Goal: Task Accomplishment & Management: Manage account settings

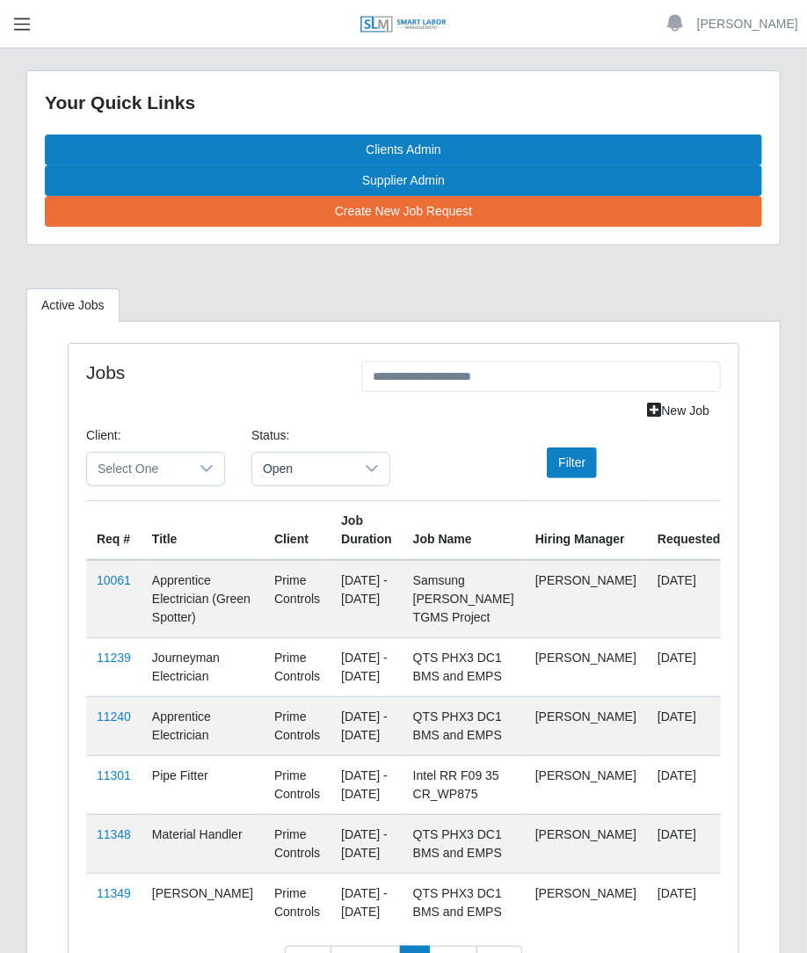
click at [17, 25] on span "button" at bounding box center [22, 24] width 23 height 20
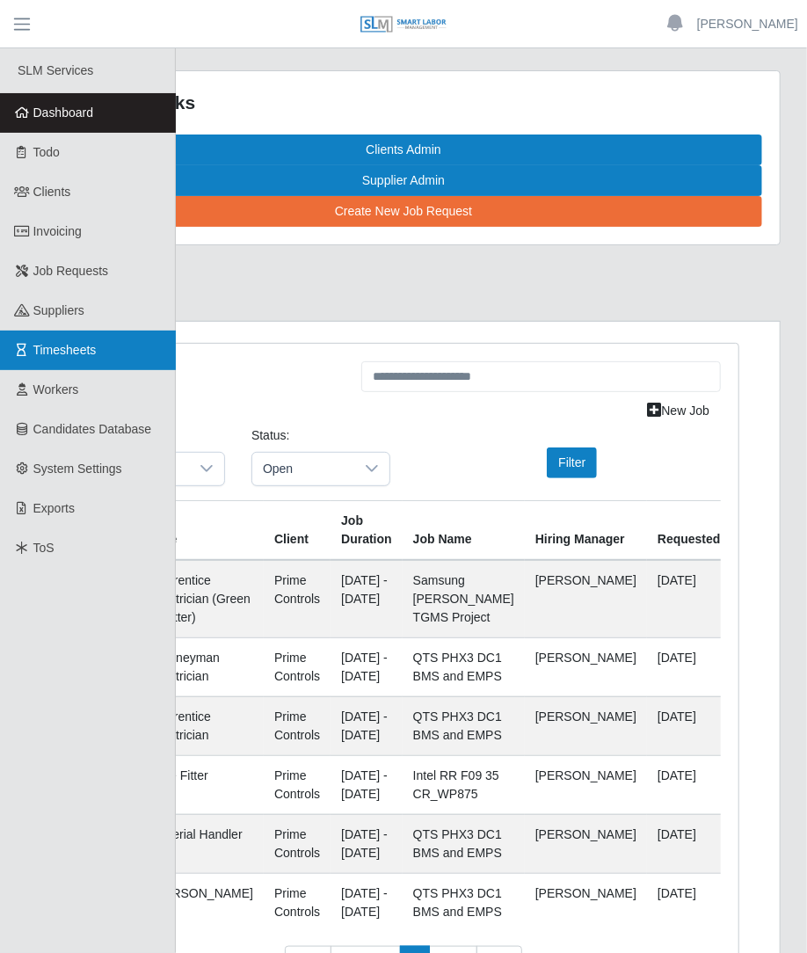
click at [66, 354] on span "Timesheets" at bounding box center [64, 350] width 63 height 14
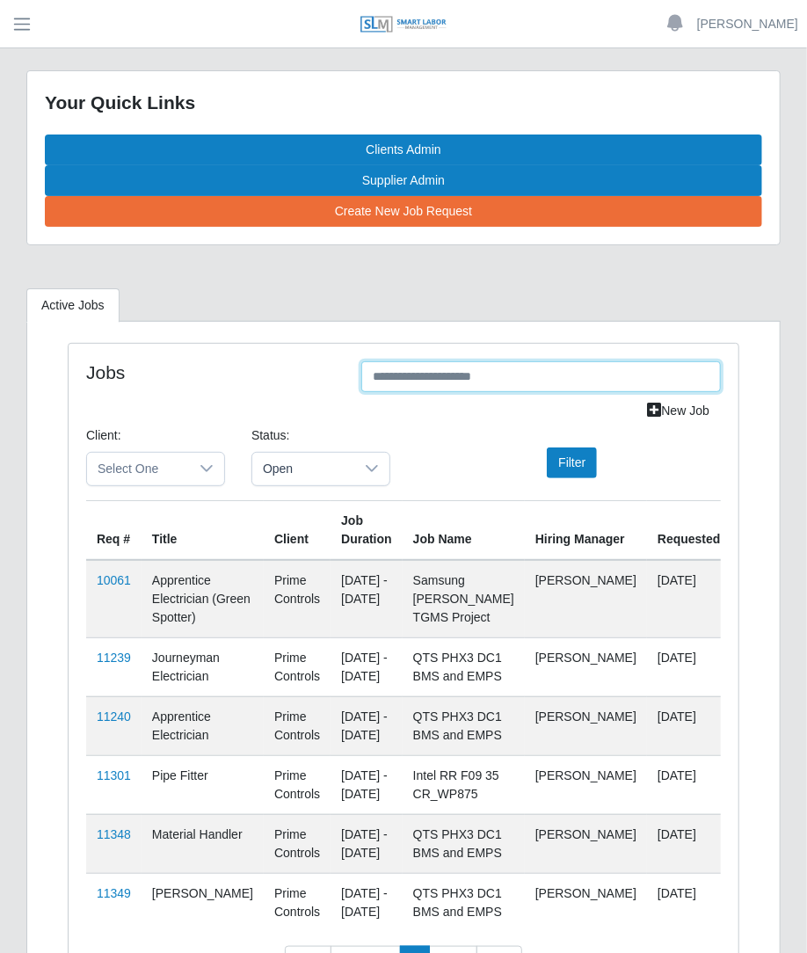
click at [561, 378] on input "text" at bounding box center [540, 376] width 359 height 31
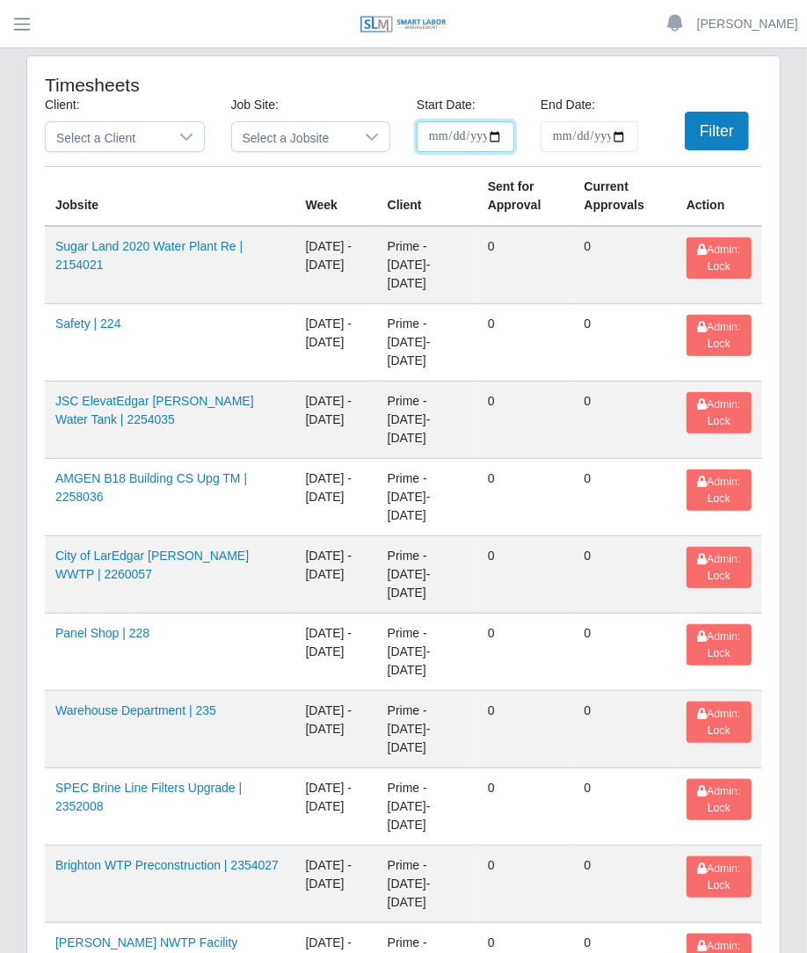
click at [495, 131] on input "**********" at bounding box center [466, 136] width 98 height 31
type input "**********"
click at [616, 146] on input "End Date:" at bounding box center [589, 136] width 98 height 31
click at [616, 137] on input "End Date:" at bounding box center [589, 136] width 98 height 31
type input "**********"
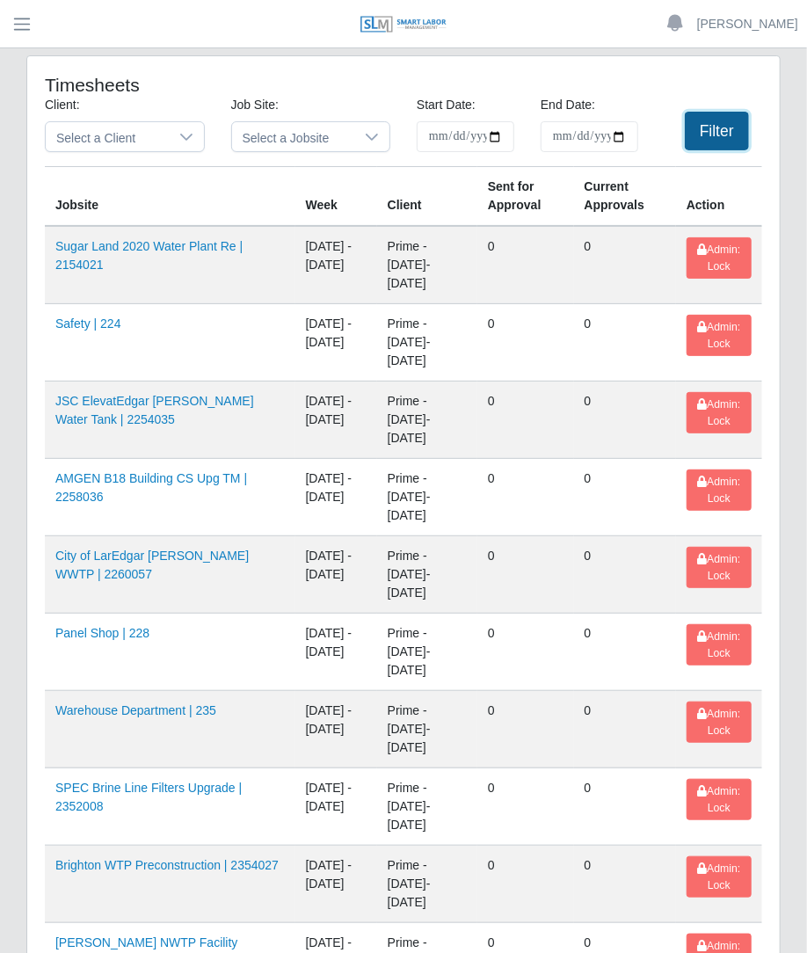
click at [733, 116] on button "Filter" at bounding box center [717, 131] width 64 height 39
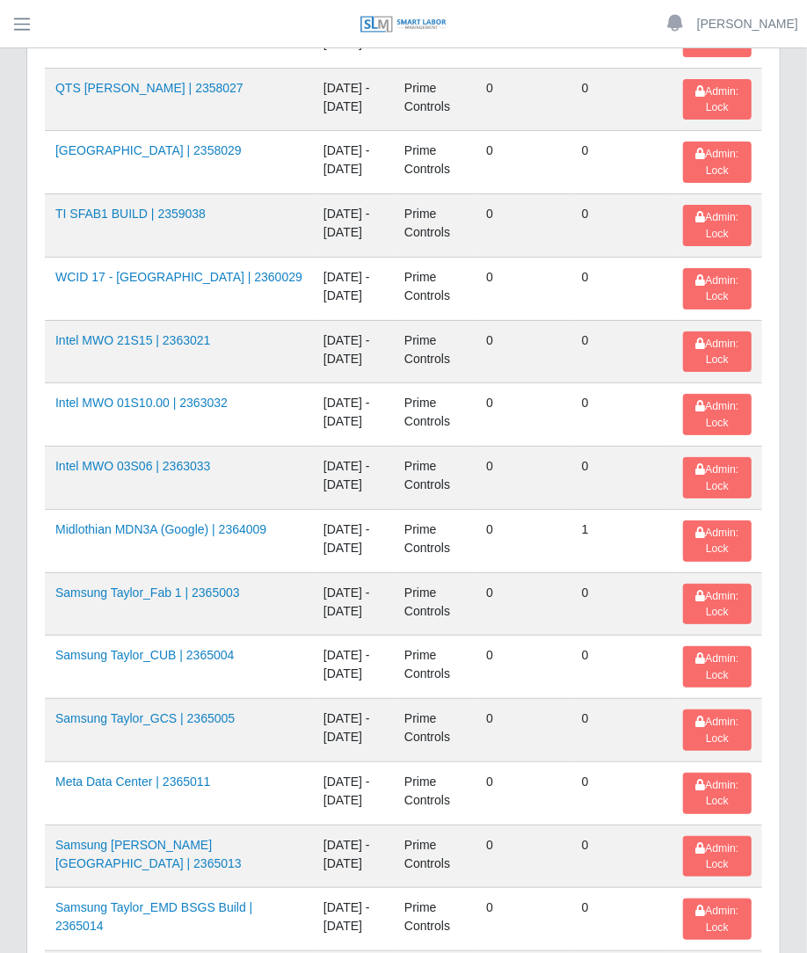
scroll to position [2544, 0]
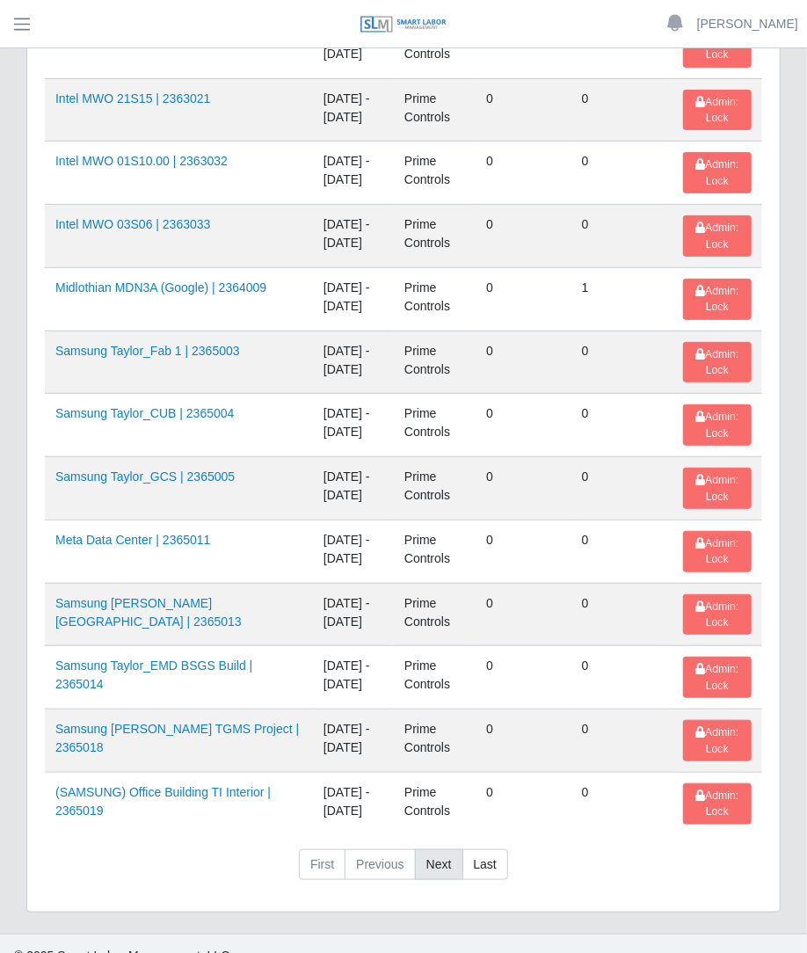
click at [435, 849] on link "Next" at bounding box center [439, 865] width 48 height 32
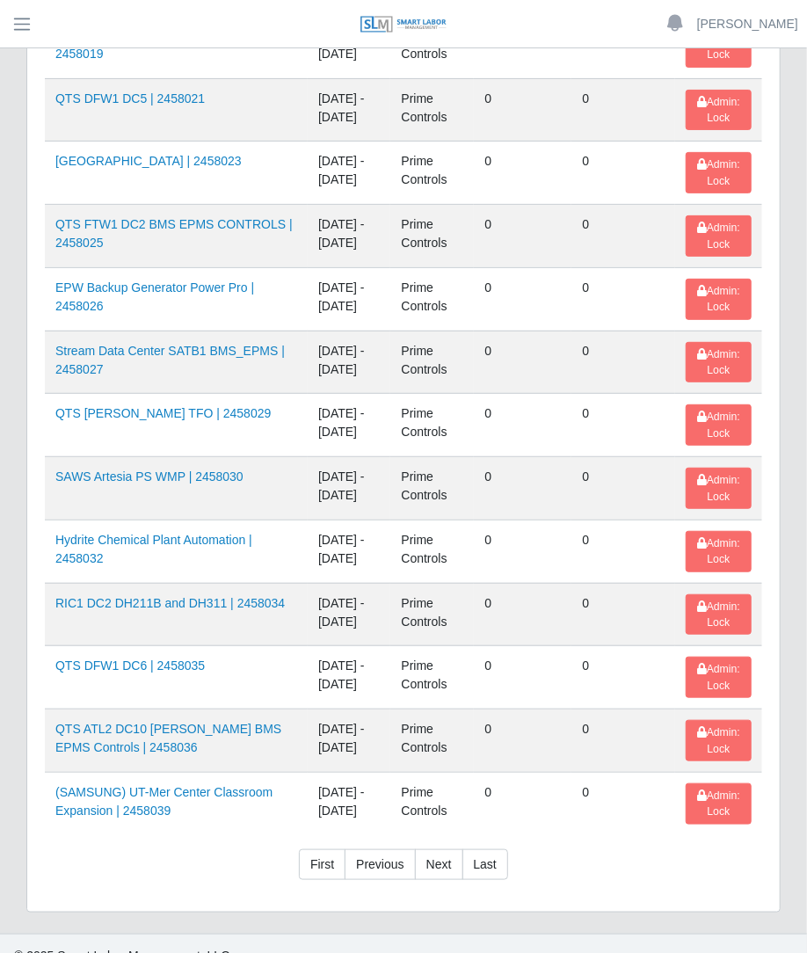
scroll to position [2543, 0]
click at [450, 850] on link "Next" at bounding box center [439, 866] width 48 height 32
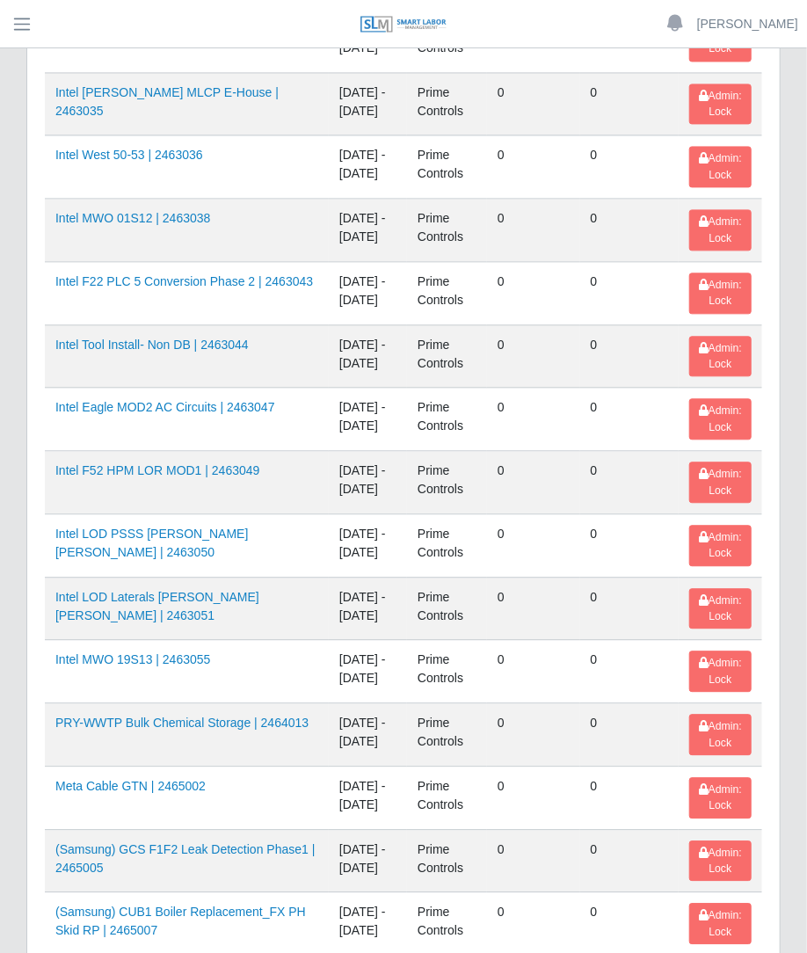
scroll to position [1416, 0]
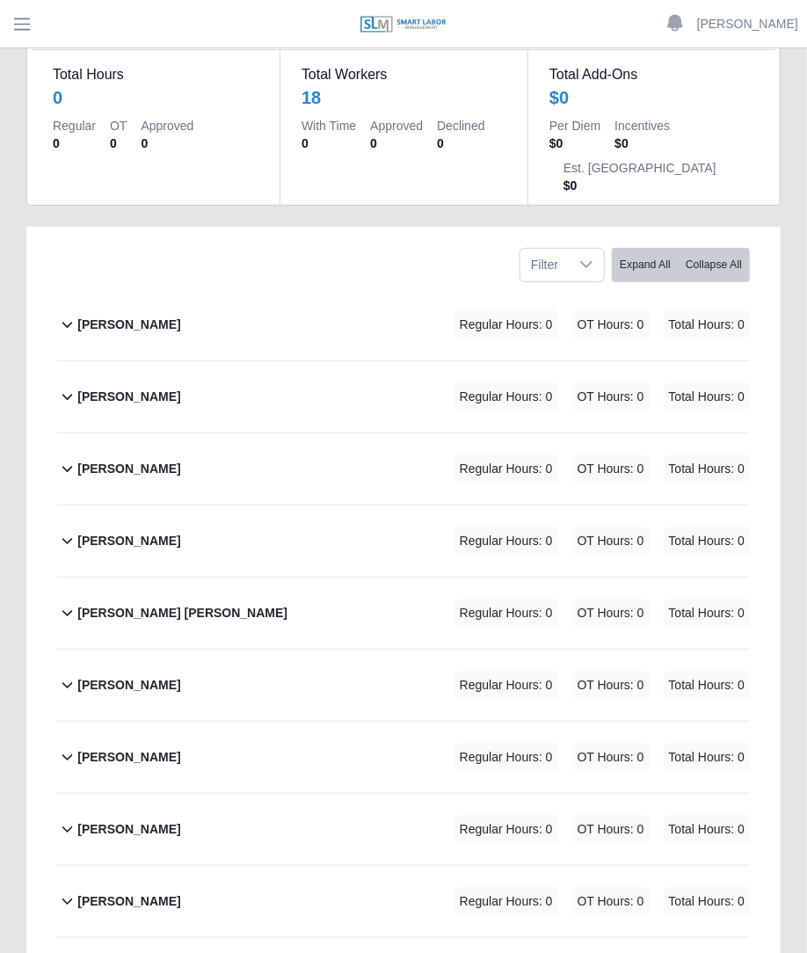
scroll to position [191, 0]
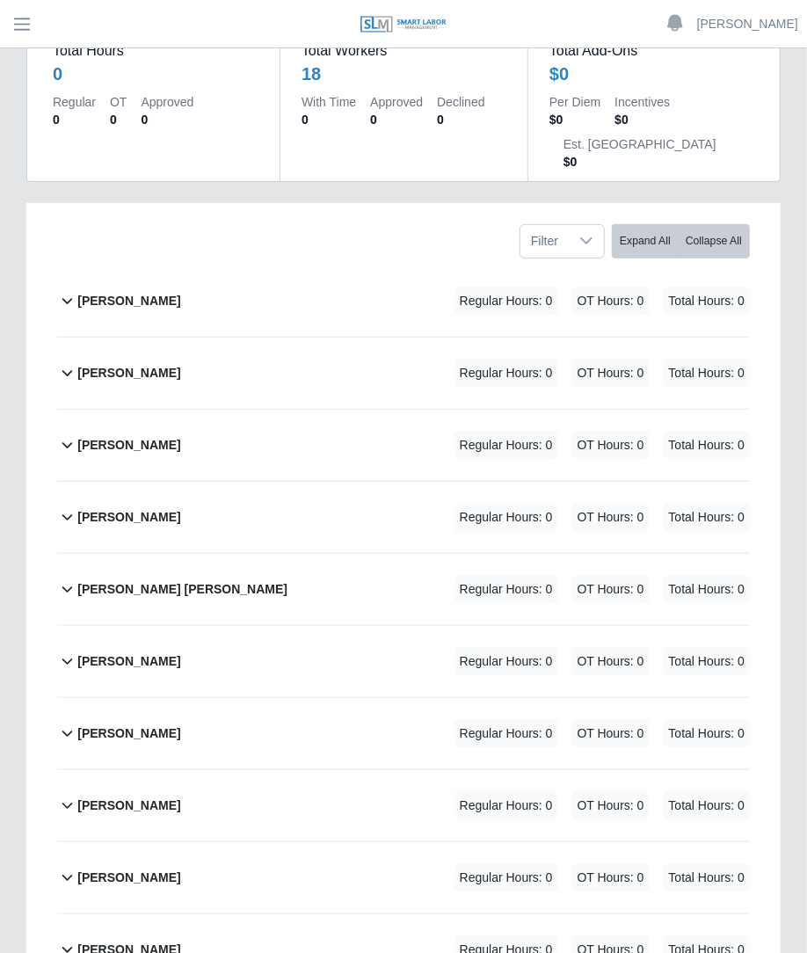
click at [426, 265] on div "Alberto Martell Regular Hours: 0 OT Hours: 0 Total Hours: 0" at bounding box center [413, 300] width 672 height 71
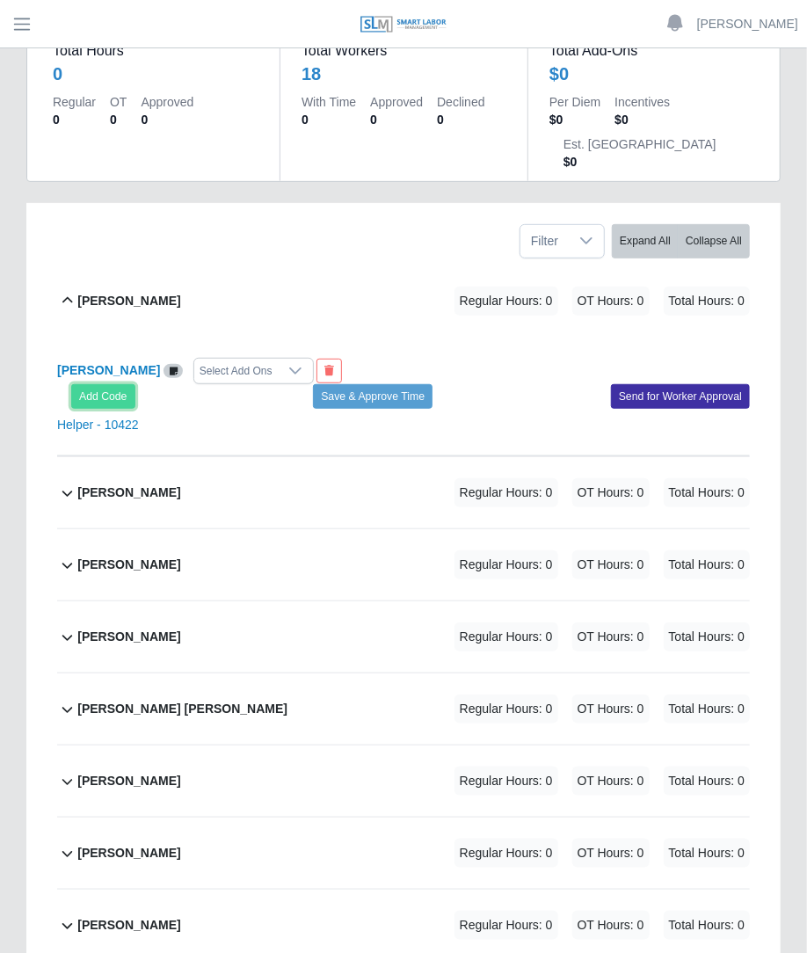
click at [98, 384] on button "Add Code" at bounding box center [103, 396] width 64 height 25
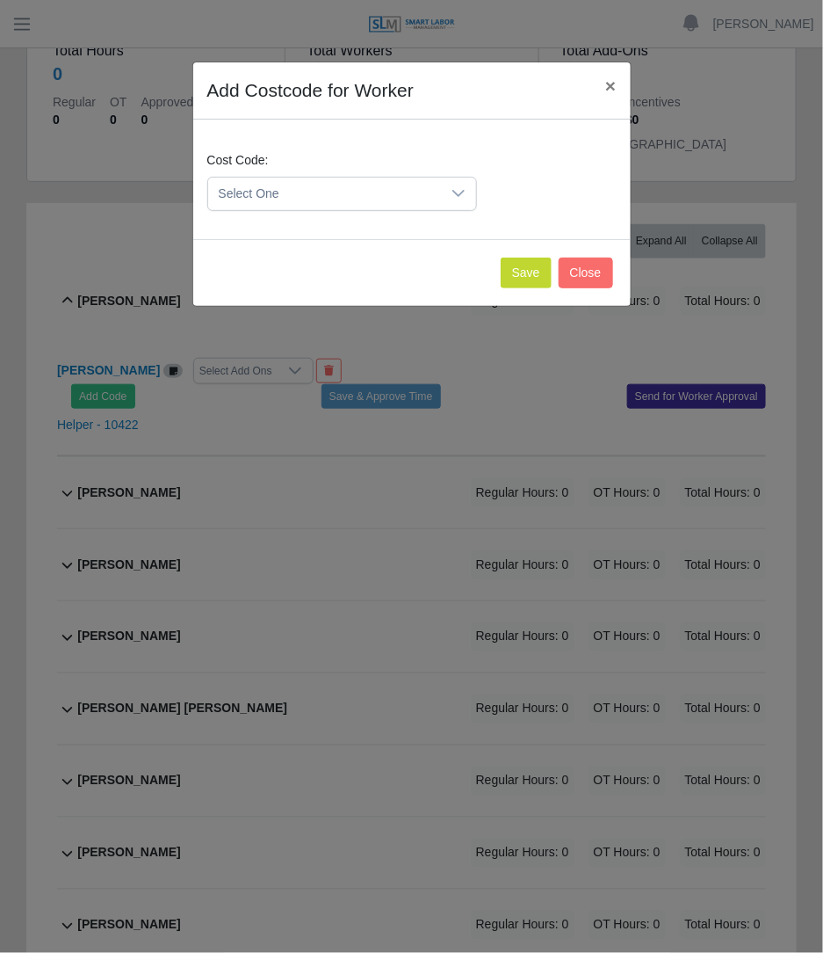
click at [290, 195] on span "Select One" at bounding box center [324, 194] width 233 height 33
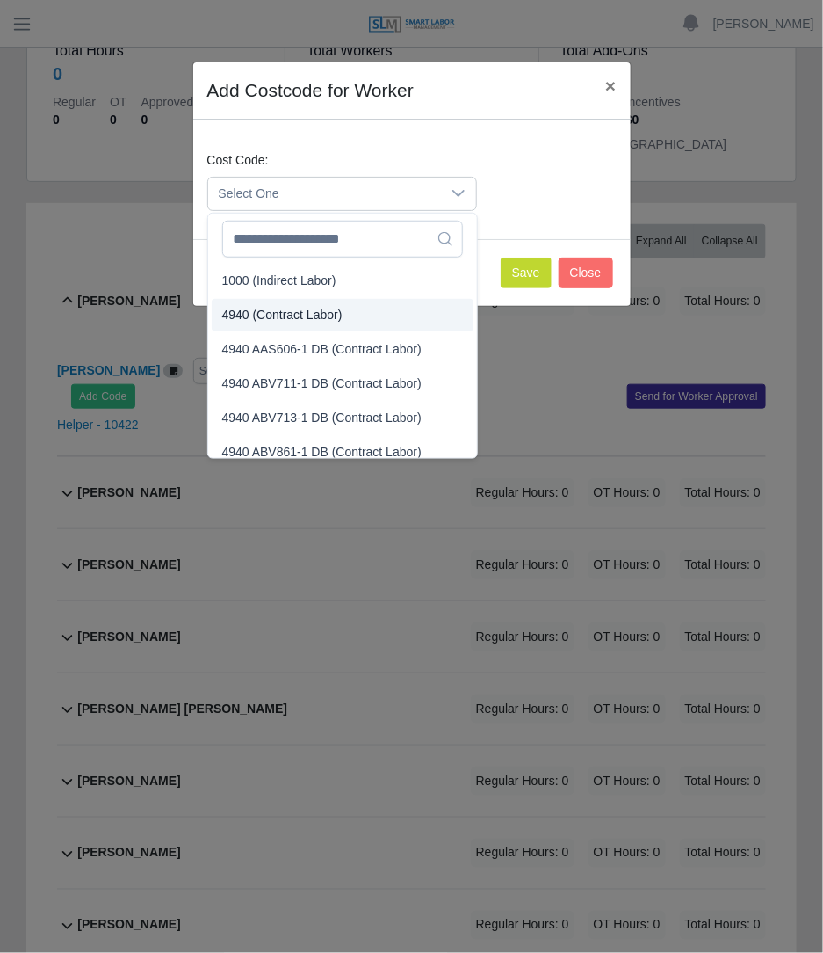
click at [272, 303] on li "4940 (Contract Labor)" at bounding box center [343, 315] width 262 height 33
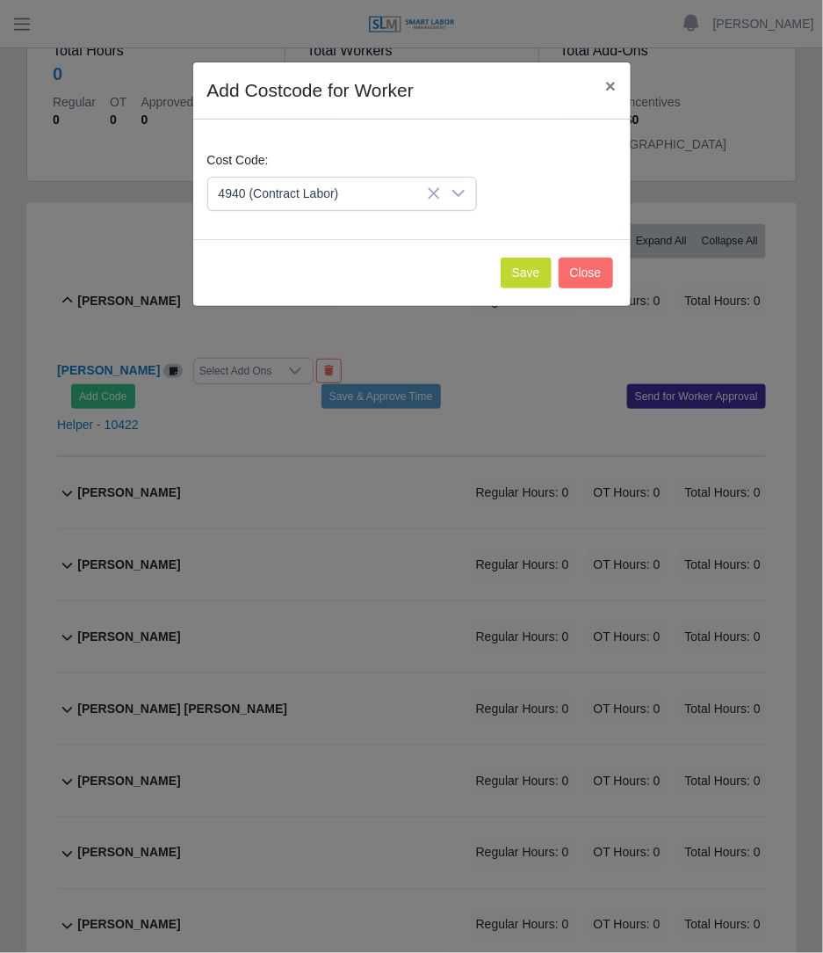
click at [502, 267] on div "Save Close" at bounding box center [412, 272] width 438 height 67
click at [528, 278] on button "Save" at bounding box center [526, 272] width 51 height 31
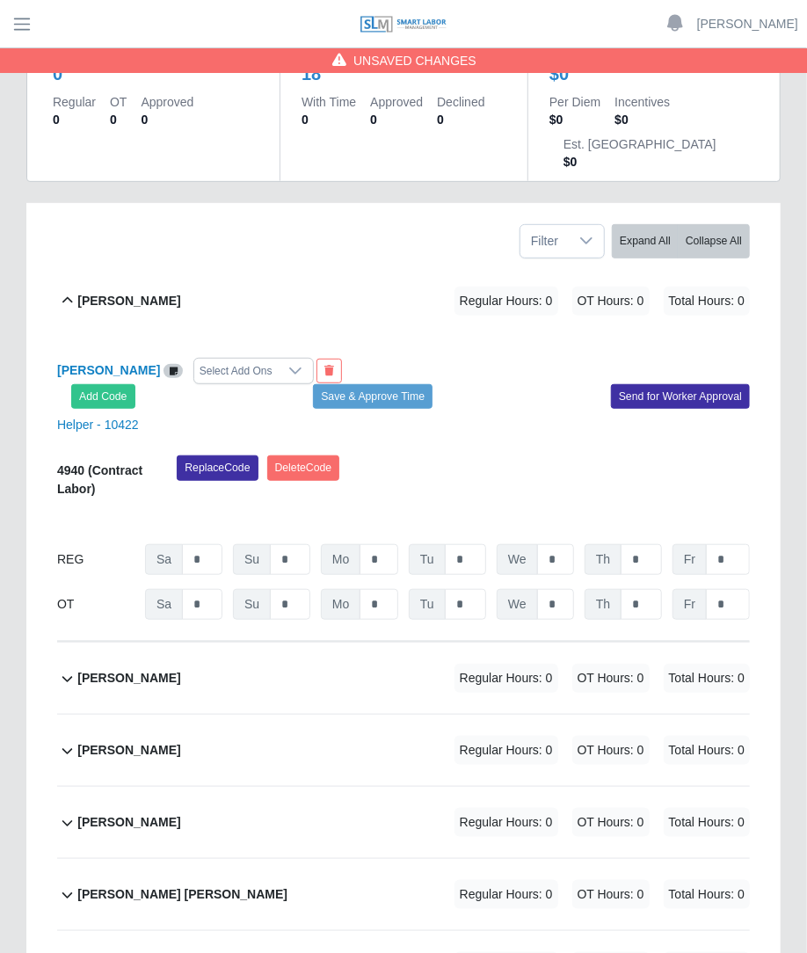
click at [402, 544] on div "REG Sa * Su * Mo * Tu * We * Th * Fr *" at bounding box center [403, 559] width 692 height 31
click at [373, 544] on input "*" at bounding box center [378, 559] width 39 height 31
type input "*"
type input "**"
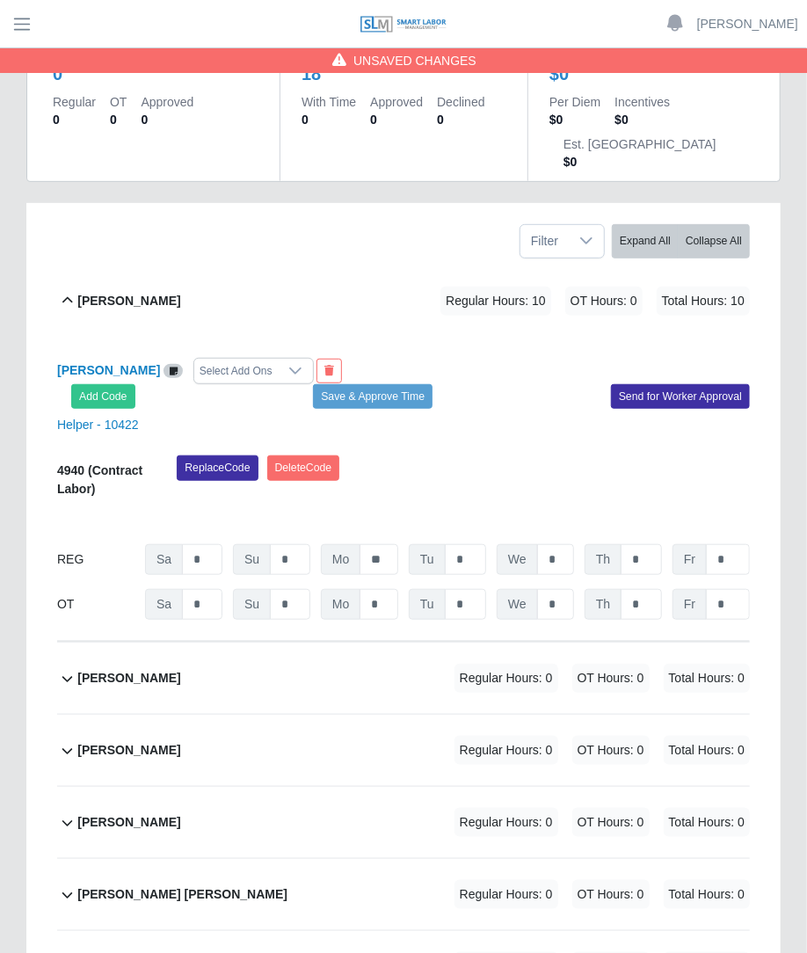
click at [458, 455] on div "Replace Code Delete Code" at bounding box center [462, 482] width 599 height 54
click at [429, 663] on div "Regular Hours: 0 OT Hours: 0 Total Hours: 0" at bounding box center [577, 677] width 344 height 29
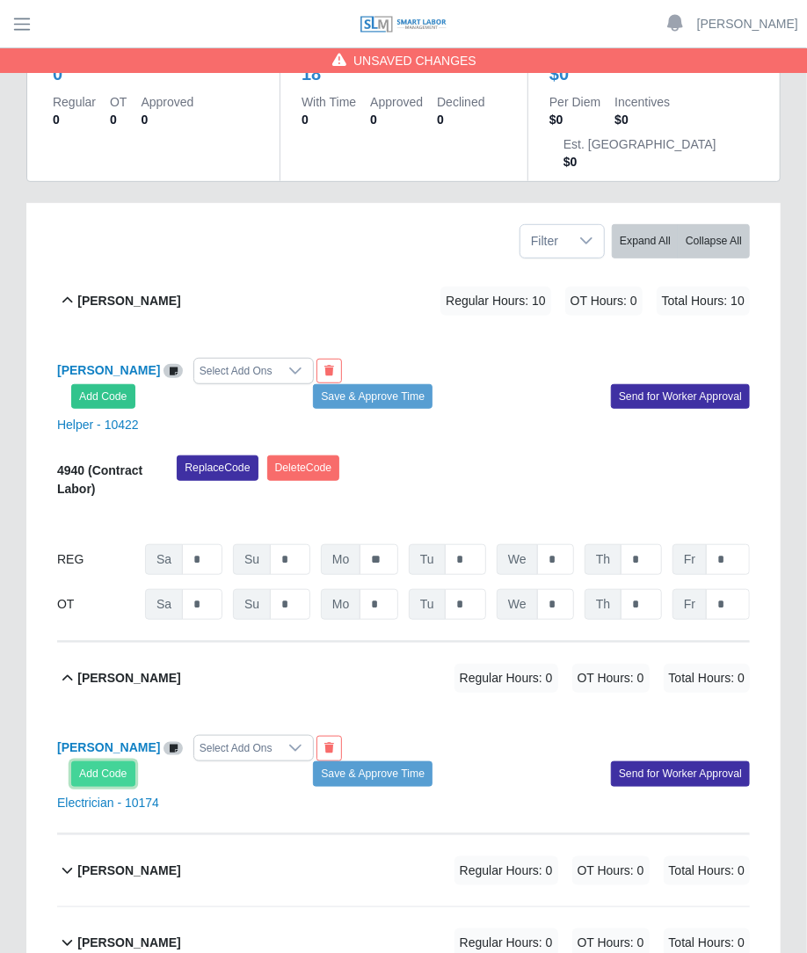
click at [116, 761] on button "Add Code" at bounding box center [103, 773] width 64 height 25
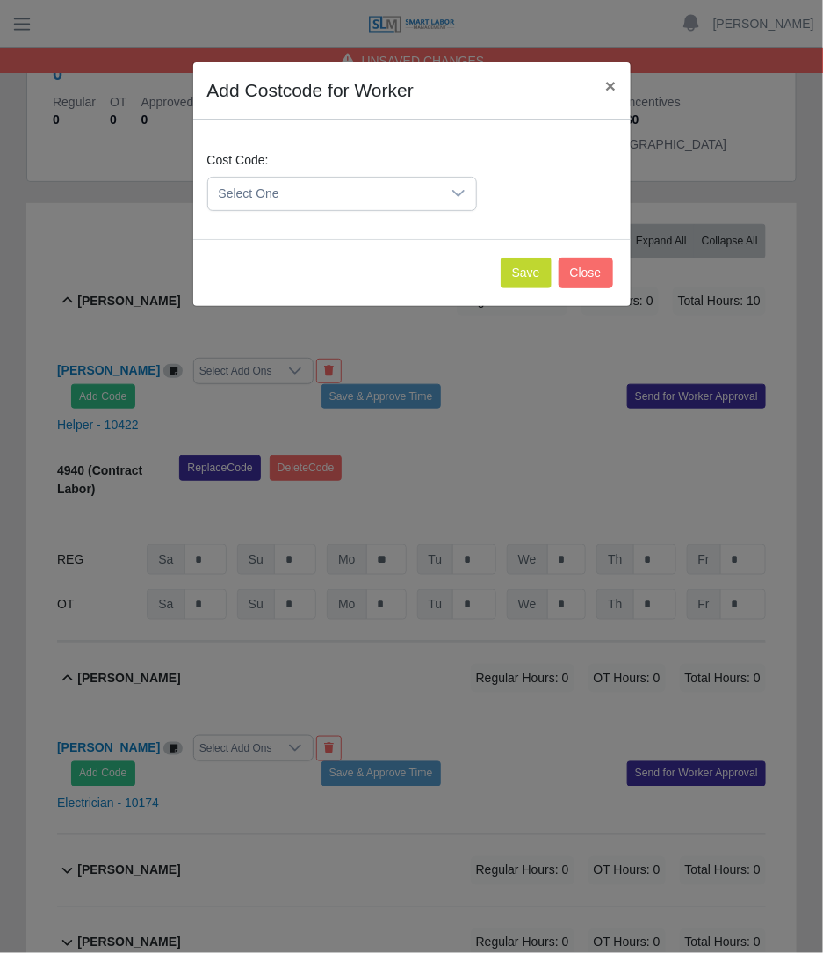
click at [418, 178] on span "Select One" at bounding box center [324, 194] width 233 height 33
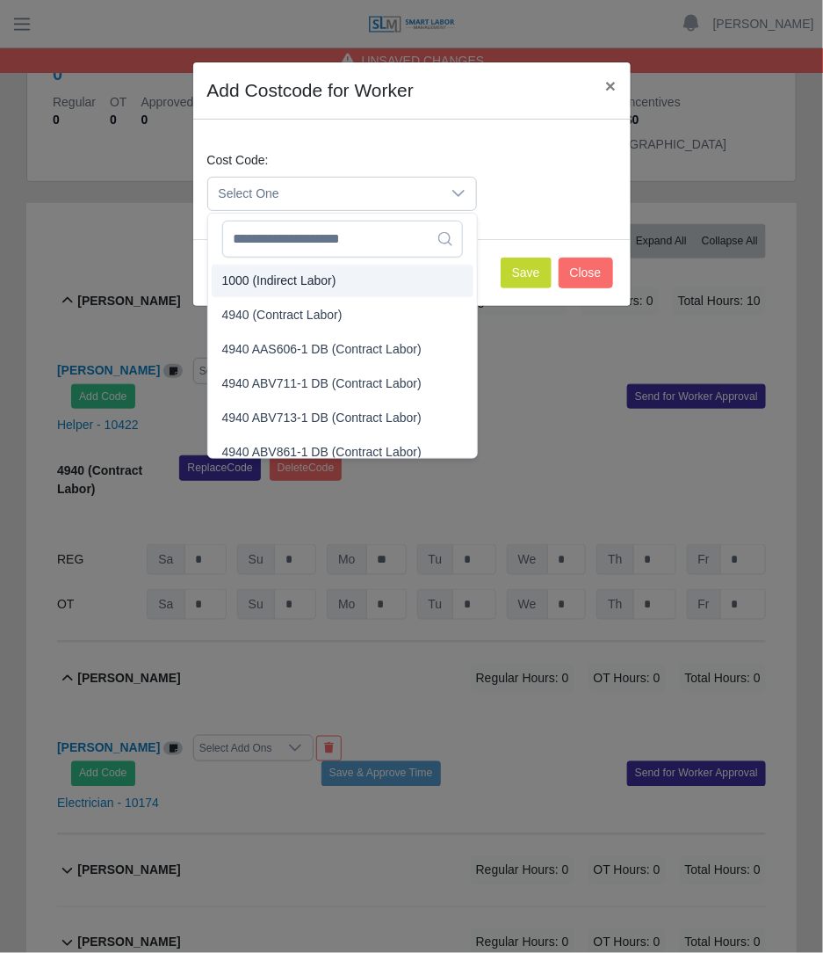
click at [323, 295] on li "1000 (Indirect Labor)" at bounding box center [343, 281] width 262 height 33
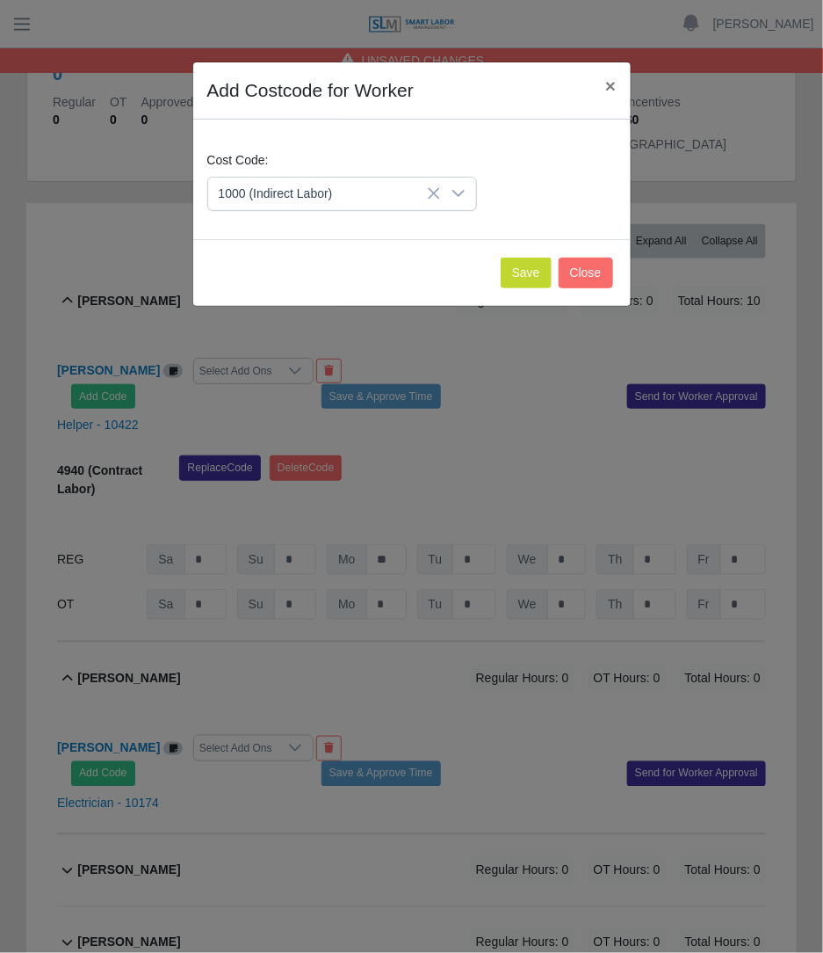
click at [380, 195] on span "1000 (Indirect Labor)" at bounding box center [324, 194] width 233 height 33
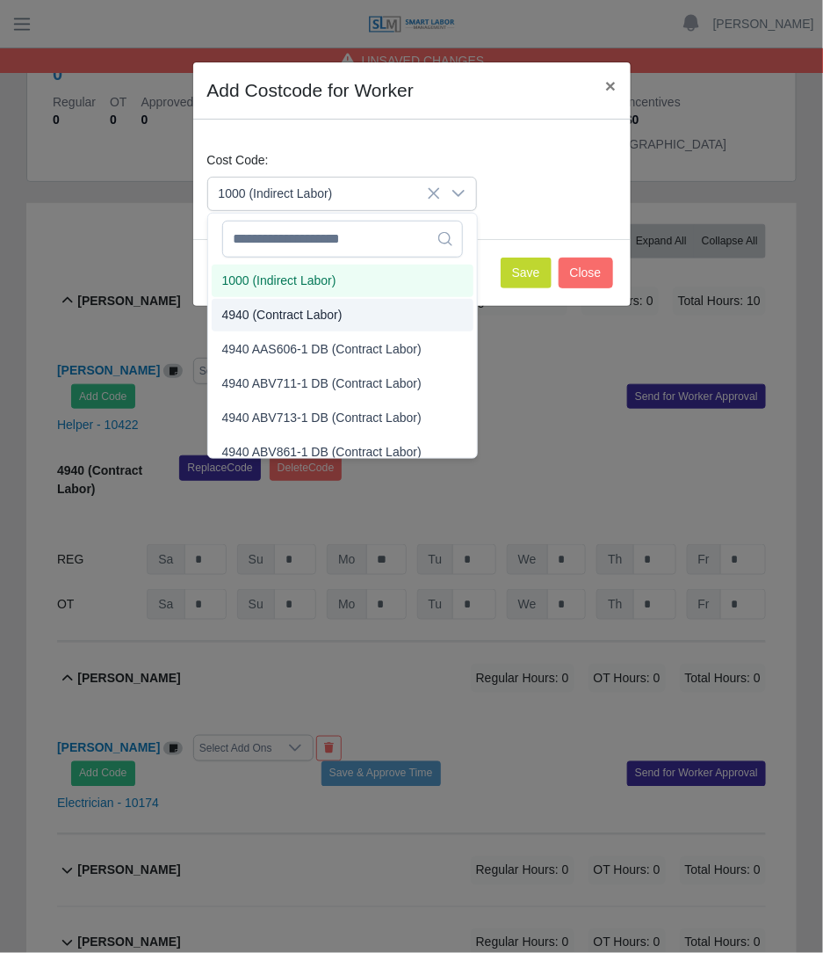
click at [307, 321] on span "4940 (Contract Labor)" at bounding box center [282, 315] width 120 height 18
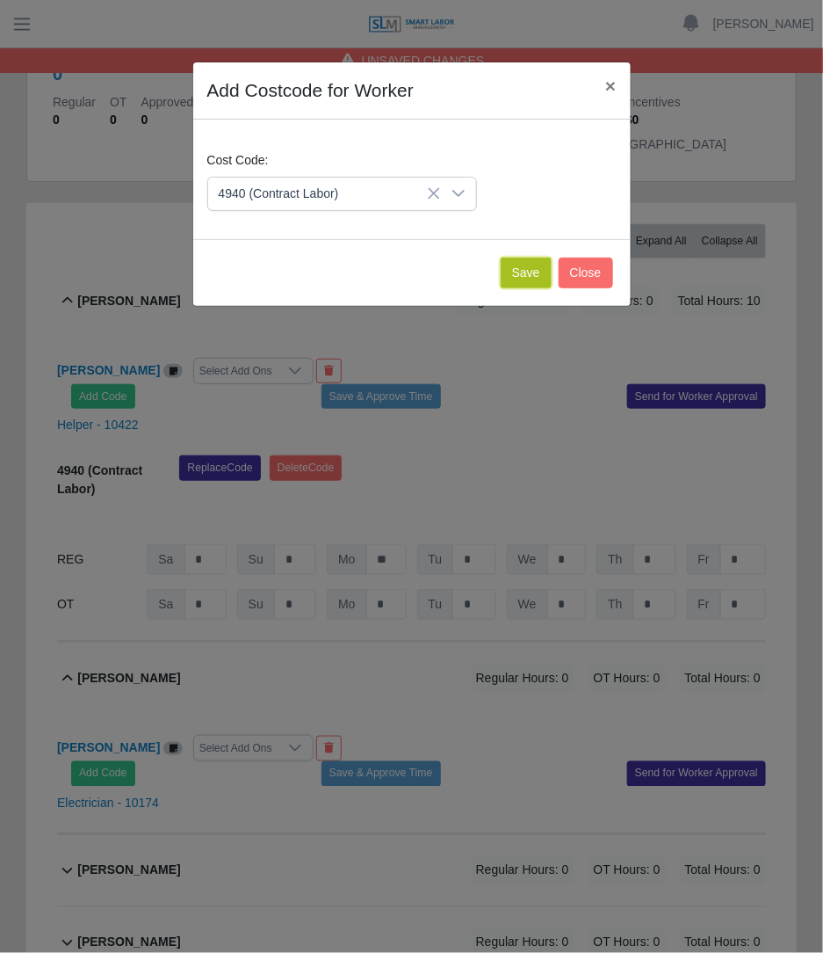
click at [533, 279] on button "Save" at bounding box center [526, 272] width 51 height 31
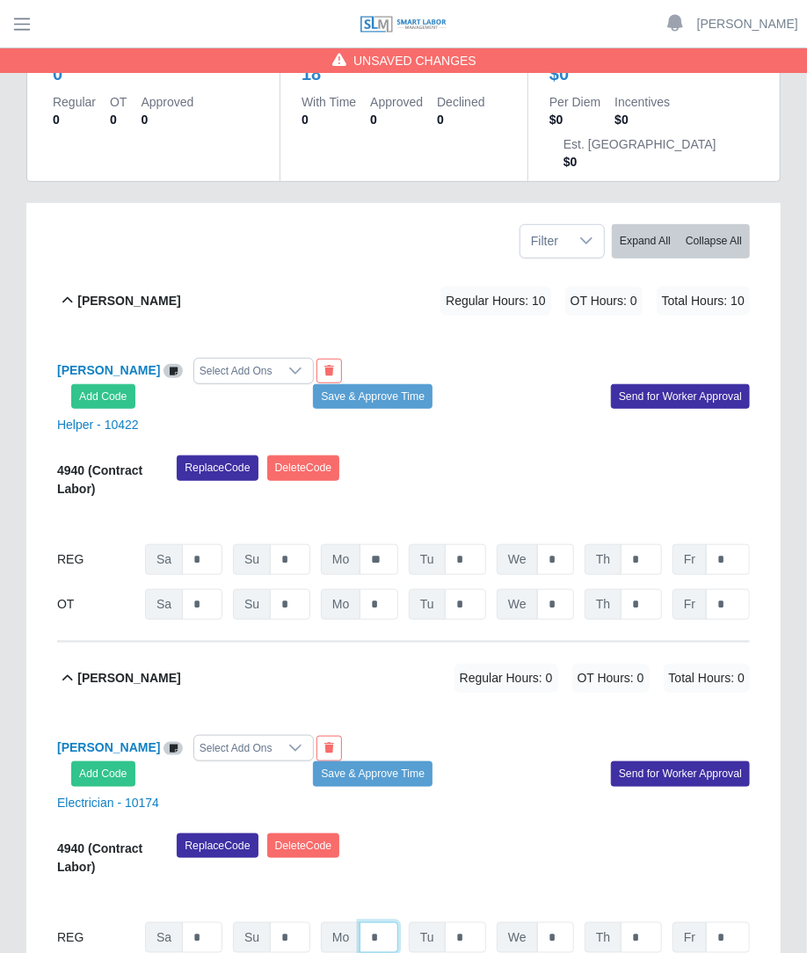
click at [382, 922] on input "*" at bounding box center [378, 937] width 39 height 31
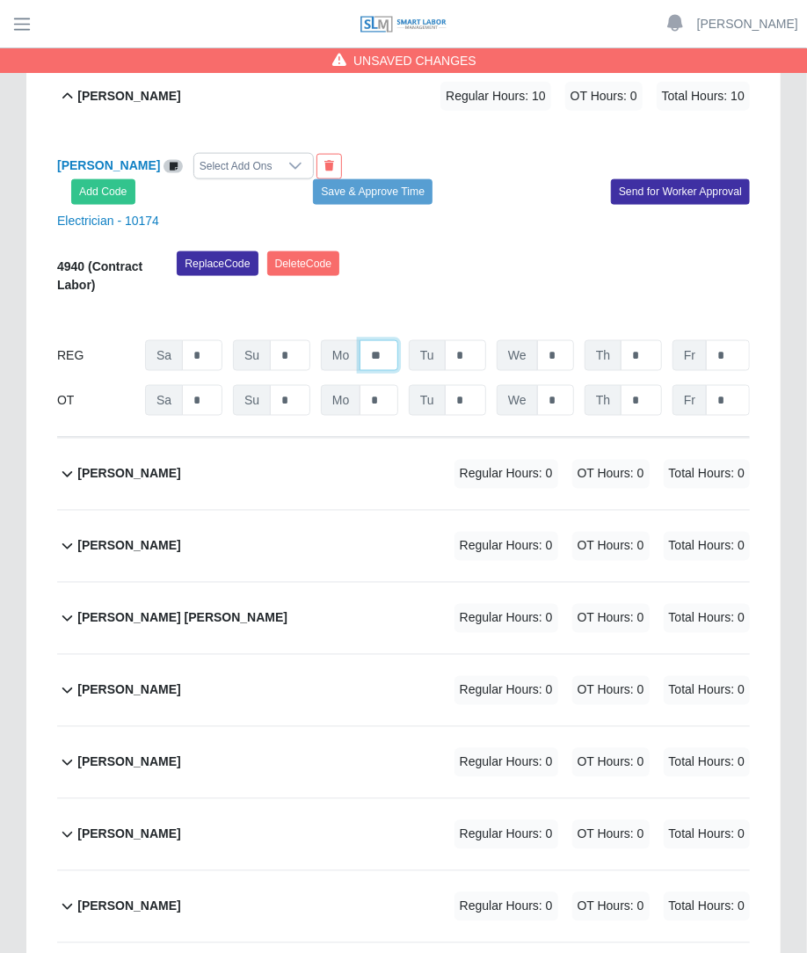
scroll to position [794, 0]
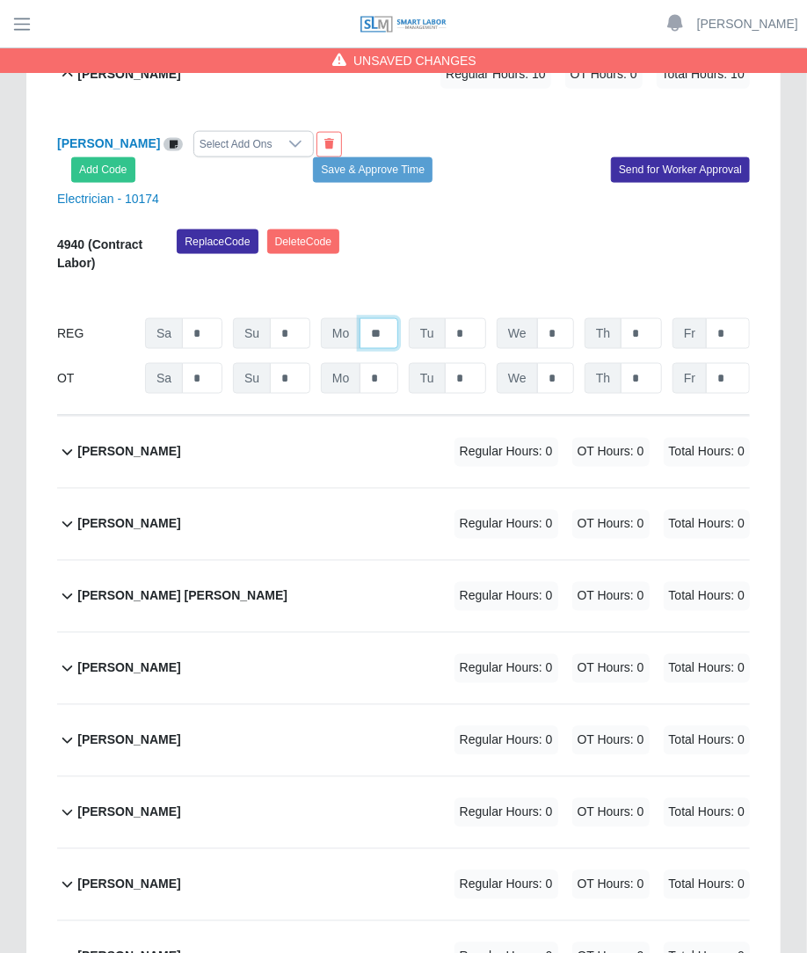
type input "**"
click at [488, 438] on span "Regular Hours: 0" at bounding box center [506, 452] width 104 height 29
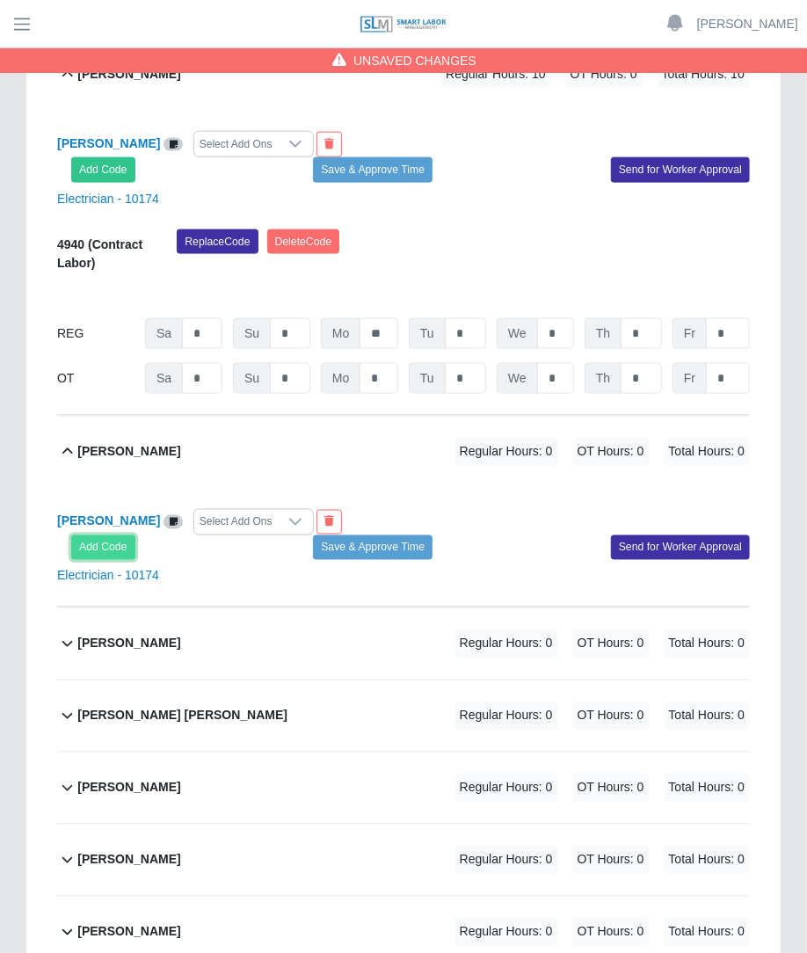
click at [82, 535] on button "Add Code" at bounding box center [103, 547] width 64 height 25
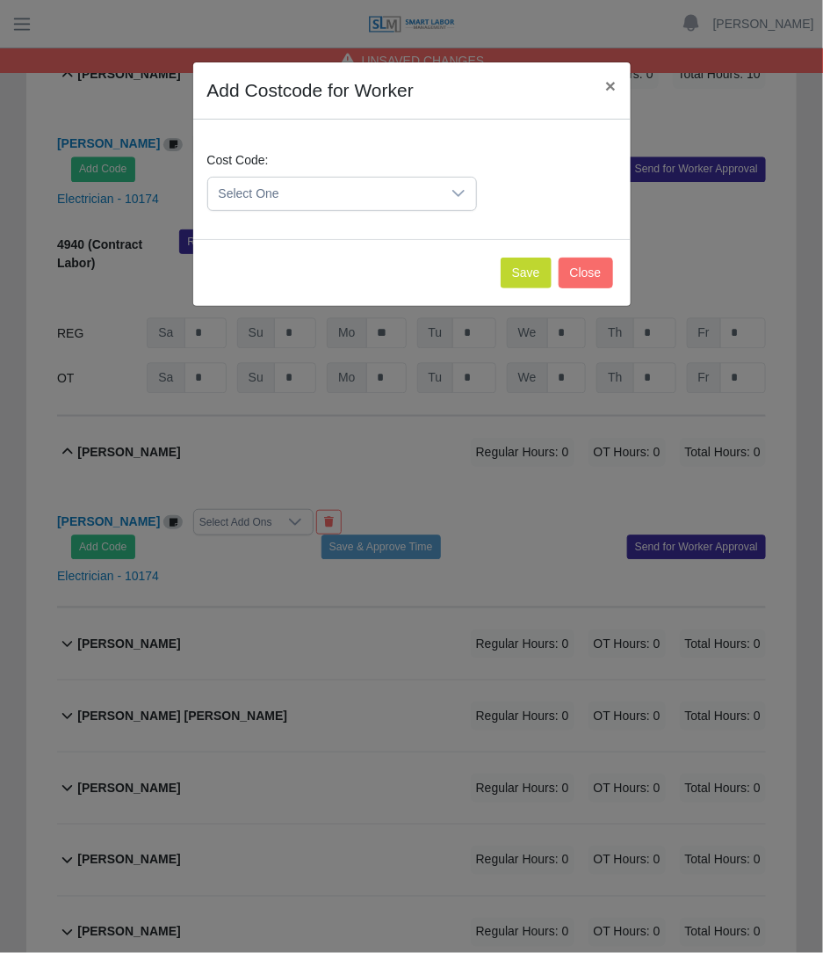
click at [357, 193] on span "Select One" at bounding box center [324, 194] width 233 height 33
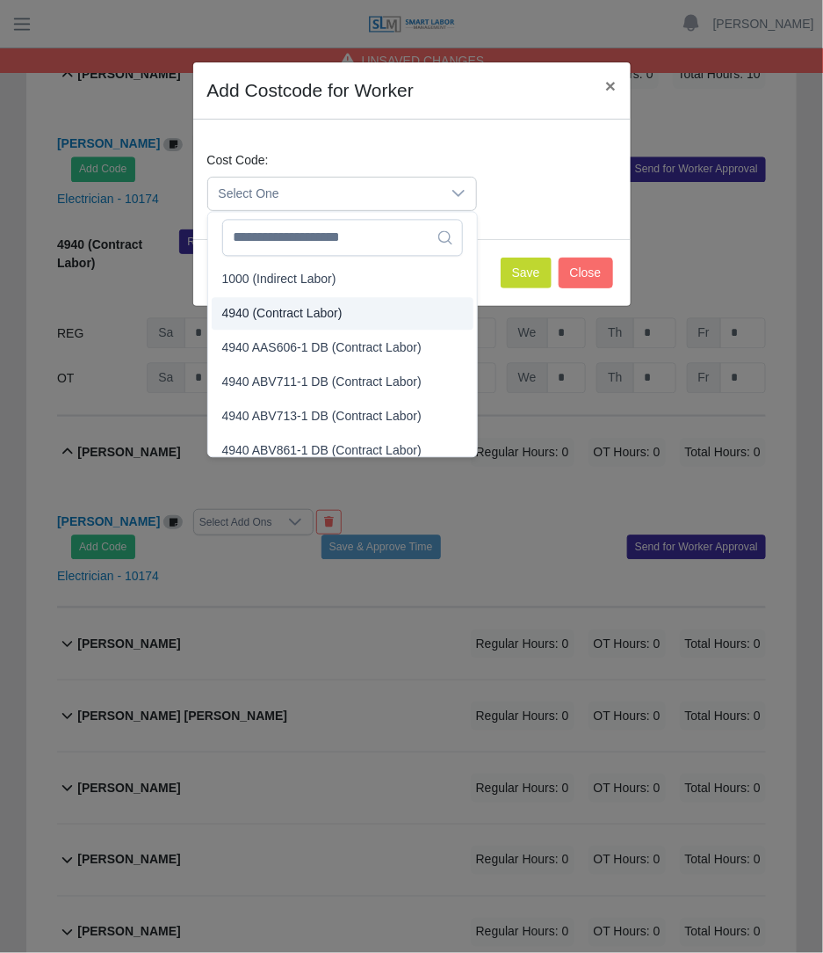
click at [316, 318] on span "4940 (Contract Labor)" at bounding box center [282, 314] width 120 height 18
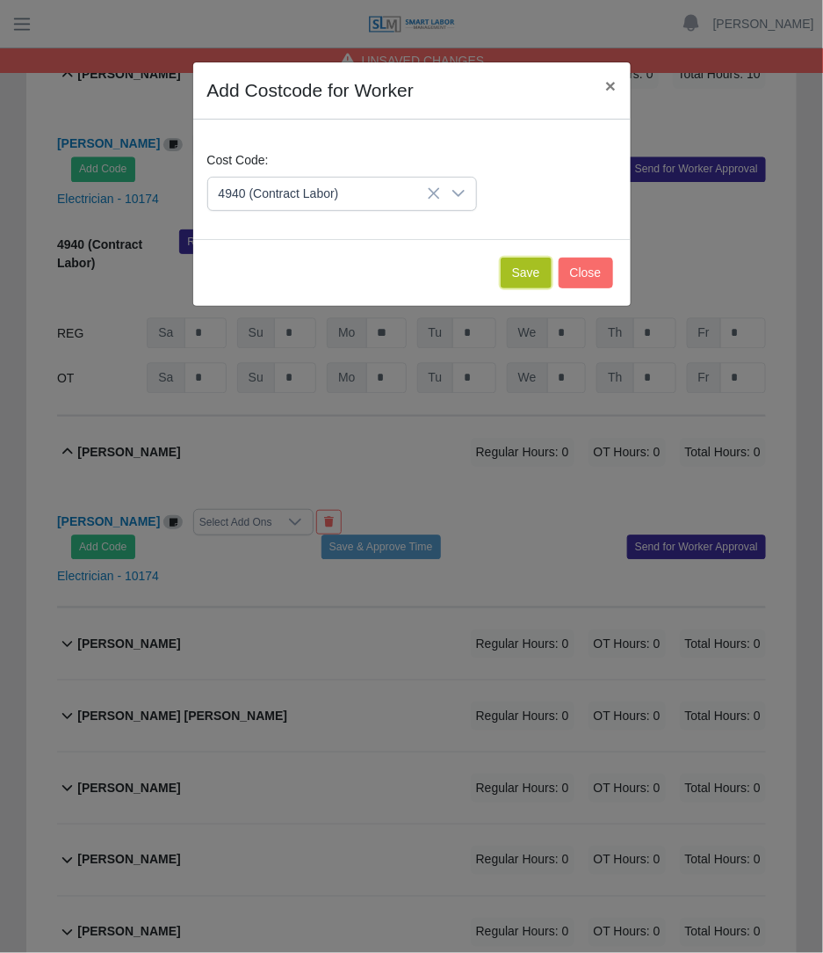
click at [524, 282] on button "Save" at bounding box center [526, 272] width 51 height 31
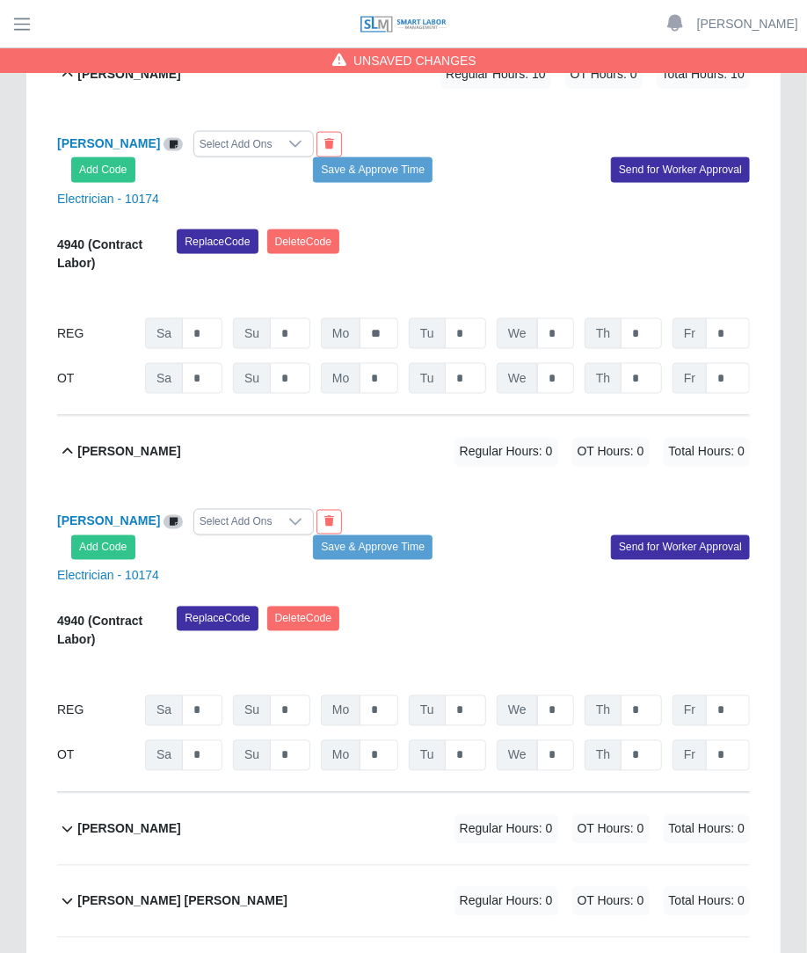
click at [404, 695] on div "REG Sa * Su * Mo * Tu * We * Th * Fr *" at bounding box center [403, 710] width 692 height 31
click at [403, 695] on div "REG Sa * Su * Mo * Tu * We * Th * Fr *" at bounding box center [403, 710] width 692 height 31
click at [378, 695] on input "*" at bounding box center [378, 710] width 39 height 31
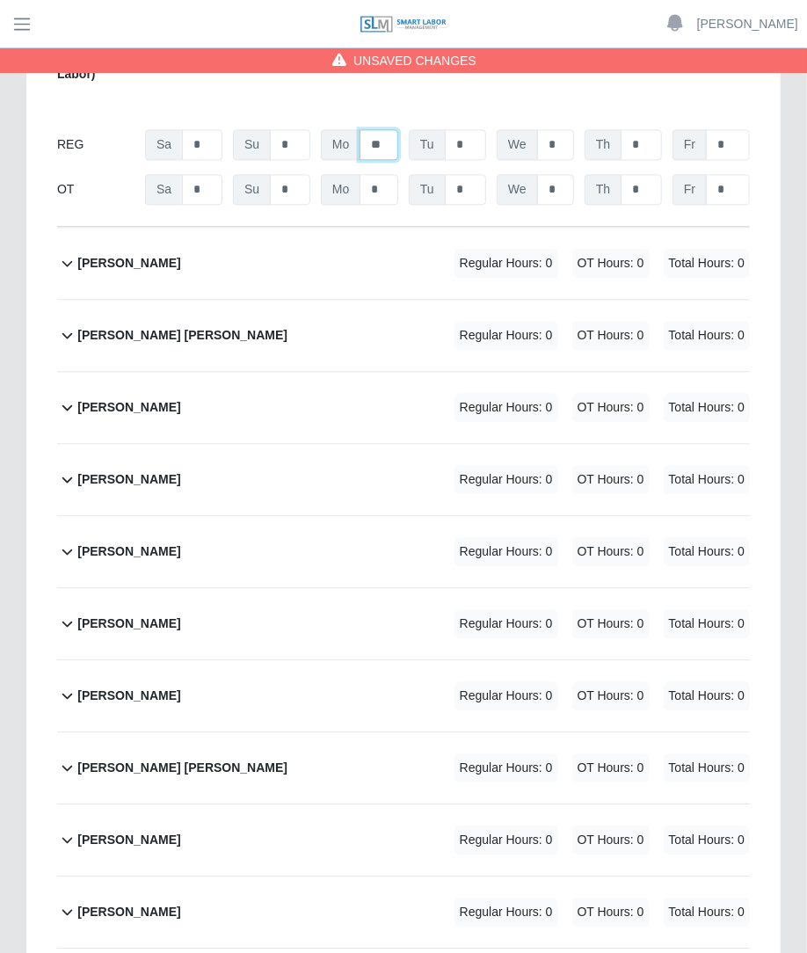
scroll to position [1356, 0]
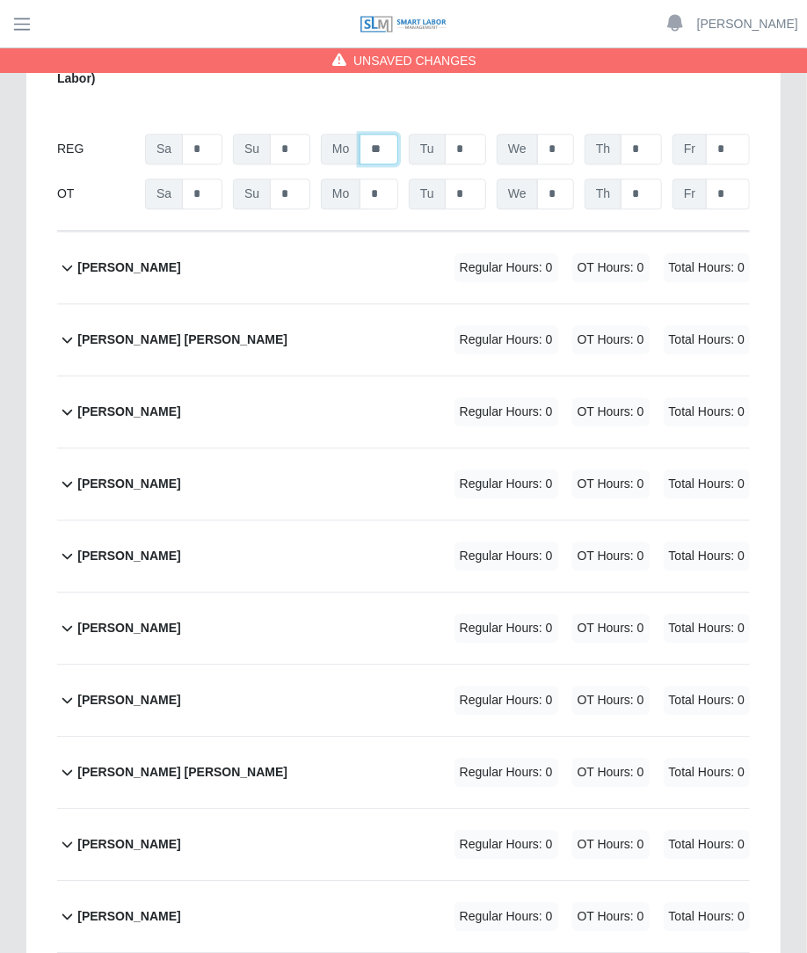
type input "**"
click at [448, 253] on div "Regular Hours: 0 OT Hours: 0 Total Hours: 0" at bounding box center [577, 267] width 344 height 29
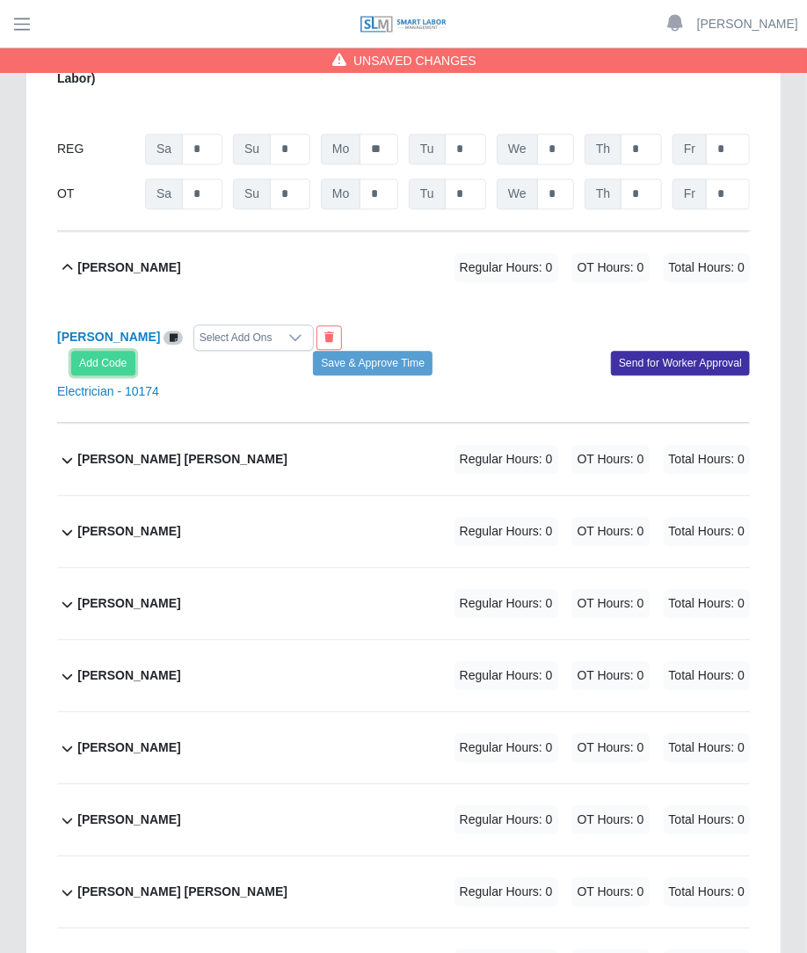
click at [103, 351] on button "Add Code" at bounding box center [103, 363] width 64 height 25
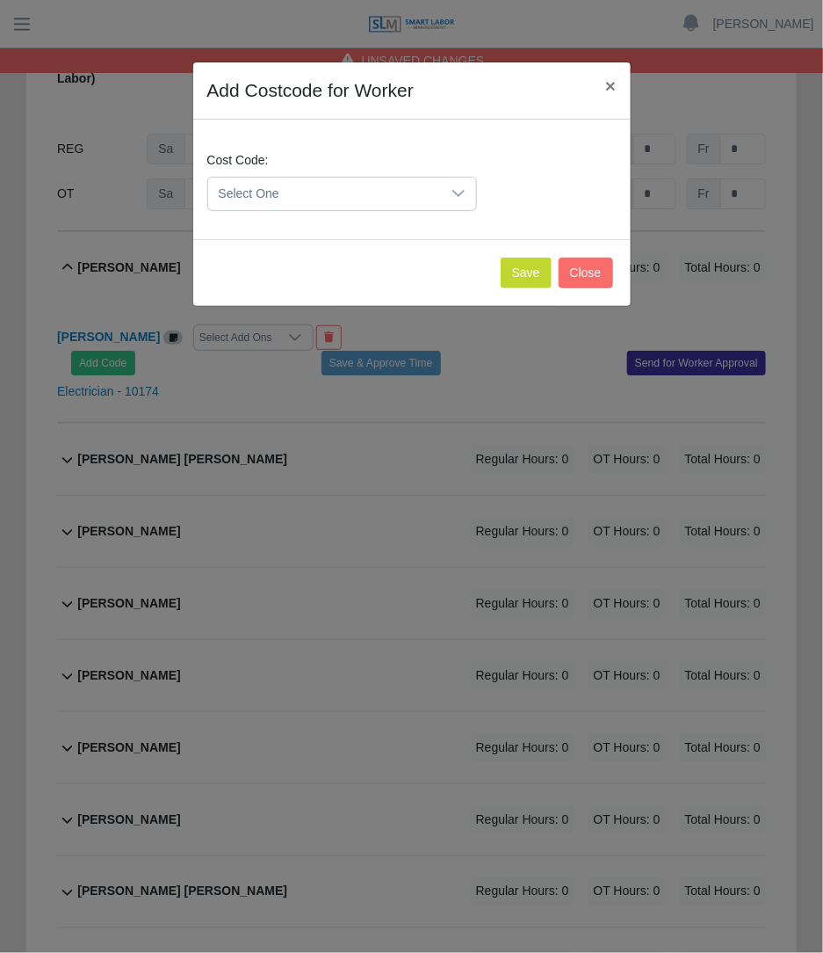
click at [384, 198] on span "Select One" at bounding box center [324, 194] width 233 height 33
click at [316, 308] on span "4940 (Contract Labor)" at bounding box center [282, 314] width 120 height 18
click at [316, 308] on div "Add Costcode for Worker × Cost Code: 4940 (Contract Labor) Save Close" at bounding box center [411, 476] width 823 height 953
click at [524, 279] on button "Save" at bounding box center [526, 272] width 51 height 31
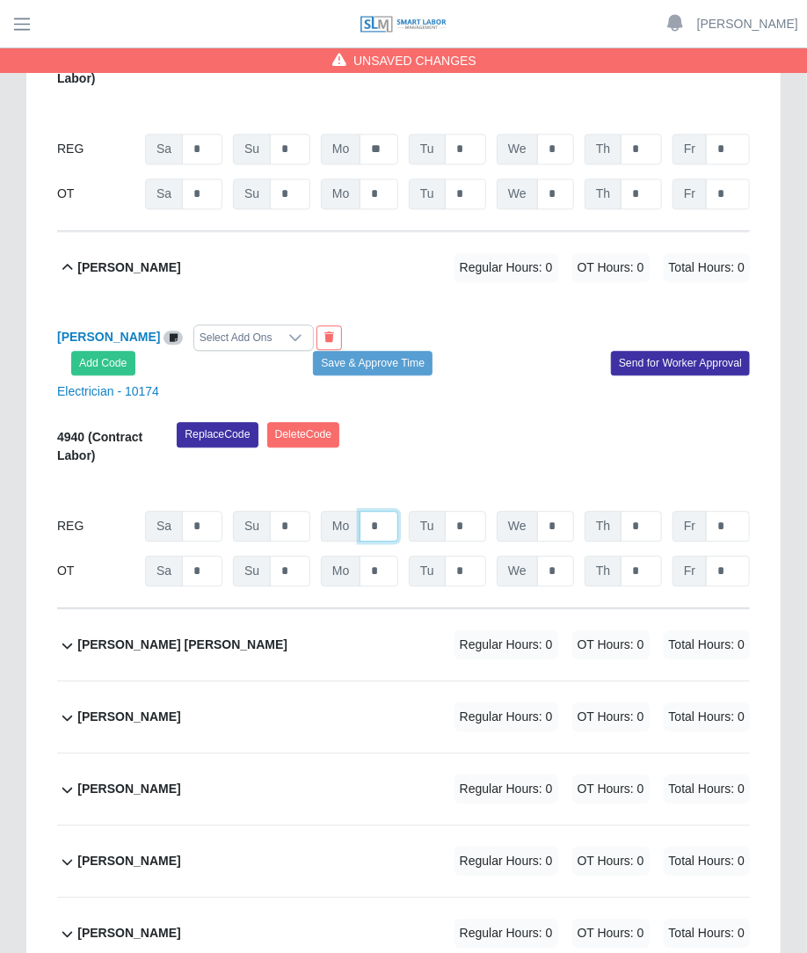
click at [387, 511] on input "*" at bounding box center [378, 526] width 39 height 31
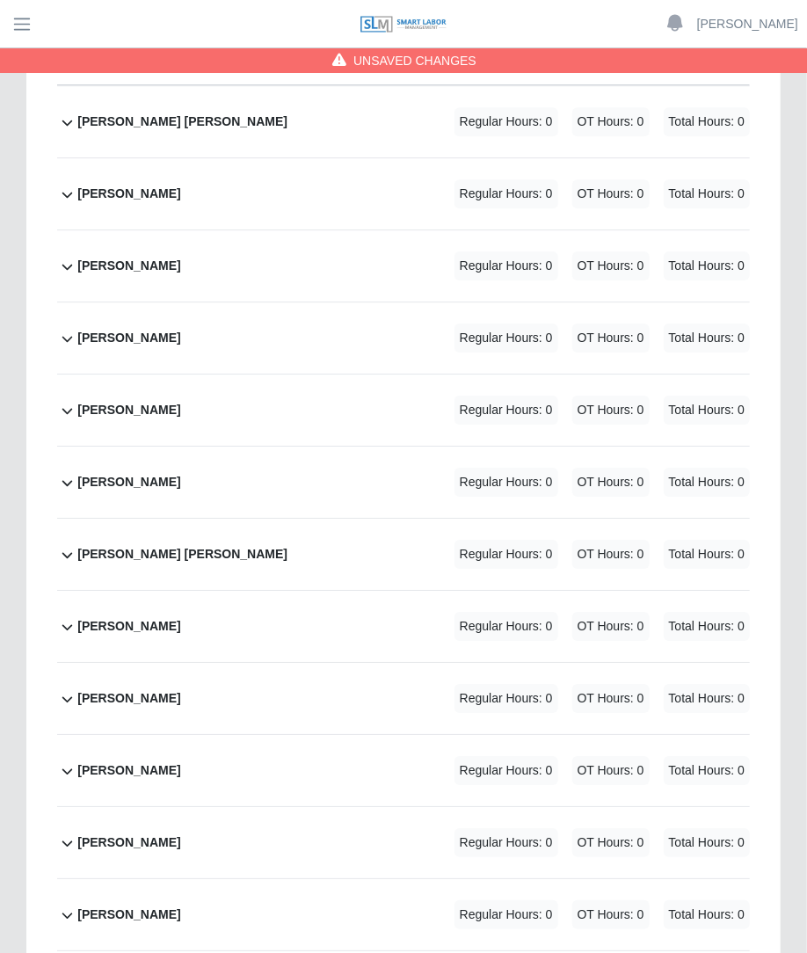
scroll to position [1874, 0]
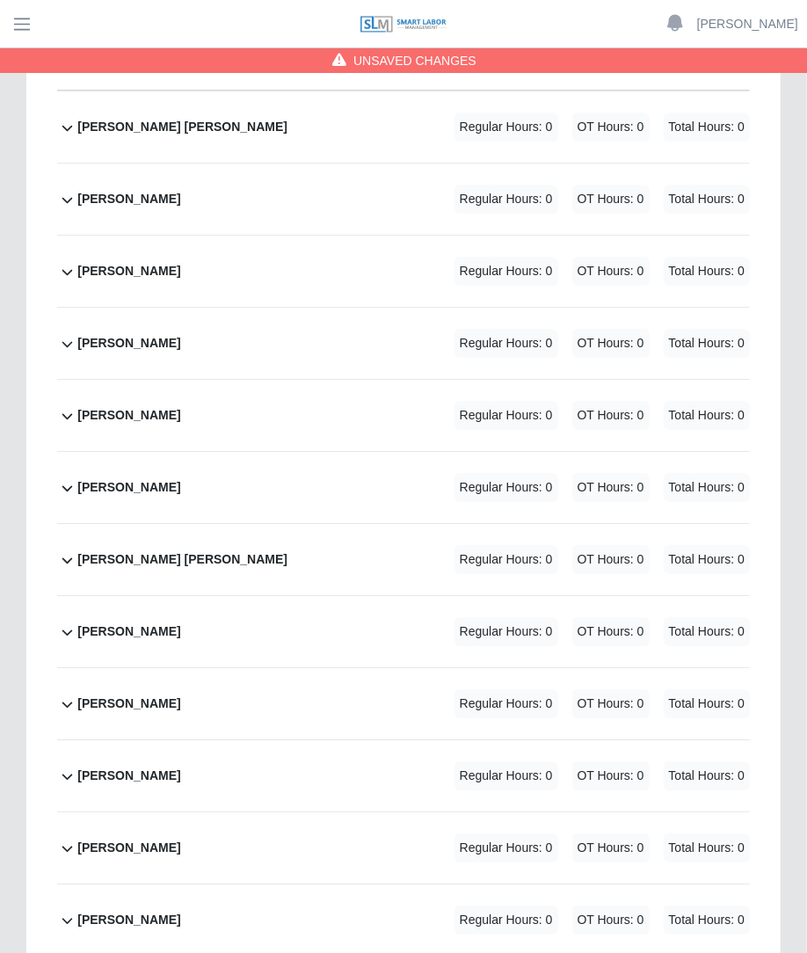
type input "**"
click at [397, 72] on div "Unsaved Changes" at bounding box center [403, 60] width 807 height 25
click at [378, 109] on div "Gary Soto Vega Regular Hours: 0 OT Hours: 0 Total Hours: 0" at bounding box center [413, 126] width 672 height 71
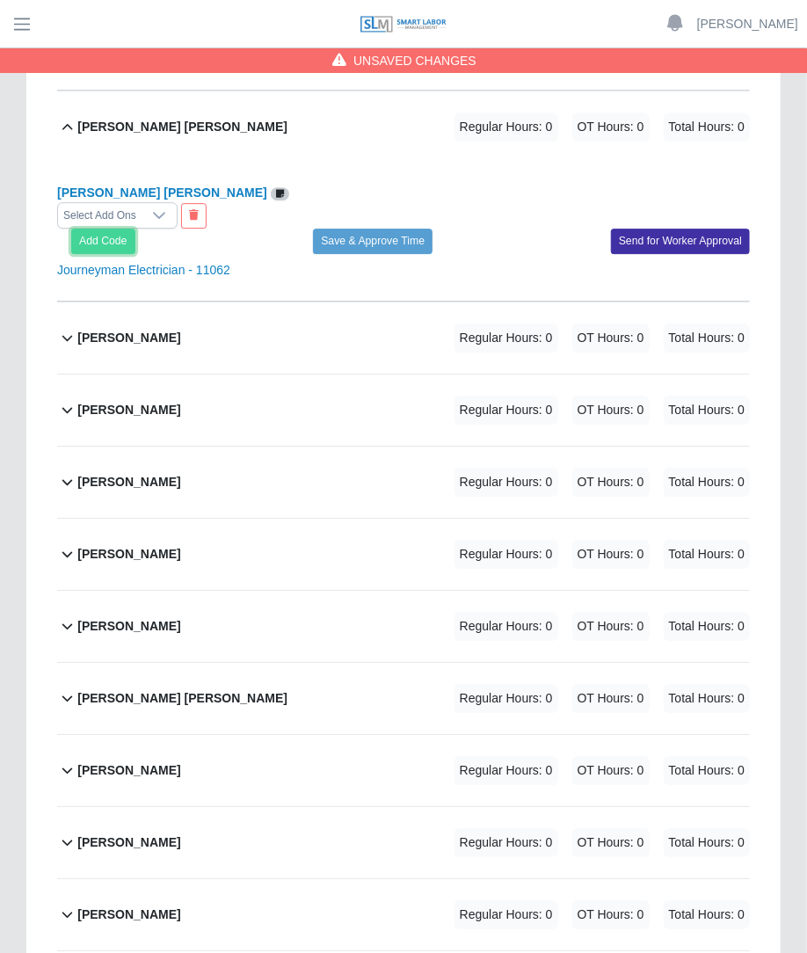
click at [119, 228] on button "Add Code" at bounding box center [103, 240] width 64 height 25
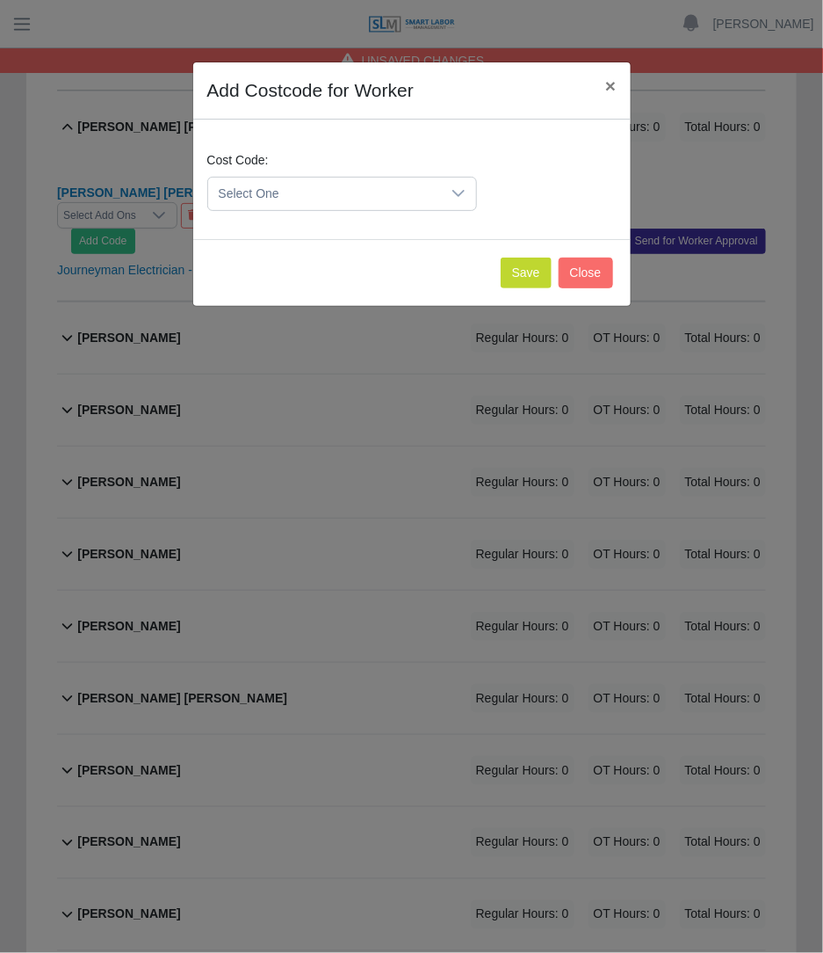
click at [290, 186] on span "Select One" at bounding box center [324, 194] width 233 height 33
click at [528, 281] on button "Save" at bounding box center [526, 272] width 51 height 31
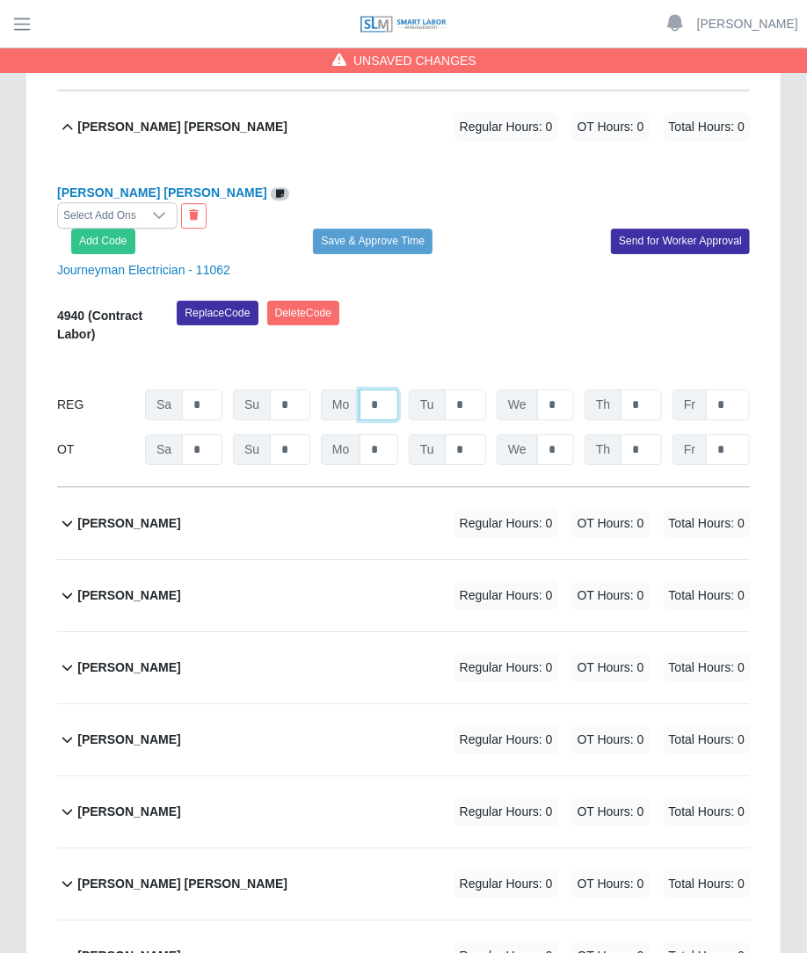
click at [397, 389] on input "*" at bounding box center [378, 404] width 39 height 31
type input "**"
click at [312, 560] on div "Jesus Martinez Regular Hours: 0 OT Hours: 0 Total Hours: 0" at bounding box center [413, 595] width 672 height 71
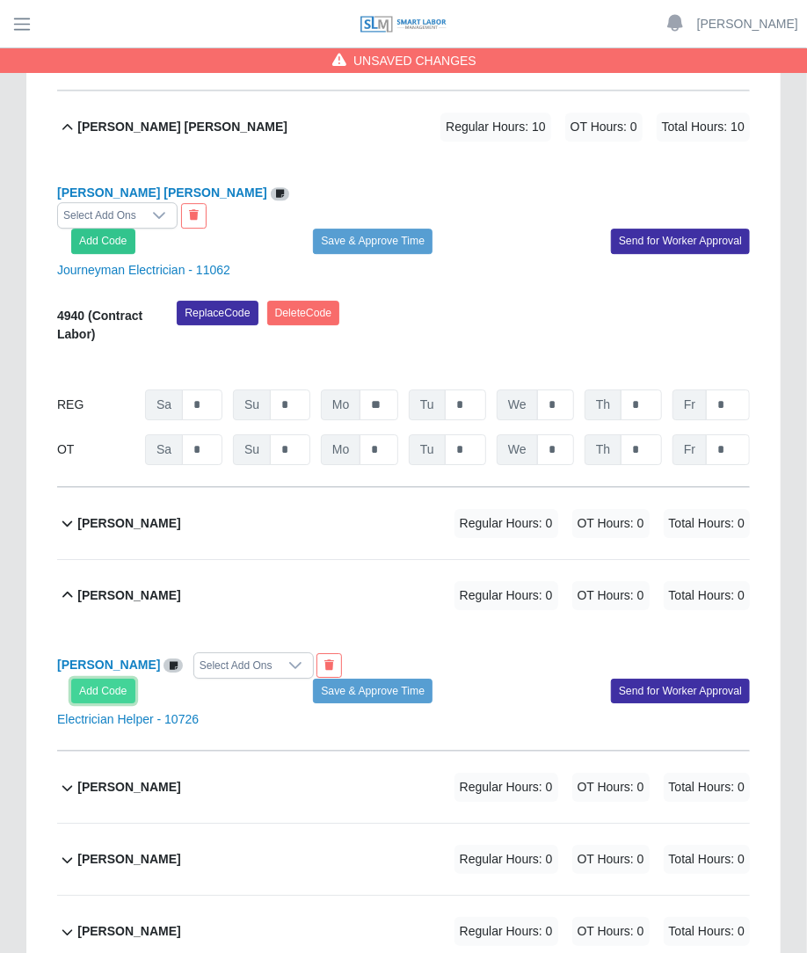
click at [98, 678] on button "Add Code" at bounding box center [103, 690] width 64 height 25
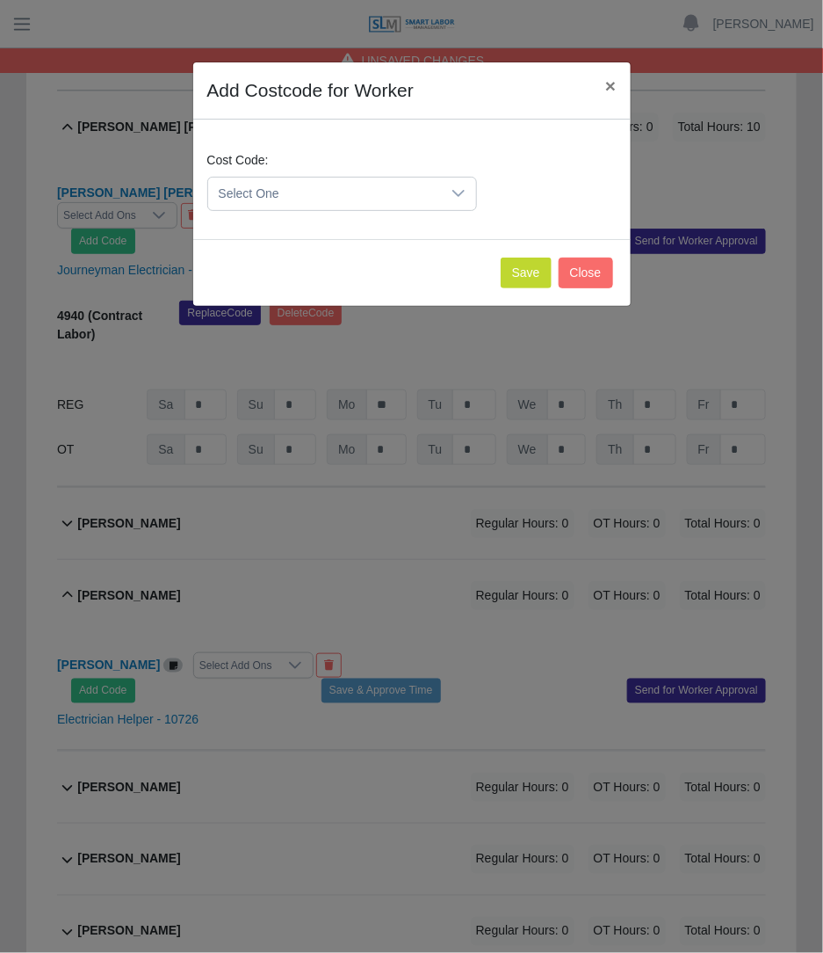
click at [351, 189] on span "Select One" at bounding box center [324, 194] width 233 height 33
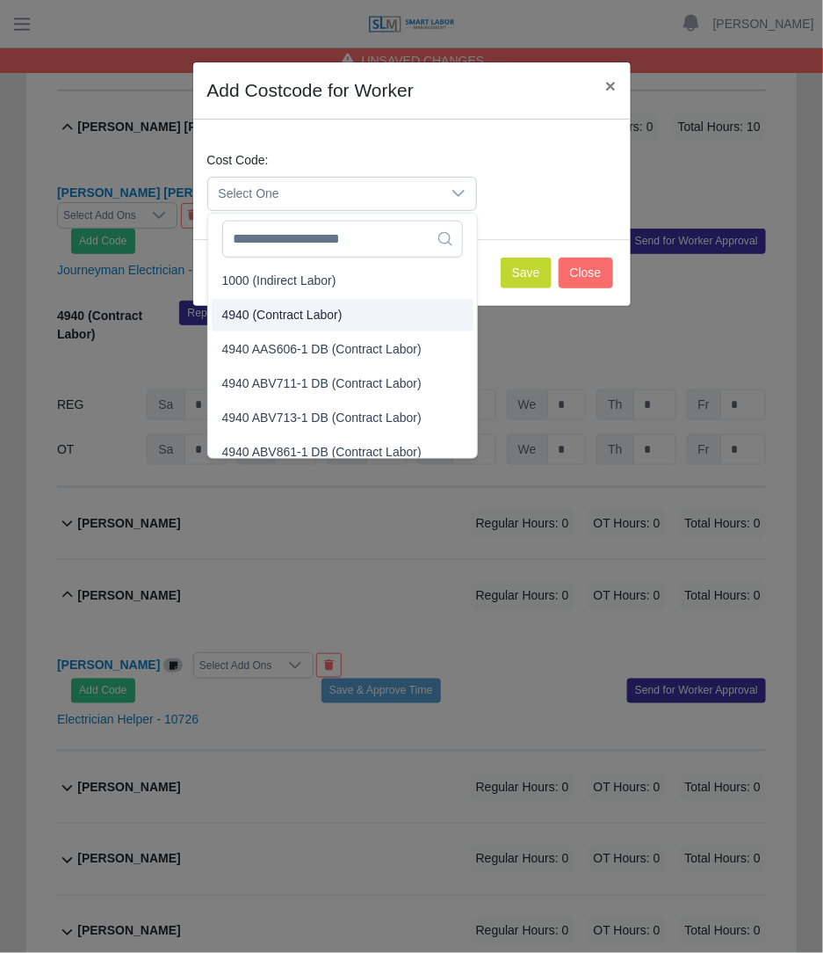
click at [303, 317] on span "4940 (Contract Labor)" at bounding box center [282, 315] width 120 height 18
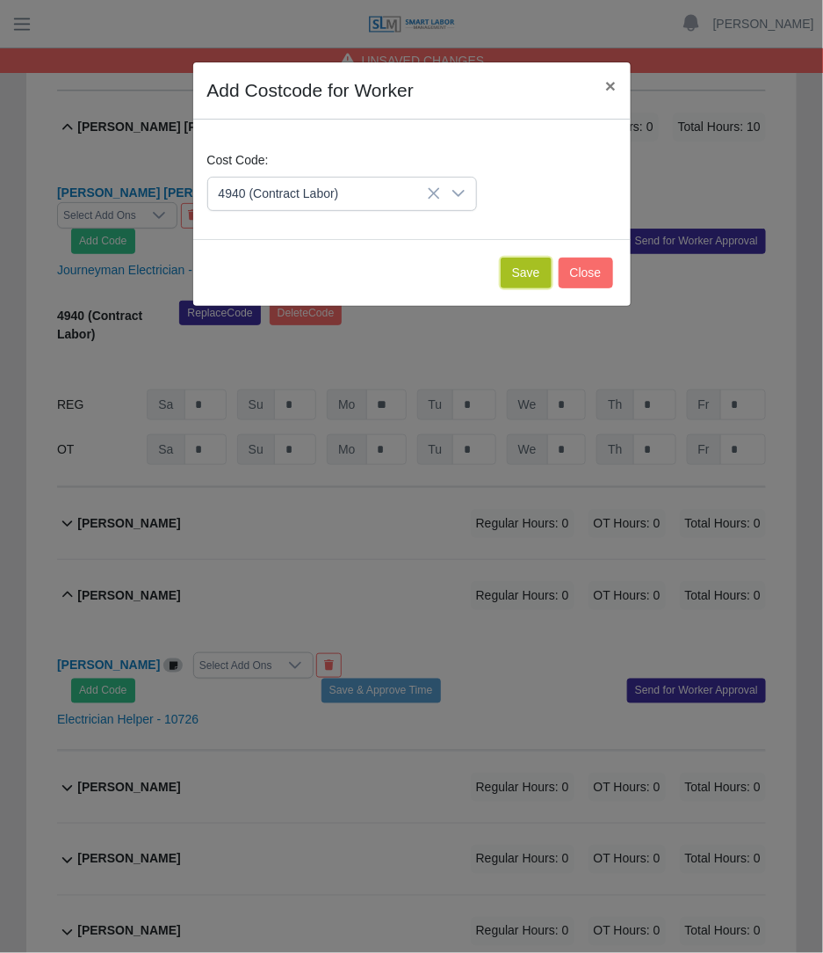
click at [536, 279] on button "Save" at bounding box center [526, 272] width 51 height 31
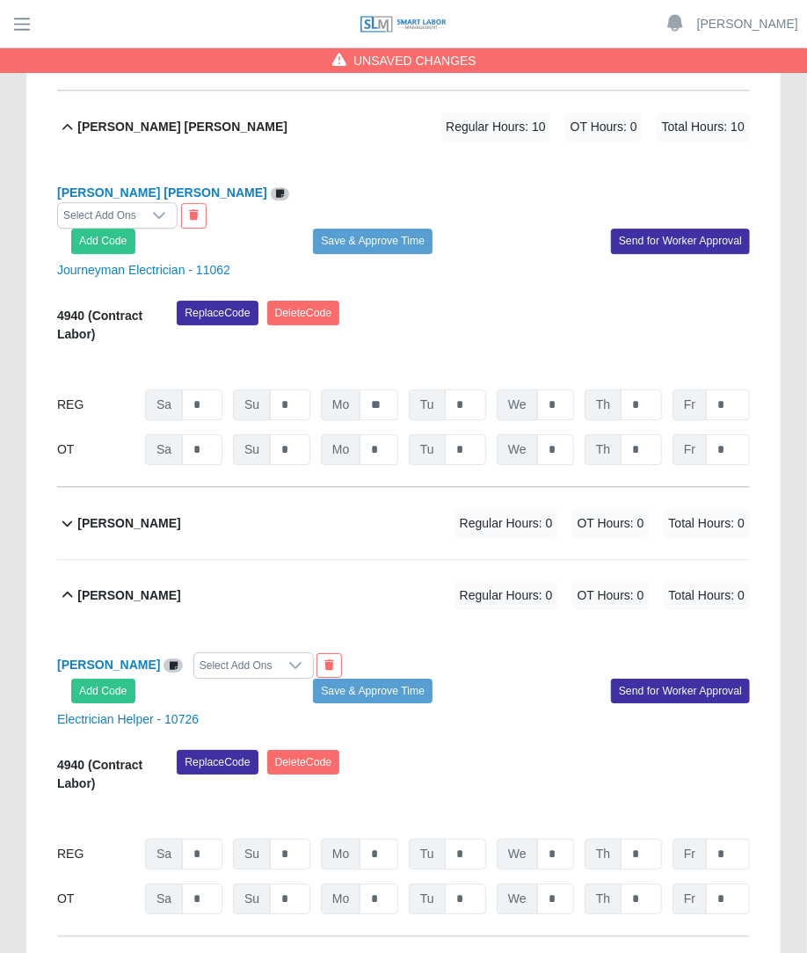
click at [398, 838] on div "REG Sa * Su * Mo * Tu * We * Th * Fr *" at bounding box center [403, 853] width 692 height 31
click at [388, 838] on input "*" at bounding box center [378, 853] width 39 height 31
type input "**"
click at [435, 488] on div "Jesus Velaquez Regular Hours: 0 OT Hours: 0 Total Hours: 0" at bounding box center [413, 523] width 672 height 71
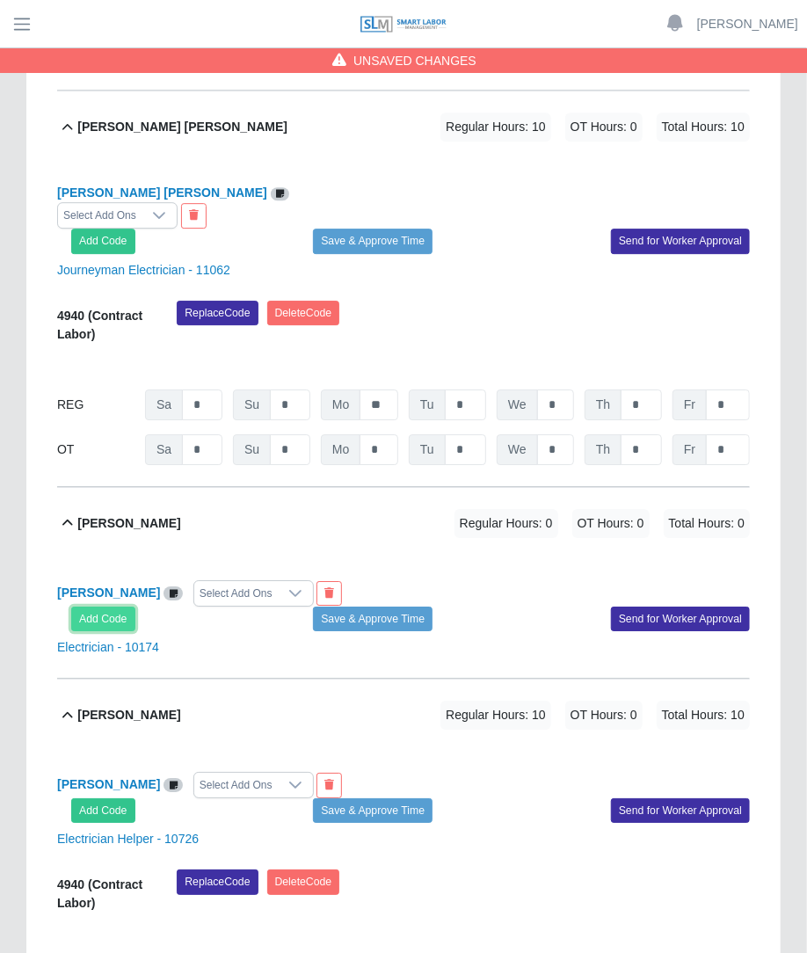
click at [101, 606] on button "Add Code" at bounding box center [103, 618] width 64 height 25
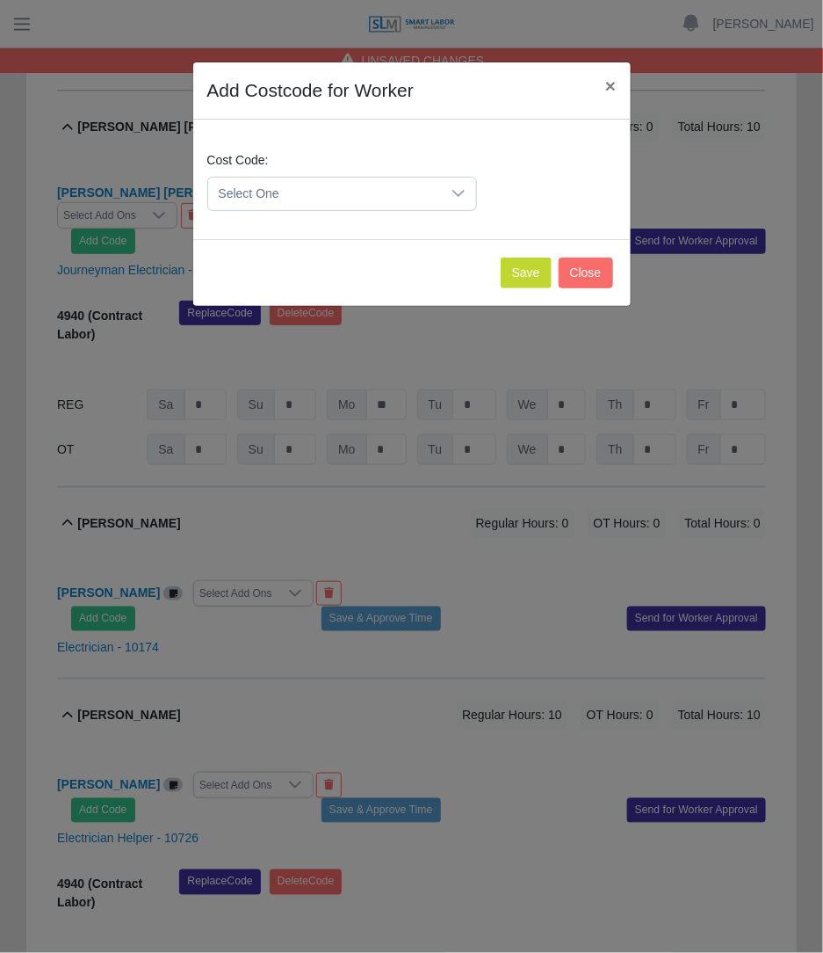
click at [420, 189] on span "Select One" at bounding box center [324, 194] width 233 height 33
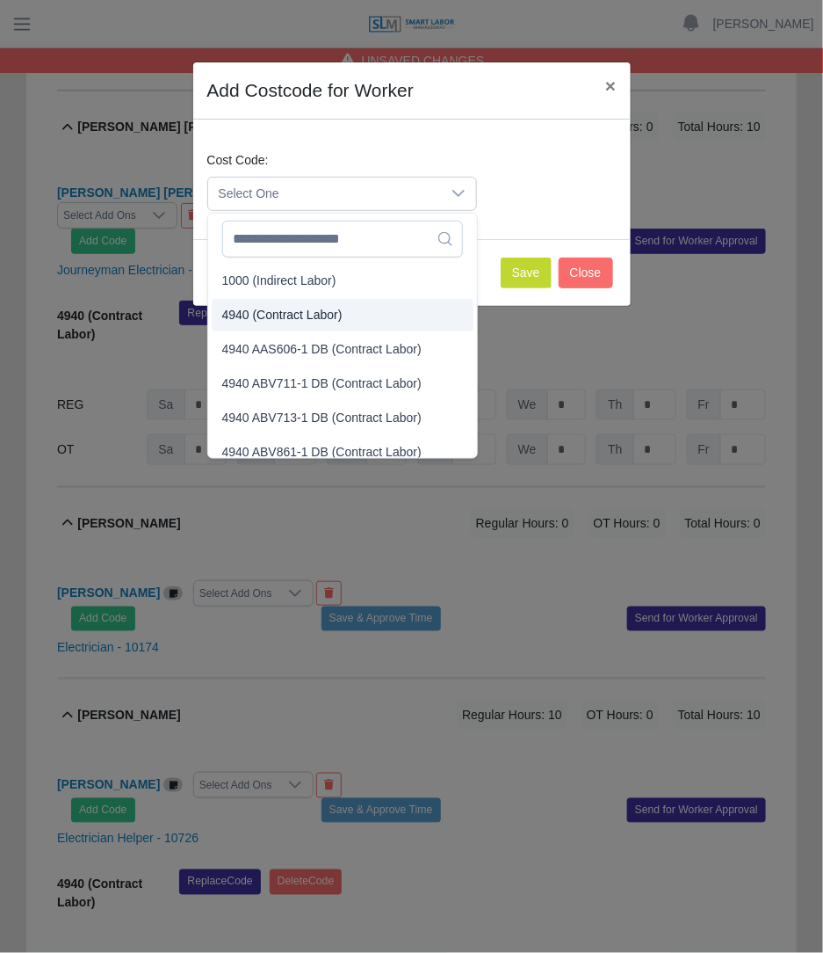
click at [322, 308] on span "4940 (Contract Labor)" at bounding box center [282, 315] width 120 height 18
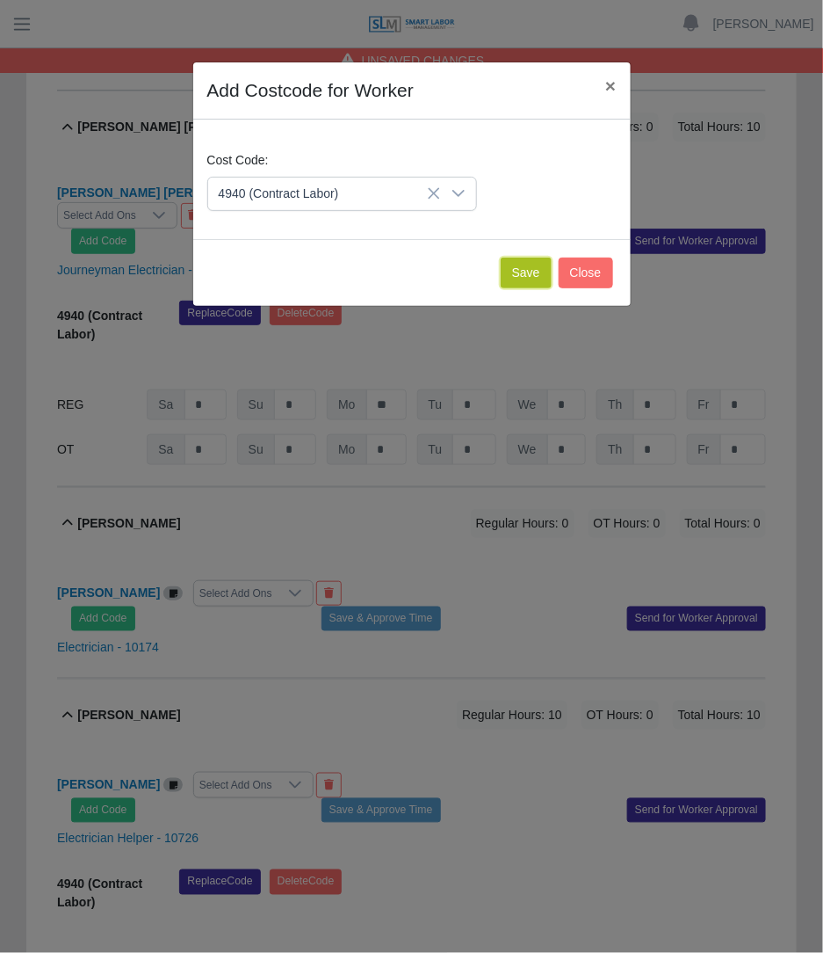
click at [510, 272] on button "Save" at bounding box center [526, 272] width 51 height 31
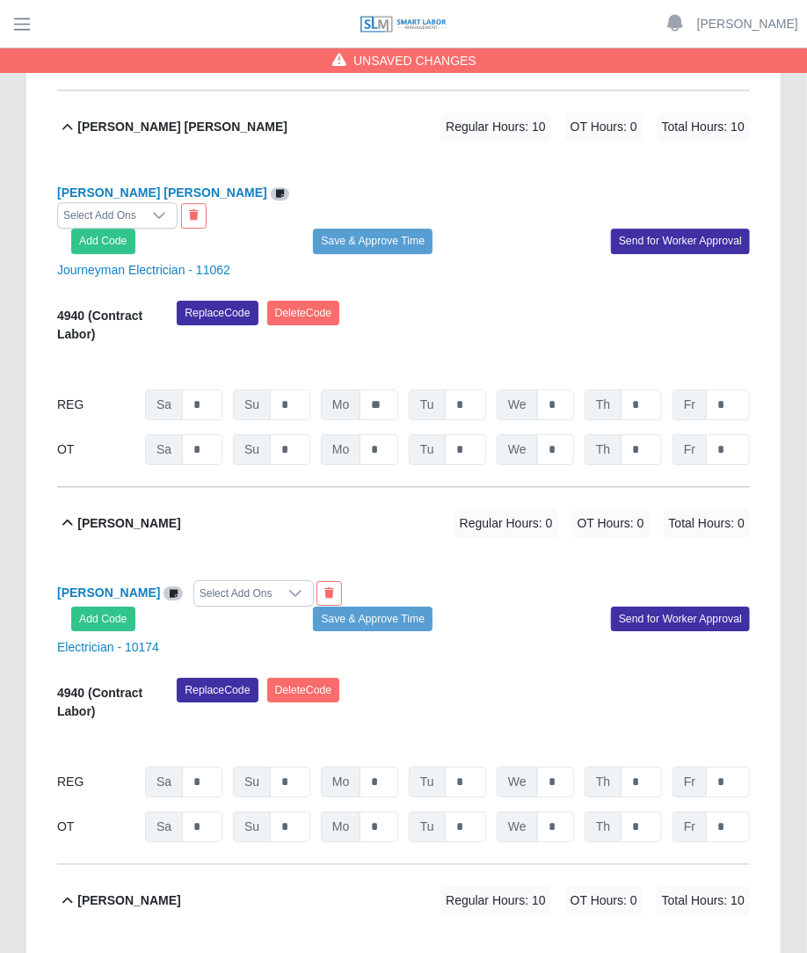
click at [373, 696] on div "4940 (Contract Labor) Replace Code Delete Code 09/20/2025 Timers 09/21/2025 Tim…" at bounding box center [403, 760] width 692 height 164
click at [377, 766] on input "*" at bounding box center [378, 781] width 39 height 31
type input "**"
drag, startPoint x: 807, startPoint y: 541, endPoint x: 814, endPoint y: 627, distance: 86.4
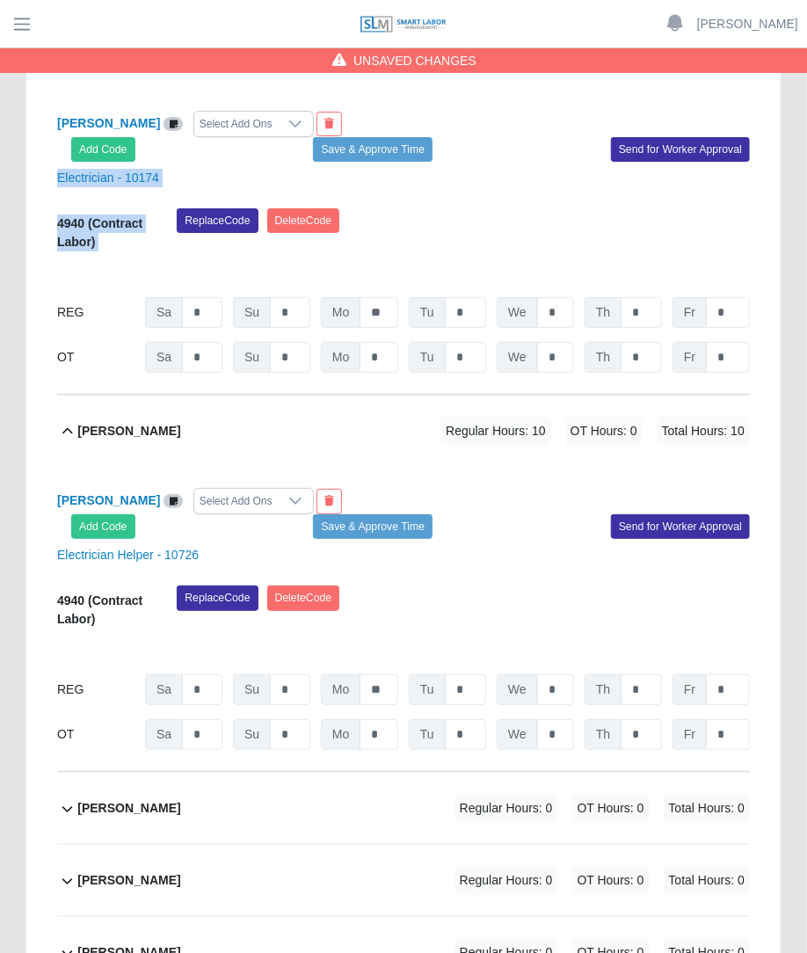
scroll to position [2457, 0]
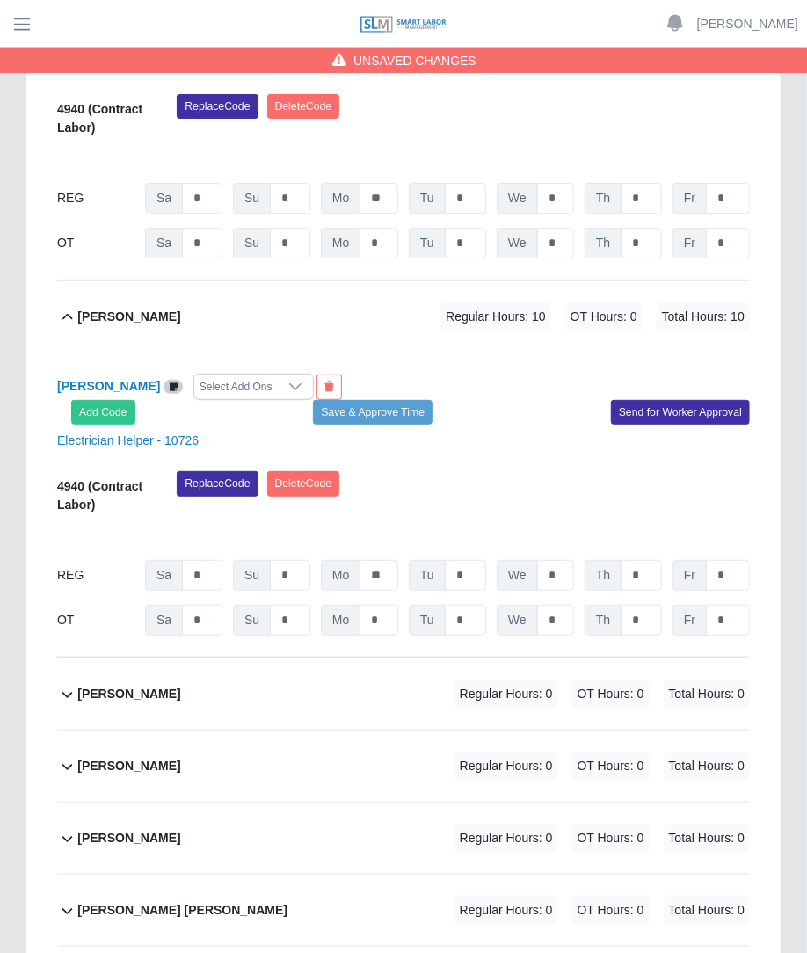
click at [512, 471] on div "Replace Code Delete Code" at bounding box center [462, 498] width 599 height 54
click at [646, 679] on span "OT Hours: 0" at bounding box center [610, 693] width 77 height 29
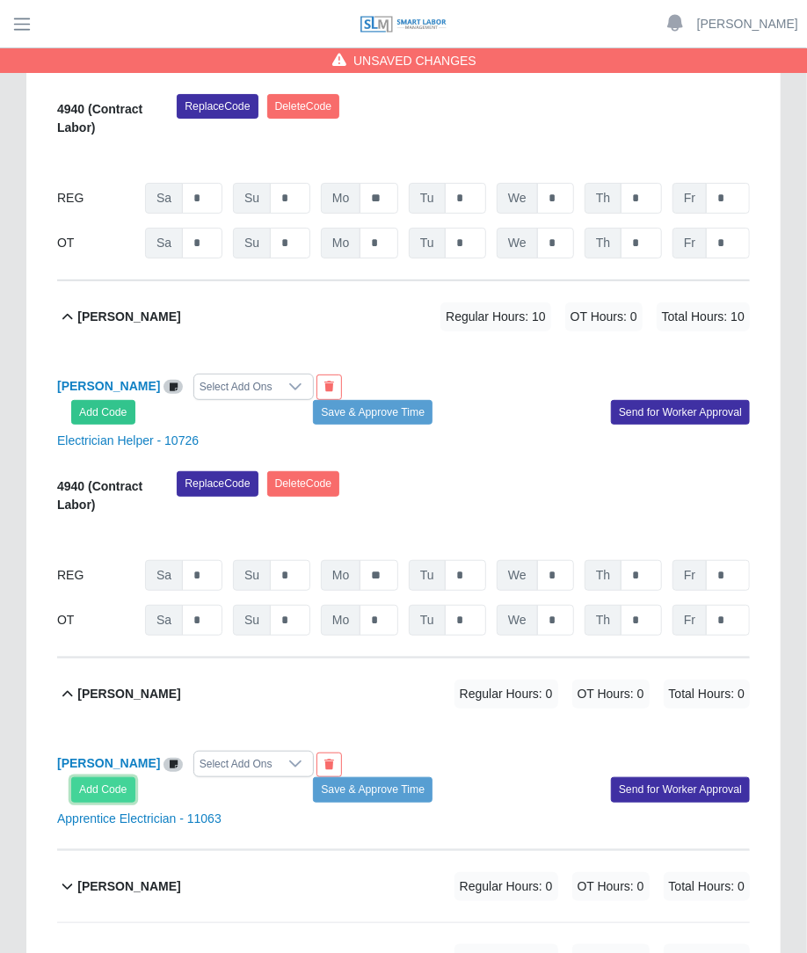
click at [74, 777] on button "Add Code" at bounding box center [103, 789] width 64 height 25
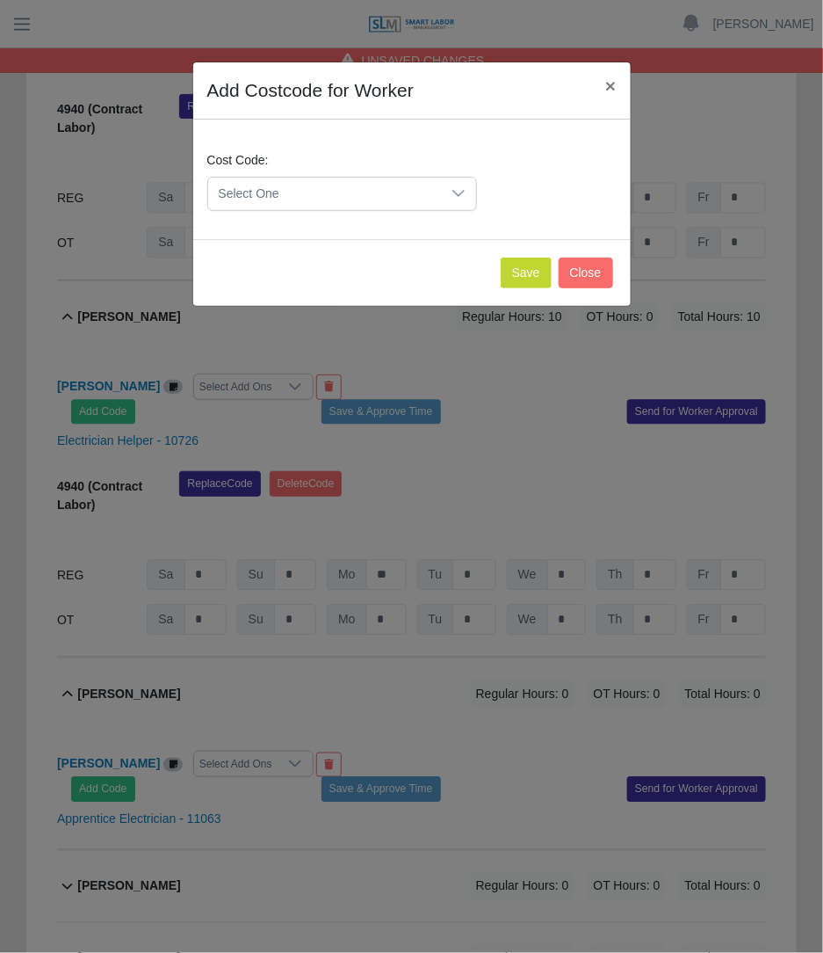
click at [361, 215] on div "Cost Code: Select One" at bounding box center [412, 188] width 418 height 74
click at [364, 203] on span "Select One" at bounding box center [324, 194] width 233 height 33
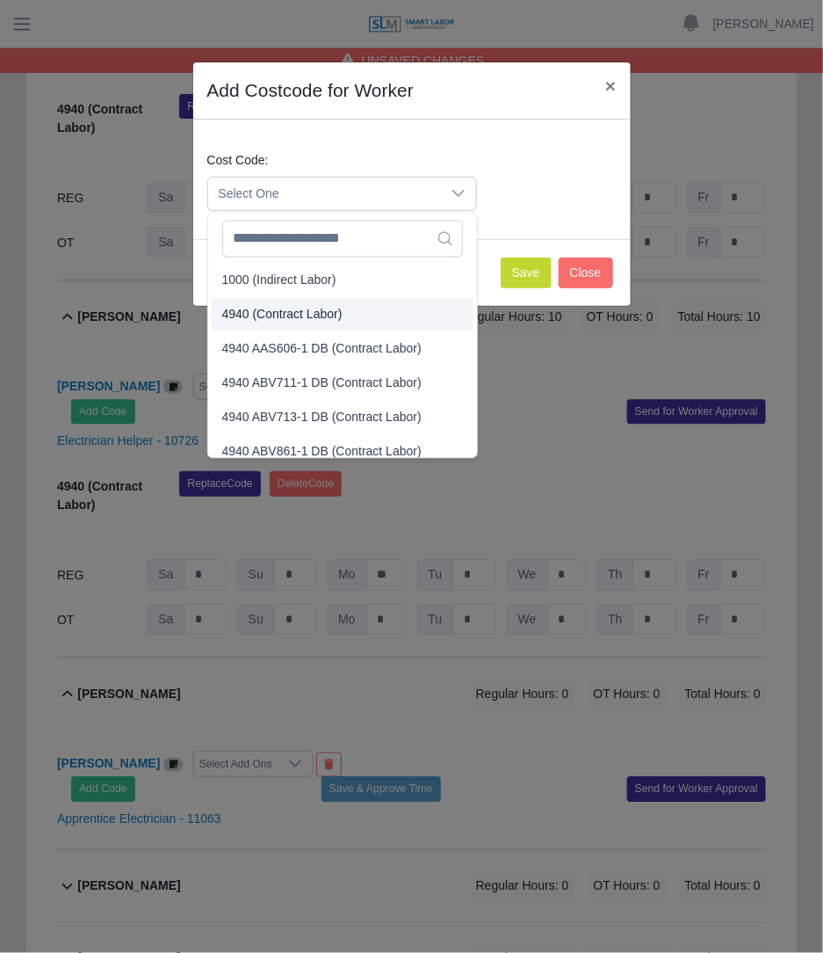
click at [282, 315] on span "4940 (Contract Labor)" at bounding box center [282, 315] width 120 height 18
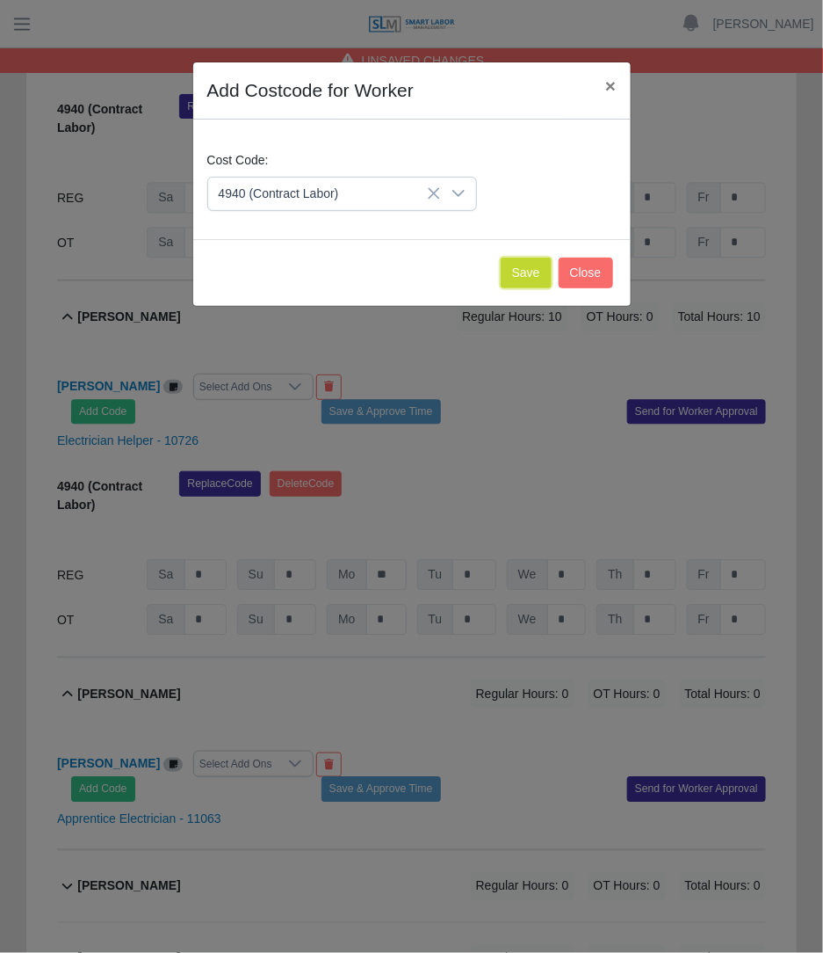
click at [520, 257] on button "Save" at bounding box center [526, 272] width 51 height 31
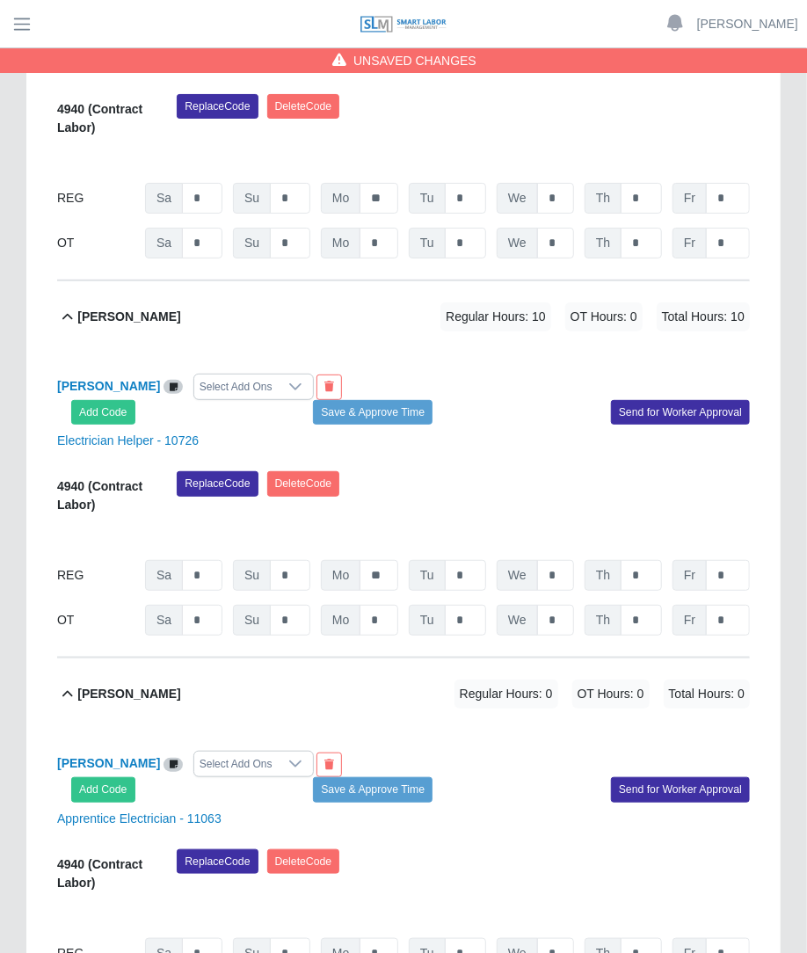
scroll to position [2802, 0]
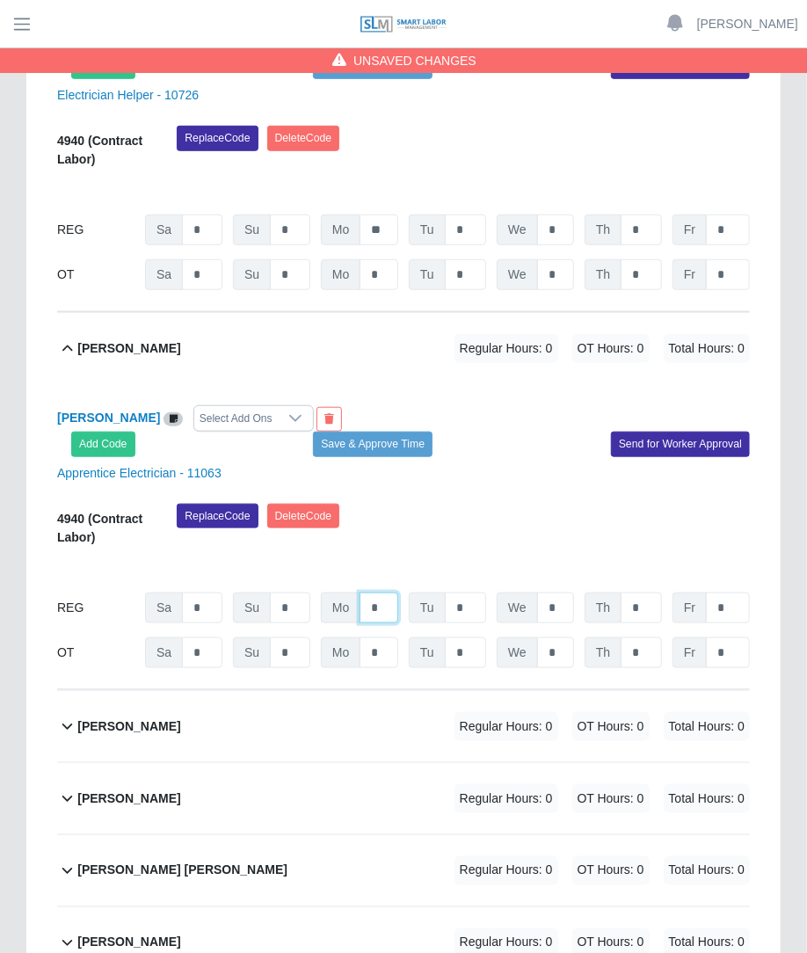
click at [381, 592] on input "*" at bounding box center [378, 607] width 39 height 31
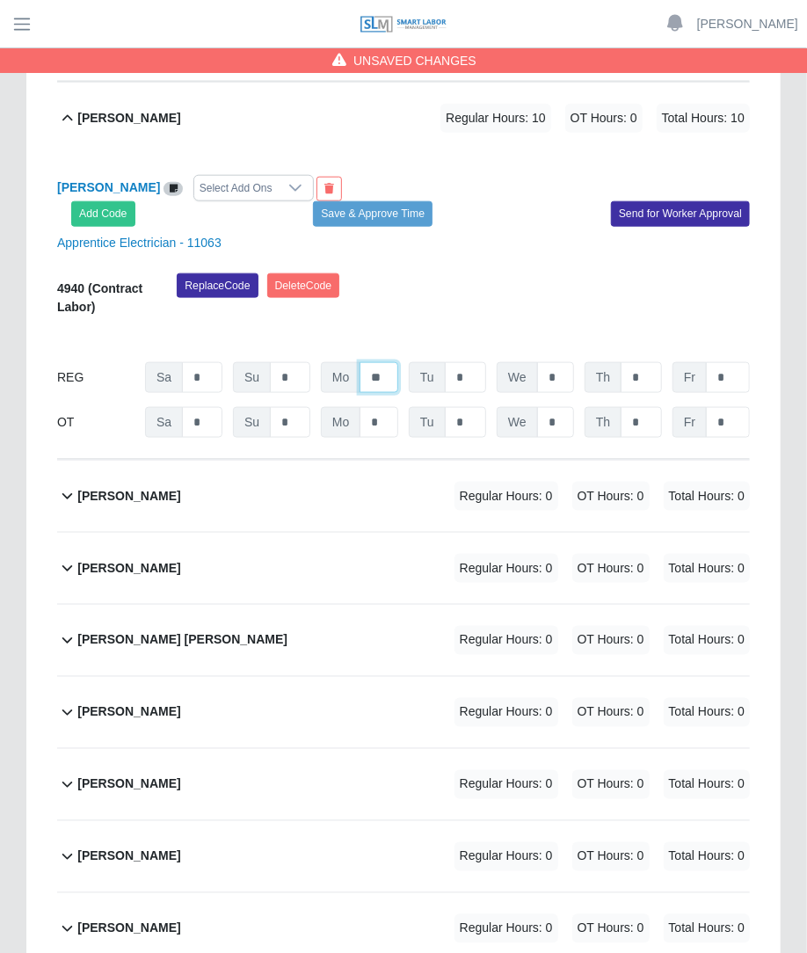
scroll to position [3027, 0]
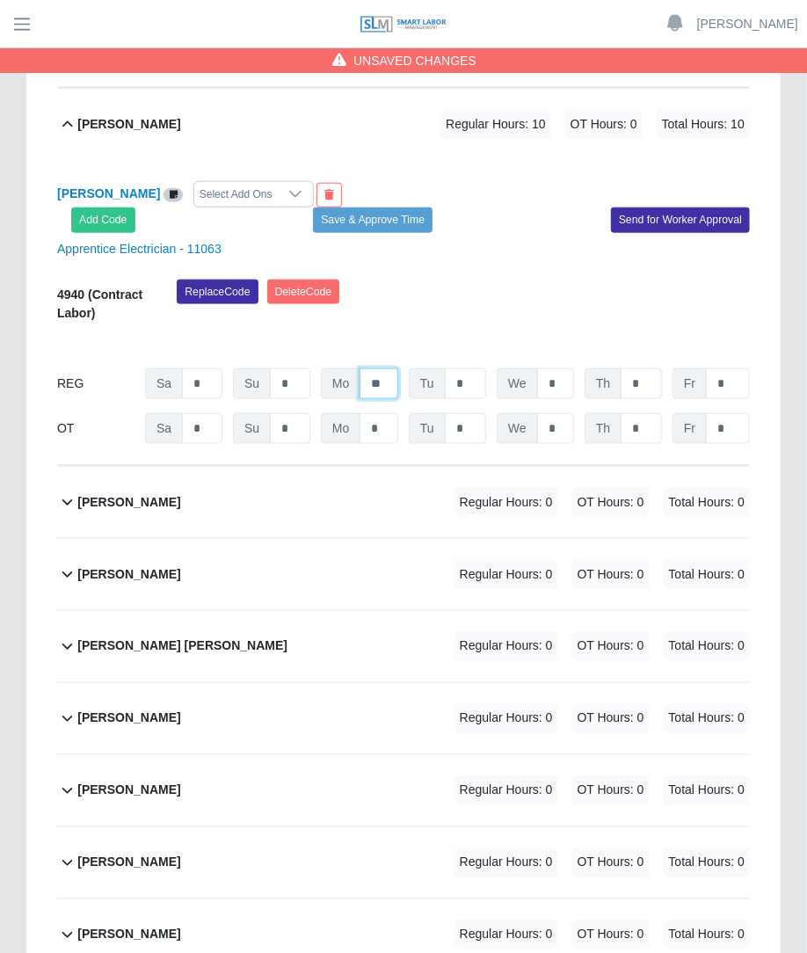
type input "**"
click at [527, 488] on span "Regular Hours: 0" at bounding box center [506, 502] width 104 height 29
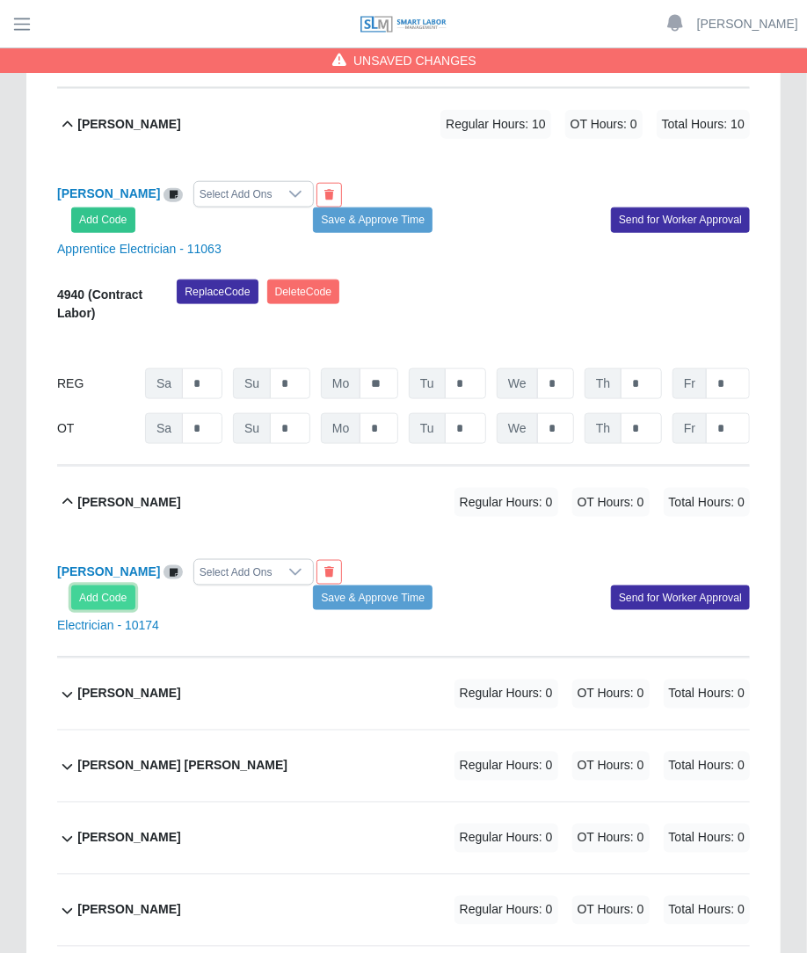
click at [110, 585] on button "Add Code" at bounding box center [103, 597] width 64 height 25
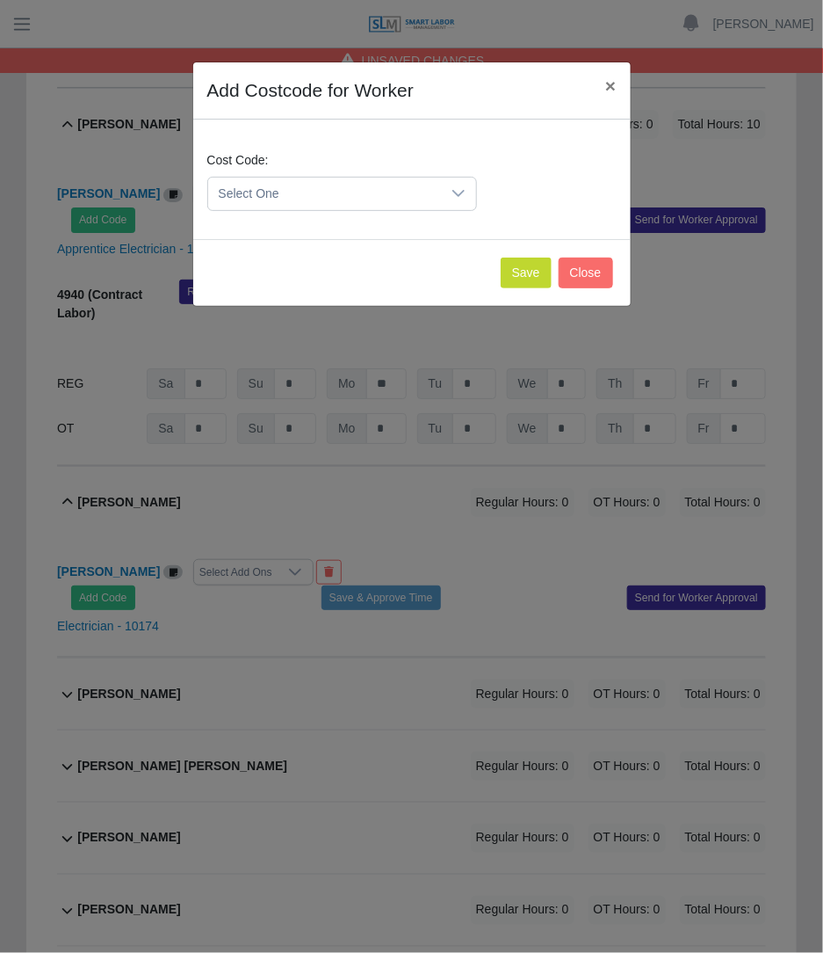
click at [388, 182] on span "Select One" at bounding box center [324, 194] width 233 height 33
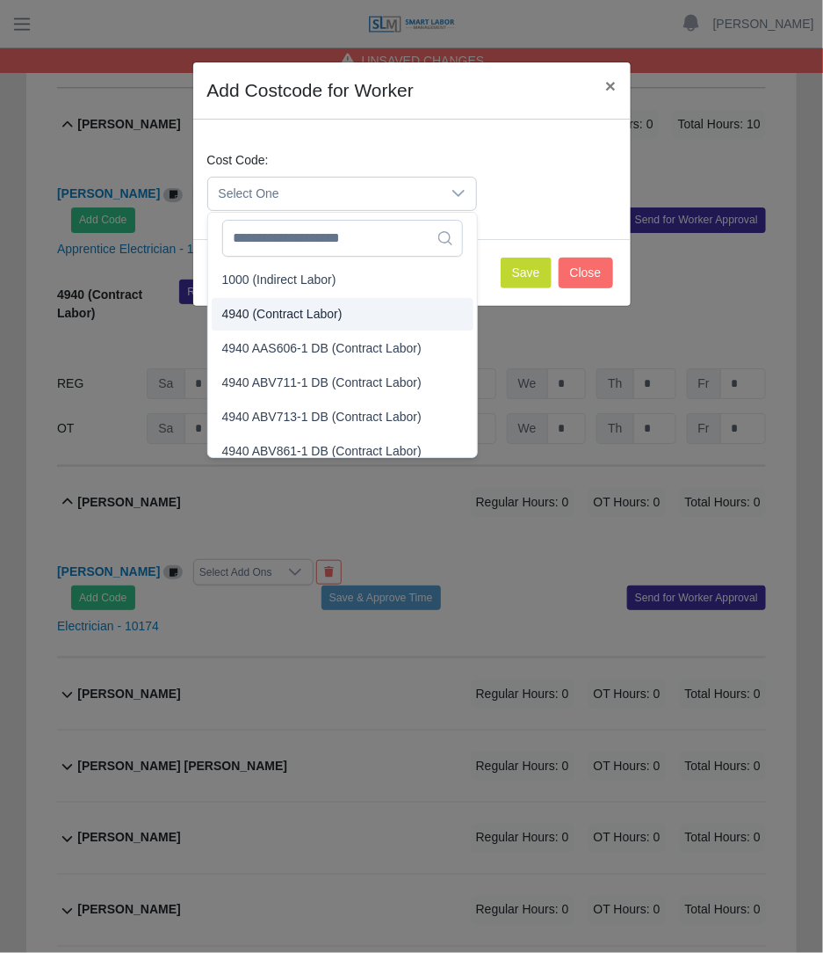
click at [316, 314] on span "4940 (Contract Labor)" at bounding box center [282, 314] width 120 height 18
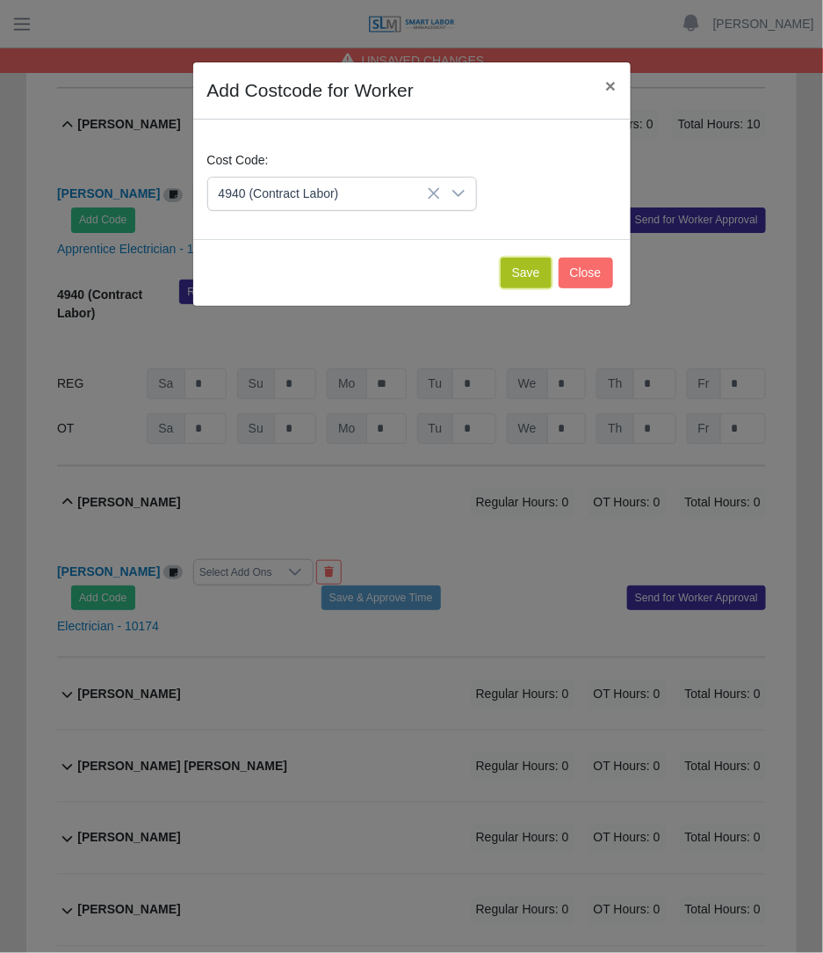
click at [533, 265] on button "Save" at bounding box center [526, 272] width 51 height 31
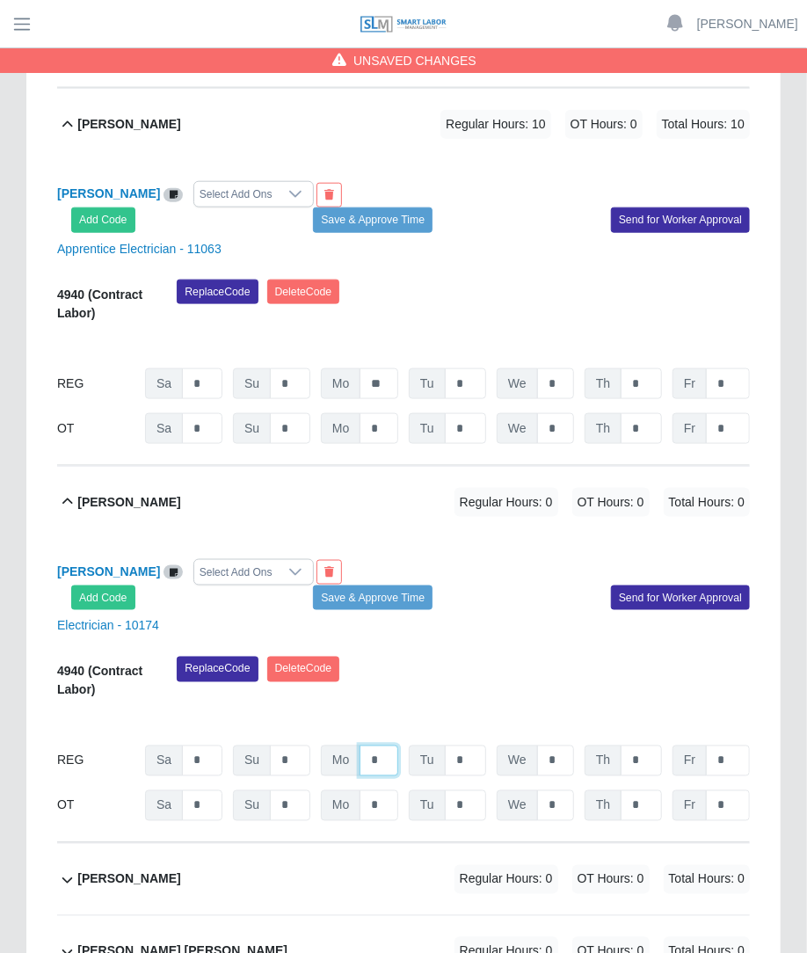
click at [391, 745] on input "*" at bounding box center [378, 760] width 39 height 31
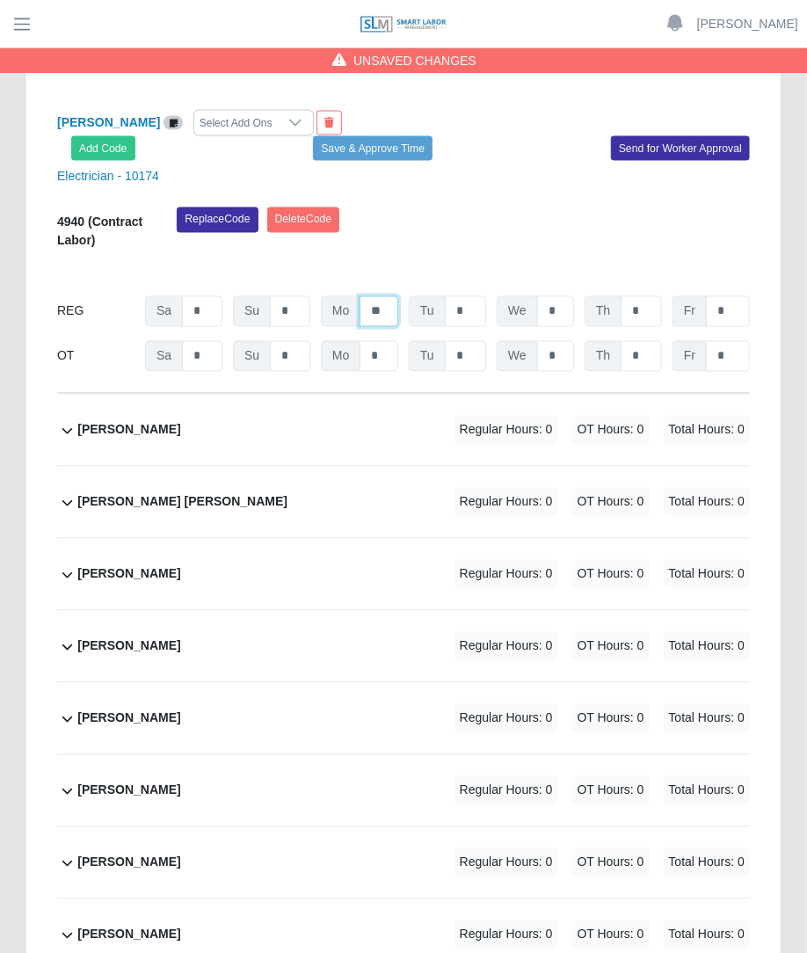
scroll to position [3495, 0]
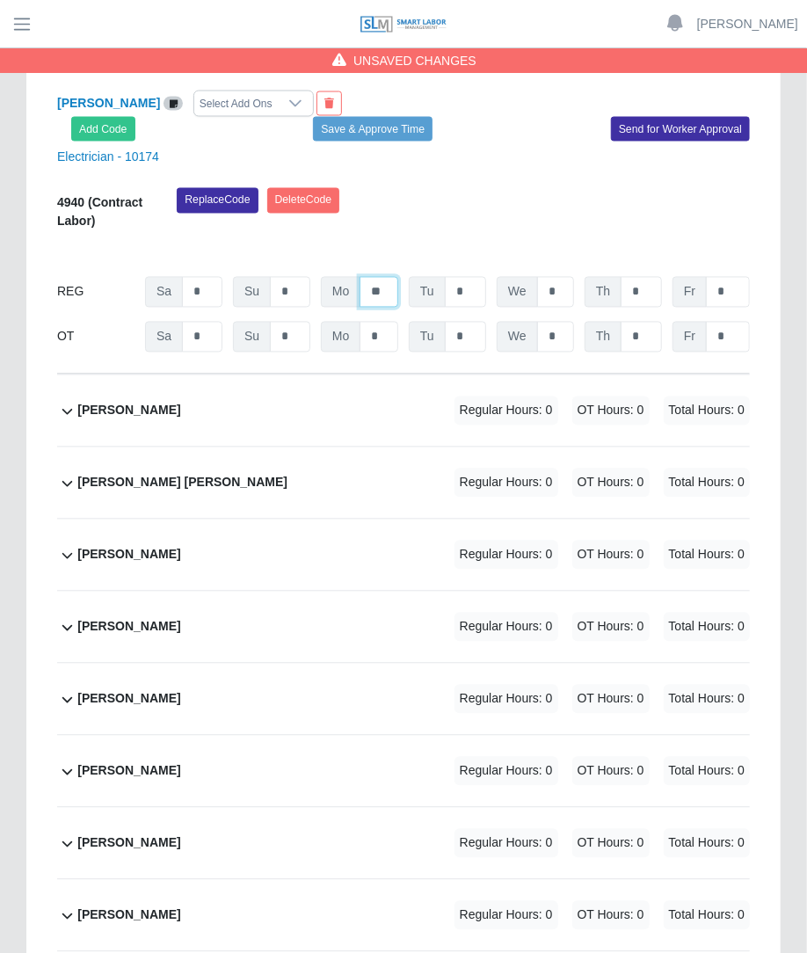
type input "**"
click at [512, 447] on div "Marvin E Sical Lopez Regular Hours: 0 OT Hours: 0 Total Hours: 0" at bounding box center [413, 482] width 672 height 71
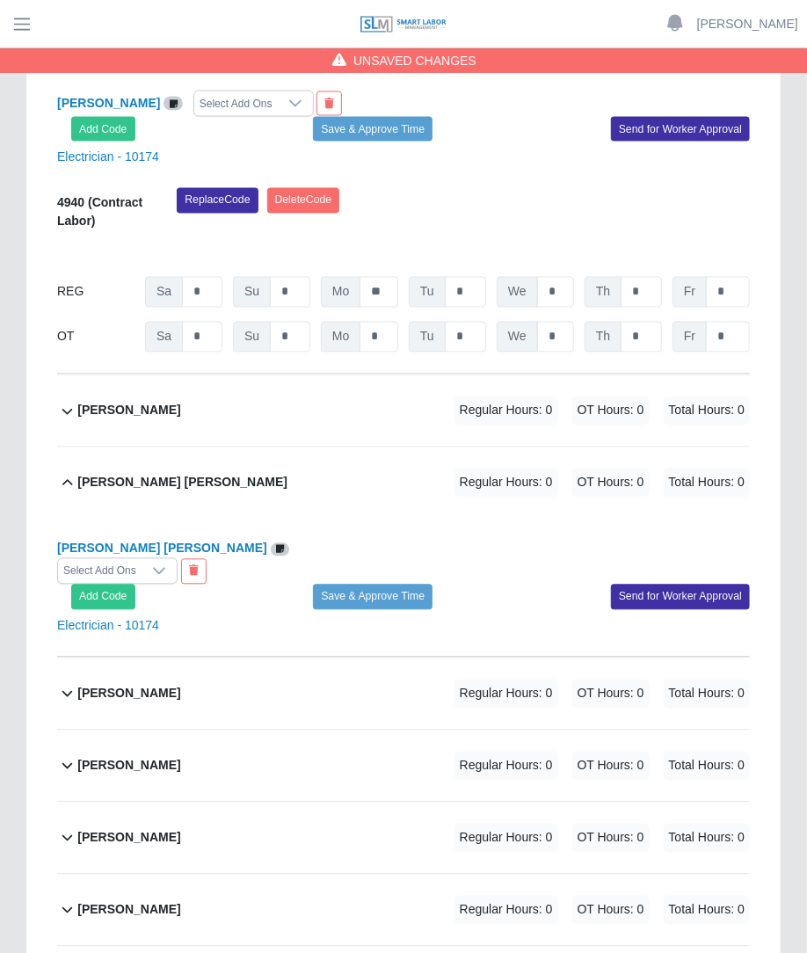
click at [426, 396] on div "Regular Hours: 0 OT Hours: 0 Total Hours: 0" at bounding box center [577, 410] width 344 height 29
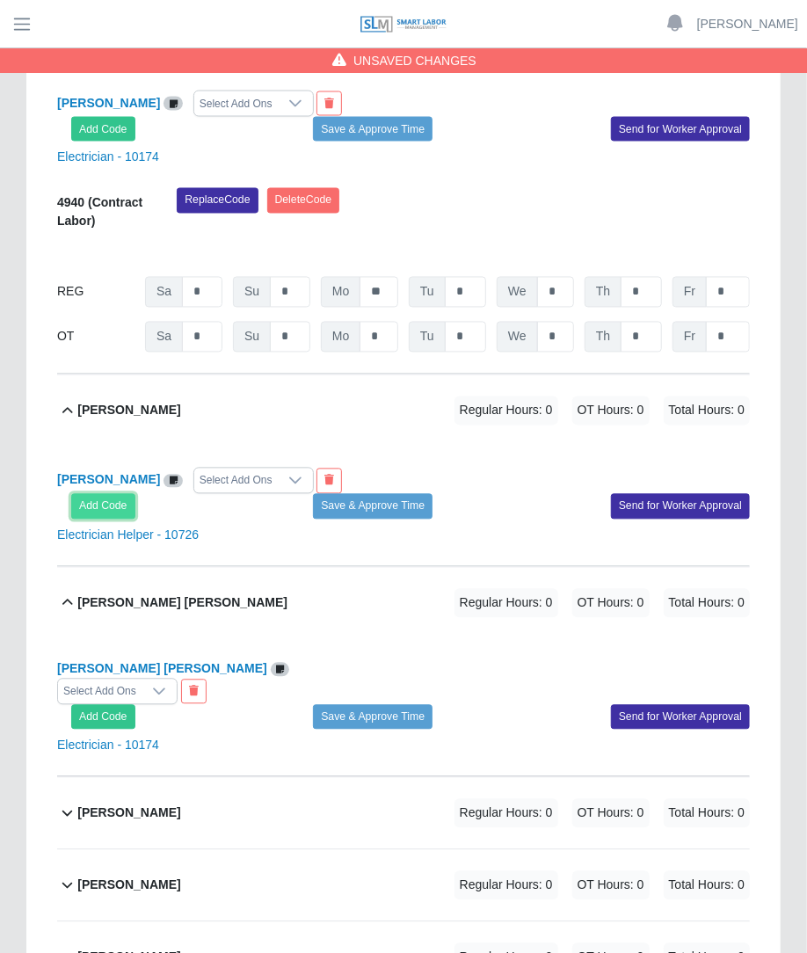
click at [127, 494] on button "Add Code" at bounding box center [103, 506] width 64 height 25
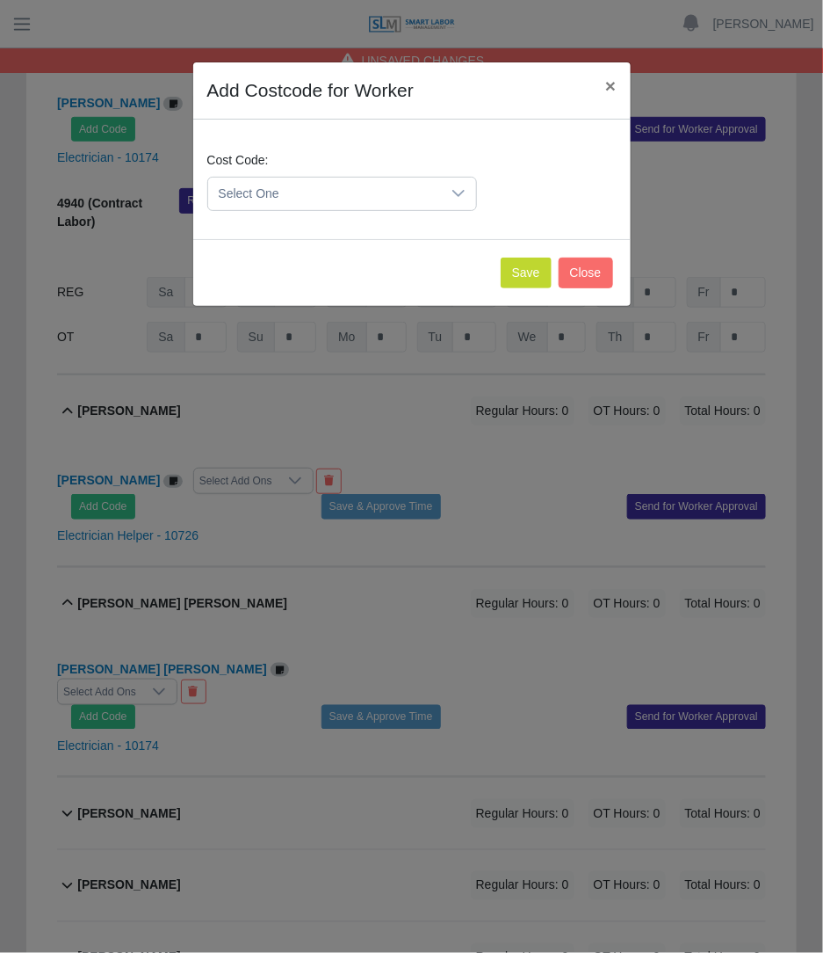
click at [365, 197] on span "Select One" at bounding box center [324, 194] width 233 height 33
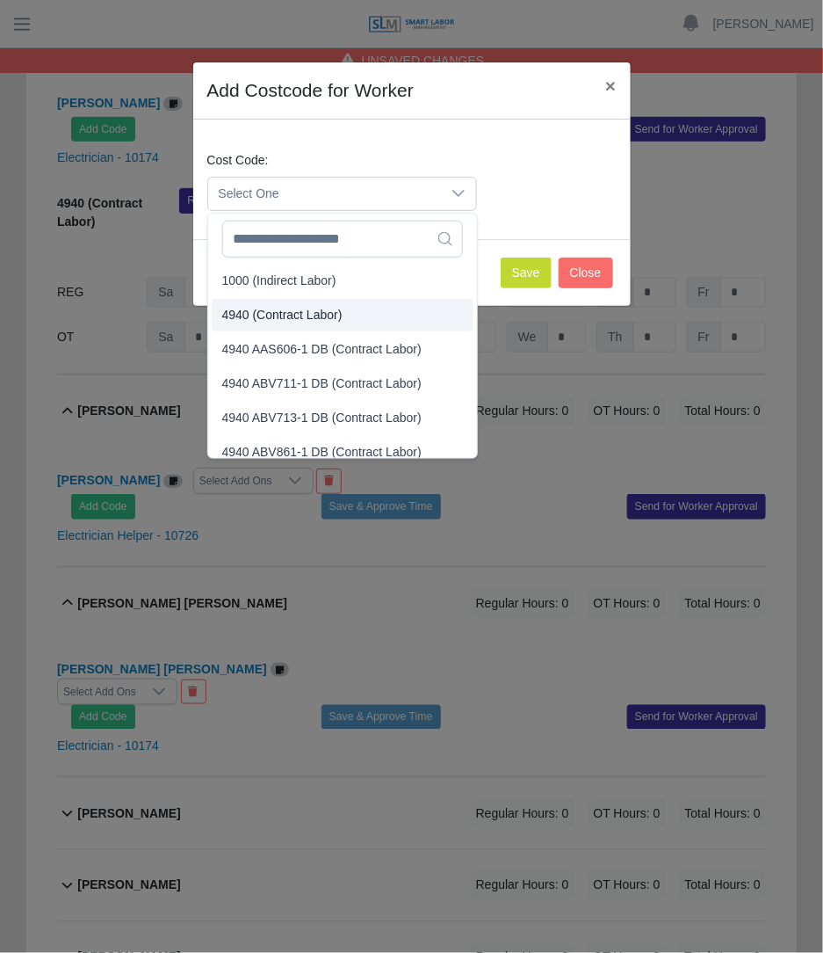
click at [314, 311] on span "4940 (Contract Labor)" at bounding box center [282, 315] width 120 height 18
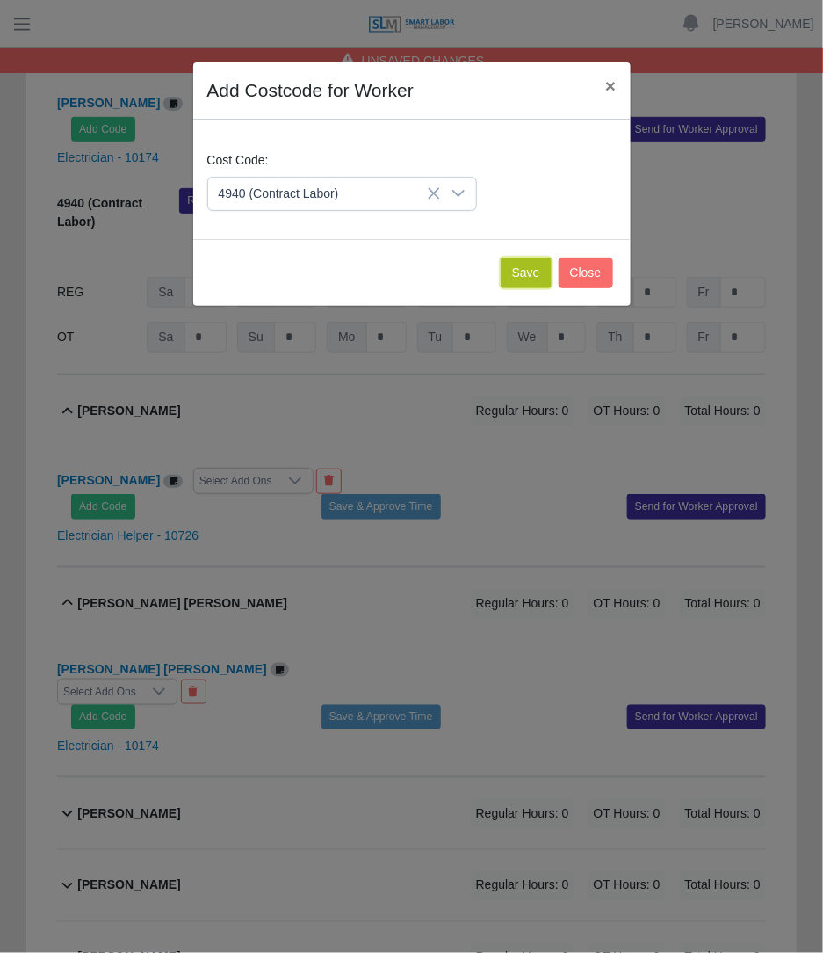
click at [543, 262] on button "Save" at bounding box center [526, 272] width 51 height 31
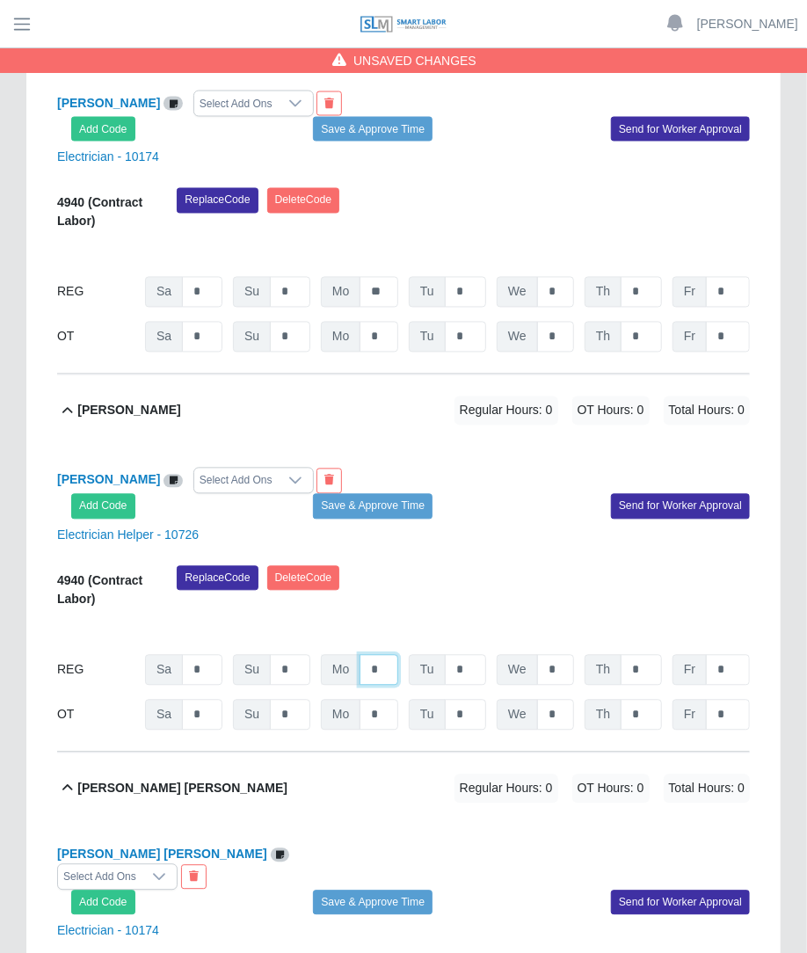
click at [395, 655] on input "*" at bounding box center [378, 670] width 39 height 31
type input "**"
click at [496, 620] on div "09/20/2025 Timers 09/21/2025 Timers 09/22/2025 Timers 09/23/2025 Timers 09/24/2…" at bounding box center [403, 630] width 692 height 21
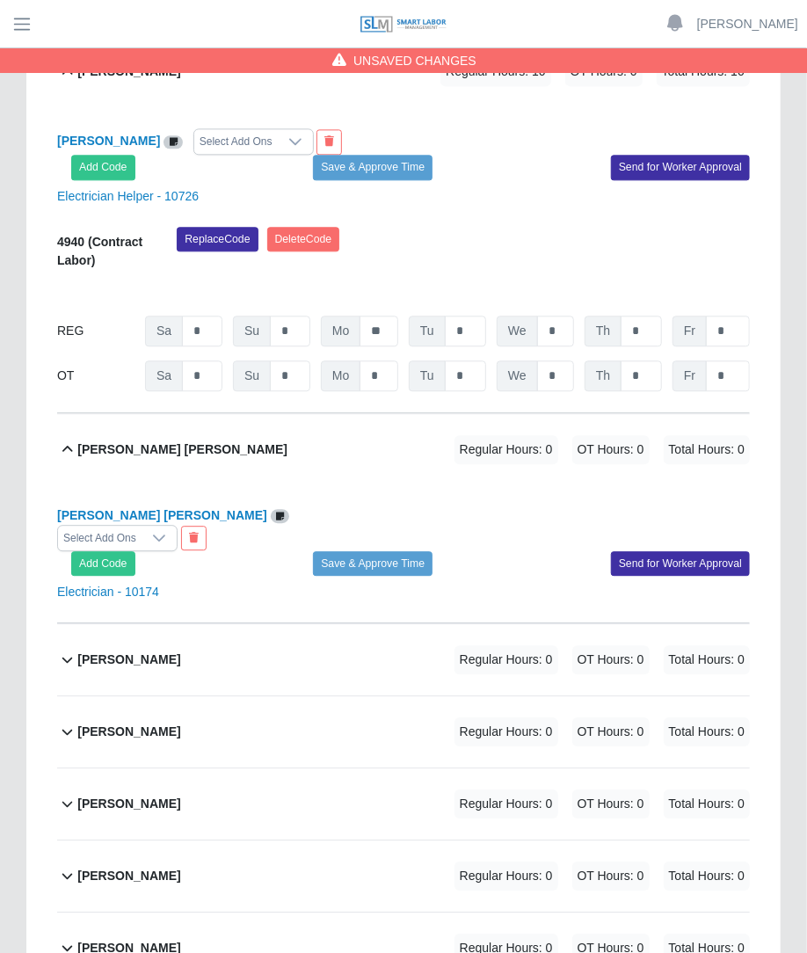
scroll to position [3897, 0]
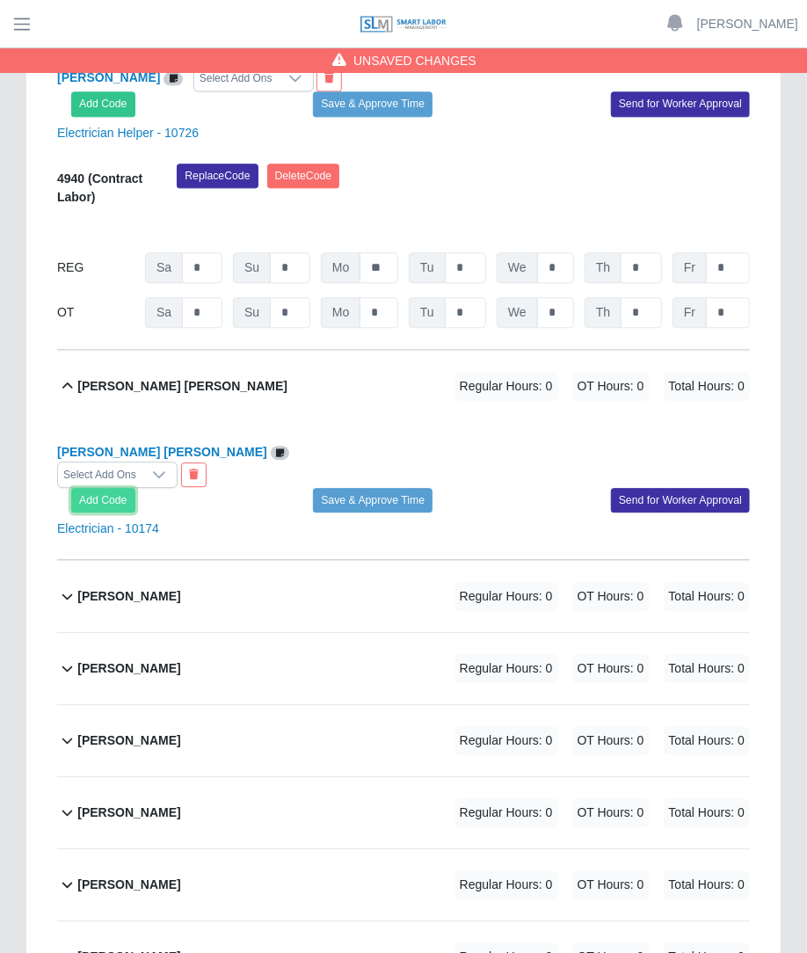
click at [112, 488] on button "Add Code" at bounding box center [103, 500] width 64 height 25
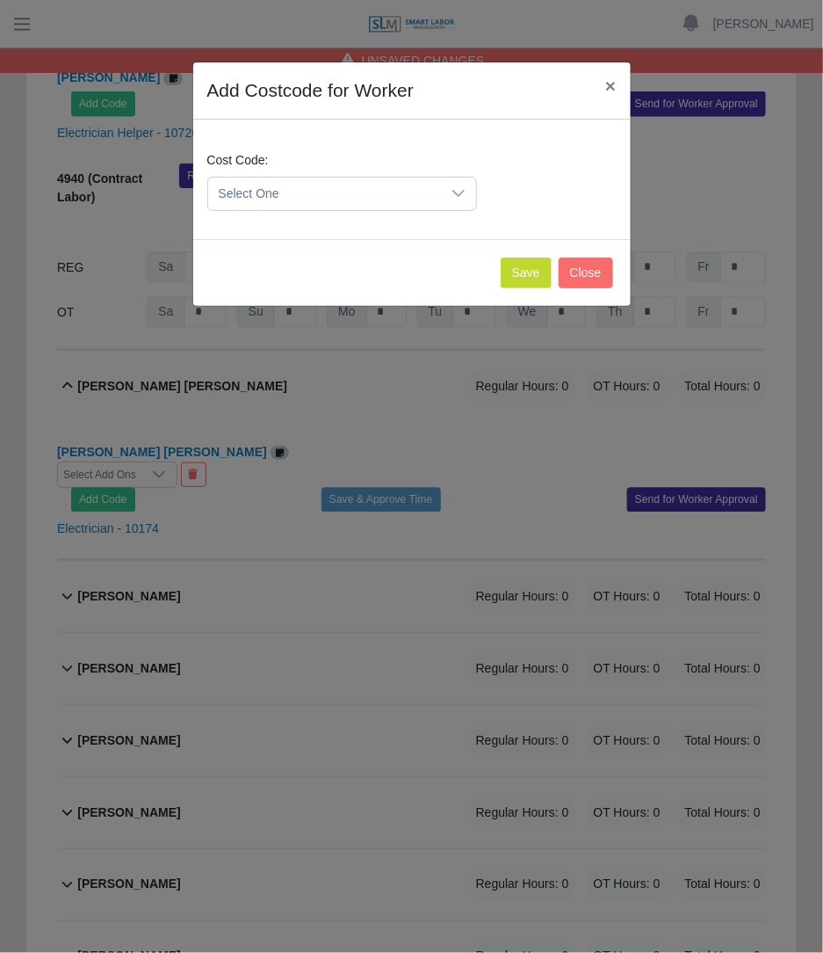
click at [314, 199] on span "Select One" at bounding box center [324, 194] width 233 height 33
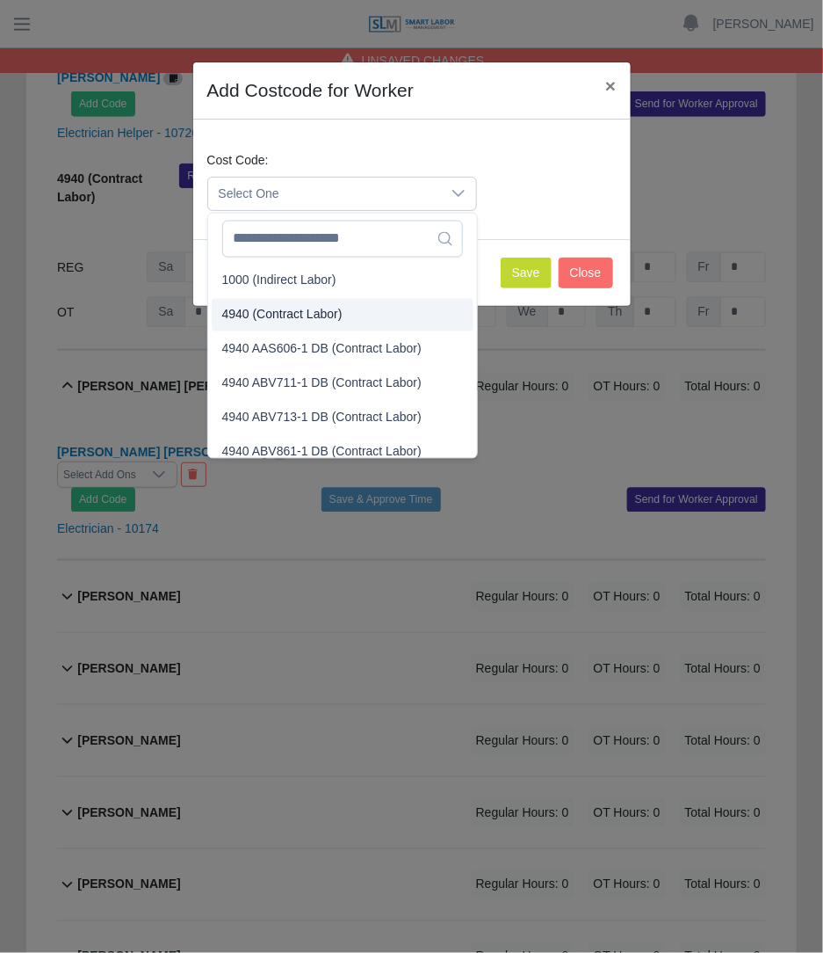
click at [302, 306] on span "4940 (Contract Labor)" at bounding box center [282, 315] width 120 height 18
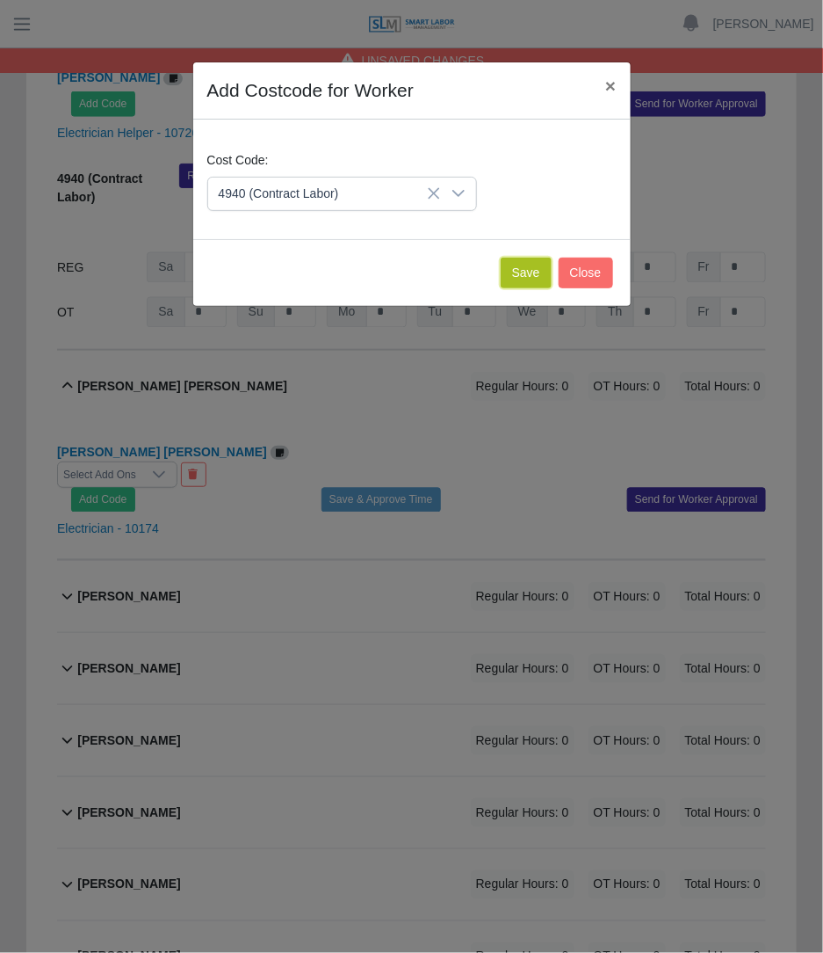
click at [523, 277] on button "Save" at bounding box center [526, 272] width 51 height 31
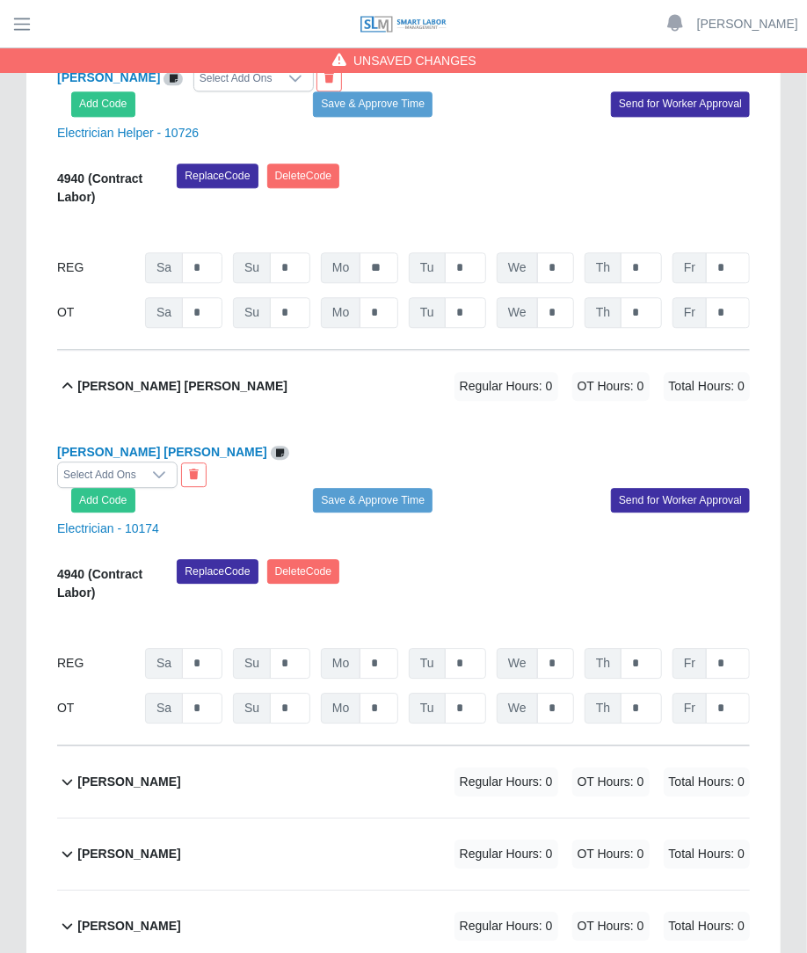
click at [398, 648] on div "REG Sa * Su * Mo * Tu * We * Th * Fr *" at bounding box center [403, 663] width 692 height 31
click at [395, 648] on input "*" at bounding box center [378, 663] width 39 height 31
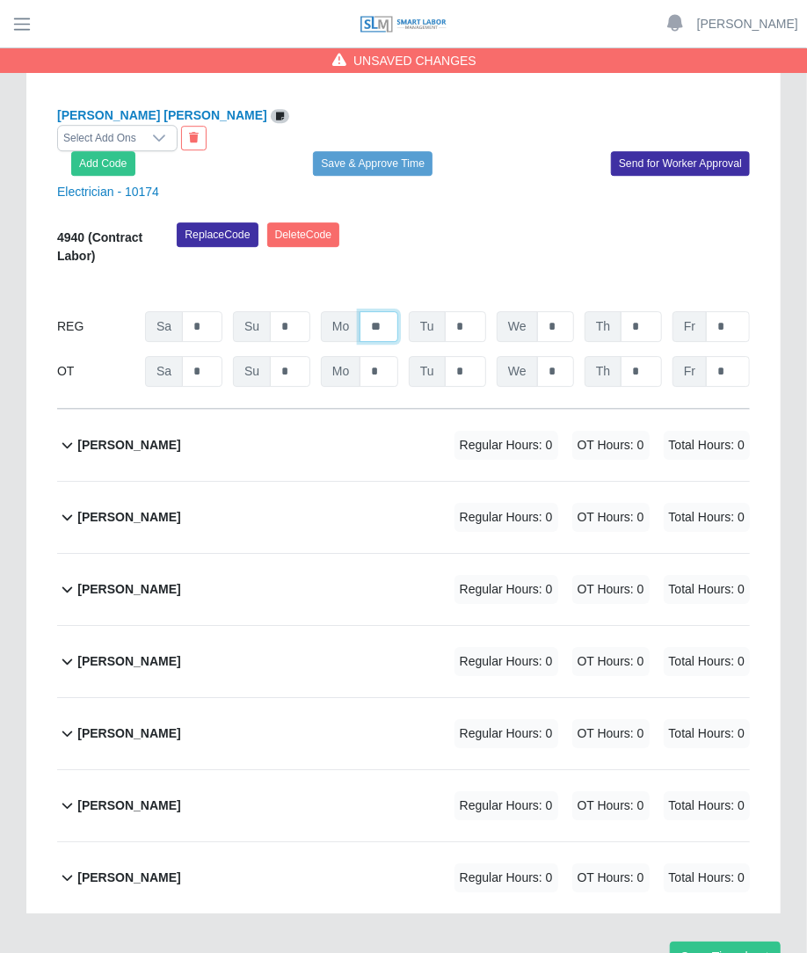
type input "**"
click at [520, 431] on span "Regular Hours: 0" at bounding box center [506, 445] width 104 height 29
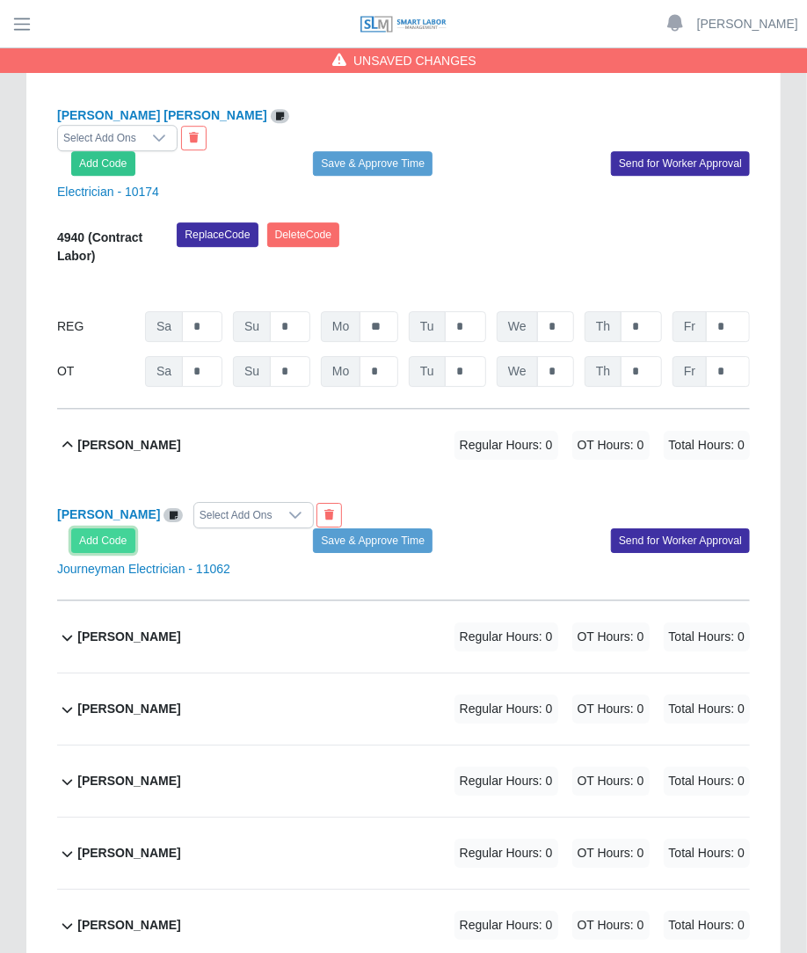
click at [110, 528] on button "Add Code" at bounding box center [103, 540] width 64 height 25
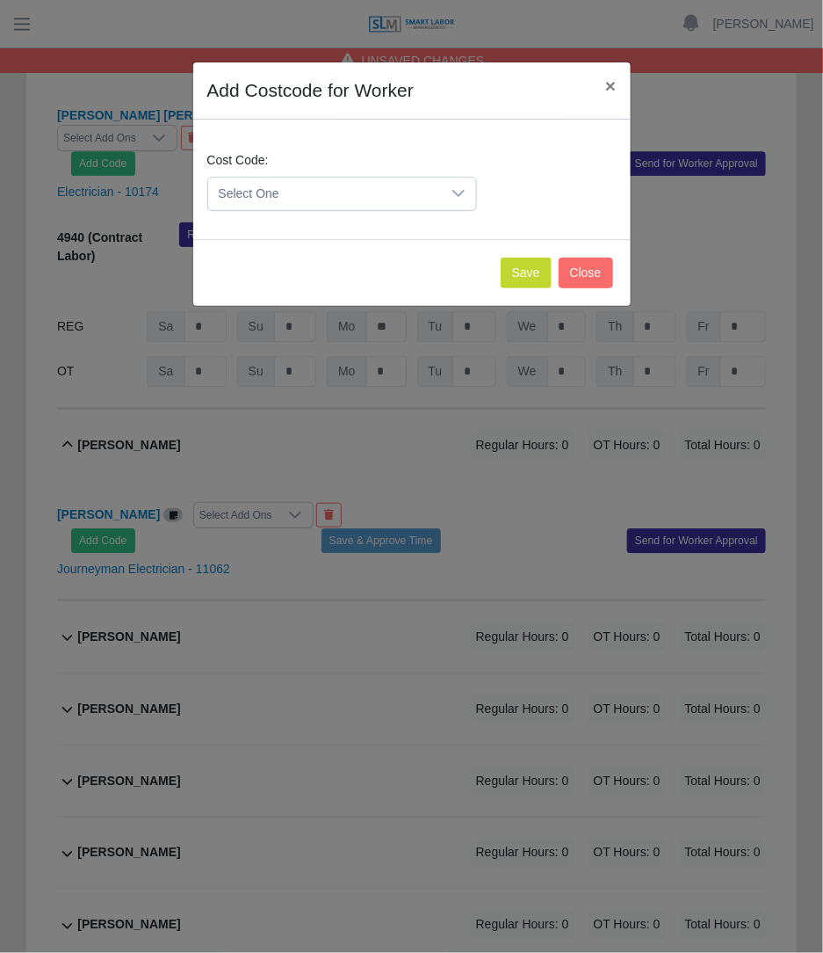
click at [316, 200] on span "Select One" at bounding box center [324, 194] width 233 height 33
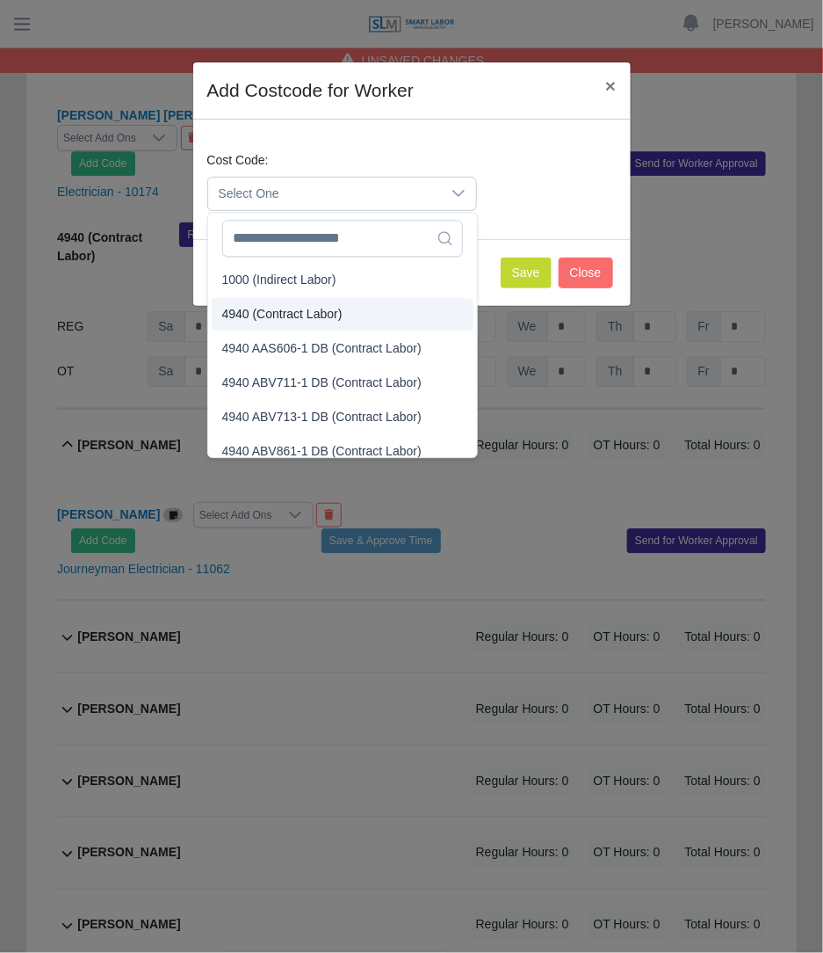
click at [305, 308] on span "4940 (Contract Labor)" at bounding box center [282, 314] width 120 height 18
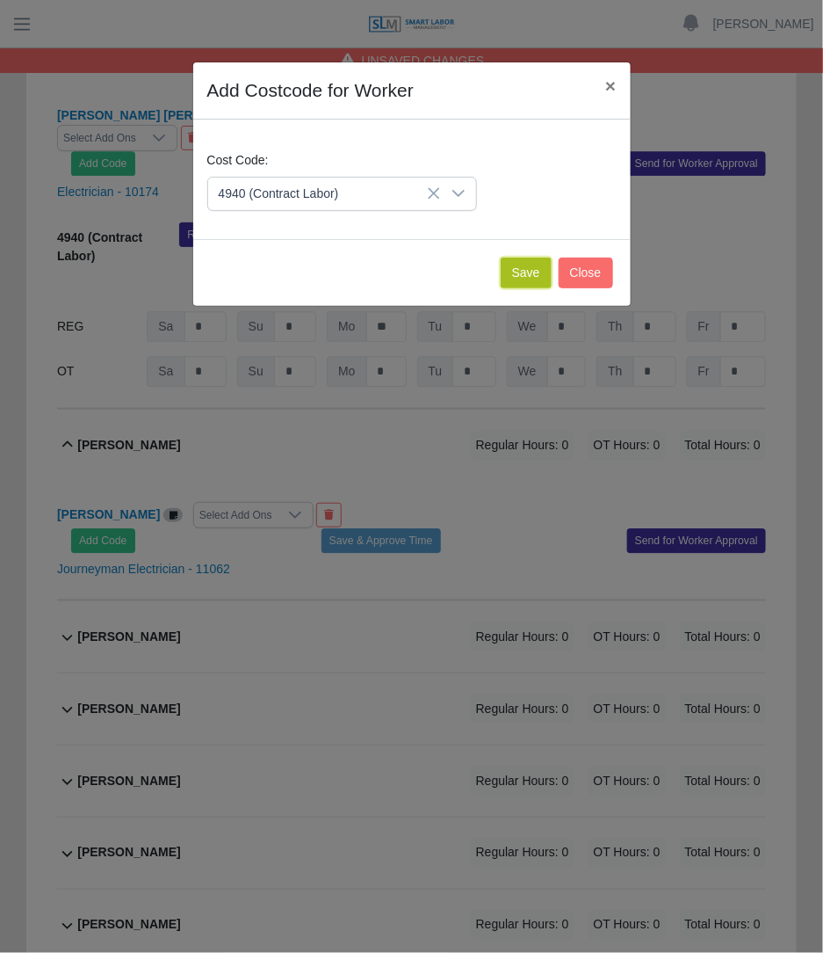
click at [527, 266] on button "Save" at bounding box center [526, 272] width 51 height 31
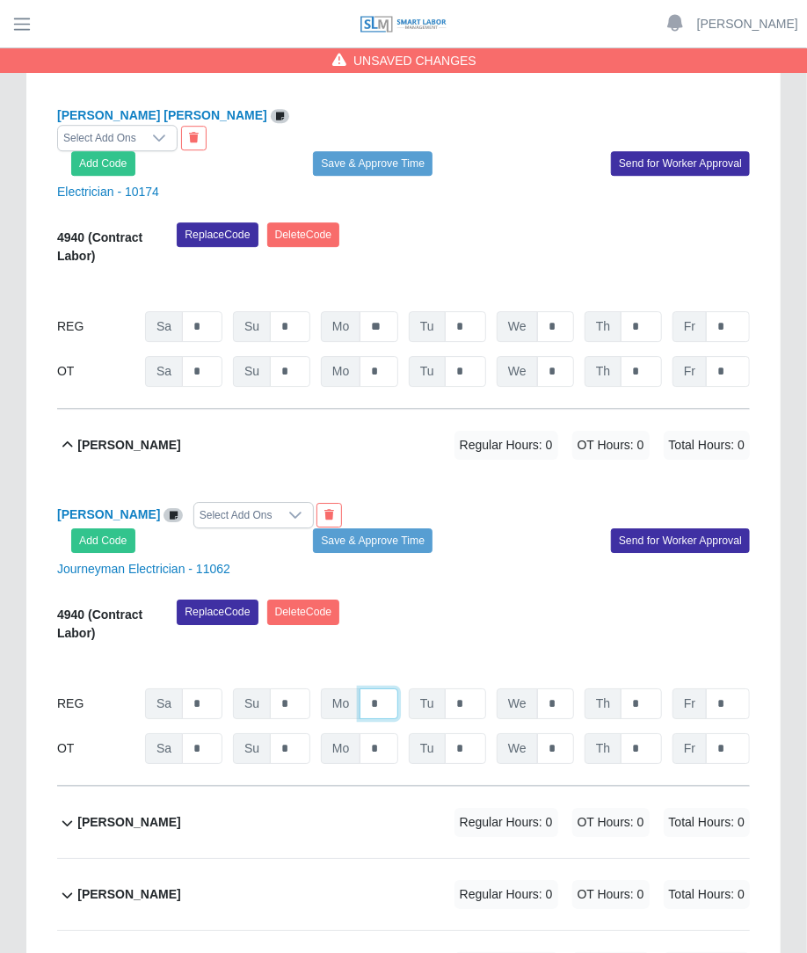
click at [367, 688] on input "*" at bounding box center [378, 703] width 39 height 31
click at [381, 688] on input "*" at bounding box center [378, 703] width 39 height 31
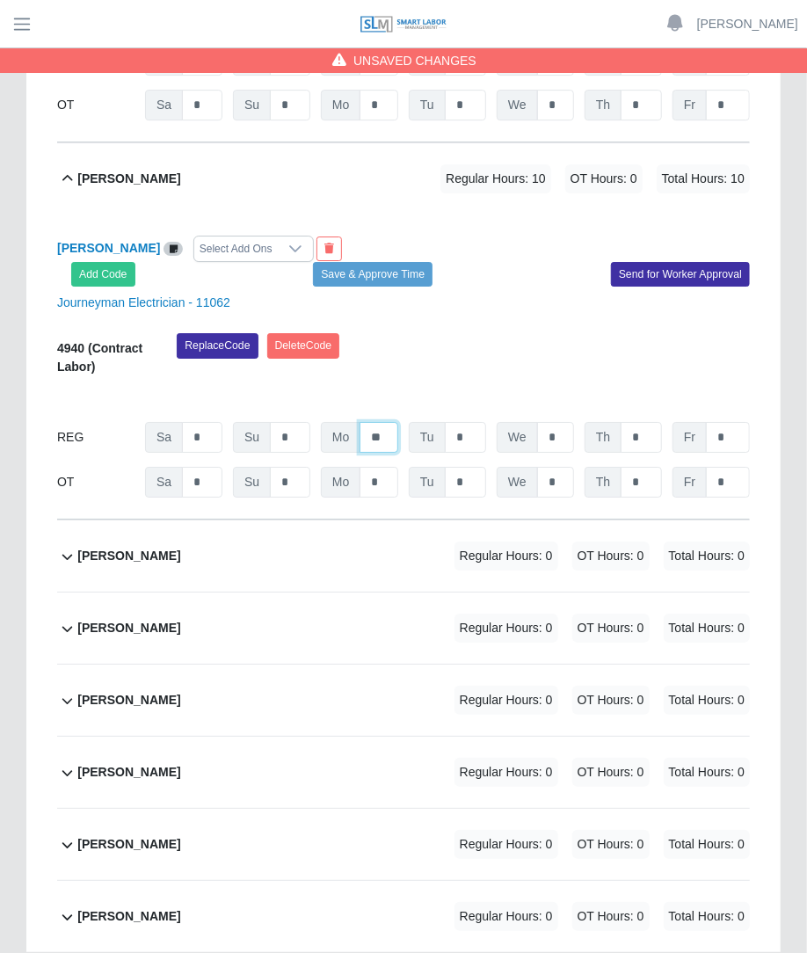
scroll to position [4539, 0]
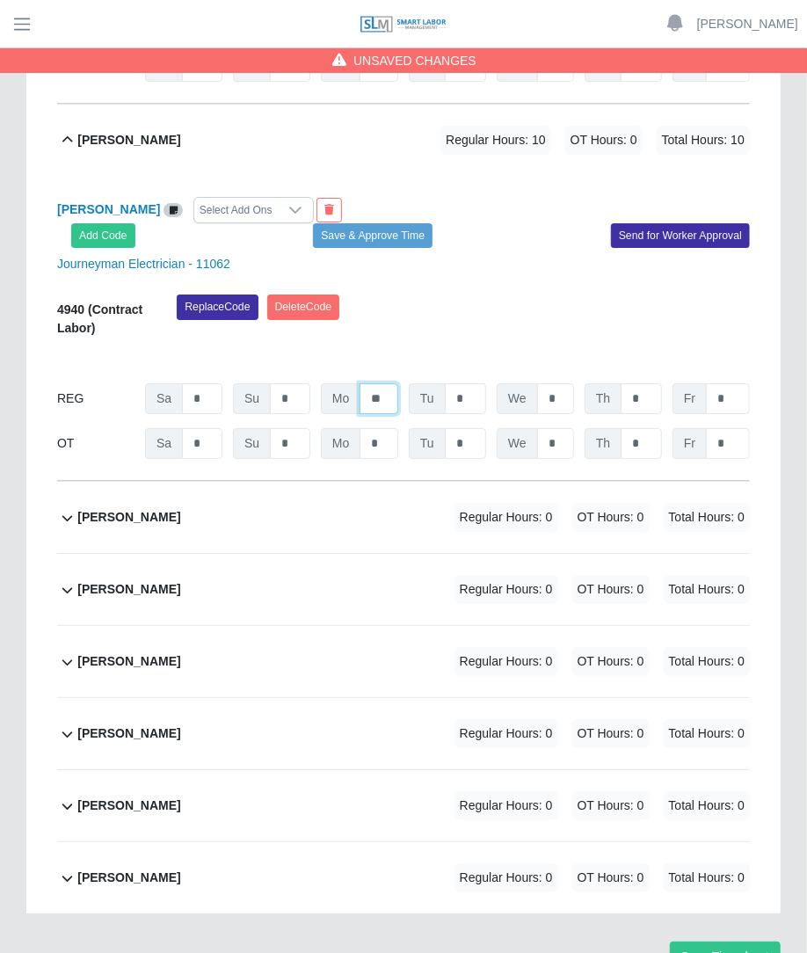
type input "**"
click at [339, 482] on div "Mirian Beltran Regular Hours: 0 OT Hours: 0 Total Hours: 0" at bounding box center [413, 517] width 672 height 71
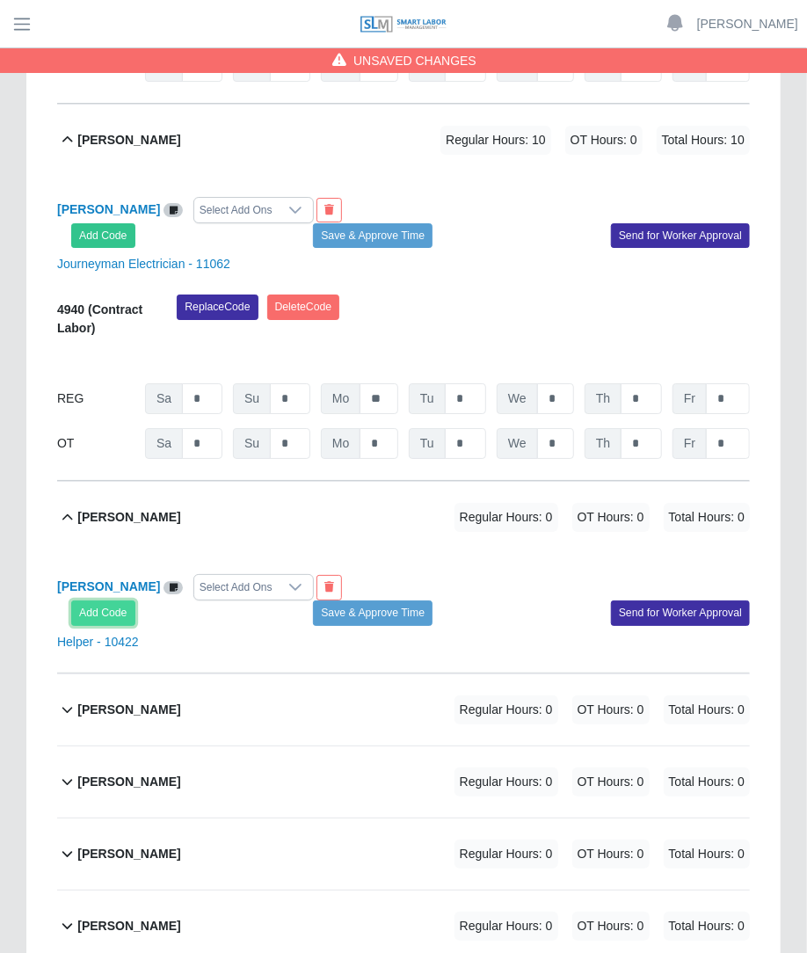
click at [127, 600] on button "Add Code" at bounding box center [103, 612] width 64 height 25
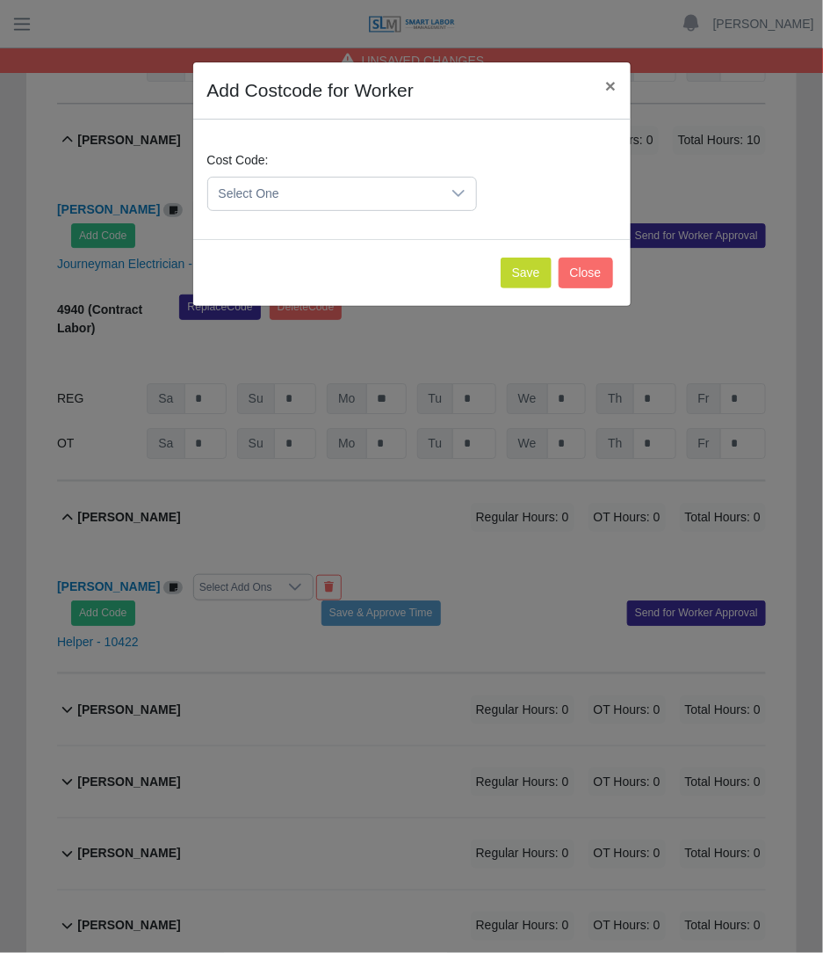
click at [340, 199] on span "Select One" at bounding box center [324, 194] width 233 height 33
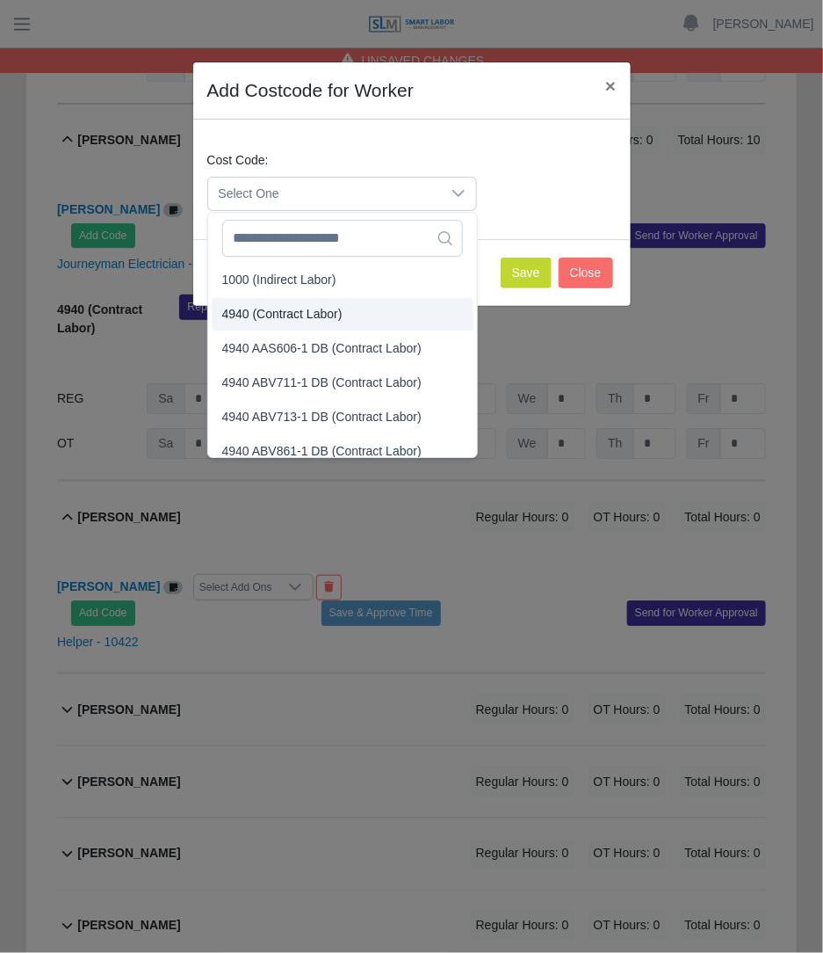
click at [321, 305] on span "4940 (Contract Labor)" at bounding box center [282, 314] width 120 height 18
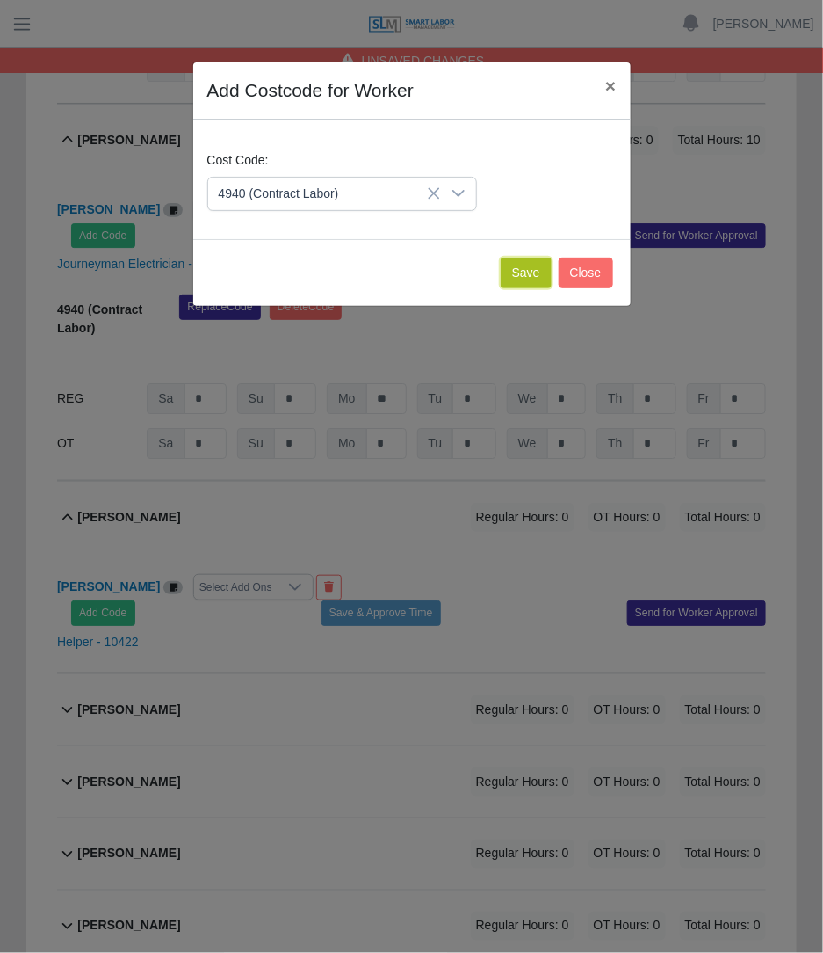
click at [514, 273] on button "Save" at bounding box center [526, 272] width 51 height 31
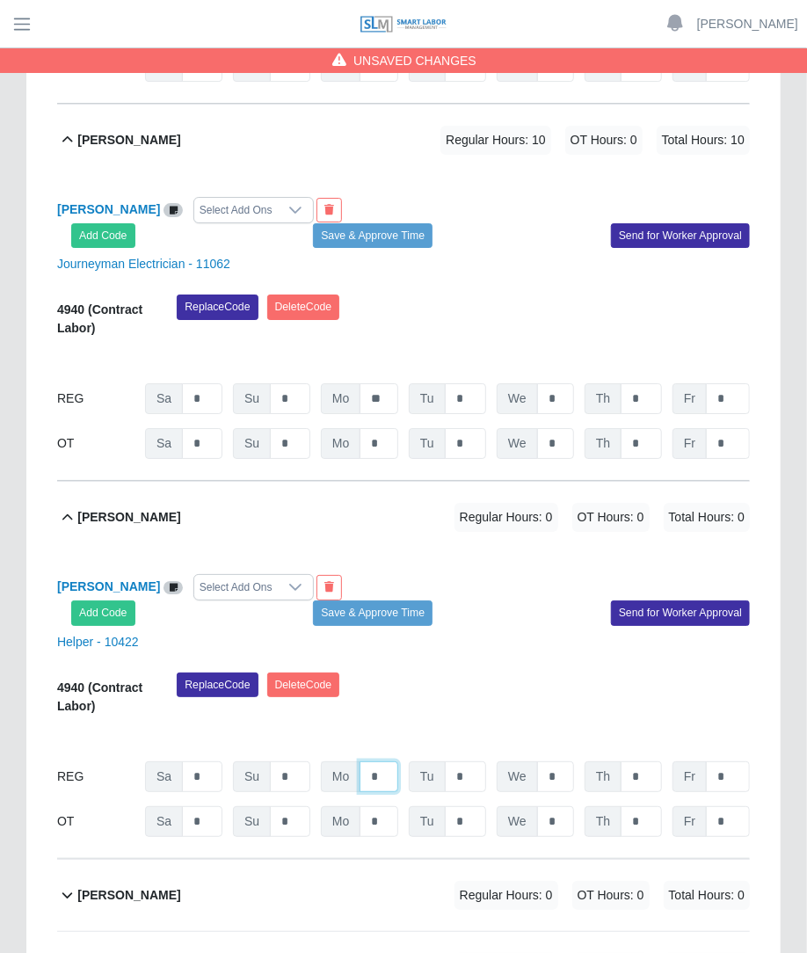
click at [387, 761] on input "*" at bounding box center [378, 776] width 39 height 31
type input "**"
click at [734, 672] on div "Replace Code Delete Code" at bounding box center [462, 699] width 599 height 54
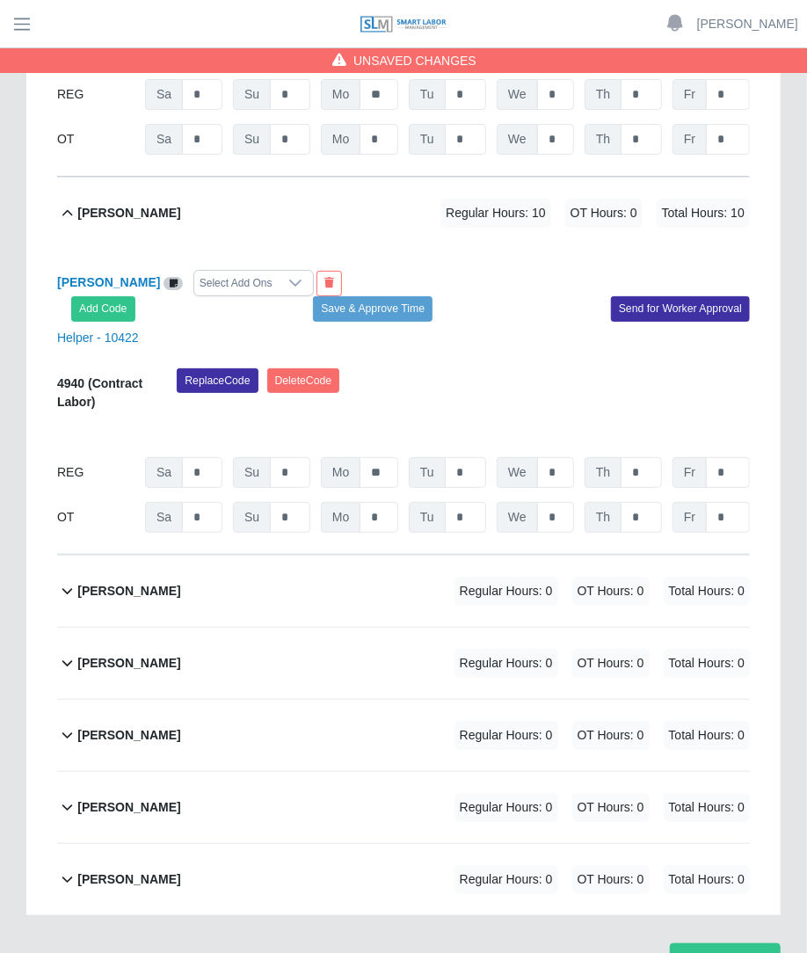
click at [606, 576] on span "OT Hours: 0" at bounding box center [610, 590] width 77 height 29
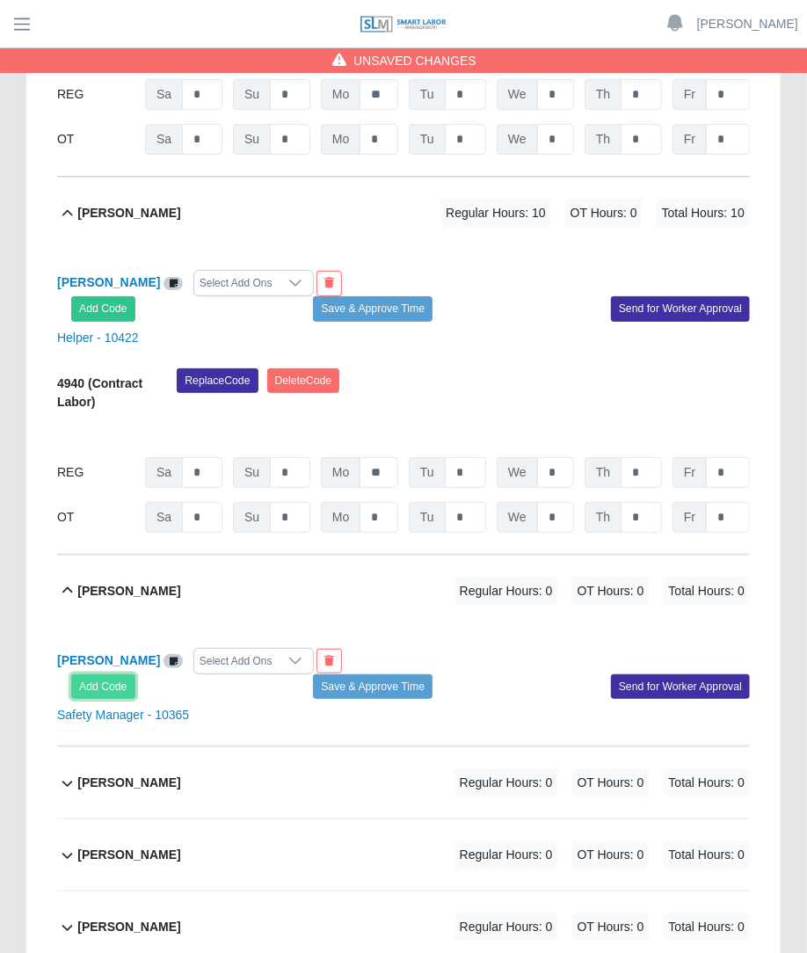
click at [120, 674] on button "Add Code" at bounding box center [103, 686] width 64 height 25
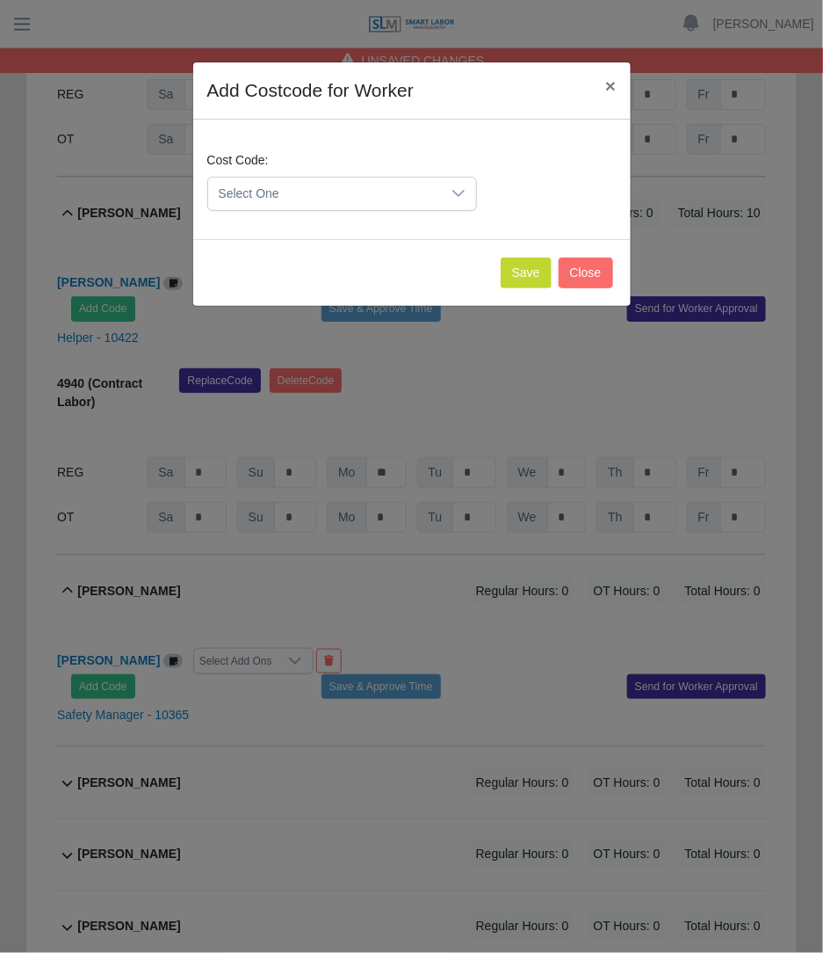
click at [347, 198] on span "Select One" at bounding box center [324, 194] width 233 height 33
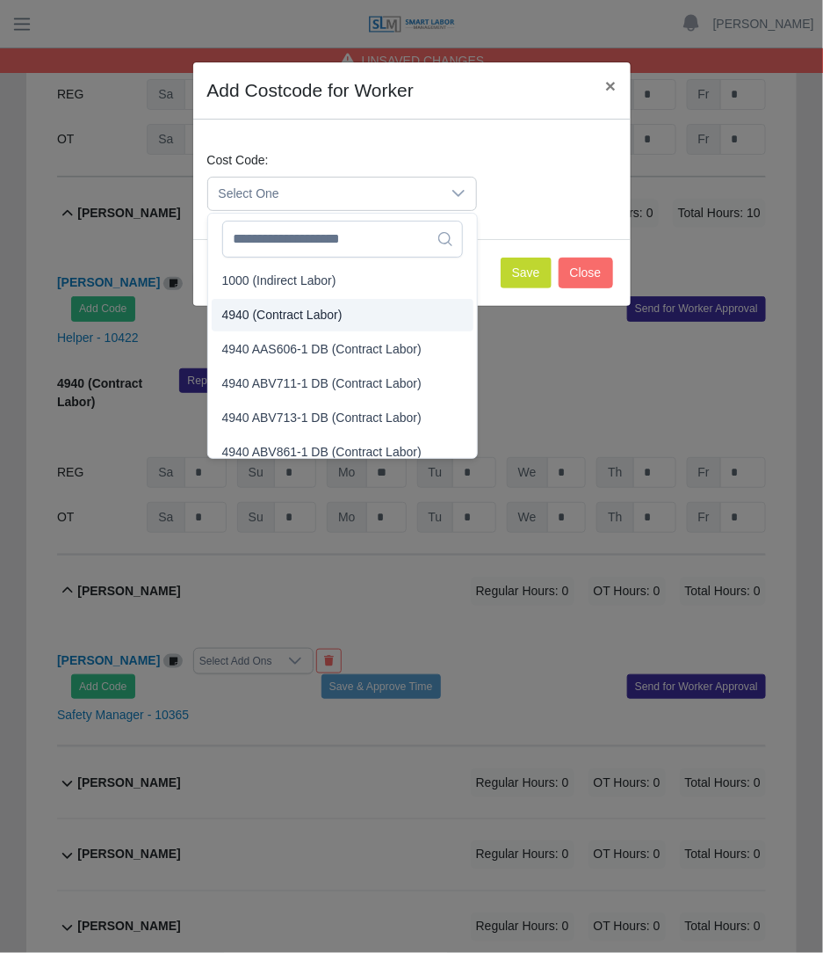
click at [327, 316] on span "4940 (Contract Labor)" at bounding box center [282, 315] width 120 height 18
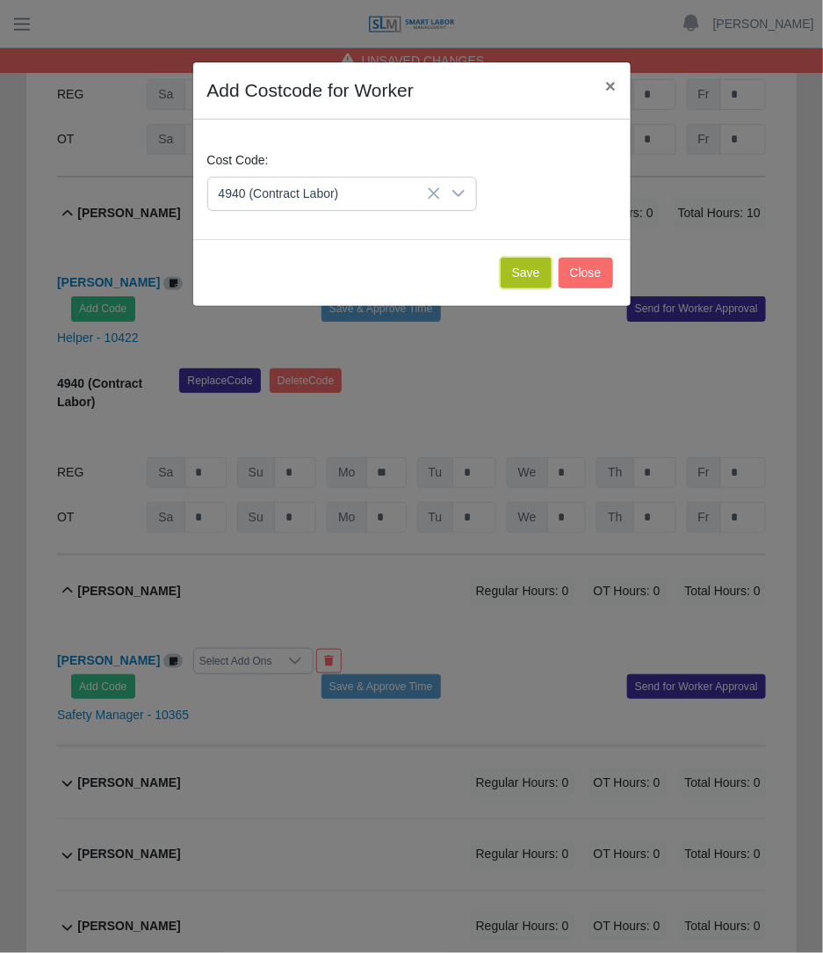
click at [522, 257] on button "Save" at bounding box center [526, 272] width 51 height 31
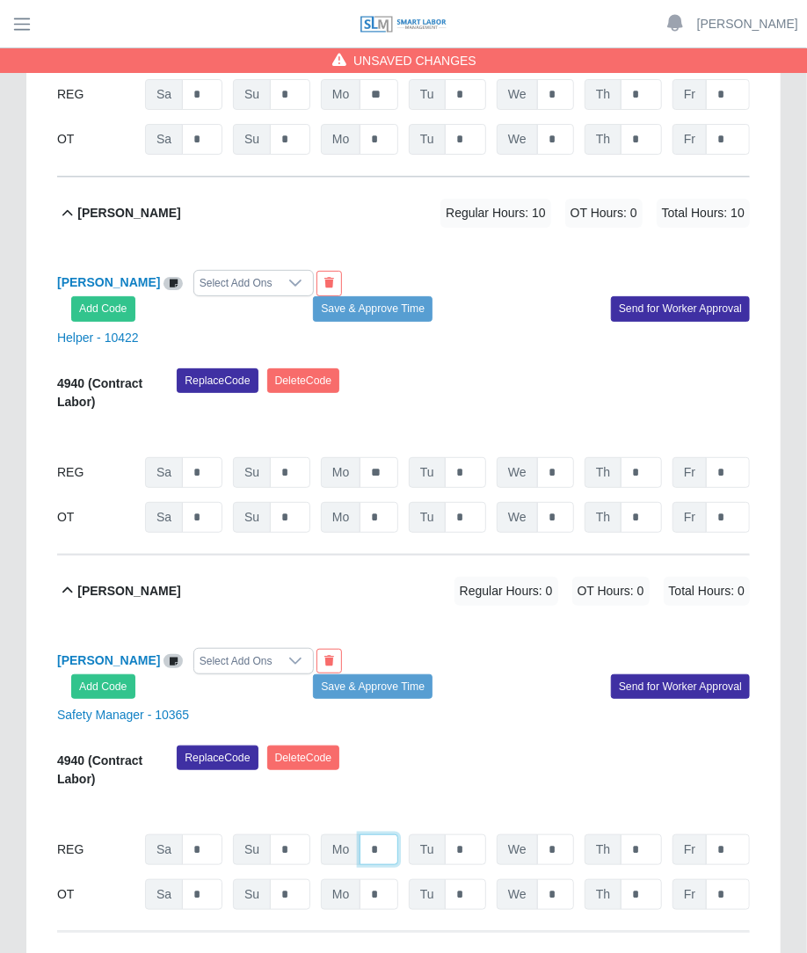
click at [379, 834] on input "*" at bounding box center [378, 849] width 39 height 31
click at [395, 834] on input "**" at bounding box center [378, 849] width 39 height 31
type input "*"
click at [485, 745] on div "Replace Code Delete Code" at bounding box center [462, 772] width 599 height 54
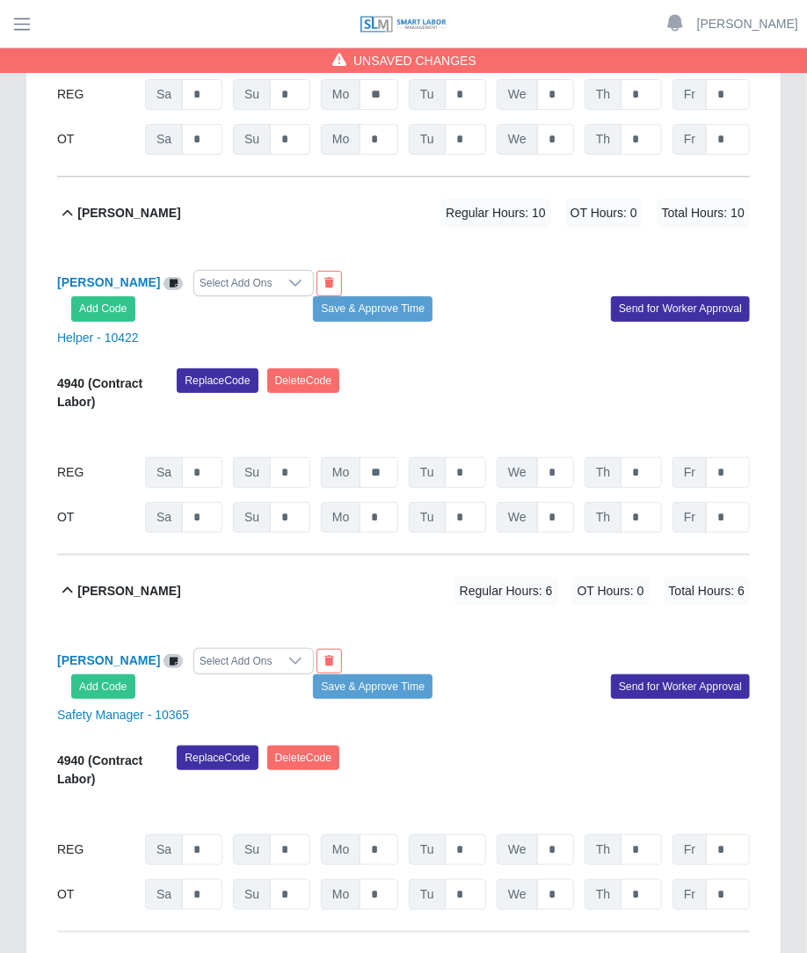
scroll to position [5148, 0]
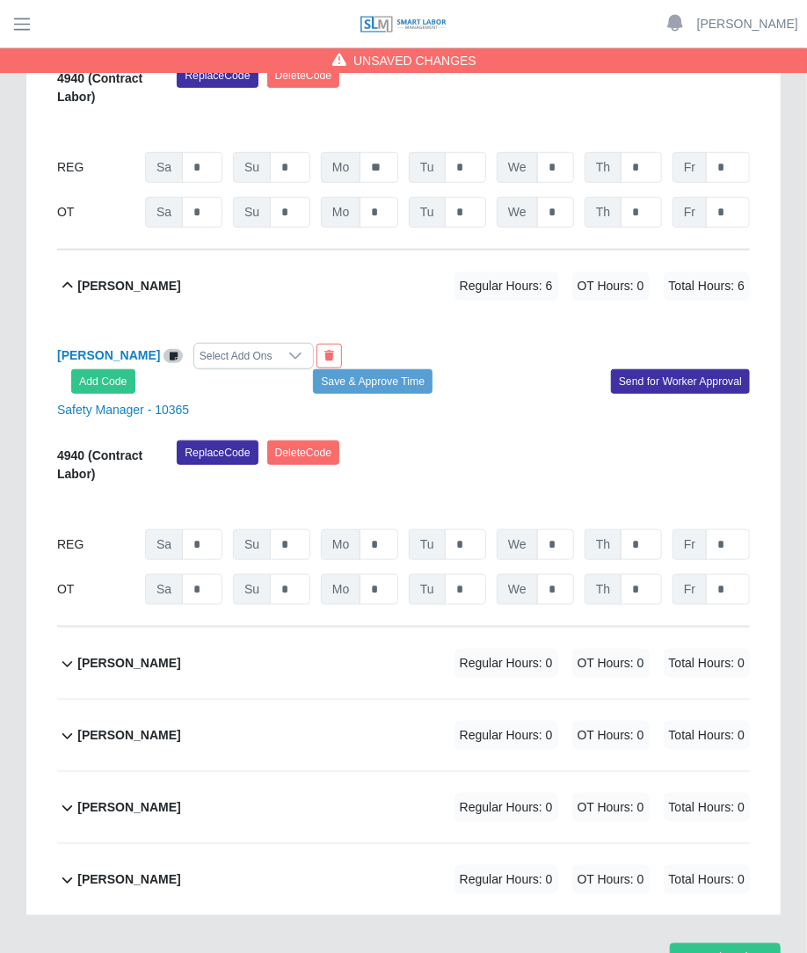
click at [517, 627] on div "Pedro Santiago Regular Hours: 0 OT Hours: 0 Total Hours: 0" at bounding box center [413, 662] width 672 height 71
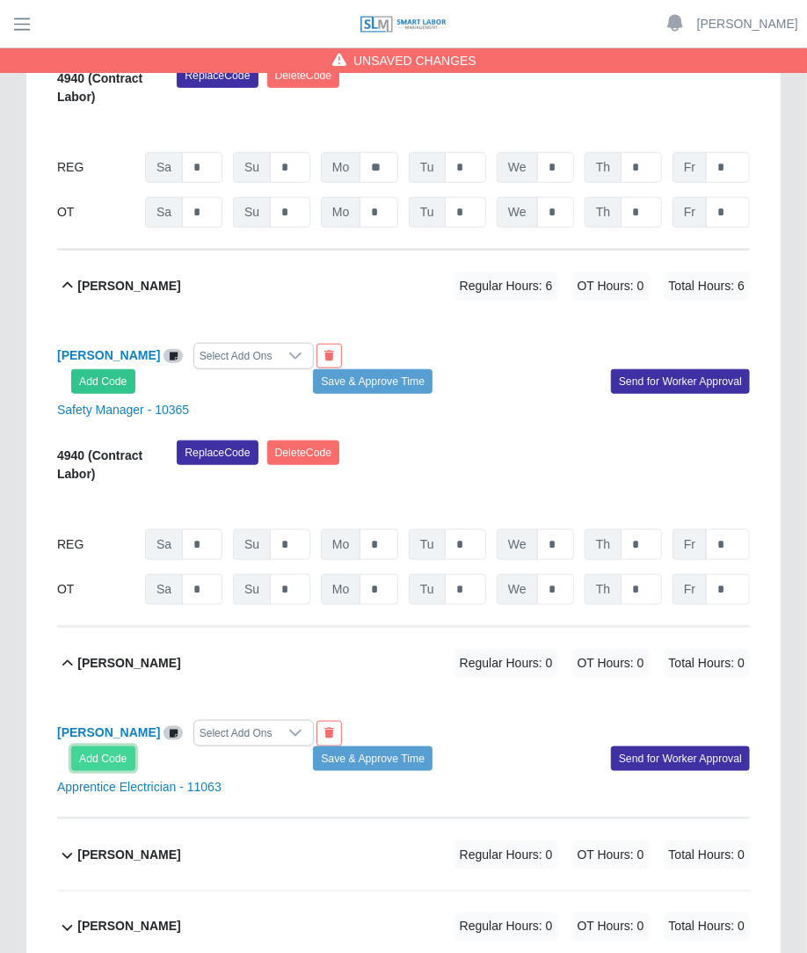
click at [118, 746] on button "Add Code" at bounding box center [103, 758] width 64 height 25
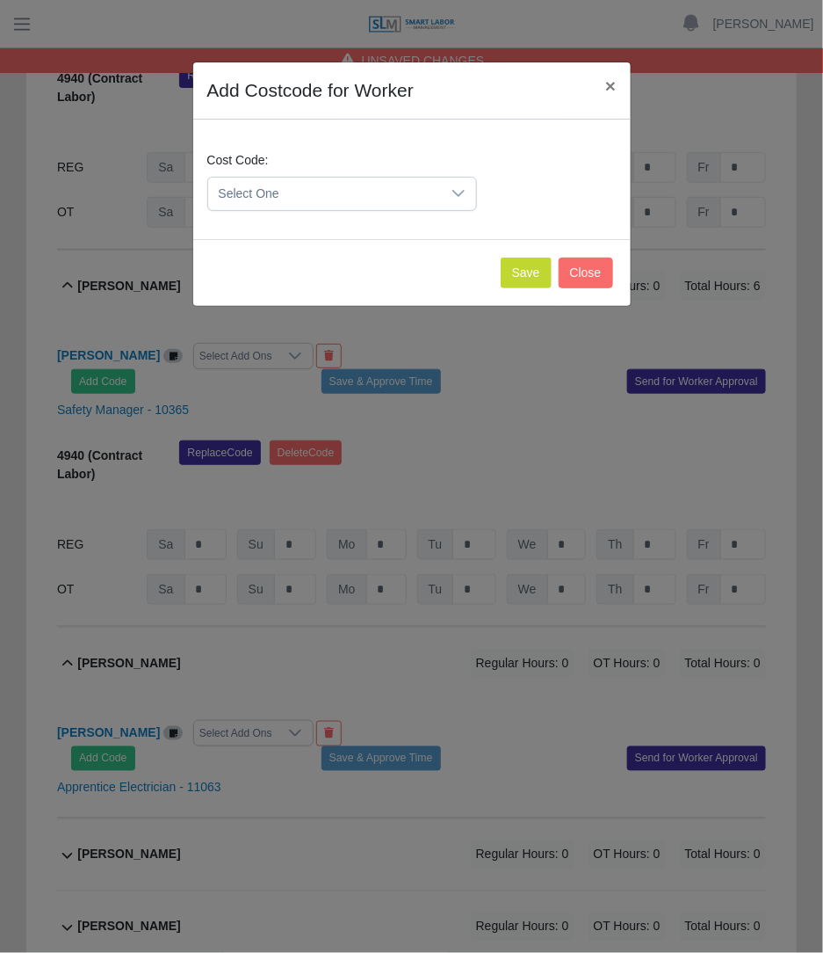
click at [453, 205] on div at bounding box center [458, 194] width 35 height 33
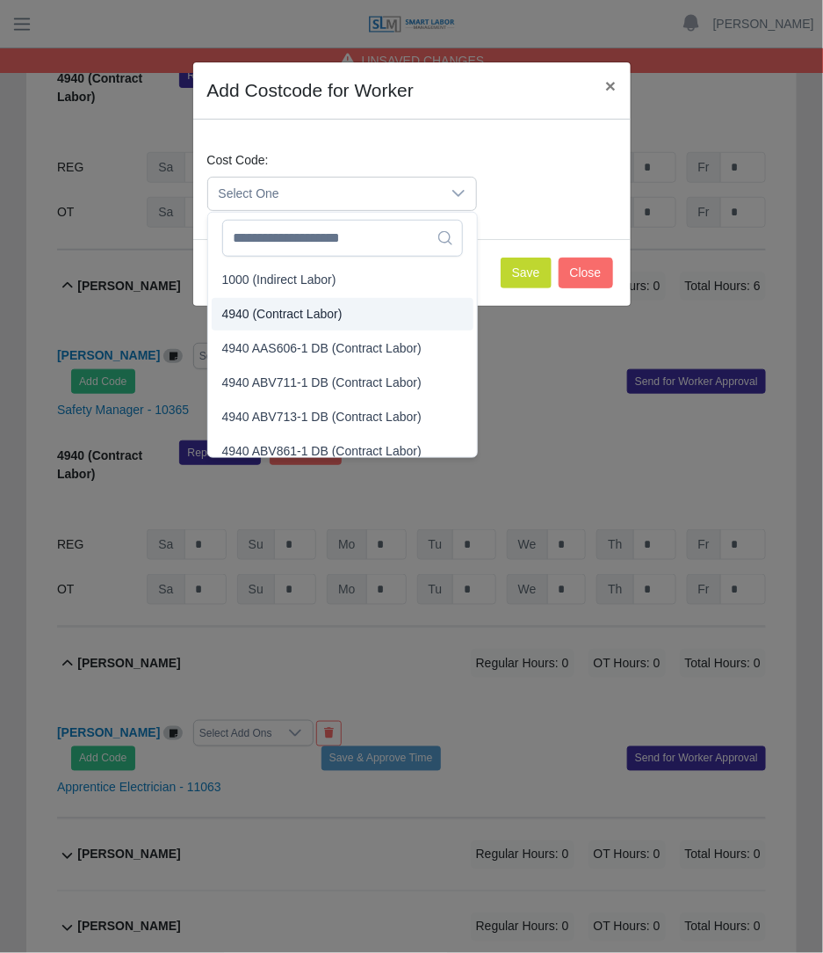
click at [329, 305] on span "4940 (Contract Labor)" at bounding box center [282, 314] width 120 height 18
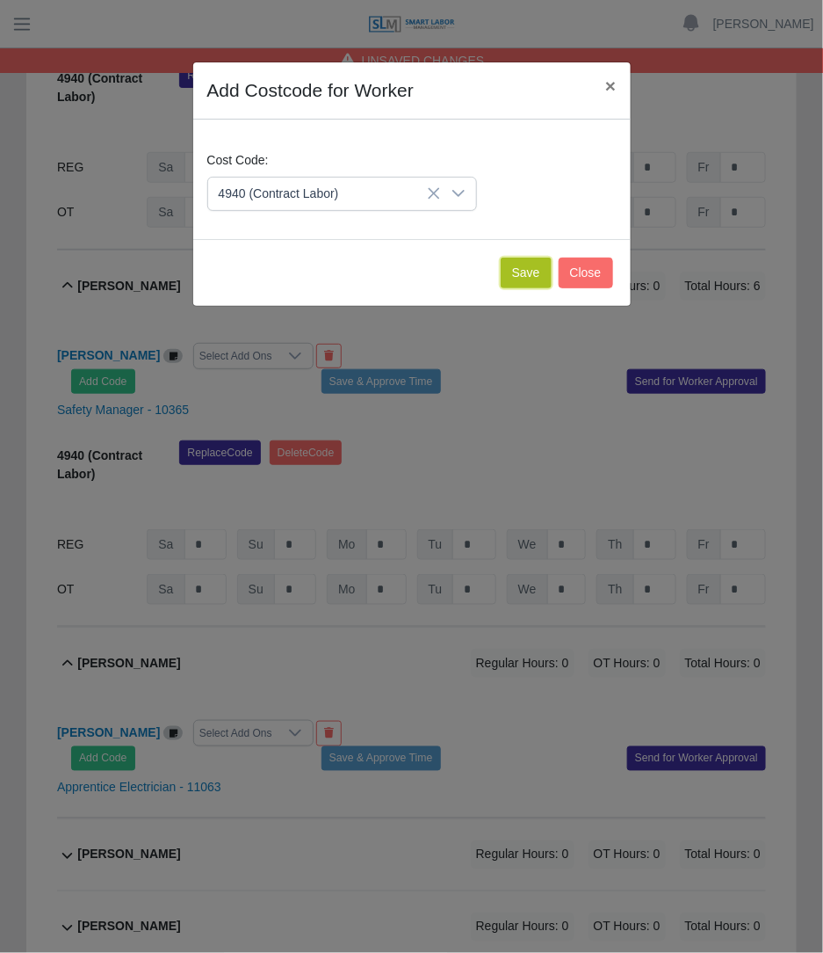
click at [520, 268] on button "Save" at bounding box center [526, 272] width 51 height 31
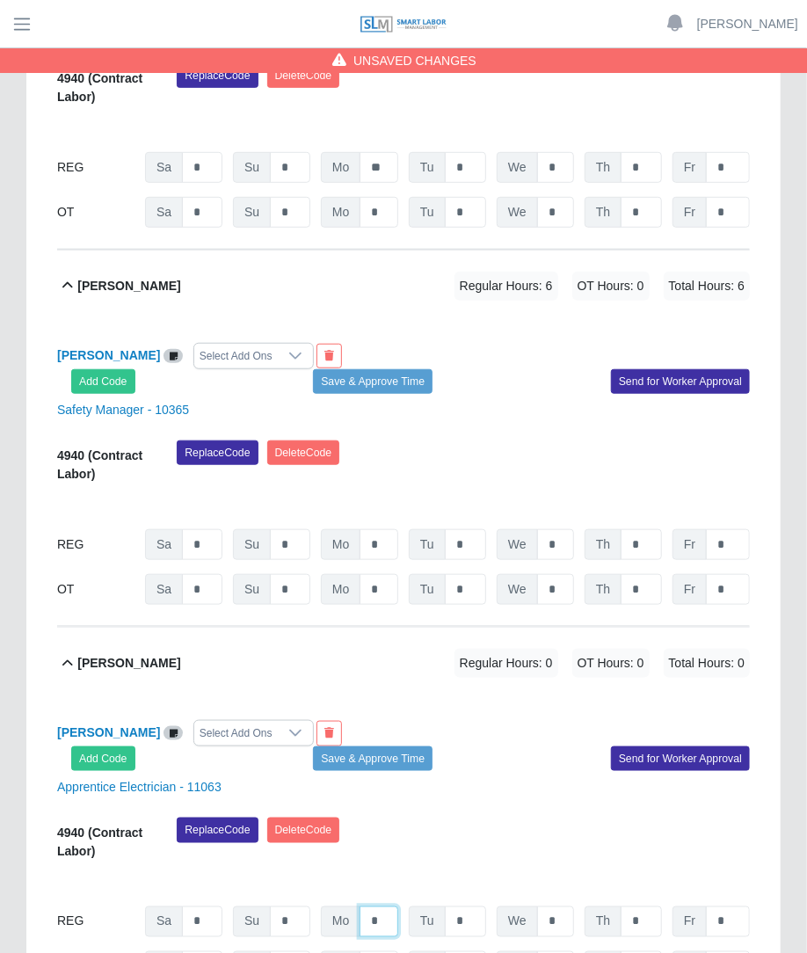
click at [393, 906] on input "*" at bounding box center [378, 921] width 39 height 31
type input "**"
click at [511, 871] on div "09/20/2025 Timers 09/21/2025 Timers 09/22/2025 Timers 09/23/2025 Timers 09/24/2…" at bounding box center [403, 881] width 692 height 21
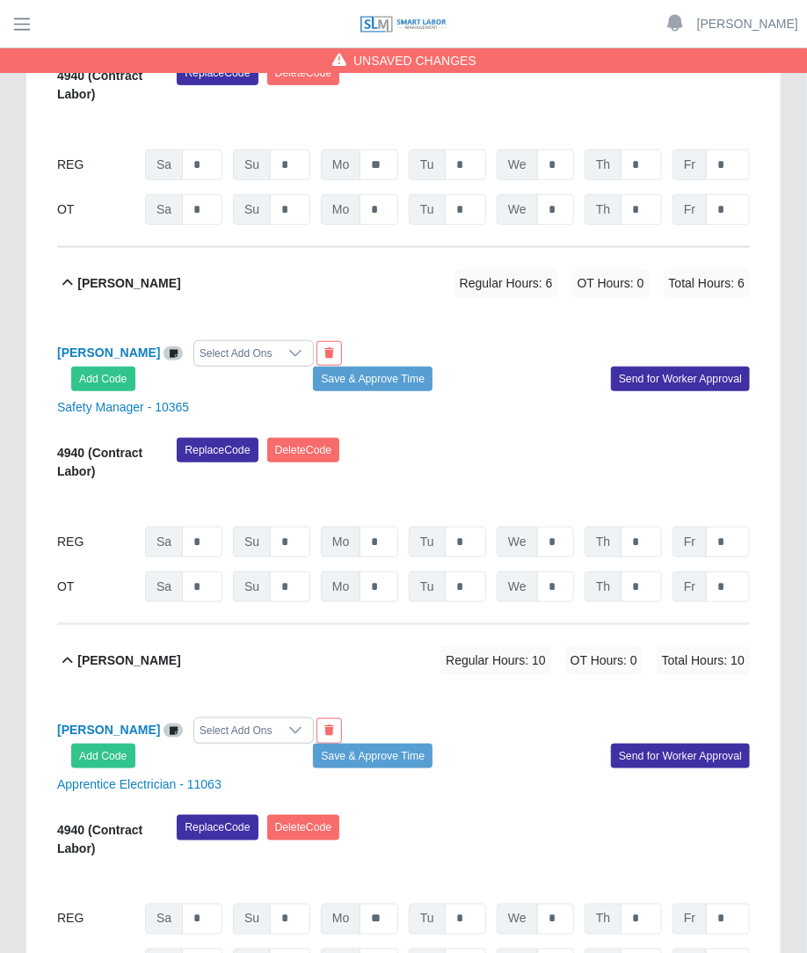
scroll to position [5452, 0]
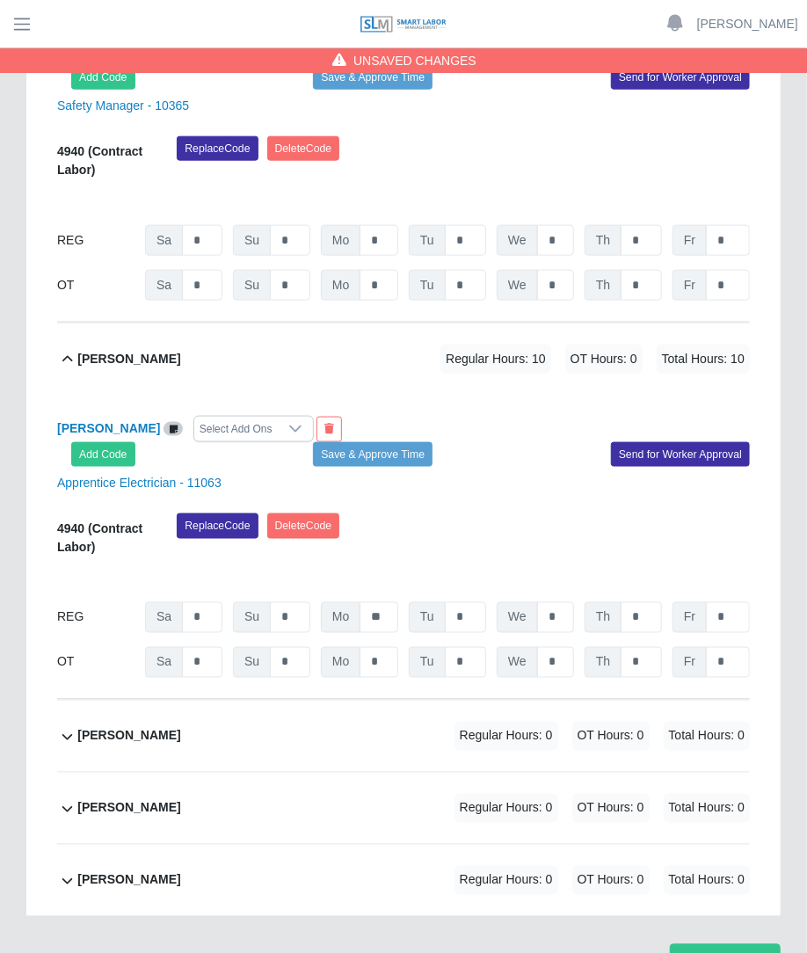
click at [606, 794] on span "OT Hours: 0" at bounding box center [610, 808] width 77 height 29
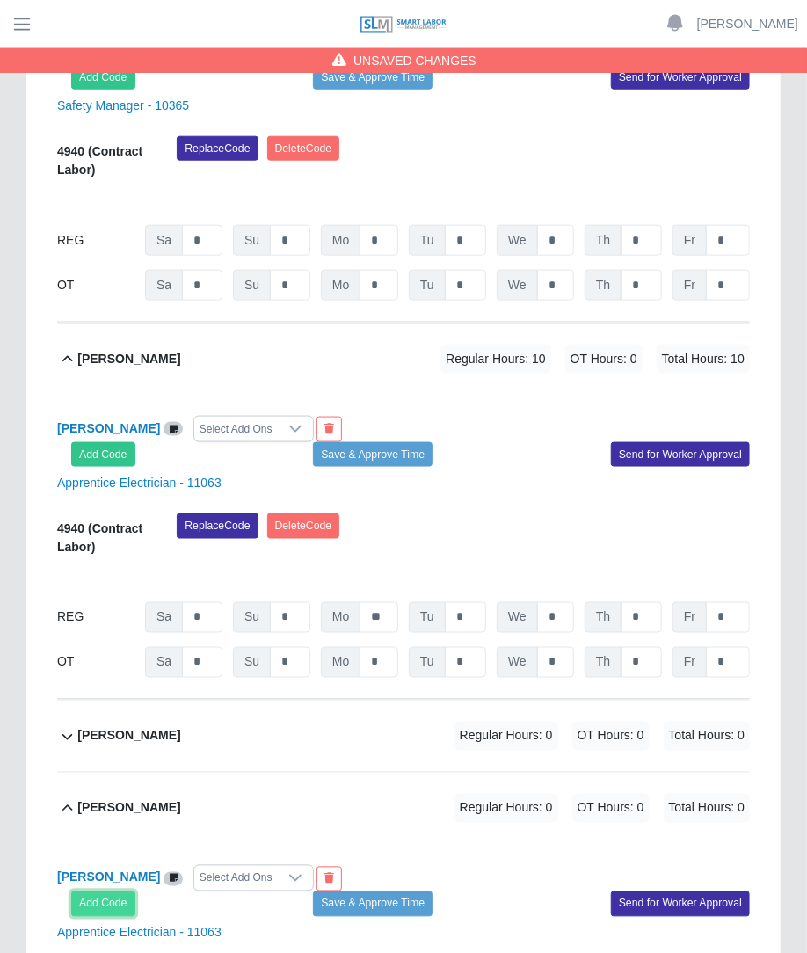
click at [85, 891] on button "Add Code" at bounding box center [103, 903] width 64 height 25
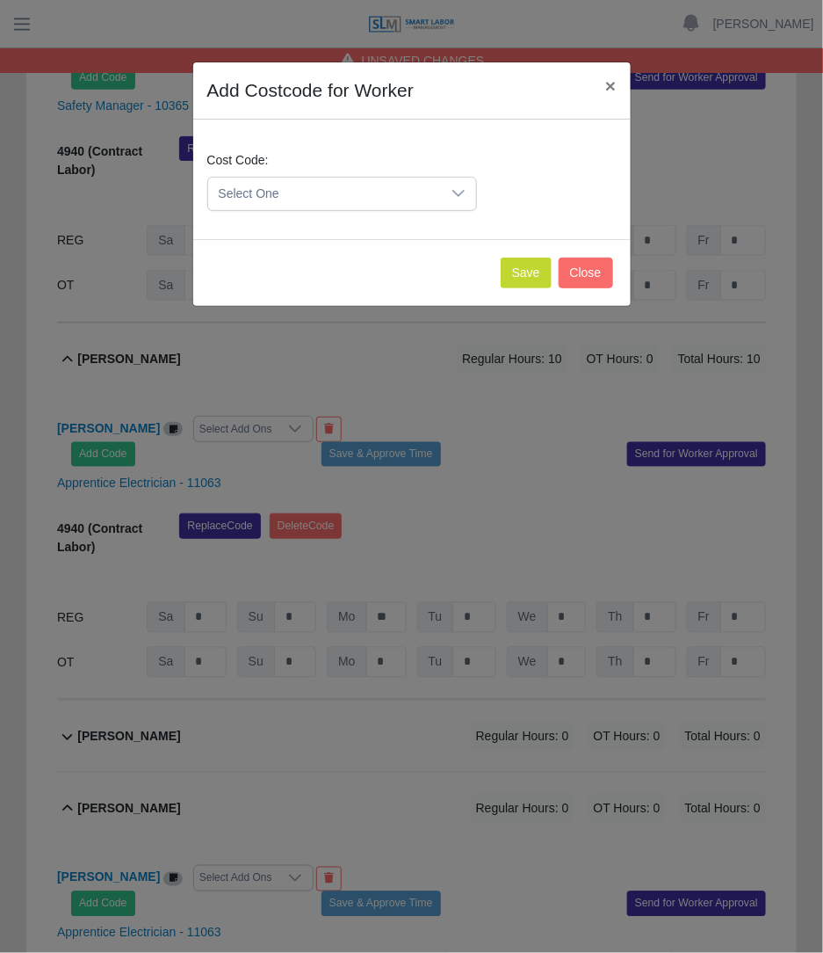
click at [395, 190] on span "Select One" at bounding box center [324, 194] width 233 height 33
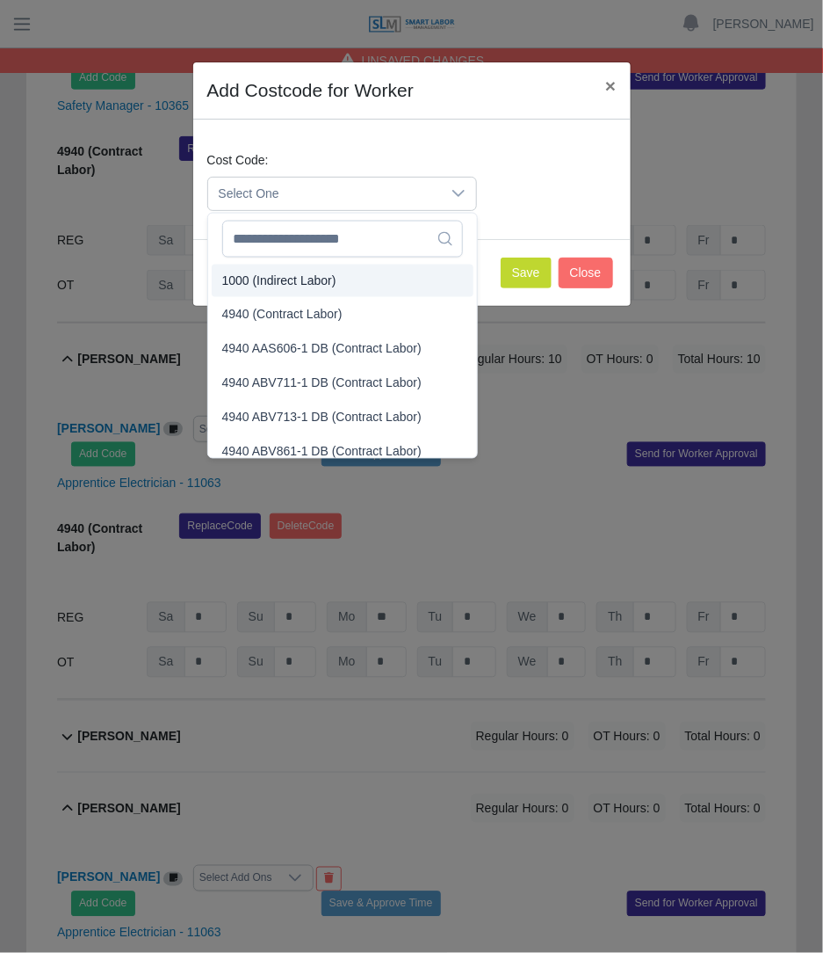
click at [299, 284] on span "1000 (Indirect Labor)" at bounding box center [279, 281] width 114 height 18
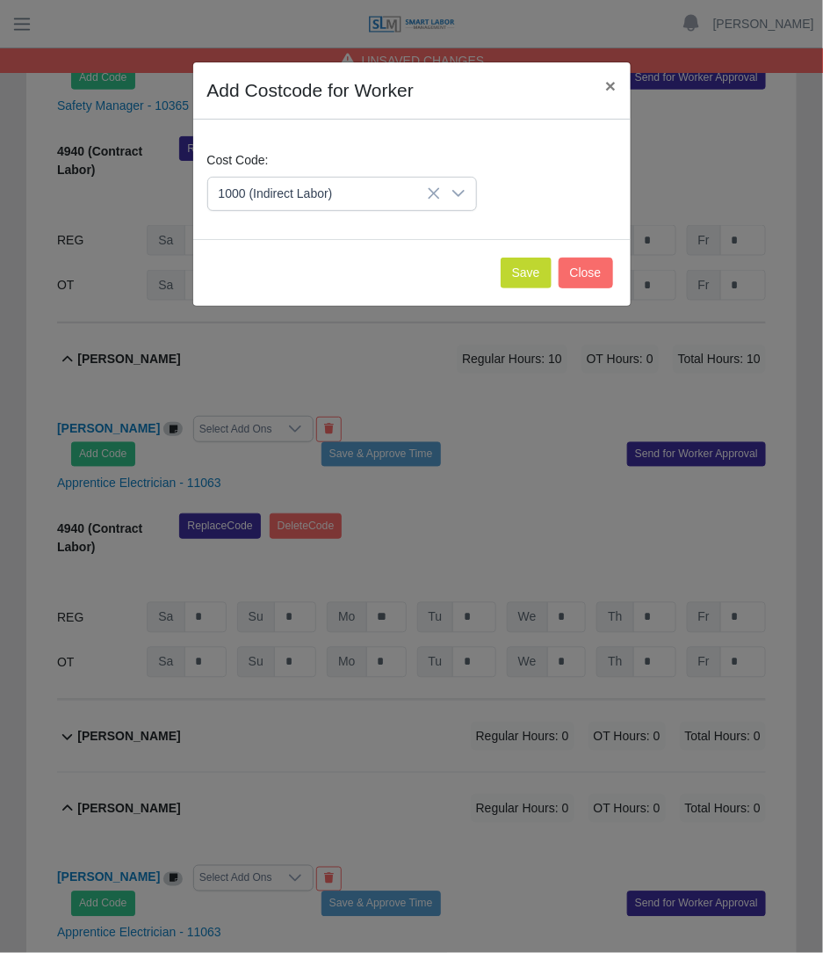
click at [388, 194] on span "1000 (Indirect Labor)" at bounding box center [324, 194] width 233 height 33
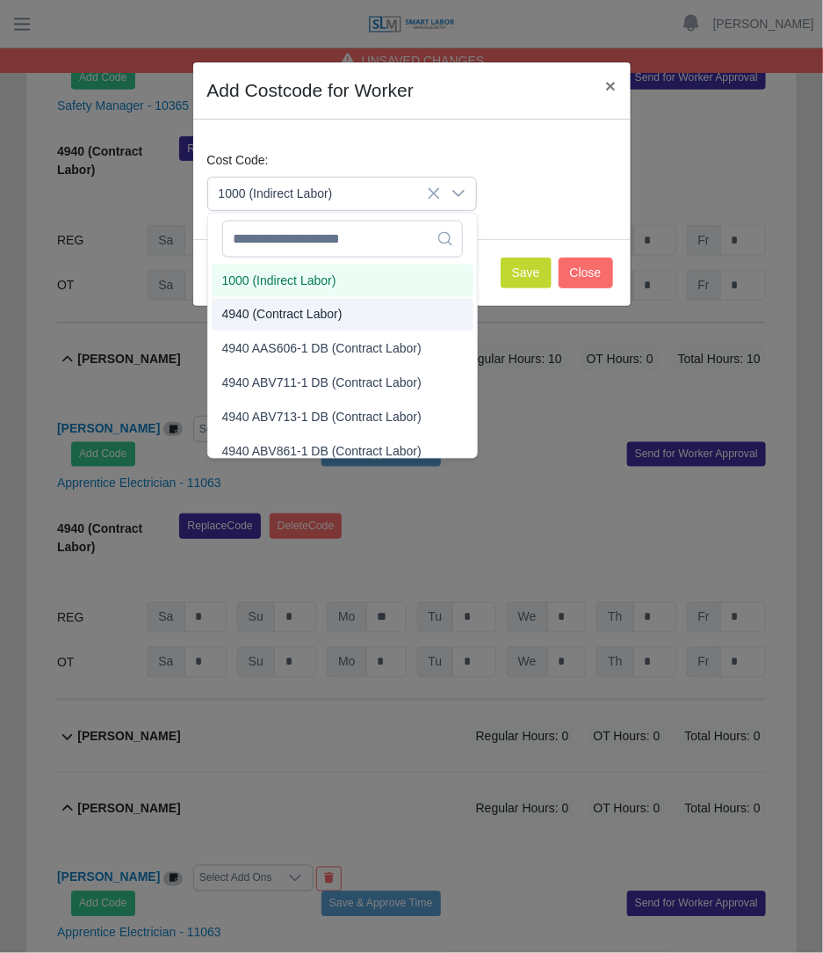
click at [334, 311] on span "4940 (Contract Labor)" at bounding box center [282, 315] width 120 height 18
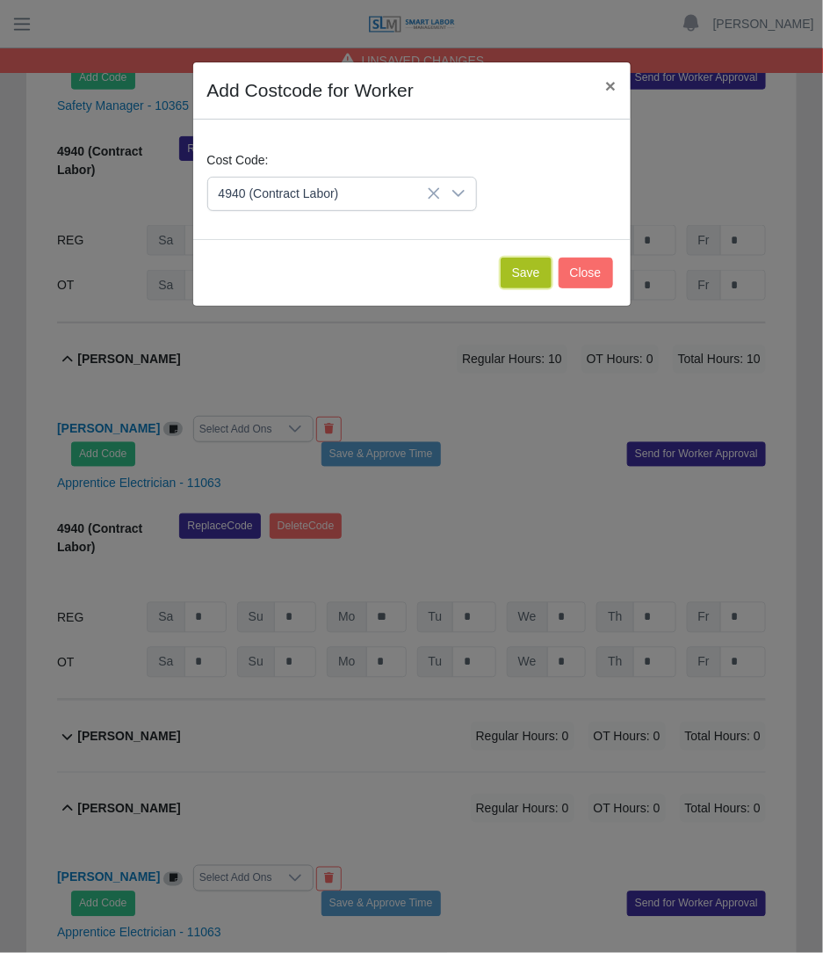
click at [533, 272] on button "Save" at bounding box center [526, 272] width 51 height 31
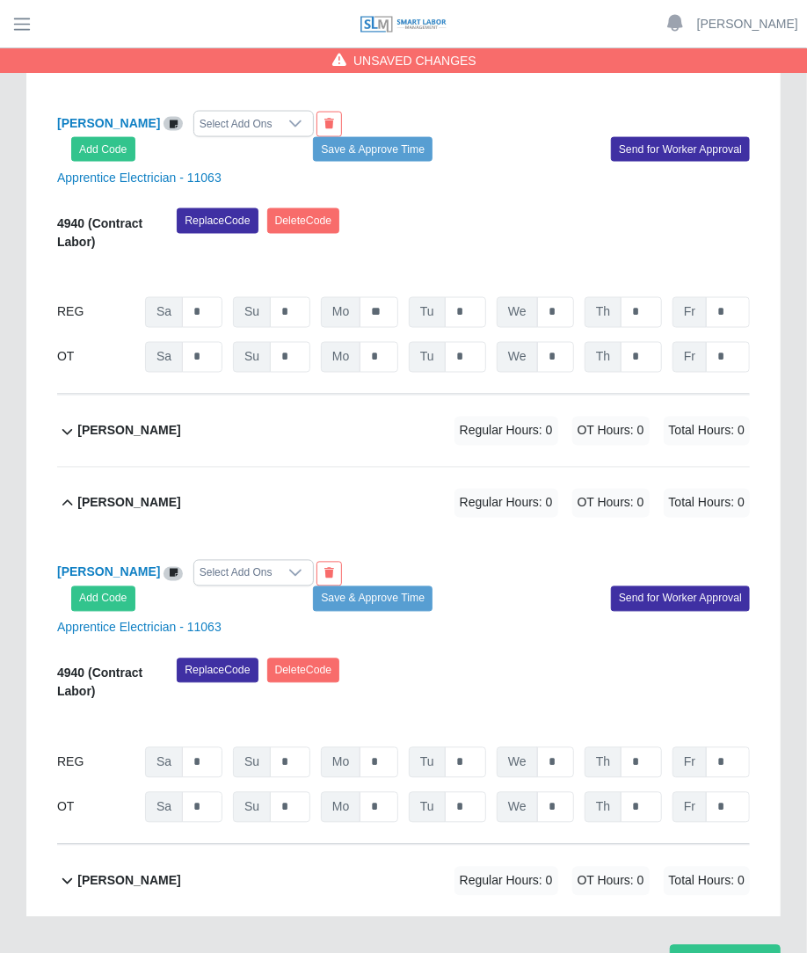
scroll to position [5751, 0]
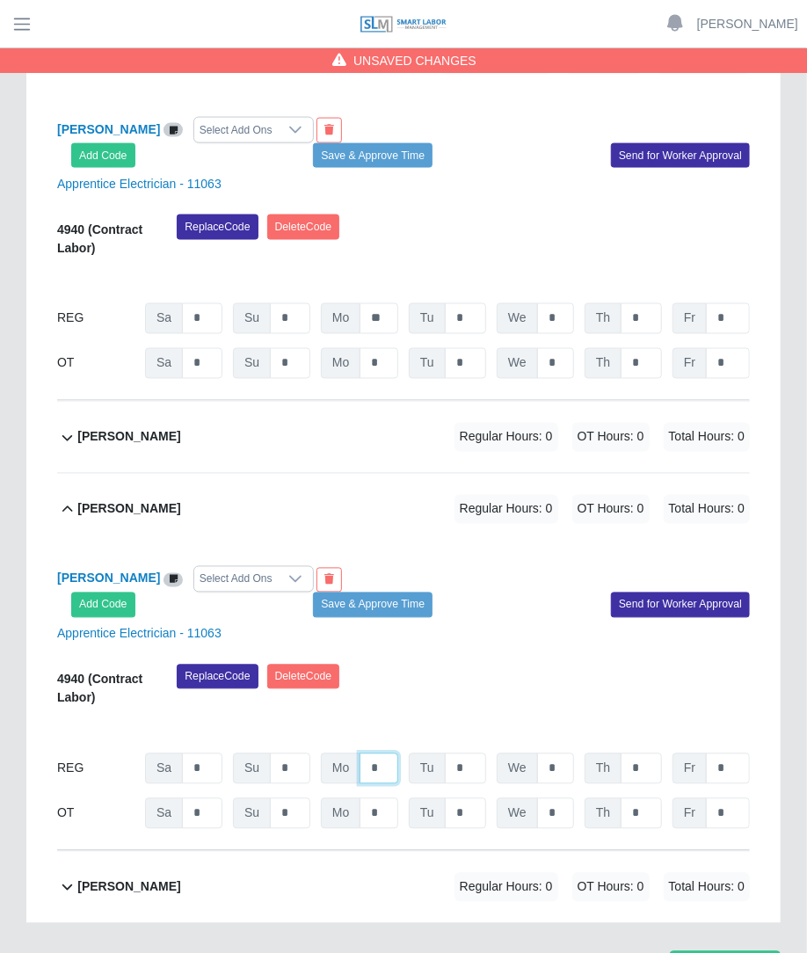
click at [397, 753] on input "*" at bounding box center [378, 768] width 39 height 31
type input "**"
click at [615, 664] on div "Replace Code Delete Code" at bounding box center [462, 691] width 599 height 54
click at [460, 873] on span "Regular Hours: 0" at bounding box center [506, 887] width 104 height 29
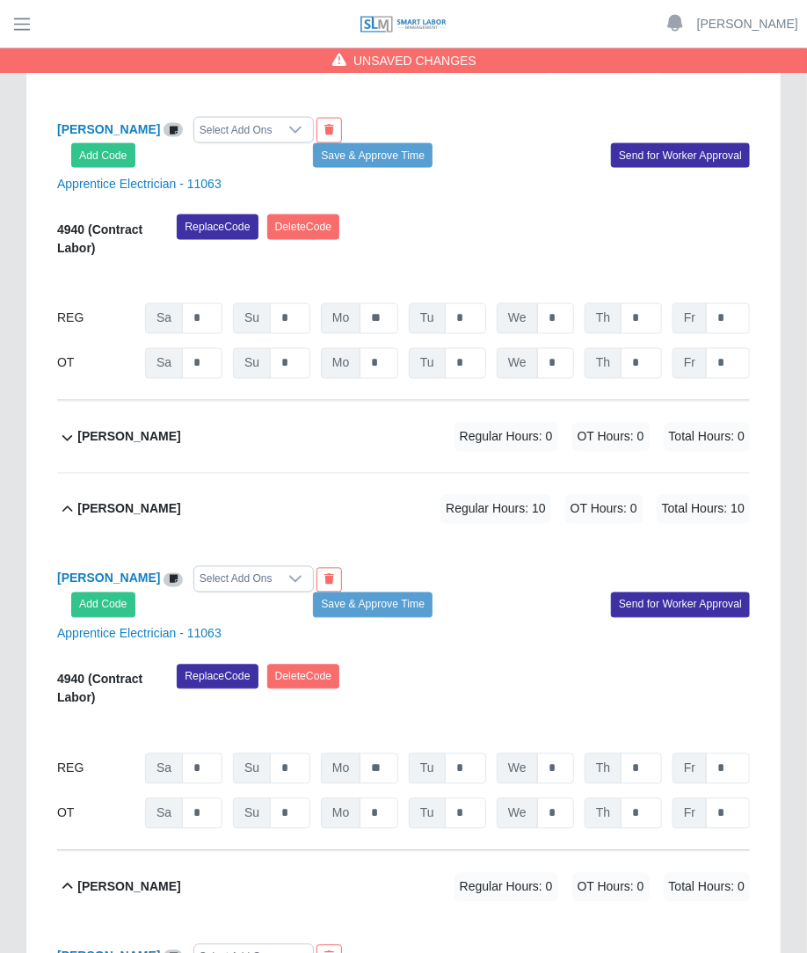
scroll to position [5876, 0]
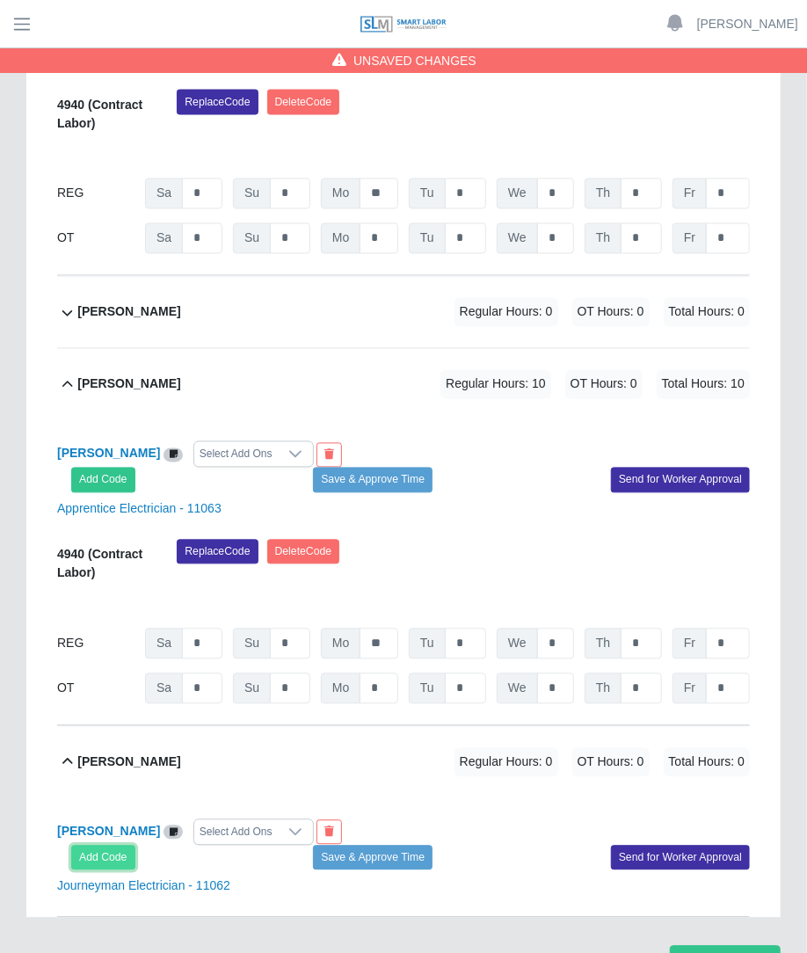
click at [110, 845] on button "Add Code" at bounding box center [103, 857] width 64 height 25
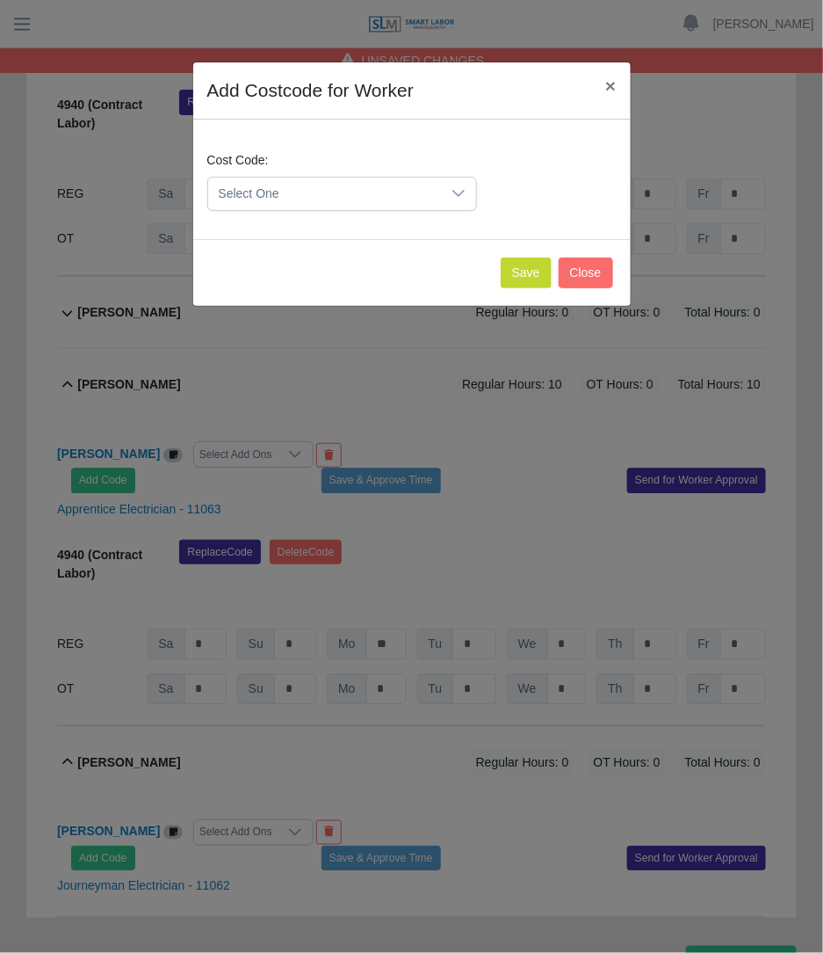
click at [378, 195] on span "Select One" at bounding box center [324, 194] width 233 height 33
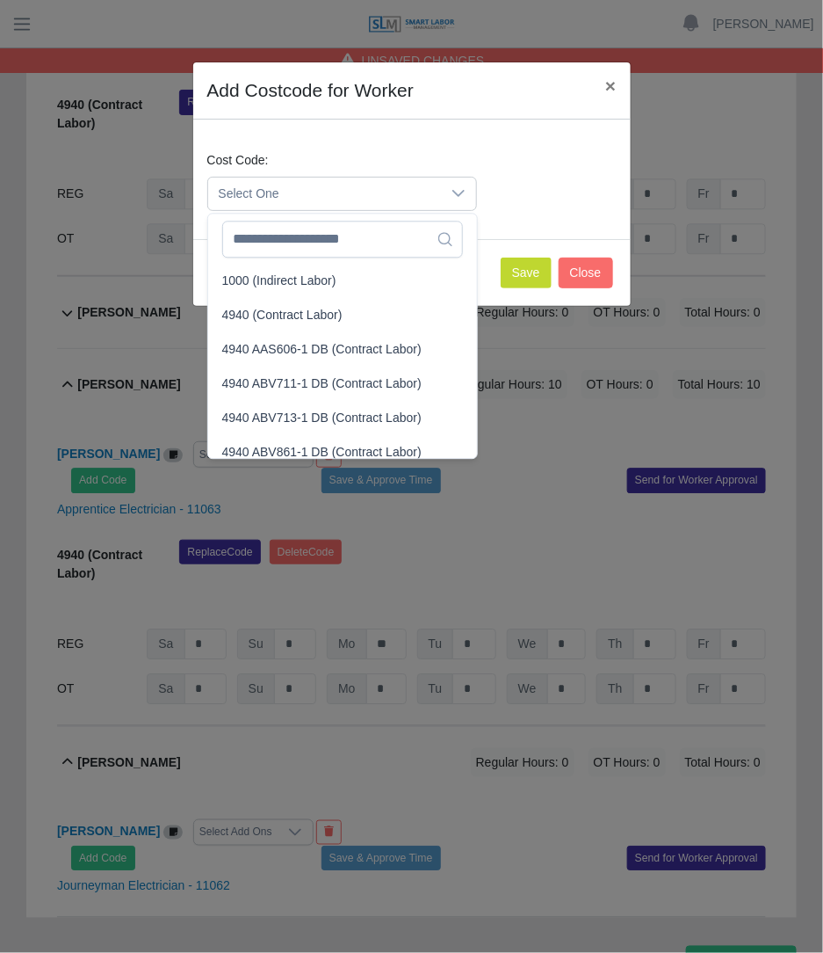
click at [359, 199] on span "Select One" at bounding box center [324, 194] width 233 height 33
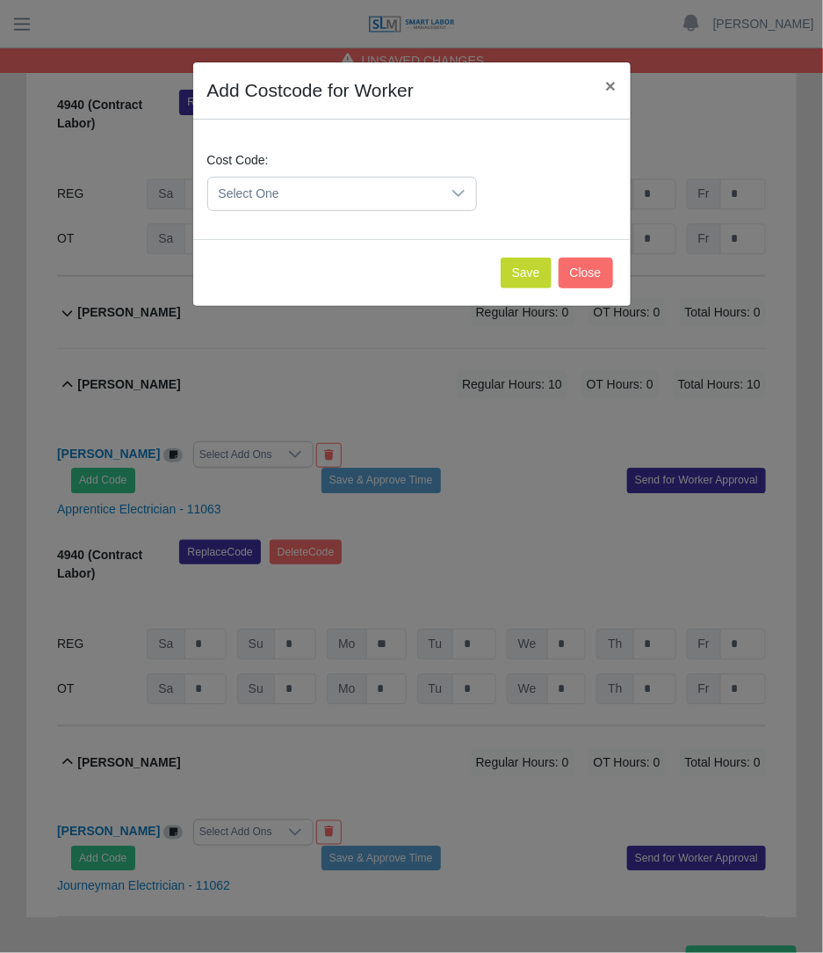
click at [358, 199] on span "Select One" at bounding box center [324, 194] width 233 height 33
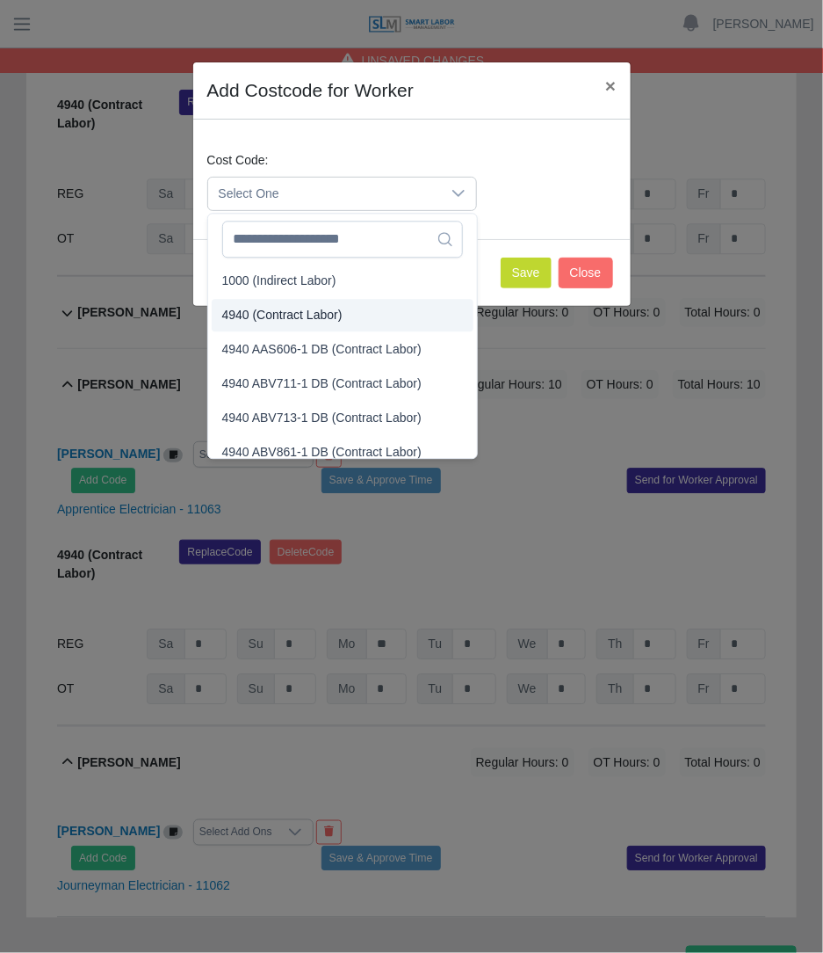
click at [329, 321] on span "4940 (Contract Labor)" at bounding box center [282, 315] width 120 height 18
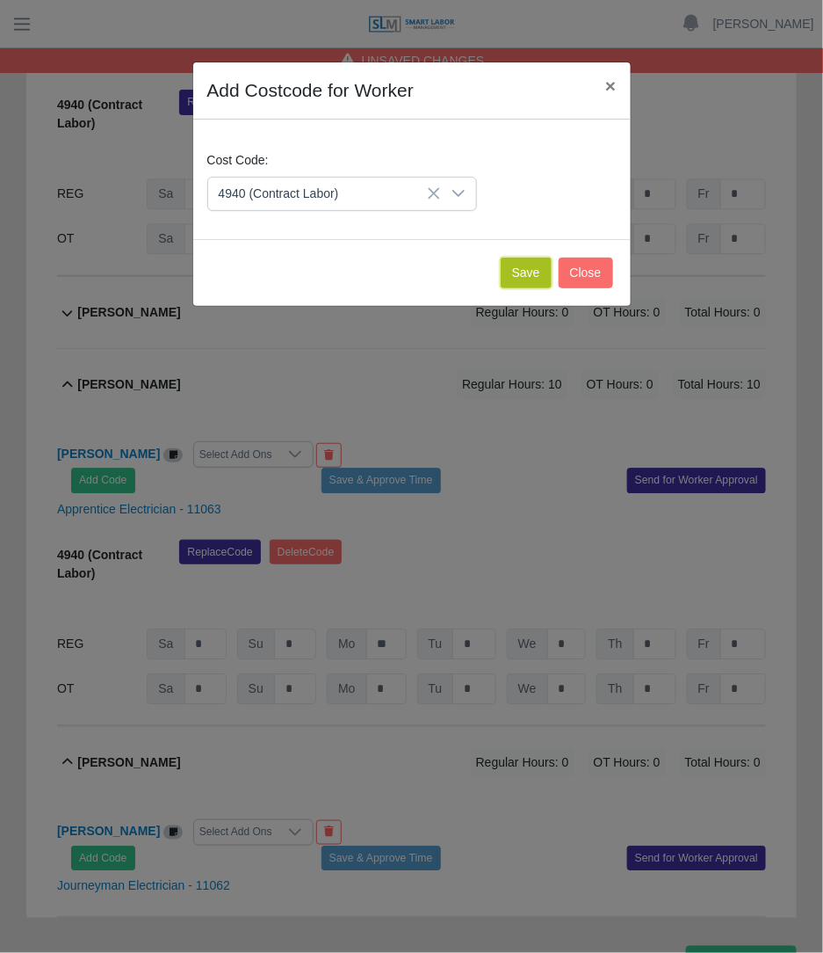
click at [511, 274] on button "Save" at bounding box center [526, 272] width 51 height 31
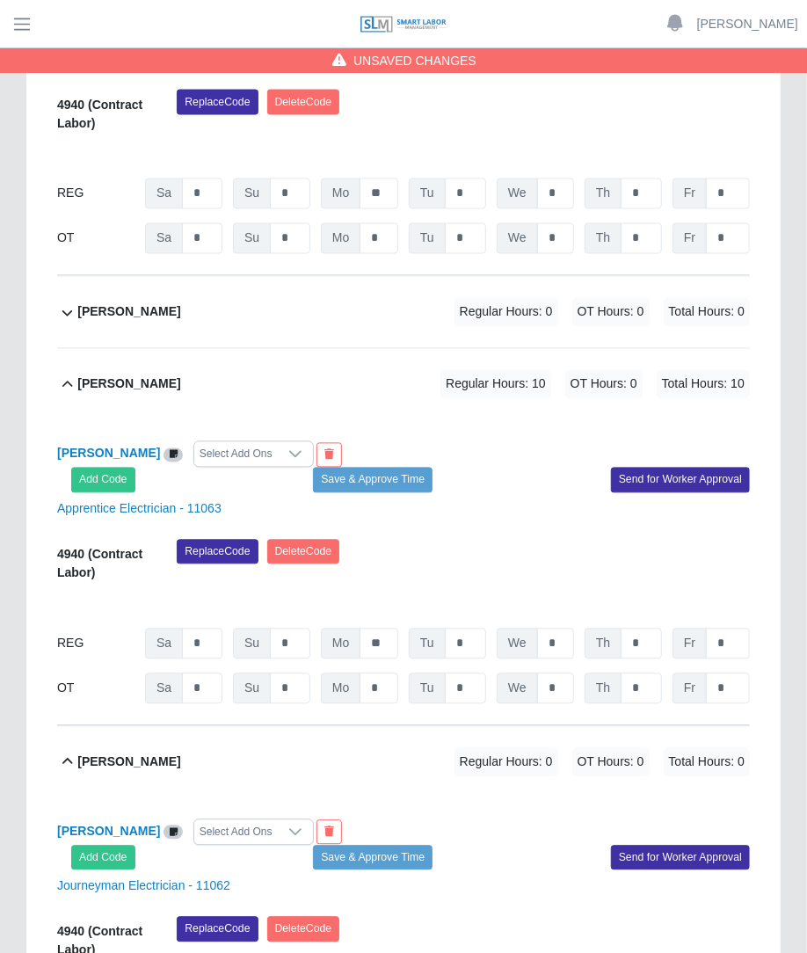
type input "**"
click at [473, 917] on div "Replace Code Delete Code" at bounding box center [462, 944] width 599 height 54
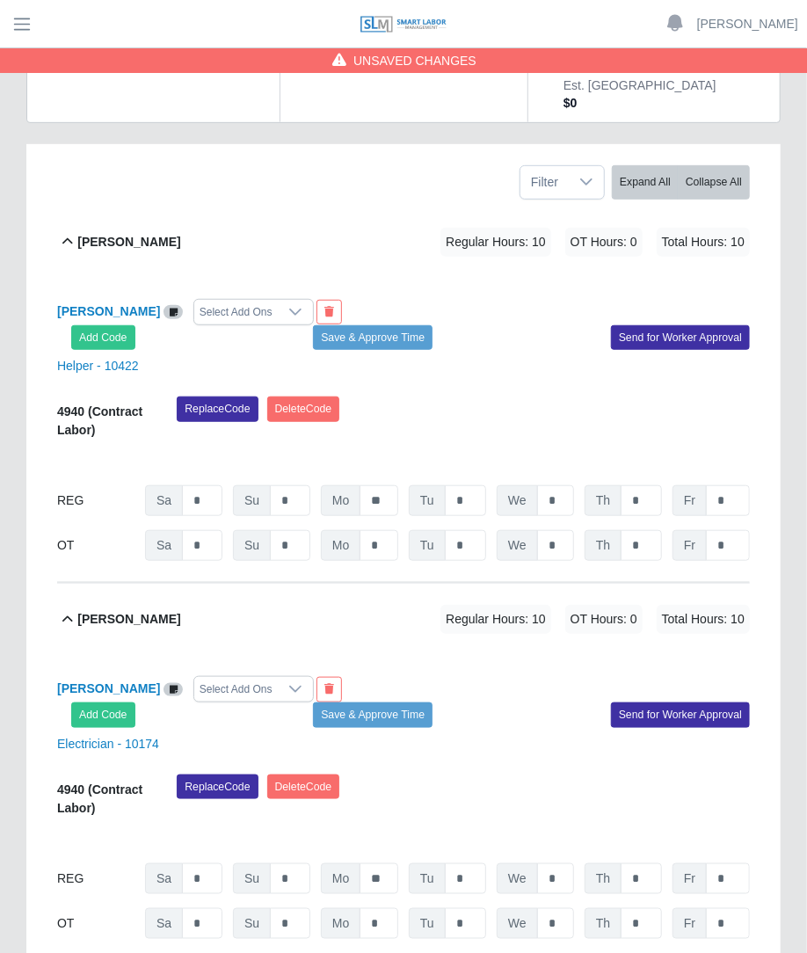
scroll to position [0, 0]
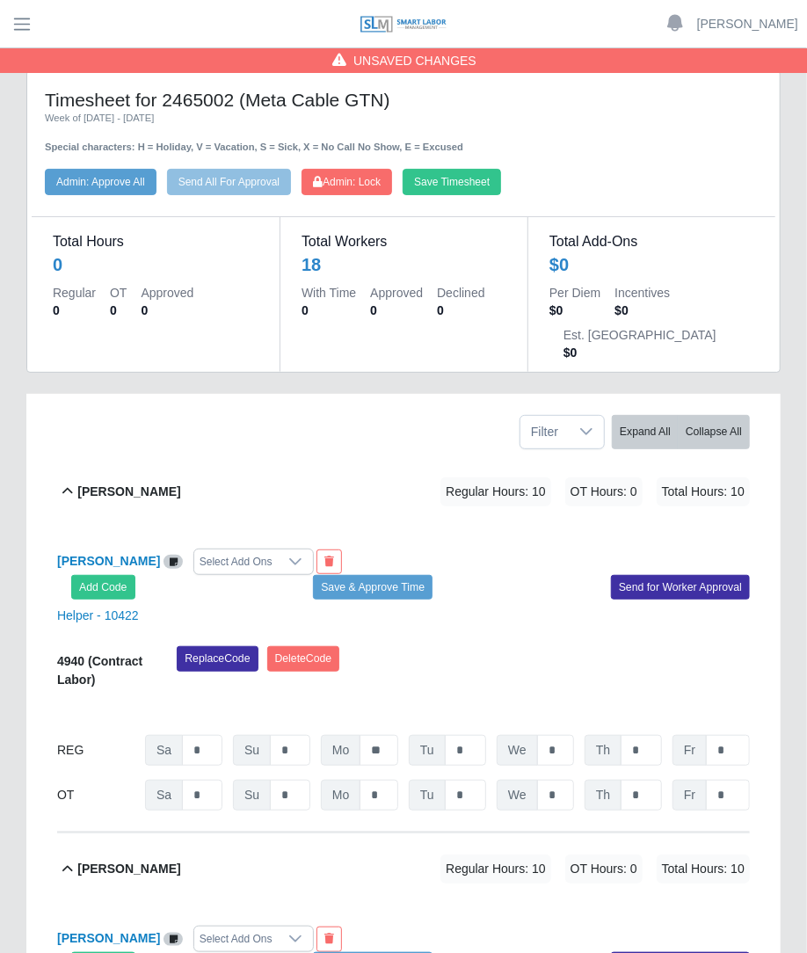
click at [475, 734] on div "4940 (Contract Labor) Replace Code Delete Code 09/20/2025 Timers 09/21/2025 Tim…" at bounding box center [403, 728] width 692 height 164
click at [472, 735] on input "*" at bounding box center [465, 750] width 41 height 31
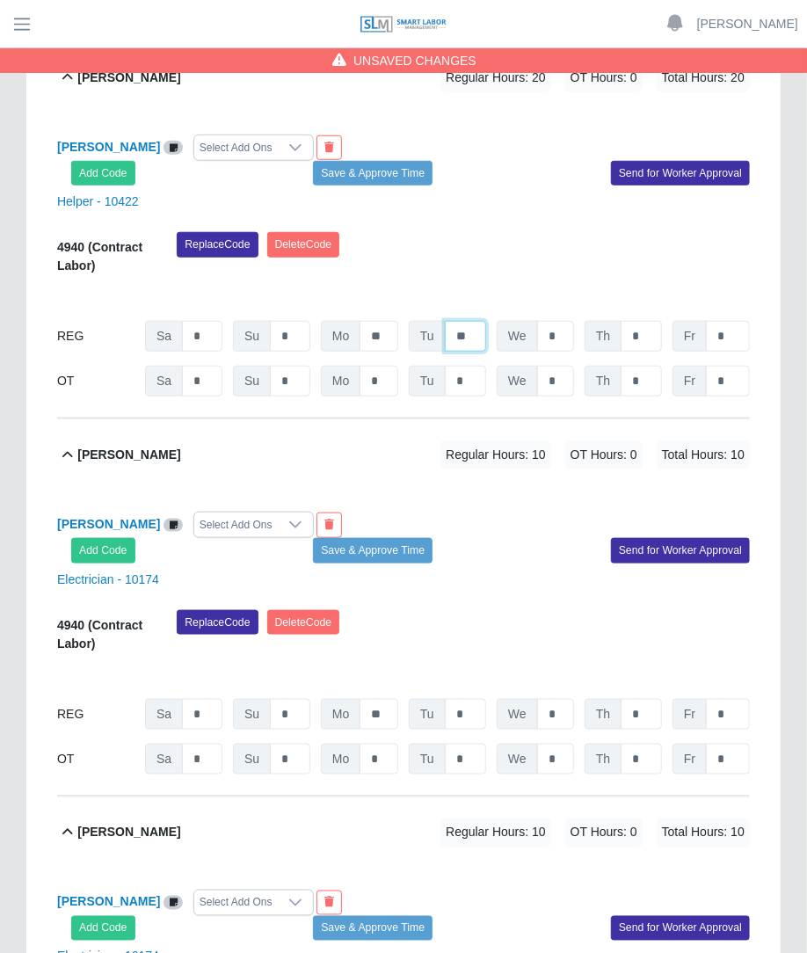
scroll to position [412, 0]
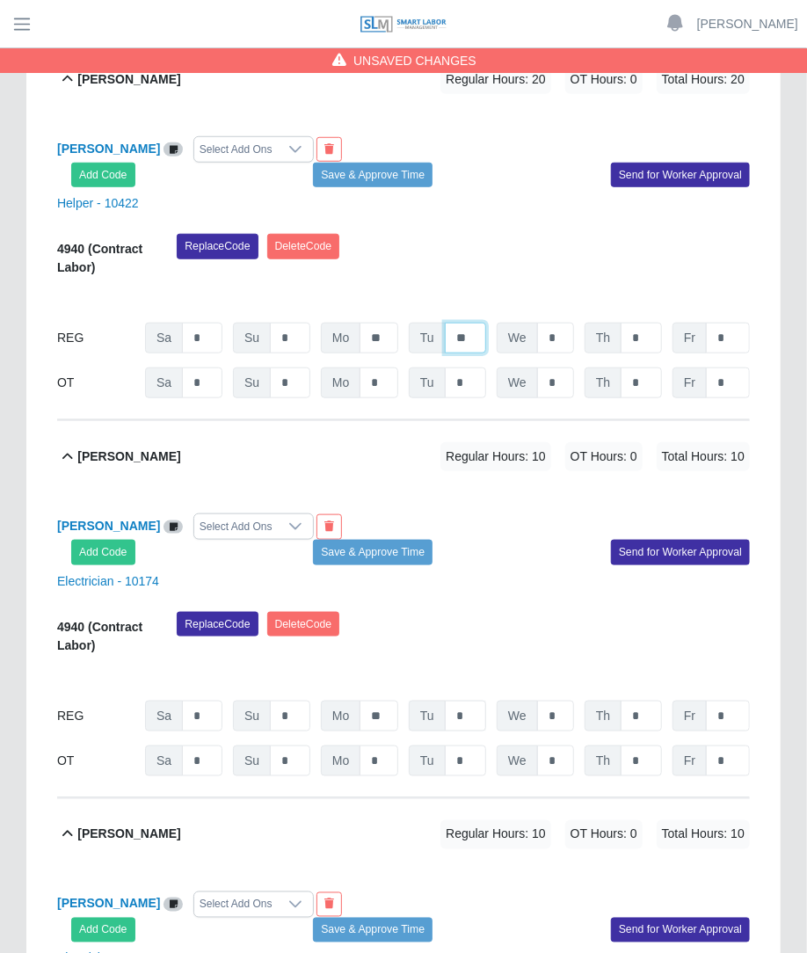
type input "**"
click at [467, 700] on input "*" at bounding box center [465, 715] width 41 height 31
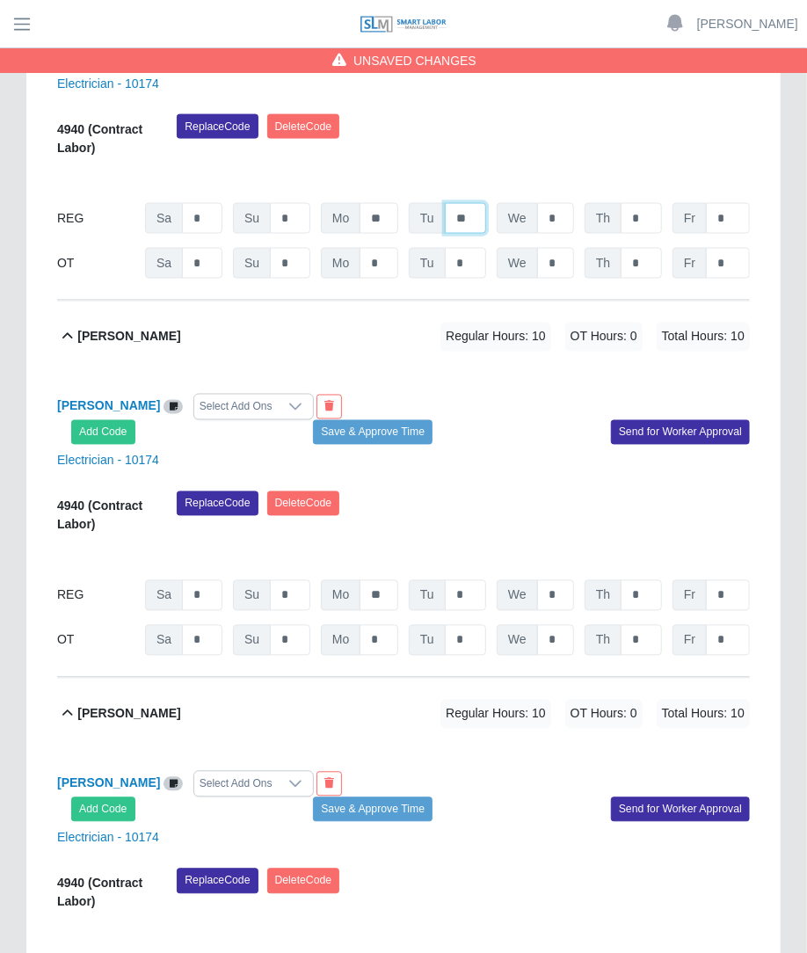
scroll to position [914, 0]
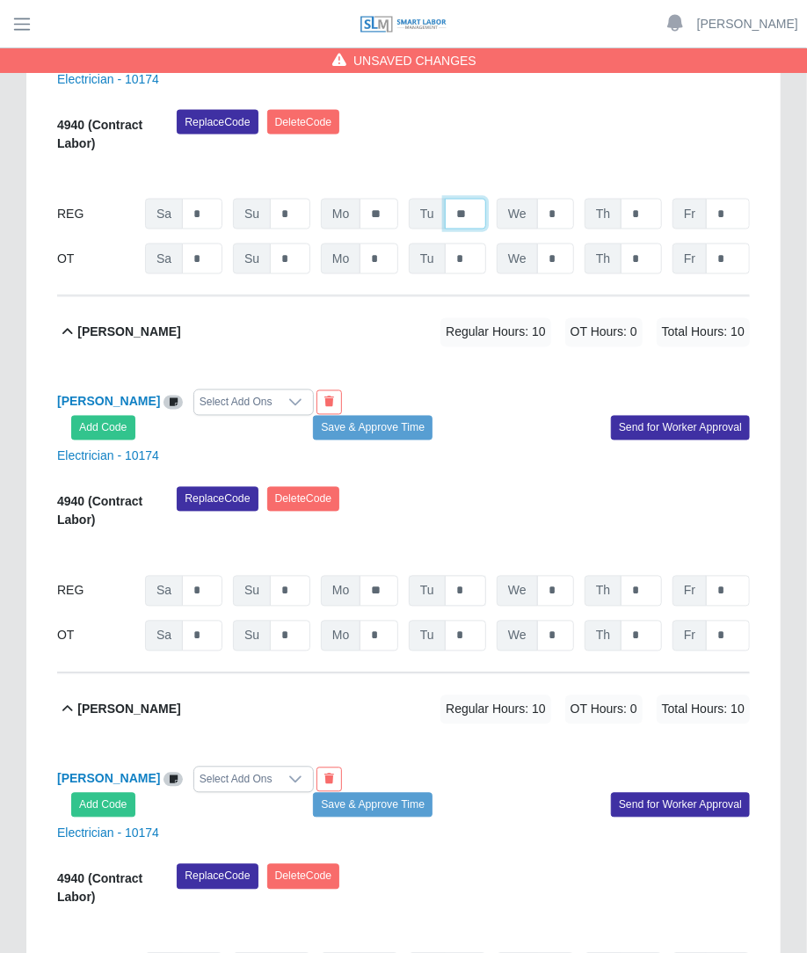
type input "**"
click at [461, 576] on input "*" at bounding box center [465, 591] width 41 height 31
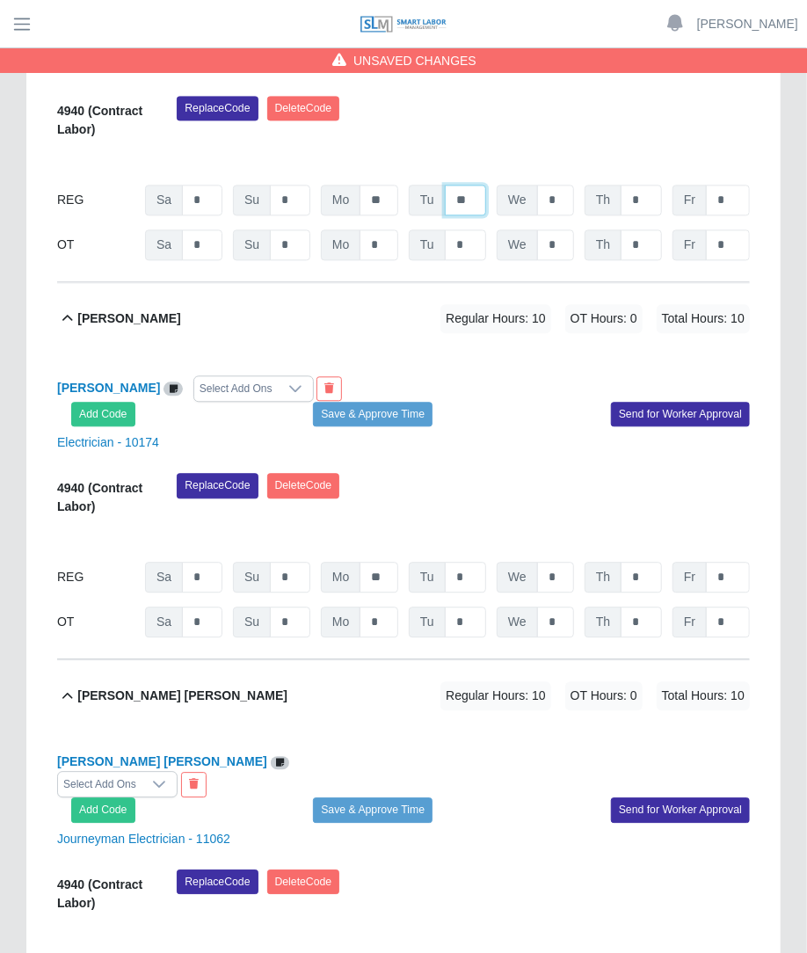
scroll to position [1331, 0]
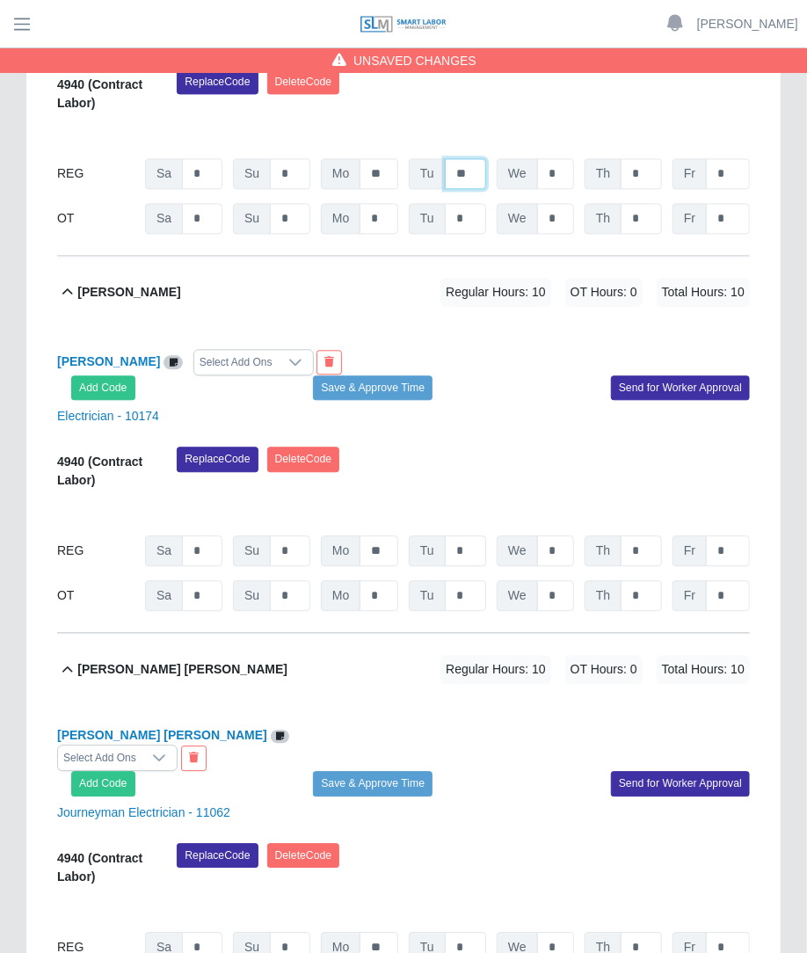
type input "**"
click at [479, 535] on input "*" at bounding box center [465, 550] width 41 height 31
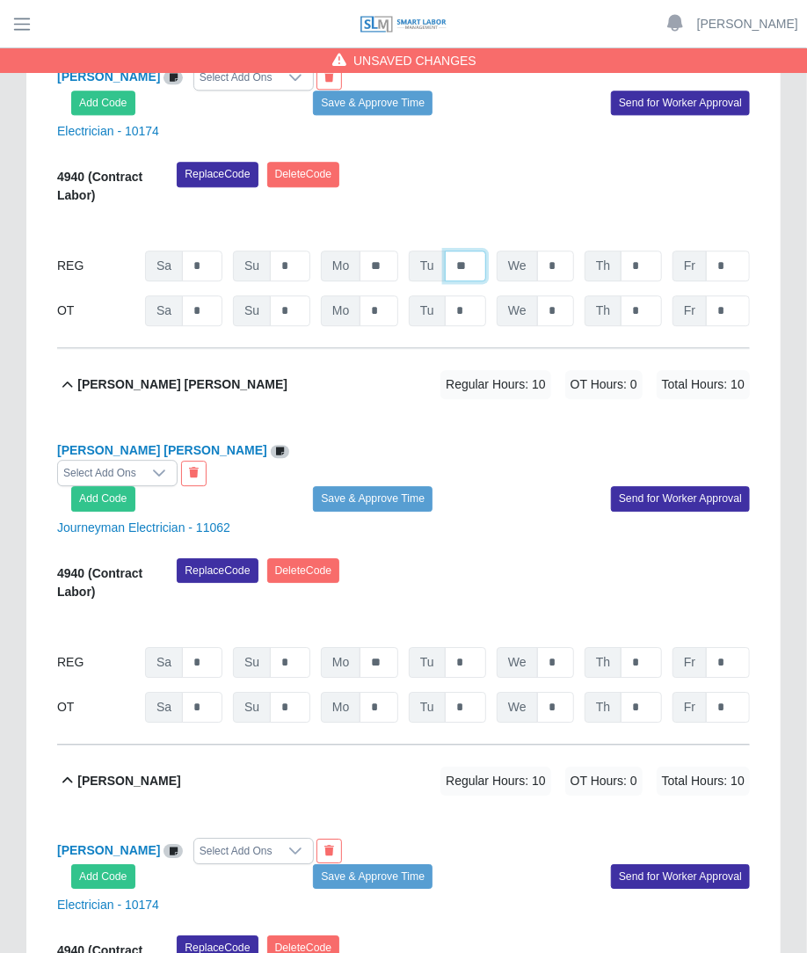
scroll to position [1617, 0]
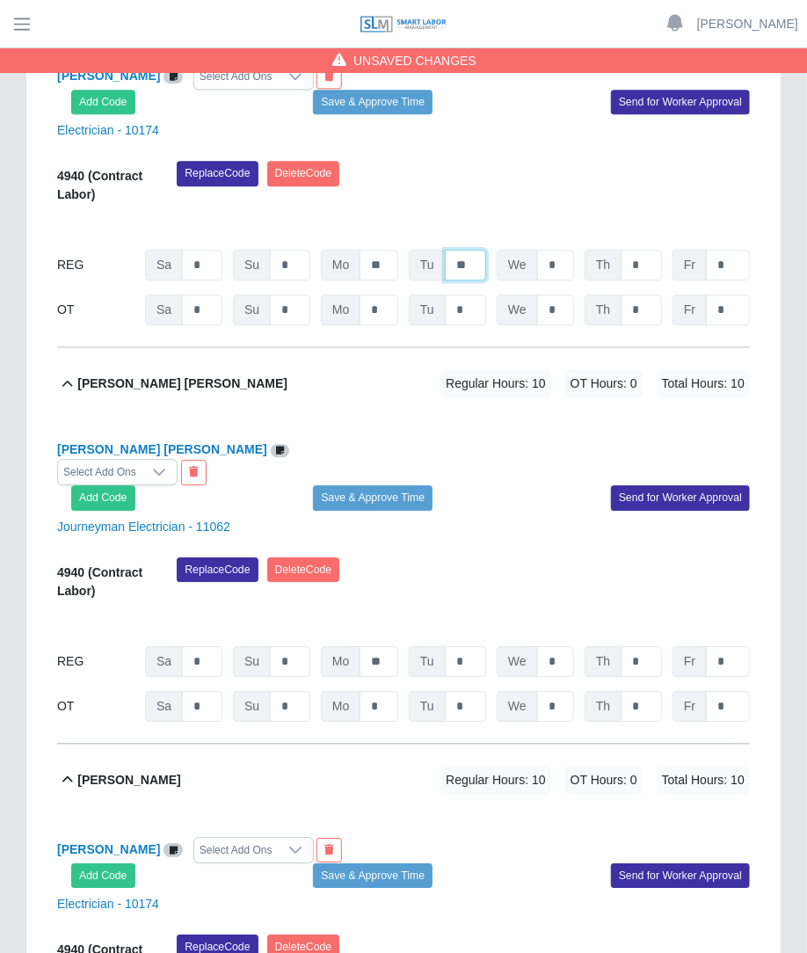
type input "**"
click at [468, 646] on input "*" at bounding box center [465, 661] width 41 height 31
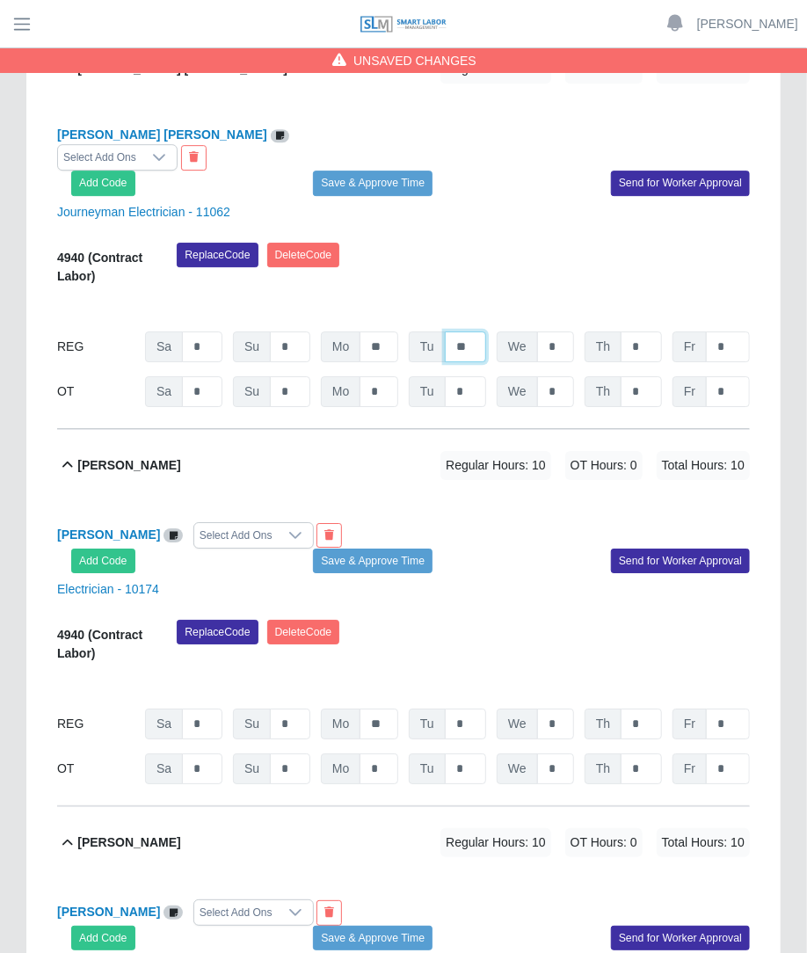
scroll to position [1946, 0]
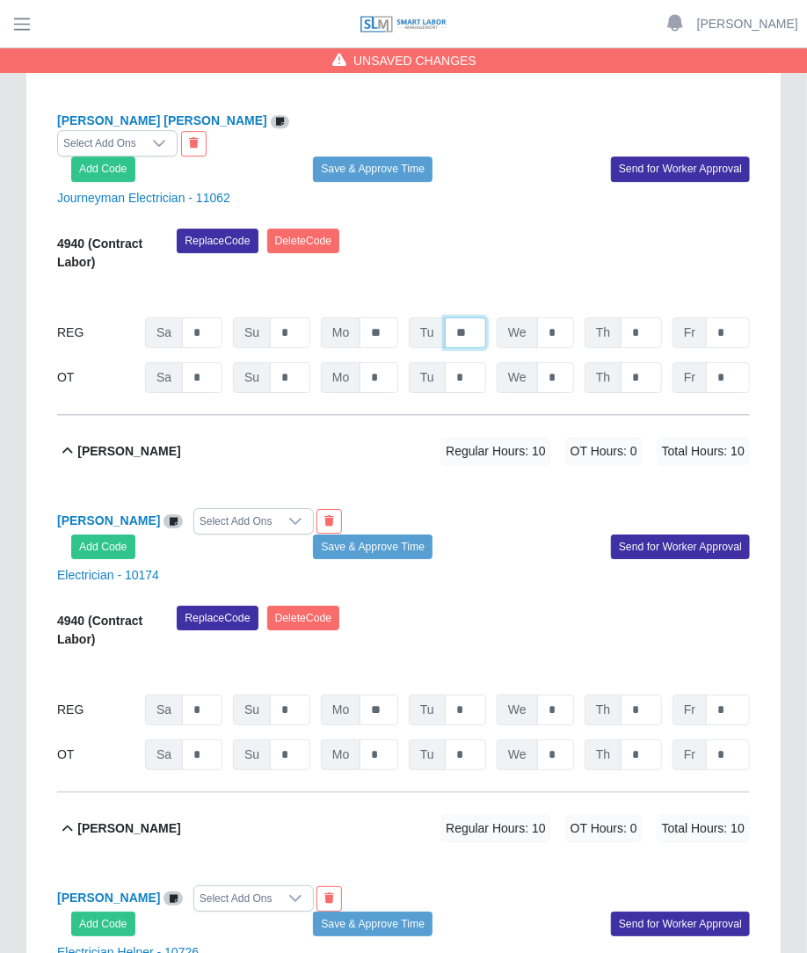
type input "**"
click at [567, 694] on input "*" at bounding box center [555, 709] width 37 height 31
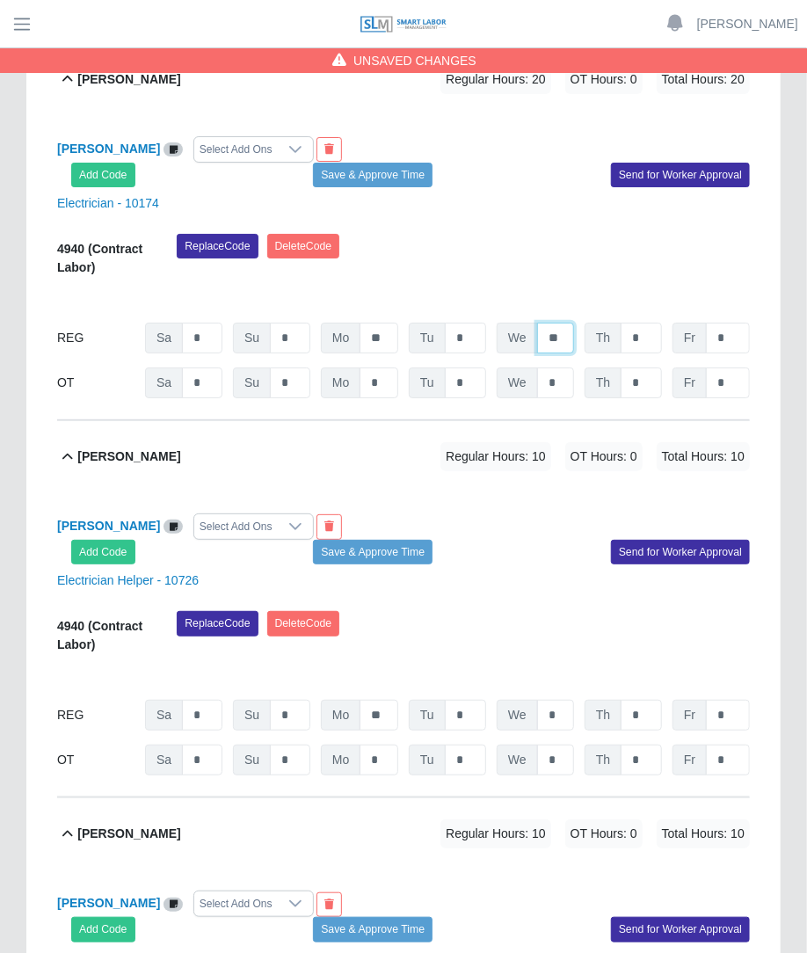
scroll to position [2320, 0]
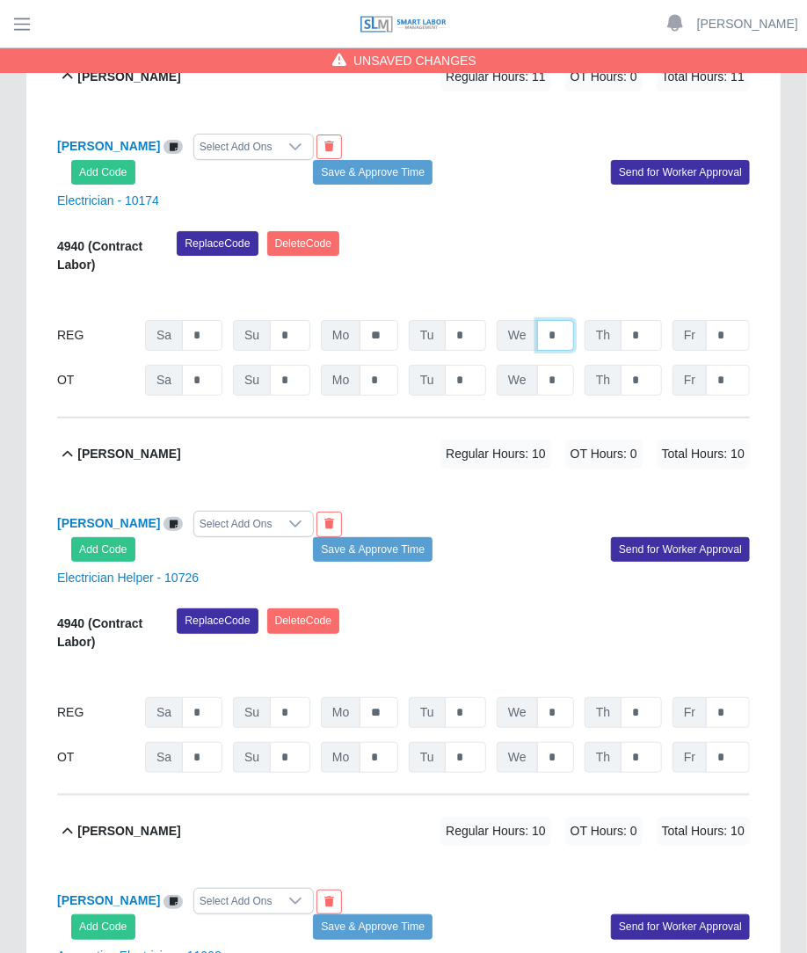
type input "*"
click at [468, 320] on input "*" at bounding box center [465, 335] width 41 height 31
type input "**"
click at [476, 697] on input "*" at bounding box center [465, 712] width 41 height 31
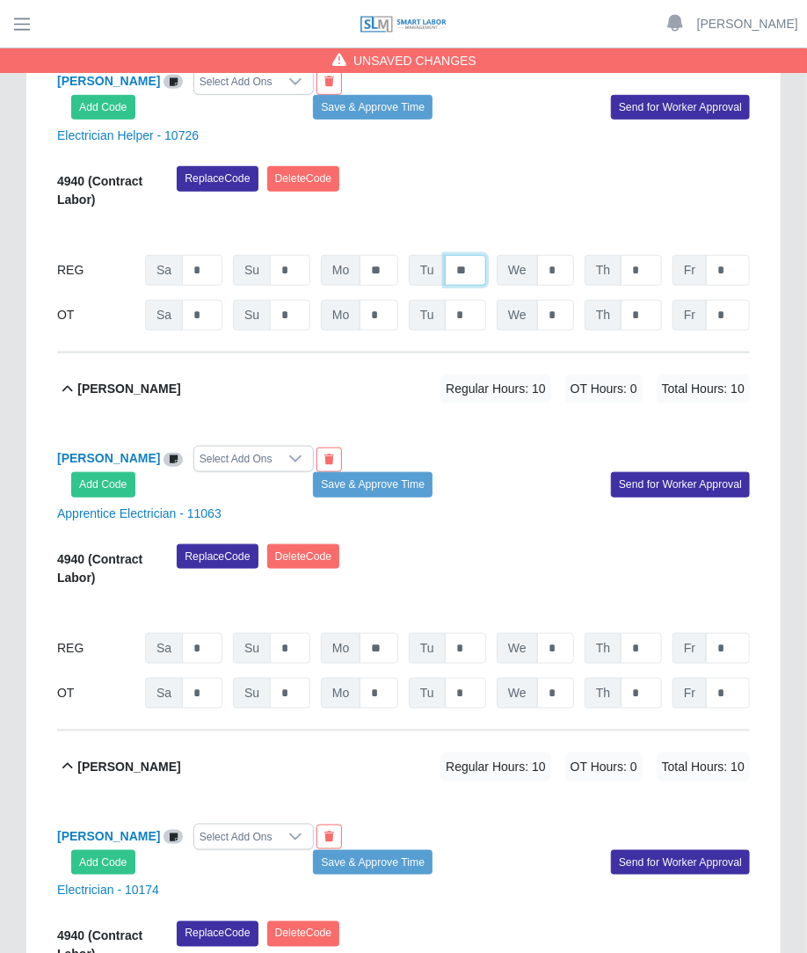
scroll to position [2763, 0]
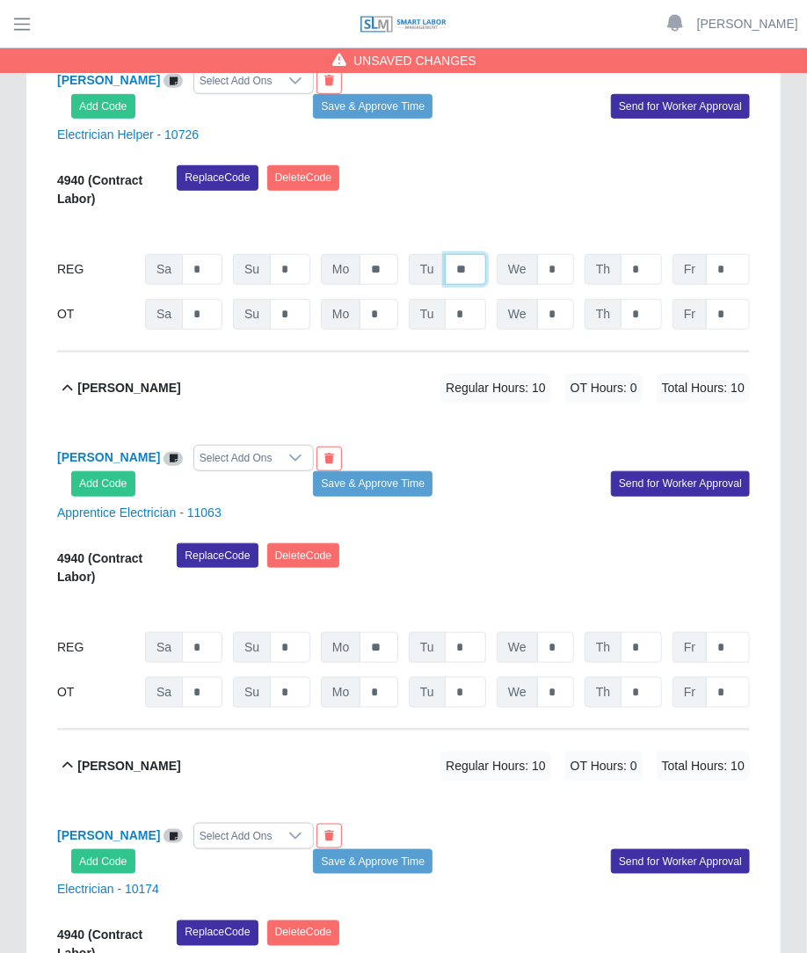
type input "**"
click at [475, 632] on input "*" at bounding box center [465, 647] width 41 height 31
type input "*"
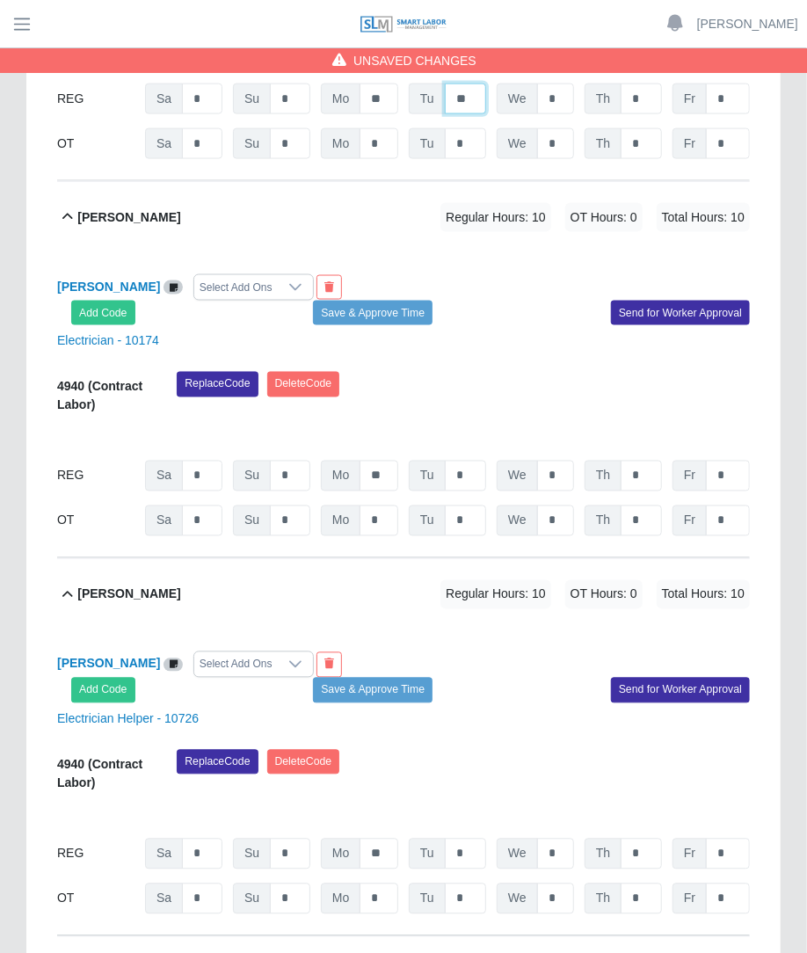
scroll to position [3307, 0]
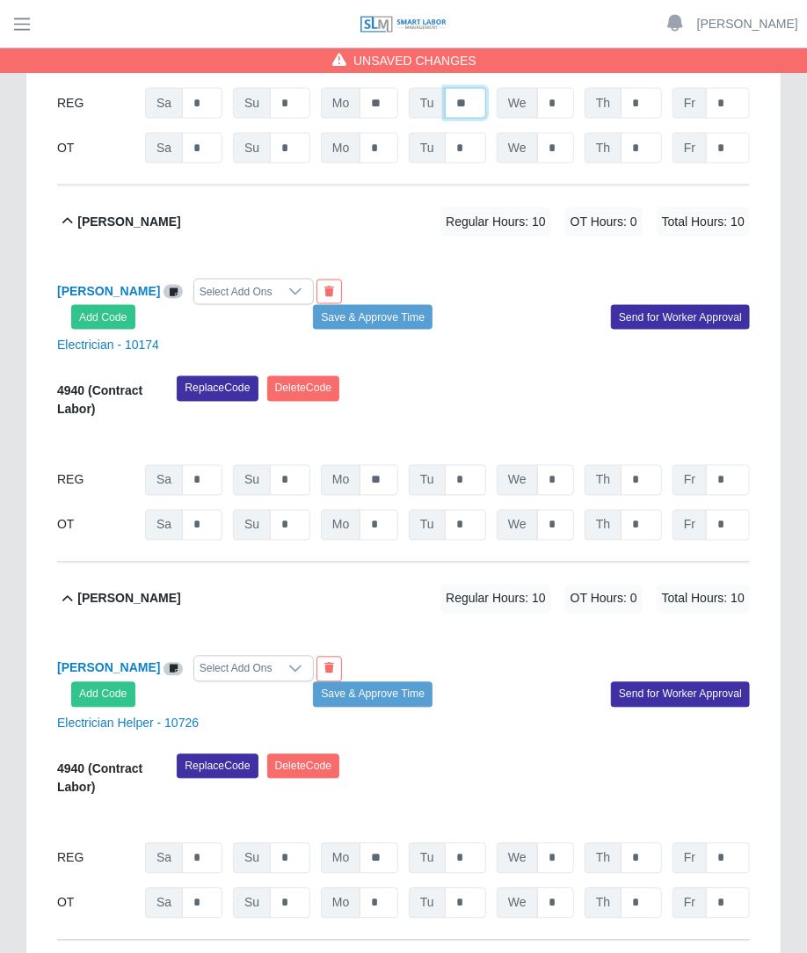
type input "**"
click at [475, 465] on input "*" at bounding box center [465, 480] width 41 height 31
type input "**"
click at [504, 714] on div "Electrician Helper - 10726" at bounding box center [403, 723] width 719 height 18
click at [473, 843] on input "*" at bounding box center [465, 858] width 41 height 31
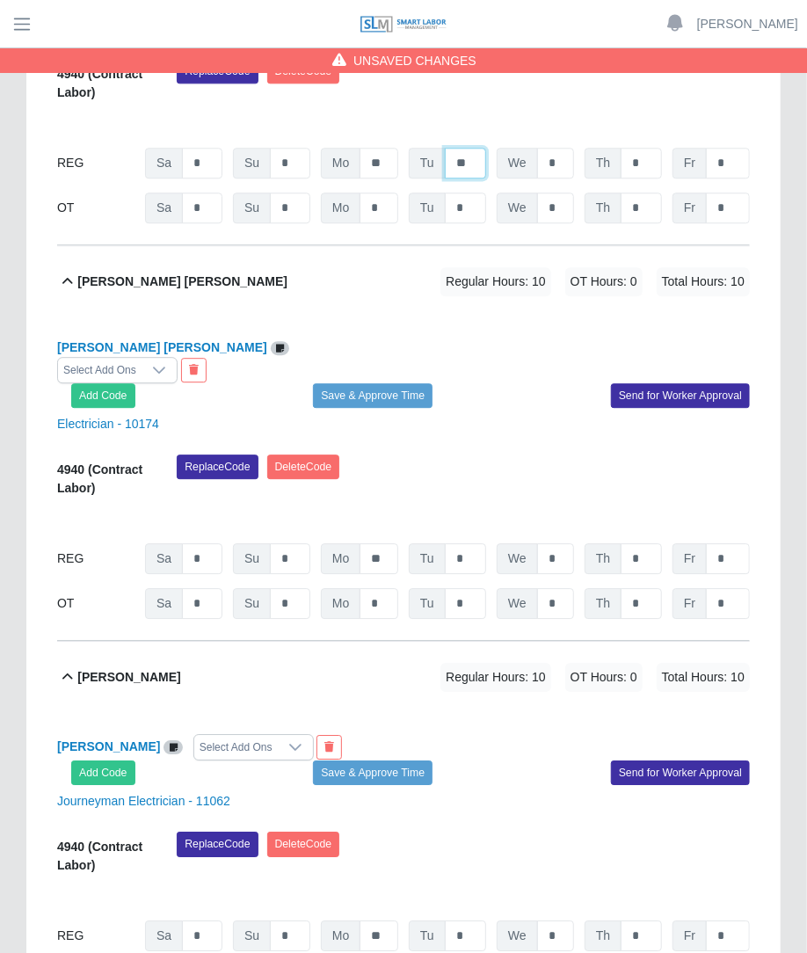
scroll to position [3977, 0]
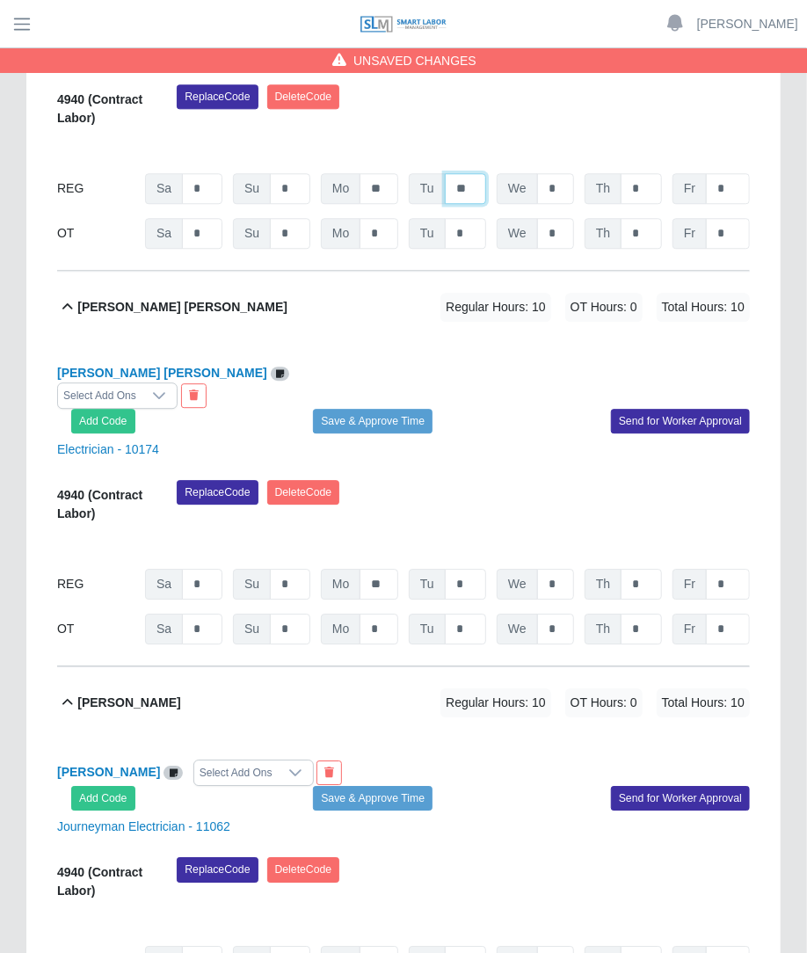
type input "**"
click at [489, 480] on div "4940 (Contract Labor) Replace Code Delete Code 09/20/2025 Timers 09/21/2025 Tim…" at bounding box center [403, 562] width 692 height 164
click at [482, 569] on input "*" at bounding box center [465, 584] width 41 height 31
type input "**"
click at [469, 946] on input "*" at bounding box center [465, 961] width 41 height 31
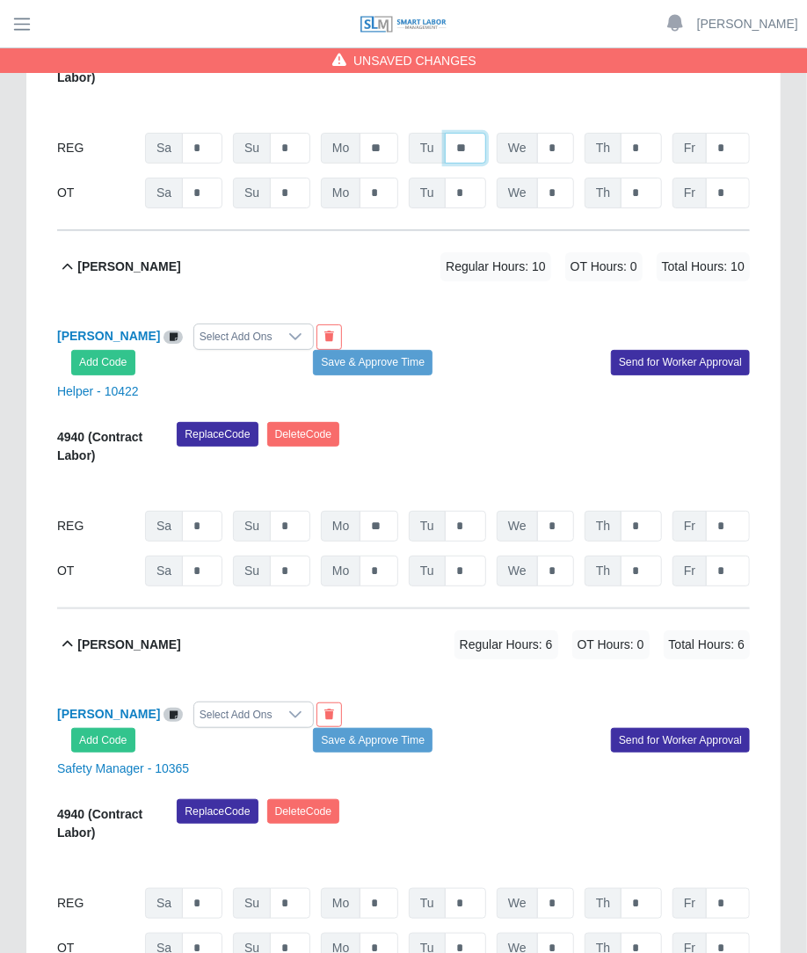
scroll to position [4818, 0]
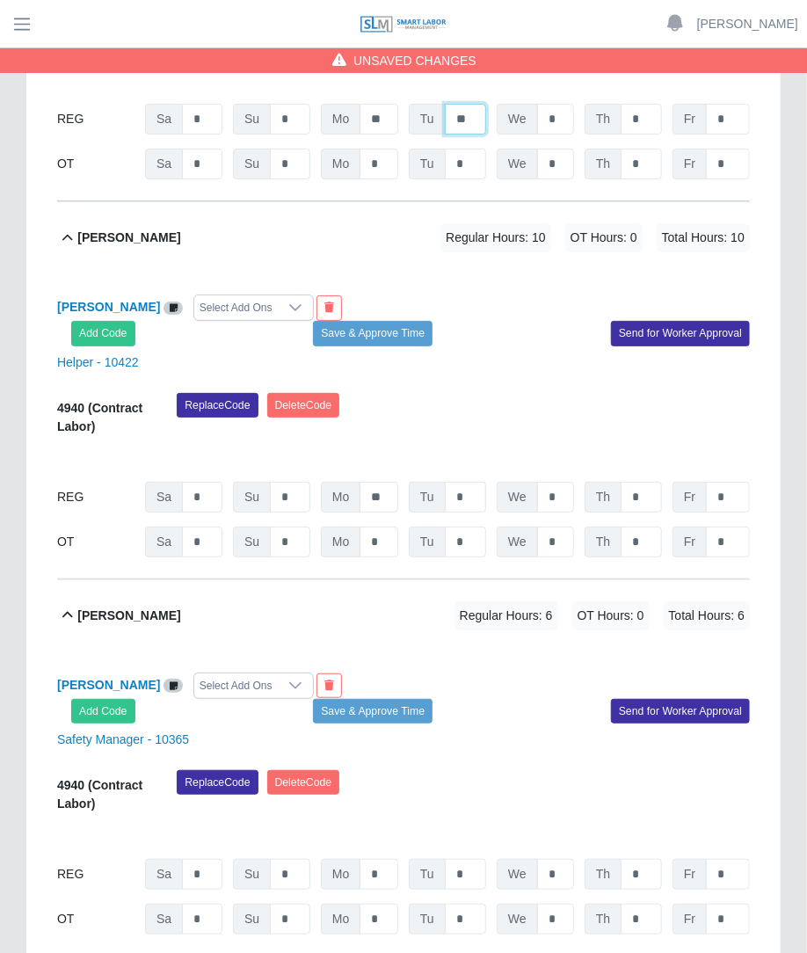
type input "**"
click at [468, 482] on input "*" at bounding box center [465, 497] width 41 height 31
type input "**"
click at [477, 672] on div "Orlando Gutierrez Select Add Ons Add Code Save & Approve Time Send for Worker A…" at bounding box center [403, 697] width 719 height 51
click at [467, 859] on input "*" at bounding box center [465, 874] width 41 height 31
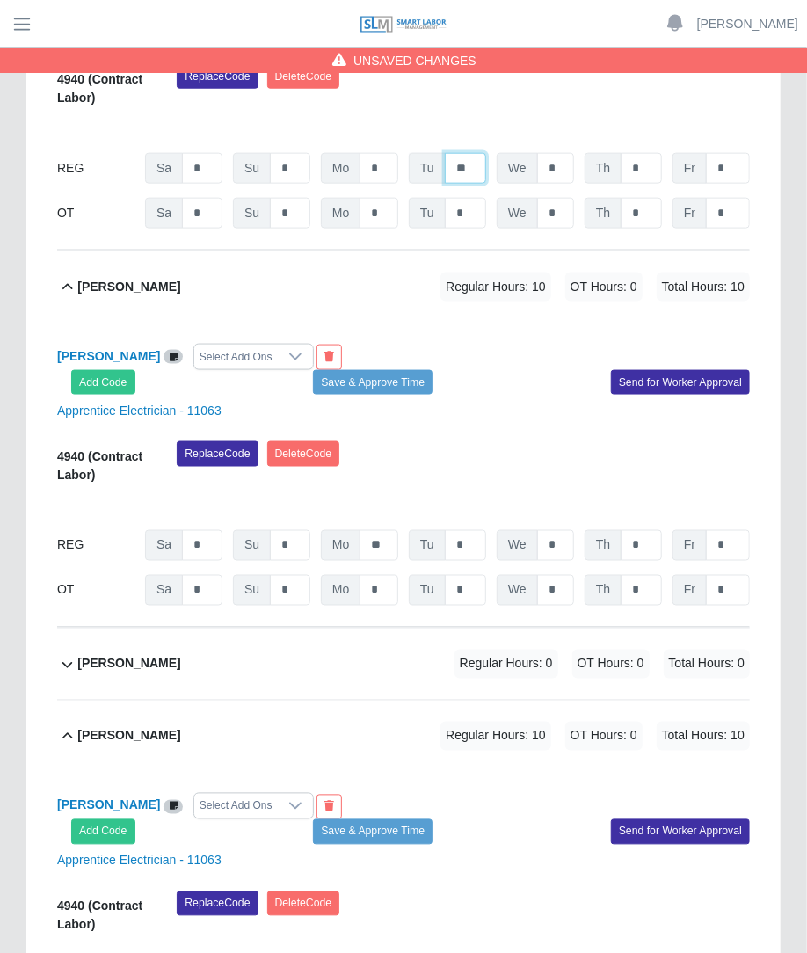
scroll to position [5517, 0]
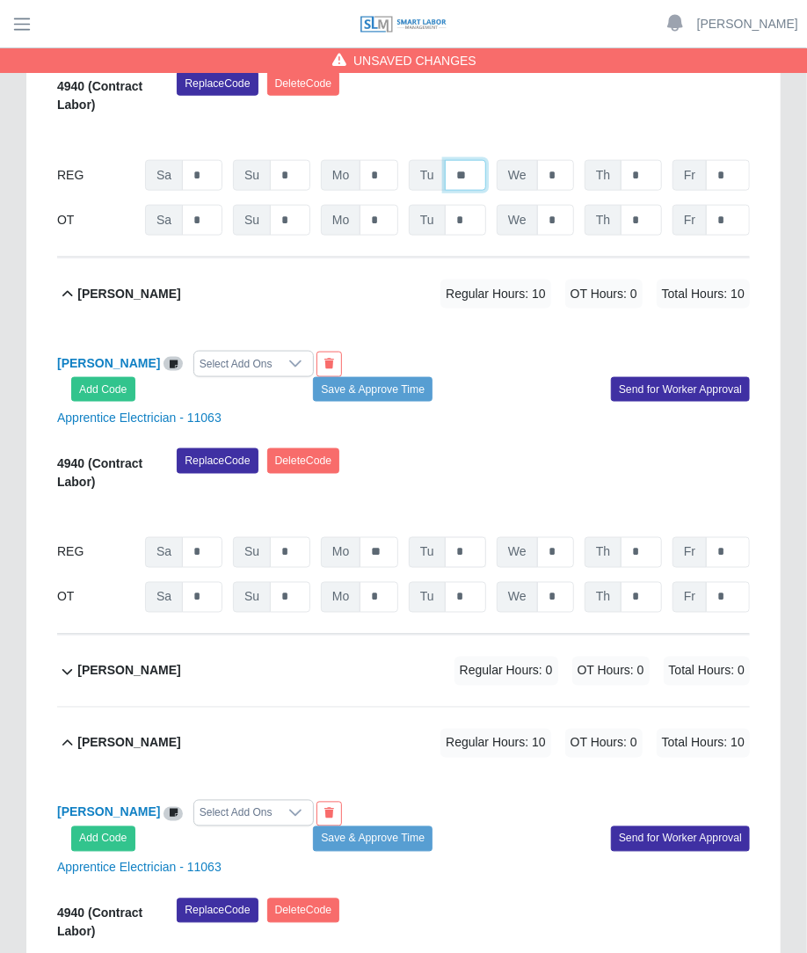
type input "**"
click at [457, 537] on input "*" at bounding box center [465, 552] width 41 height 31
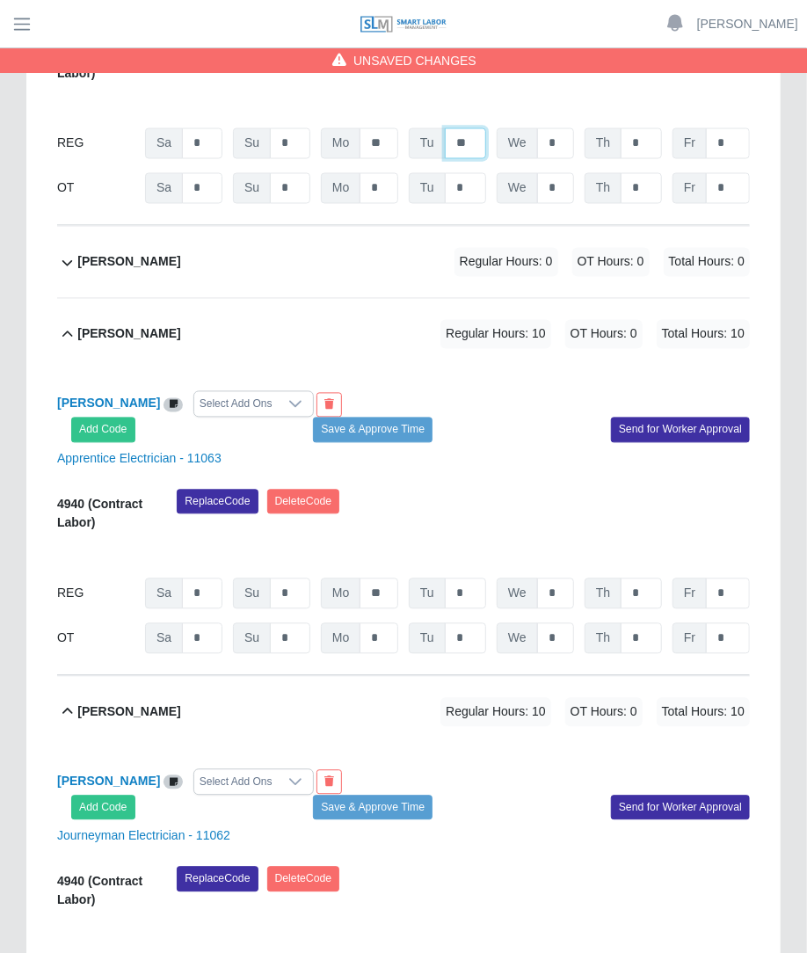
scroll to position [5938, 0]
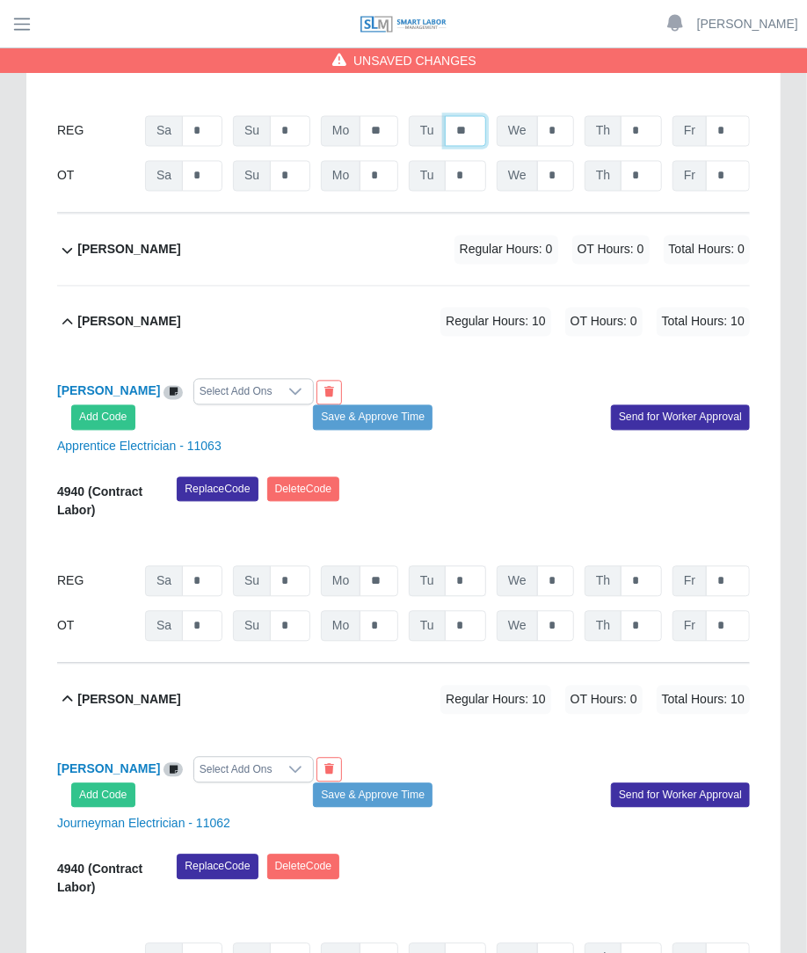
type input "**"
click at [455, 566] on input "*" at bounding box center [465, 581] width 41 height 31
type input "**"
click at [478, 943] on input "*" at bounding box center [465, 958] width 41 height 31
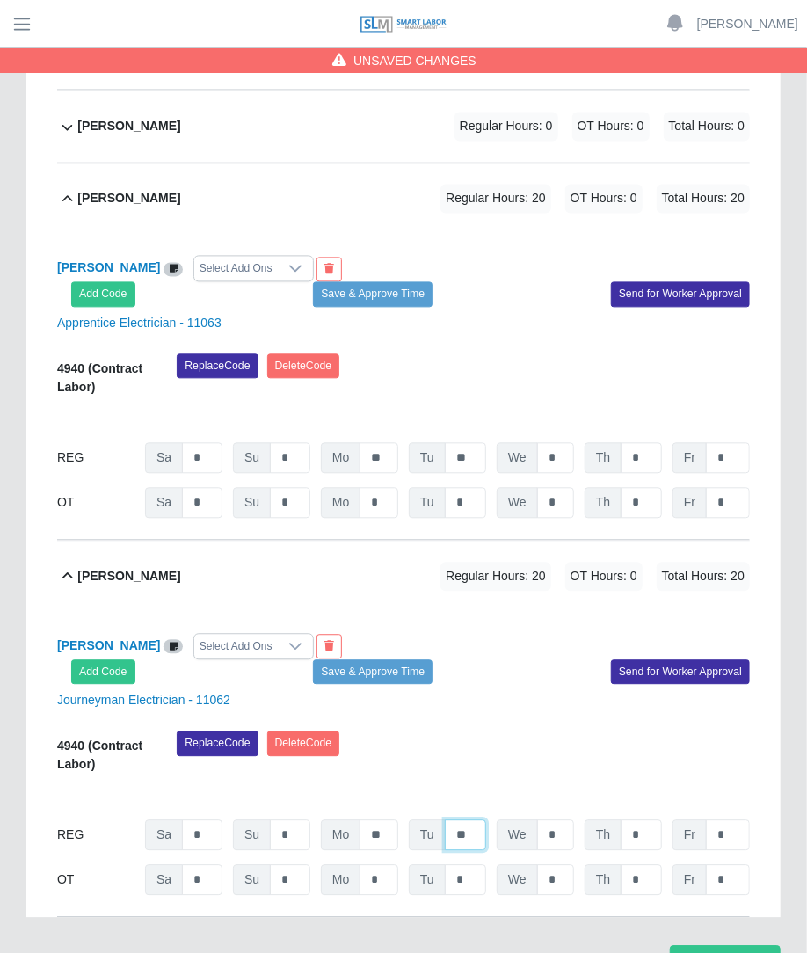
type input "**"
click at [98, 629] on div "Victor Martorell Select Add Ons Add Code Save & Approve Time Send for Worker Ap…" at bounding box center [403, 764] width 692 height 305
click at [568, 819] on input "*" at bounding box center [555, 834] width 37 height 31
type input "**"
click at [554, 442] on input "*" at bounding box center [555, 457] width 37 height 31
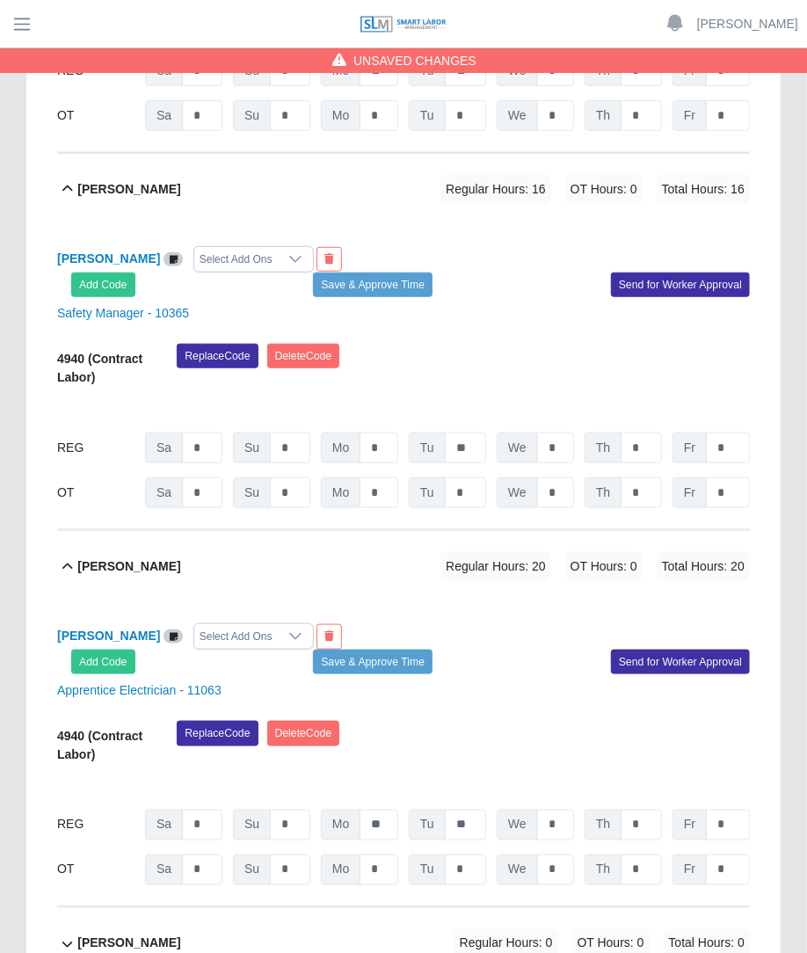
scroll to position [5224, 0]
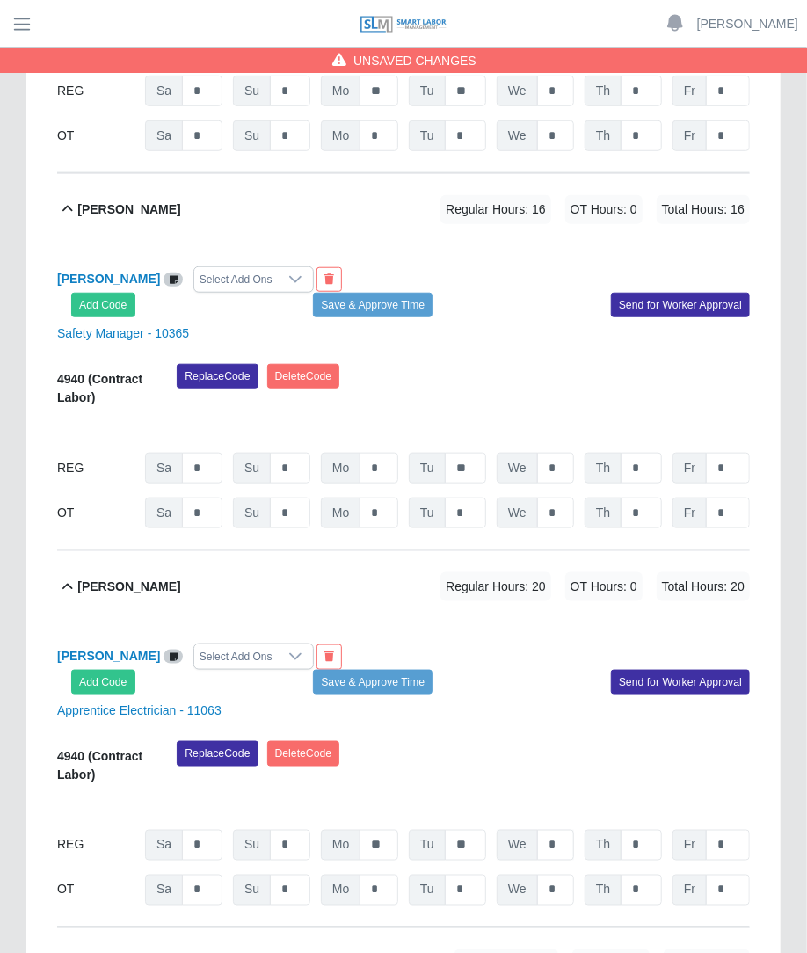
type input "**"
click at [562, 830] on input "*" at bounding box center [555, 845] width 37 height 31
type input "**"
click at [562, 453] on input "*" at bounding box center [555, 468] width 37 height 31
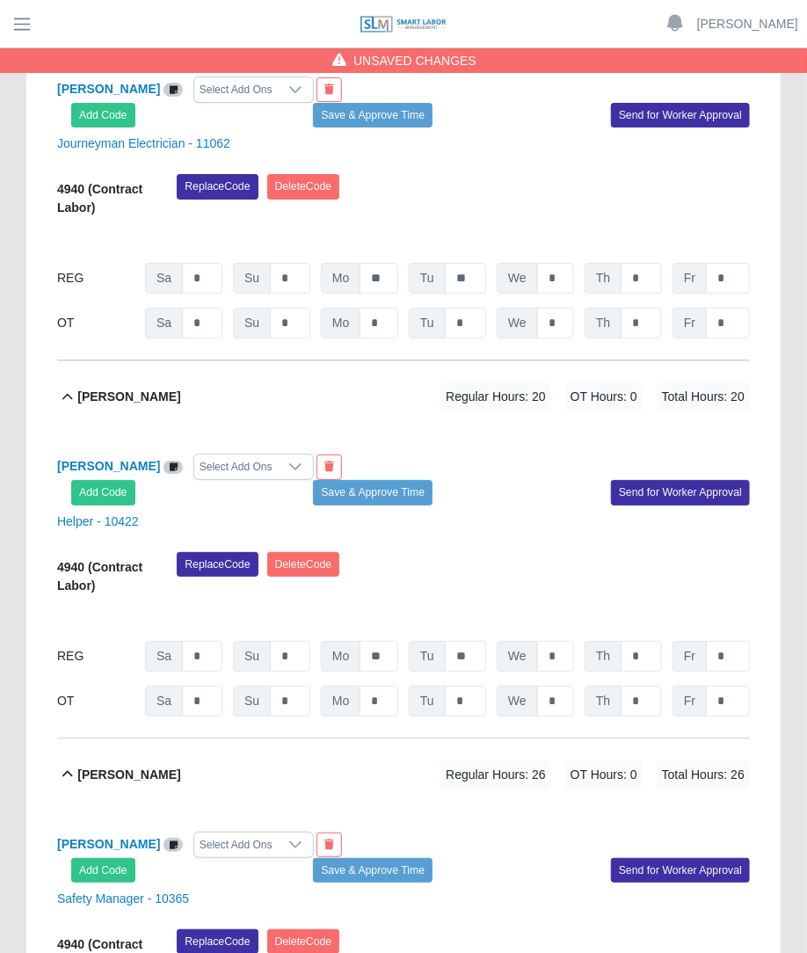
scroll to position [4643, 0]
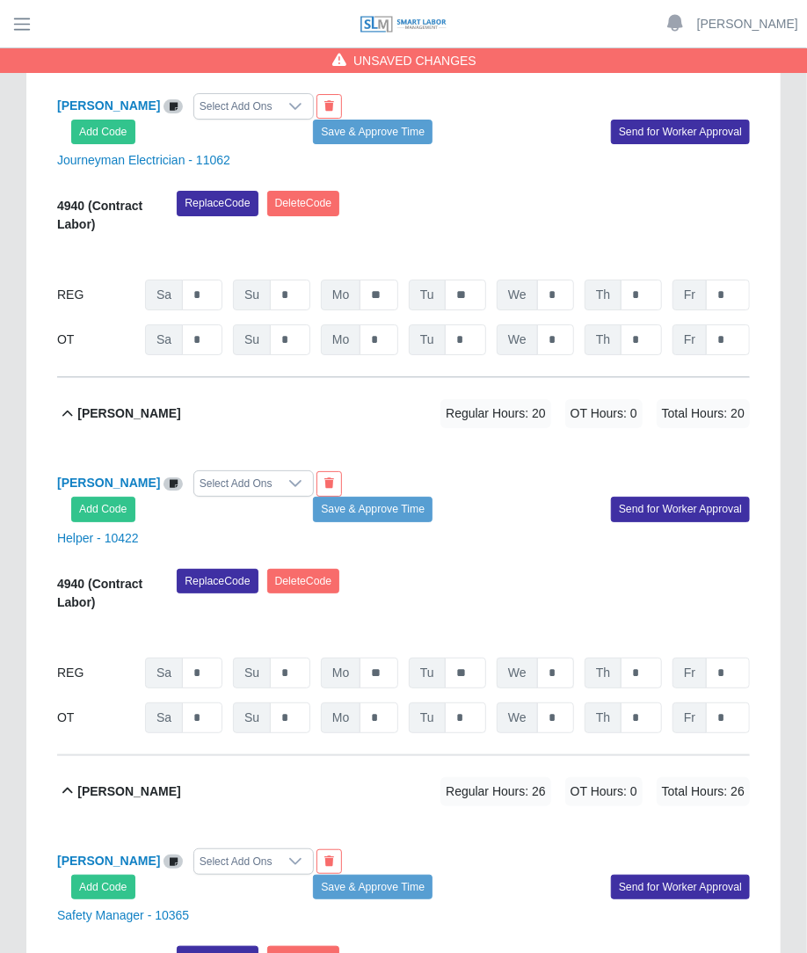
type input "**"
click at [557, 657] on input "*" at bounding box center [555, 672] width 37 height 31
type input "**"
click at [558, 279] on input "*" at bounding box center [555, 294] width 37 height 31
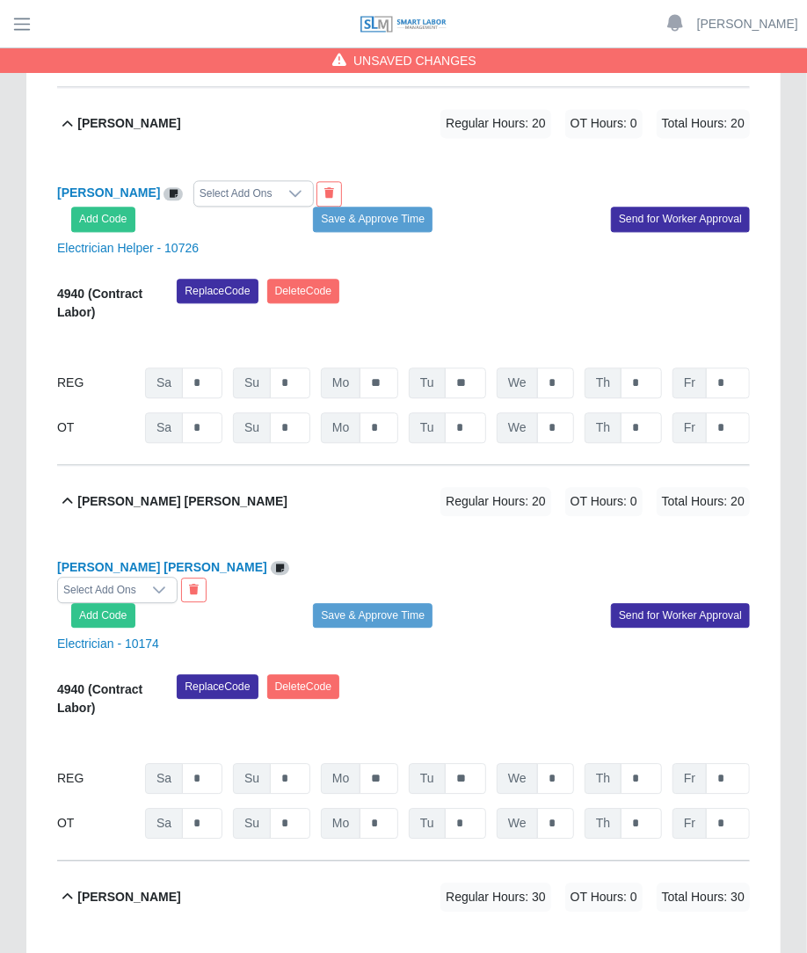
scroll to position [3748, 0]
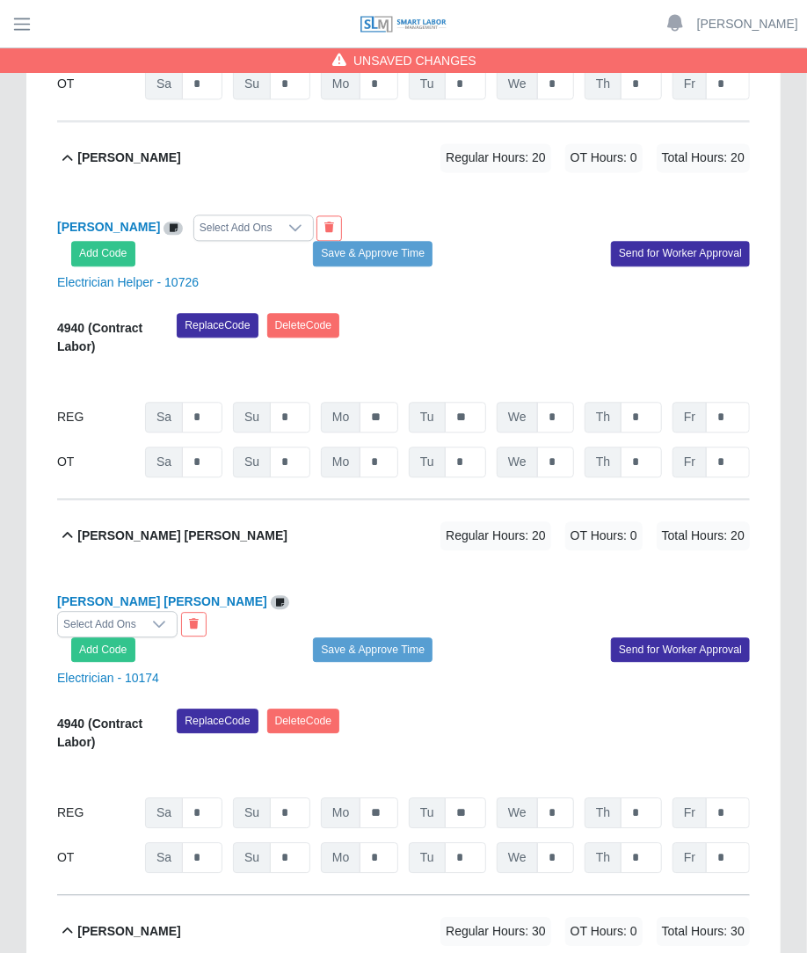
type input "**"
click at [562, 797] on input "*" at bounding box center [555, 812] width 37 height 31
type input "**"
click at [576, 402] on div "REG Sa * Su * Mo ** Tu ** We * Th * Fr *" at bounding box center [403, 417] width 692 height 31
click at [564, 402] on input "*" at bounding box center [555, 417] width 37 height 31
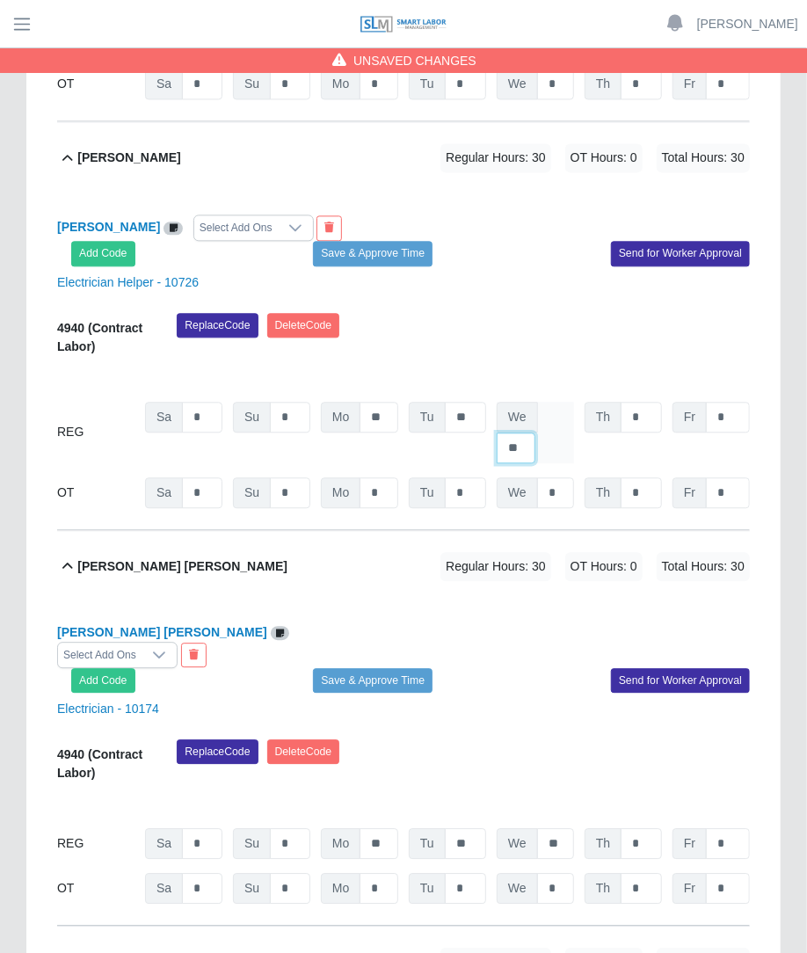
scroll to position [0, 0]
type input "*"
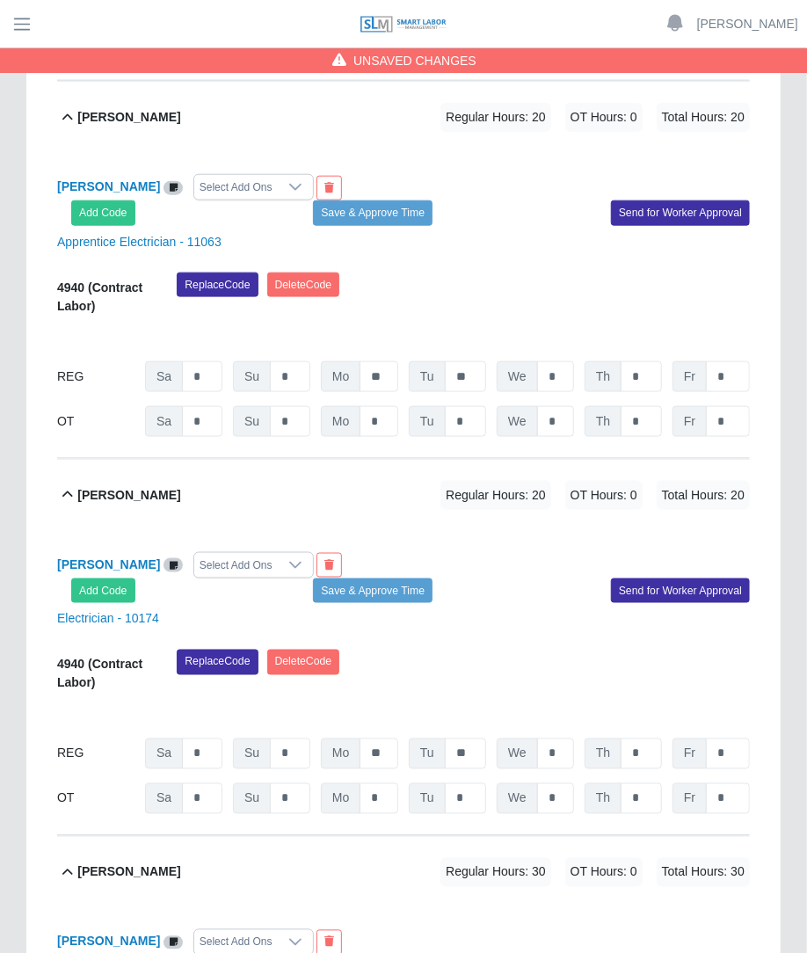
scroll to position [3027, 0]
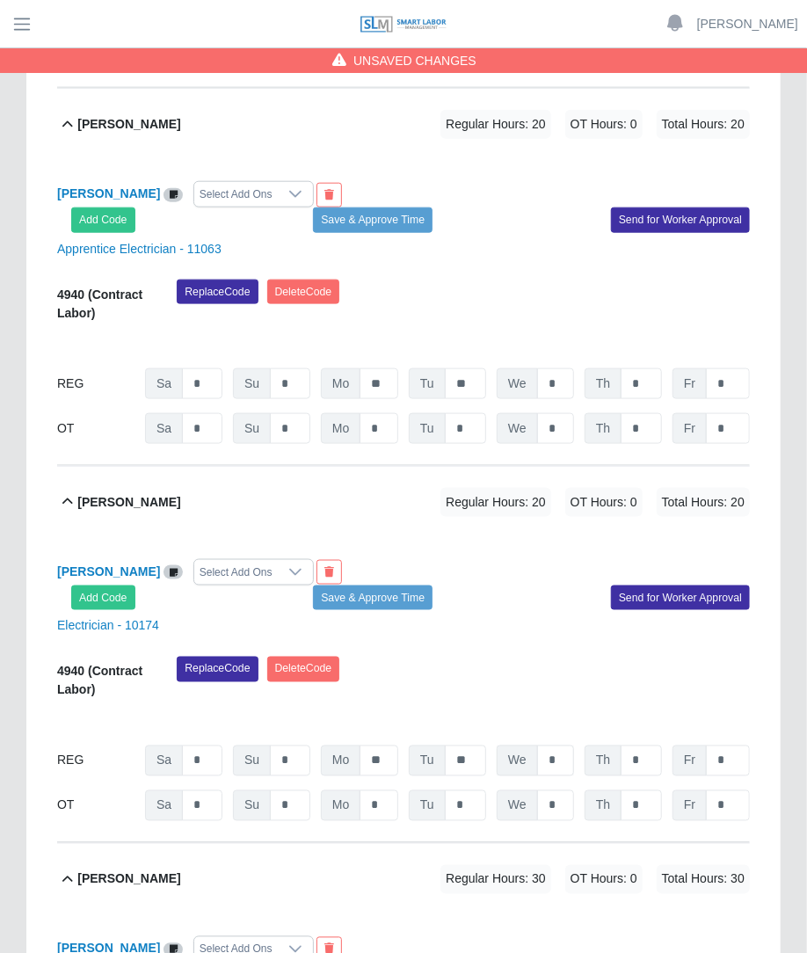
type input "**"
click at [563, 745] on input "*" at bounding box center [555, 760] width 37 height 31
type input "**"
click at [560, 368] on input "*" at bounding box center [555, 383] width 37 height 31
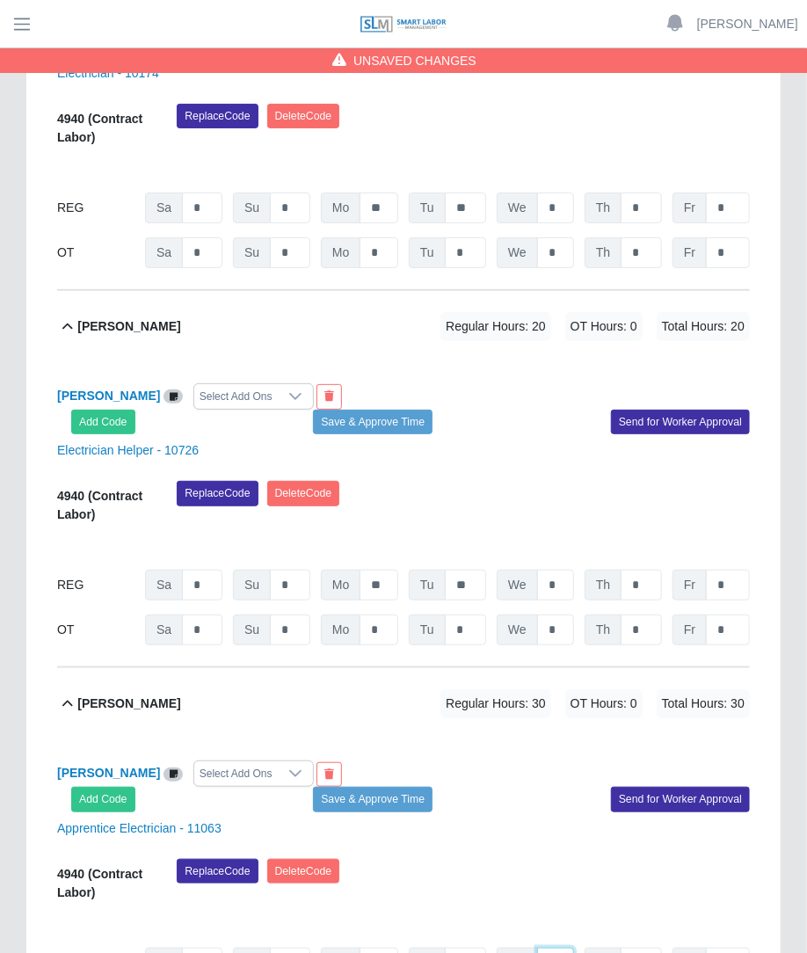
scroll to position [2420, 0]
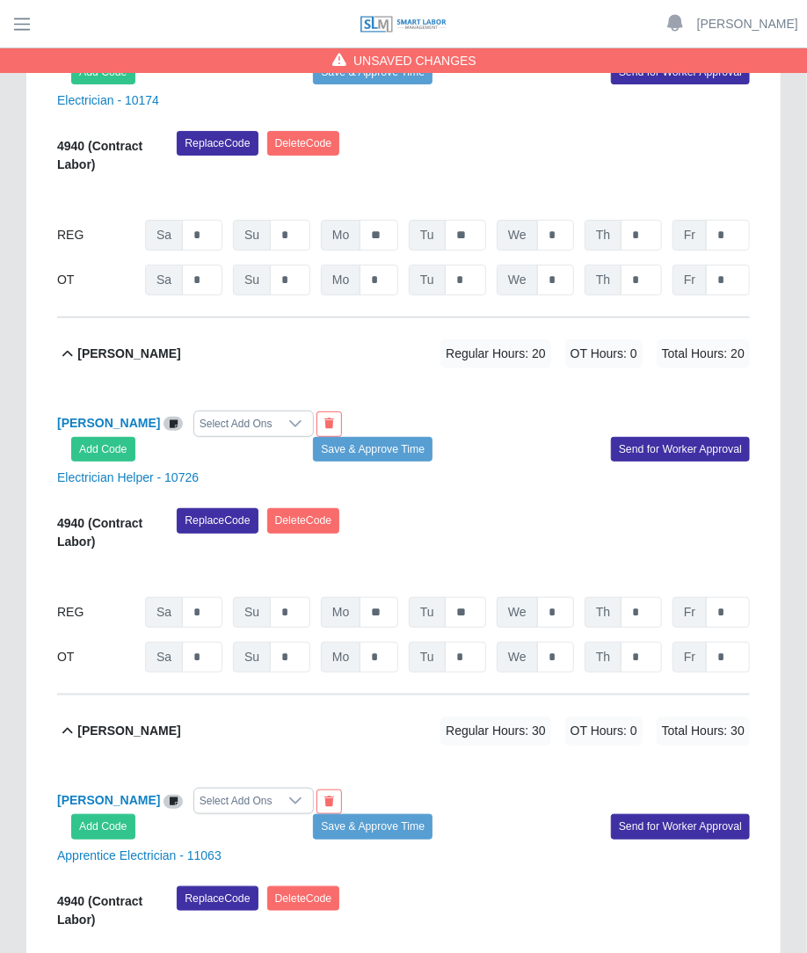
type input "**"
click at [571, 597] on input "*" at bounding box center [555, 612] width 37 height 31
type input "**"
click at [558, 220] on input "*" at bounding box center [555, 235] width 37 height 31
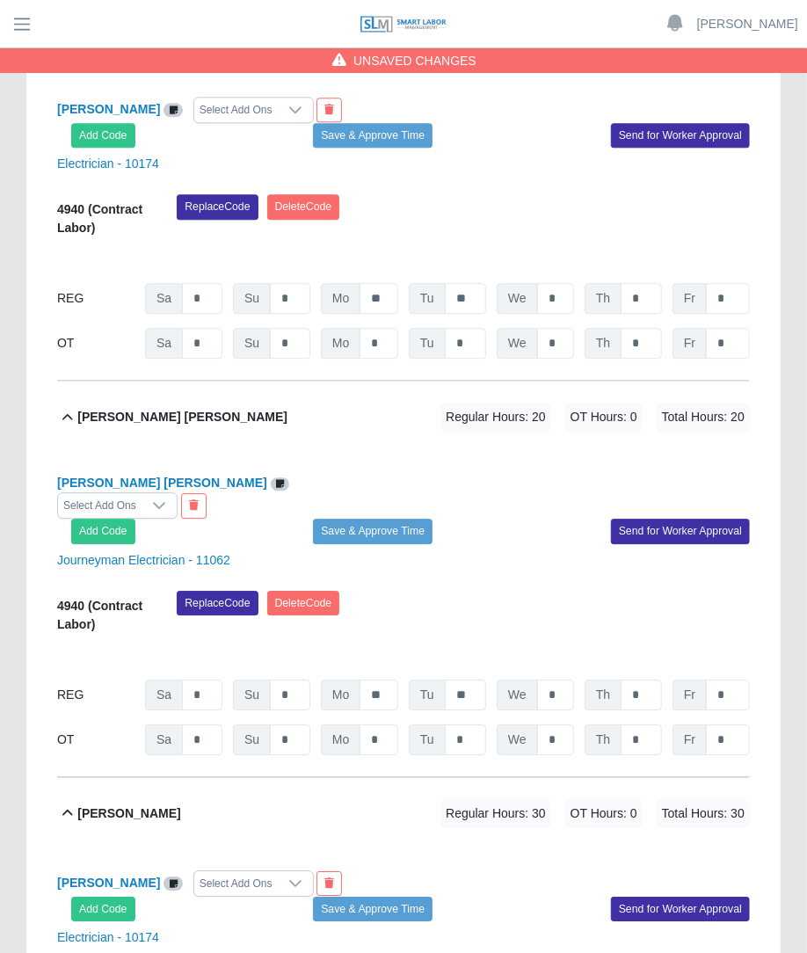
scroll to position [1580, 0]
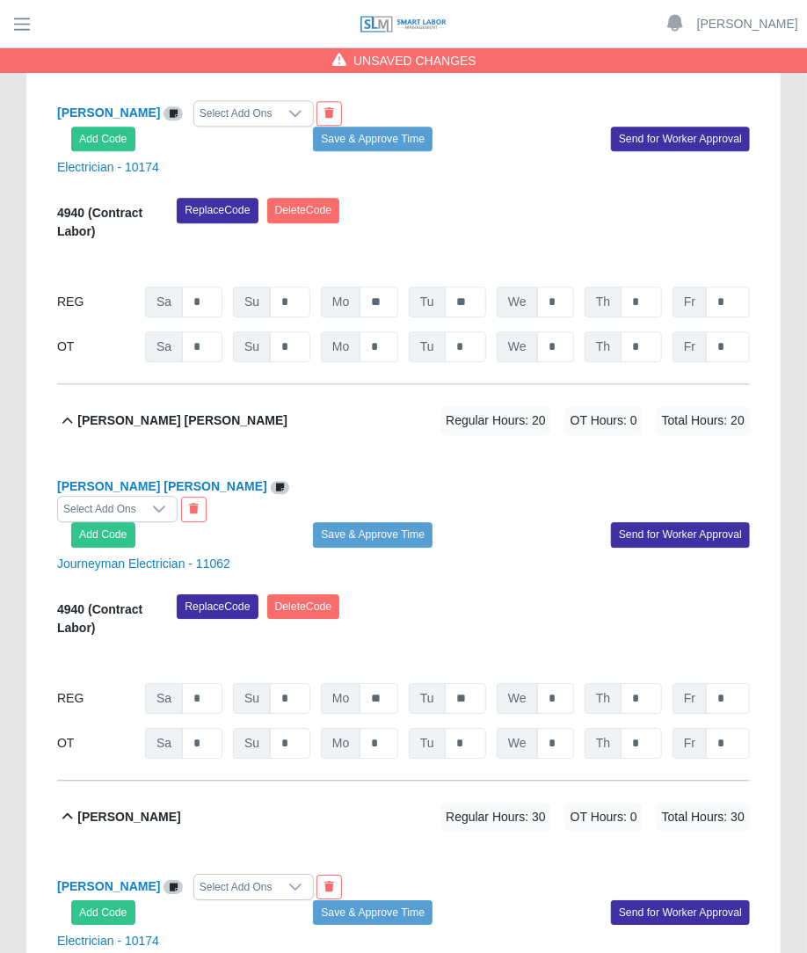
type input "**"
click at [560, 683] on input "*" at bounding box center [555, 698] width 37 height 31
type input "**"
click at [549, 286] on input "*" at bounding box center [555, 301] width 37 height 31
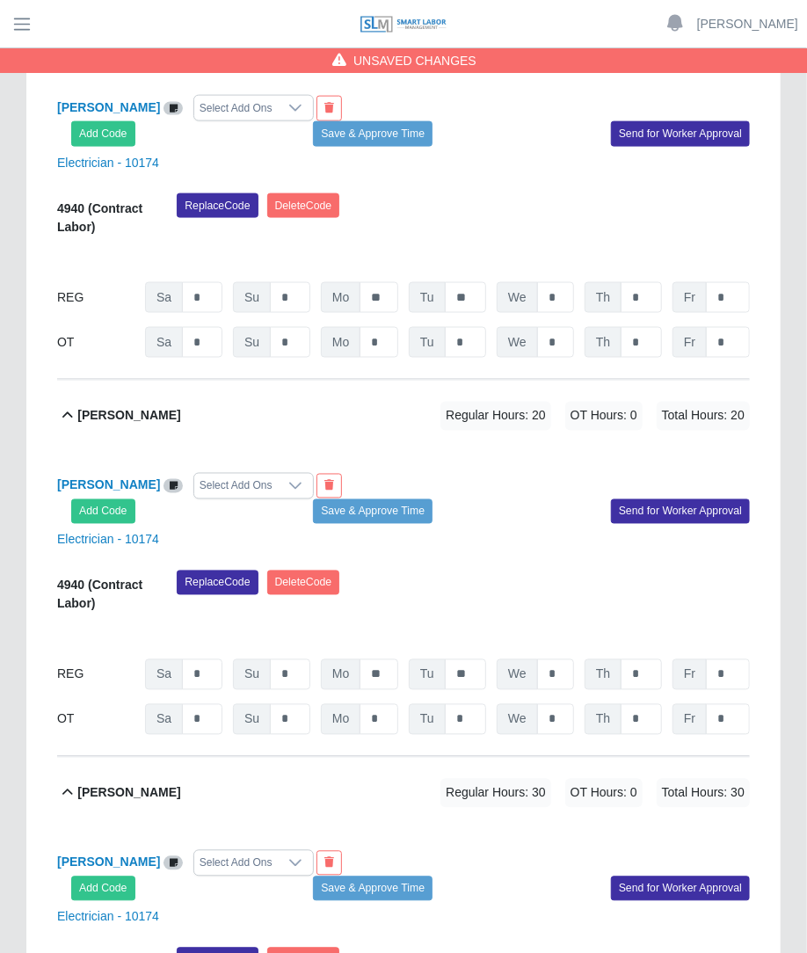
scroll to position [802, 0]
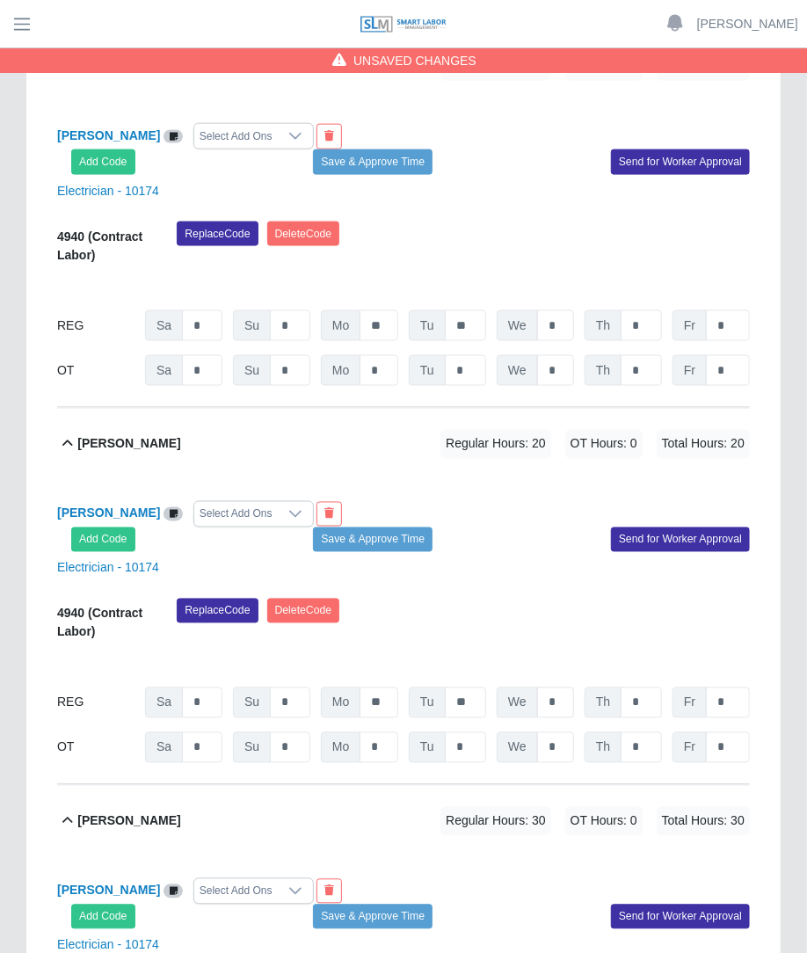
type input "**"
click at [570, 687] on input "*" at bounding box center [555, 702] width 37 height 31
type input "**"
click at [554, 310] on input "*" at bounding box center [555, 325] width 37 height 31
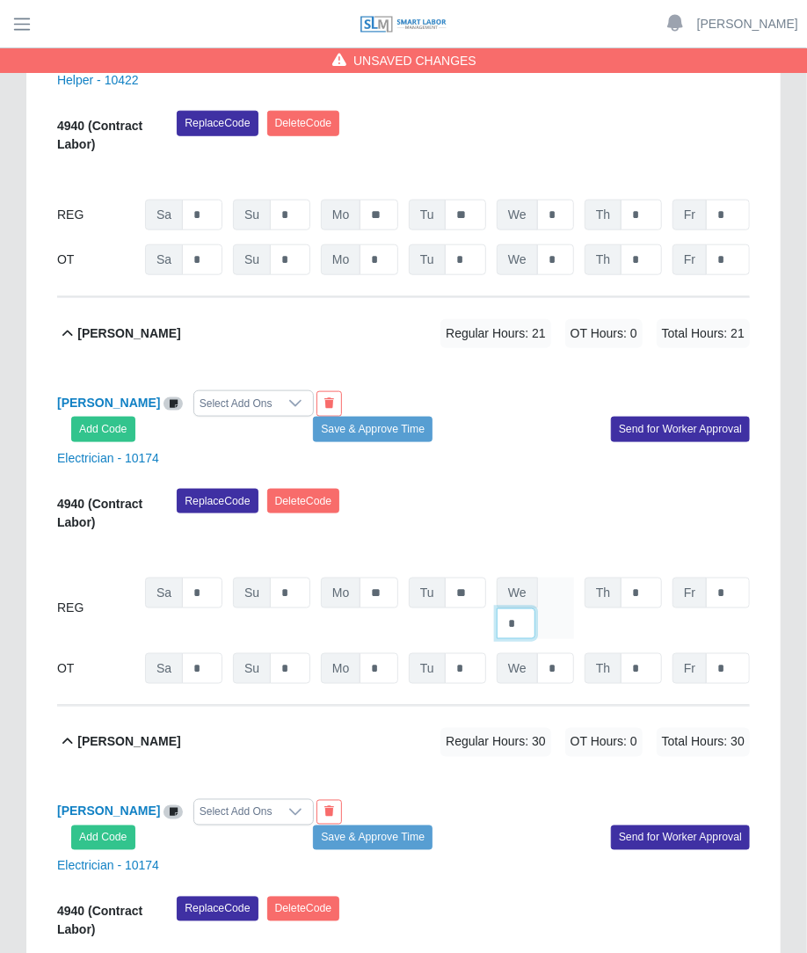
scroll to position [0, 0]
type input "*"
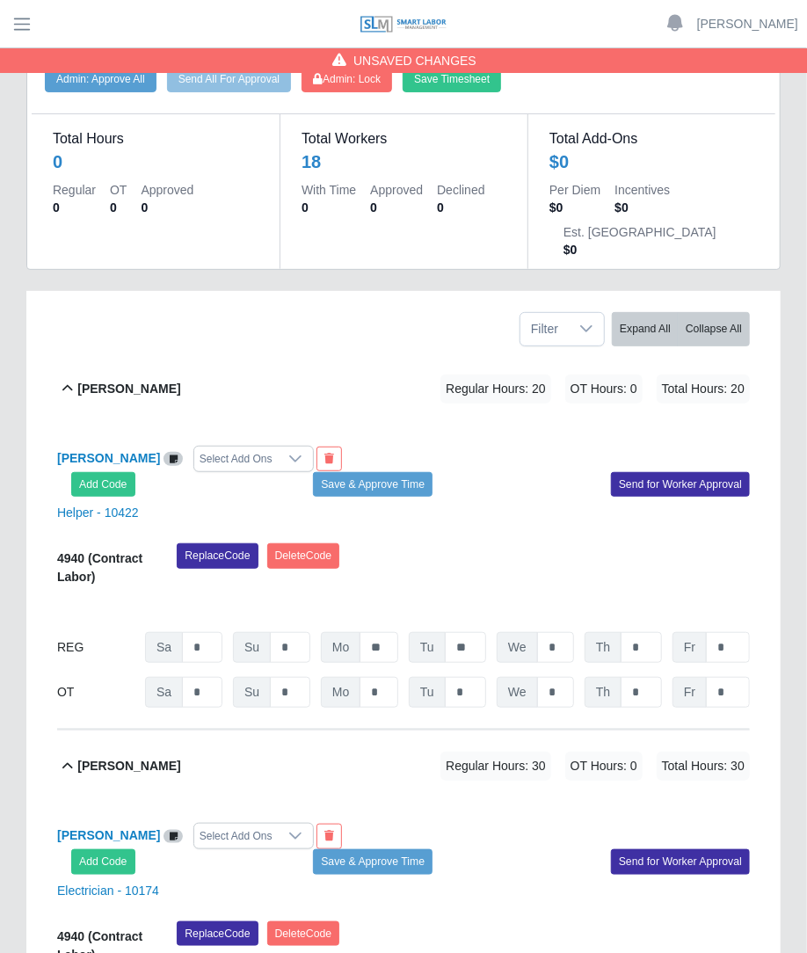
scroll to position [111, 0]
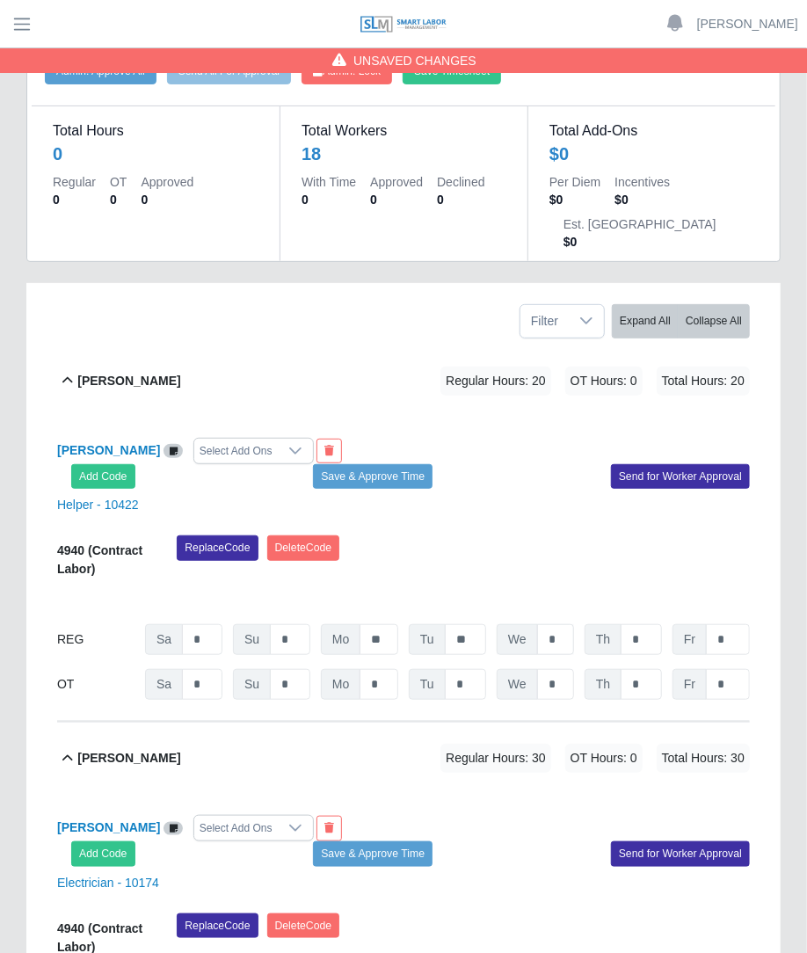
type input "**"
click at [569, 624] on input "*" at bounding box center [555, 639] width 37 height 31
type input "**"
click at [649, 624] on input "*" at bounding box center [640, 639] width 41 height 31
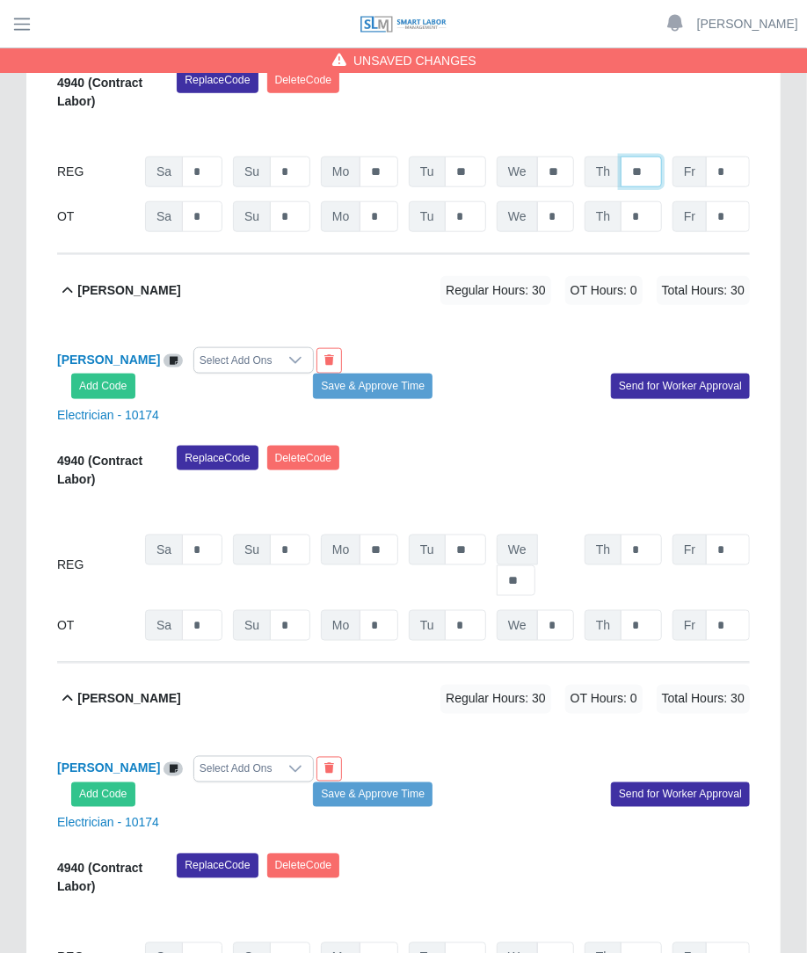
scroll to position [634, 0]
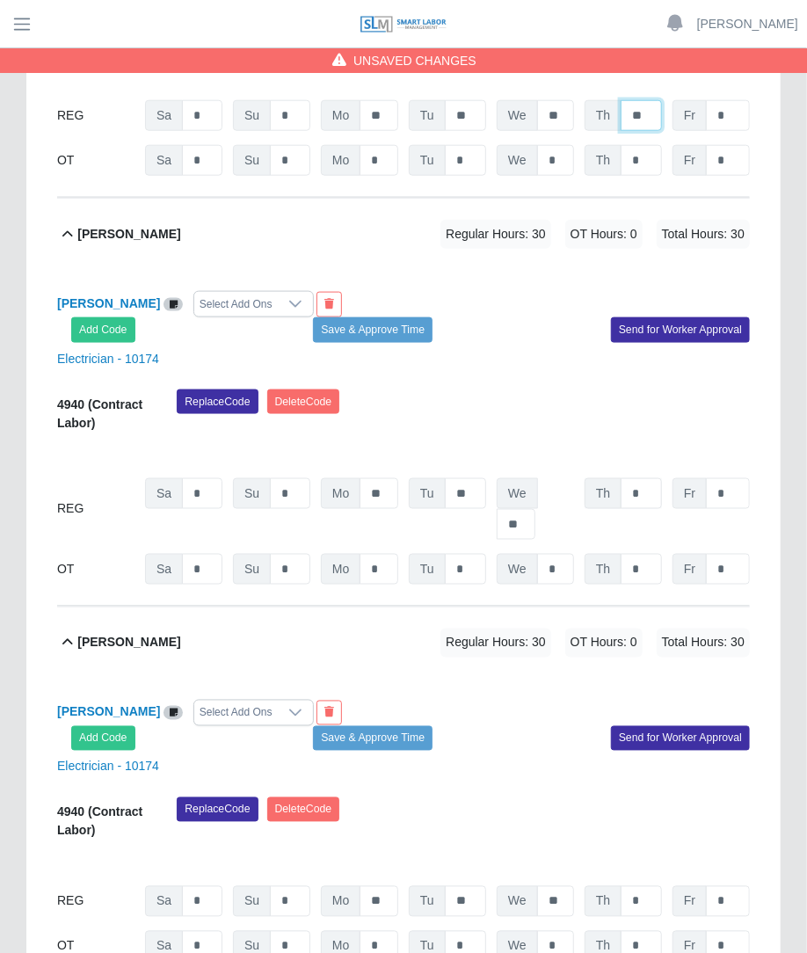
type input "**"
click at [630, 478] on input "*" at bounding box center [640, 493] width 41 height 31
type input "**"
click at [638, 886] on input "*" at bounding box center [640, 901] width 41 height 31
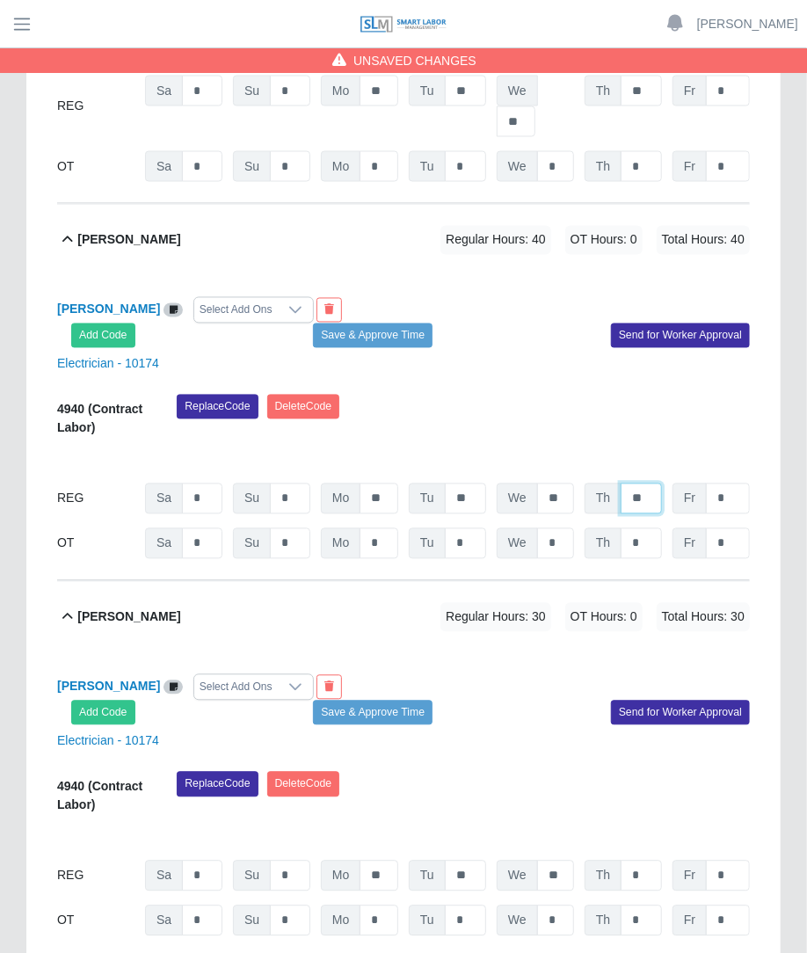
scroll to position [1079, 0]
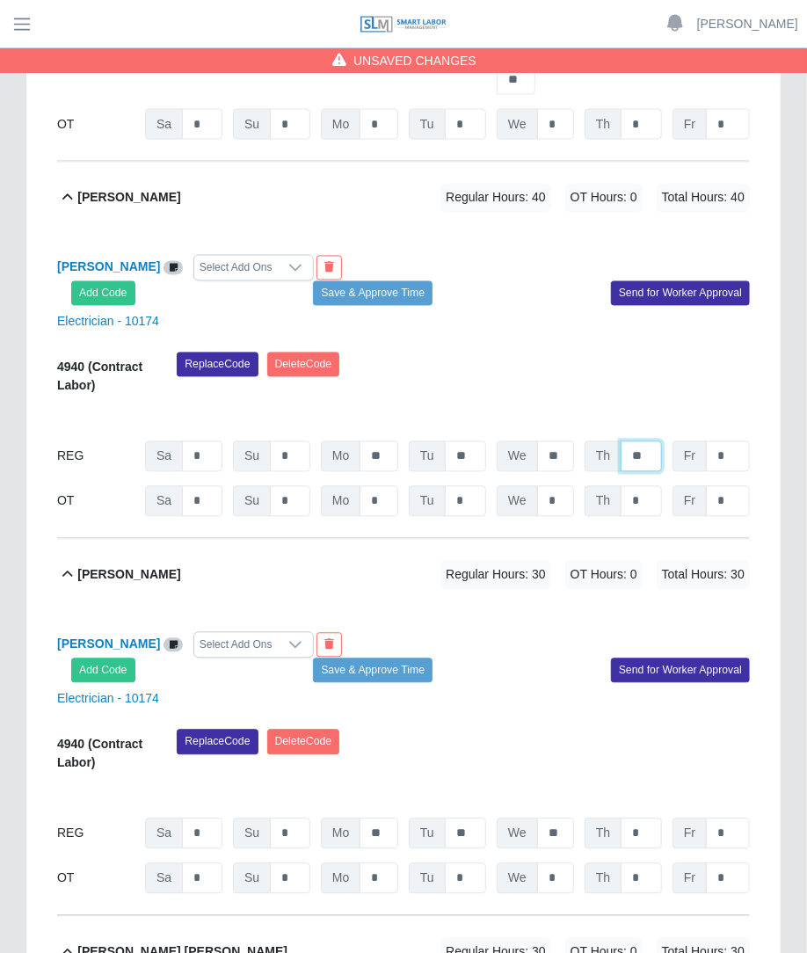
type input "**"
click at [650, 818] on input "*" at bounding box center [640, 833] width 41 height 31
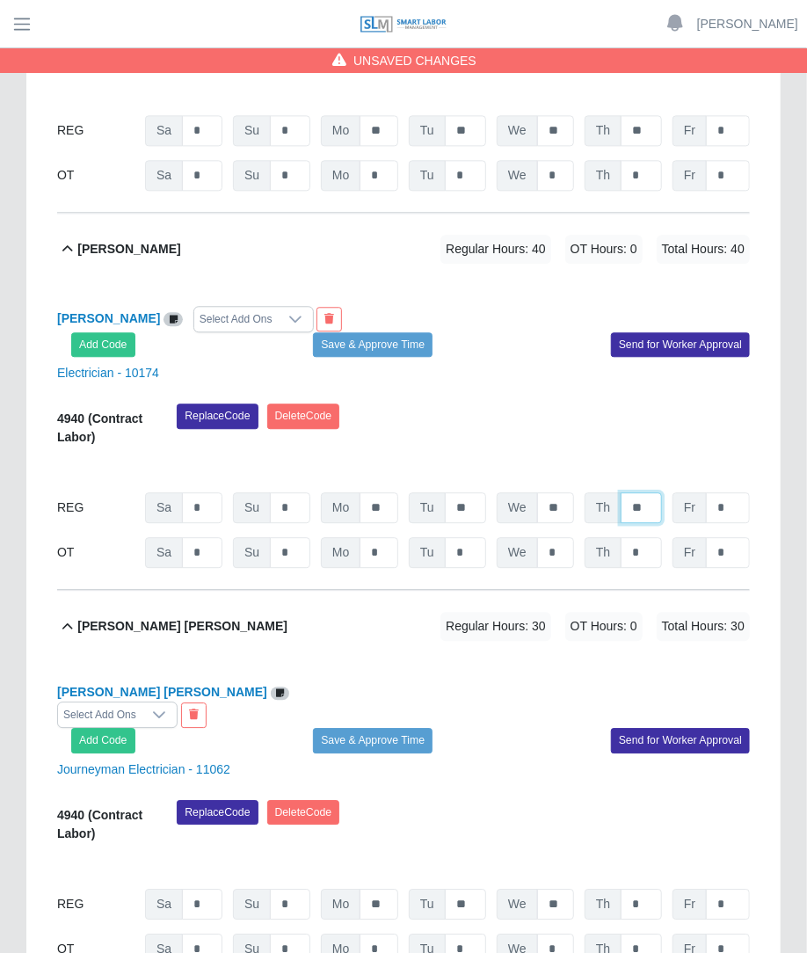
scroll to position [1400, 0]
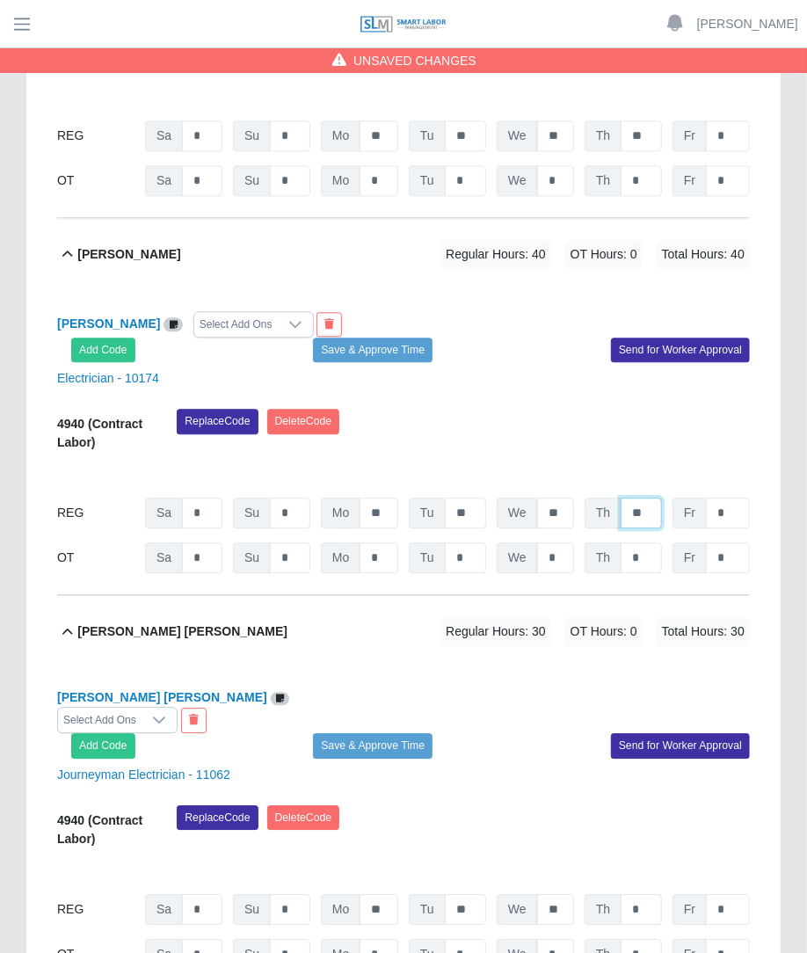
type input "**"
click at [649, 894] on input "*" at bounding box center [640, 909] width 41 height 31
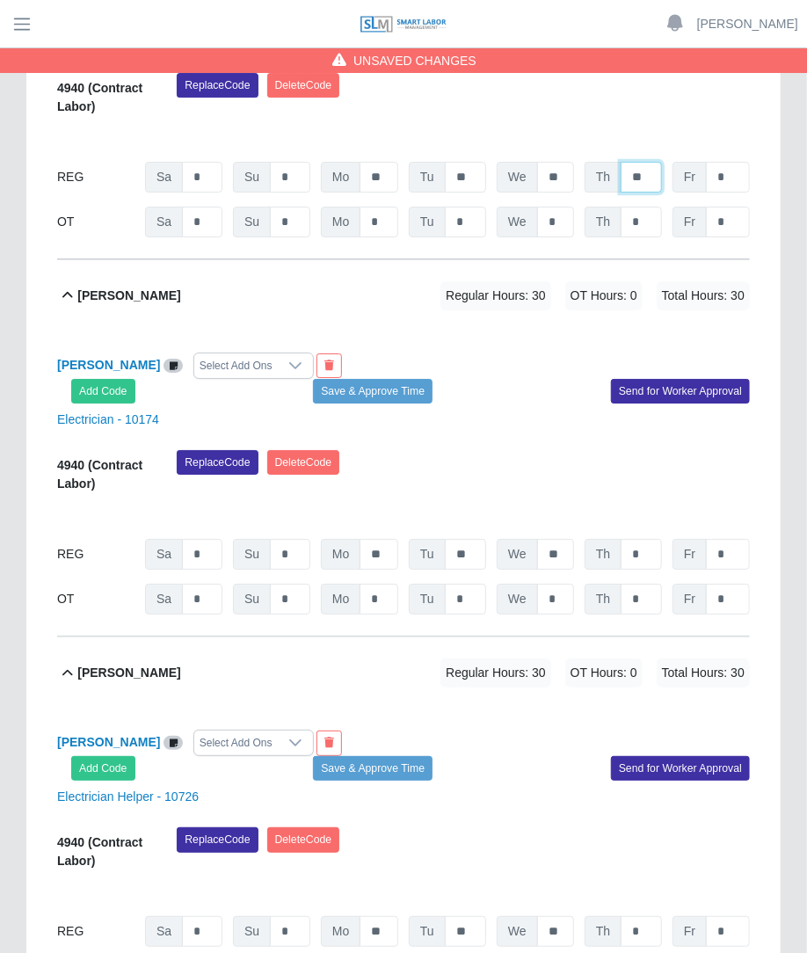
scroll to position [2135, 0]
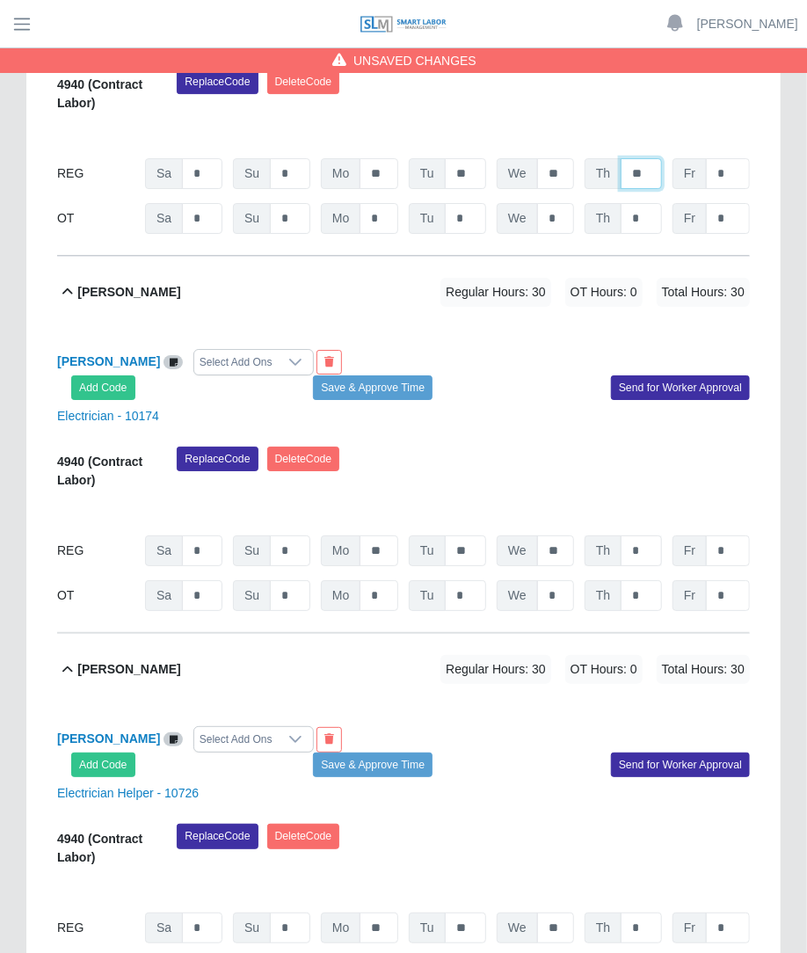
type input "**"
click at [642, 535] on input "*" at bounding box center [640, 550] width 41 height 31
type input "**"
click at [632, 912] on input "*" at bounding box center [640, 927] width 41 height 31
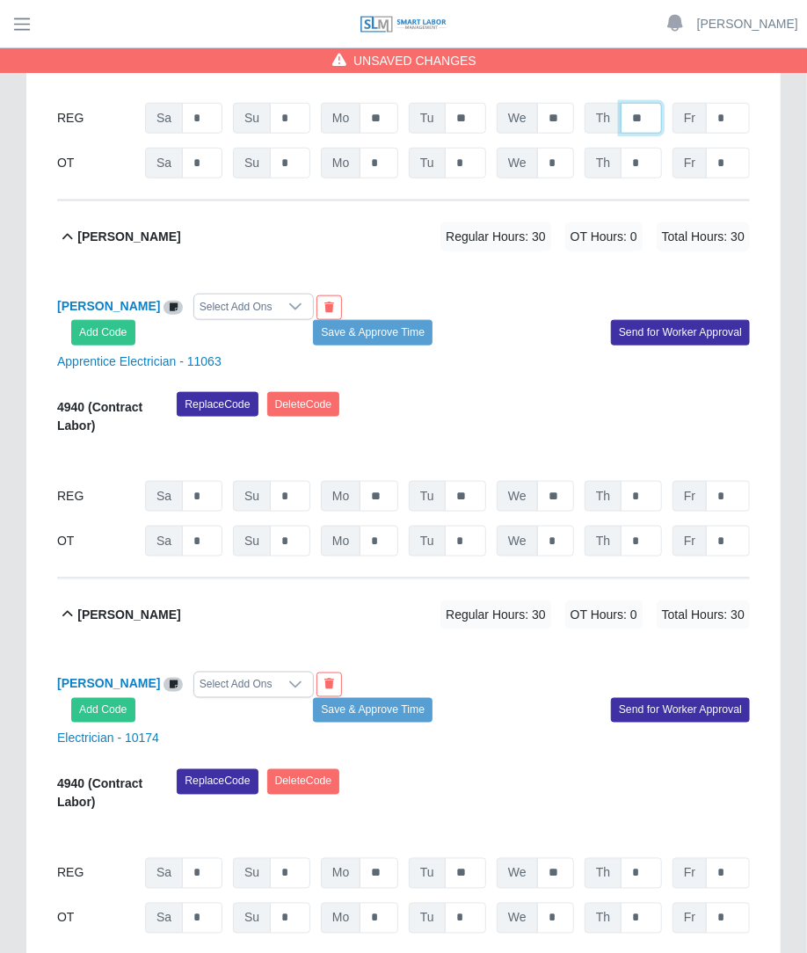
scroll to position [2965, 0]
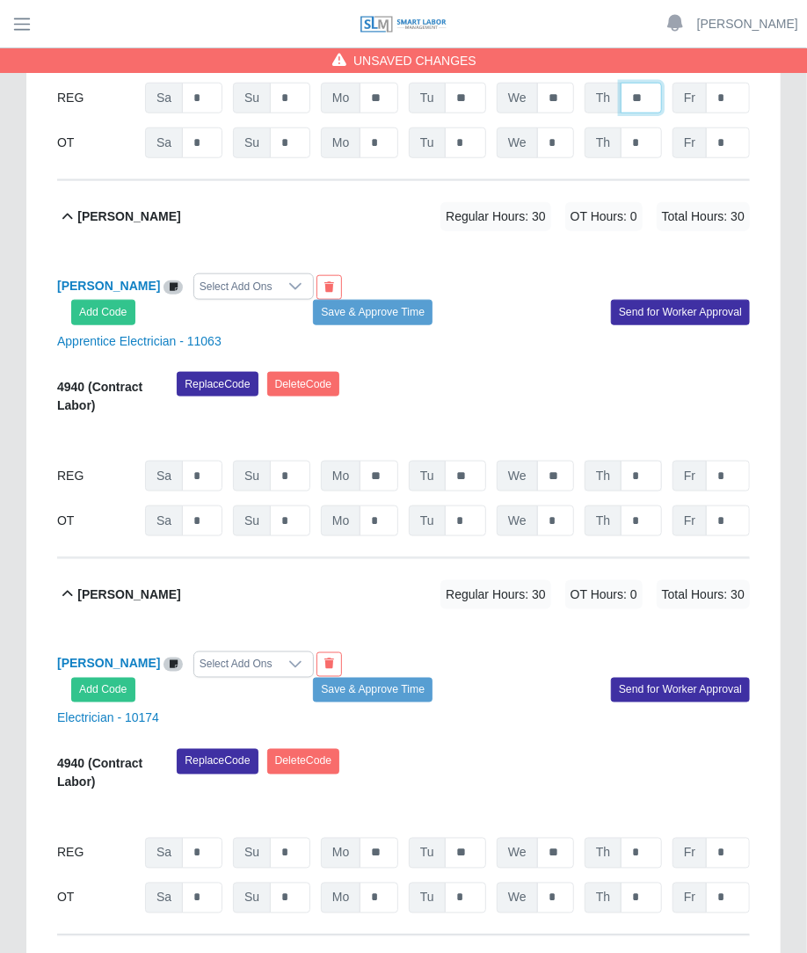
type input "**"
click at [633, 460] on input "*" at bounding box center [640, 475] width 41 height 31
type input "**"
click at [635, 837] on input "*" at bounding box center [640, 852] width 41 height 31
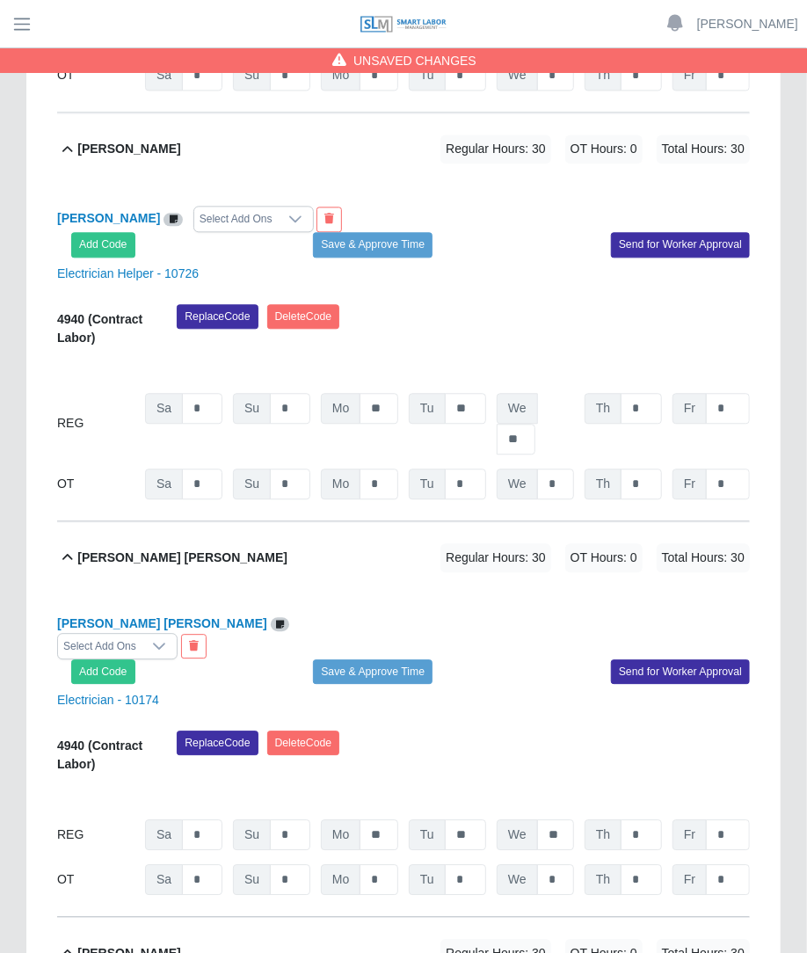
scroll to position [3790, 0]
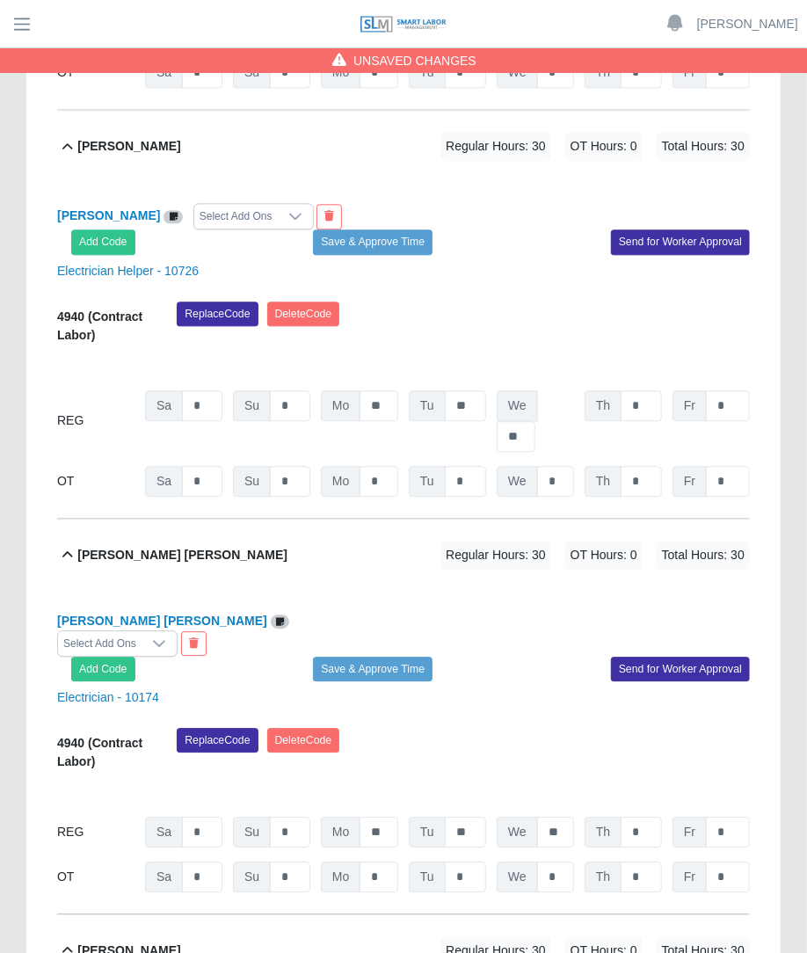
type input "**"
click at [647, 390] on input "*" at bounding box center [640, 405] width 41 height 31
type input "**"
click at [659, 816] on input "*" at bounding box center [640, 831] width 41 height 31
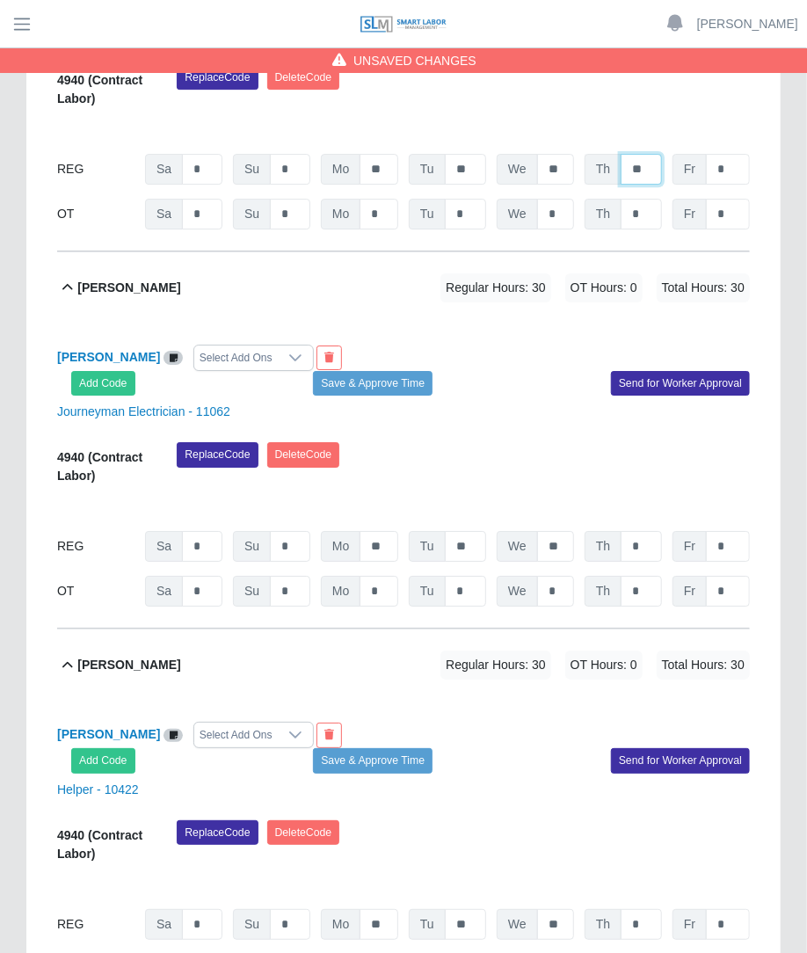
scroll to position [4500, 0]
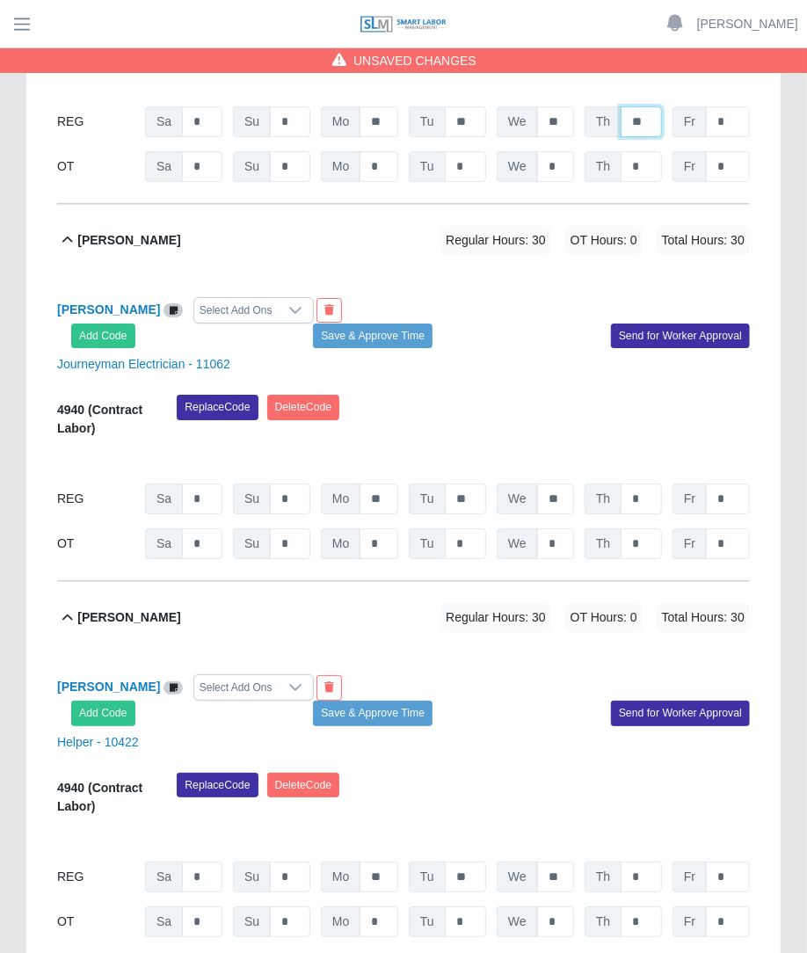
type input "**"
click at [642, 483] on input "*" at bounding box center [640, 498] width 41 height 31
type input "**"
click at [649, 861] on input "*" at bounding box center [640, 876] width 41 height 31
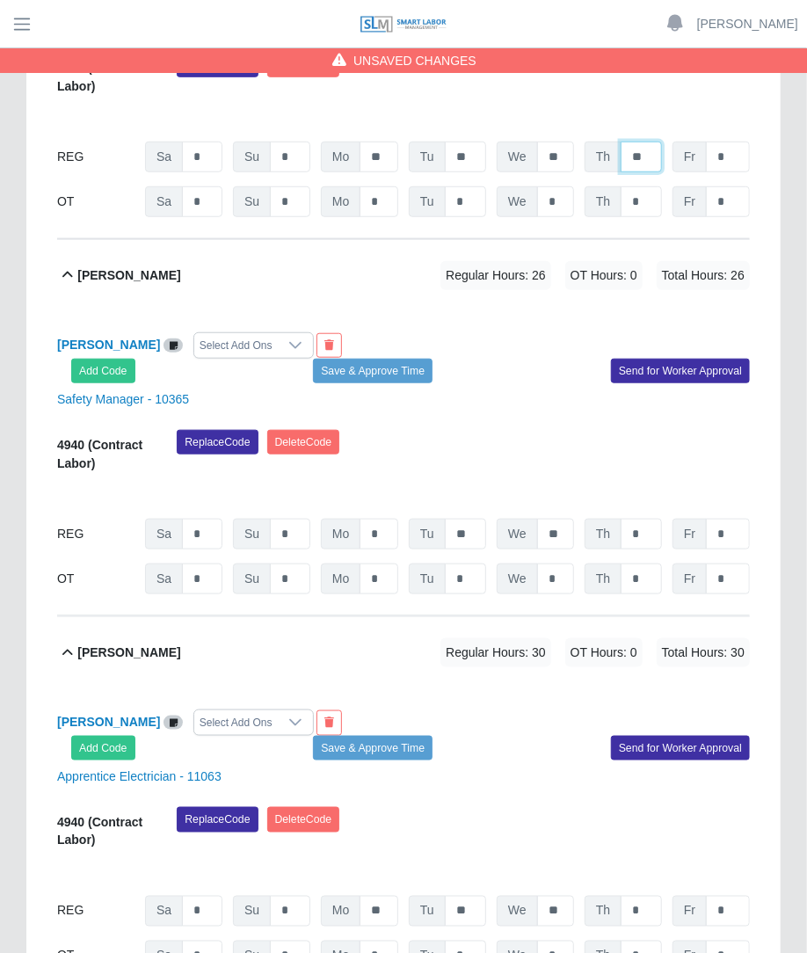
scroll to position [5243, 0]
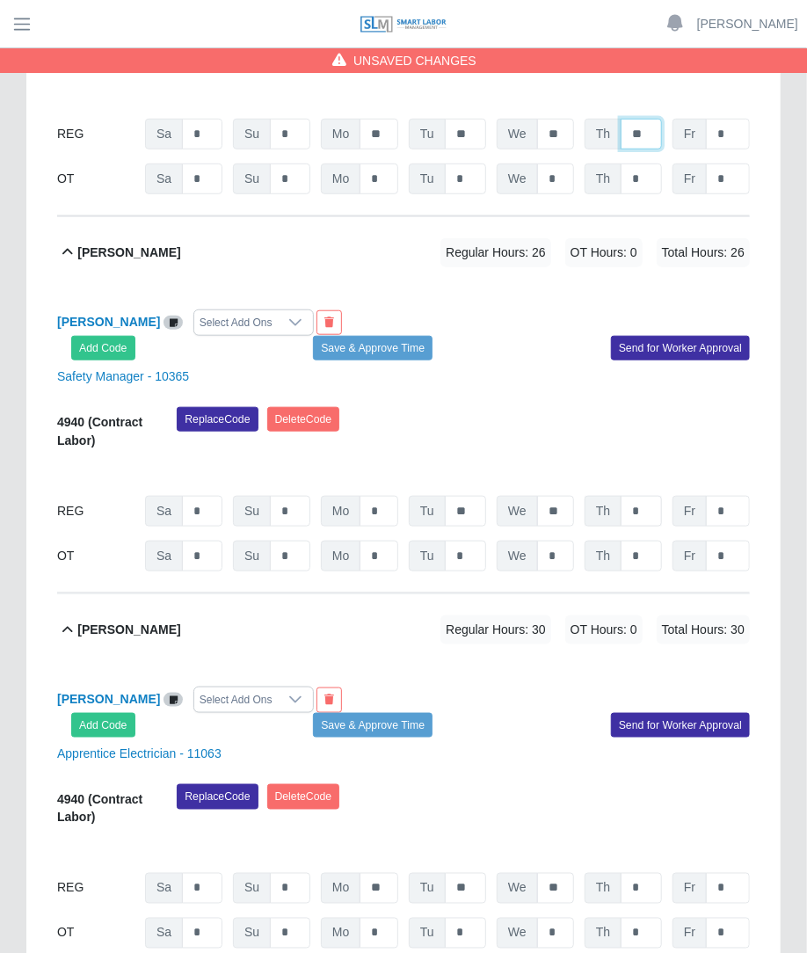
type input "**"
click at [655, 496] on input "*" at bounding box center [640, 511] width 41 height 31
type input "**"
click at [649, 873] on input "*" at bounding box center [640, 888] width 41 height 31
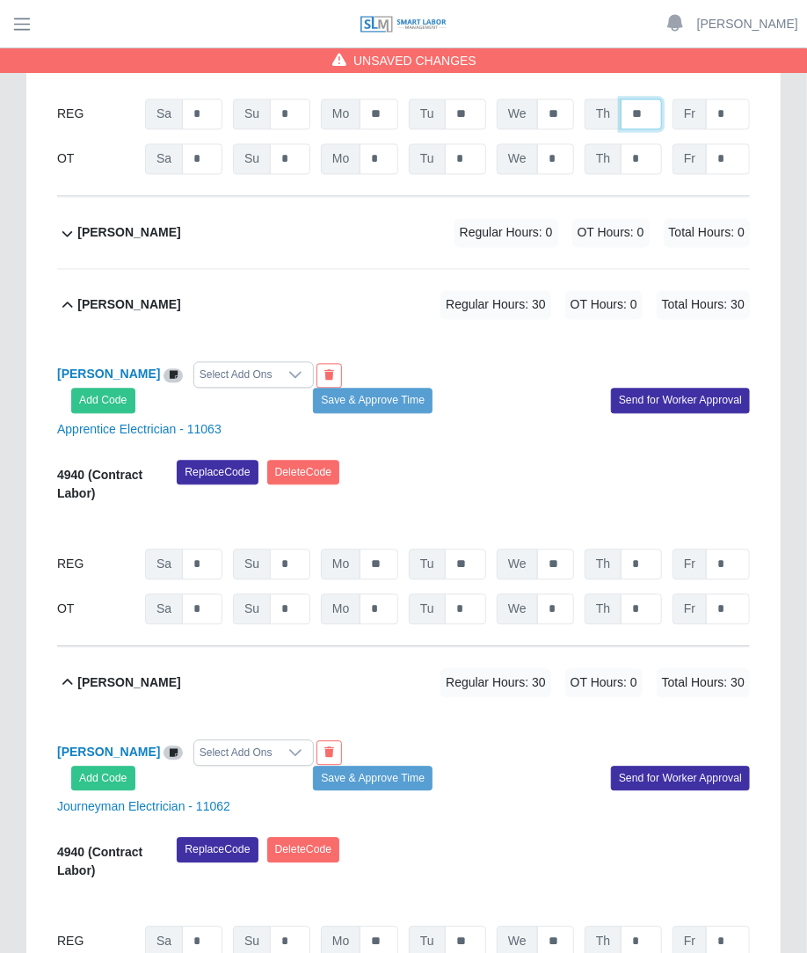
scroll to position [6062, 0]
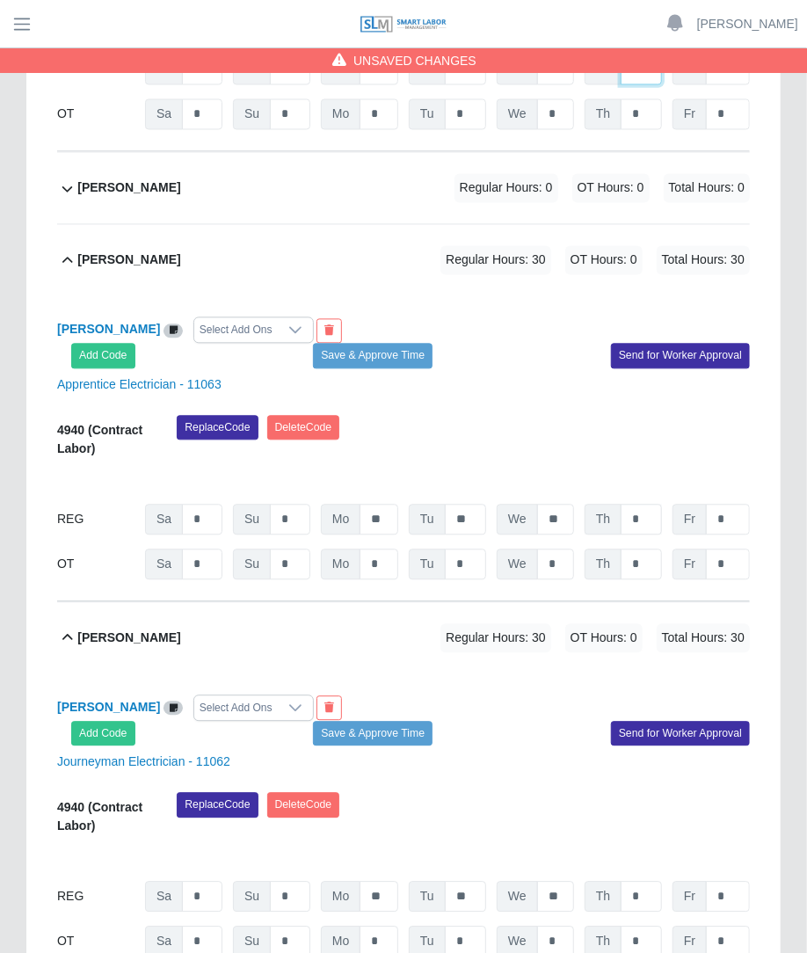
type input "**"
click at [650, 504] on input "*" at bounding box center [640, 519] width 41 height 31
type input "**"
click at [648, 881] on input "*" at bounding box center [640, 896] width 41 height 31
type input "**"
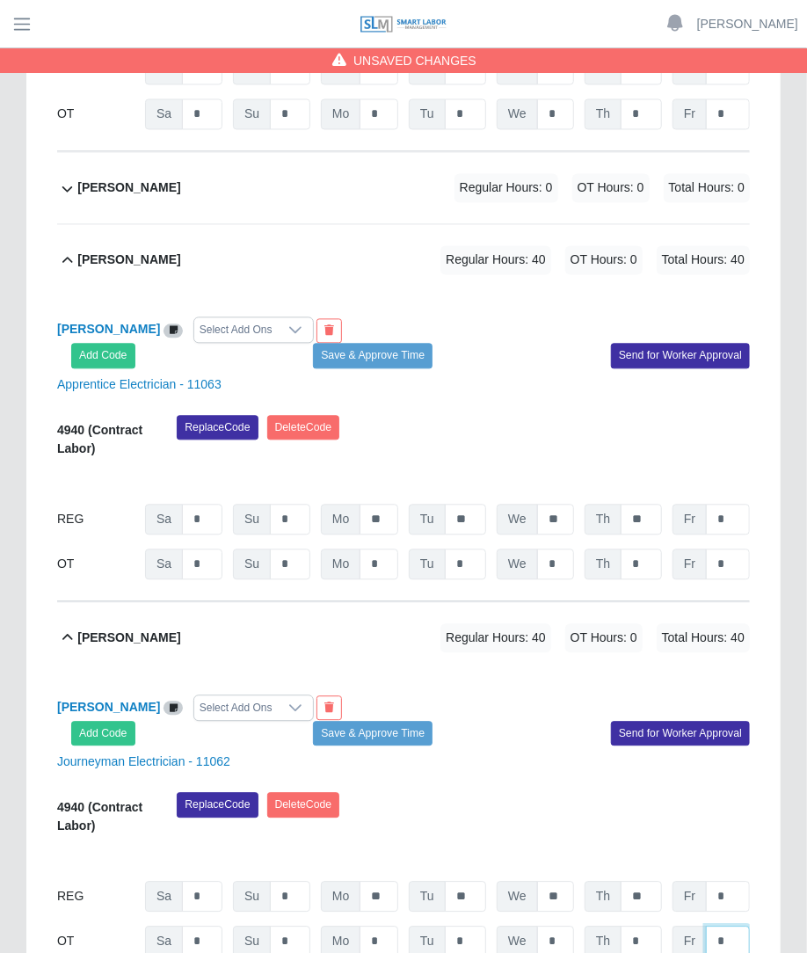
click at [743, 925] on input "*" at bounding box center [728, 940] width 44 height 31
type input "*"
click at [733, 548] on input "*" at bounding box center [728, 563] width 44 height 31
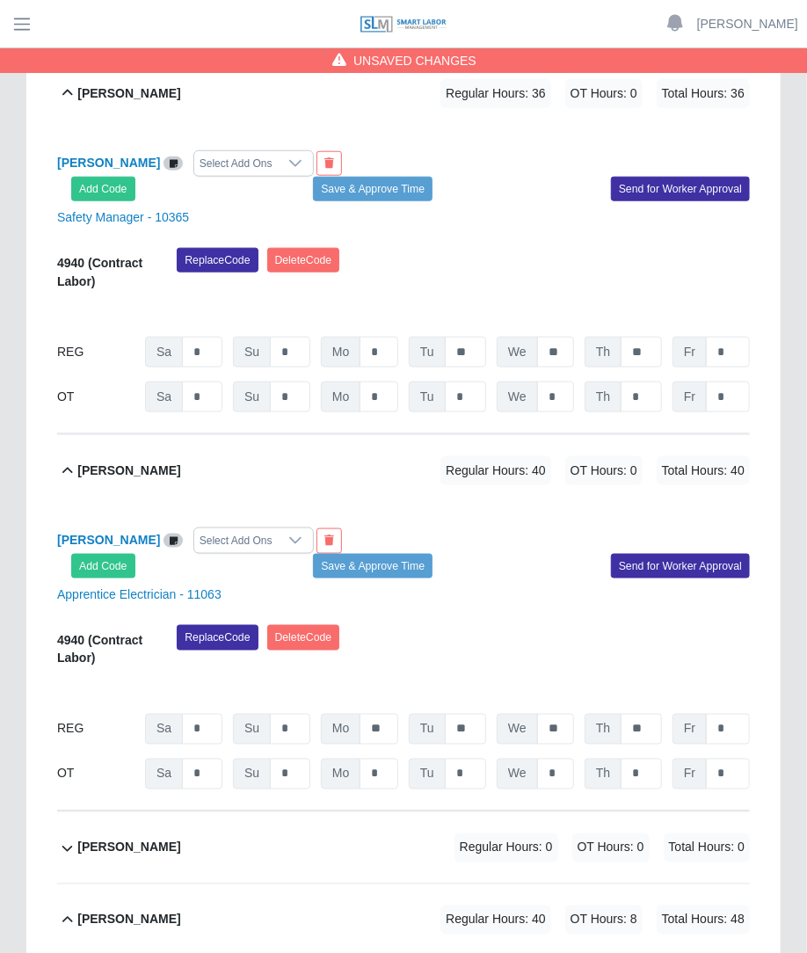
scroll to position [5401, 0]
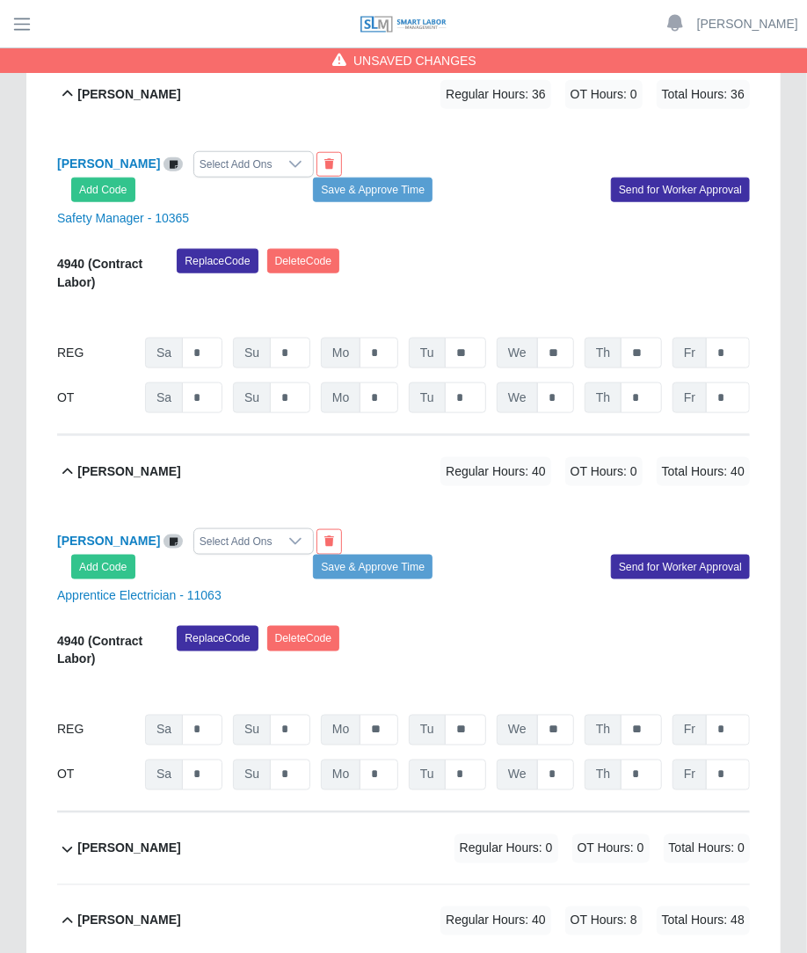
type input "*"
click at [739, 759] on input "*" at bounding box center [728, 774] width 44 height 31
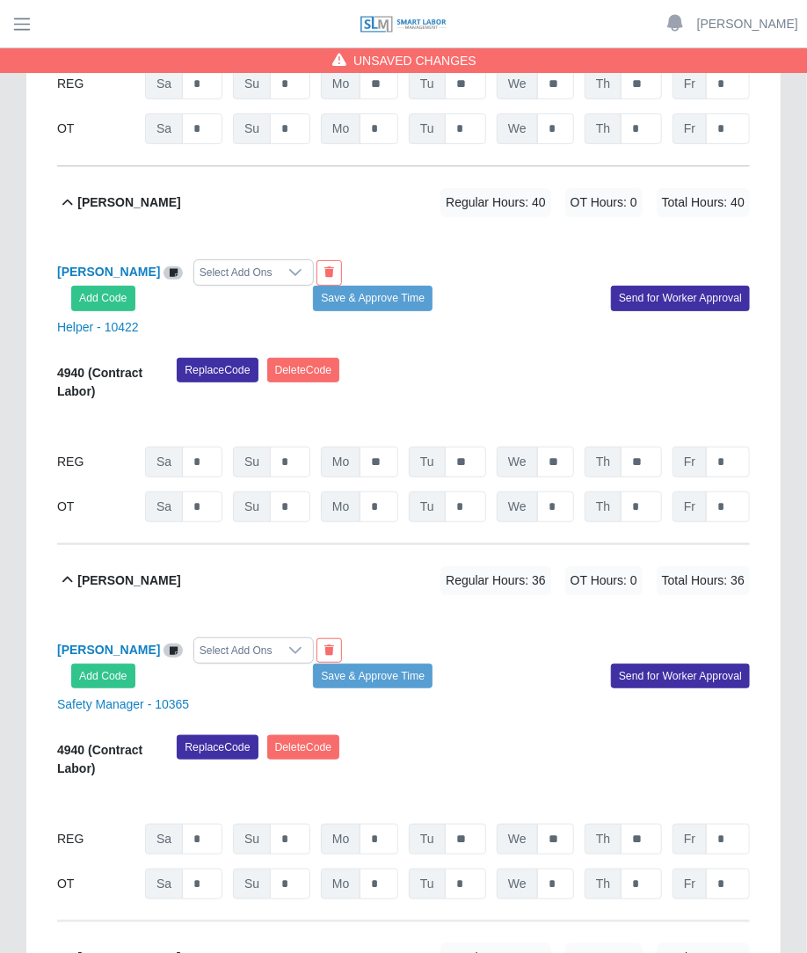
scroll to position [4933, 0]
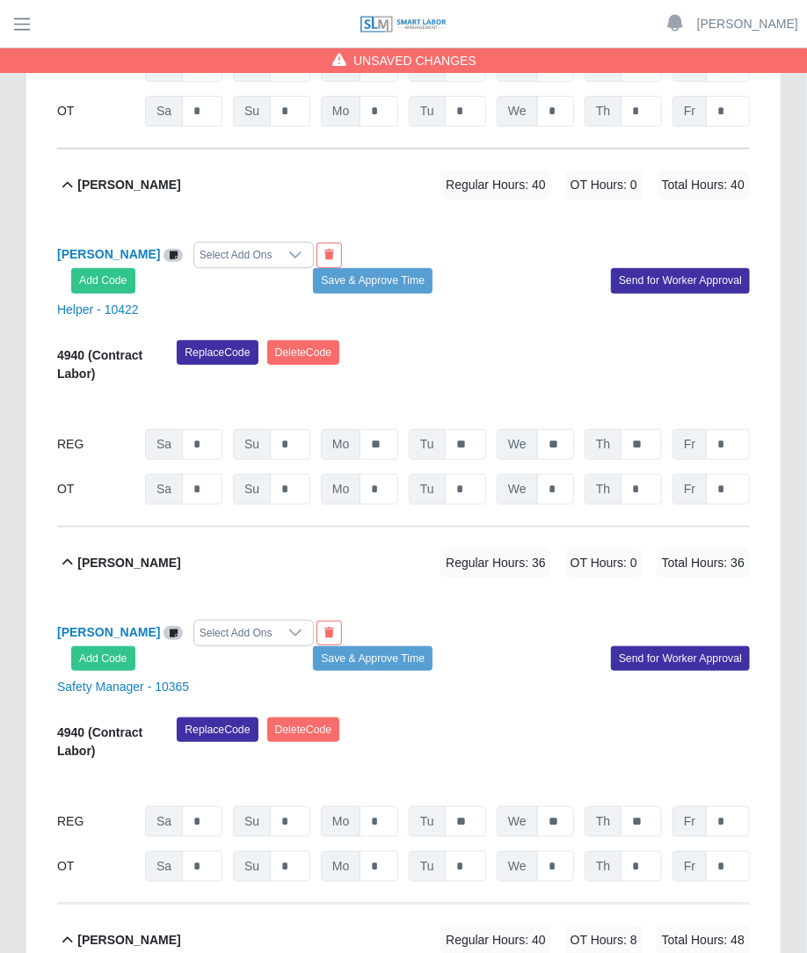
type input "*"
click at [733, 806] on input "*" at bounding box center [728, 821] width 44 height 31
click at [734, 717] on div "4940 (Contract Labor) Replace Code Delete Code 09/20/2025 Timers 09/21/2025 Tim…" at bounding box center [403, 799] width 692 height 164
click at [743, 806] on input "*" at bounding box center [728, 821] width 44 height 31
type input "*"
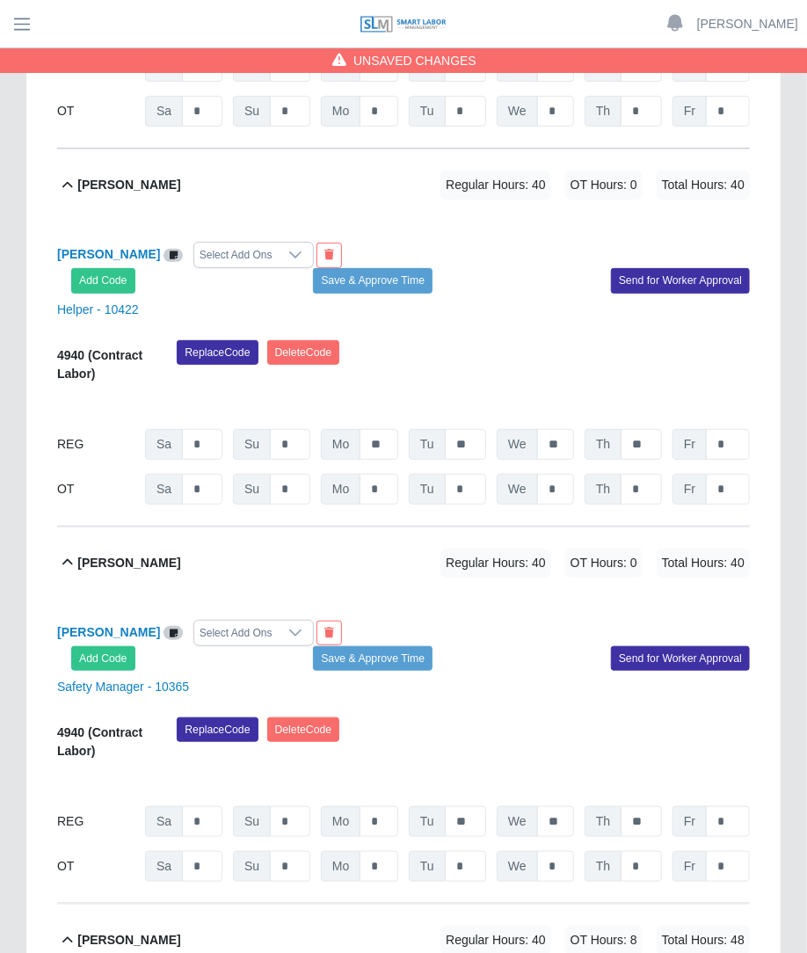
click at [743, 729] on div "Orlando Gutierrez Select Add Ons Add Code Save & Approve Time Send for Worker A…" at bounding box center [403, 750] width 692 height 305
click at [737, 851] on input "*" at bounding box center [728, 866] width 44 height 31
type input "*"
click at [736, 474] on input "*" at bounding box center [728, 489] width 44 height 31
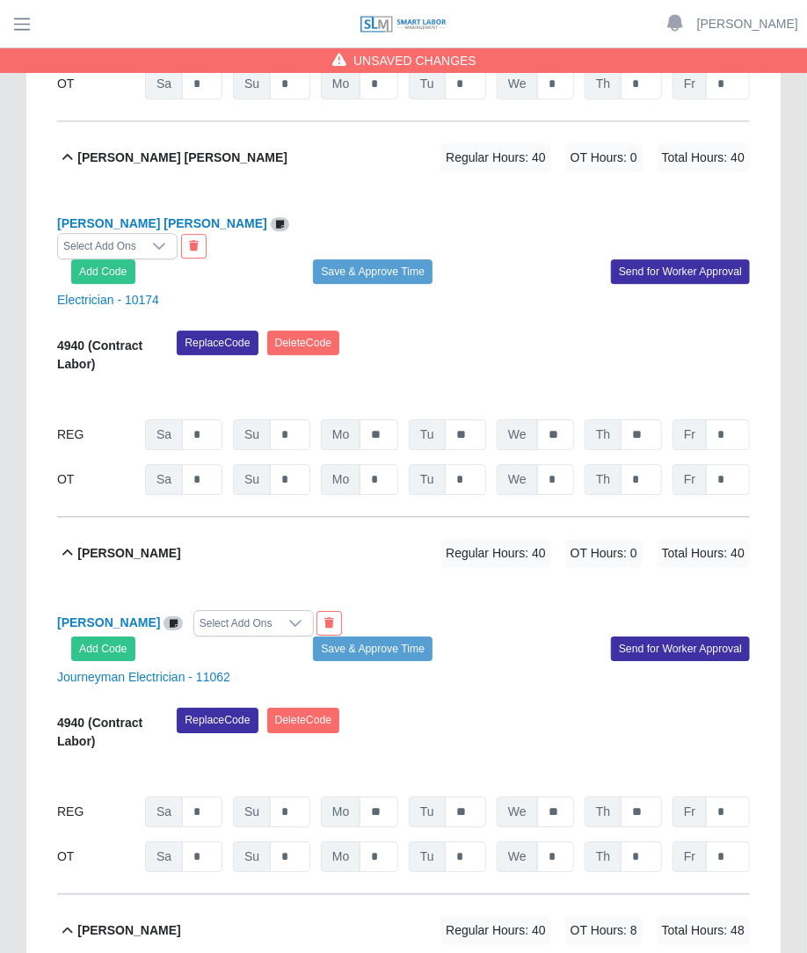
scroll to position [4051, 0]
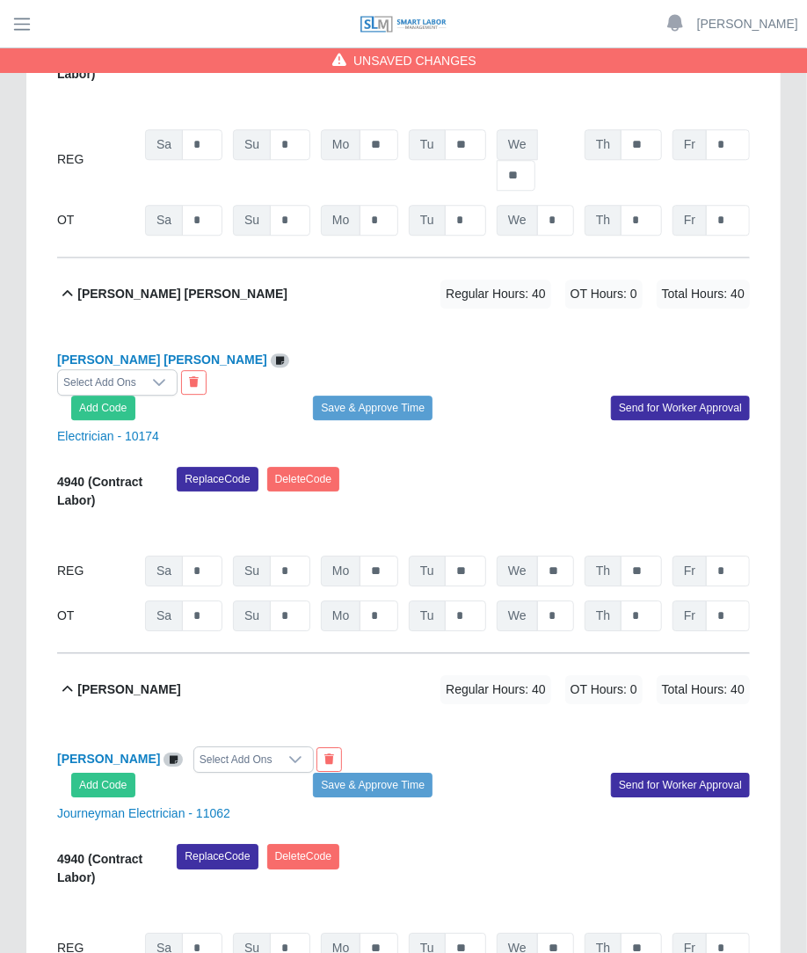
type input "*"
click at [730, 600] on input "*" at bounding box center [728, 615] width 44 height 31
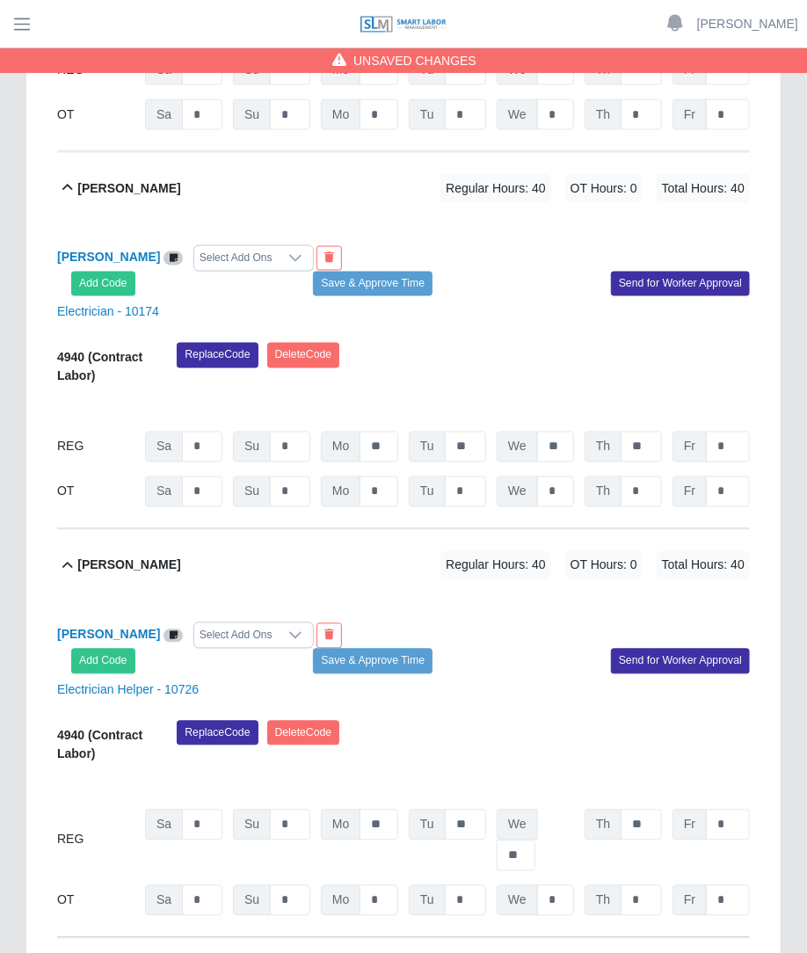
scroll to position [3356, 0]
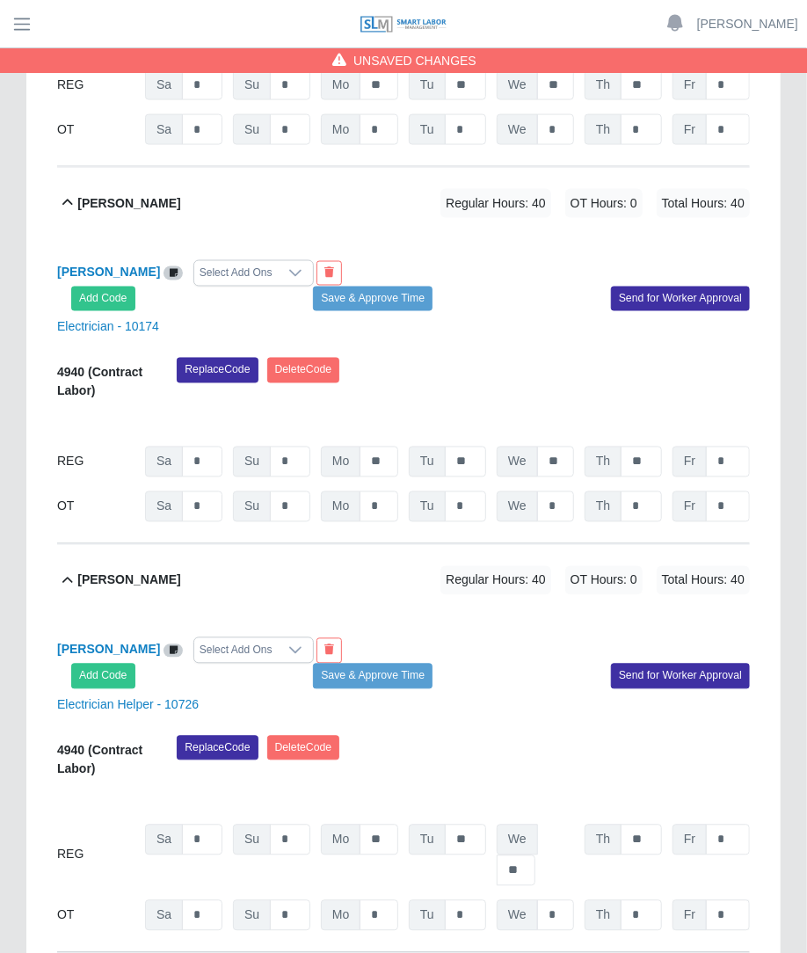
type input "*"
click at [731, 900] on input "*" at bounding box center [728, 915] width 44 height 31
type input "*"
click at [741, 491] on input "*" at bounding box center [728, 506] width 44 height 31
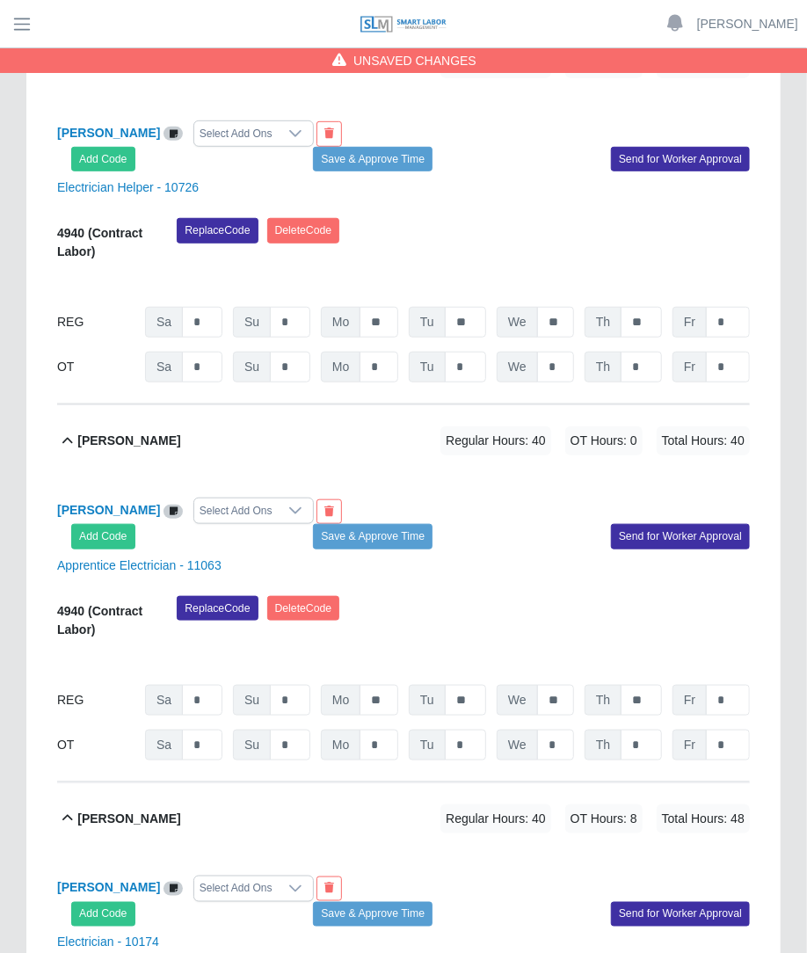
scroll to position [2587, 0]
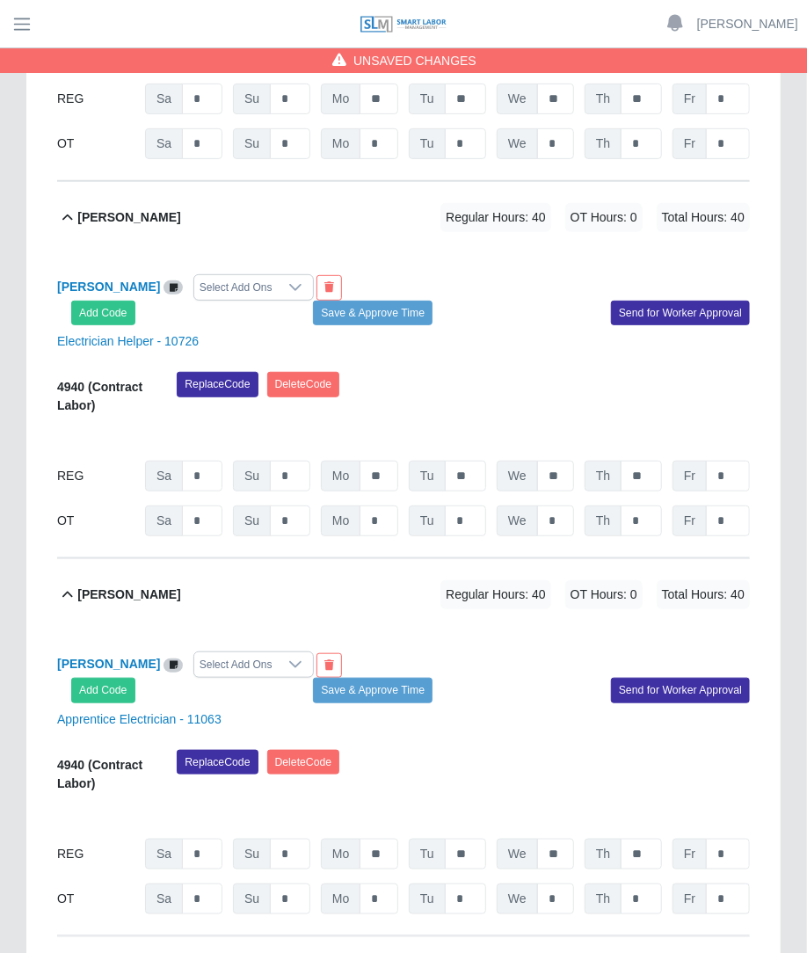
type input "*"
click at [738, 883] on input "*" at bounding box center [728, 898] width 44 height 31
type input "*"
click at [729, 505] on input "*" at bounding box center [728, 520] width 44 height 31
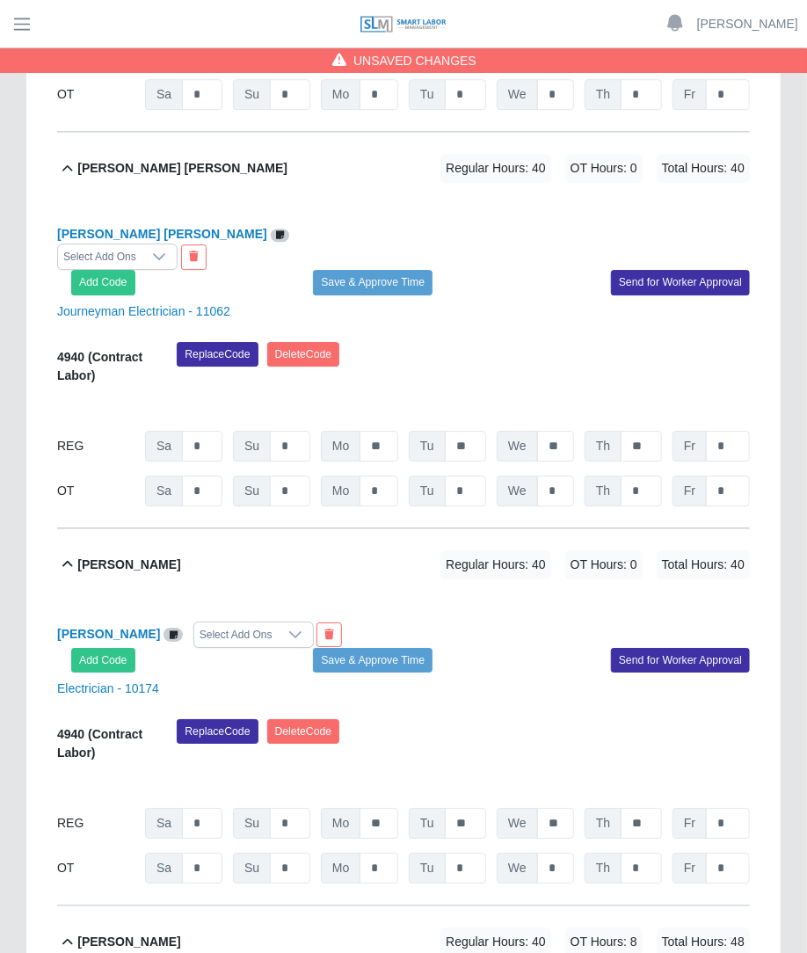
scroll to position [1861, 0]
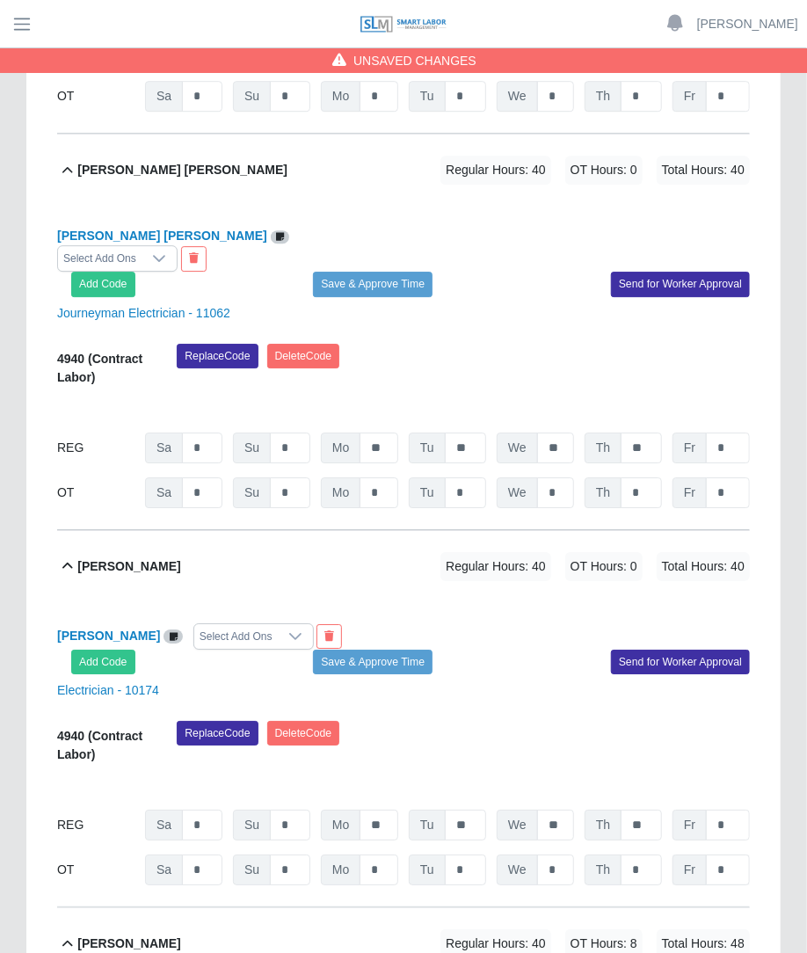
type input "*"
click at [729, 854] on input "*" at bounding box center [728, 869] width 44 height 31
type input "*"
click at [729, 377] on div "4940 (Contract Labor) Replace Code Delete Code 09/20/2025 Timers 09/21/2025 Tim…" at bounding box center [403, 426] width 692 height 164
click at [730, 477] on input "*" at bounding box center [728, 492] width 44 height 31
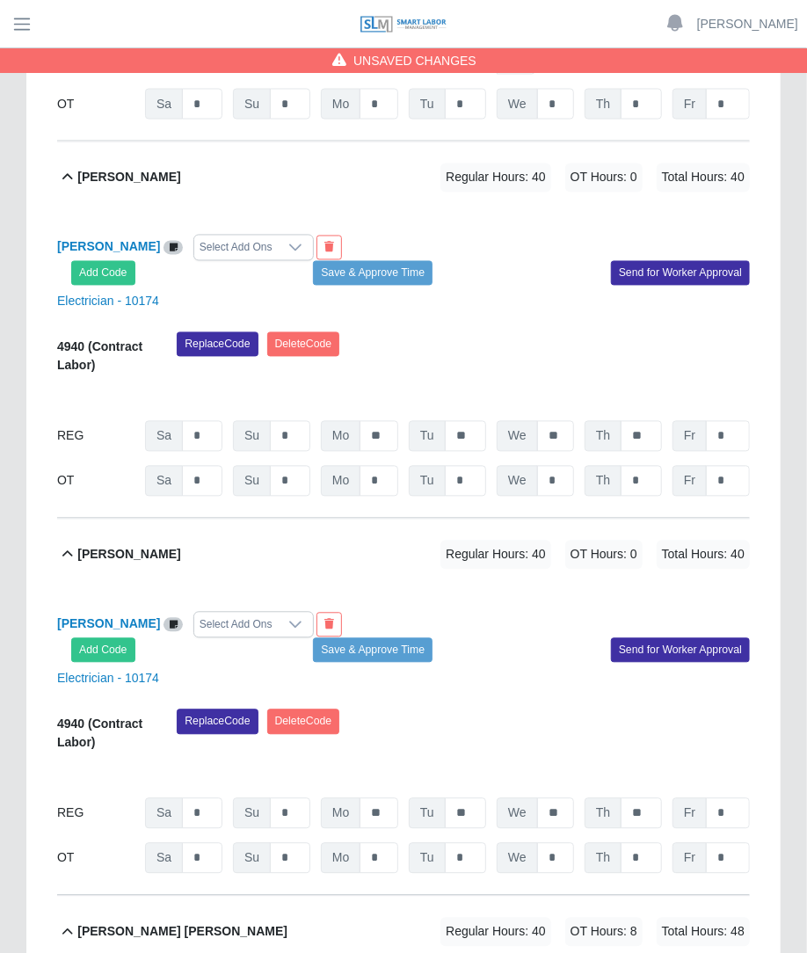
scroll to position [1095, 0]
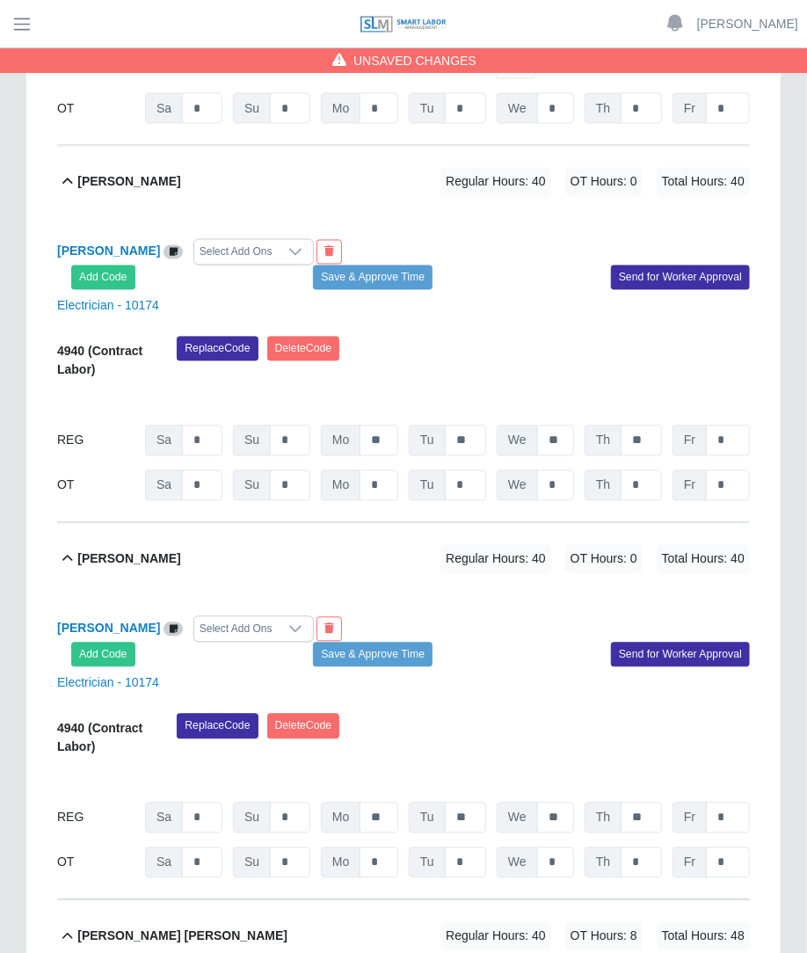
type input "*"
click at [721, 847] on input "*" at bounding box center [728, 862] width 44 height 31
type input "*"
click at [725, 470] on input "*" at bounding box center [728, 485] width 44 height 31
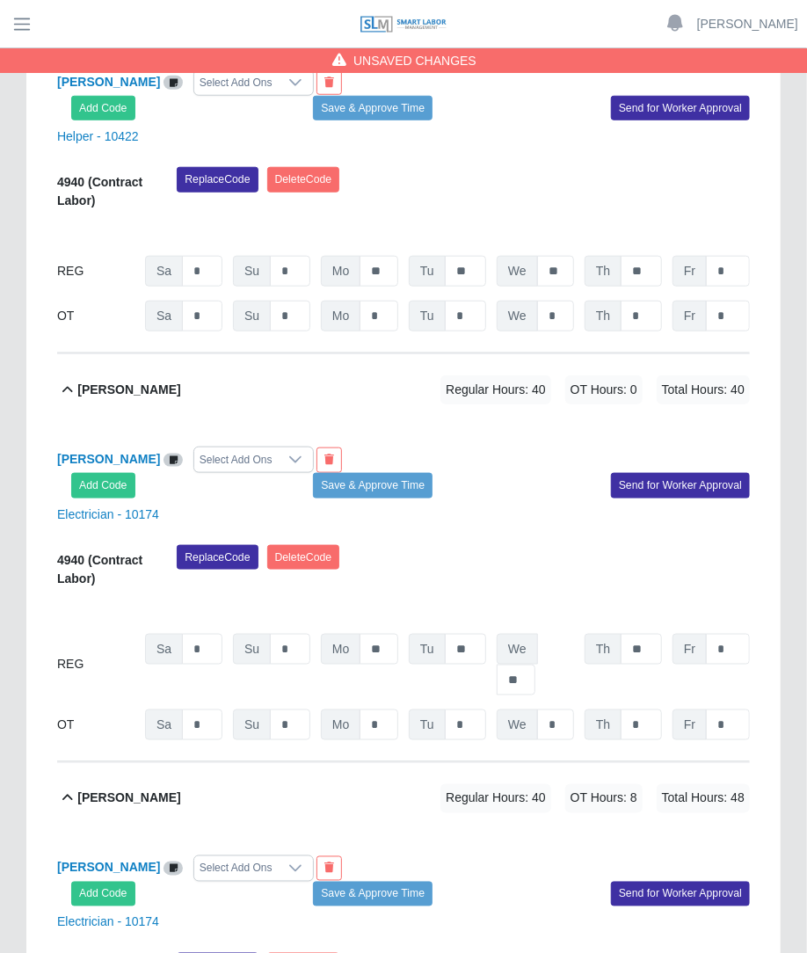
scroll to position [478, 0]
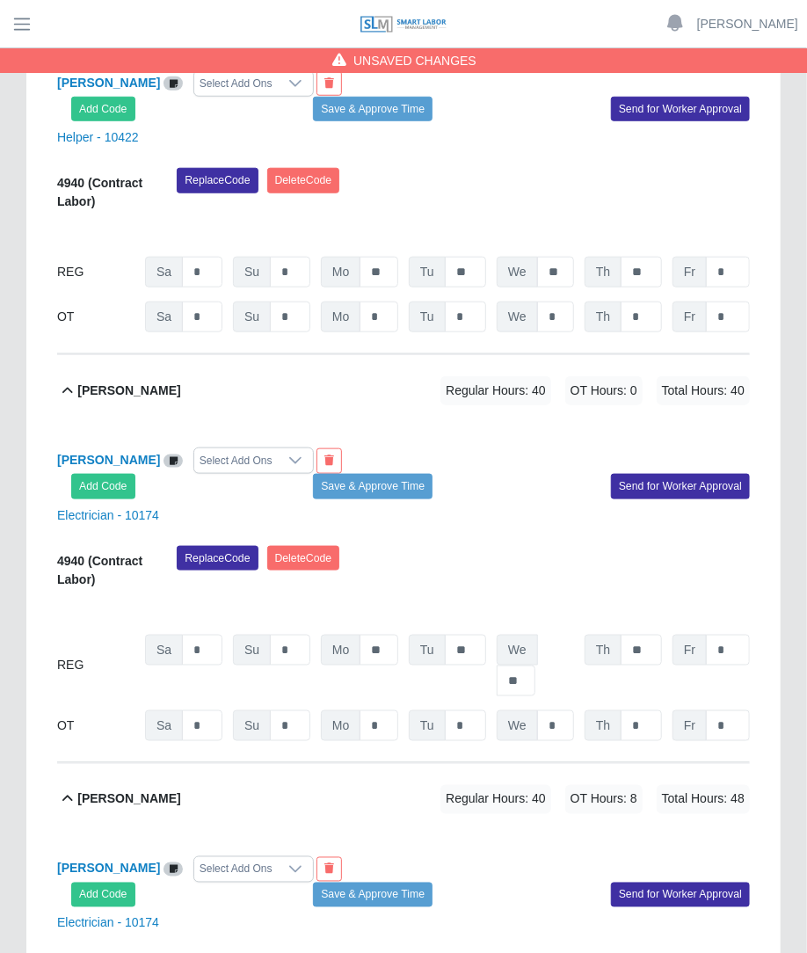
type input "*"
click at [735, 710] on input "*" at bounding box center [728, 725] width 44 height 31
type input "*"
click at [737, 301] on input "*" at bounding box center [728, 316] width 44 height 31
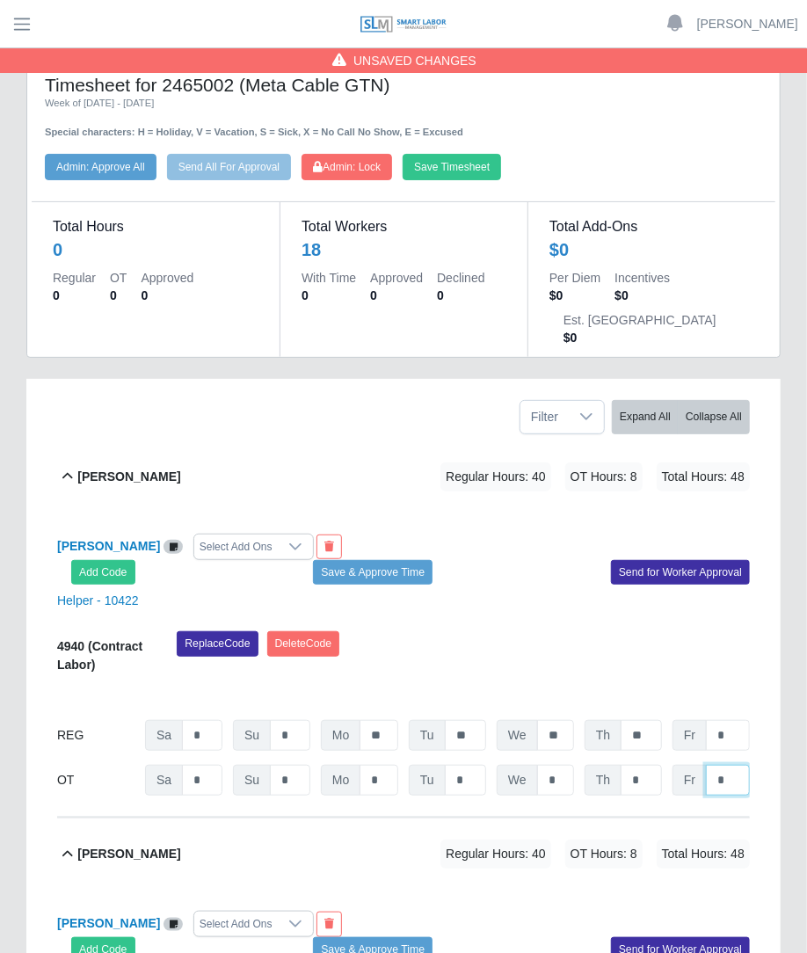
scroll to position [3, 0]
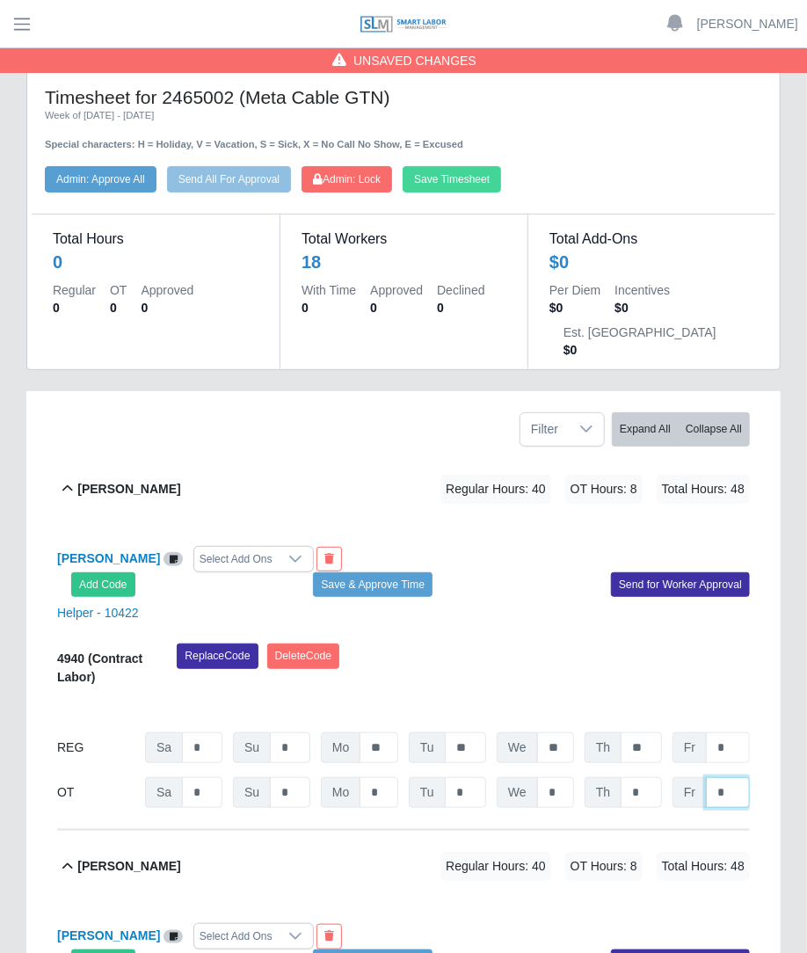
type input "*"
click at [491, 183] on button "Save Timesheet" at bounding box center [451, 179] width 98 height 26
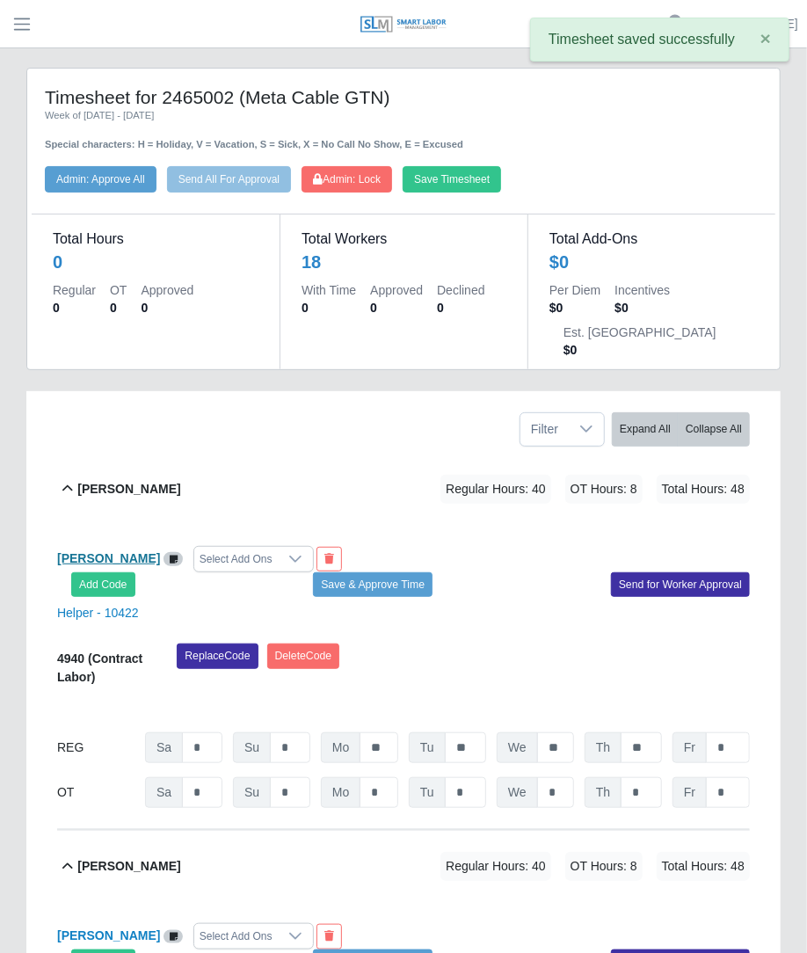
click at [125, 551] on b "Alberto Martell" at bounding box center [108, 558] width 103 height 14
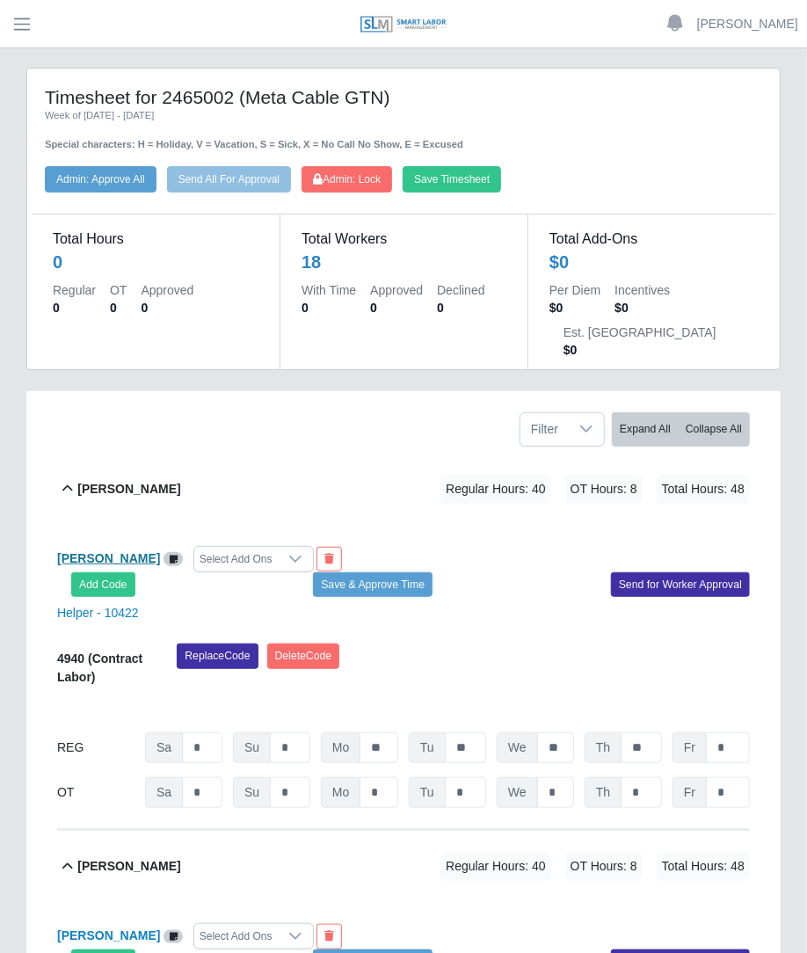
click at [117, 551] on b "Alberto Martell" at bounding box center [108, 558] width 103 height 14
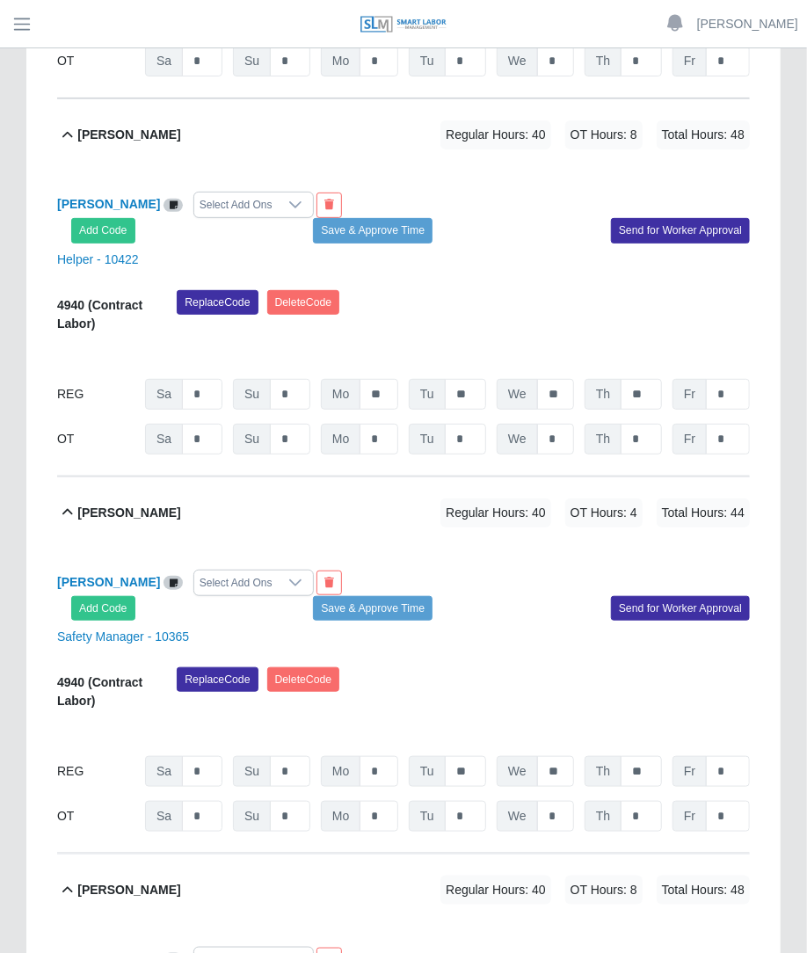
scroll to position [5066, 0]
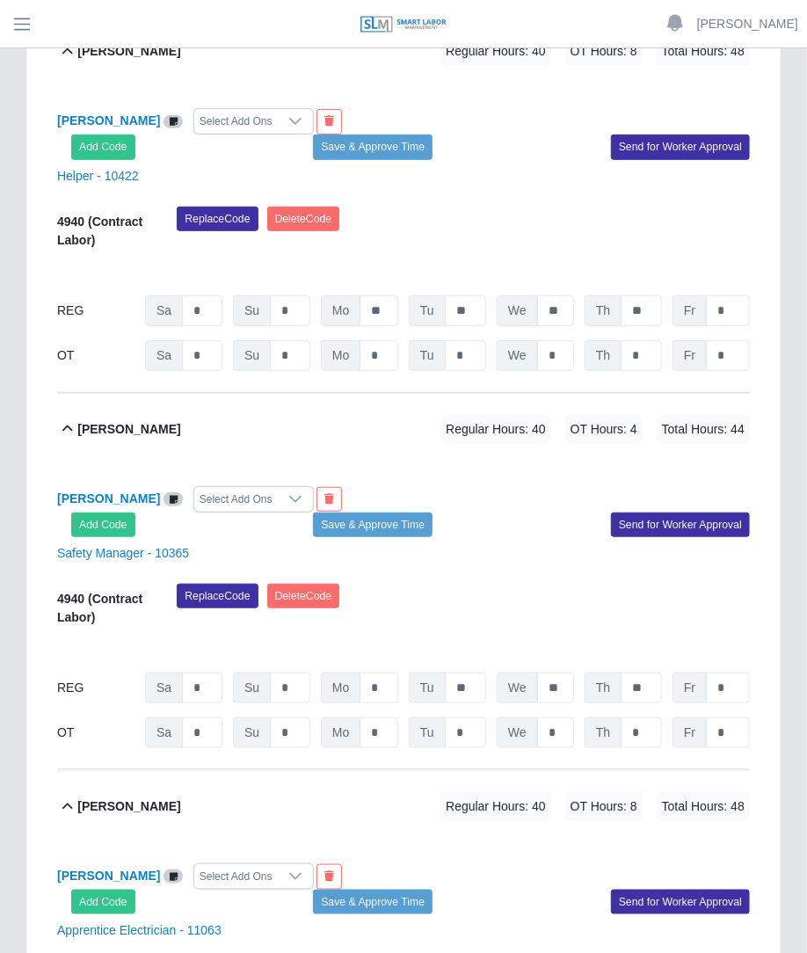
click at [266, 487] on div "Select Add Ons" at bounding box center [235, 499] width 83 height 25
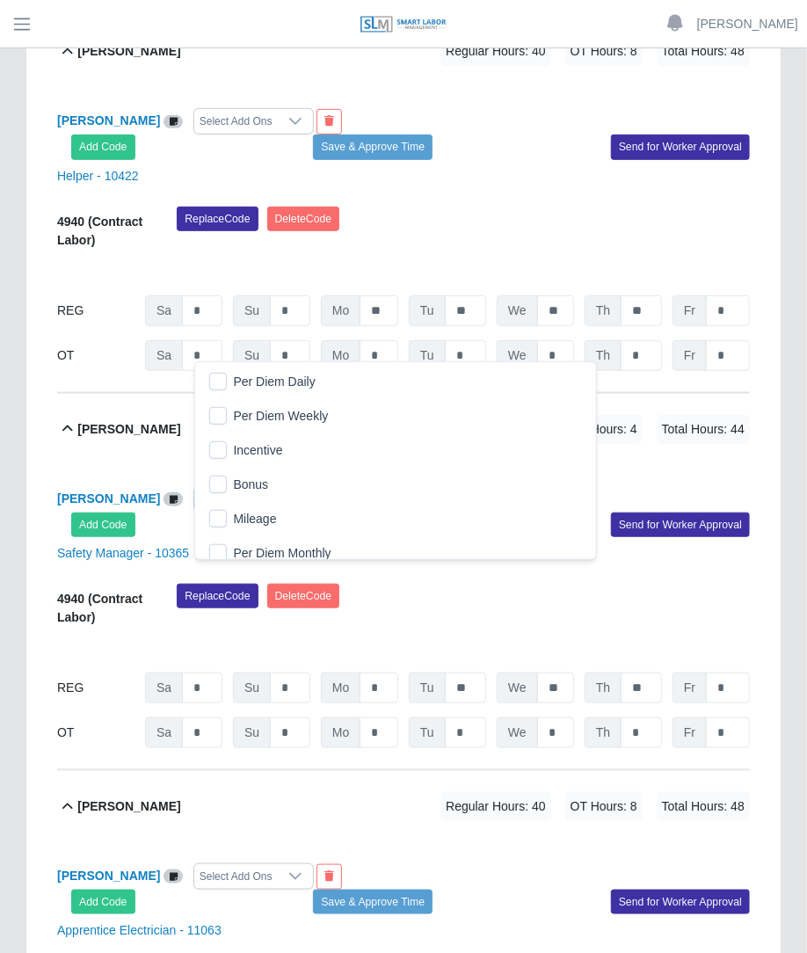
scroll to position [18, 11]
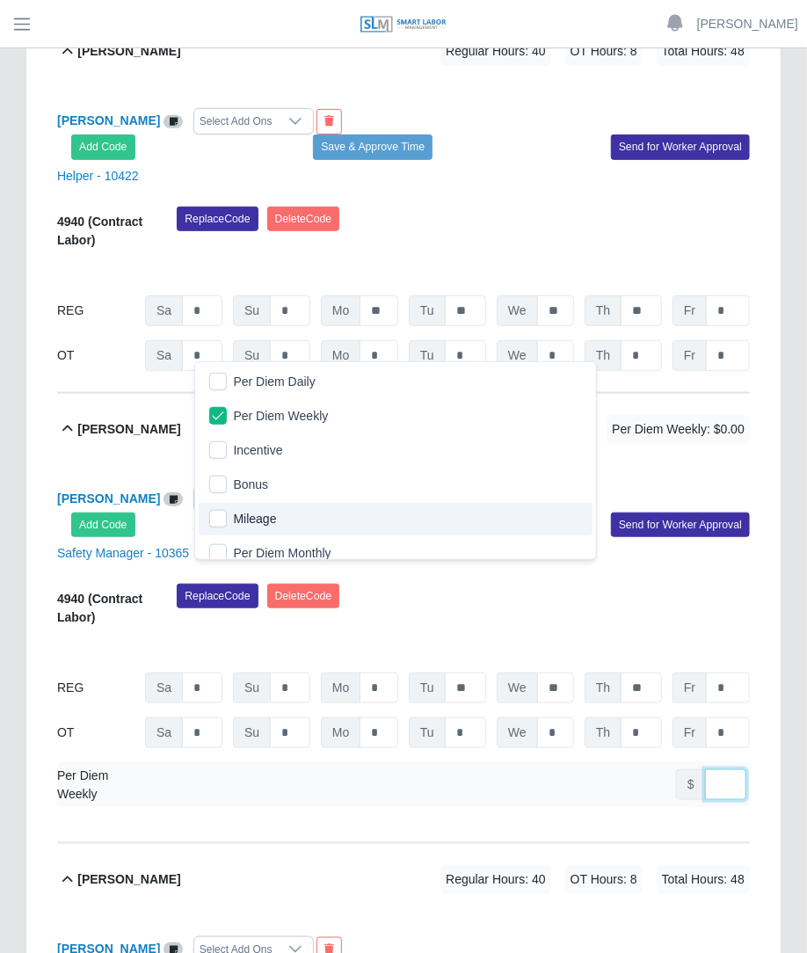
click at [714, 769] on input "number" at bounding box center [725, 784] width 41 height 31
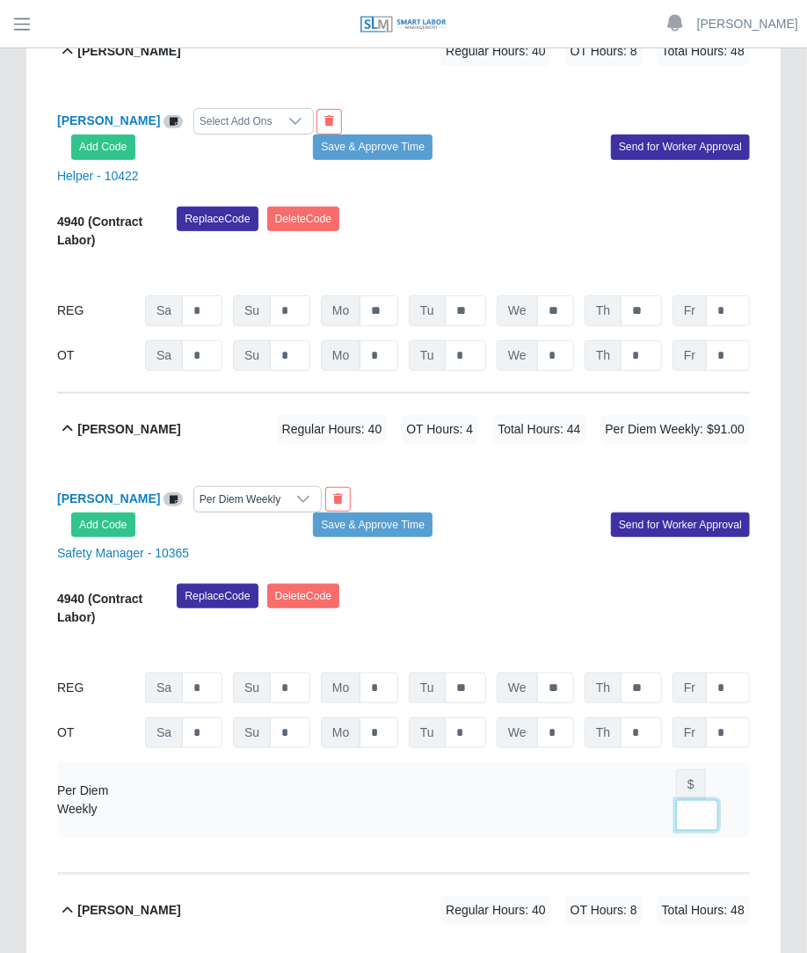
scroll to position [0, 12]
type input "***"
click at [419, 512] on button "Save & Approve Time" at bounding box center [373, 524] width 120 height 25
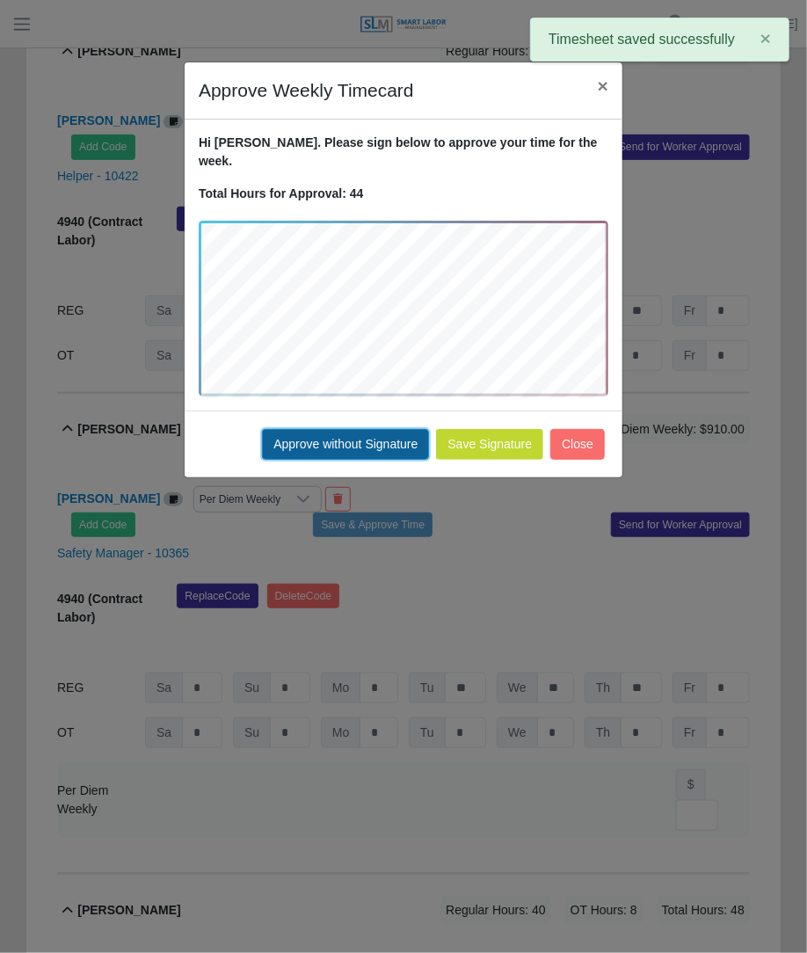
click at [413, 429] on button "Approve without Signature" at bounding box center [345, 444] width 167 height 31
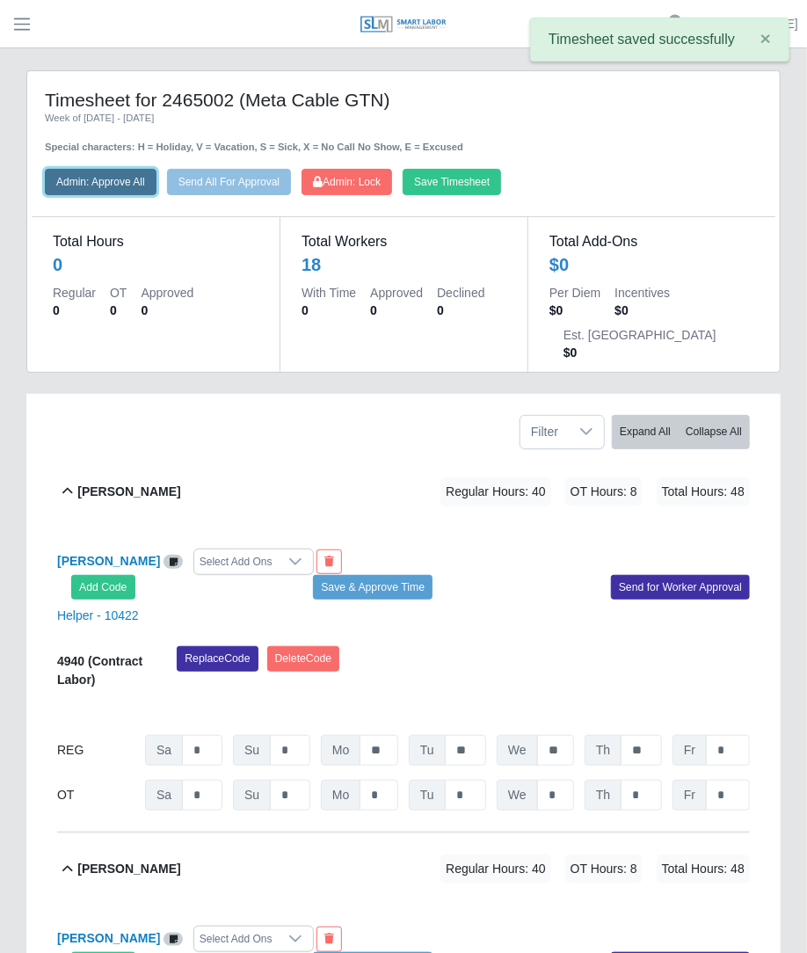
click at [132, 172] on button "Admin: Approve All" at bounding box center [101, 182] width 112 height 26
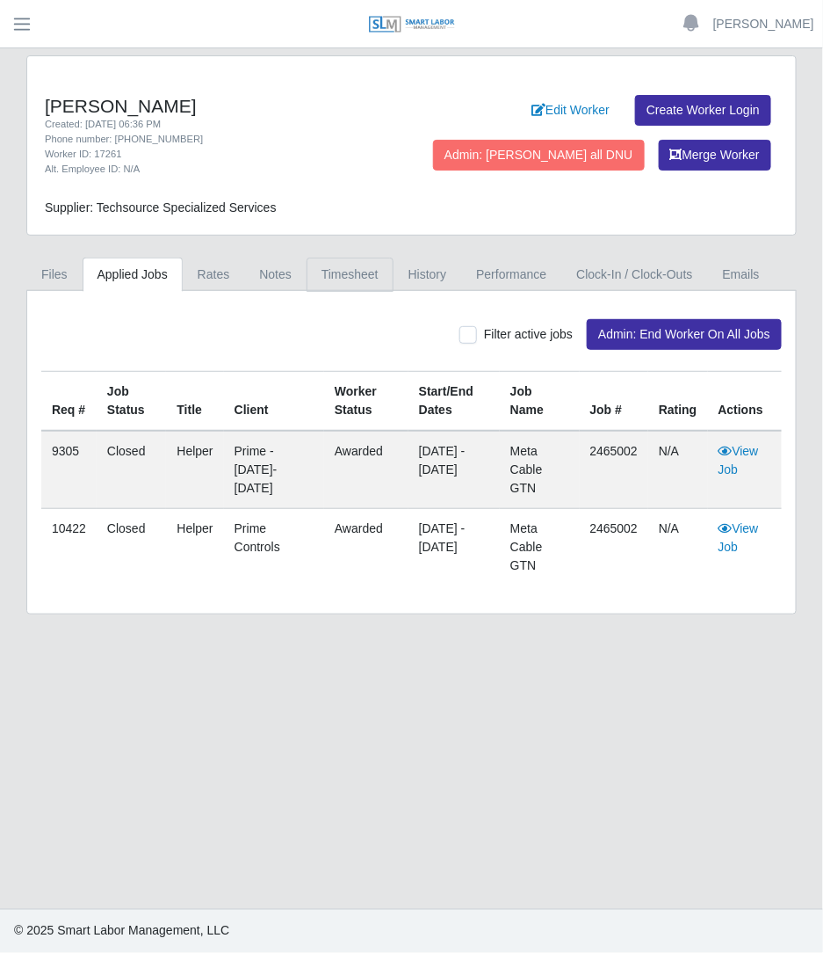
click at [371, 280] on link "Timesheet" at bounding box center [350, 274] width 87 height 34
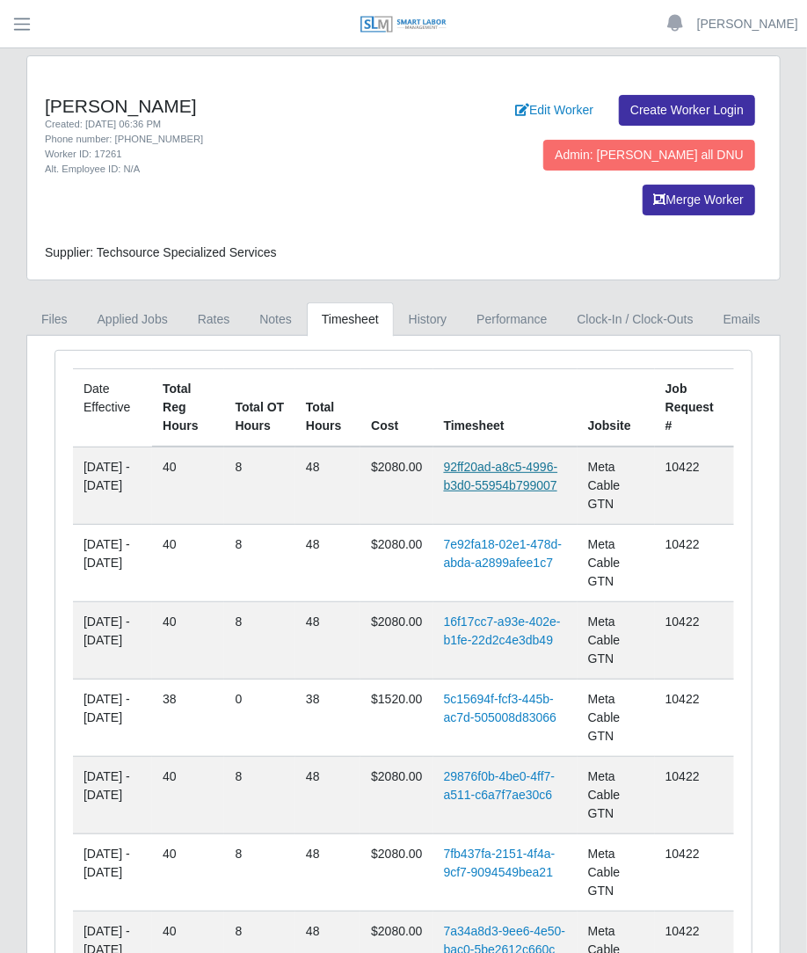
click at [525, 460] on link "92ff20ad-a8c5-4996-b3d0-55954b799007" at bounding box center [501, 476] width 114 height 33
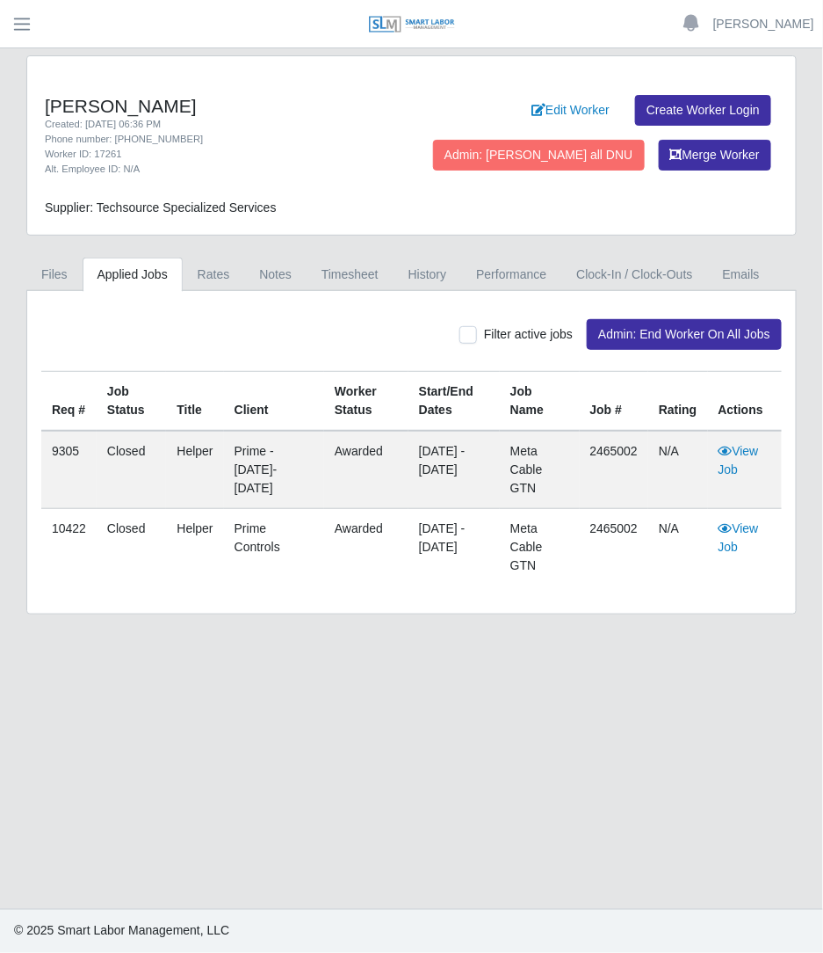
click at [341, 250] on div "Alberto Martell Created: 06/18/2025 06:36 PM Phone number: 615-830-6103 Worker …" at bounding box center [411, 334] width 797 height 559
click at [341, 253] on div "Alberto Martell Created: 06/18/2025 06:36 PM Phone number: 615-830-6103 Worker …" at bounding box center [411, 334] width 797 height 559
click at [341, 261] on link "Timesheet" at bounding box center [350, 274] width 87 height 34
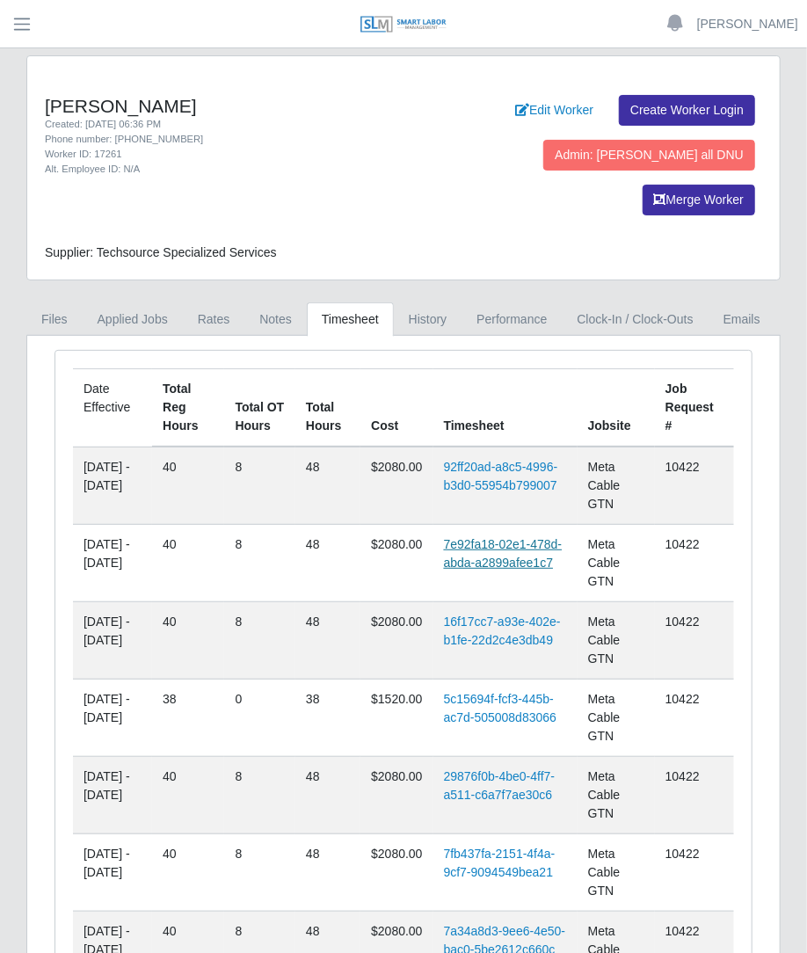
click at [499, 537] on link "7e92fa18-02e1-478d-abda-a2899afee1c7" at bounding box center [503, 553] width 119 height 33
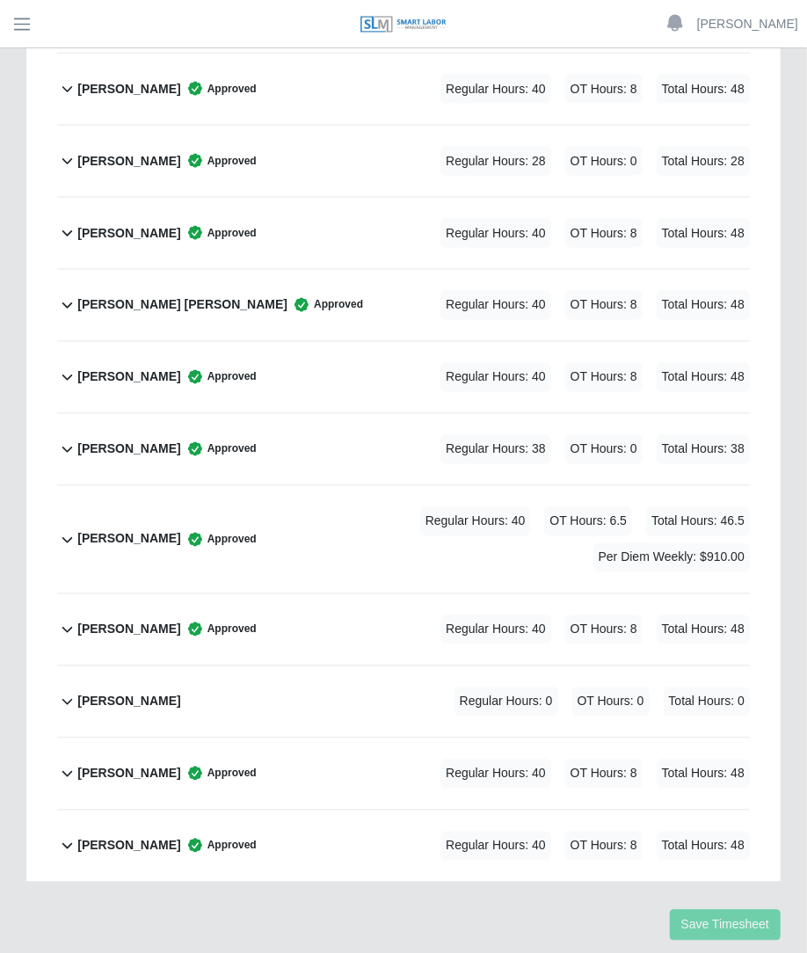
scroll to position [919, 0]
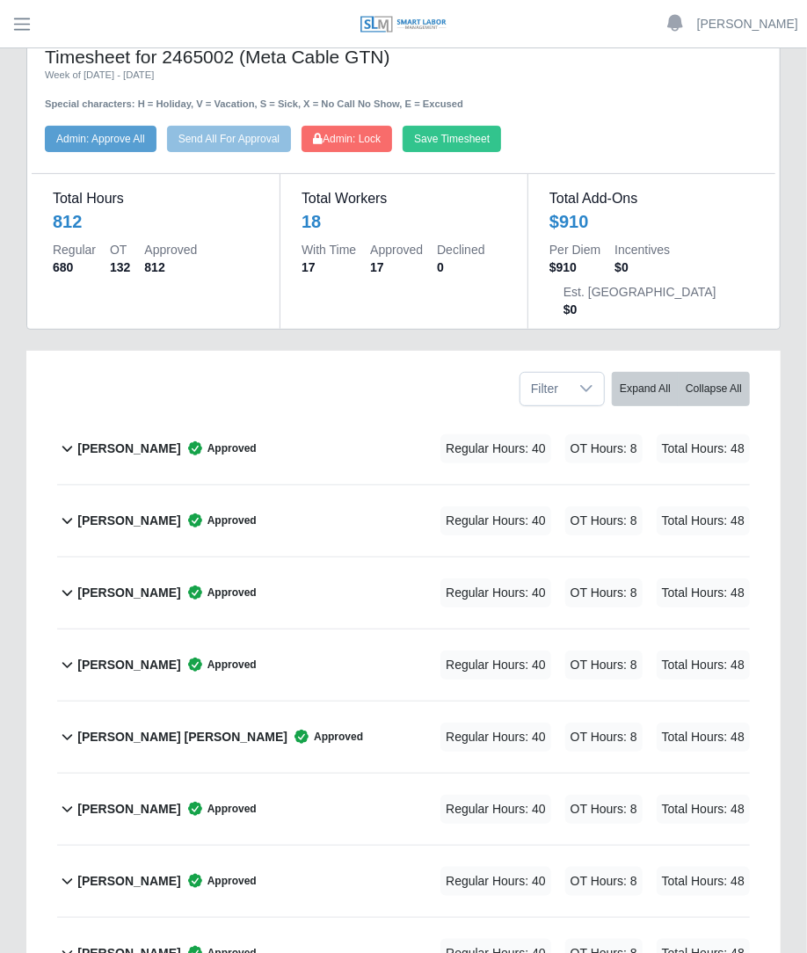
scroll to position [33, 0]
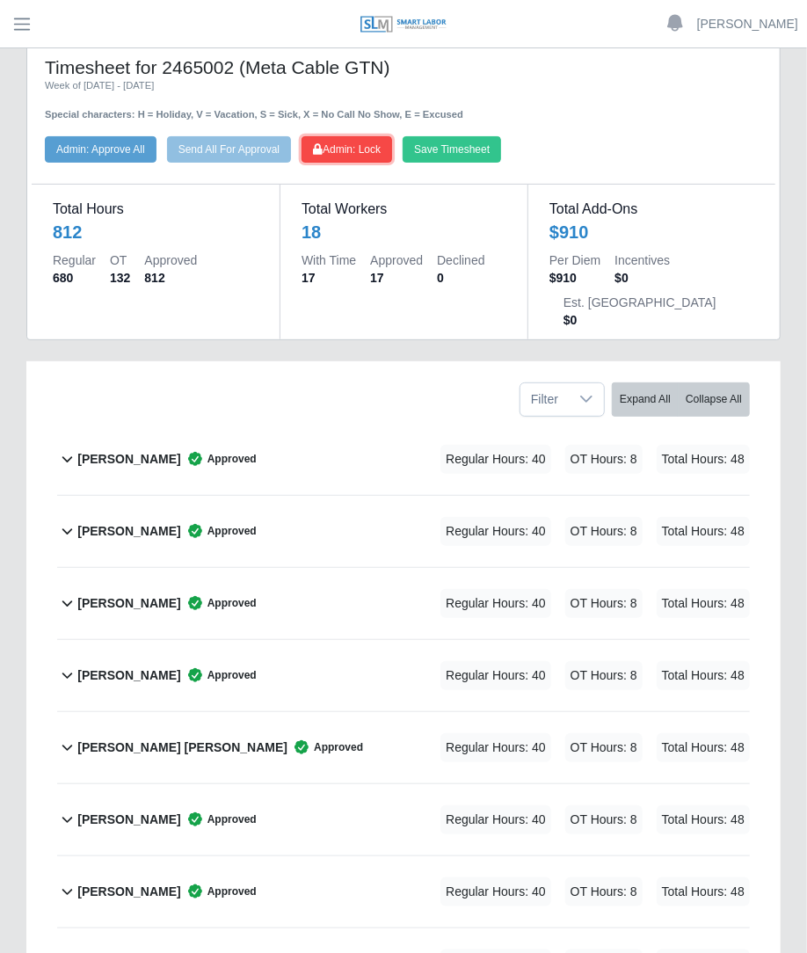
click at [337, 143] on span "Admin: Lock" at bounding box center [347, 149] width 68 height 12
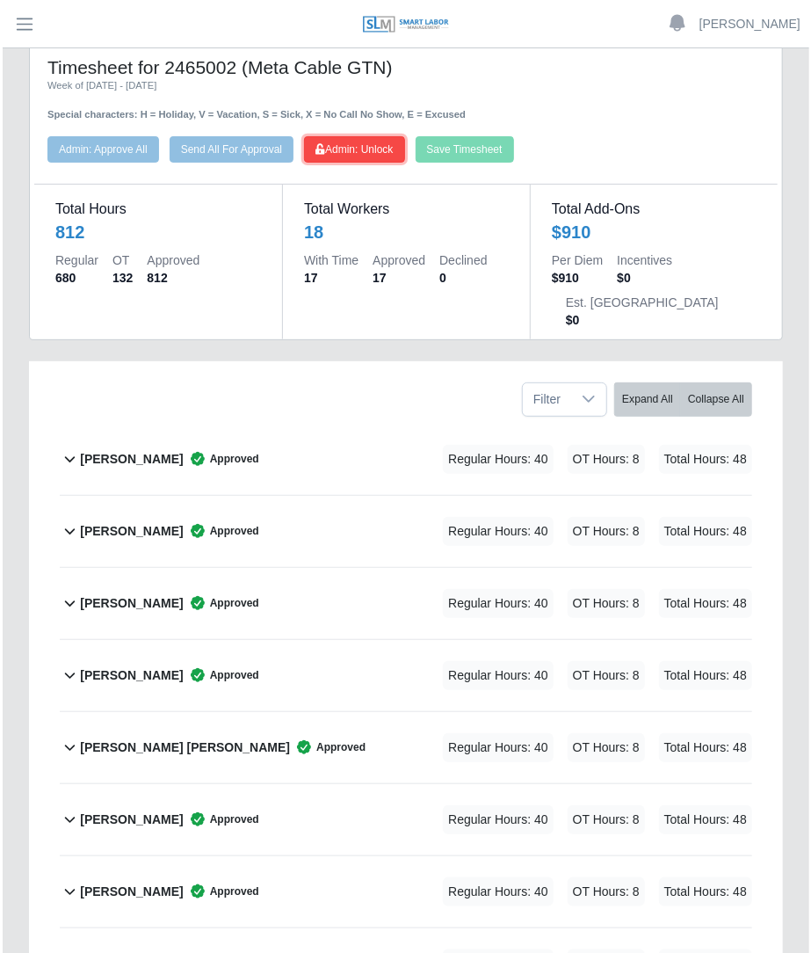
scroll to position [0, 0]
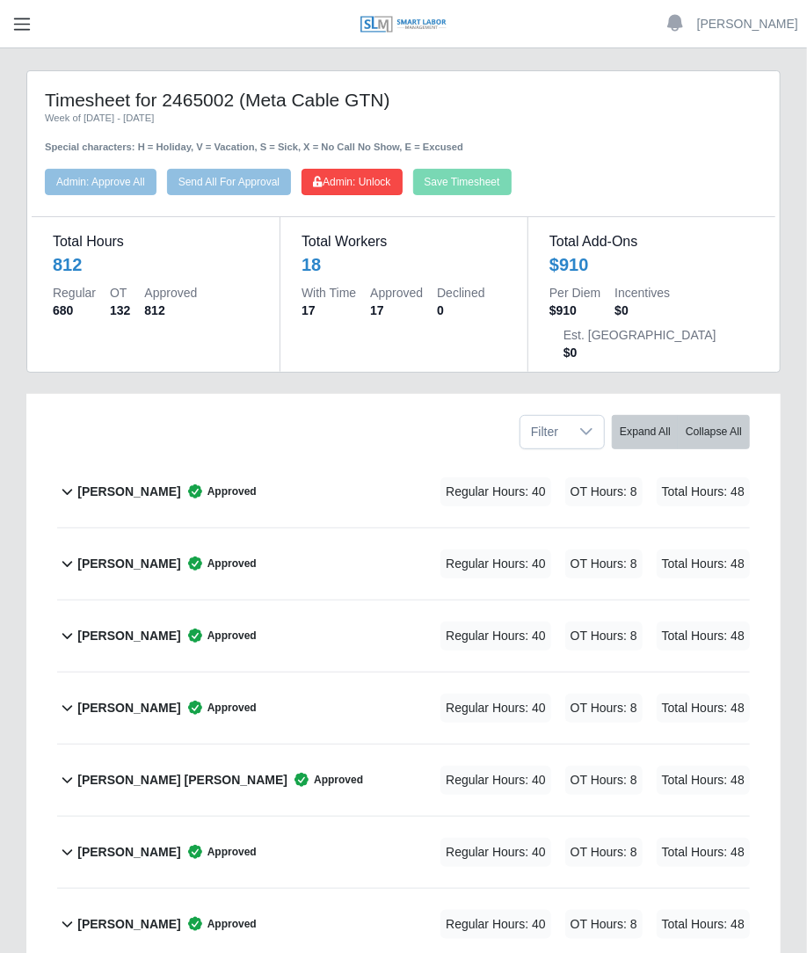
click at [26, 23] on span "button" at bounding box center [22, 24] width 23 height 20
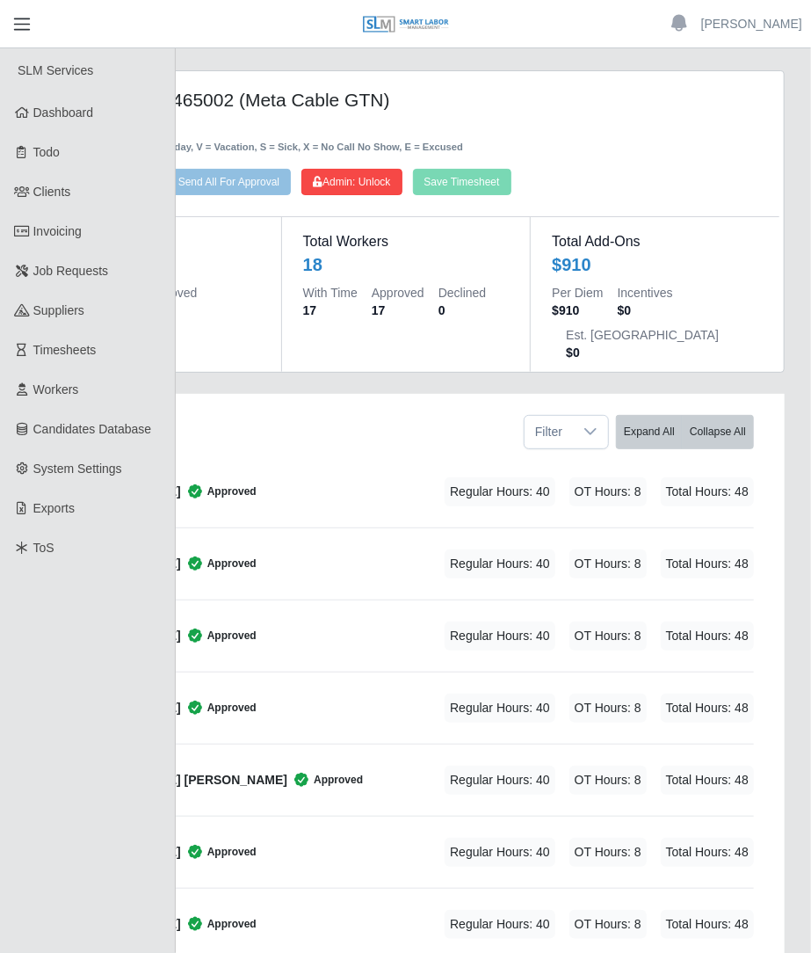
click at [22, 25] on span "button" at bounding box center [22, 24] width 23 height 20
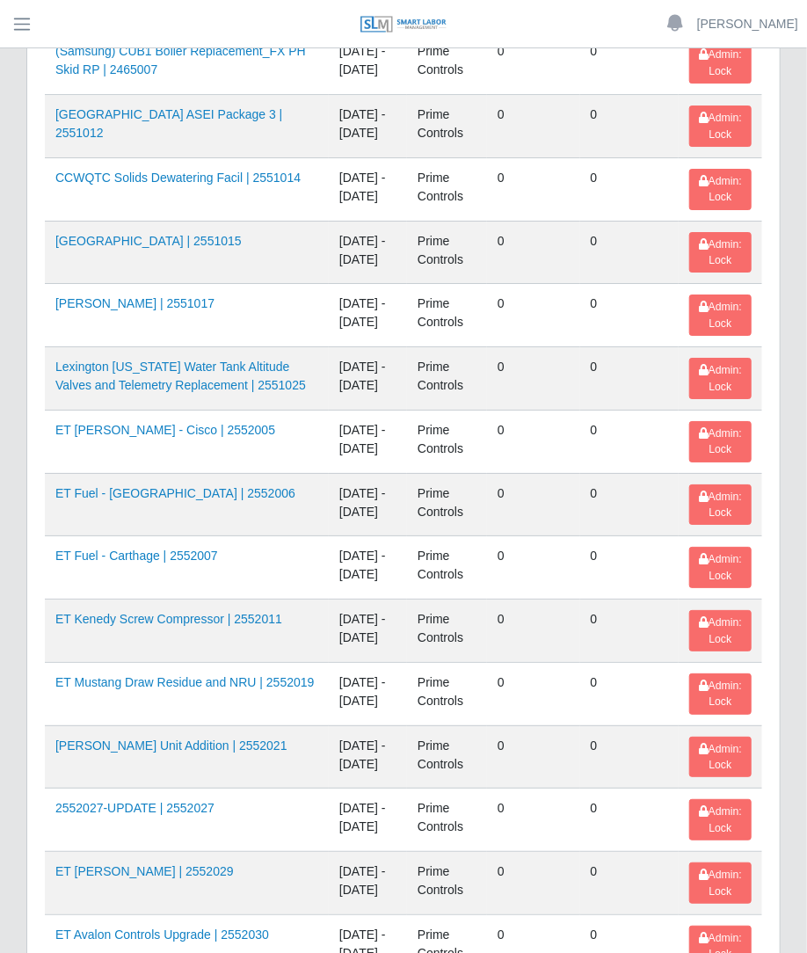
scroll to position [2559, 0]
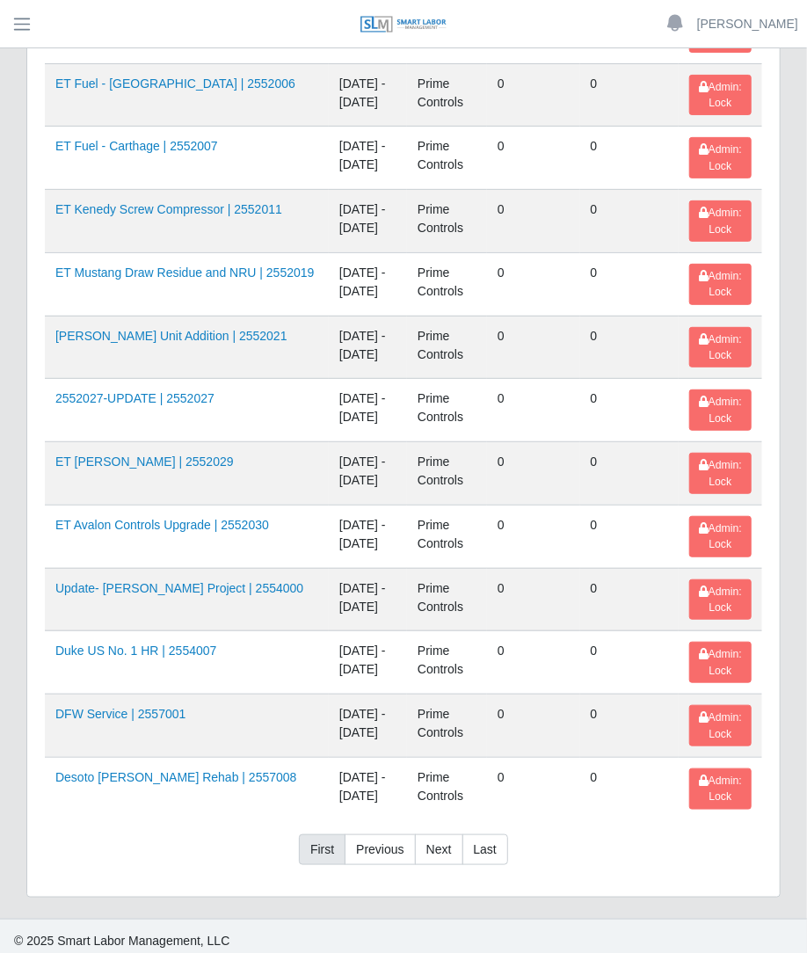
click at [311, 839] on link "First" at bounding box center [322, 850] width 47 height 32
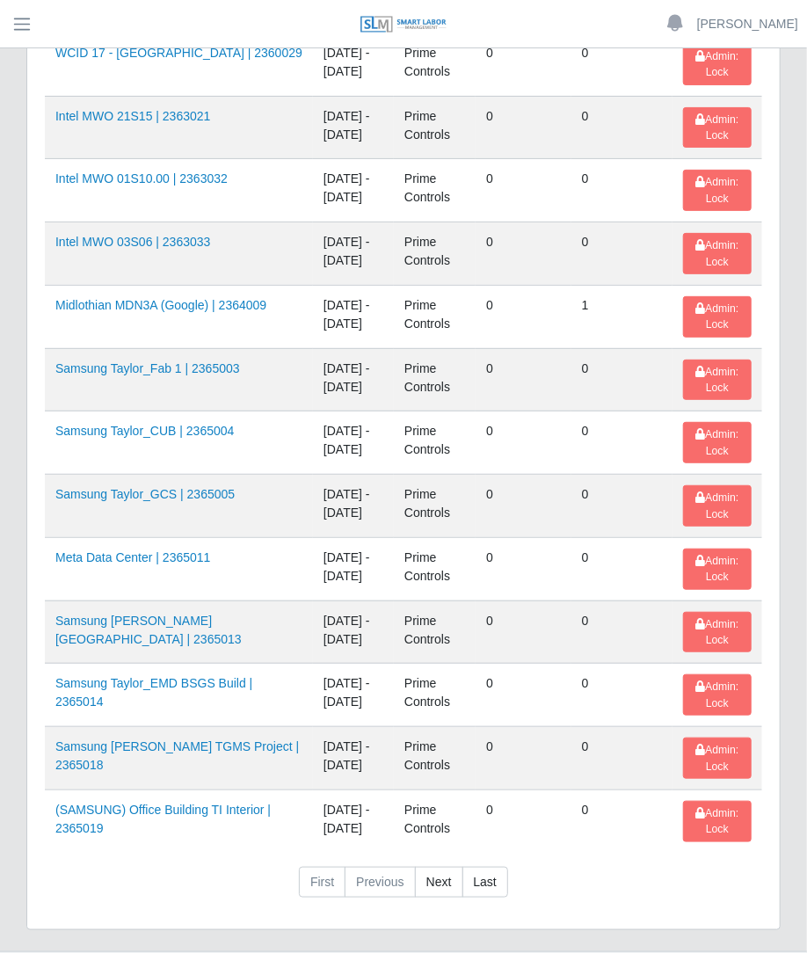
scroll to position [2544, 0]
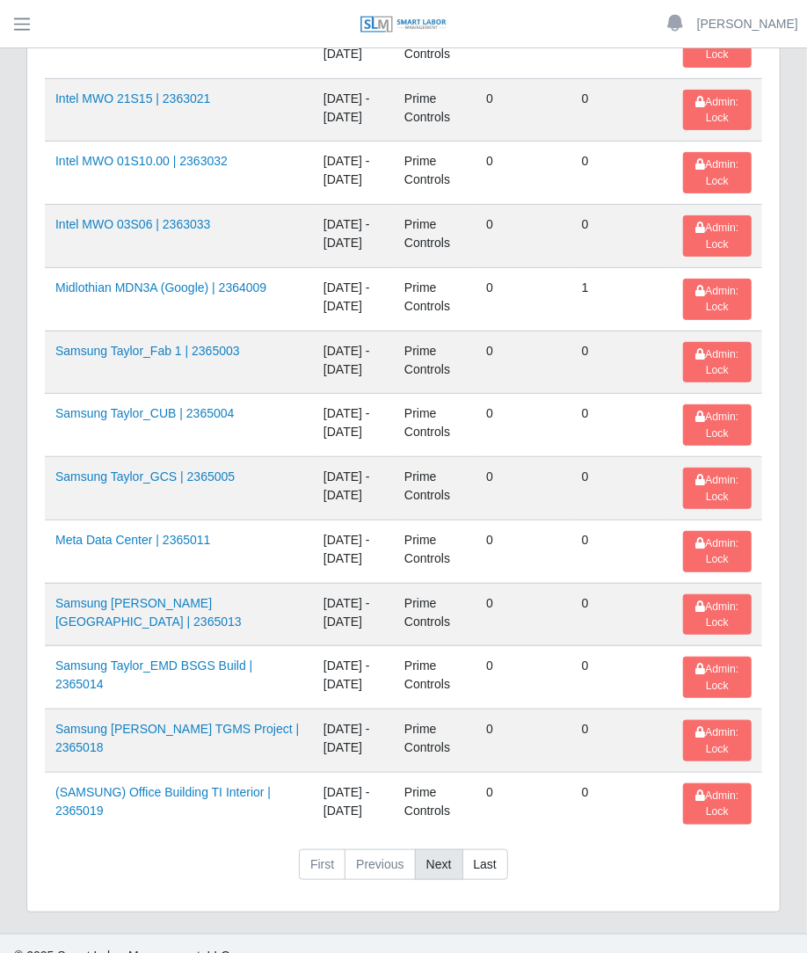
click at [456, 849] on link "Next" at bounding box center [439, 865] width 48 height 32
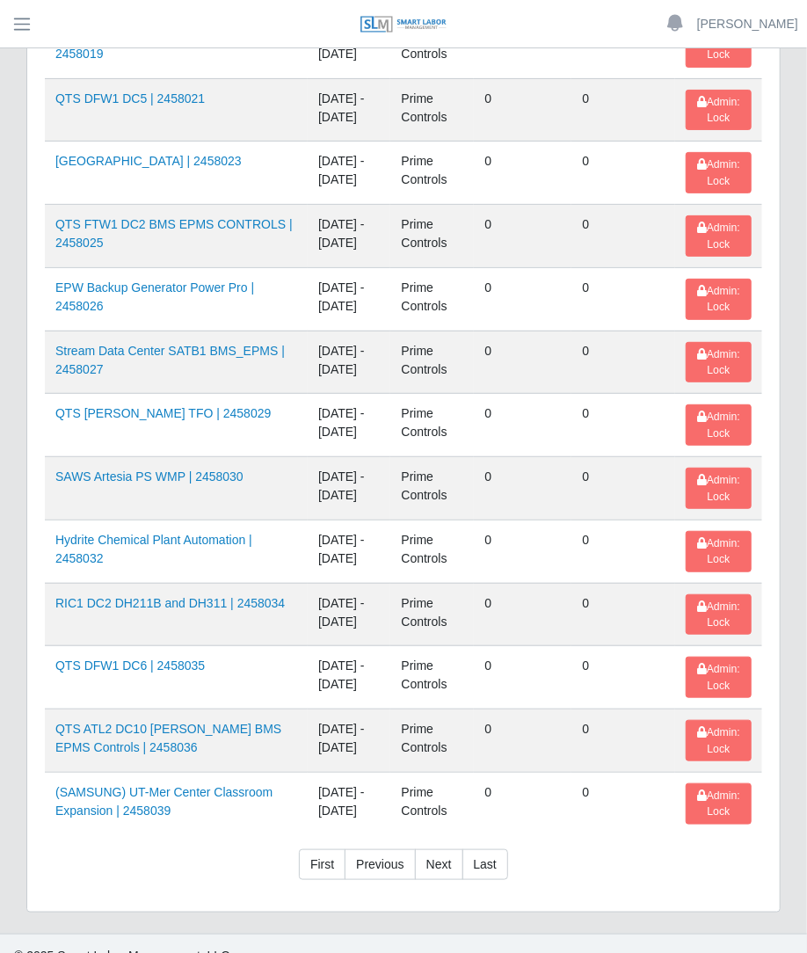
click at [441, 849] on link "Next" at bounding box center [439, 865] width 48 height 32
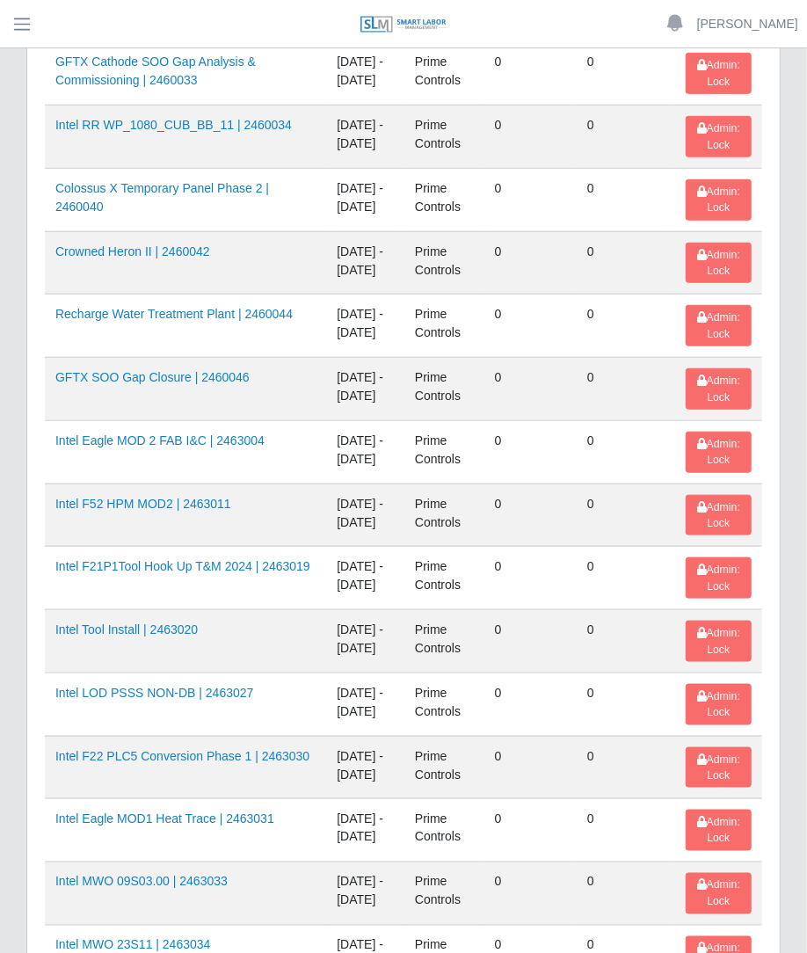
scroll to position [368, 0]
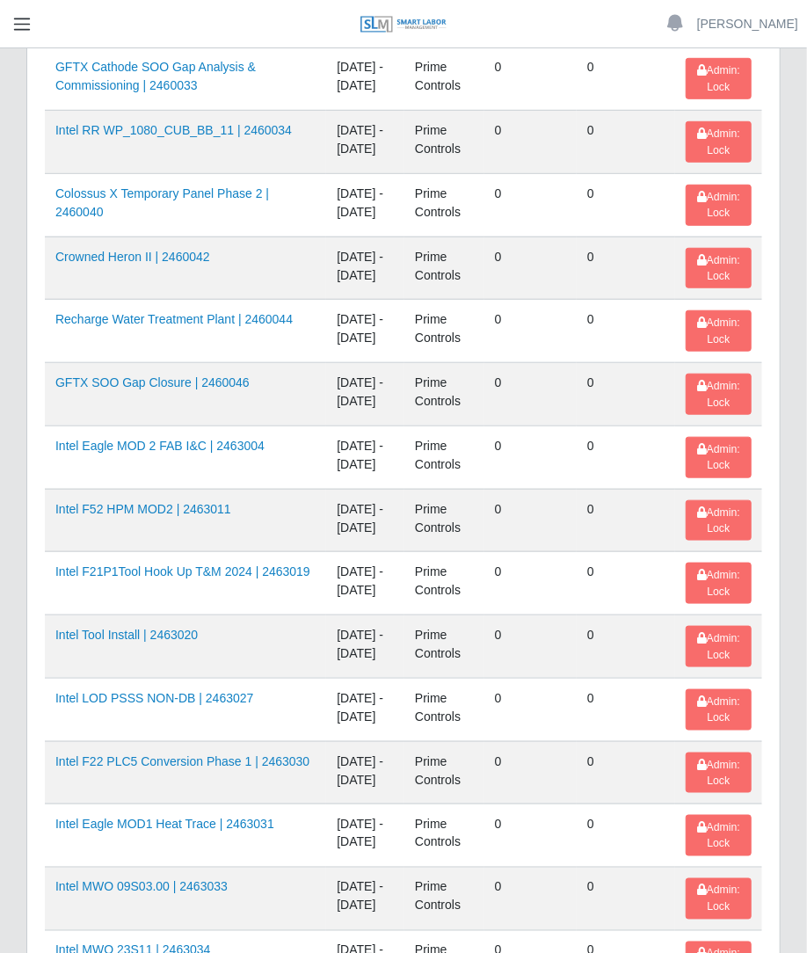
click at [26, 29] on span "button" at bounding box center [22, 24] width 23 height 20
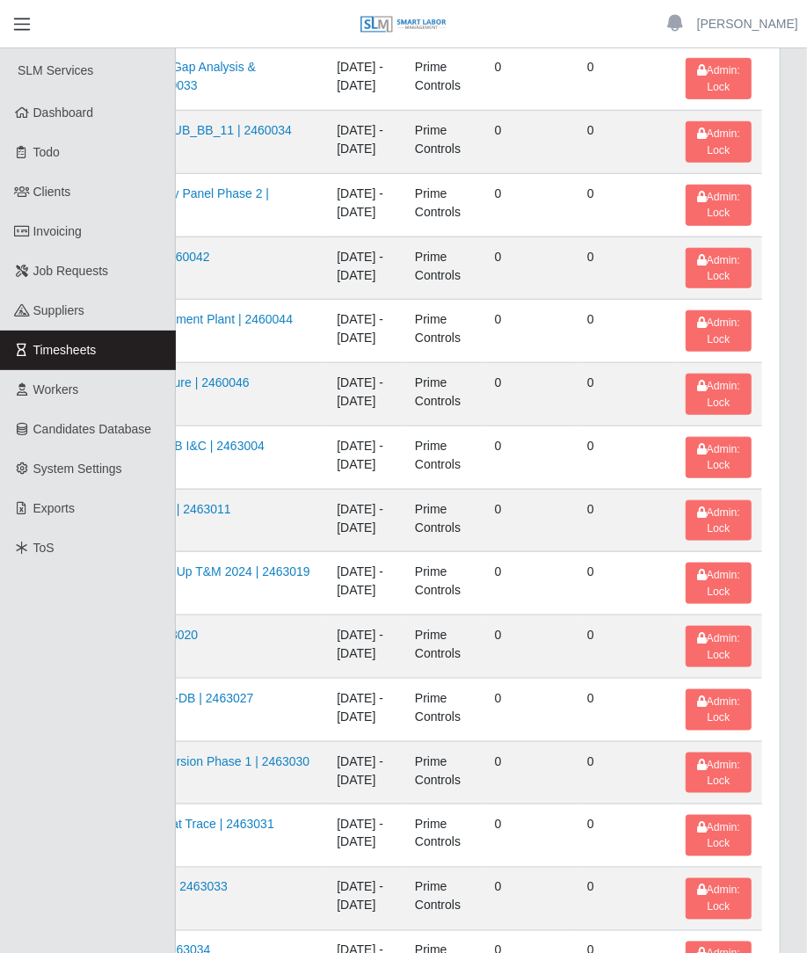
click at [18, 33] on button "button" at bounding box center [22, 24] width 44 height 29
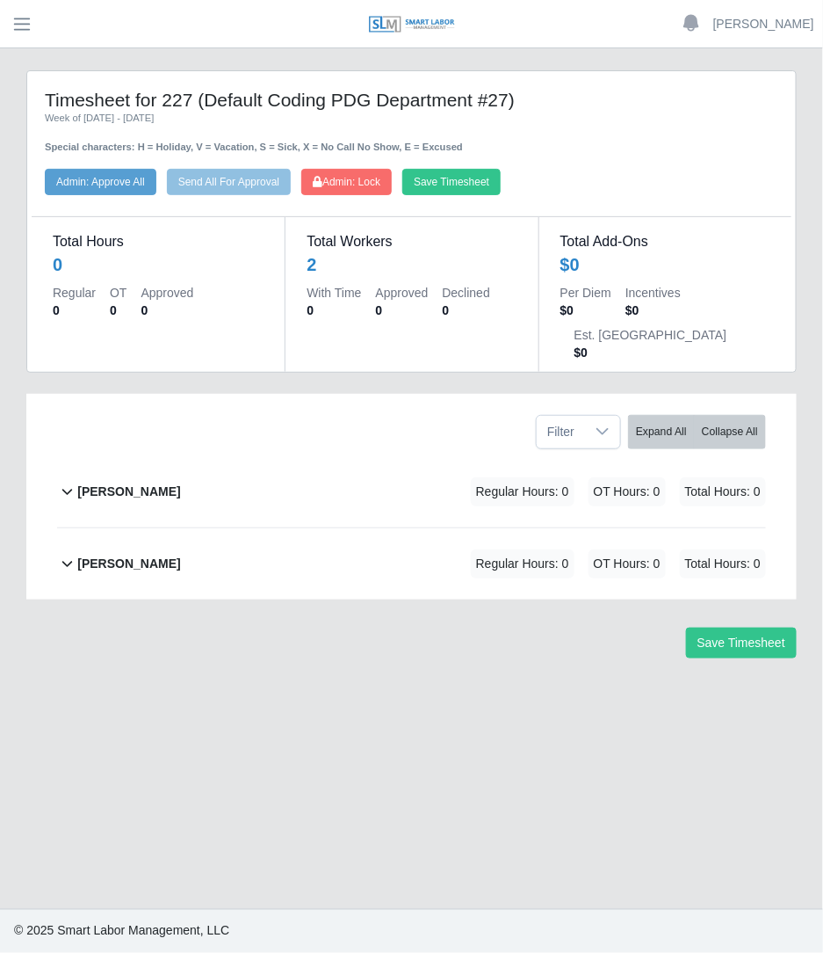
click at [43, 7] on header "[PERSON_NAME] Account Settings Logout" at bounding box center [411, 24] width 823 height 48
click at [16, 20] on span "button" at bounding box center [22, 24] width 23 height 20
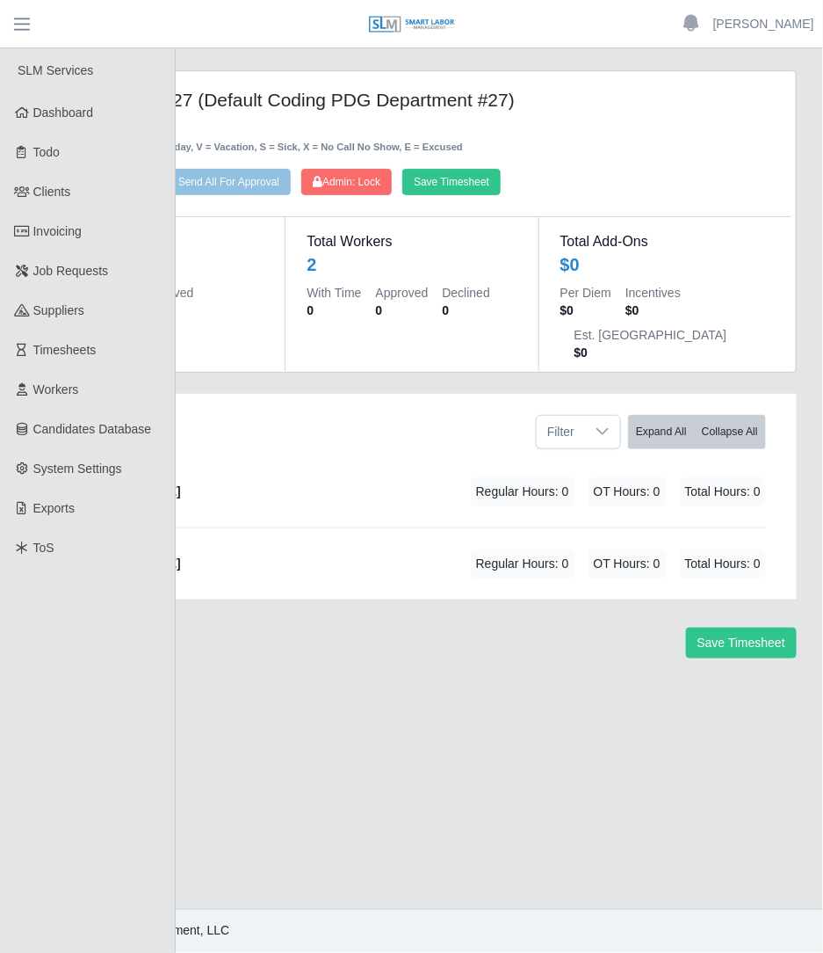
click at [15, 43] on header "[PERSON_NAME] Account Settings Logout" at bounding box center [411, 24] width 823 height 48
click at [22, 33] on button "button" at bounding box center [22, 24] width 44 height 29
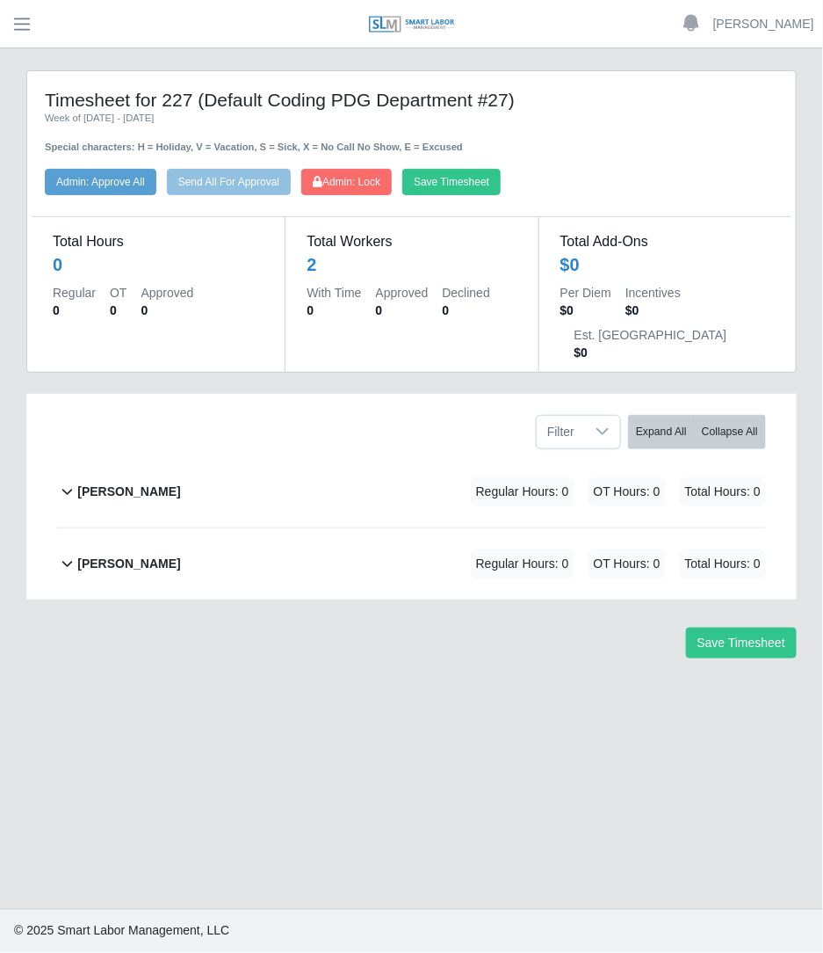
click at [352, 540] on div "[PERSON_NAME] Regular Hours: 0 OT Hours: 0 Total Hours: 0" at bounding box center [421, 563] width 689 height 71
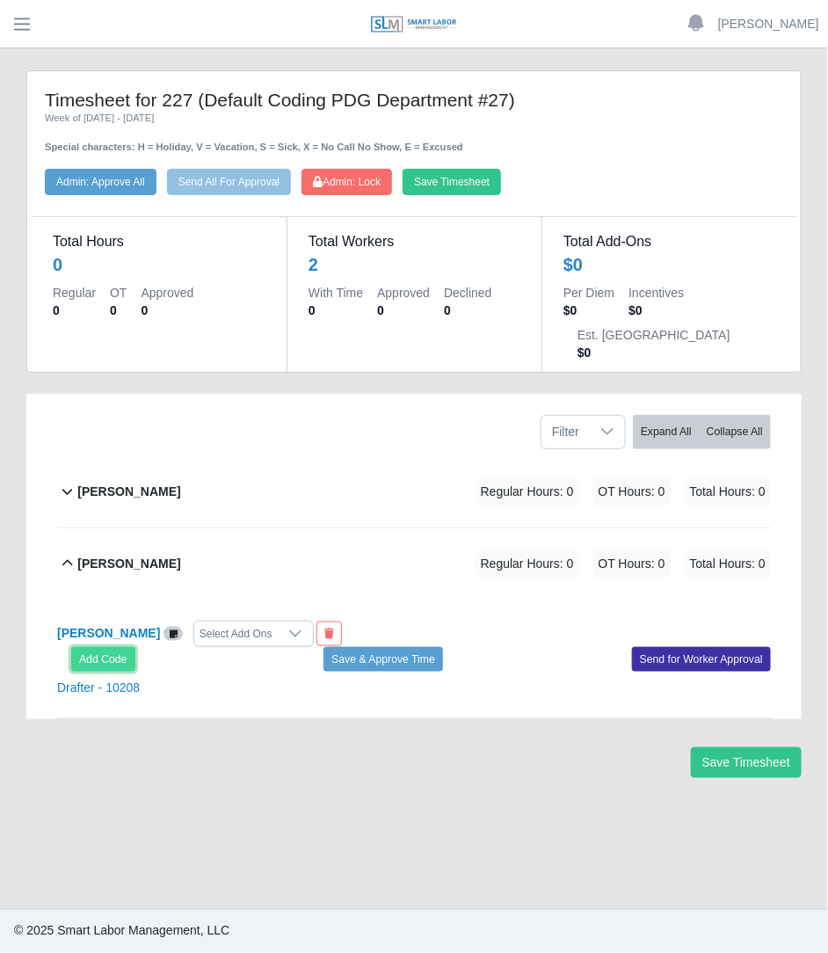
click at [132, 647] on button "Add Code" at bounding box center [103, 659] width 64 height 25
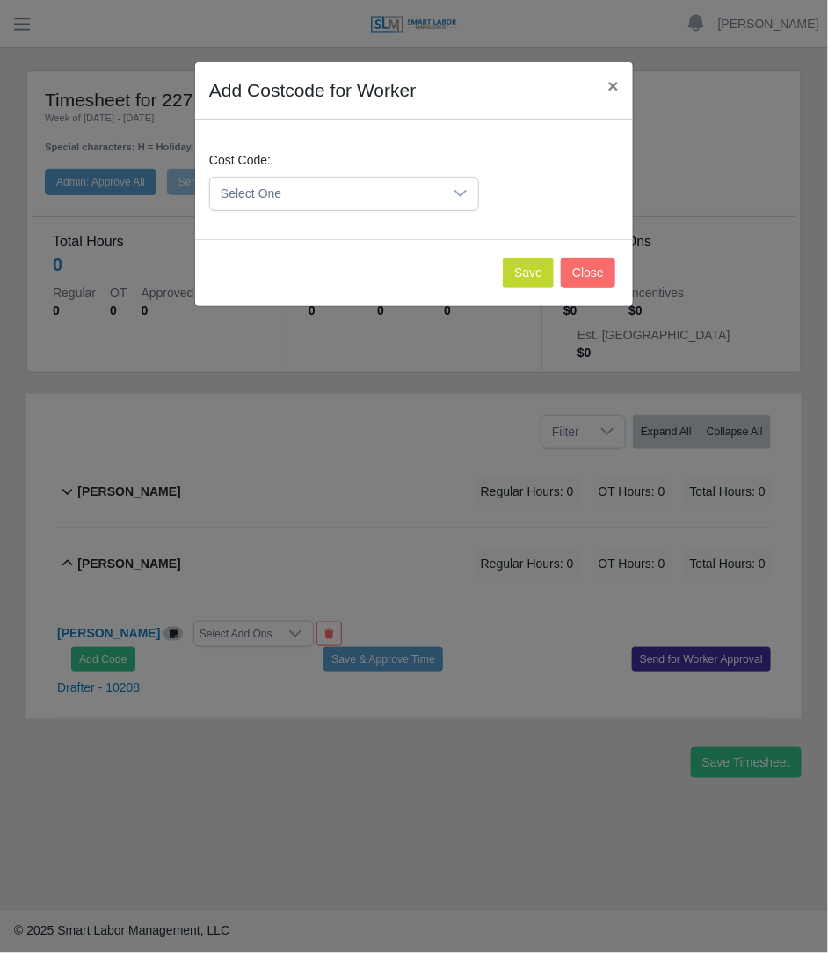
click at [379, 189] on span "Select One" at bounding box center [326, 194] width 233 height 33
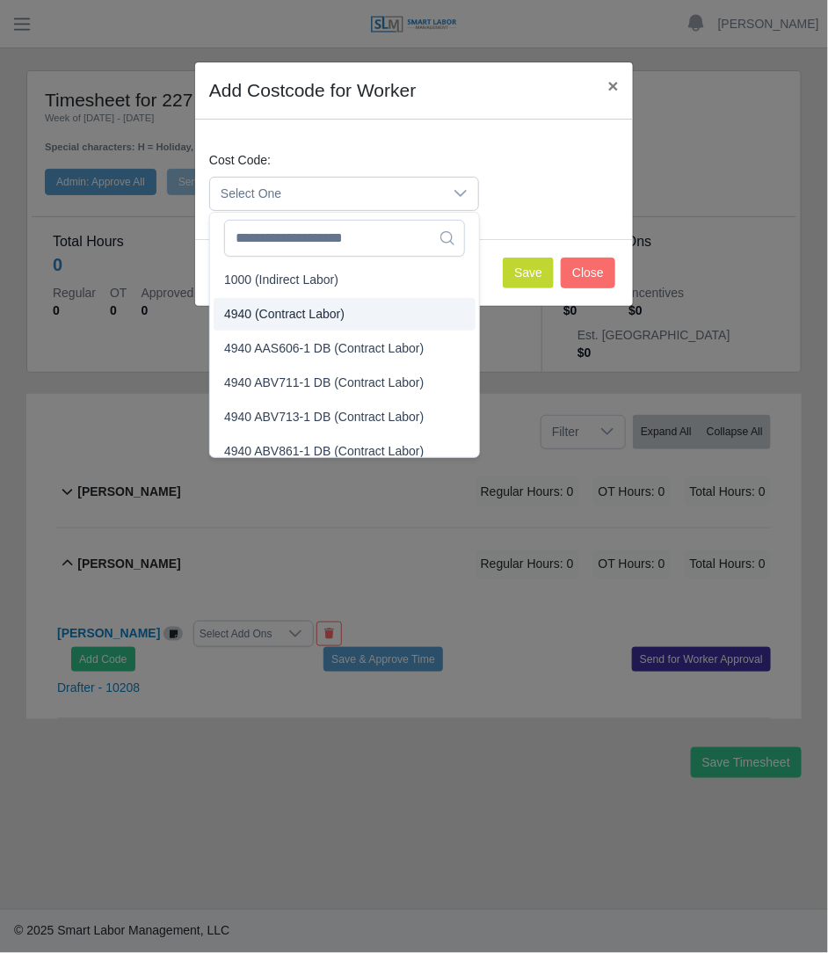
click at [290, 318] on span "4940 (Contract Labor)" at bounding box center [284, 314] width 120 height 18
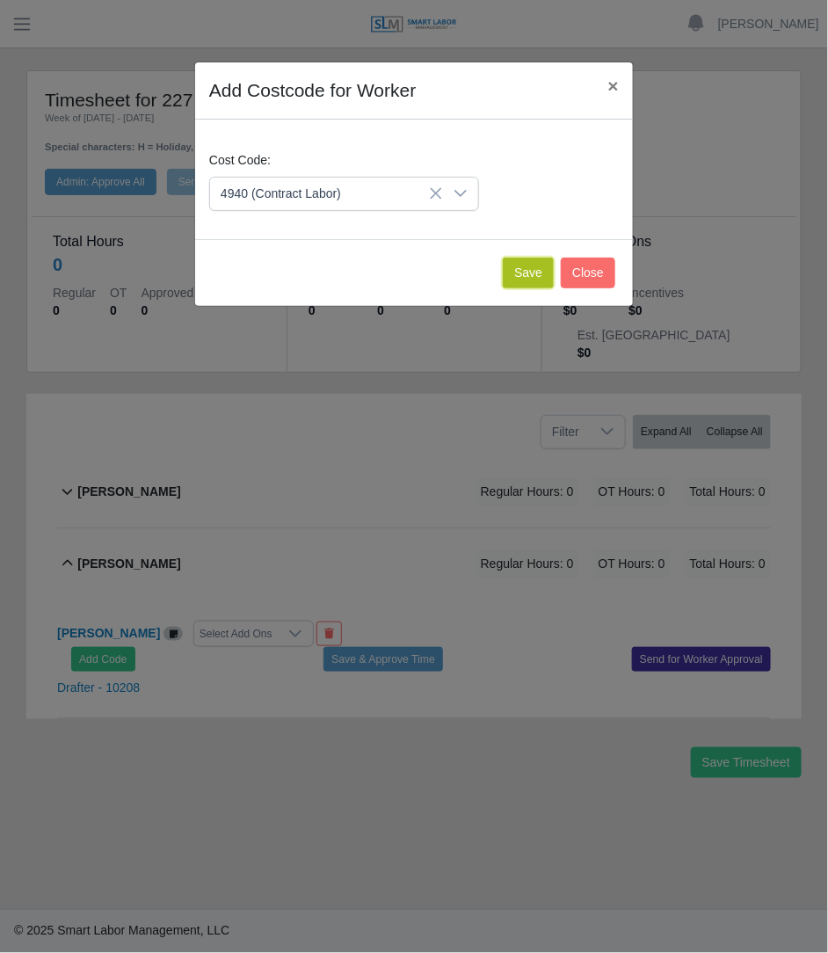
click at [521, 257] on button "Save" at bounding box center [528, 272] width 51 height 31
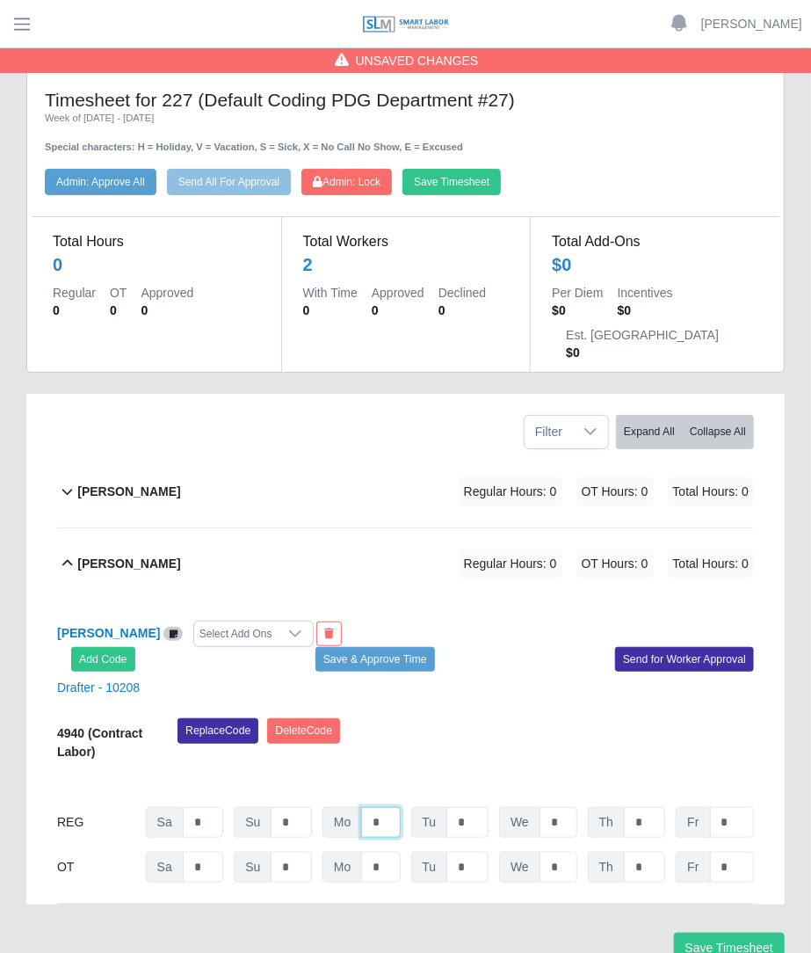
click at [391, 807] on input "*" at bounding box center [380, 822] width 39 height 31
type input "*"
click at [482, 171] on button "Save Timesheet" at bounding box center [451, 182] width 98 height 26
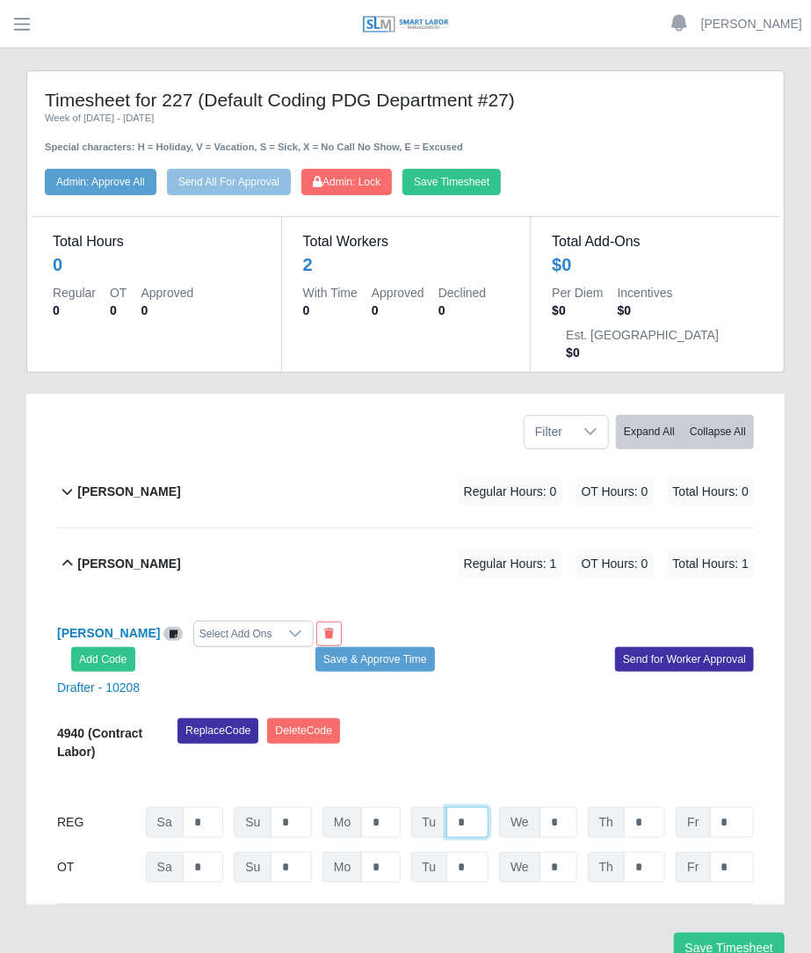
click at [486, 807] on input "*" at bounding box center [467, 822] width 42 height 31
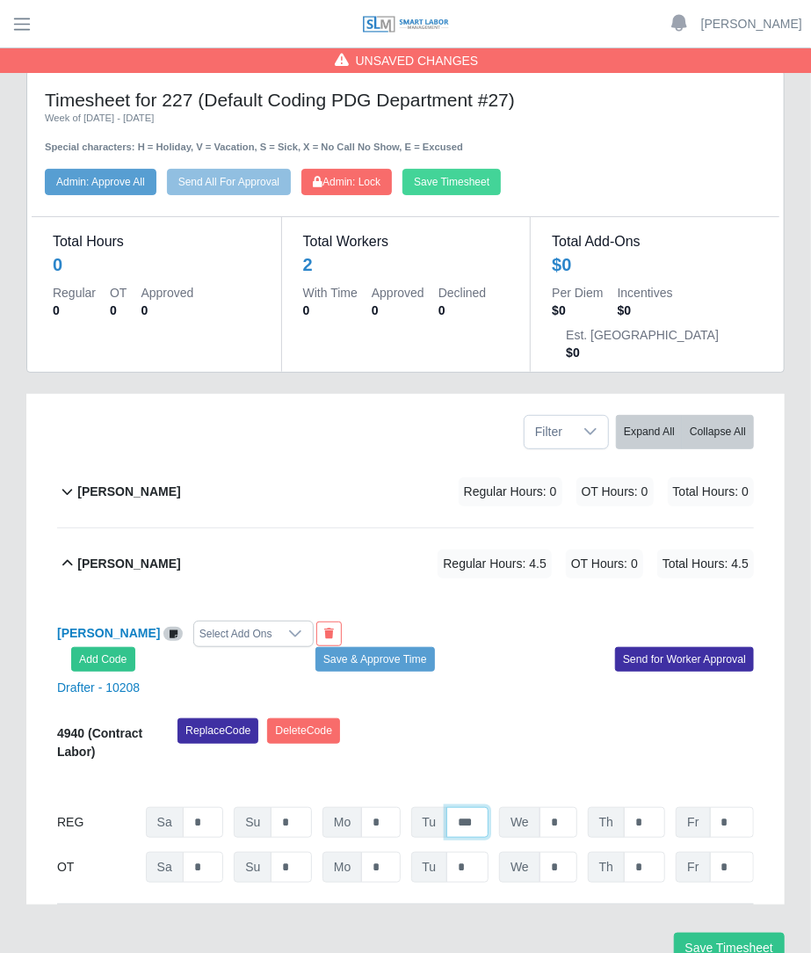
type input "***"
click at [476, 173] on button "Save Timesheet" at bounding box center [451, 182] width 98 height 26
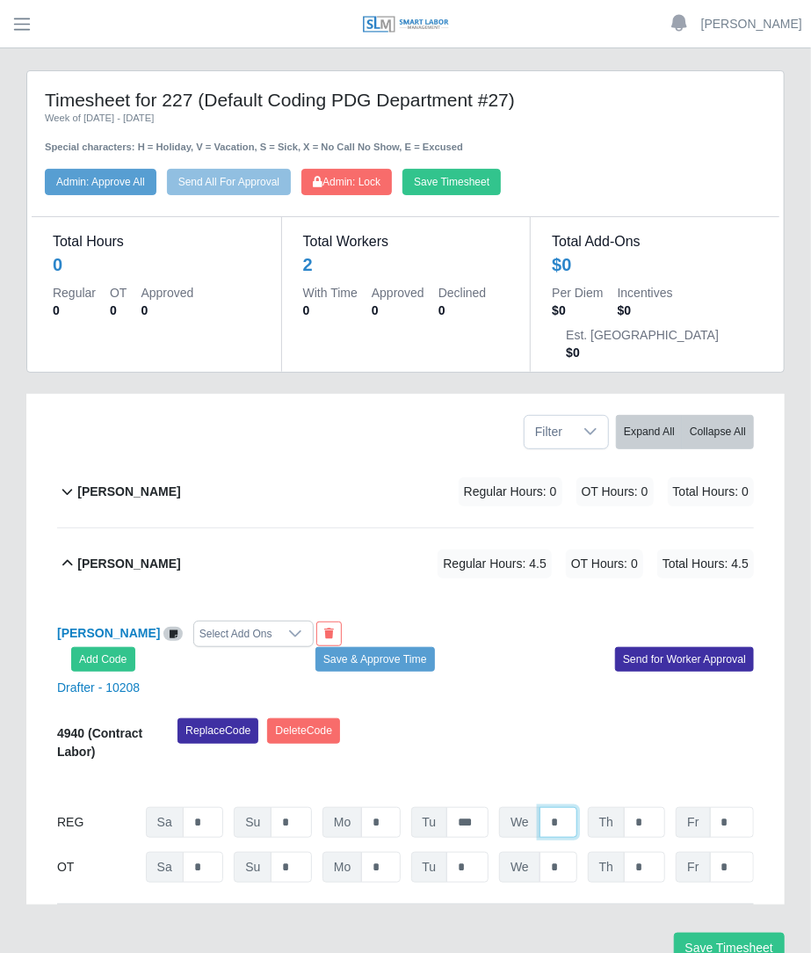
click at [566, 807] on input "*" at bounding box center [559, 822] width 38 height 31
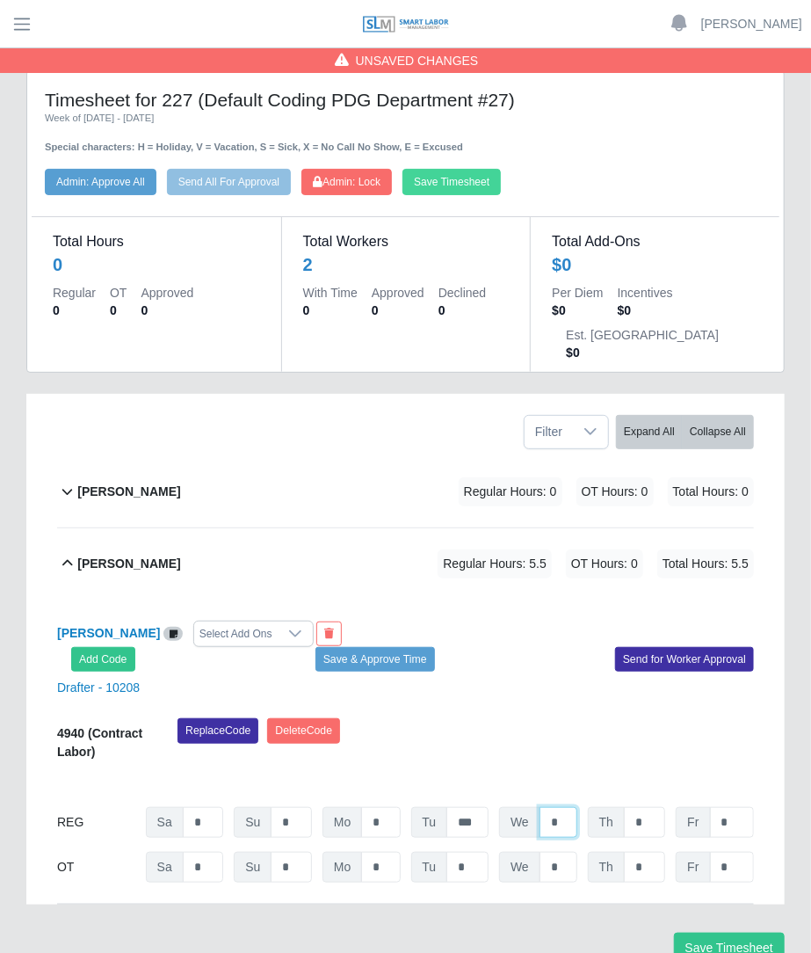
type input "*"
click at [439, 181] on button "Save Timesheet" at bounding box center [451, 182] width 98 height 26
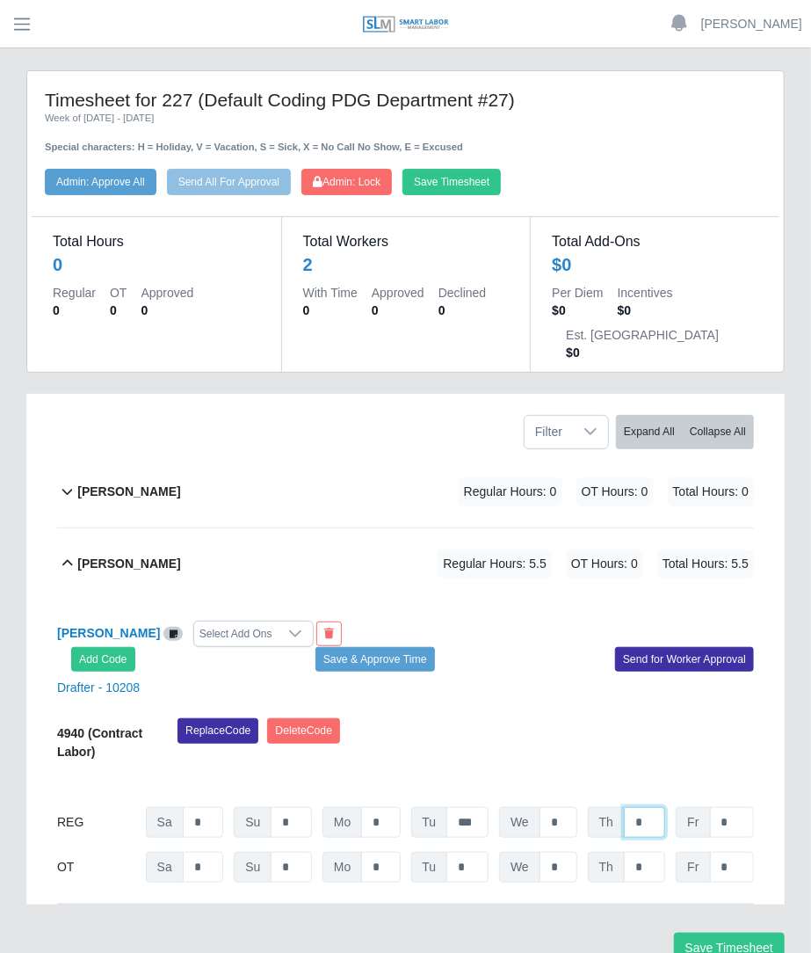
click at [653, 807] on input "*" at bounding box center [644, 822] width 41 height 31
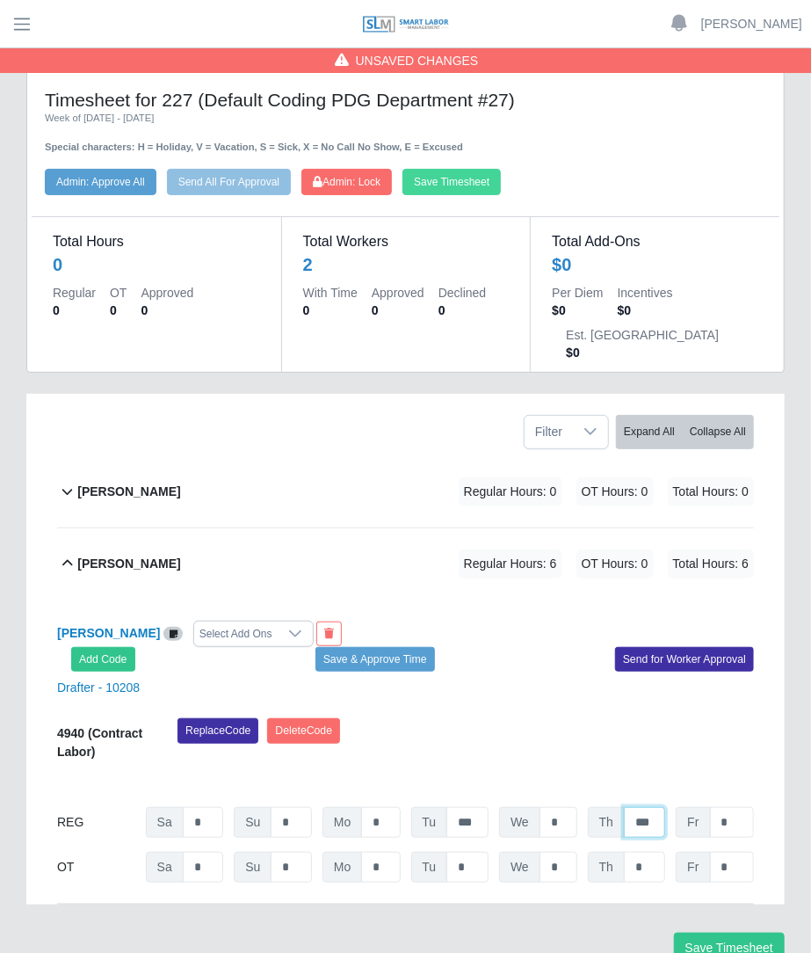
type input "***"
click at [450, 185] on button "Save Timesheet" at bounding box center [451, 182] width 98 height 26
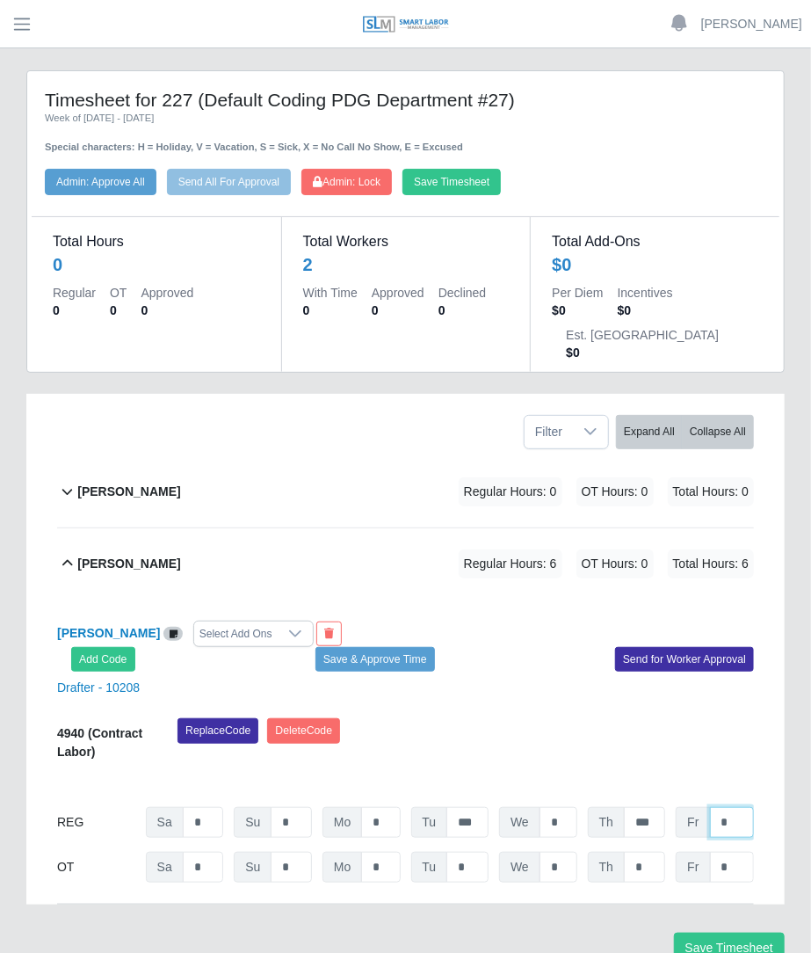
click at [738, 807] on input "*" at bounding box center [732, 822] width 44 height 31
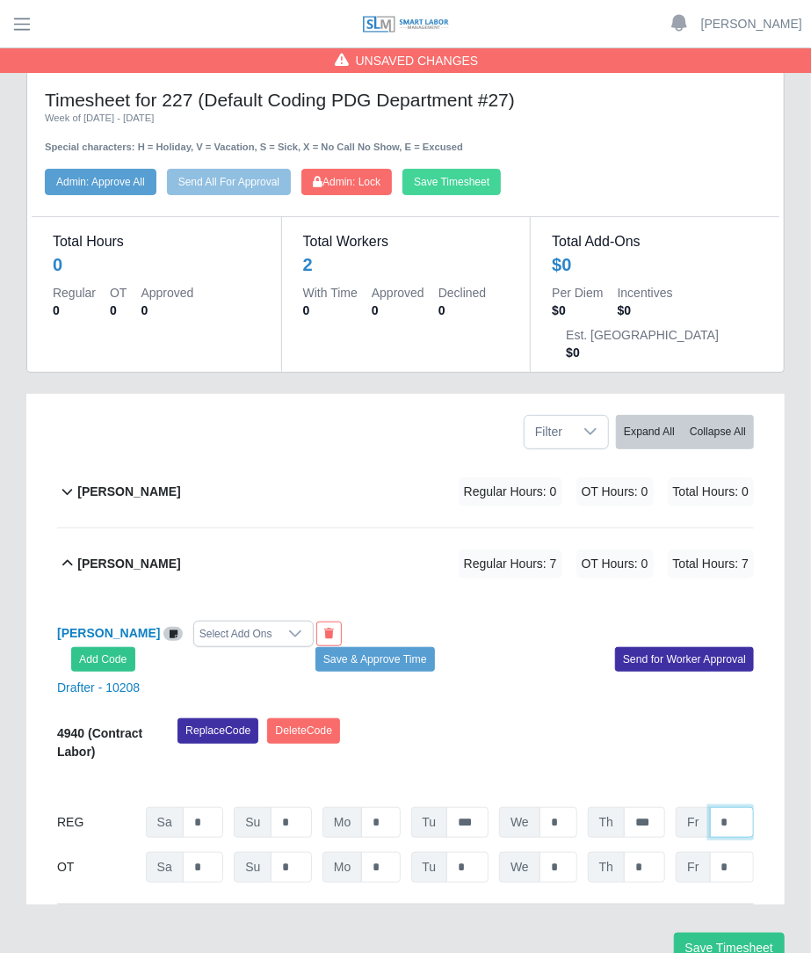
type input "*"
click at [489, 173] on button "Save Timesheet" at bounding box center [451, 182] width 98 height 26
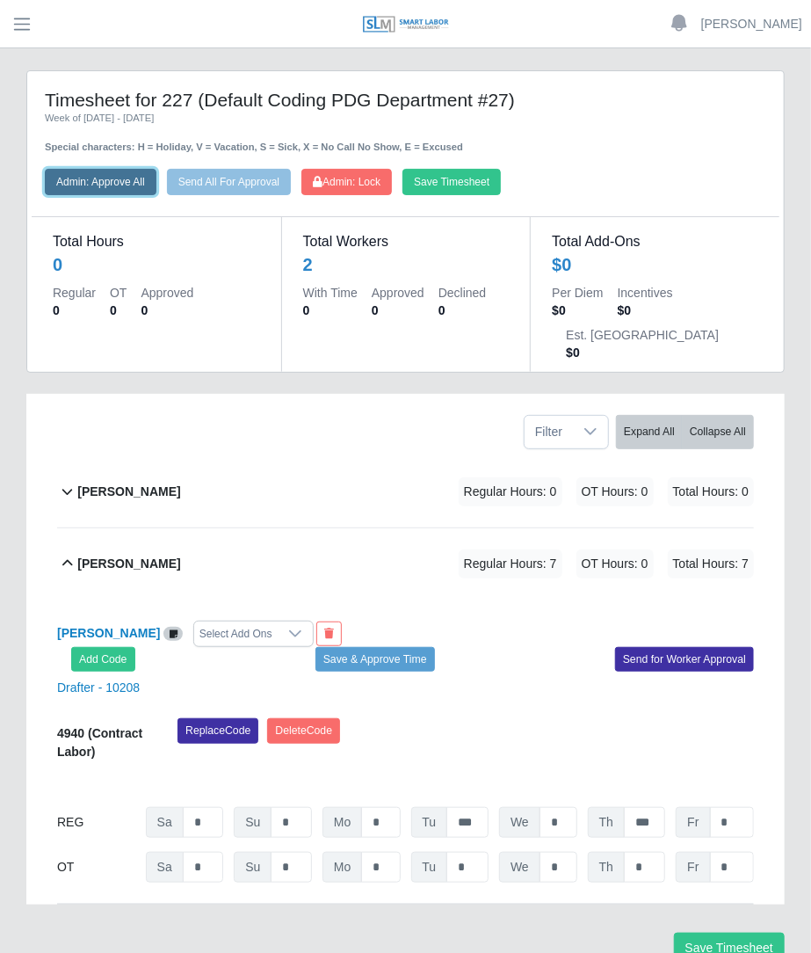
click at [139, 185] on button "Admin: Approve All" at bounding box center [101, 182] width 112 height 26
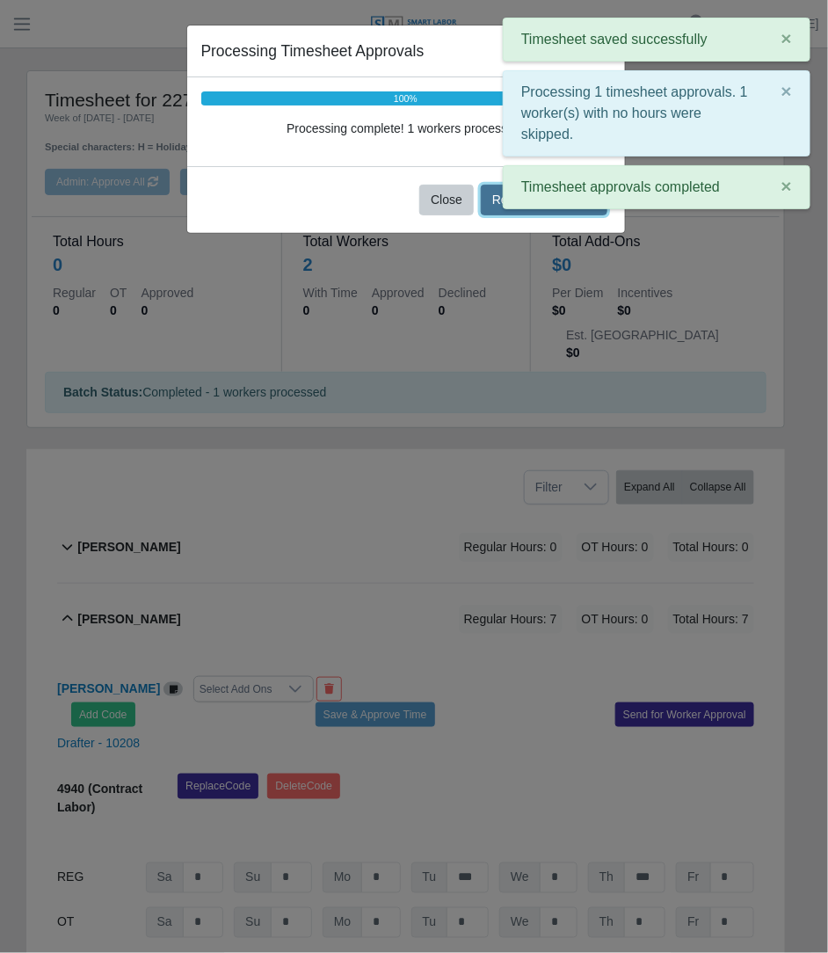
click at [497, 203] on button "Refresh Timesheet" at bounding box center [544, 200] width 127 height 31
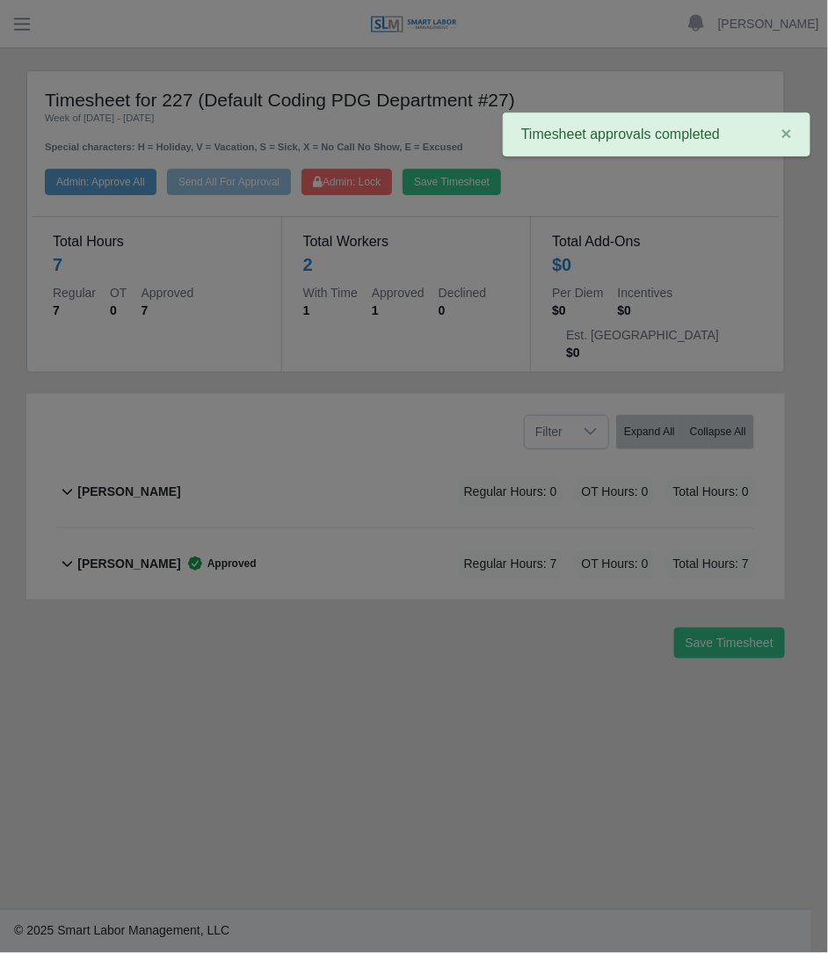
click at [422, 176] on div at bounding box center [414, 476] width 828 height 953
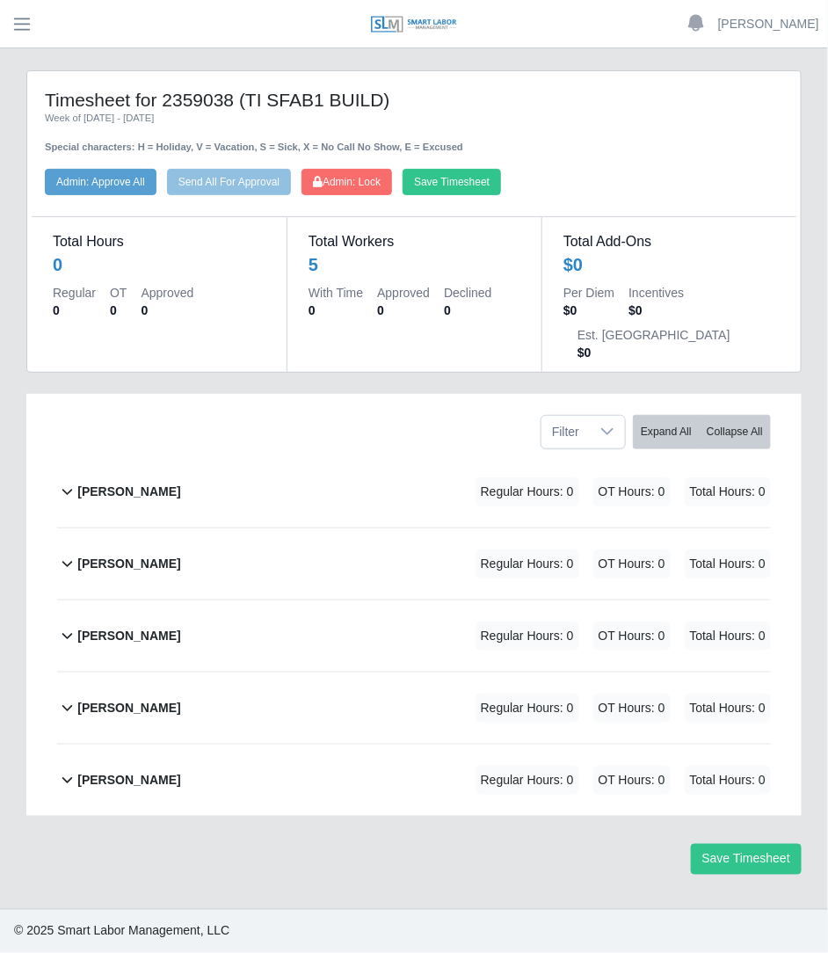
click at [301, 672] on div "Samantha Mclaughlin Regular Hours: 0 OT Hours: 0 Total Hours: 0" at bounding box center [423, 707] width 693 height 71
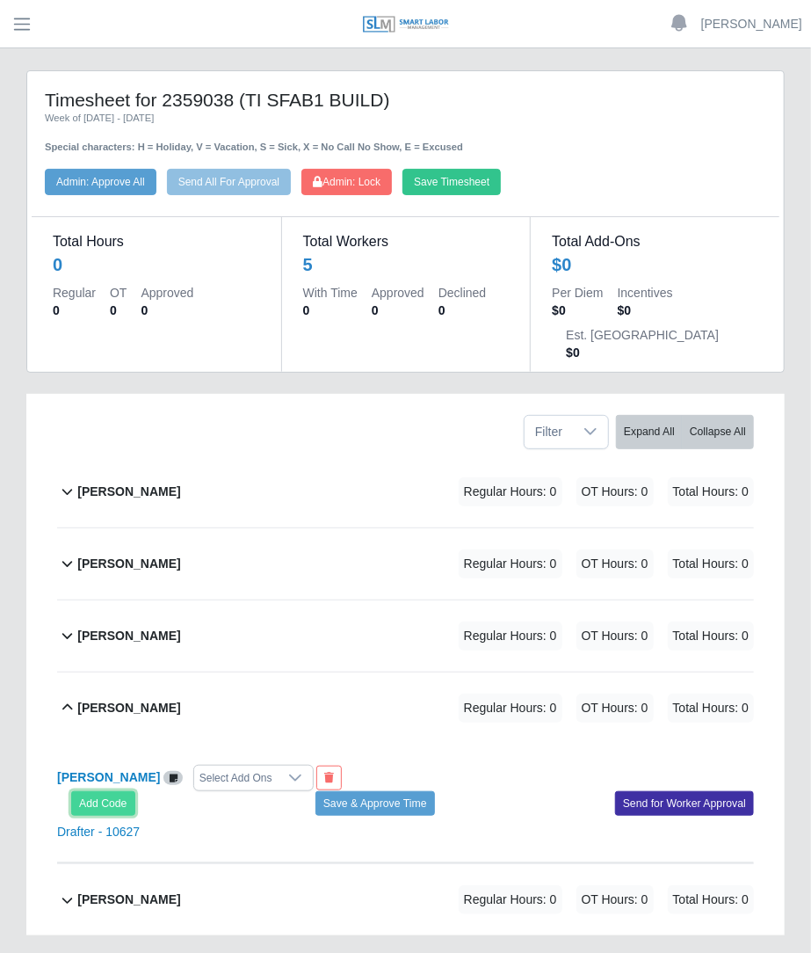
click at [120, 791] on button "Add Code" at bounding box center [103, 803] width 64 height 25
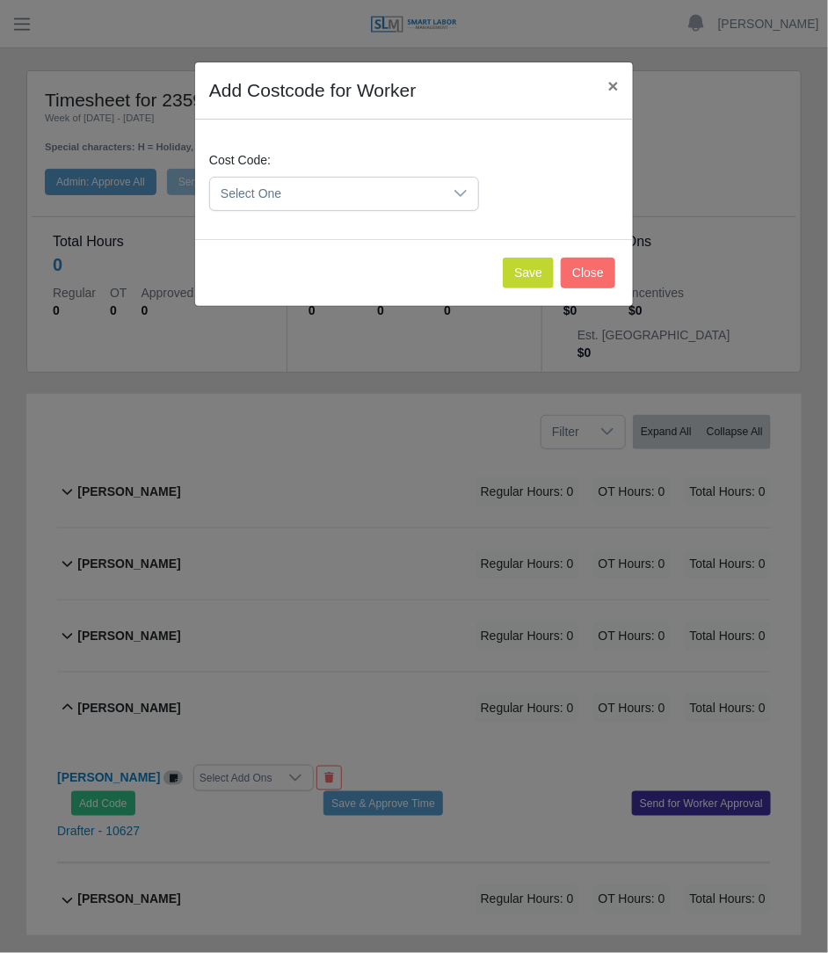
click at [383, 193] on span "Select One" at bounding box center [326, 194] width 233 height 33
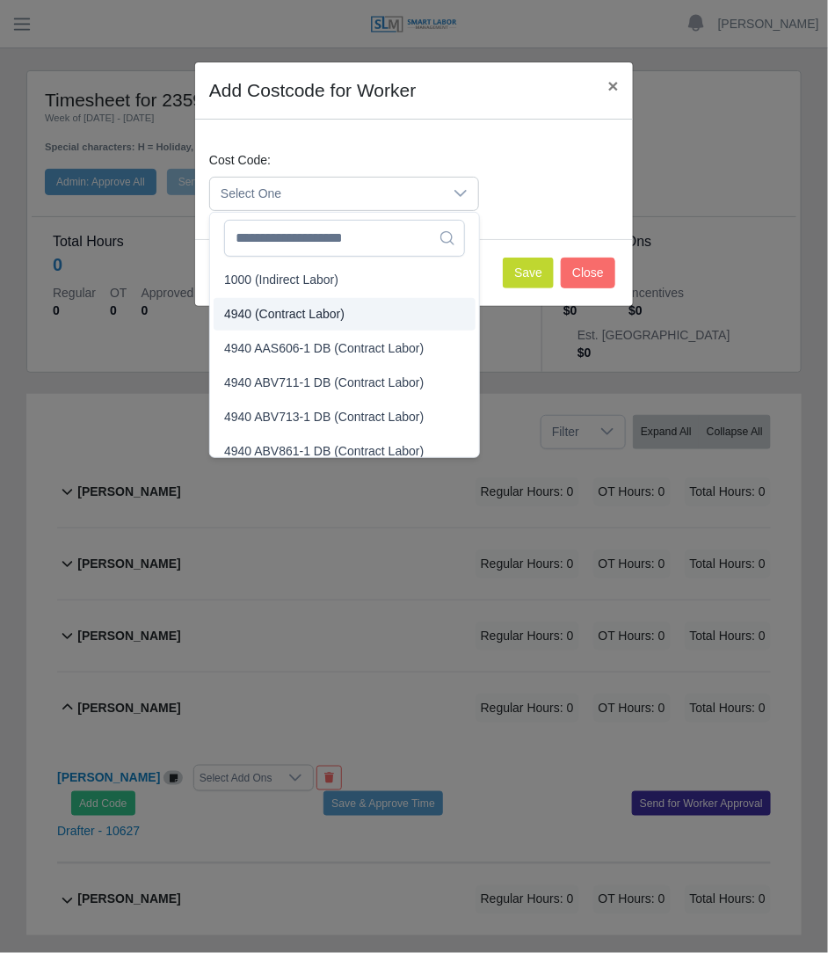
click at [330, 314] on span "4940 (Contract Labor)" at bounding box center [284, 314] width 120 height 18
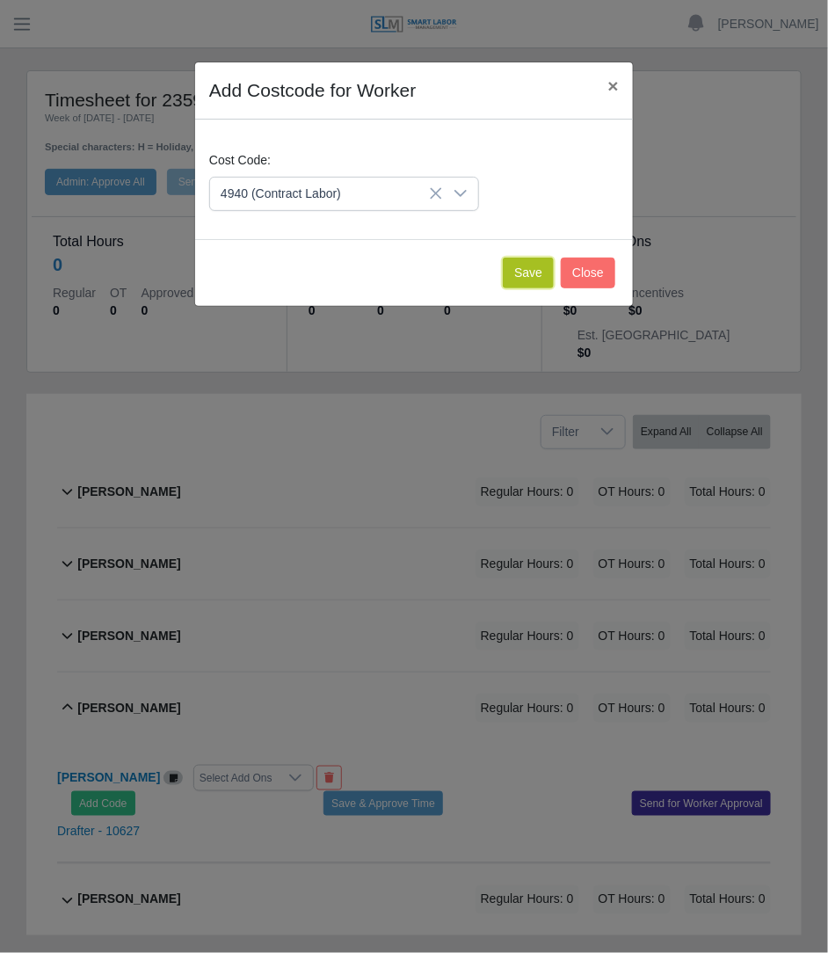
click at [520, 273] on button "Save" at bounding box center [528, 272] width 51 height 31
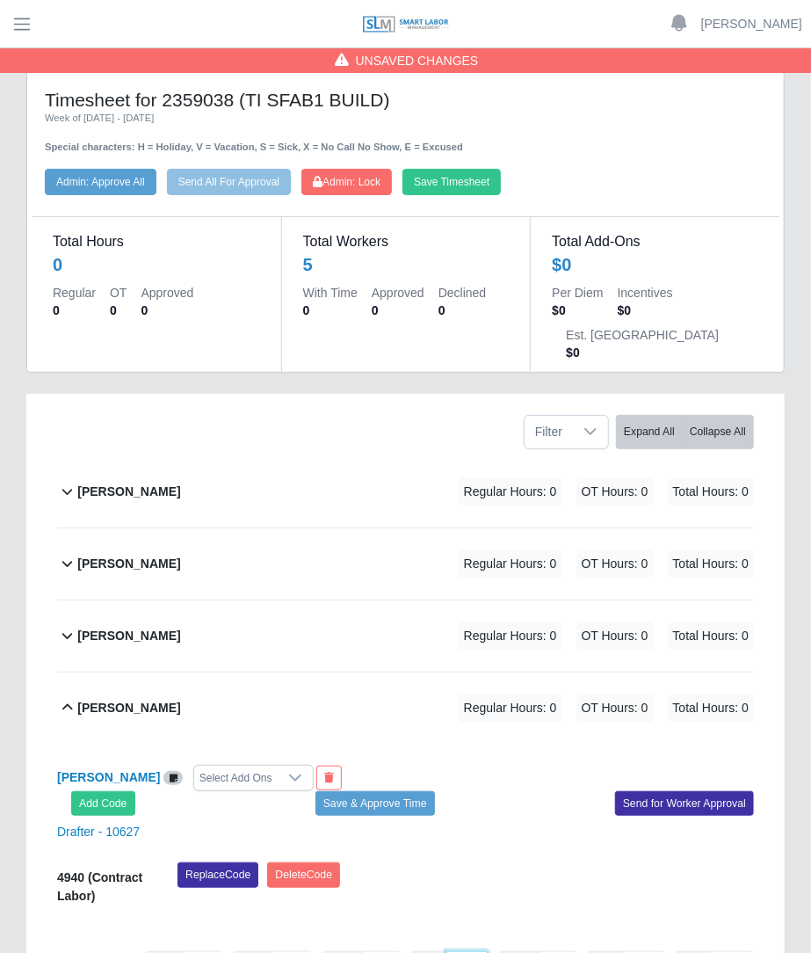
click at [477, 951] on input "*" at bounding box center [467, 966] width 42 height 31
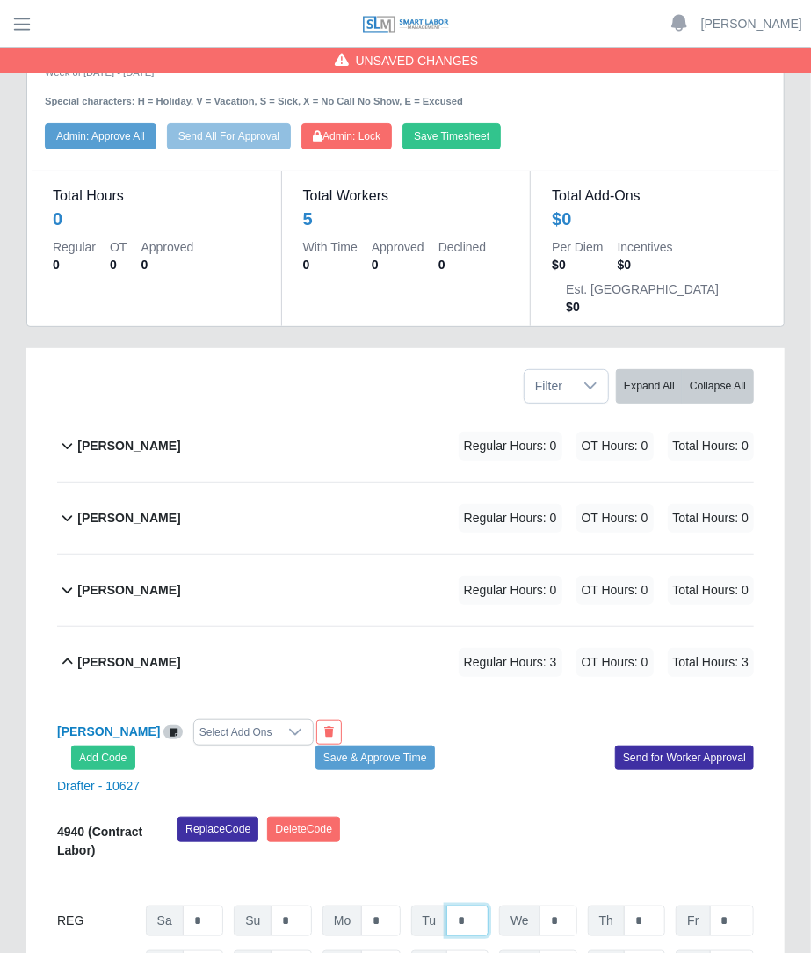
scroll to position [49, 0]
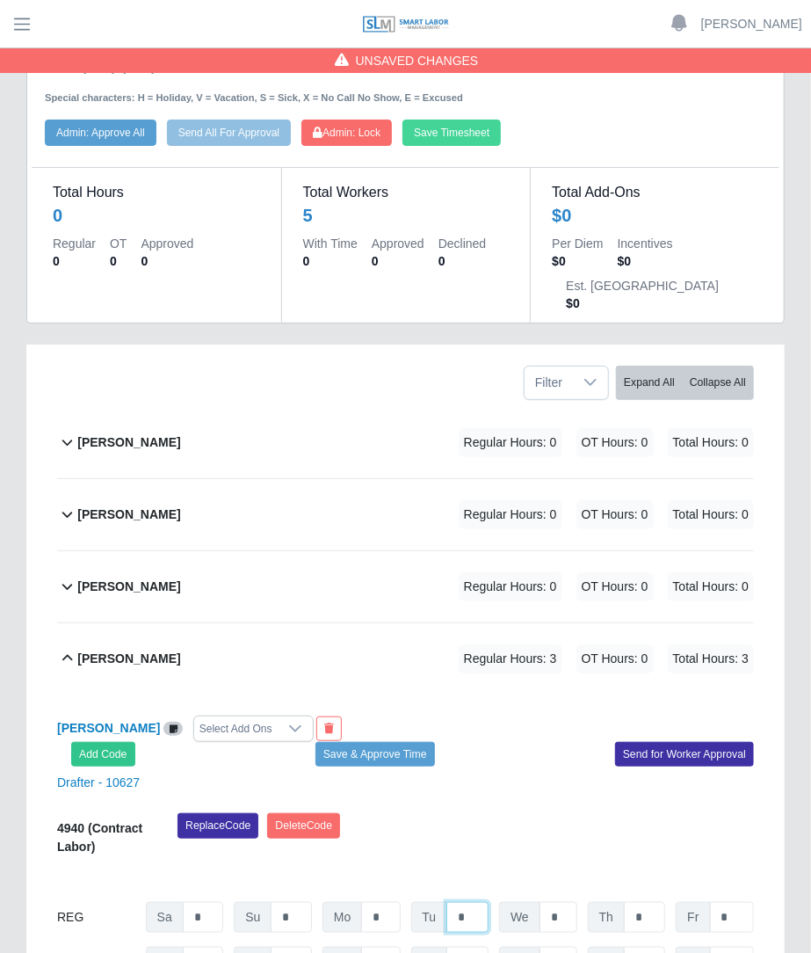
type input "*"
click at [492, 129] on button "Save Timesheet" at bounding box center [451, 133] width 98 height 26
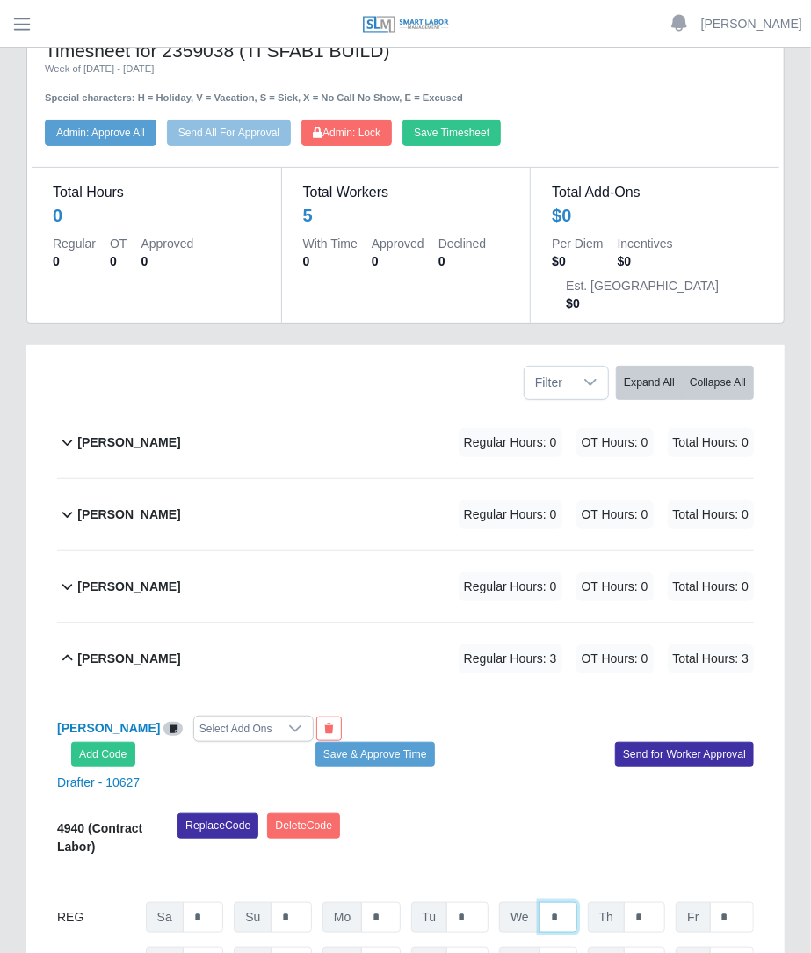
click at [576, 902] on input "*" at bounding box center [559, 917] width 38 height 31
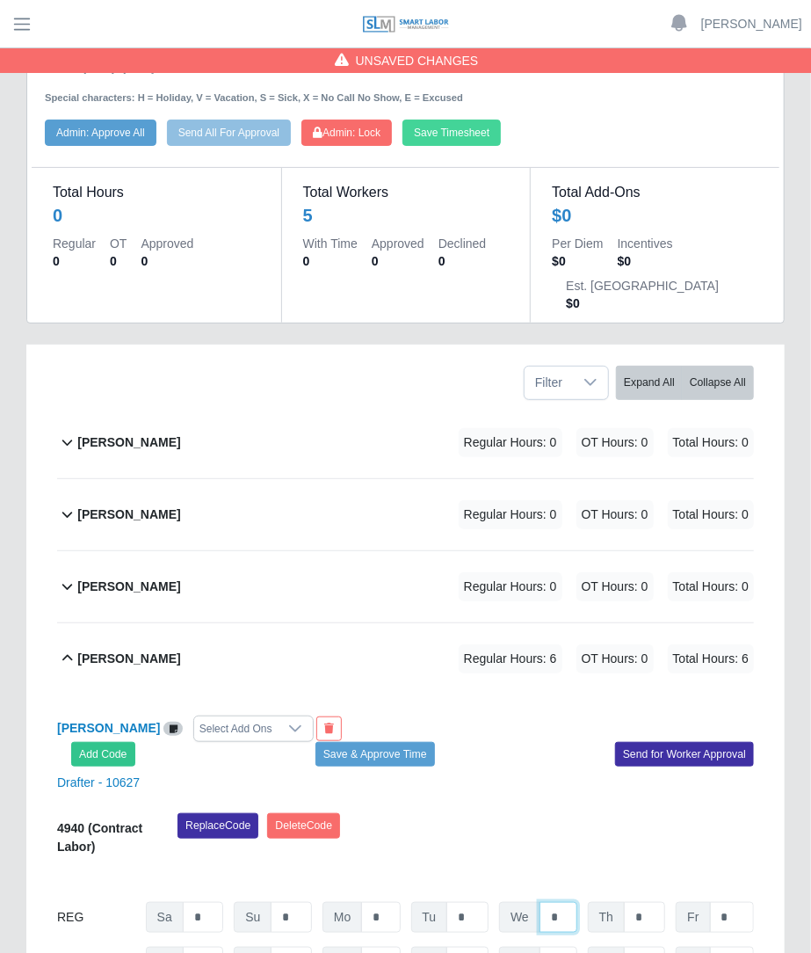
type input "*"
click at [466, 135] on button "Save Timesheet" at bounding box center [451, 133] width 98 height 26
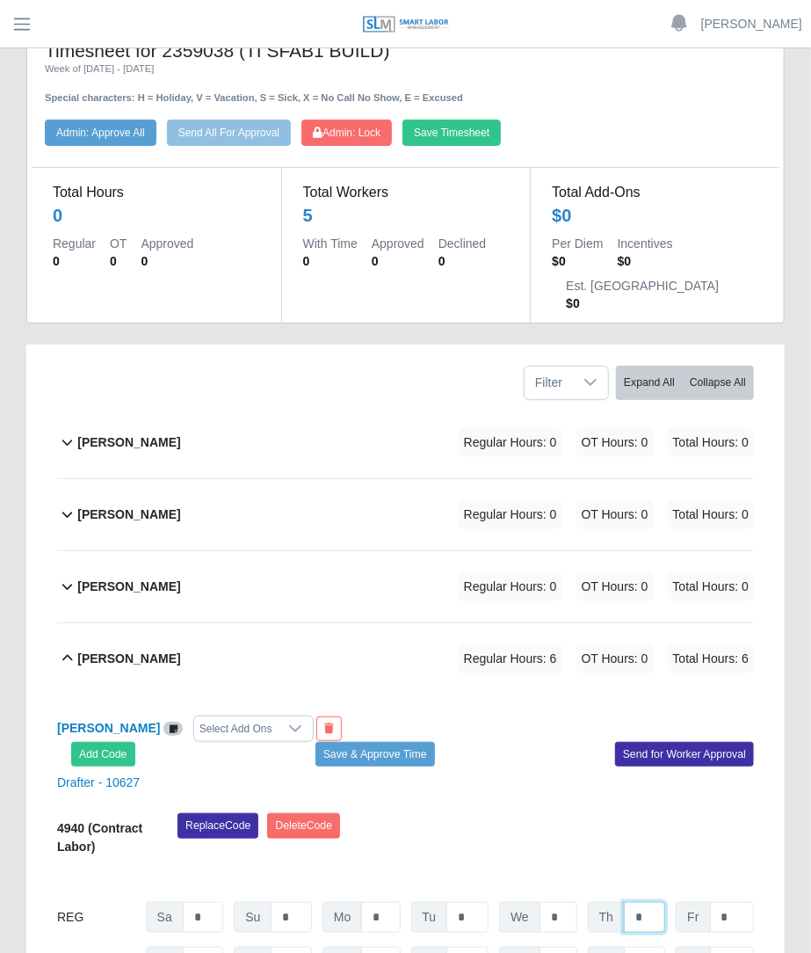
click at [650, 902] on input "*" at bounding box center [644, 917] width 41 height 31
type input "*"
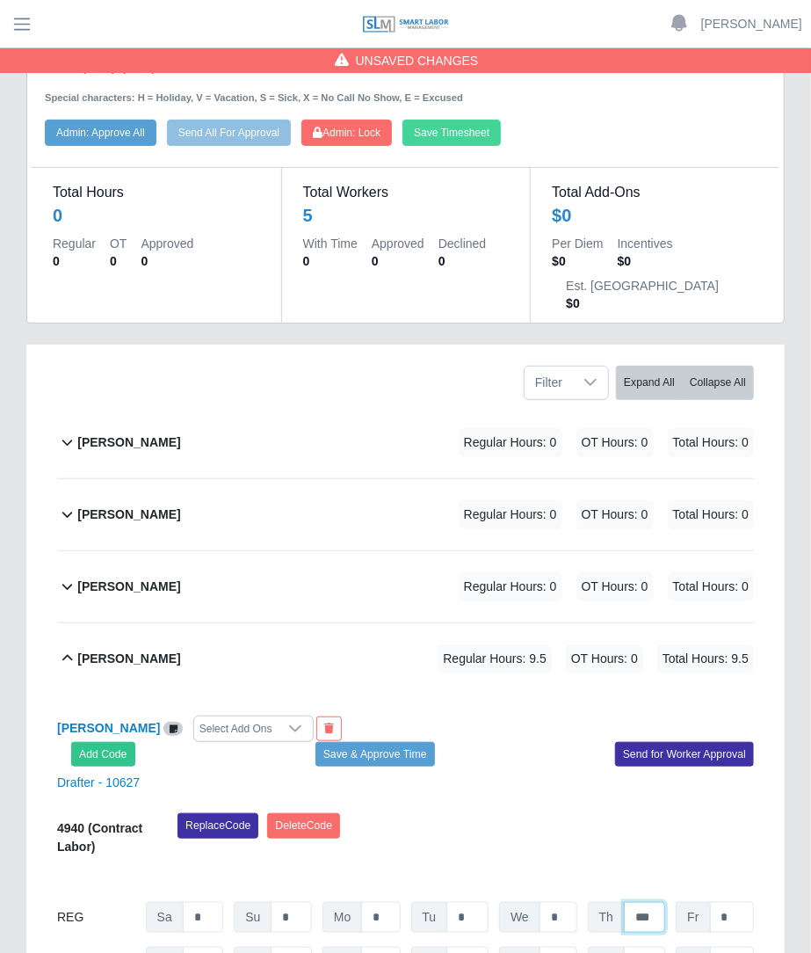
type input "***"
click at [473, 141] on button "Save Timesheet" at bounding box center [451, 133] width 98 height 26
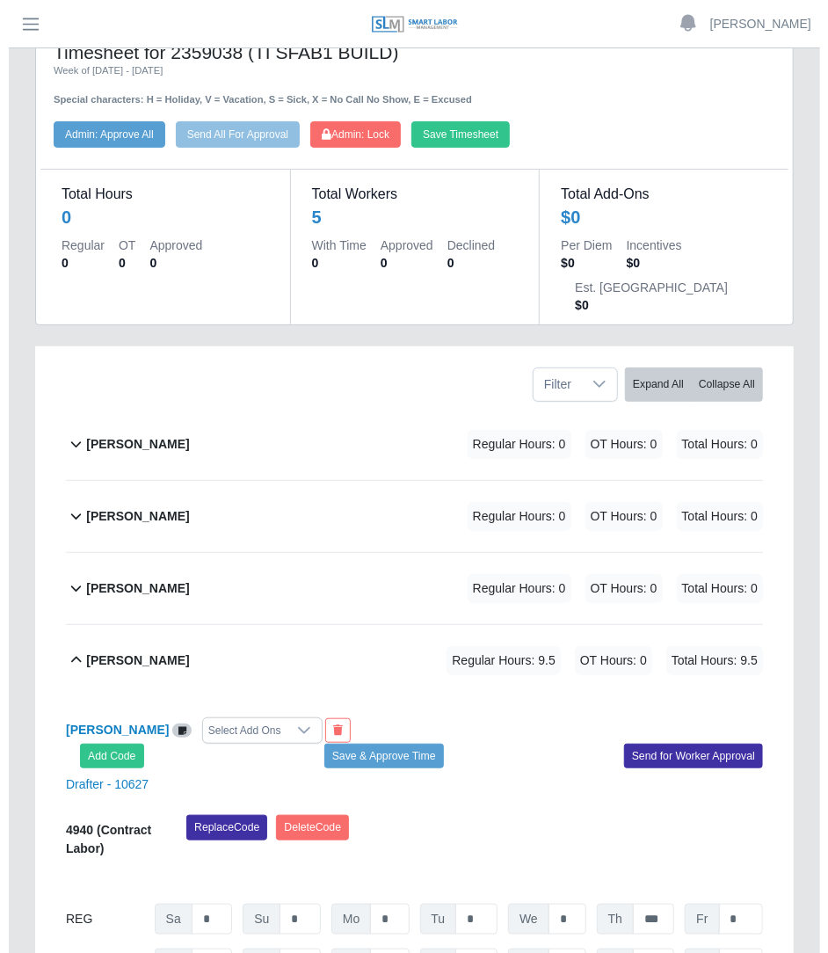
scroll to position [0, 0]
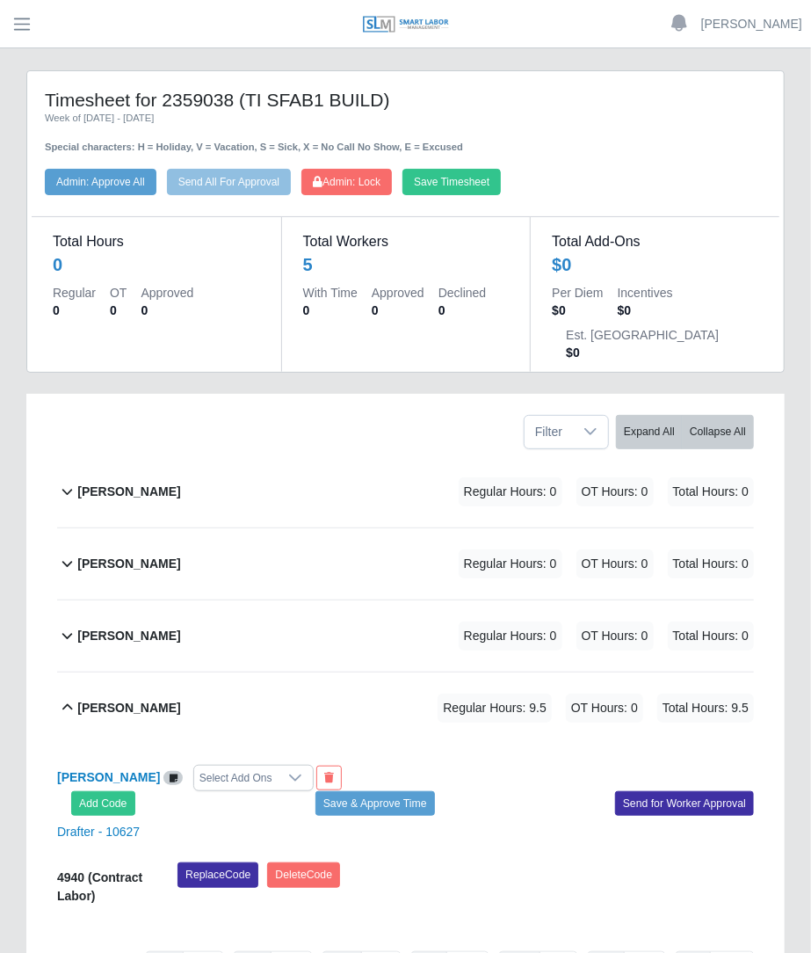
click at [116, 195] on div "Total Hours 0 Regular 0 OT 0 Approved 0 Total Workers 5 With Time 0 Approved 0 …" at bounding box center [406, 283] width 748 height 177
click at [125, 181] on button "Admin: Approve All" at bounding box center [101, 182] width 112 height 26
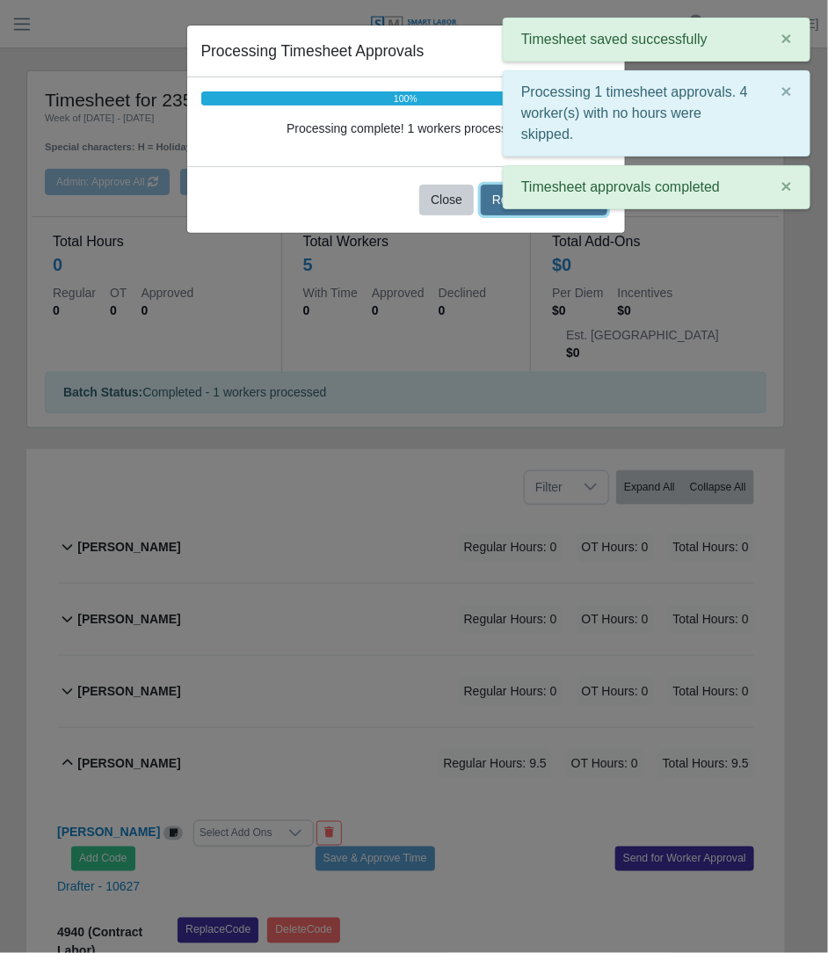
click at [499, 208] on button "Refresh Timesheet" at bounding box center [544, 200] width 127 height 31
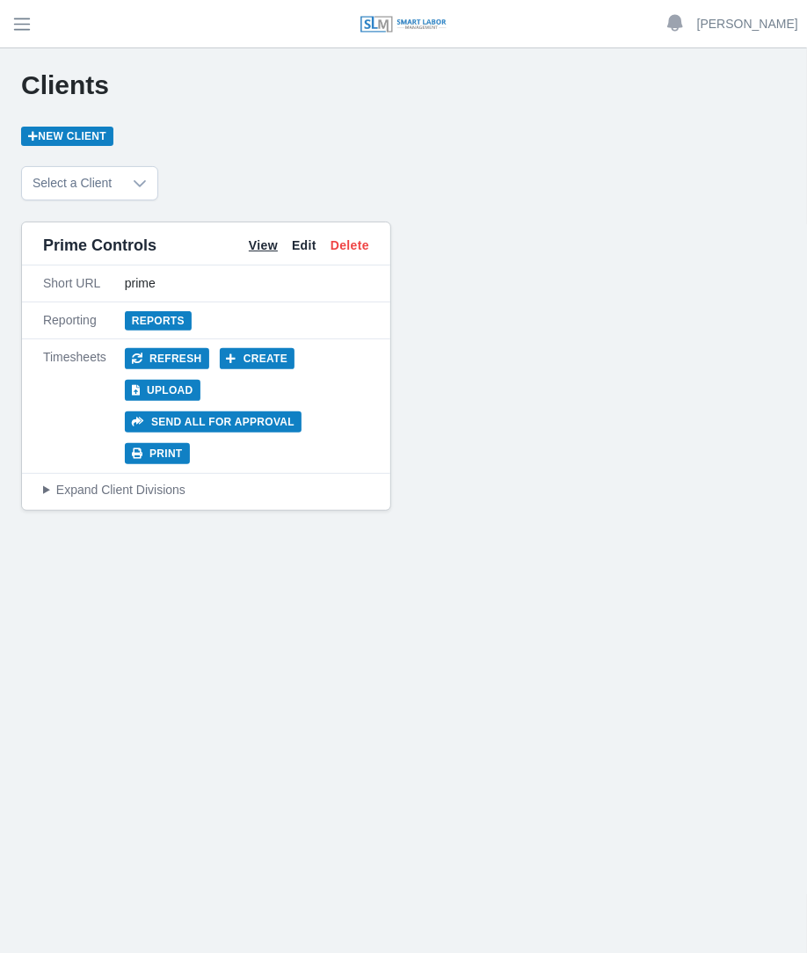
click at [272, 243] on link "View" at bounding box center [263, 245] width 29 height 18
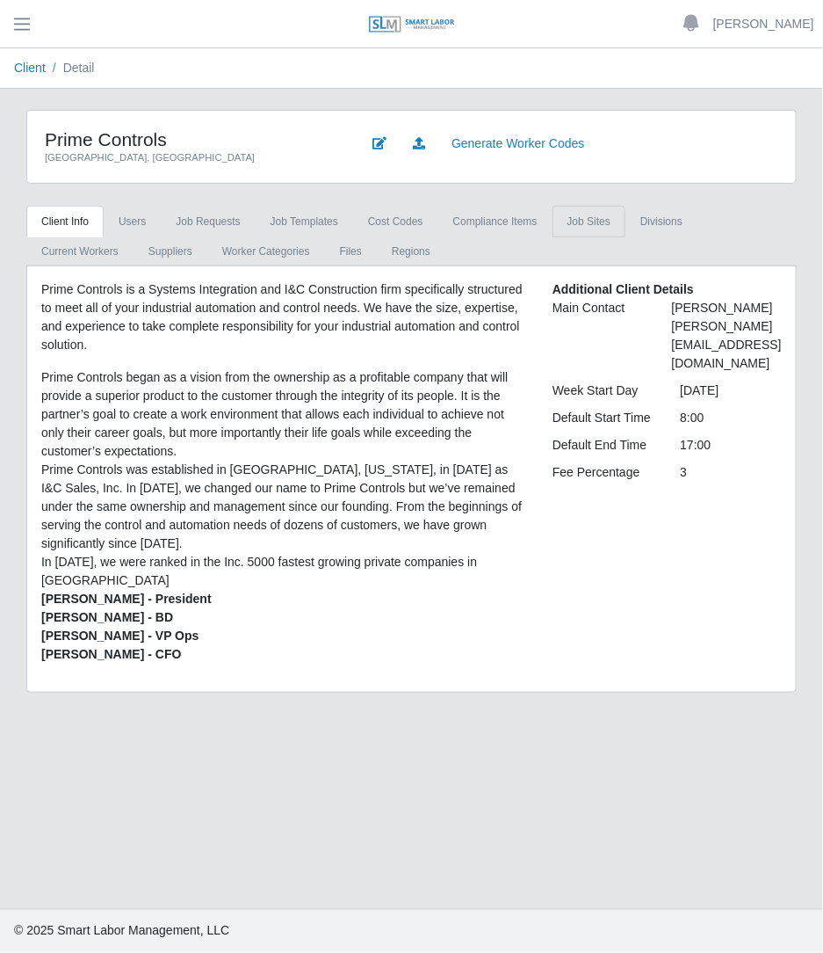
click at [582, 230] on link "job sites" at bounding box center [589, 222] width 73 height 32
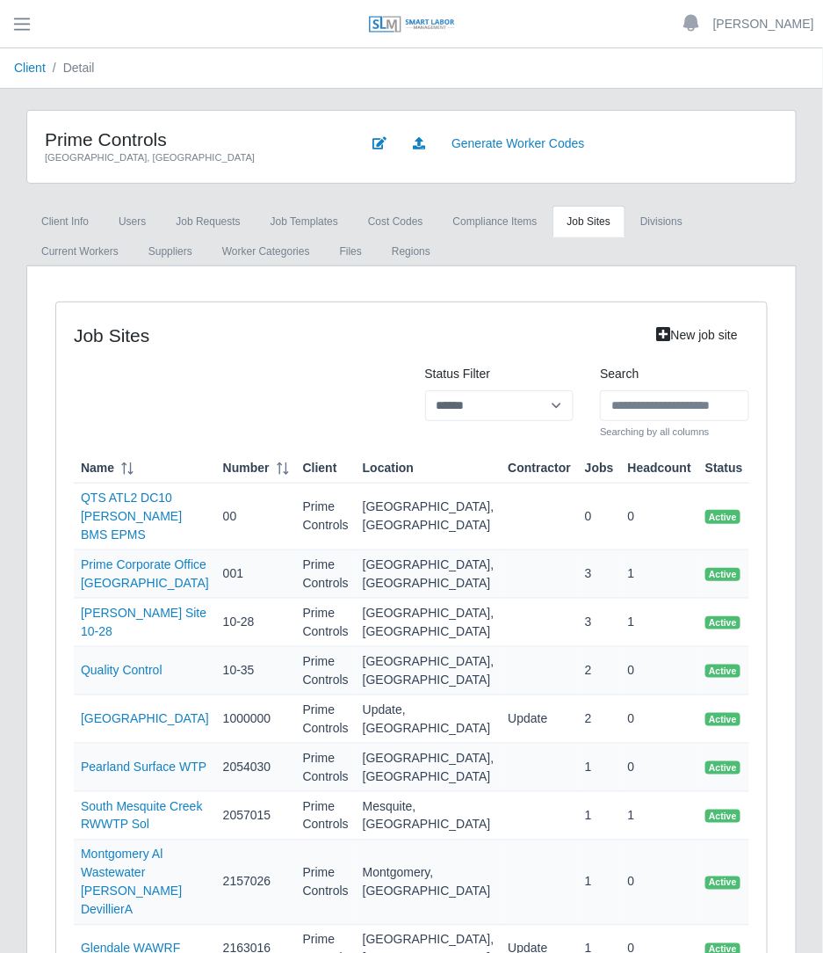
click at [628, 408] on input "Search" at bounding box center [674, 405] width 149 height 31
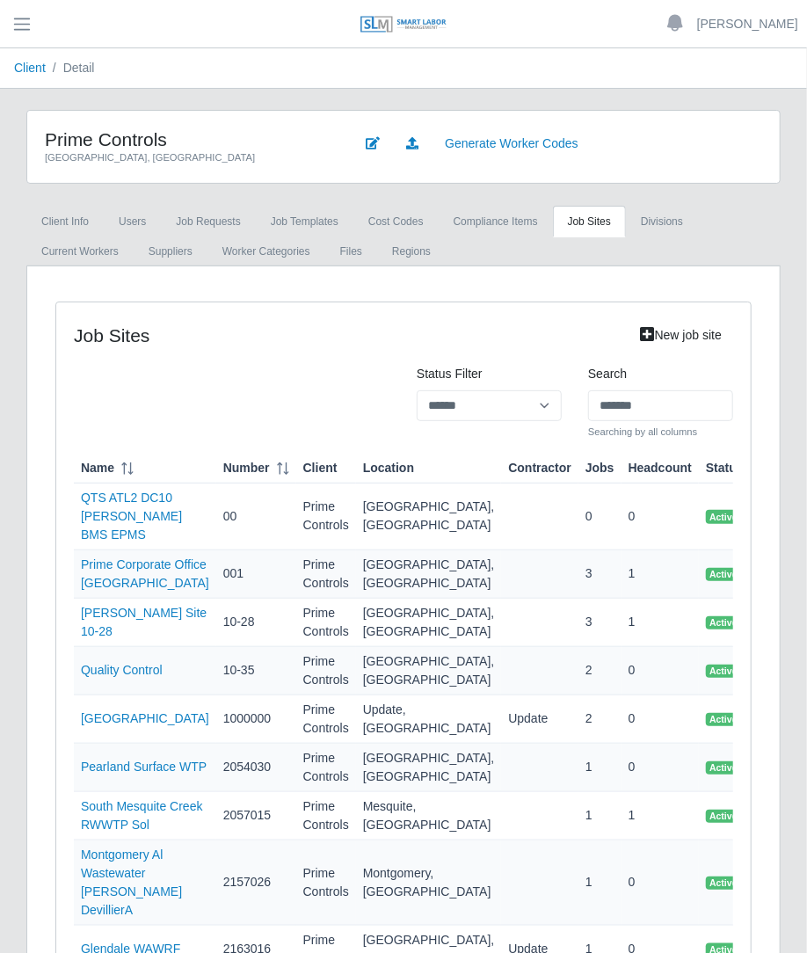
type input "*******"
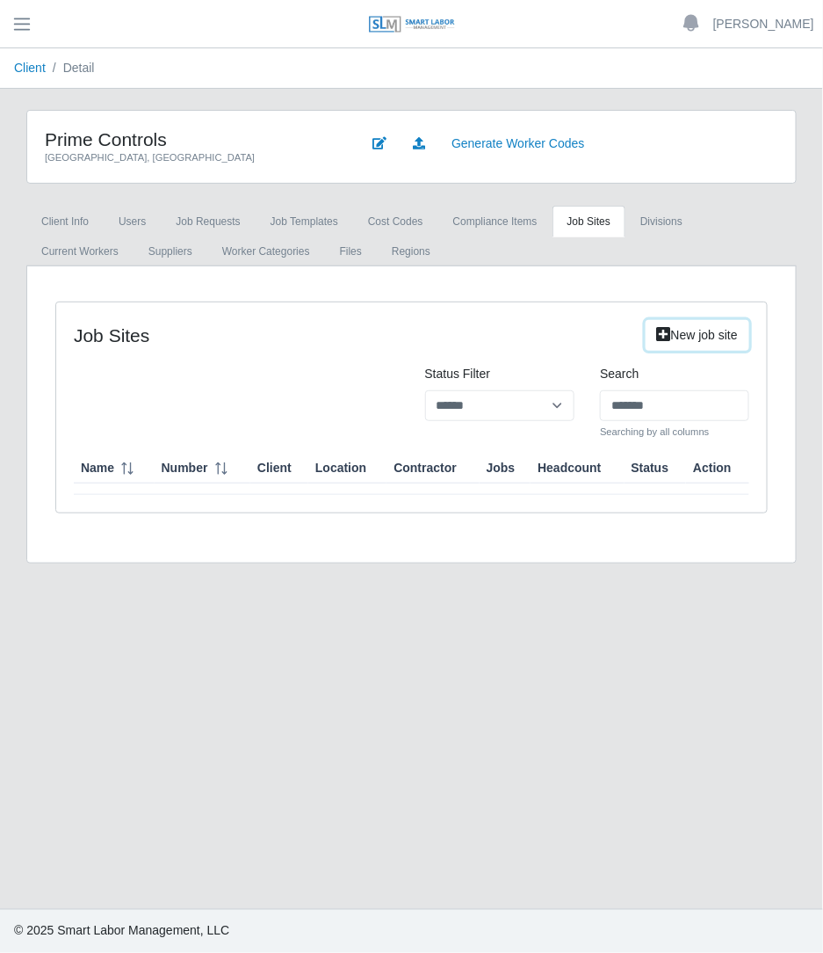
click at [669, 336] on link "New job site" at bounding box center [698, 335] width 104 height 31
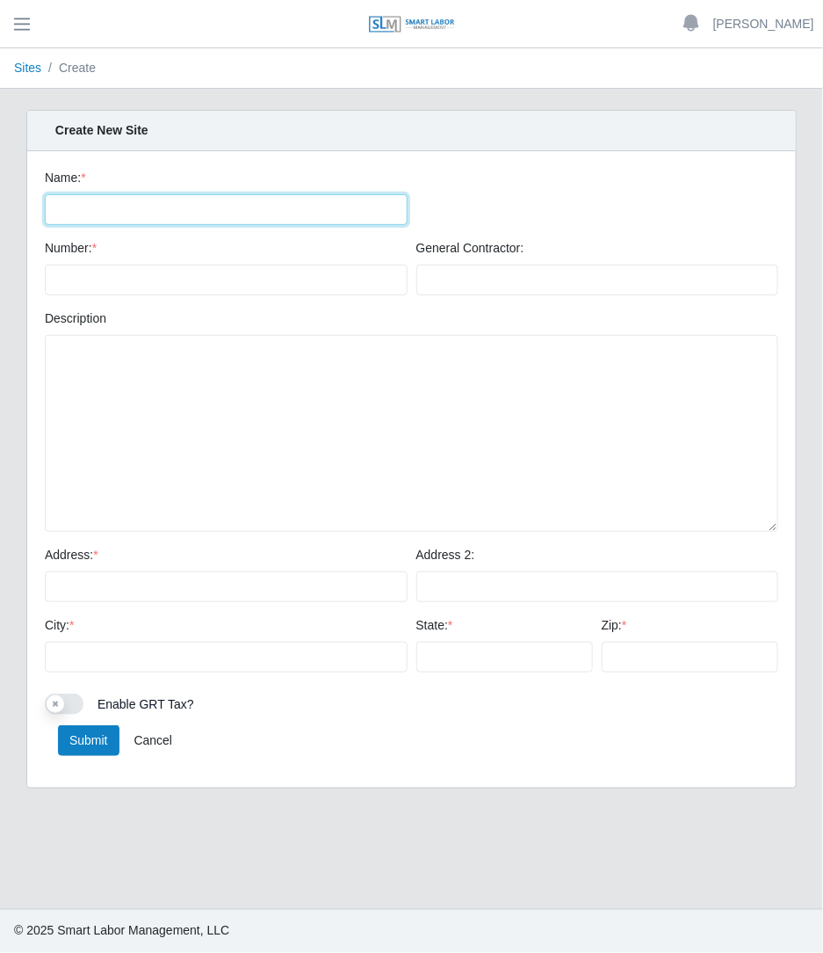
click at [278, 204] on input "Name: *" at bounding box center [226, 209] width 363 height 31
drag, startPoint x: 280, startPoint y: 204, endPoint x: -2, endPoint y: 323, distance: 306.4
click at [0, 323] on html "[PERSON_NAME] Account Settings Logout SLM Services Dashboard Todo Clients Invoi…" at bounding box center [411, 476] width 823 height 953
type input "**********"
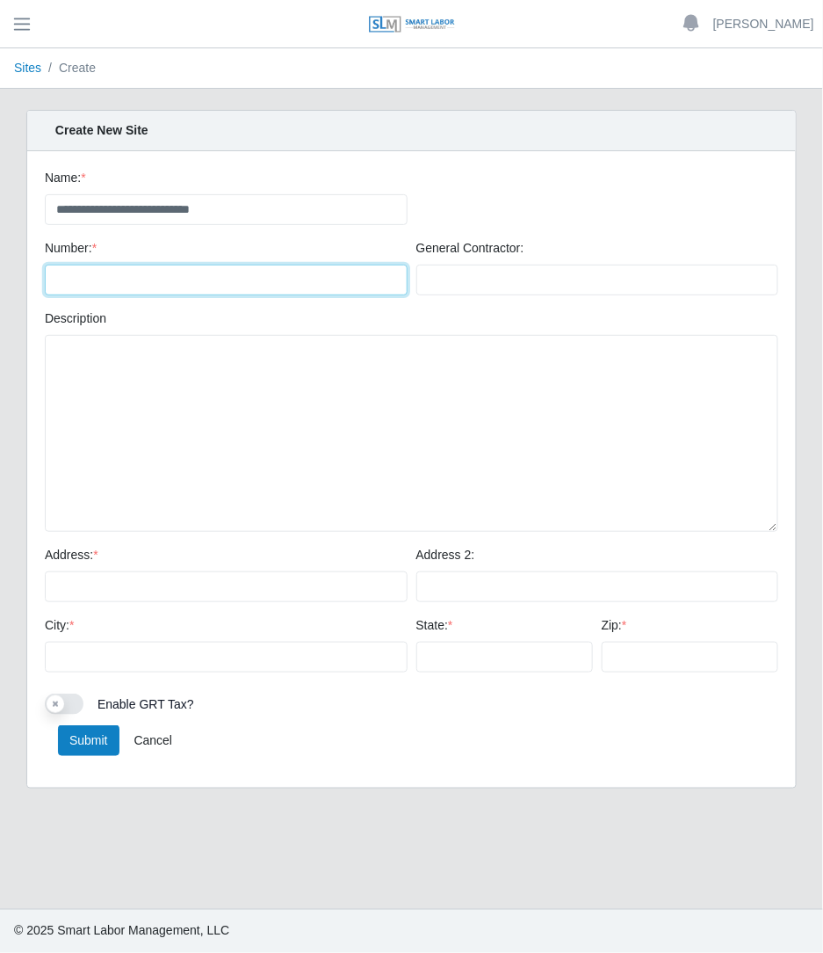
click at [325, 285] on input "Number: *" at bounding box center [226, 280] width 363 height 31
type input "*******"
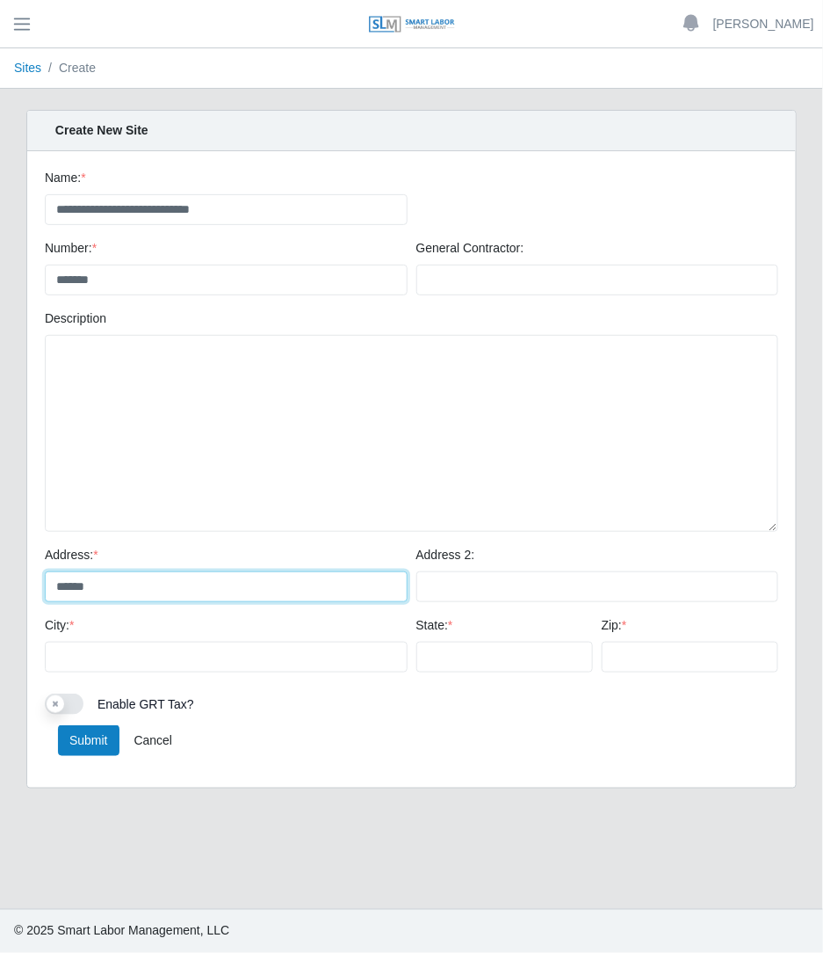
type input "******"
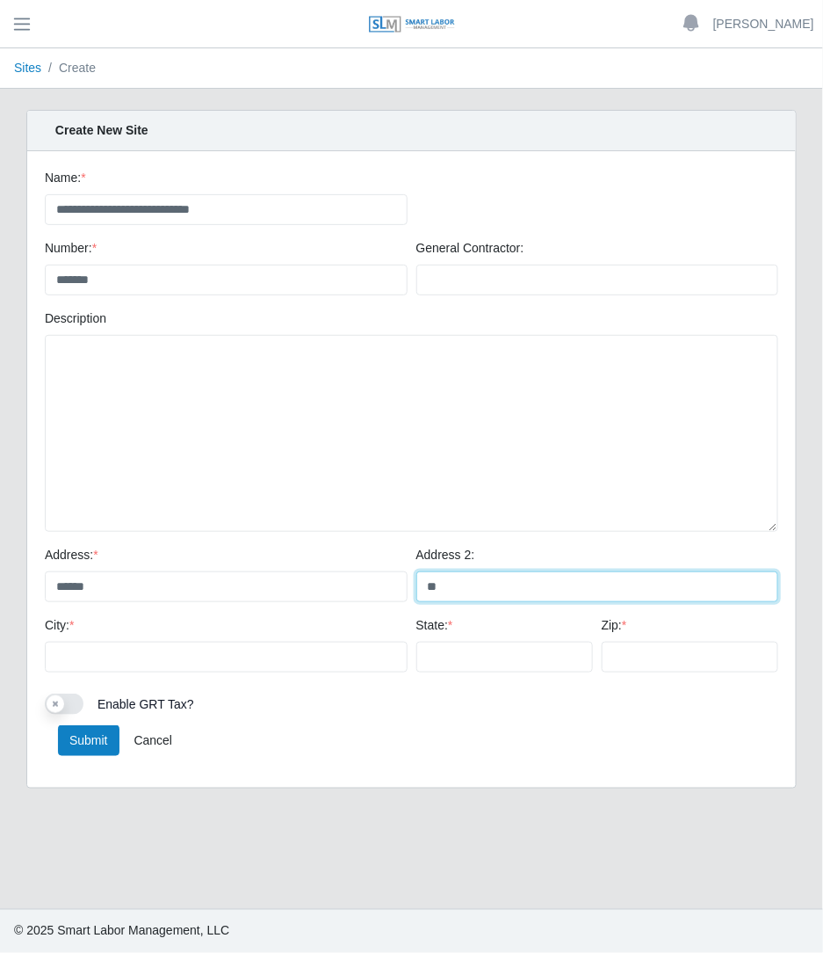
type input "*"
type input "******"
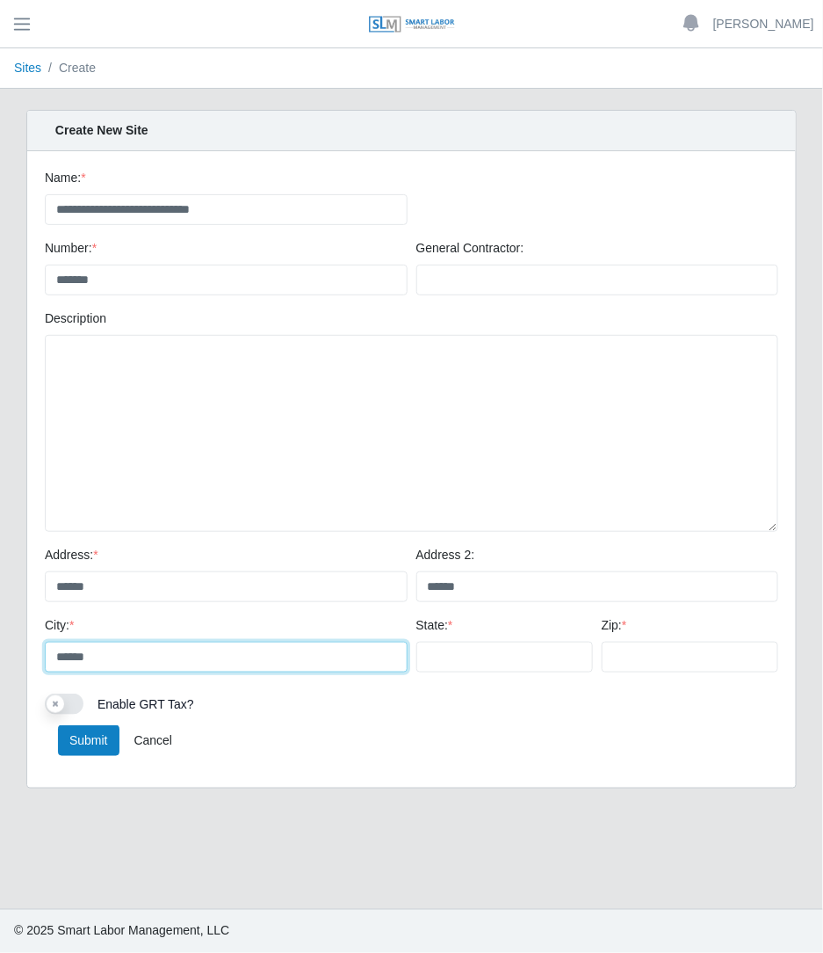
type input "******"
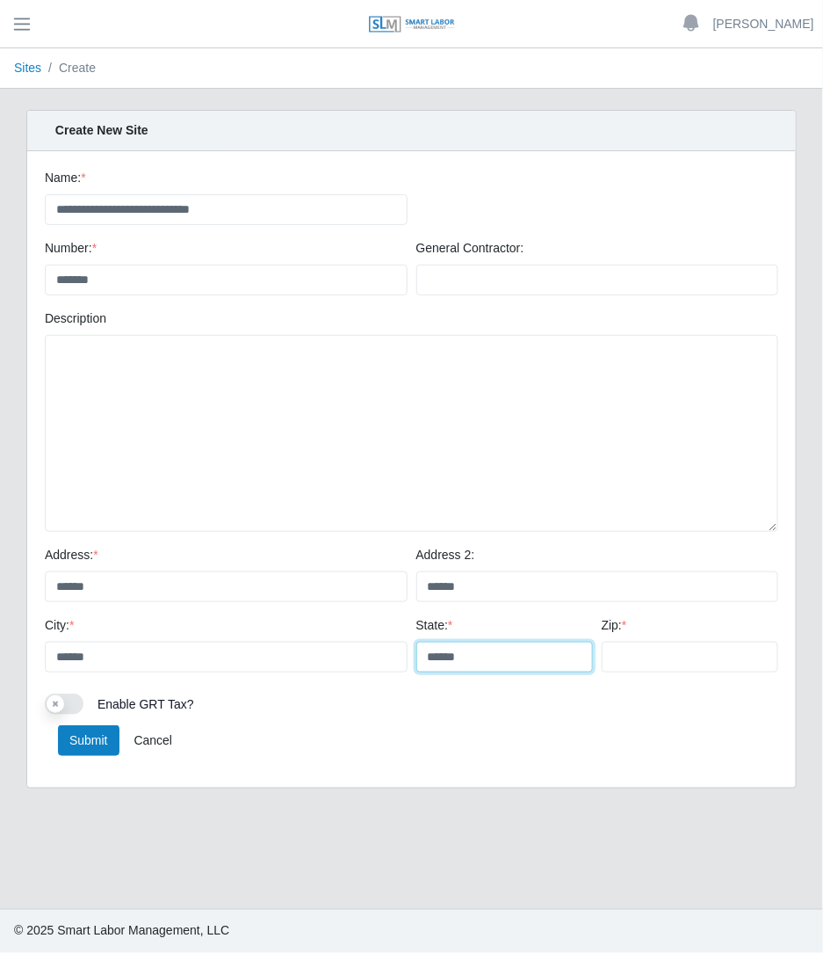
type input "******"
click at [79, 747] on button "Submit" at bounding box center [89, 740] width 62 height 31
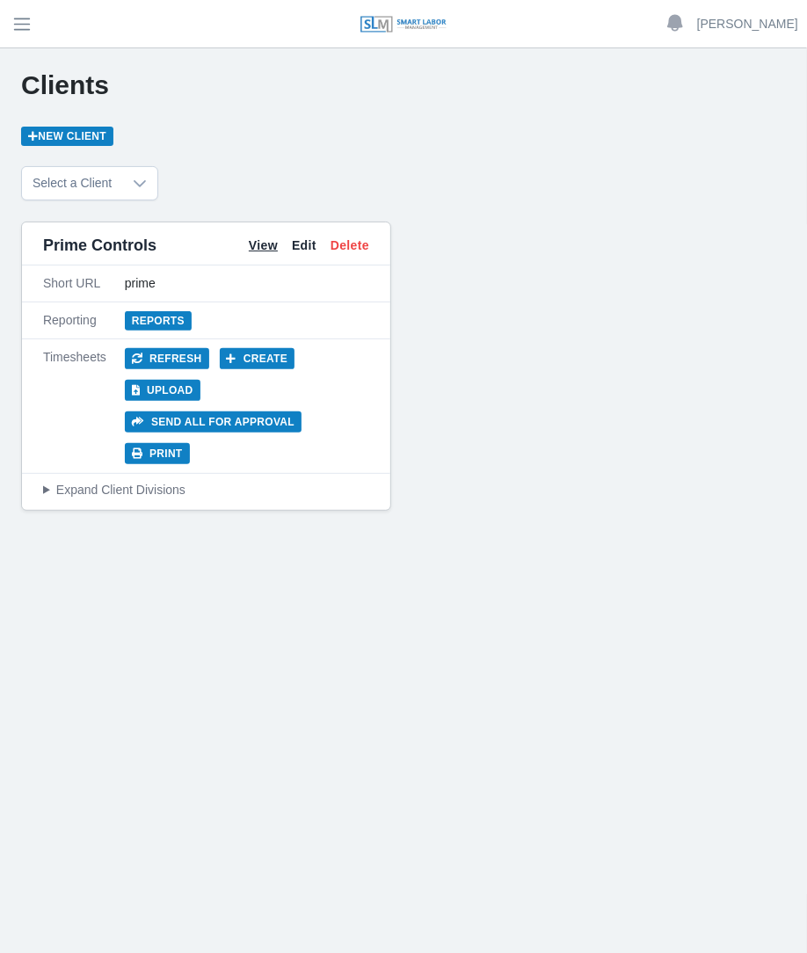
click at [266, 251] on link "View" at bounding box center [263, 245] width 29 height 18
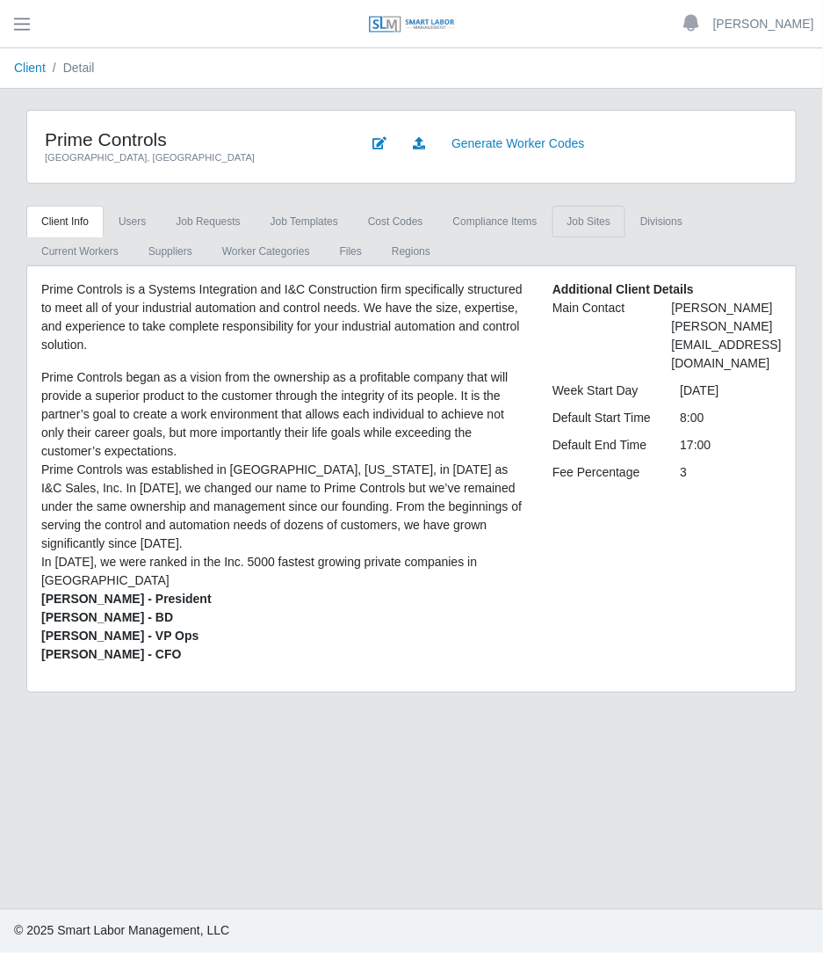
click at [583, 212] on link "job sites" at bounding box center [589, 222] width 73 height 32
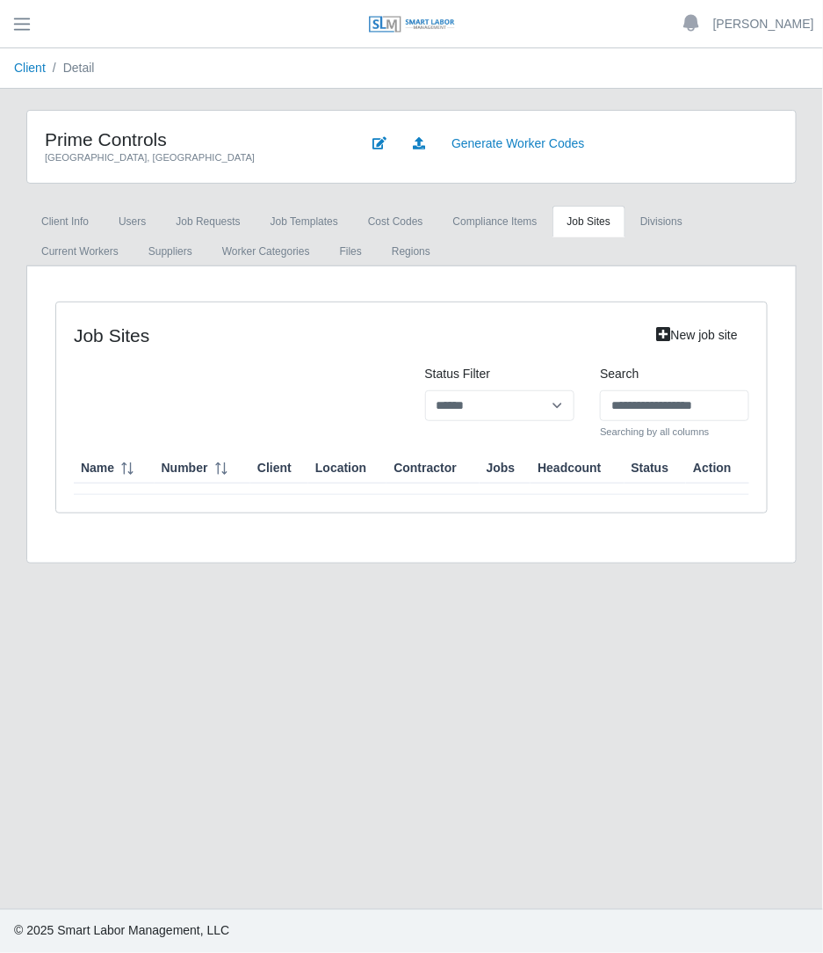
drag, startPoint x: 734, startPoint y: 403, endPoint x: 412, endPoint y: 373, distance: 323.1
click at [412, 373] on div "**********" at bounding box center [412, 402] width 702 height 75
click at [412, 373] on div "Status Filter ****** *** ********" at bounding box center [500, 402] width 176 height 75
drag, startPoint x: 743, startPoint y: 408, endPoint x: 410, endPoint y: 434, distance: 335.0
click at [410, 434] on div "**********" at bounding box center [412, 402] width 702 height 75
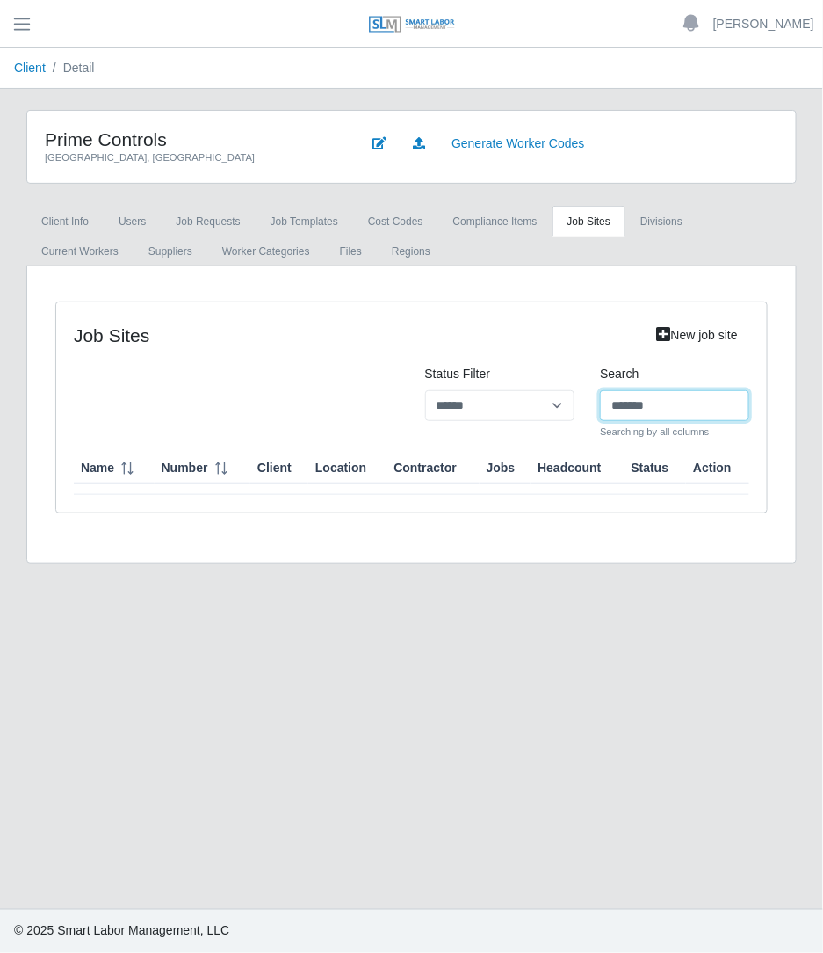
type input "*******"
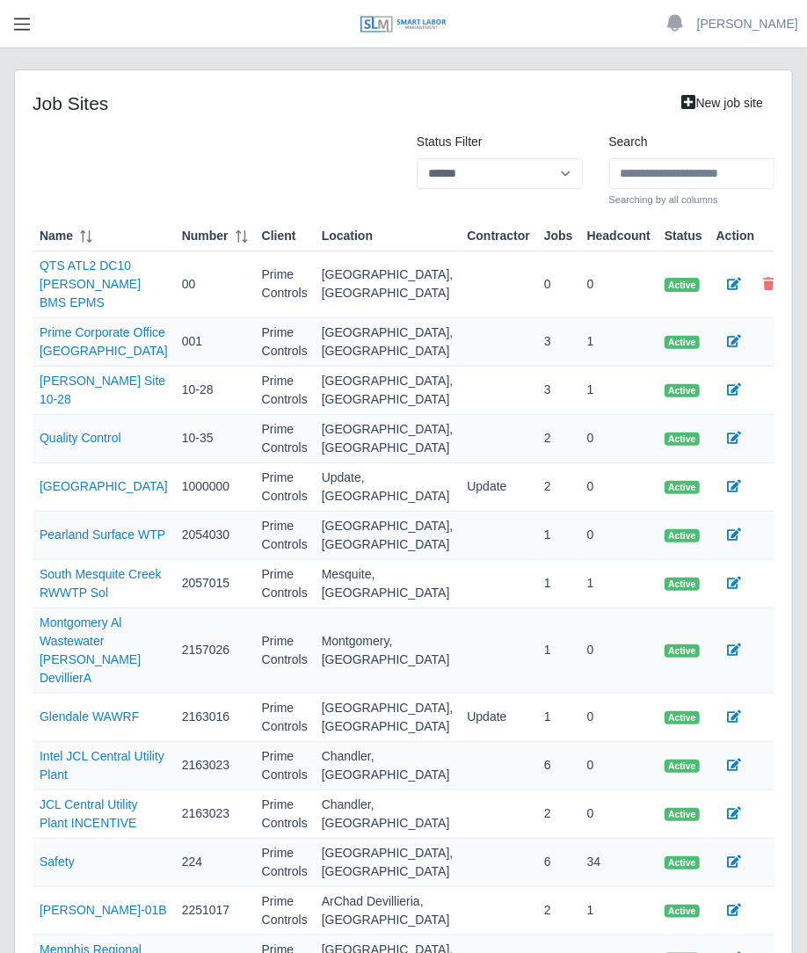
click at [25, 25] on span "button" at bounding box center [22, 24] width 23 height 20
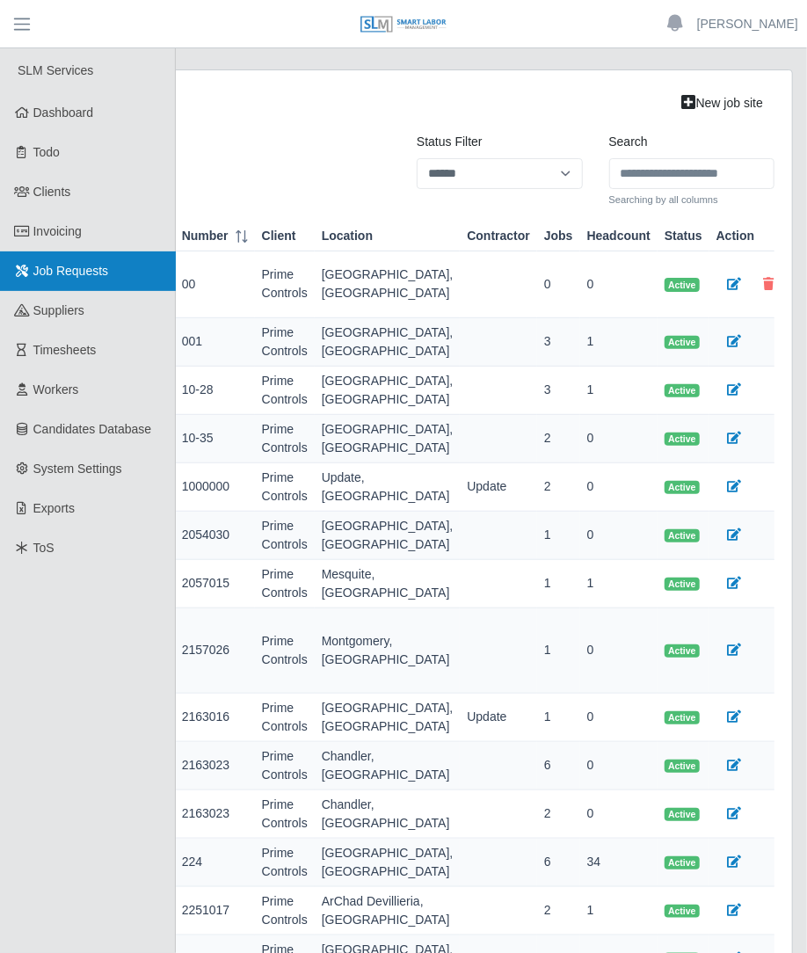
click at [79, 264] on span "Job Requests" at bounding box center [71, 271] width 76 height 14
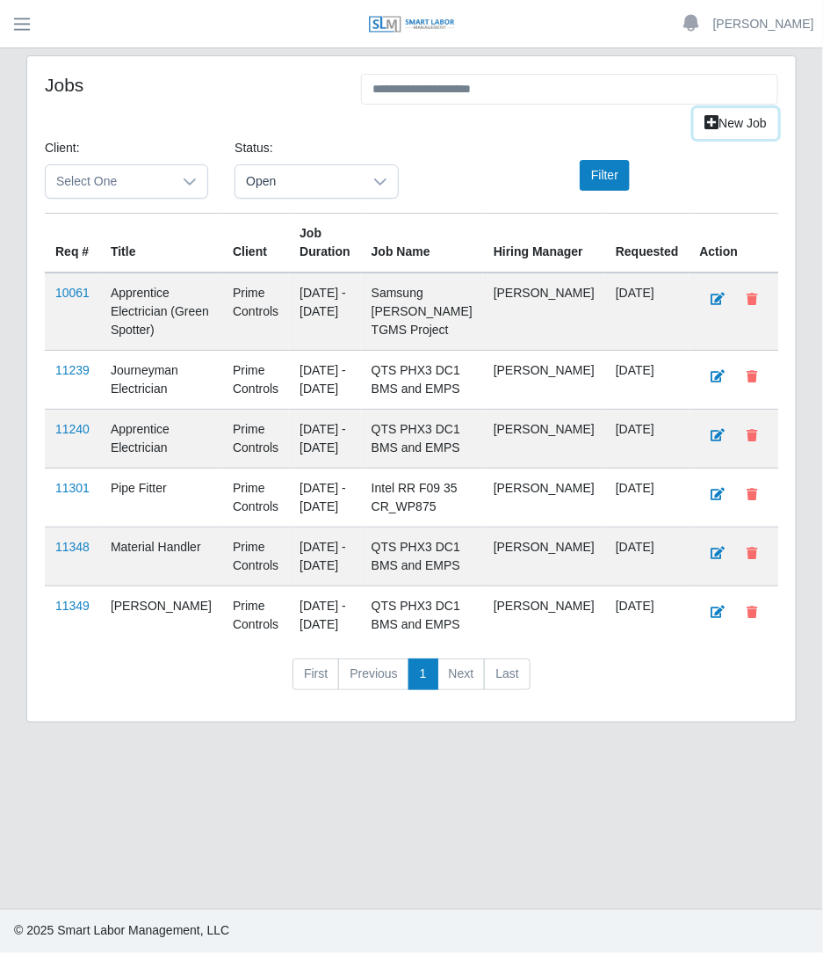
click at [741, 118] on link "New Job" at bounding box center [736, 123] width 84 height 31
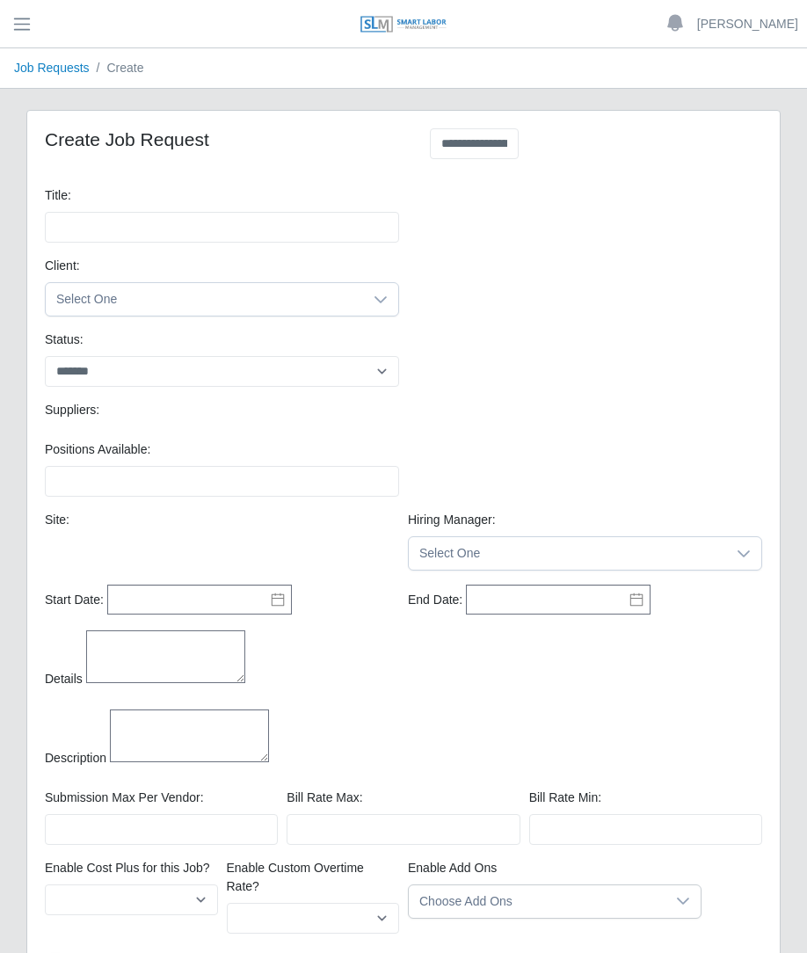
select select
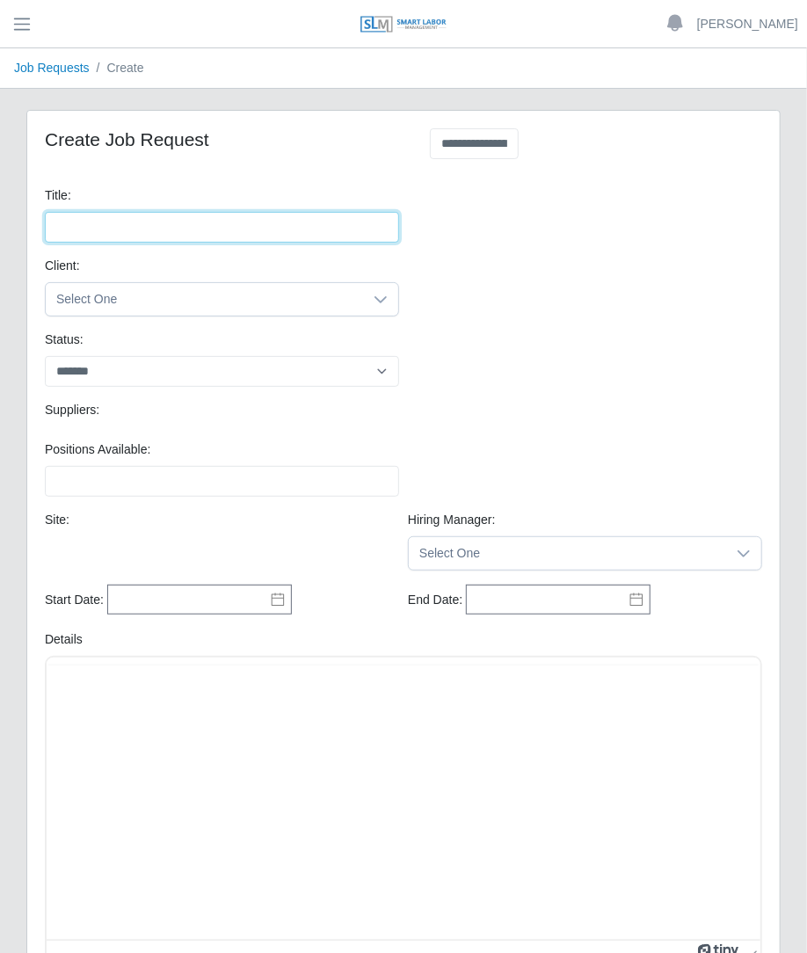
click at [189, 235] on input "Title:" at bounding box center [222, 227] width 354 height 31
type input "*******"
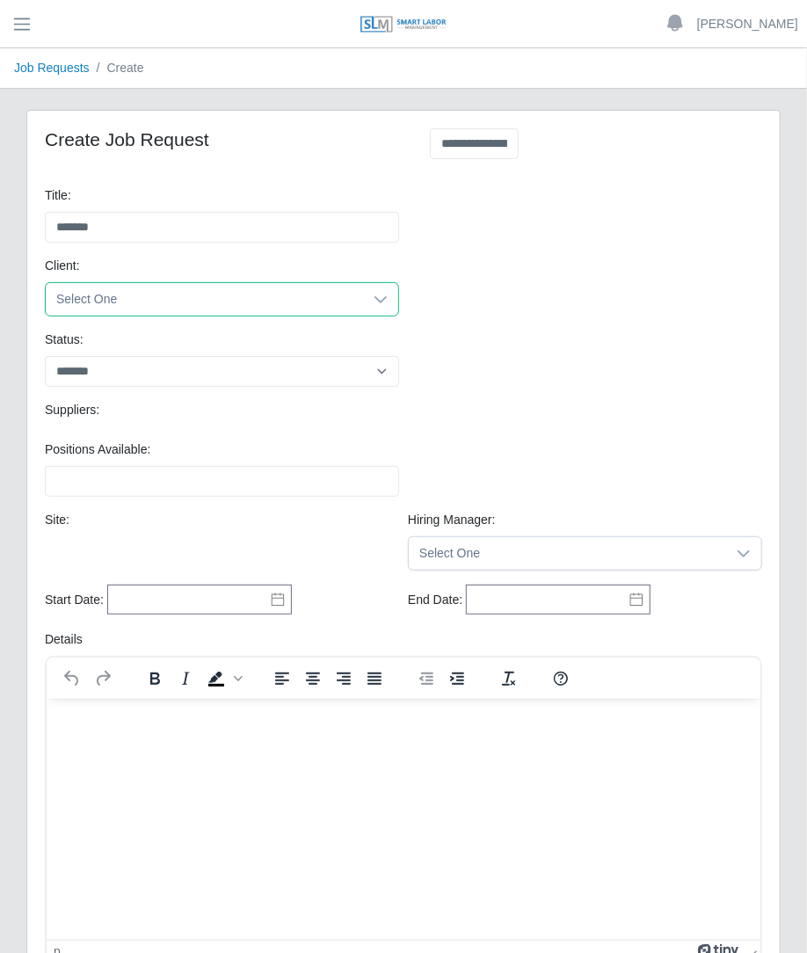
click at [132, 287] on span "Select One" at bounding box center [204, 299] width 317 height 33
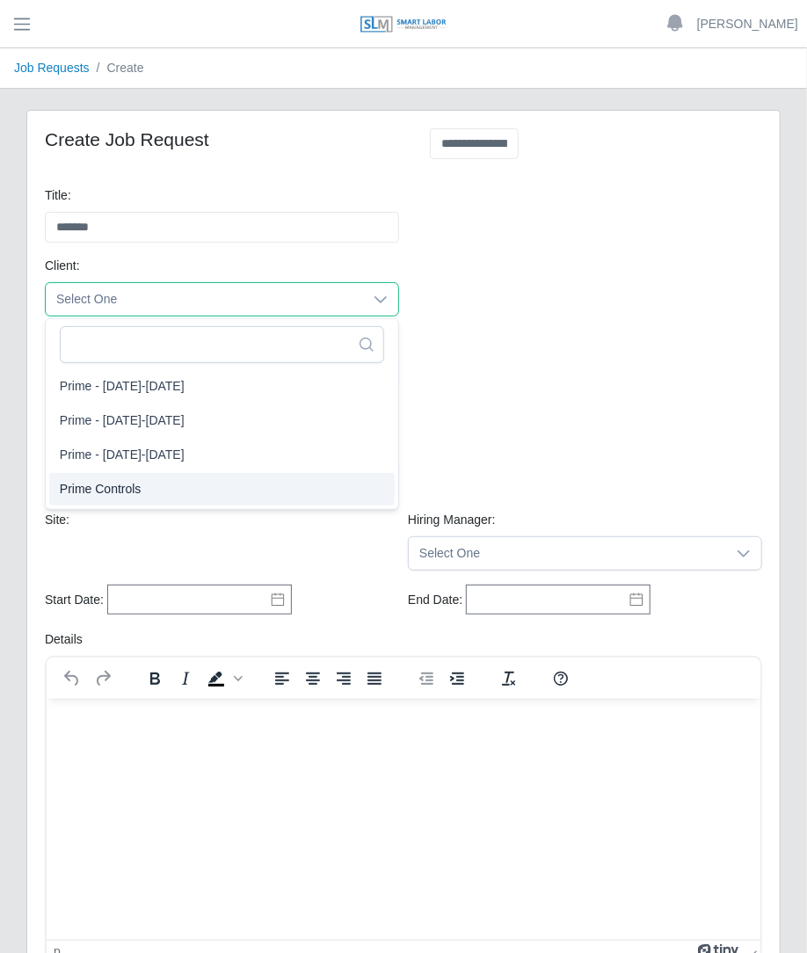
click at [117, 484] on span "Prime Controls" at bounding box center [101, 489] width 82 height 18
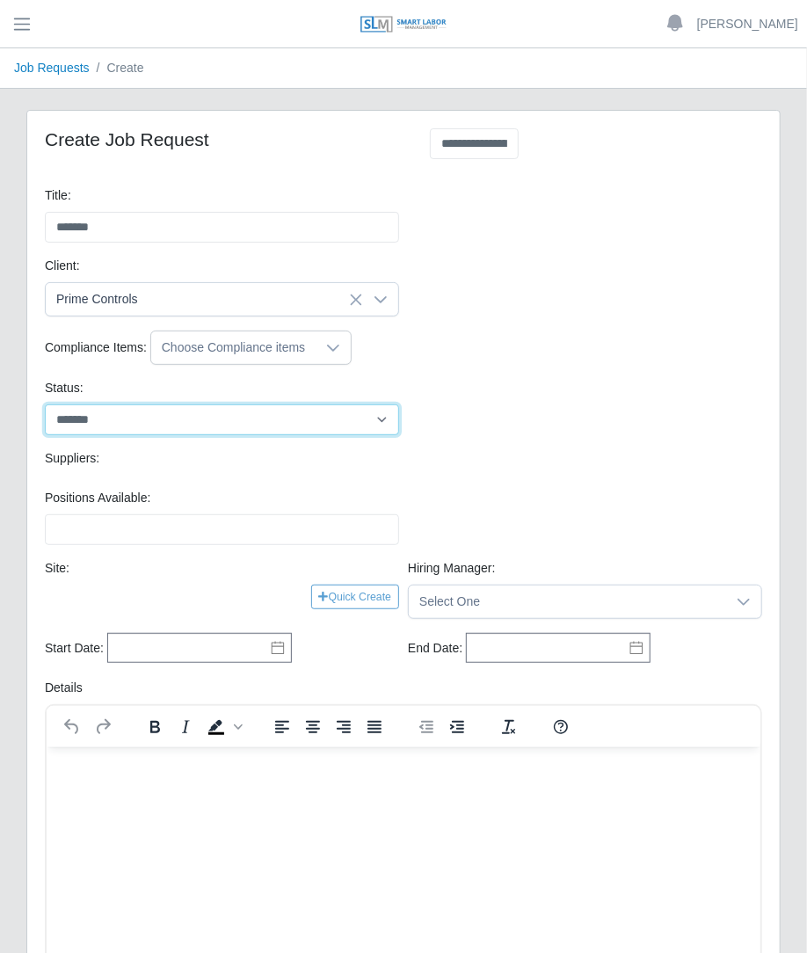
click at [146, 428] on select "******* ****" at bounding box center [222, 419] width 354 height 31
select select "****"
click at [45, 404] on select "******* ****" at bounding box center [222, 419] width 354 height 31
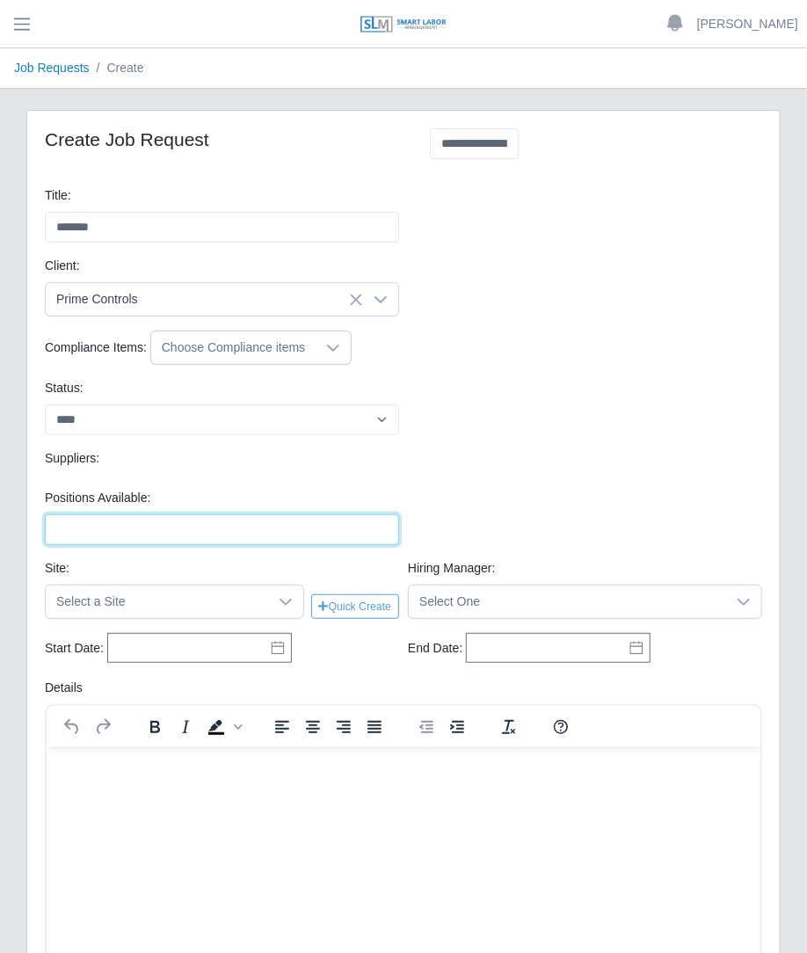
click at [98, 529] on input "Positions Available:" at bounding box center [222, 529] width 354 height 31
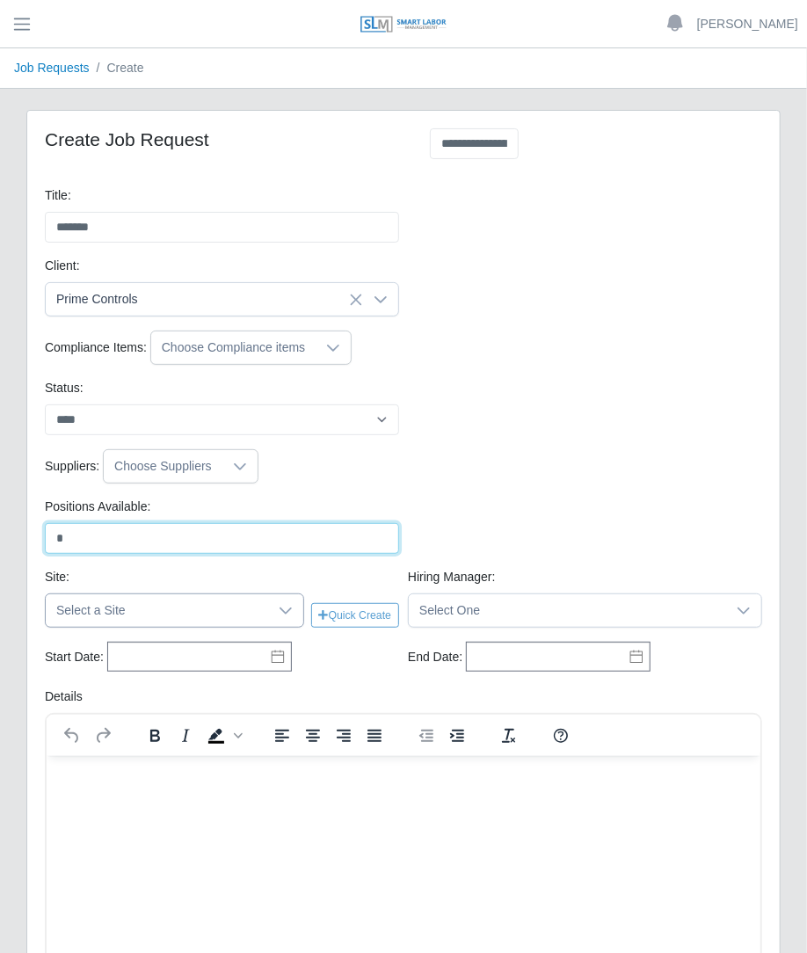
type input "*"
click at [98, 599] on span "Select a Site" at bounding box center [157, 610] width 222 height 33
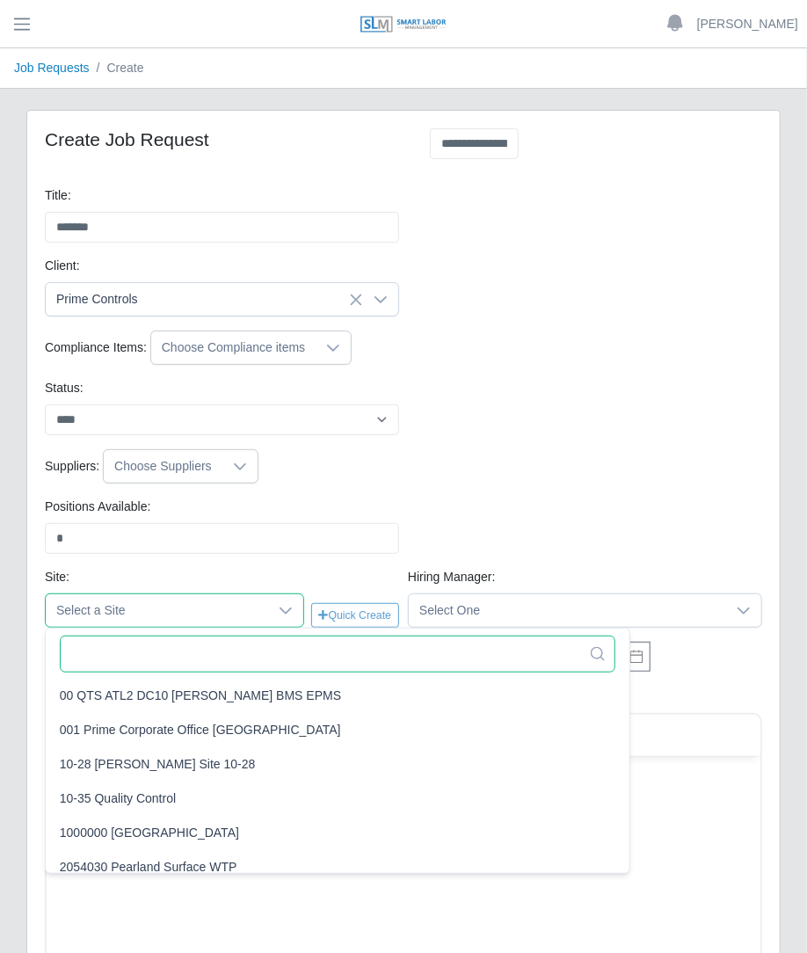
click at [133, 656] on input "text" at bounding box center [338, 653] width 556 height 37
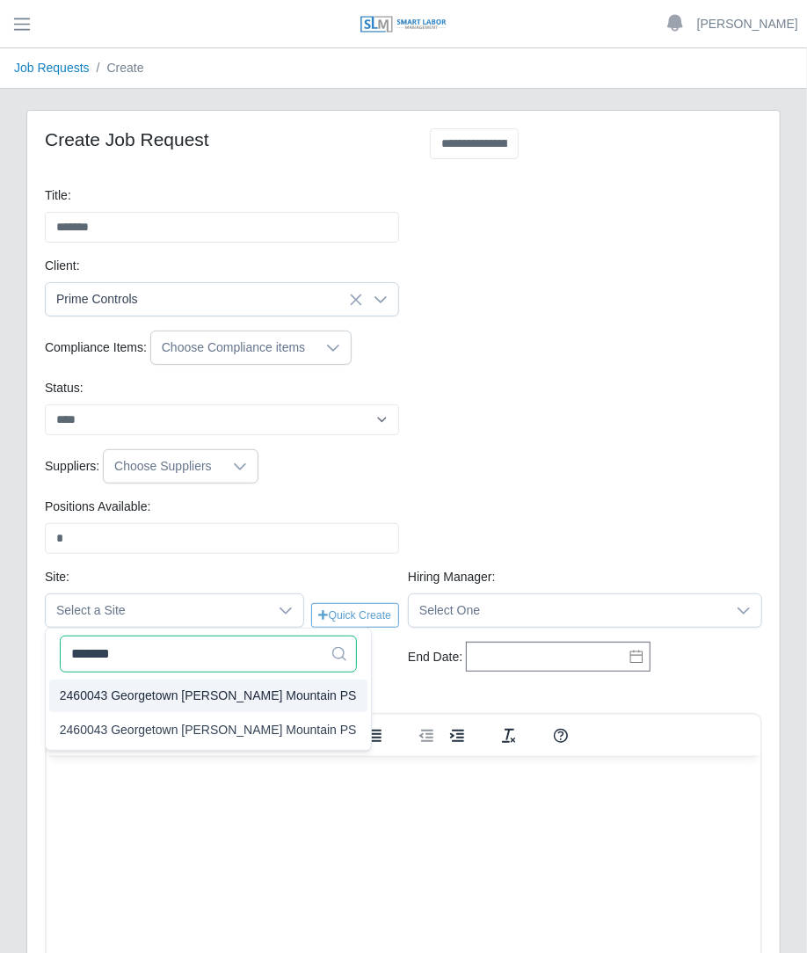
type input "*******"
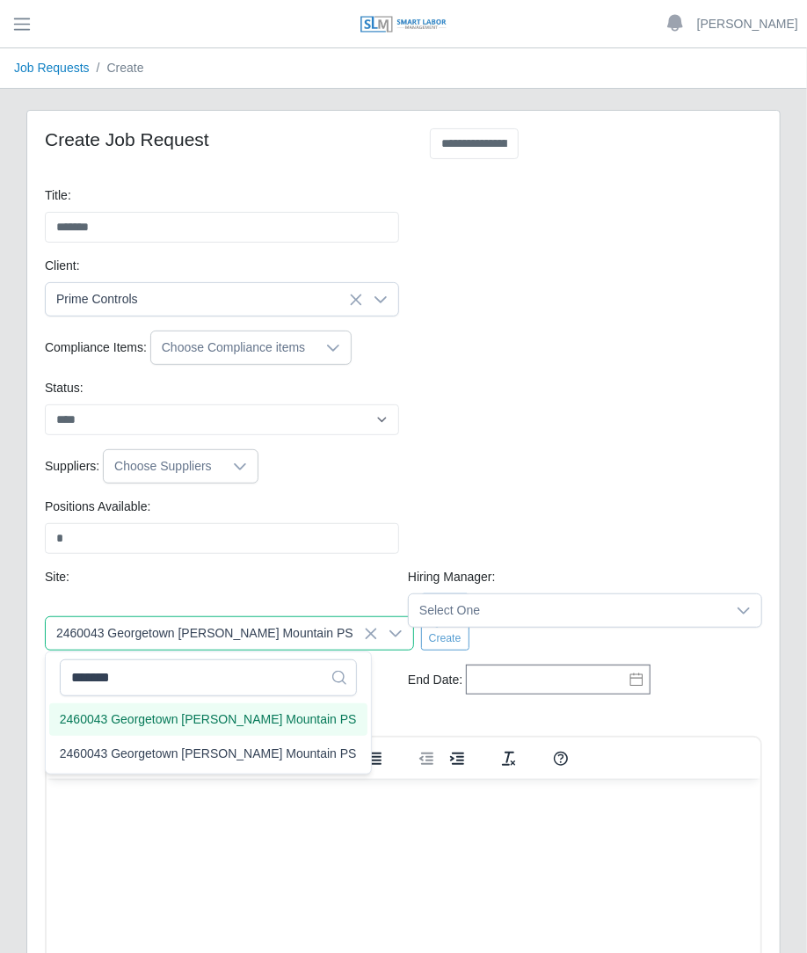
click at [127, 685] on div "******* 2 results are available 2460043 Georgetown Daniels Mountain PS 2460043 …" at bounding box center [208, 712] width 327 height 123
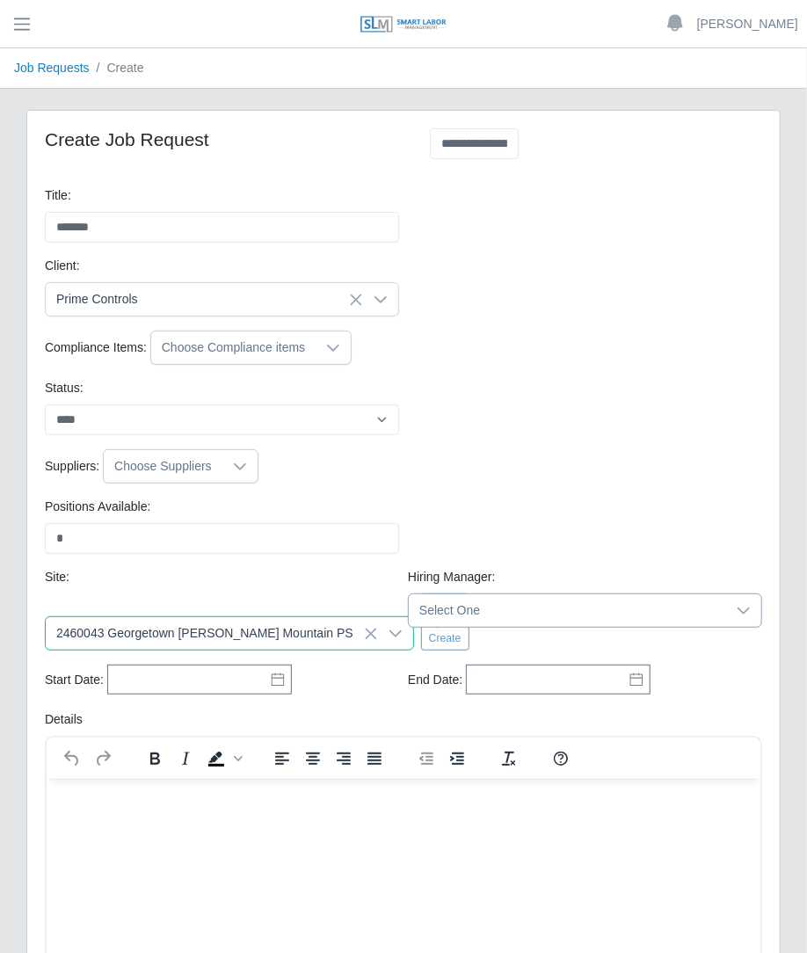
click at [511, 612] on span "Select One" at bounding box center [567, 610] width 317 height 33
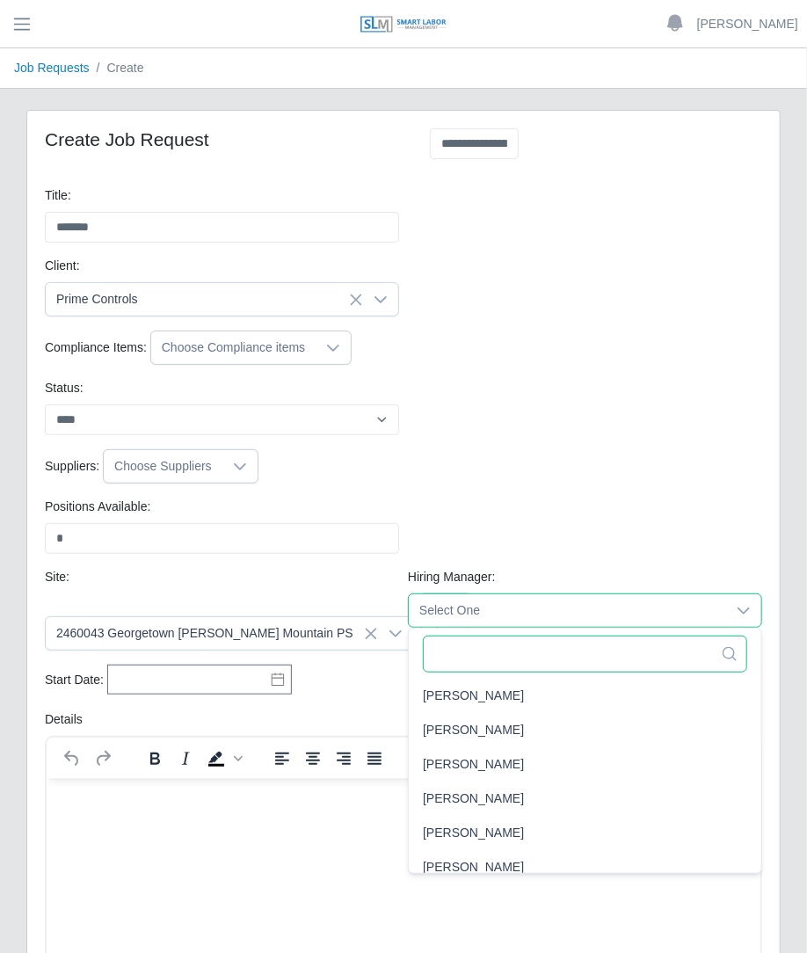
click at [461, 663] on input "text" at bounding box center [585, 653] width 324 height 37
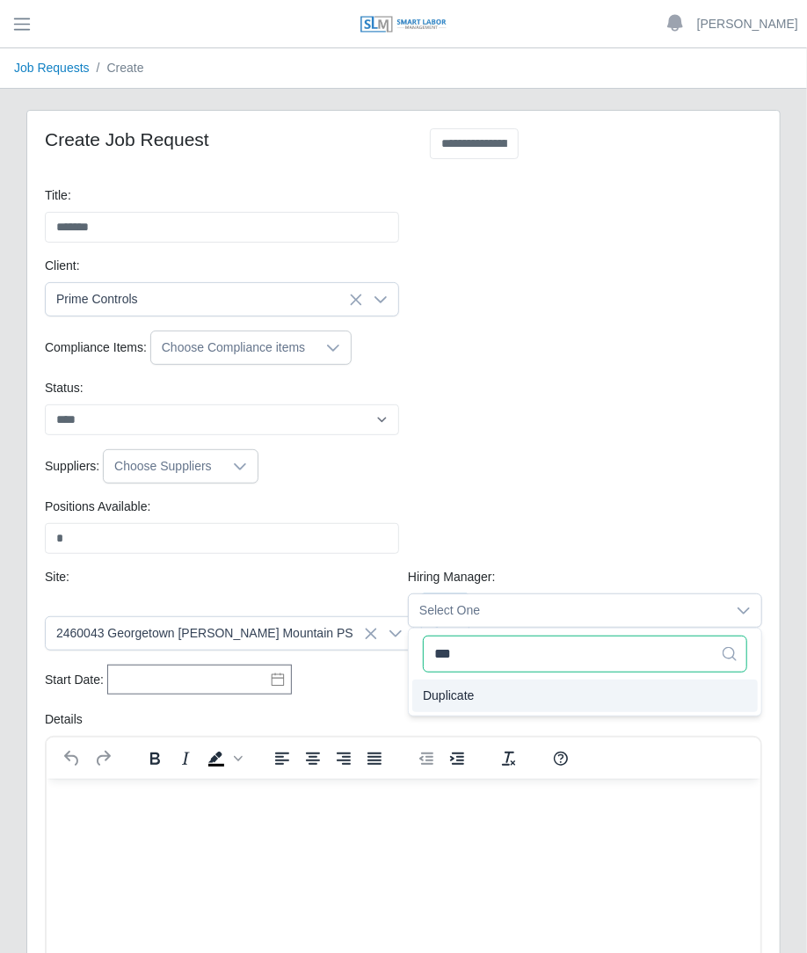
type input "***"
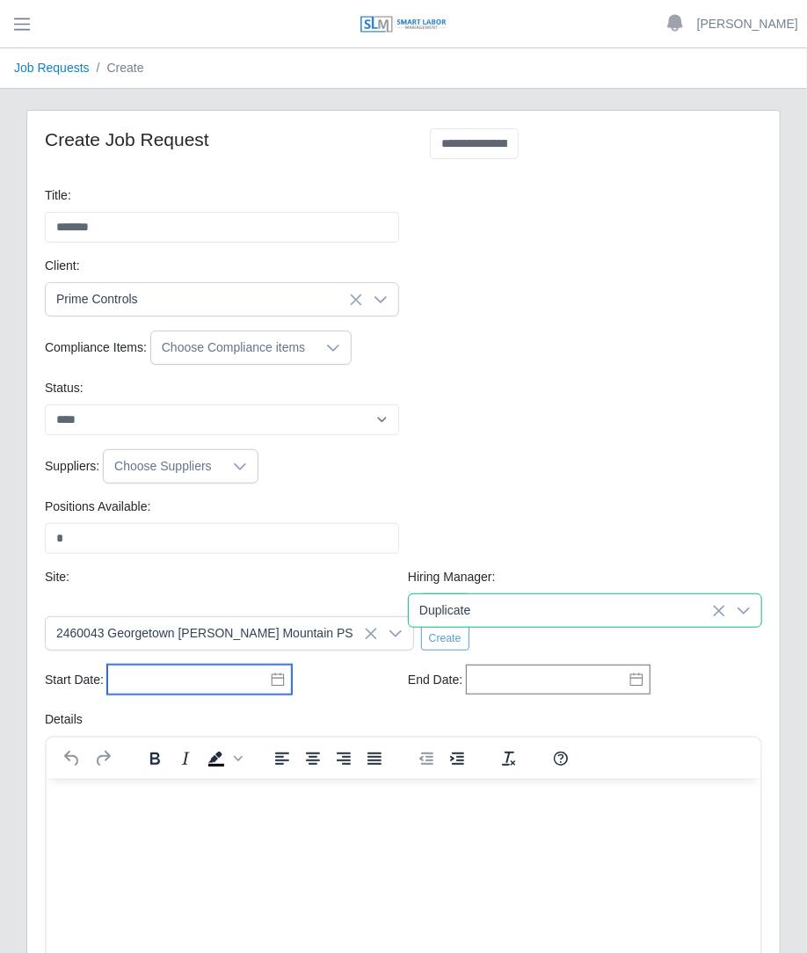
click at [243, 689] on input "text" at bounding box center [199, 679] width 185 height 30
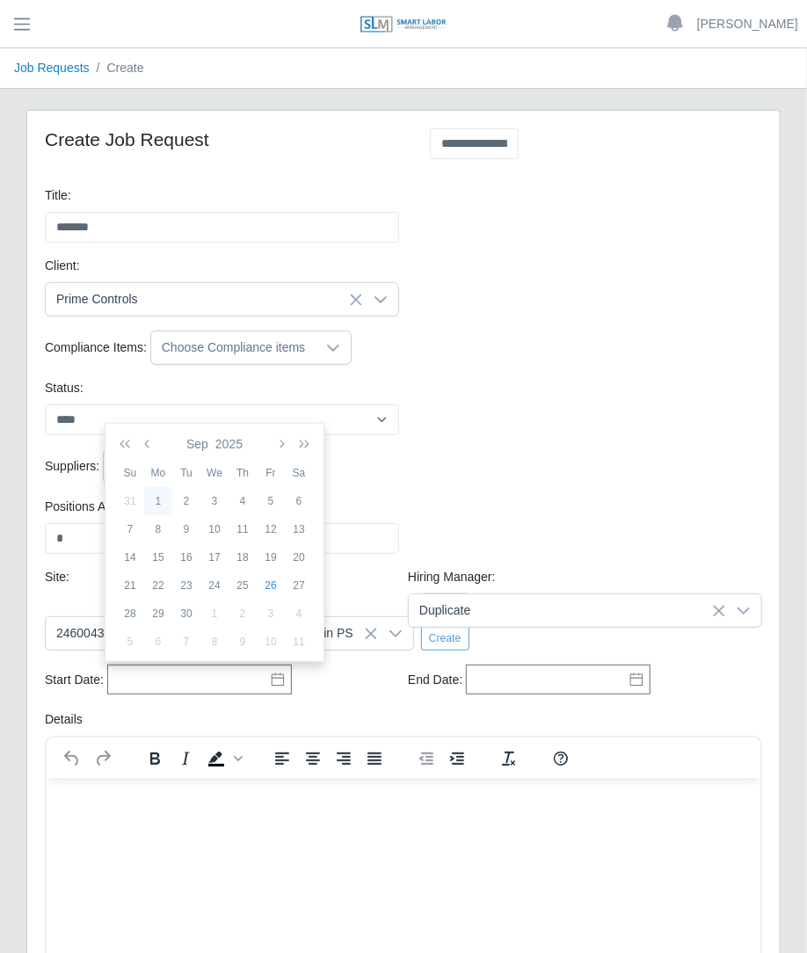
click at [163, 498] on div "1" at bounding box center [158, 501] width 28 height 16
type input "**********"
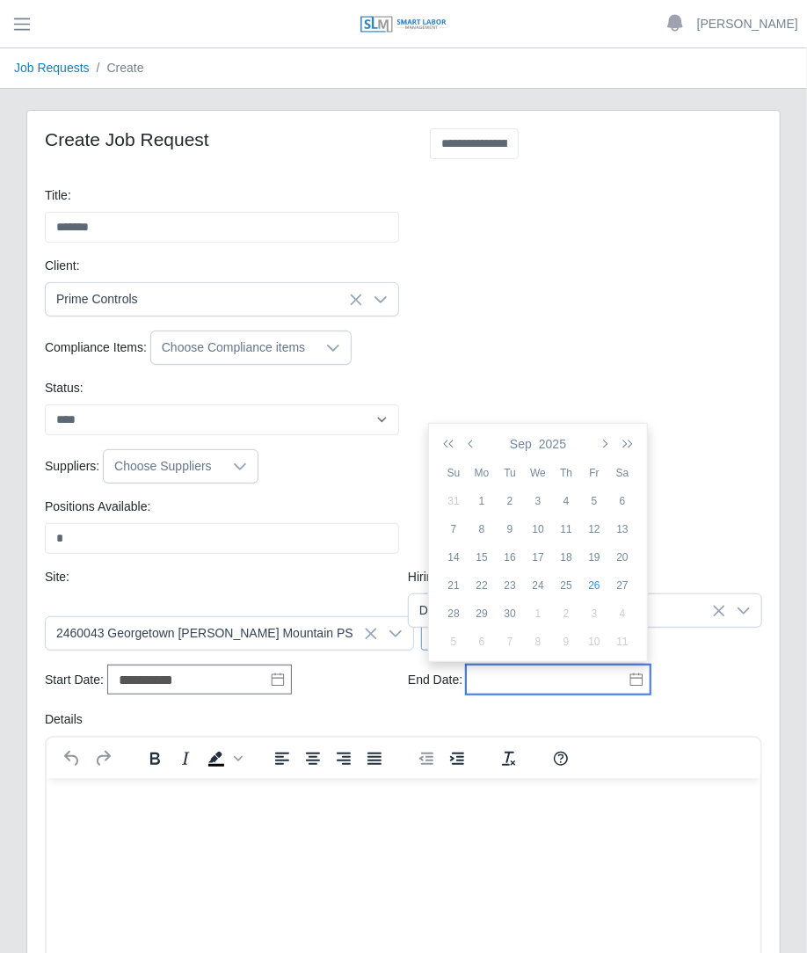
click at [549, 687] on input "text" at bounding box center [558, 679] width 185 height 30
click at [633, 441] on button "button" at bounding box center [624, 444] width 25 height 30
click at [518, 498] on div "1" at bounding box center [510, 501] width 28 height 16
type input "**********"
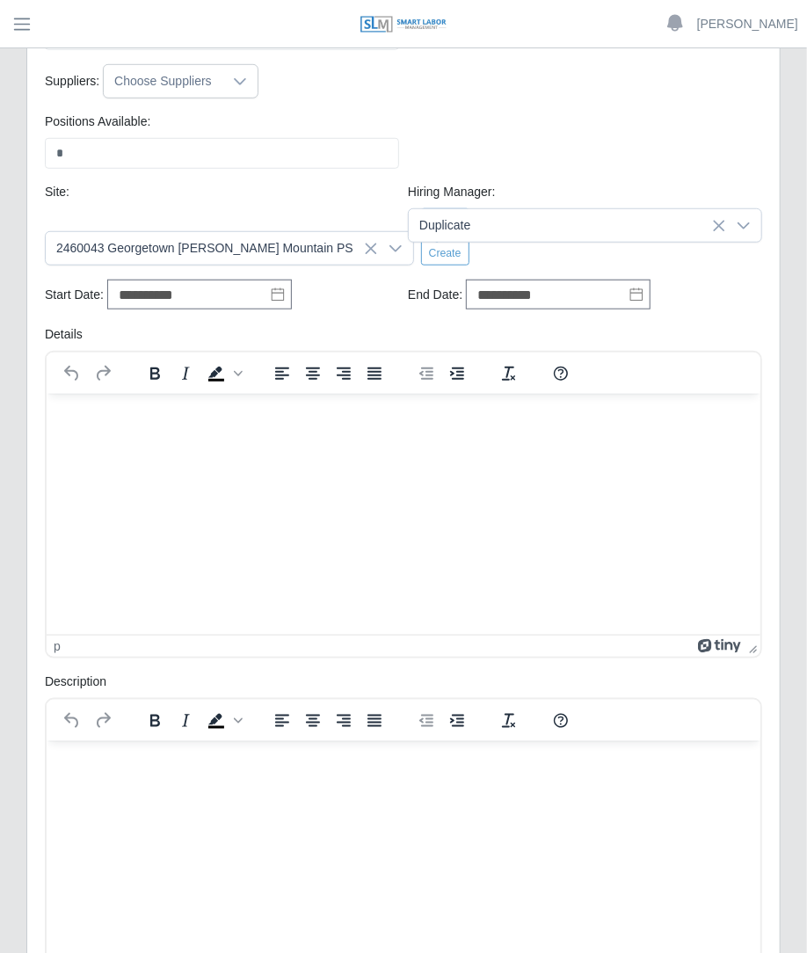
scroll to position [447, 0]
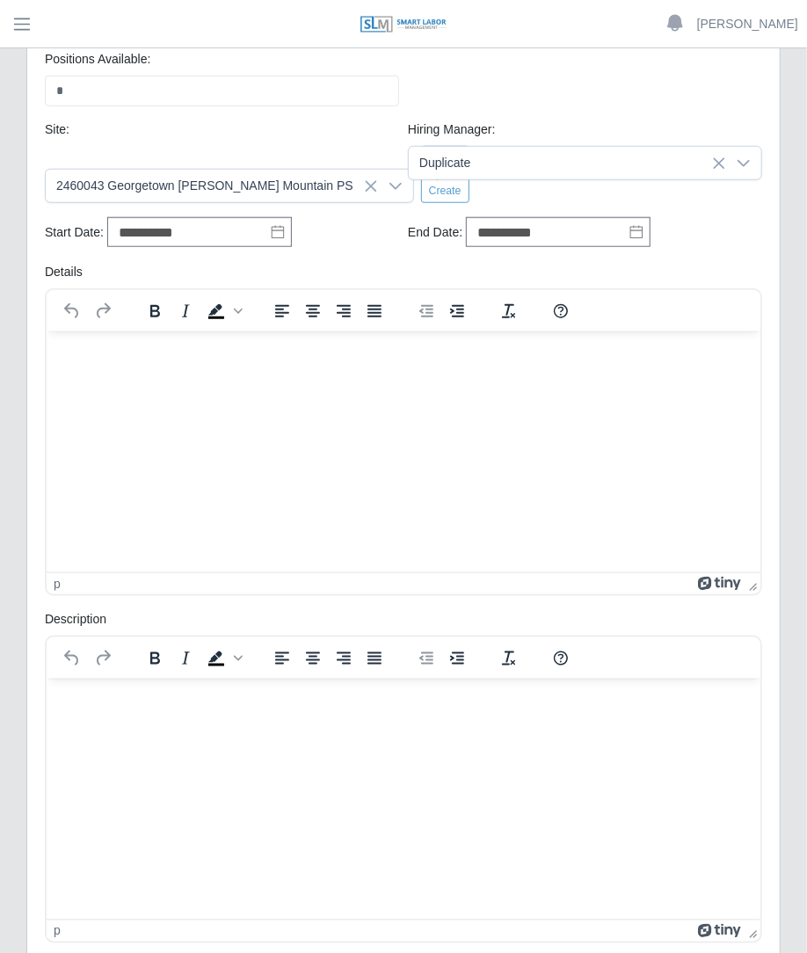
click at [516, 378] on html at bounding box center [403, 353] width 714 height 47
click at [469, 699] on p "Rich Text Area. Press ALT-0 for help." at bounding box center [402, 701] width 685 height 19
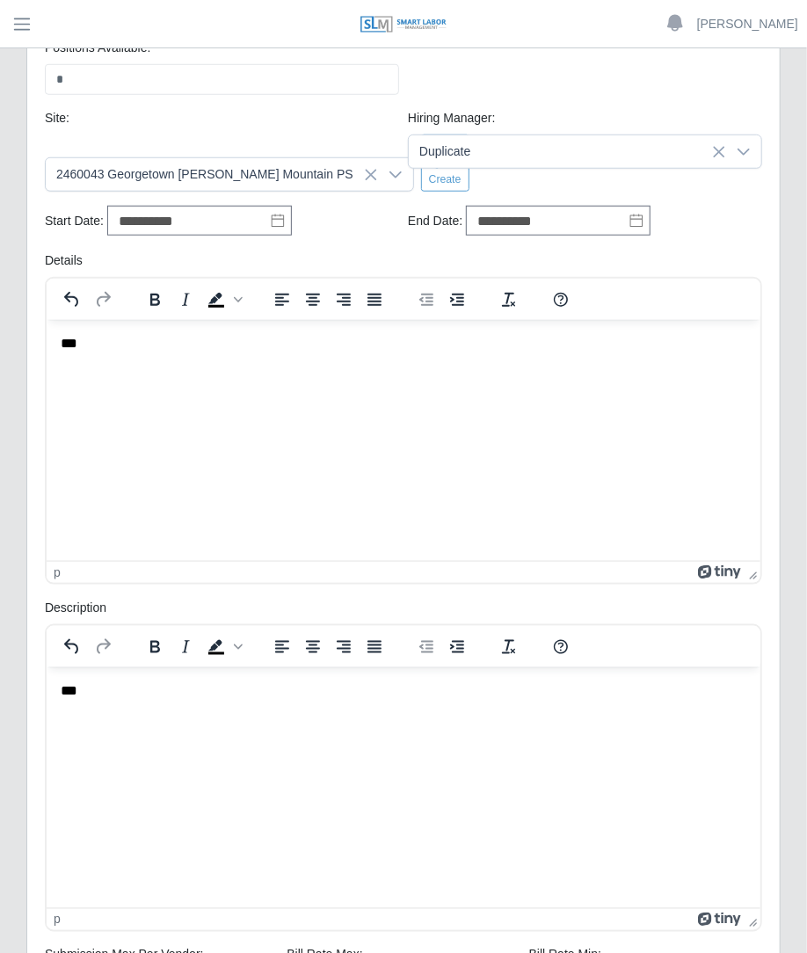
scroll to position [797, 0]
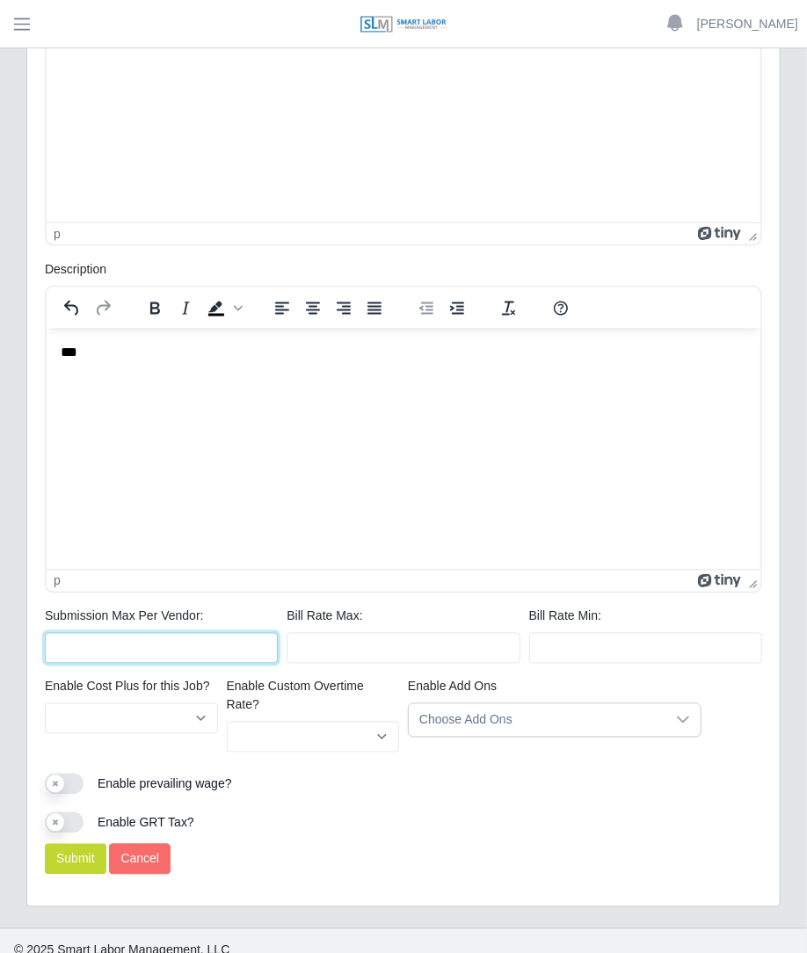
click at [214, 650] on input "Submission Max Per Vendor:" at bounding box center [161, 648] width 233 height 31
type input "*"
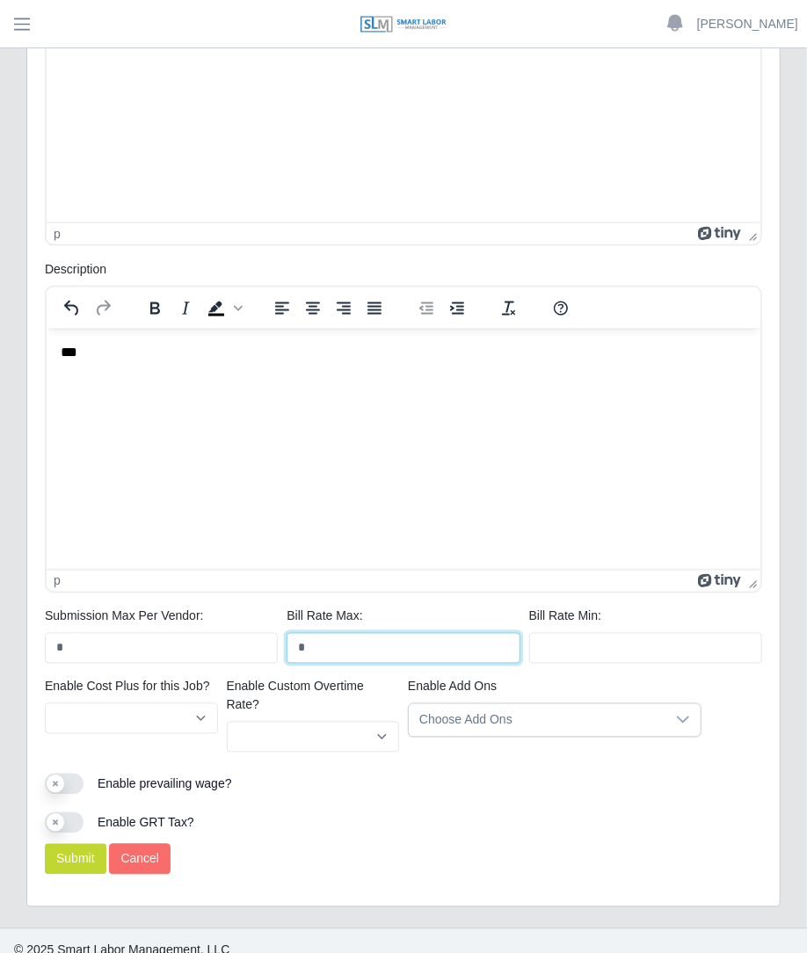
type input "*"
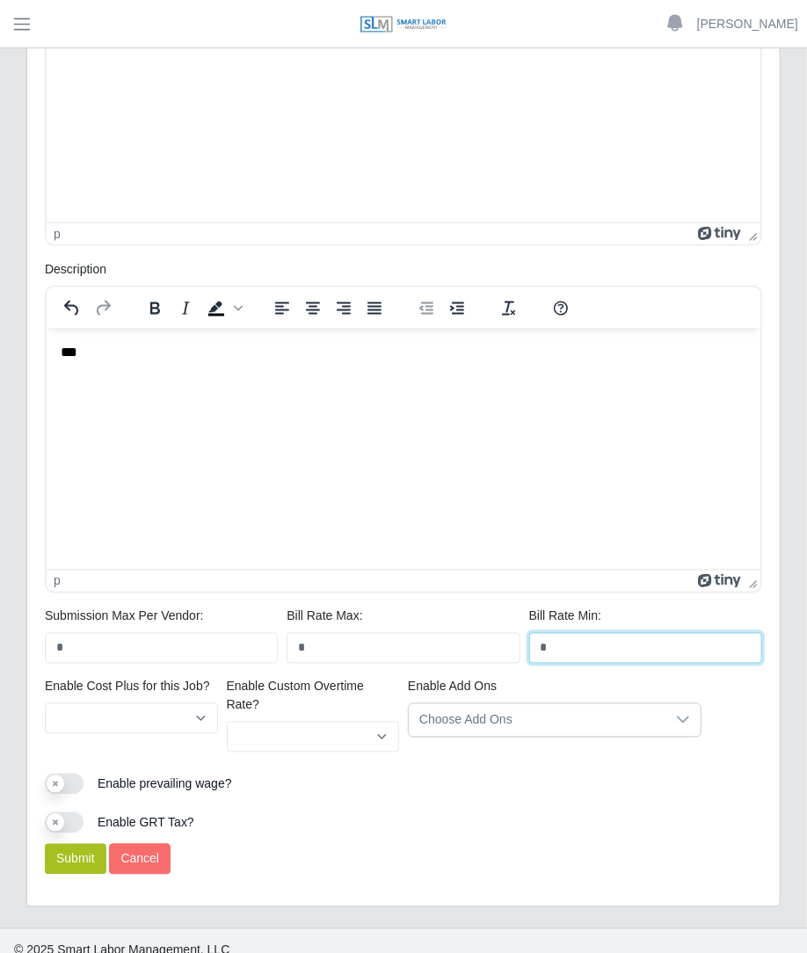
type input "*"
click at [86, 854] on button "Submit" at bounding box center [76, 859] width 62 height 31
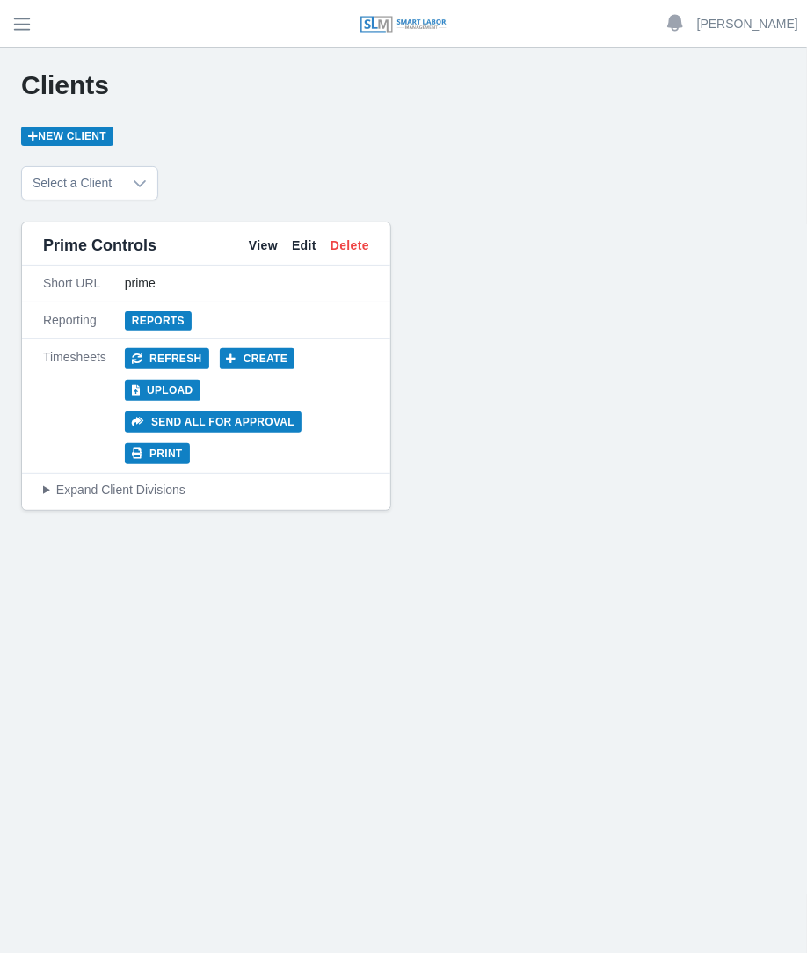
click at [272, 257] on div "Prime Controls View Edit Delete" at bounding box center [206, 246] width 368 height 40
click at [274, 244] on link "View" at bounding box center [263, 245] width 29 height 18
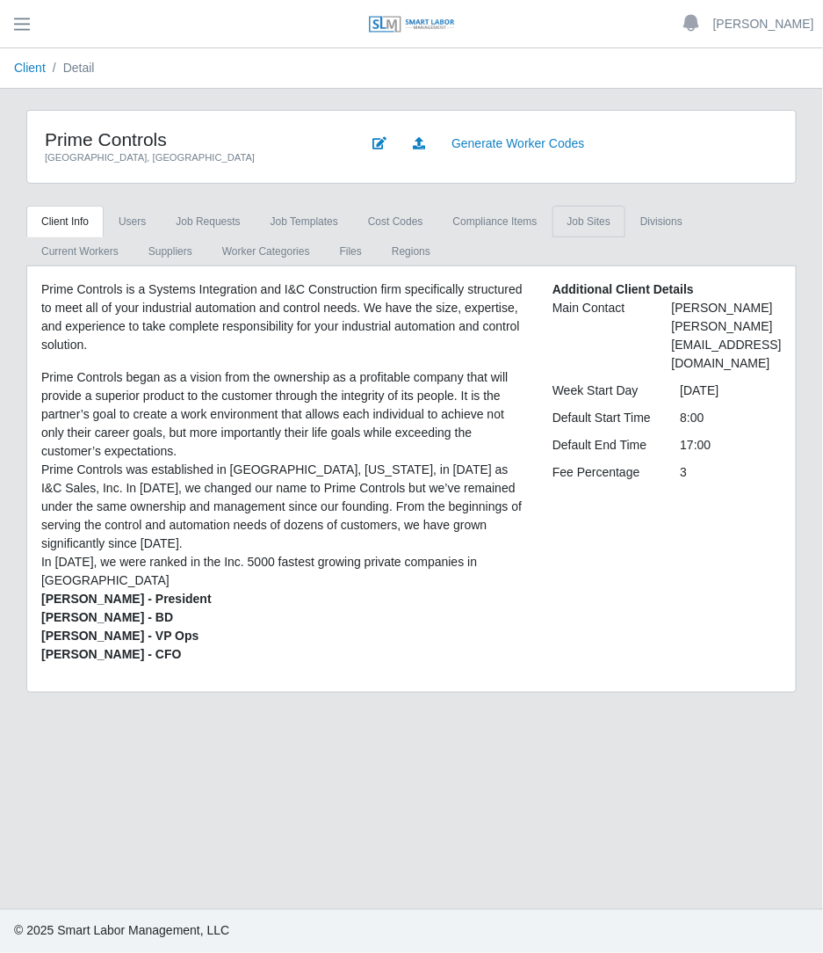
click at [587, 229] on link "job sites" at bounding box center [589, 222] width 73 height 32
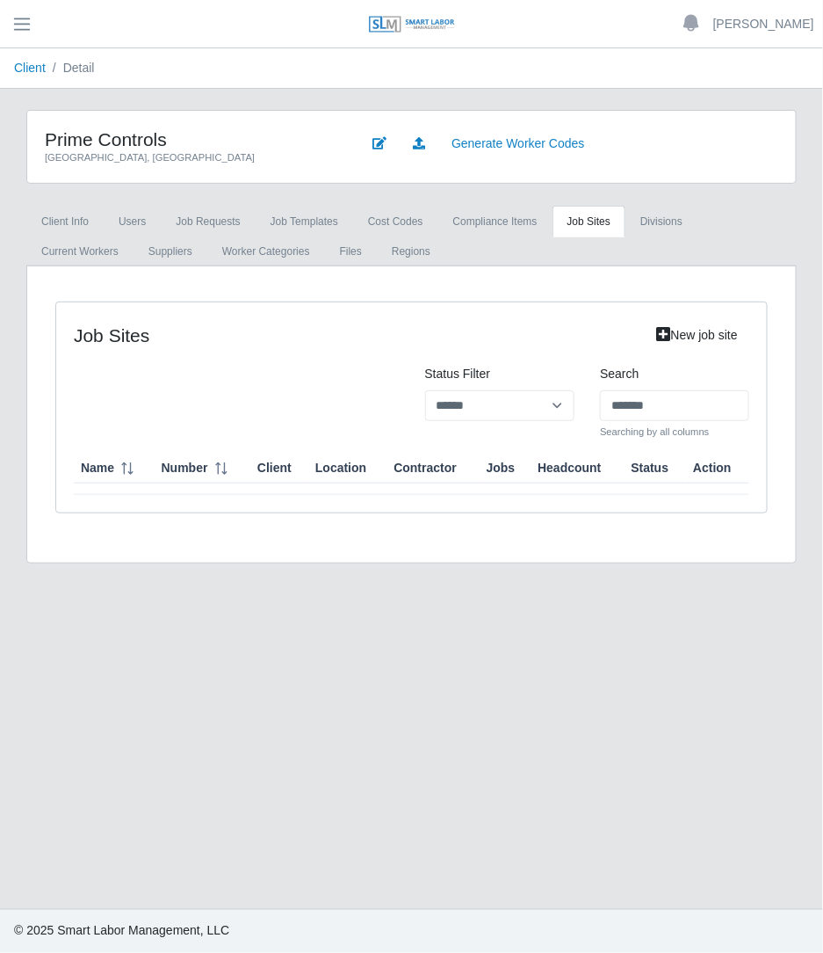
type input "*******"
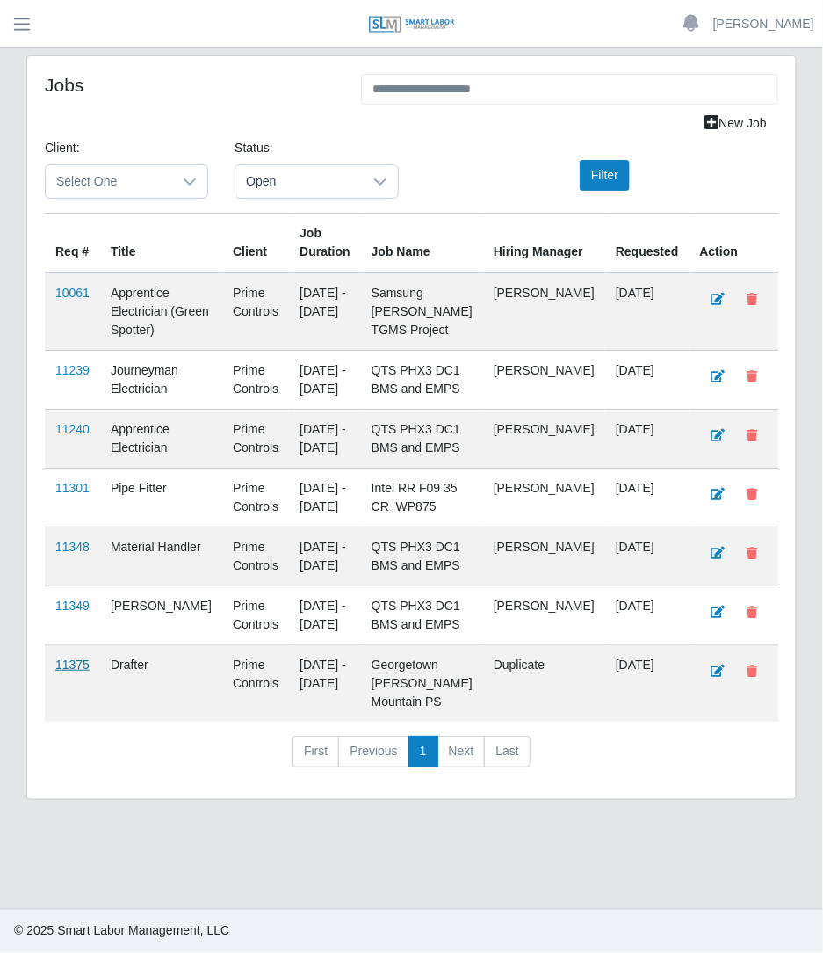
click at [74, 658] on link "11375" at bounding box center [72, 664] width 34 height 14
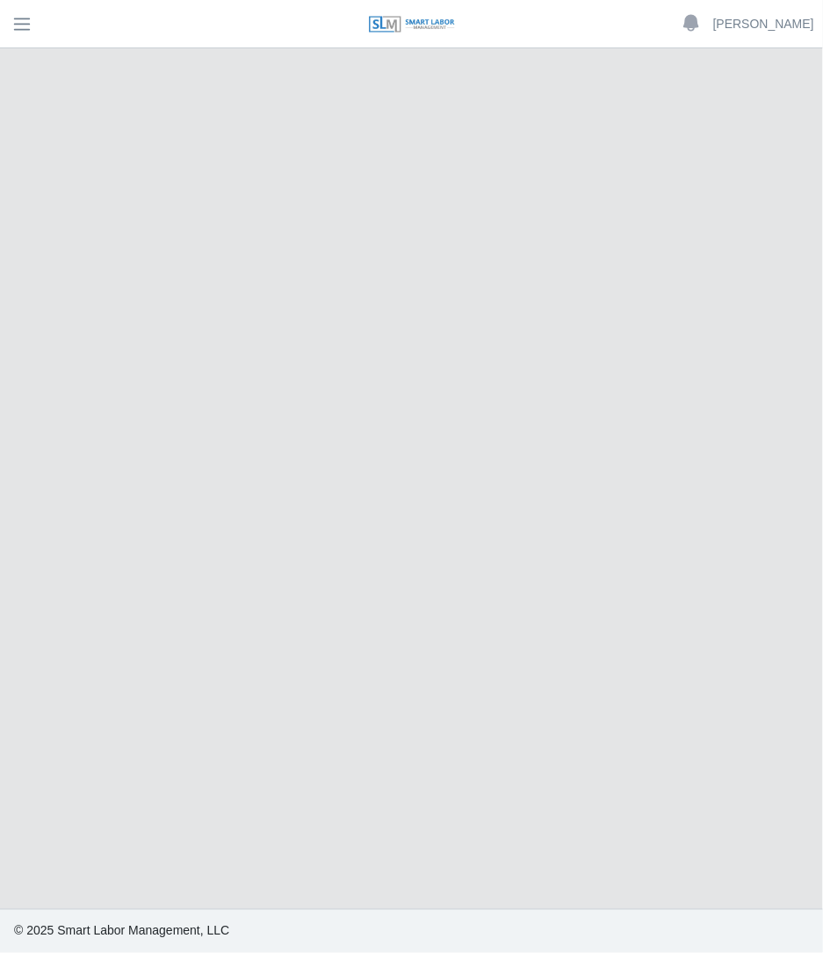
select select "****"
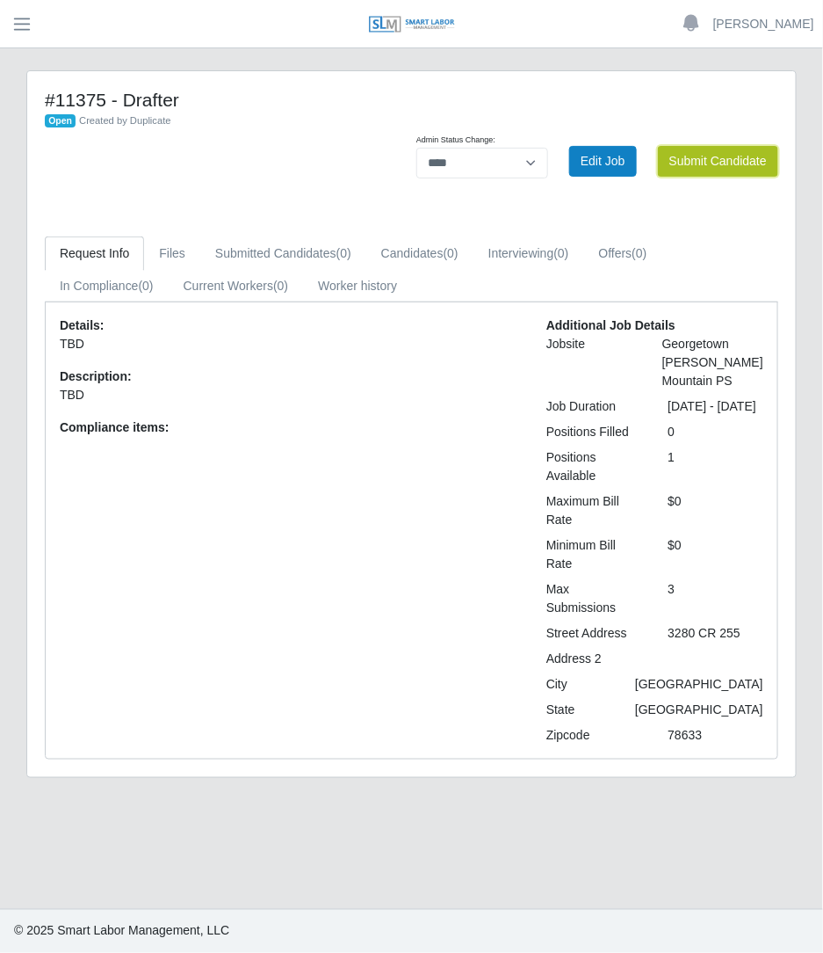
click at [725, 152] on button "Submit Candidate" at bounding box center [718, 161] width 120 height 31
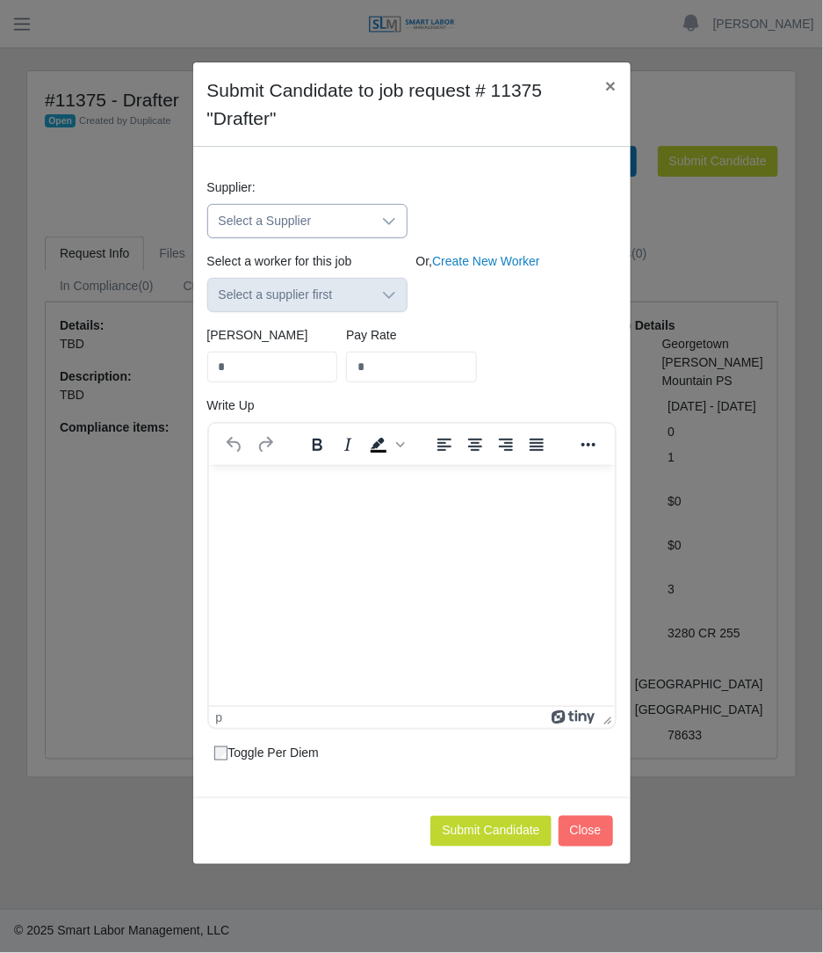
click at [337, 219] on span "Select a Supplier" at bounding box center [289, 221] width 163 height 33
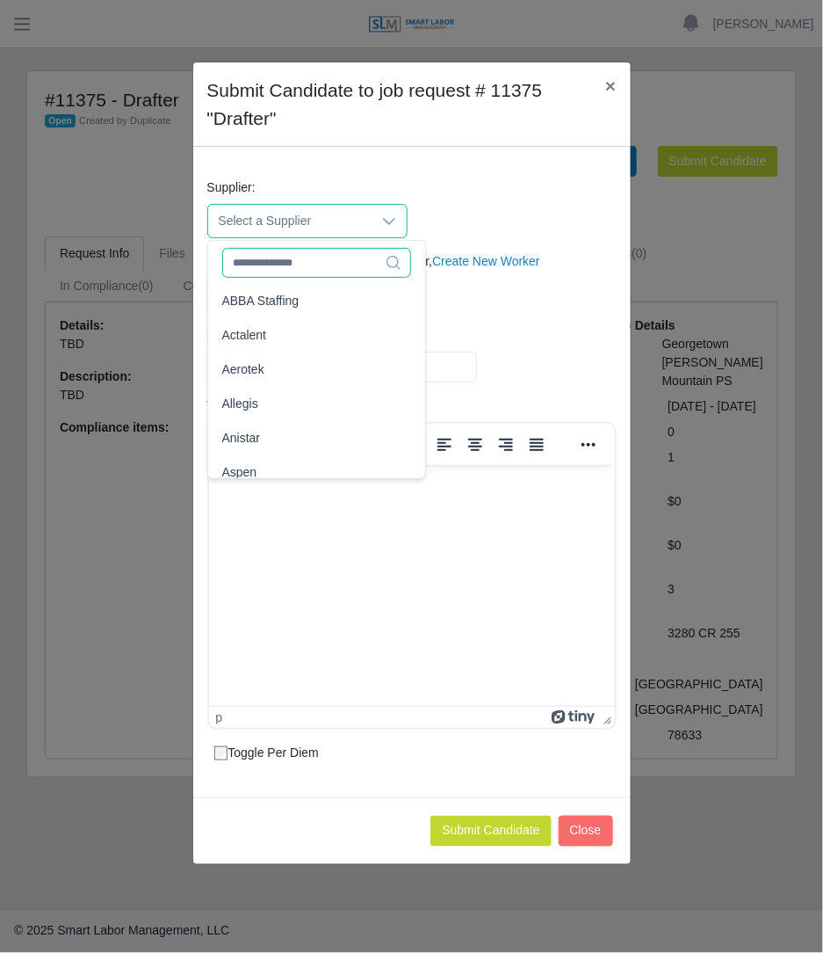
click at [308, 265] on input "text" at bounding box center [316, 263] width 189 height 30
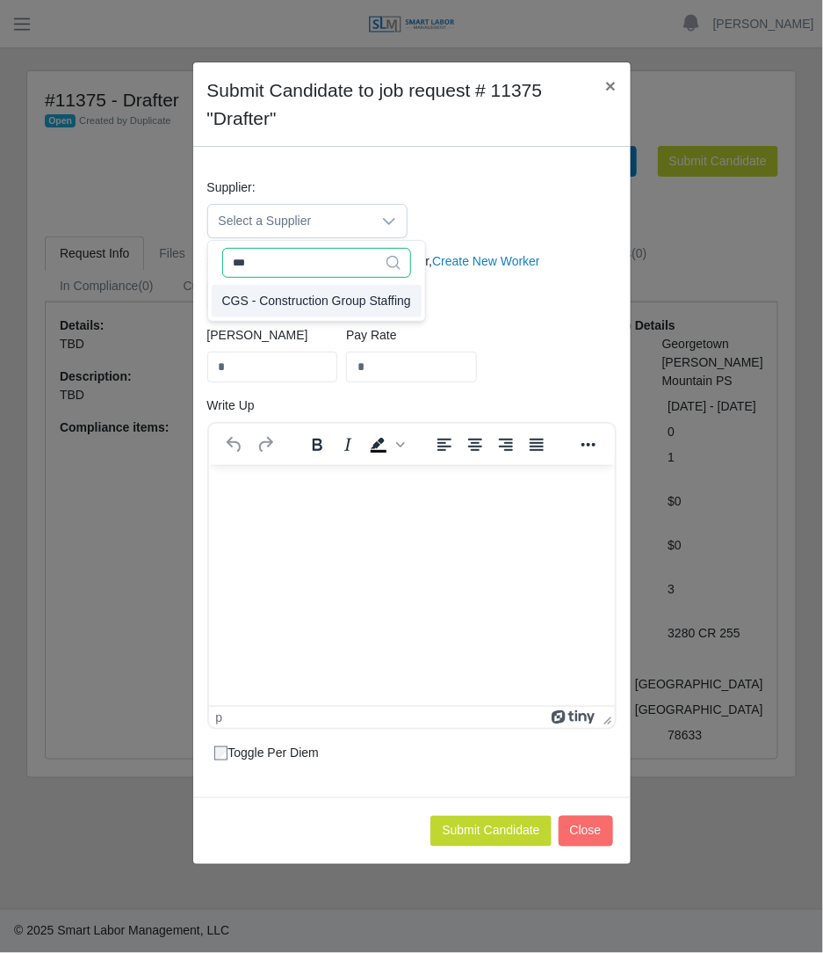
type input "***"
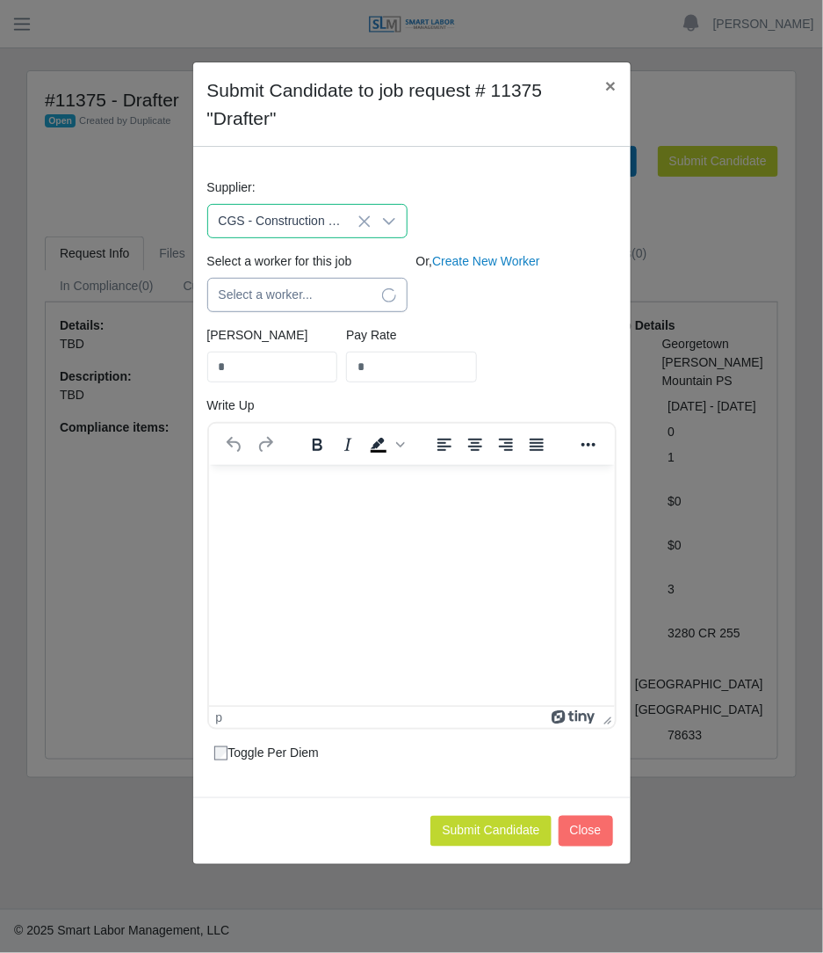
click at [299, 293] on span "Select a worker..." at bounding box center [289, 295] width 163 height 33
click at [289, 305] on span "Select a worker..." at bounding box center [289, 295] width 163 height 33
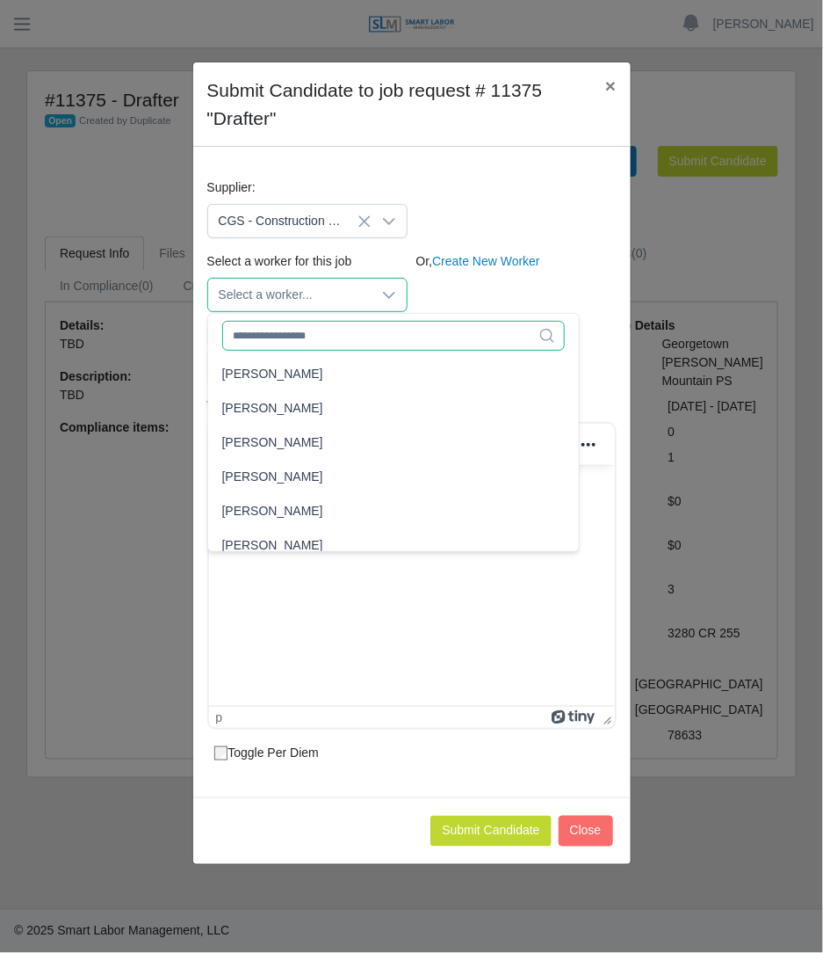
click at [286, 325] on input "text" at bounding box center [394, 336] width 344 height 30
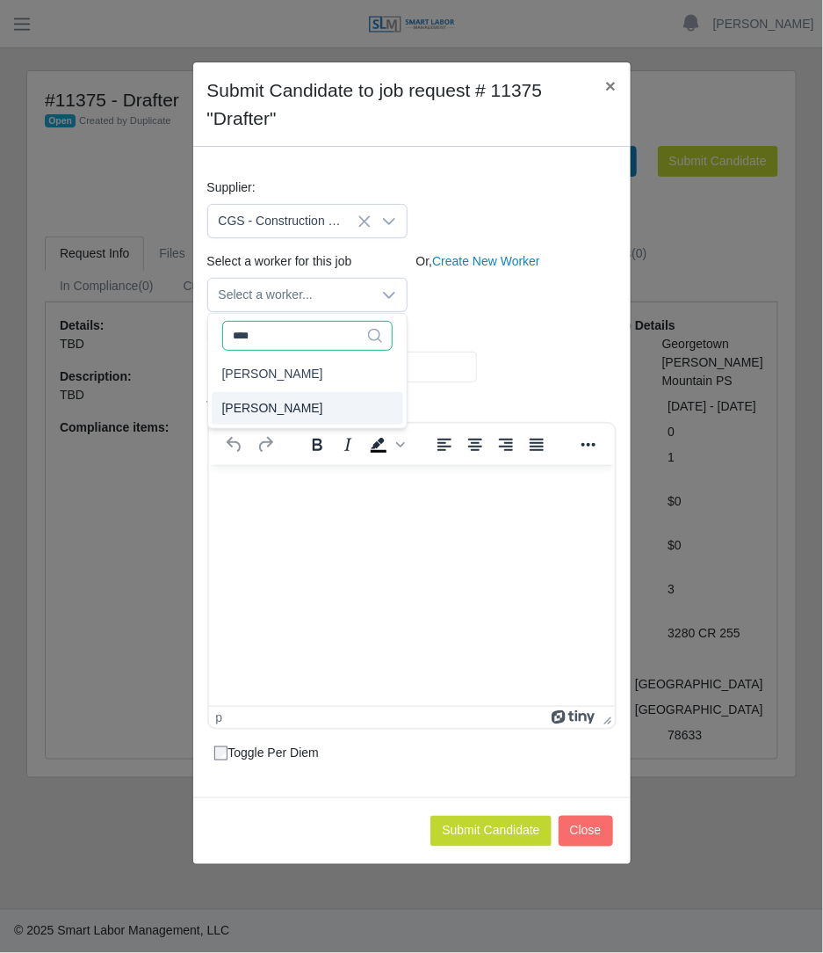
type input "****"
type input "**"
click at [287, 406] on span "[PERSON_NAME]" at bounding box center [272, 408] width 101 height 18
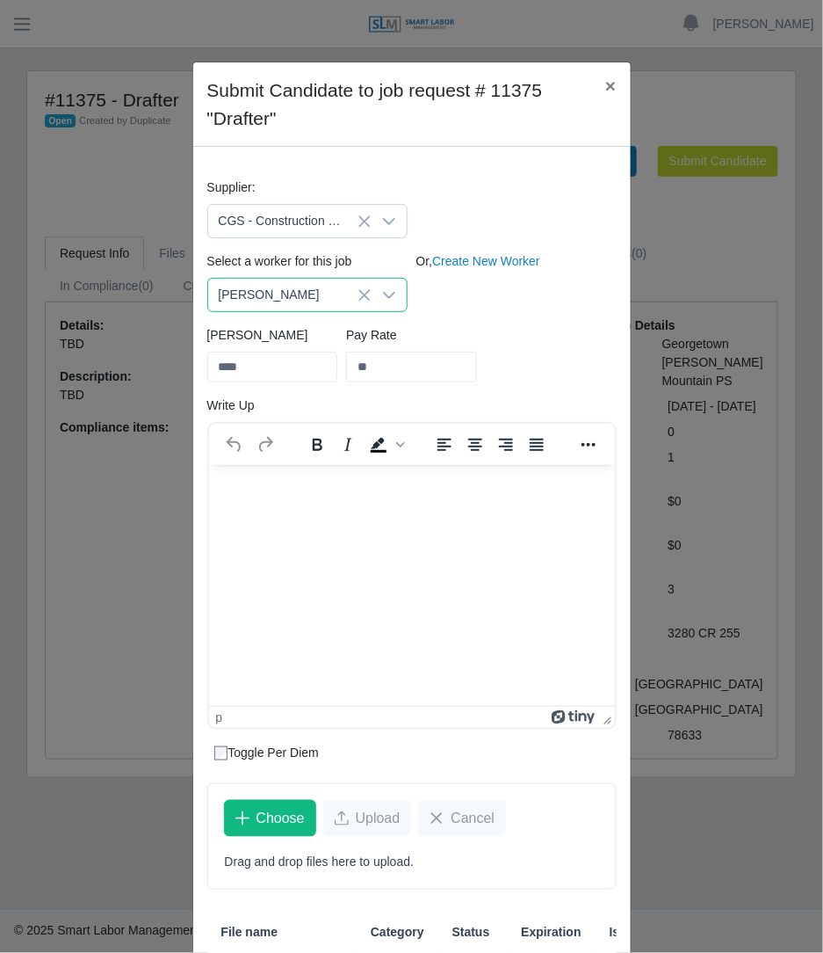
scroll to position [188, 0]
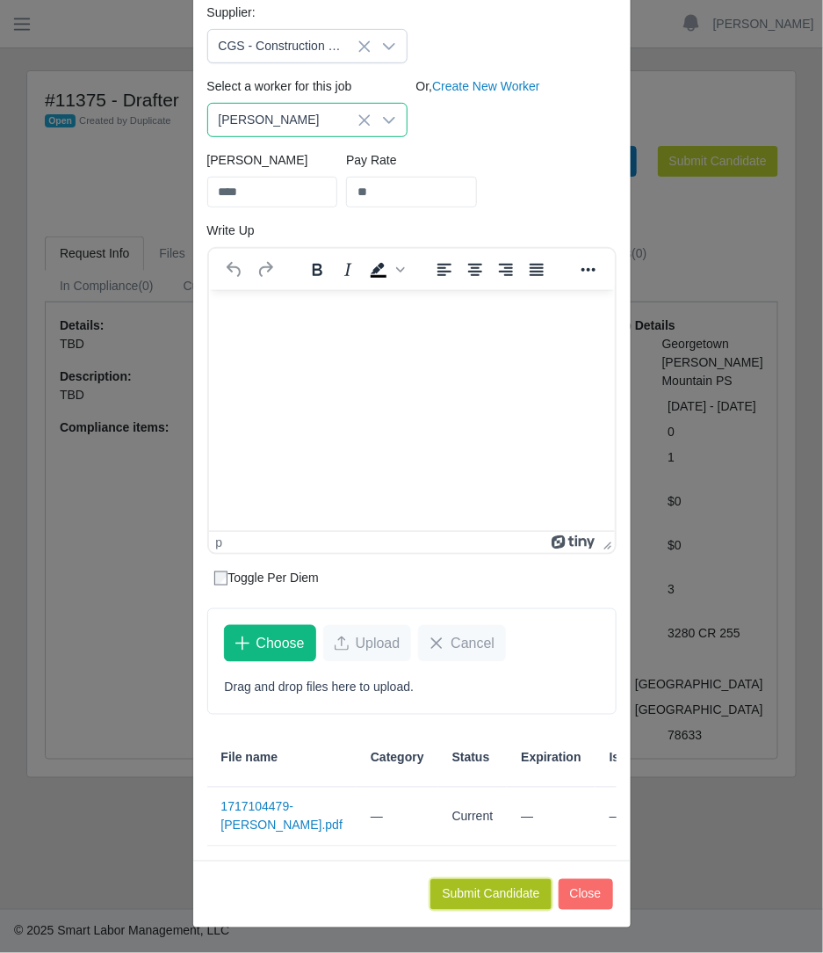
click at [486, 894] on button "Submit Candidate" at bounding box center [491, 894] width 120 height 31
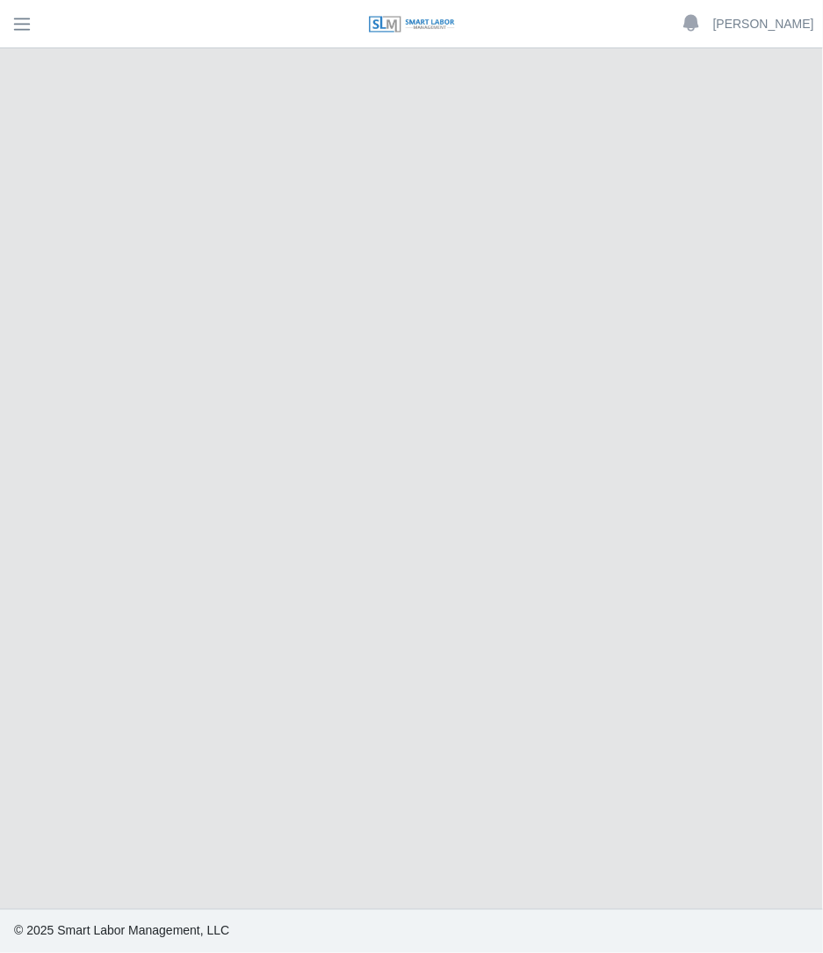
select select "****"
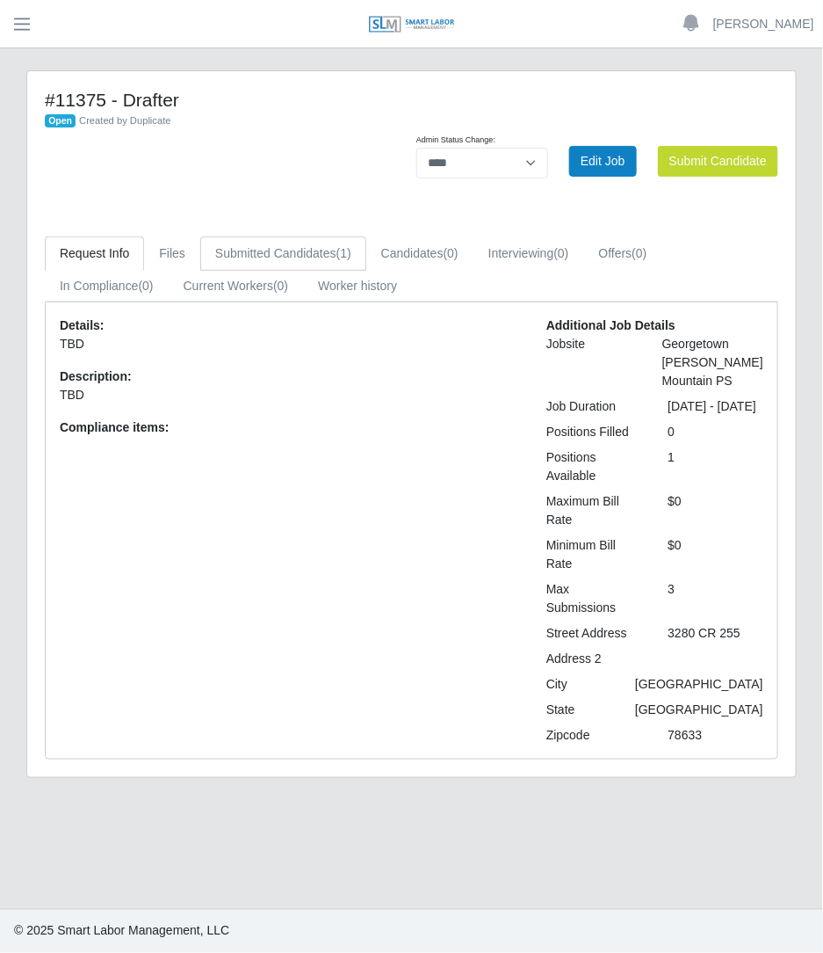
click at [265, 258] on link "Submitted Candidates (1)" at bounding box center [283, 253] width 166 height 34
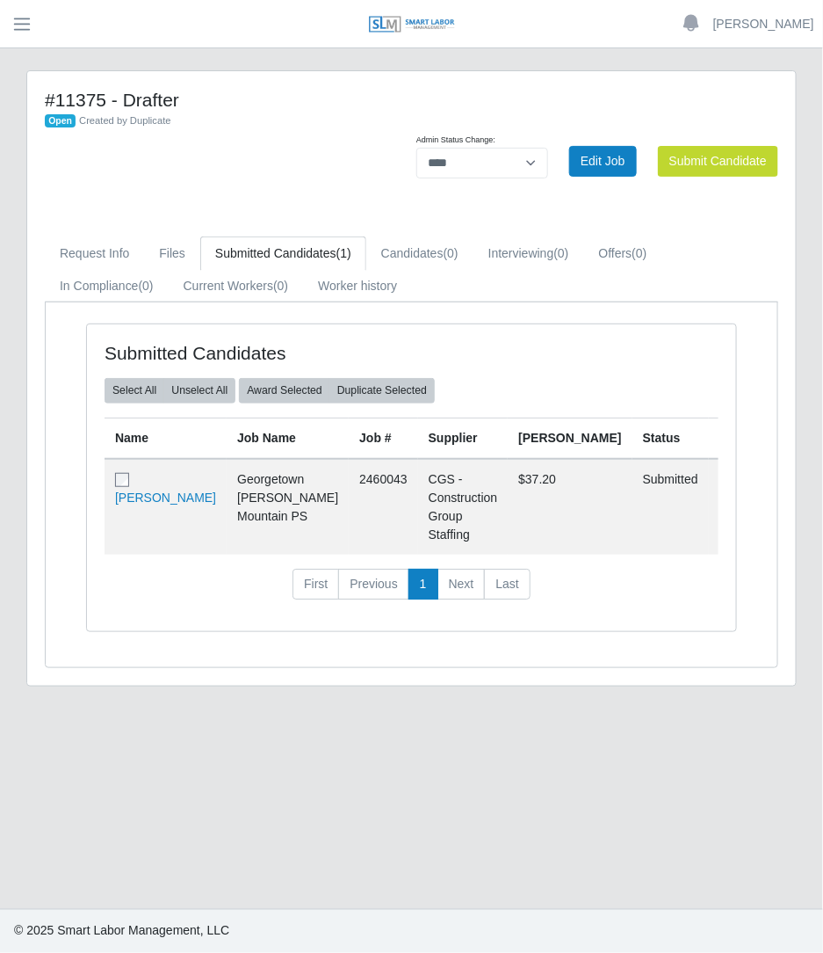
click at [131, 486] on span at bounding box center [124, 479] width 18 height 14
click at [268, 405] on div "Select All Unselect All Award Selected Duplicate Selected" at bounding box center [411, 397] width 641 height 39
click at [284, 380] on button "Award Selected" at bounding box center [284, 390] width 91 height 25
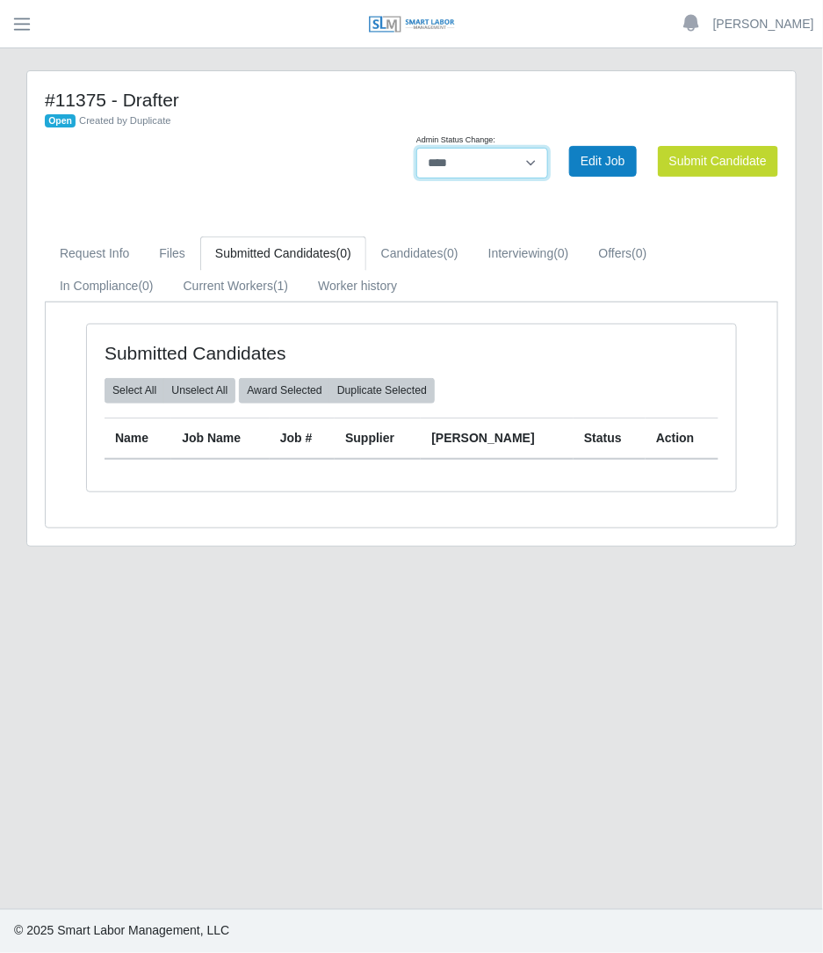
click at [523, 169] on select "**********" at bounding box center [483, 163] width 132 height 31
select select "******"
click at [548, 148] on select "**********" at bounding box center [483, 163] width 132 height 31
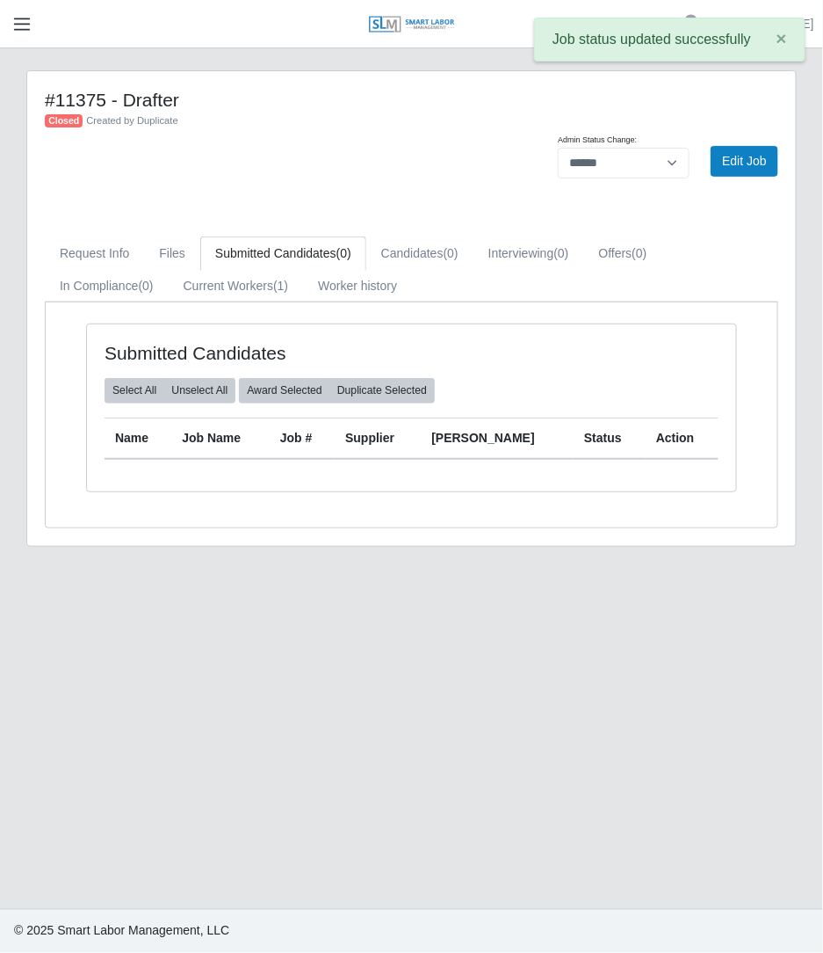
click at [18, 25] on span "button" at bounding box center [22, 24] width 23 height 20
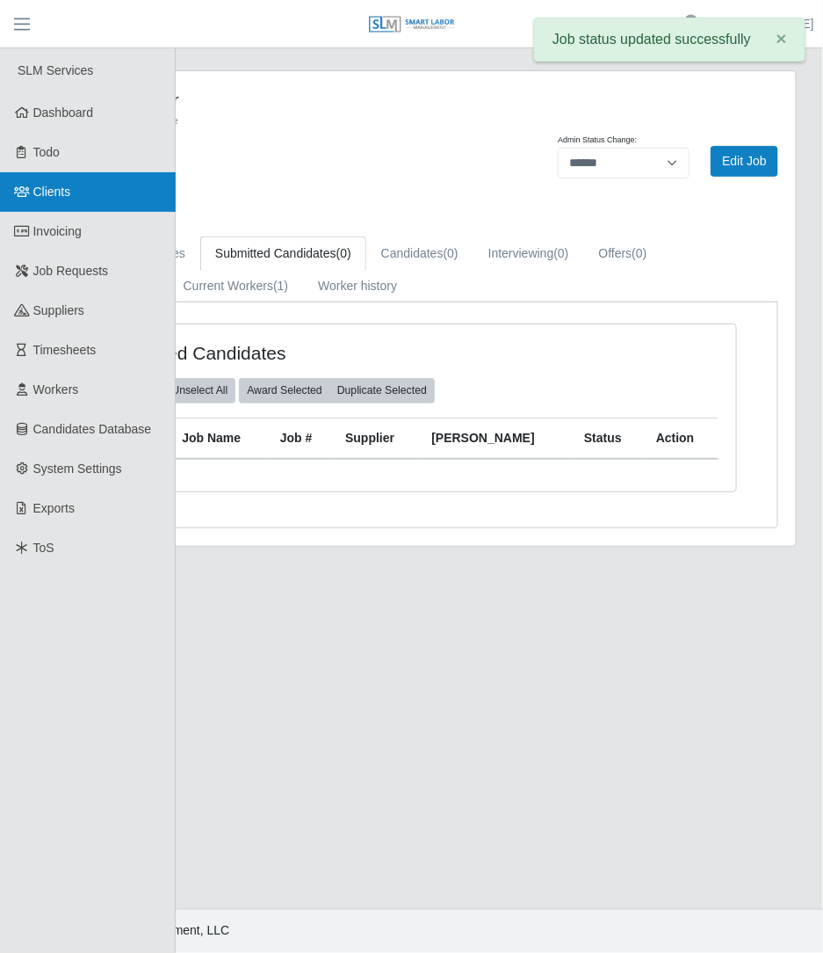
click at [85, 199] on link "Clients" at bounding box center [88, 192] width 176 height 40
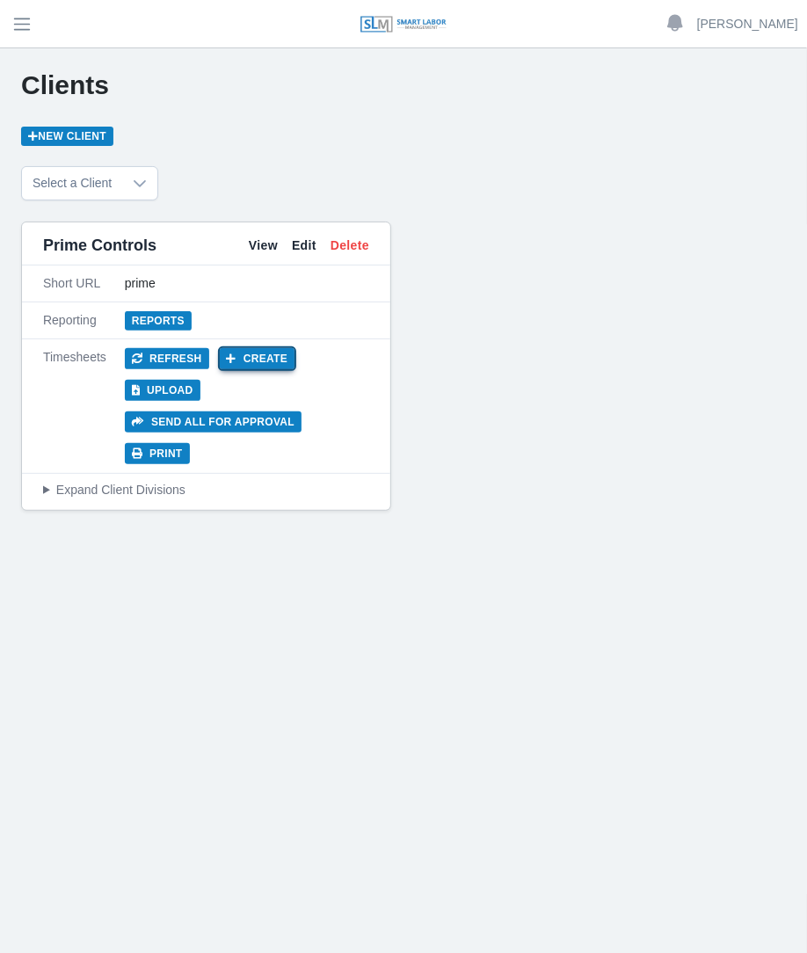
click at [237, 359] on button "Create" at bounding box center [258, 358] width 76 height 21
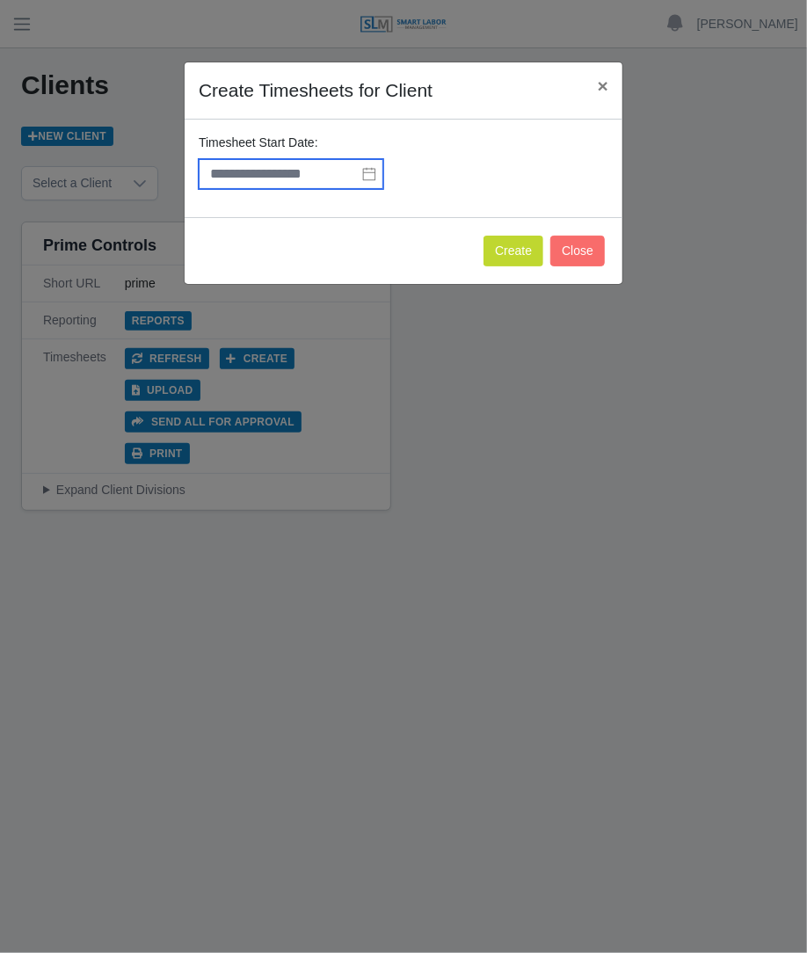
click at [352, 170] on input "text" at bounding box center [291, 174] width 185 height 30
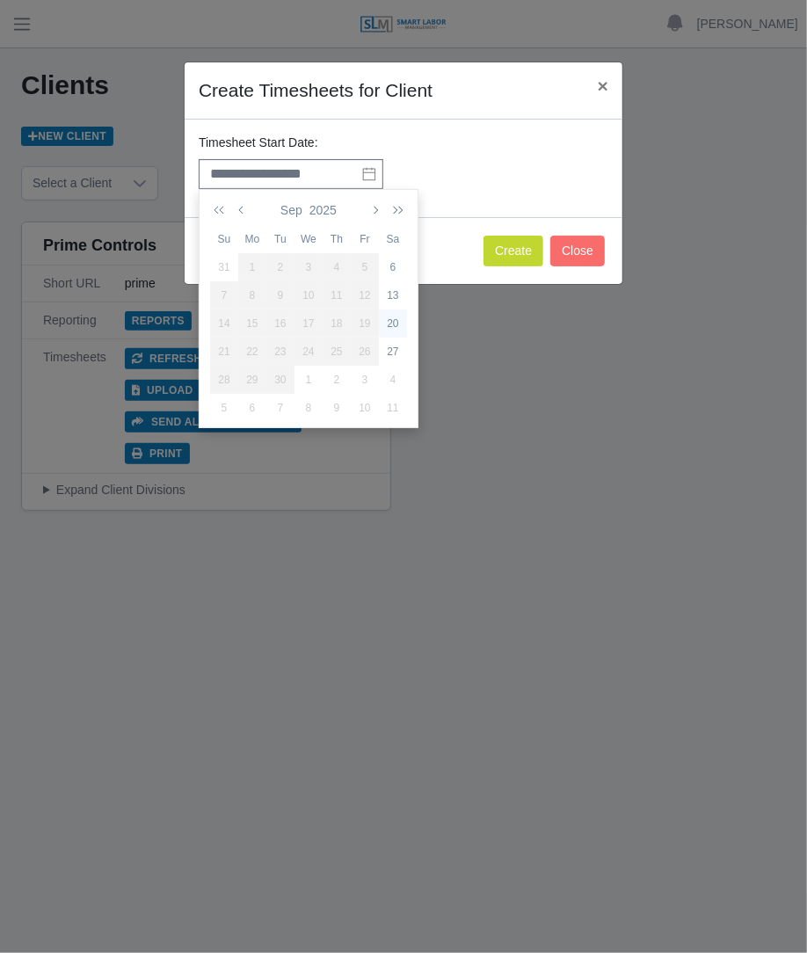
click at [393, 318] on div "20" at bounding box center [393, 323] width 28 height 16
type input "**********"
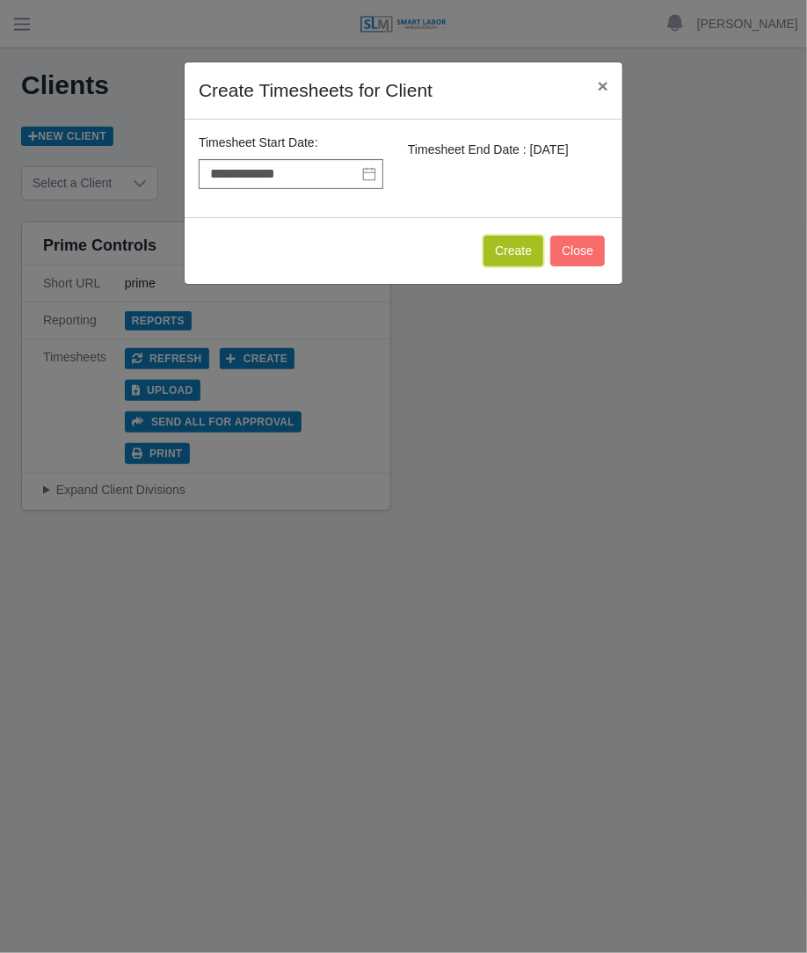
click at [511, 257] on button "Create" at bounding box center [513, 251] width 60 height 31
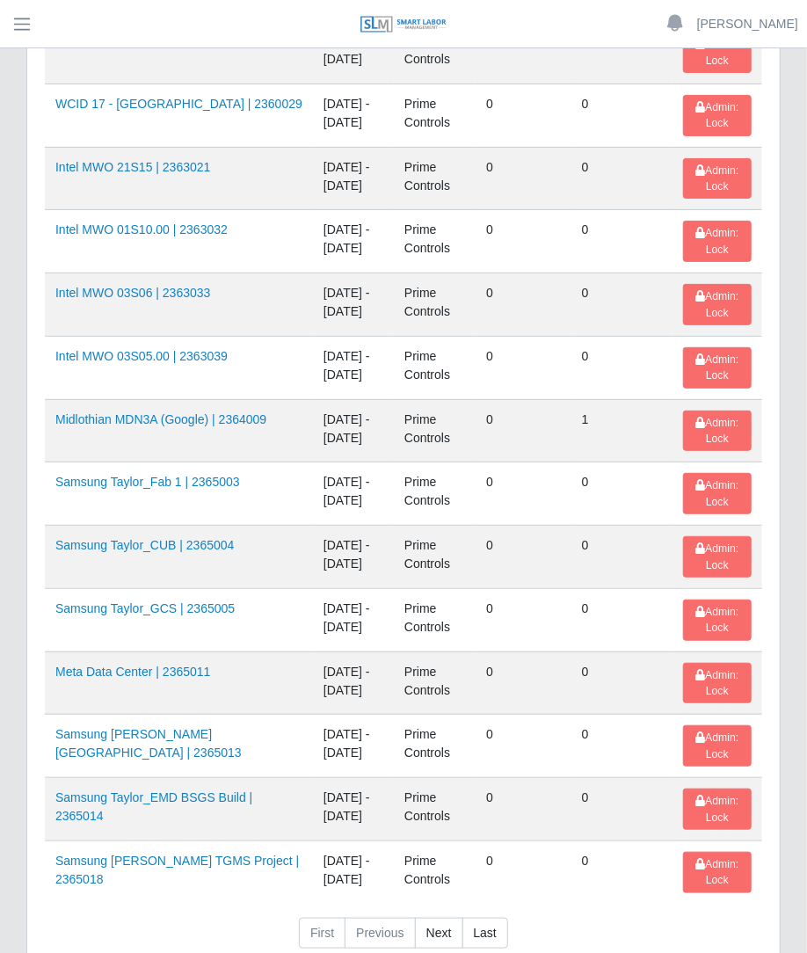
scroll to position [2544, 0]
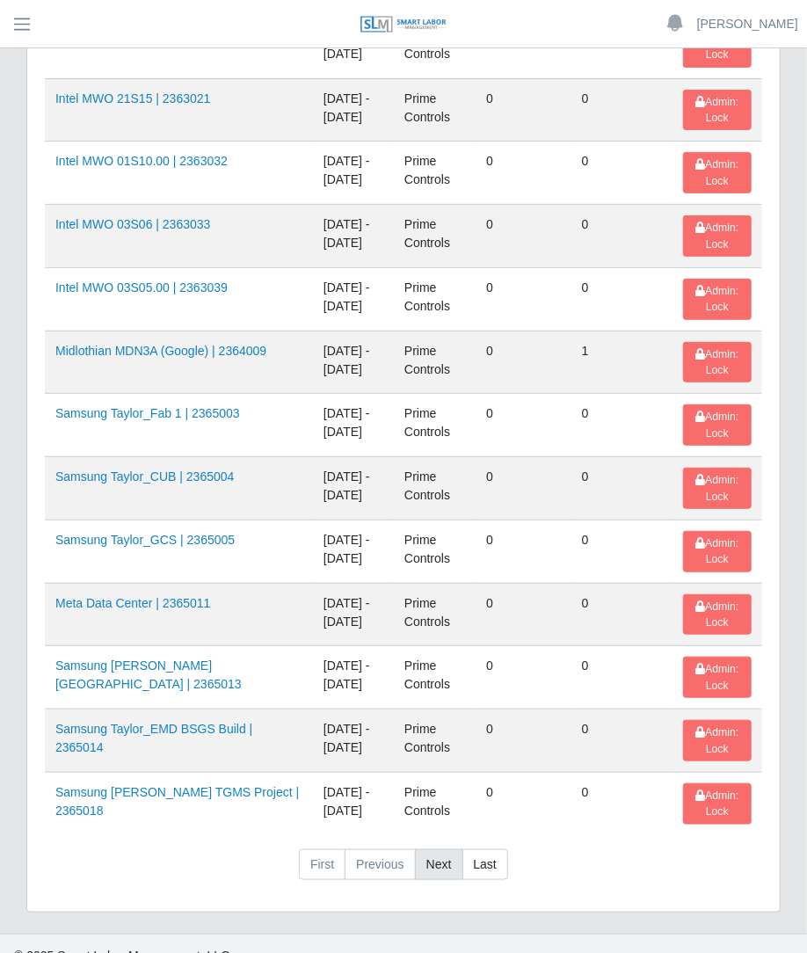
click at [446, 852] on link "Next" at bounding box center [439, 865] width 48 height 32
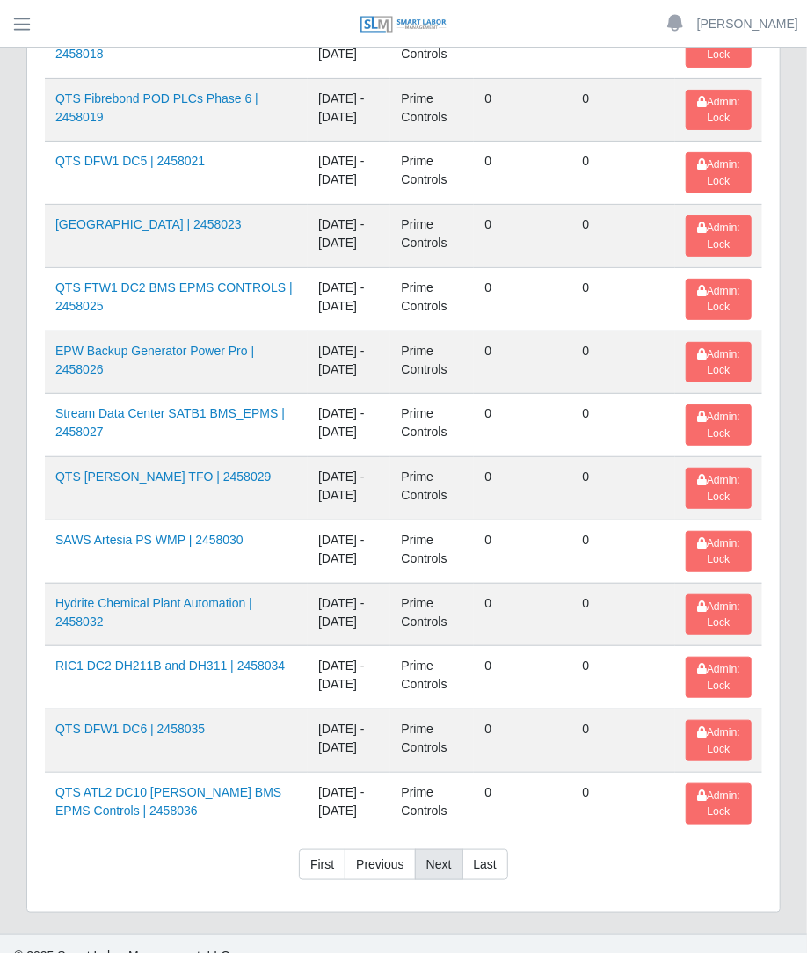
click at [454, 849] on link "Next" at bounding box center [439, 865] width 48 height 32
click at [445, 849] on link "Next" at bounding box center [439, 865] width 48 height 32
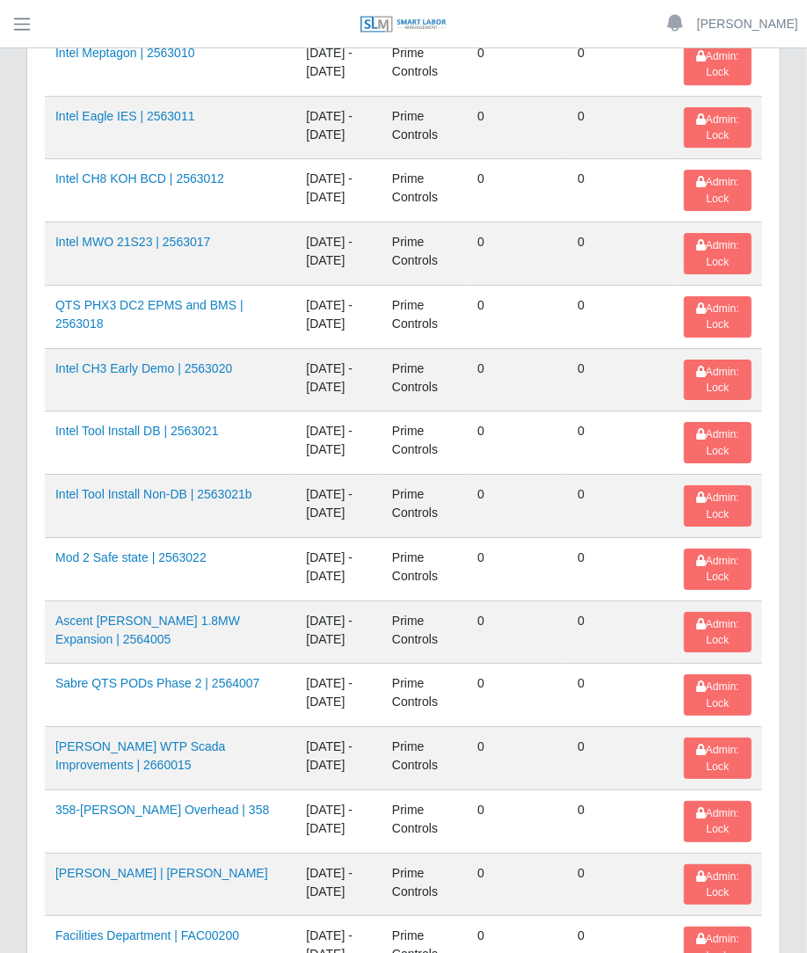
scroll to position [2169, 0]
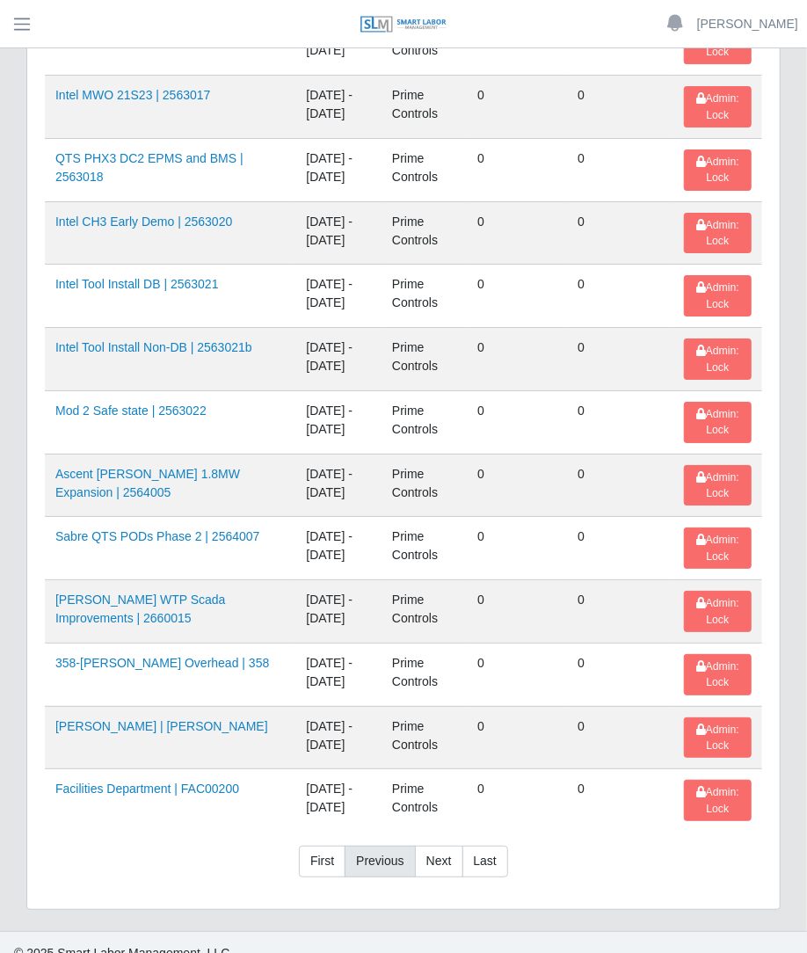
click at [379, 846] on link "Previous" at bounding box center [379, 861] width 70 height 32
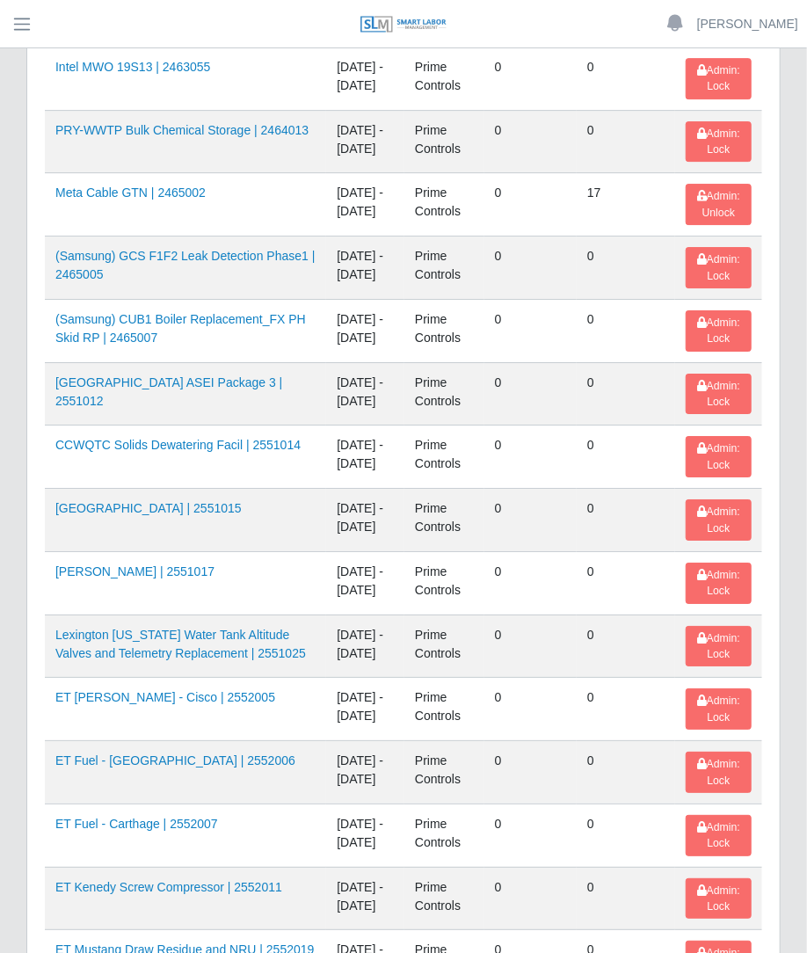
scroll to position [2559, 0]
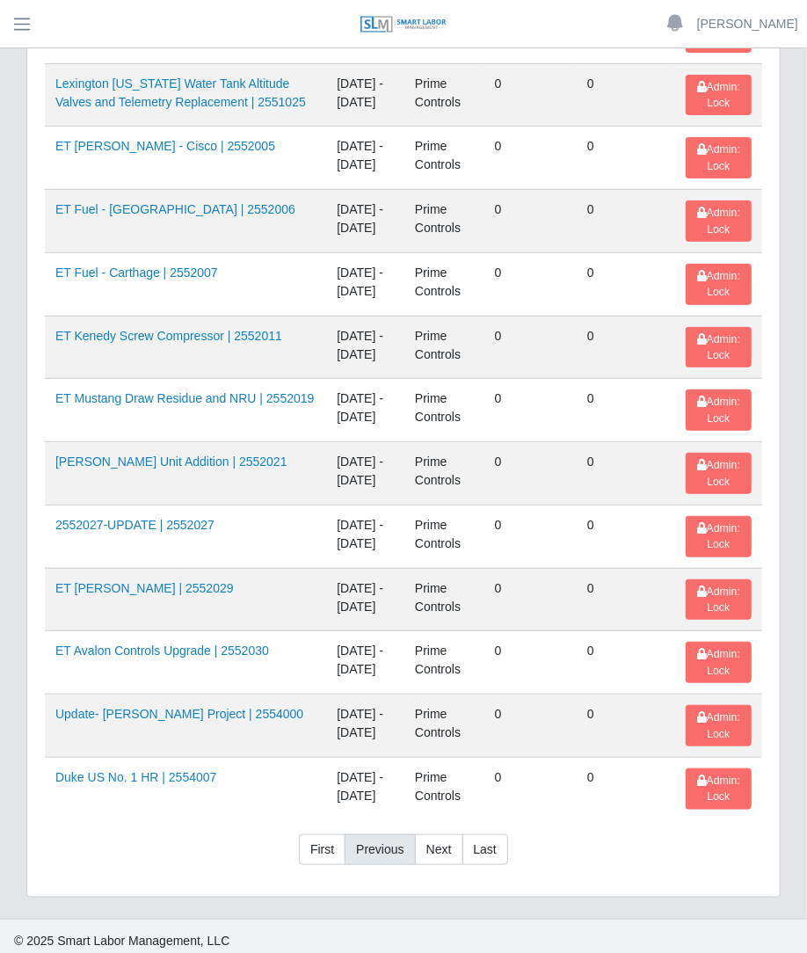
click at [391, 847] on link "Previous" at bounding box center [379, 850] width 70 height 32
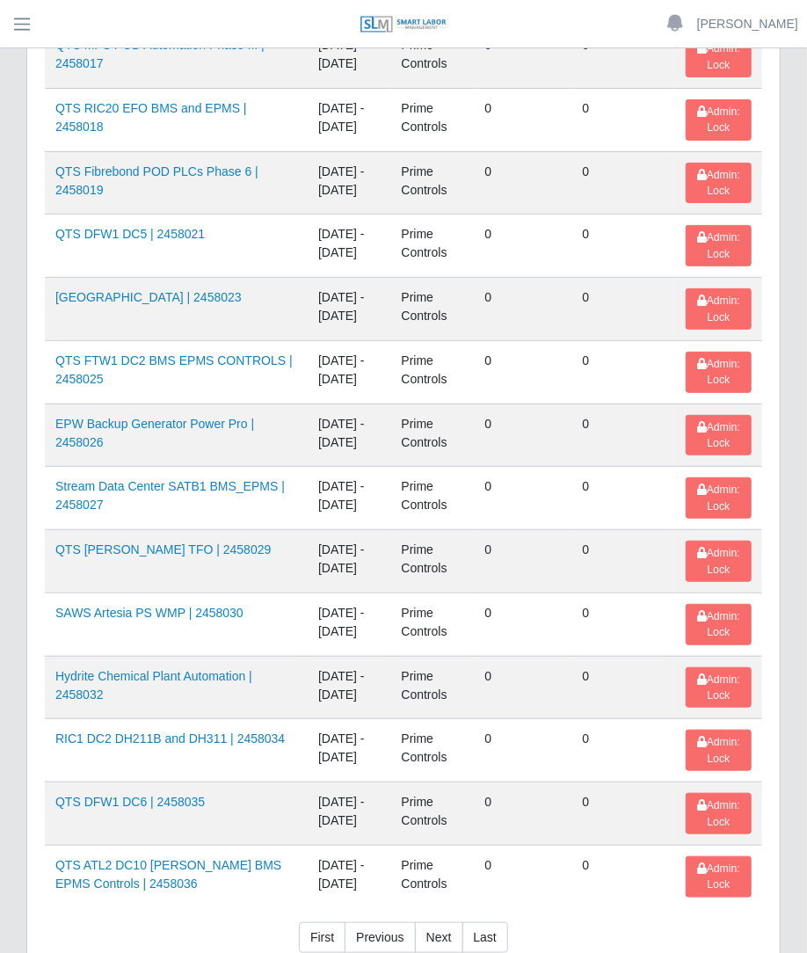
scroll to position [2544, 0]
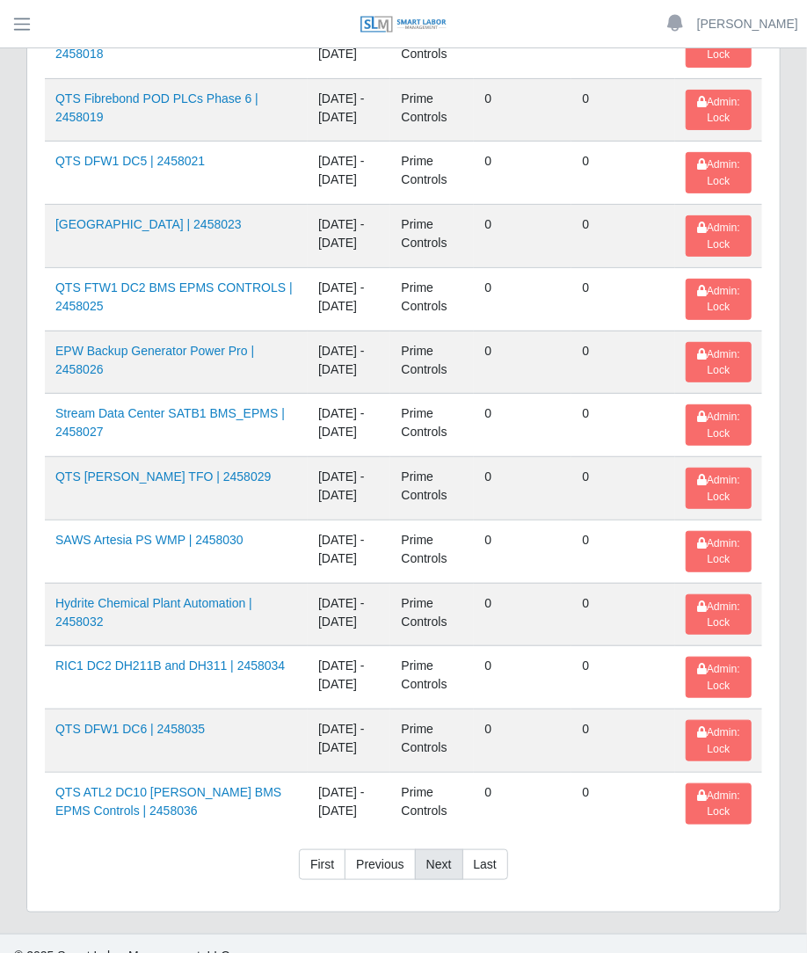
click at [456, 849] on link "Next" at bounding box center [439, 865] width 48 height 32
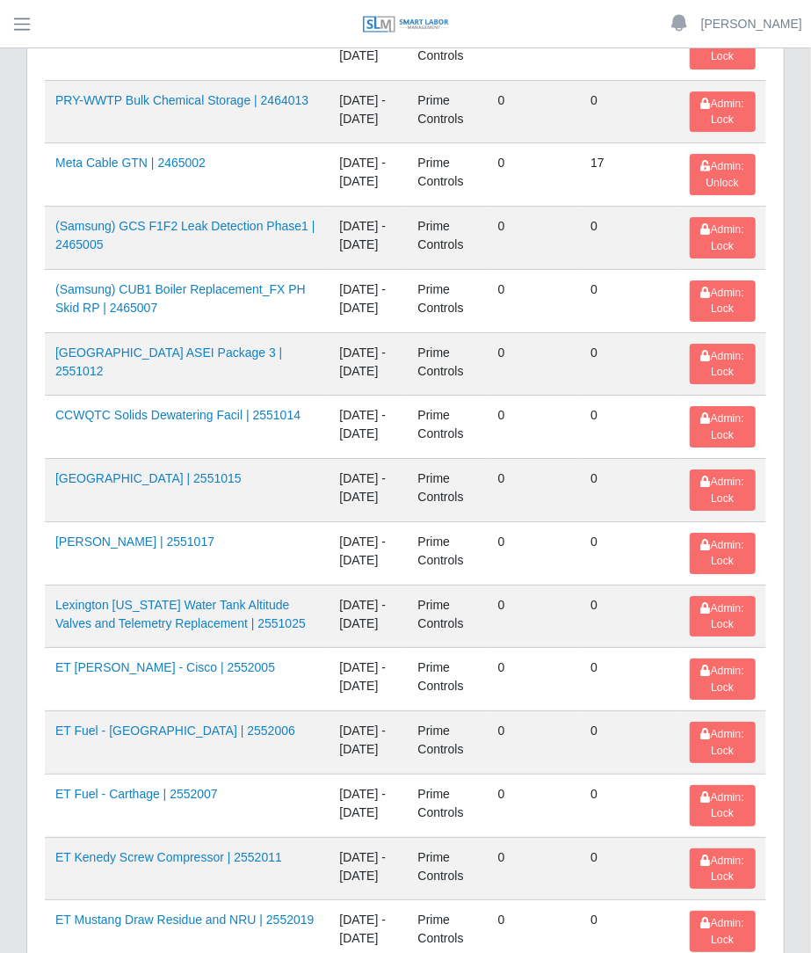
scroll to position [2559, 0]
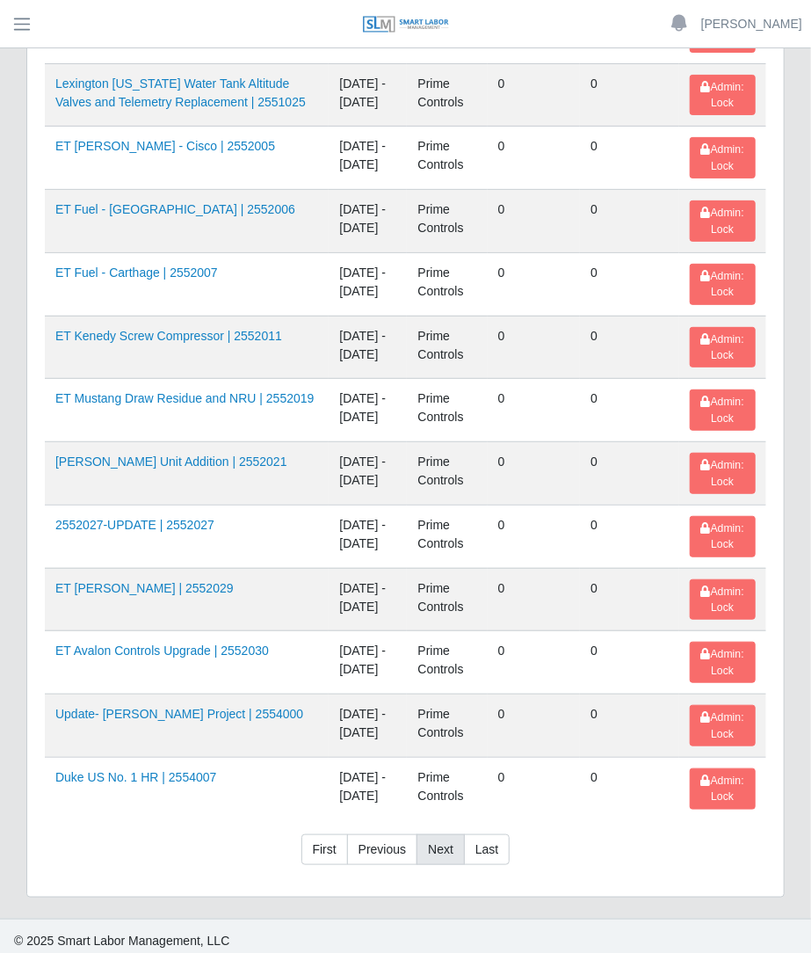
click at [448, 841] on link "Next" at bounding box center [441, 850] width 48 height 32
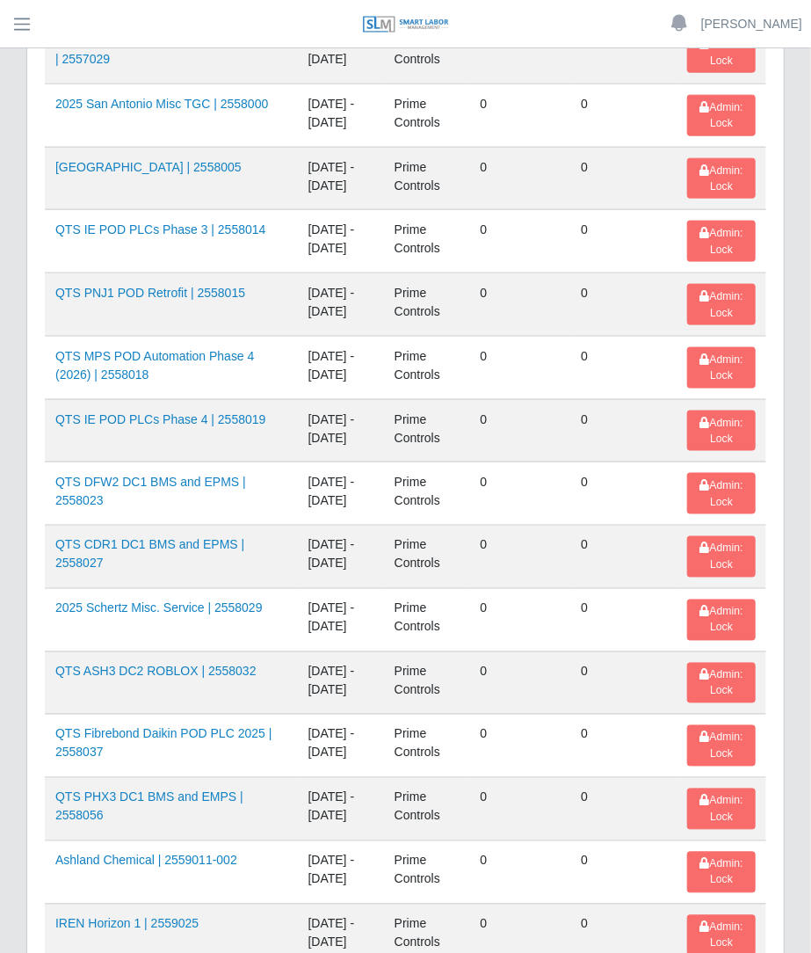
scroll to position [0, 0]
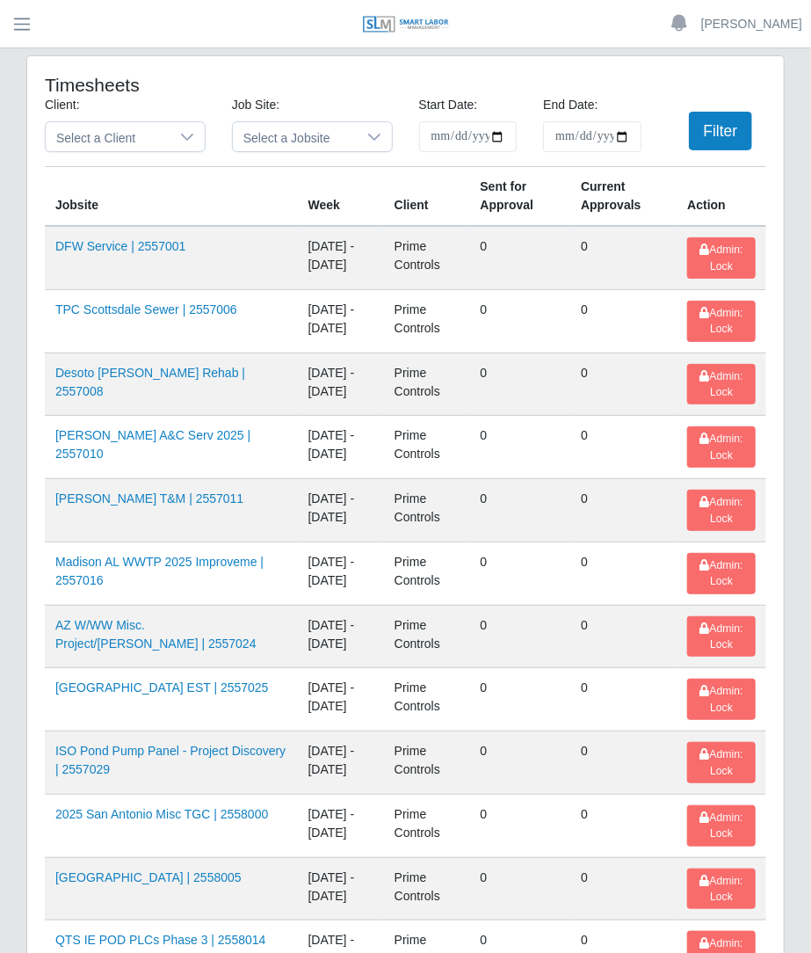
click at [354, 157] on div "Job Site: Select a Jobsite" at bounding box center [312, 131] width 187 height 70
click at [357, 131] on div at bounding box center [374, 136] width 35 height 29
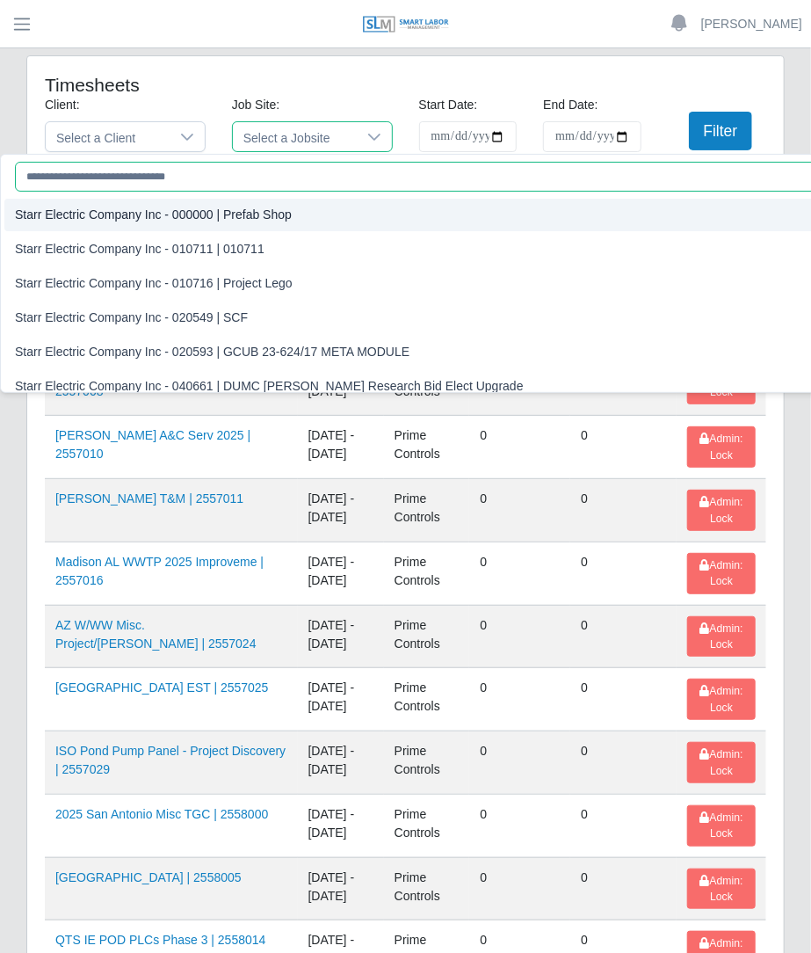
click at [272, 178] on input "text" at bounding box center [518, 177] width 1006 height 30
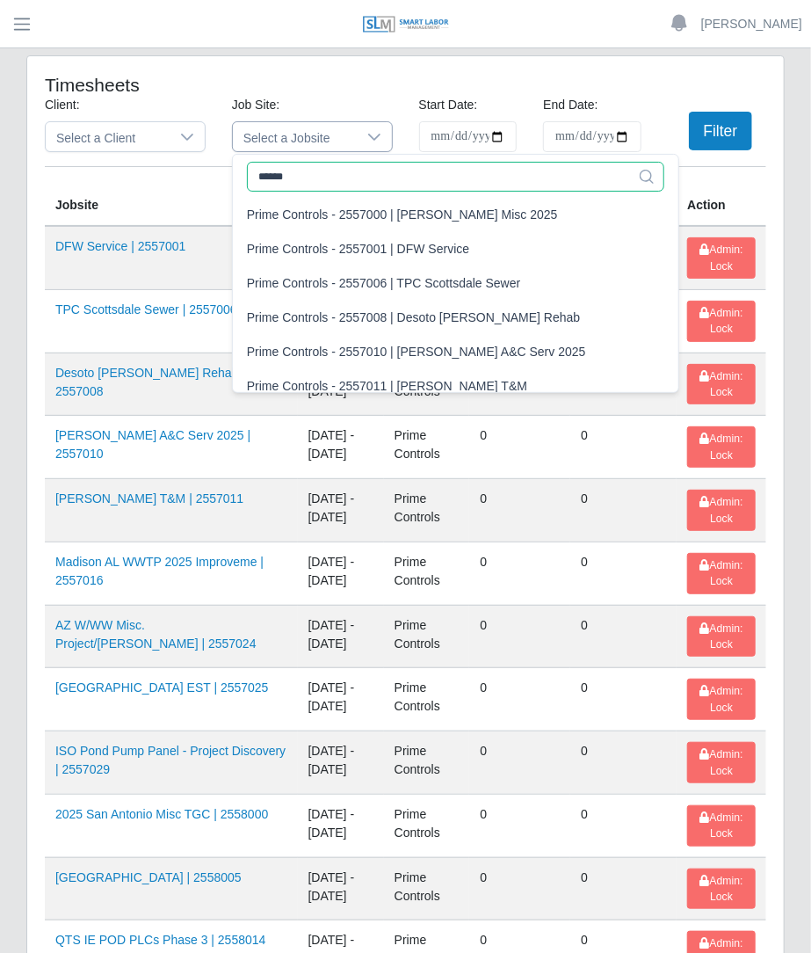
type input "*******"
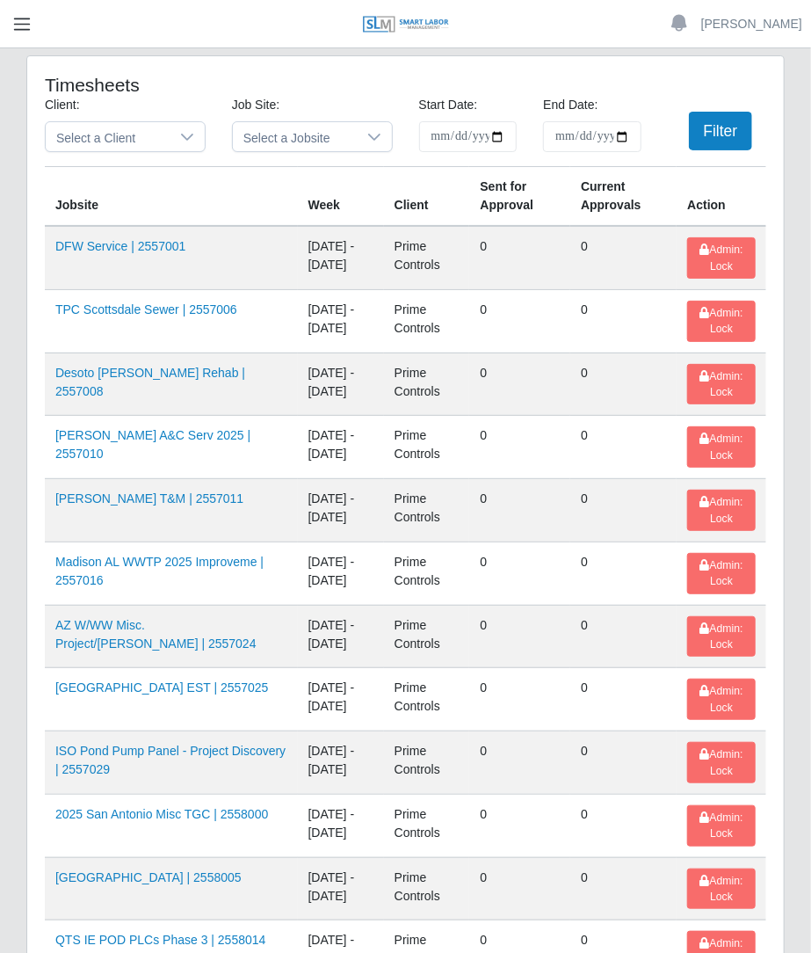
click at [6, 33] on button "button" at bounding box center [22, 24] width 44 height 29
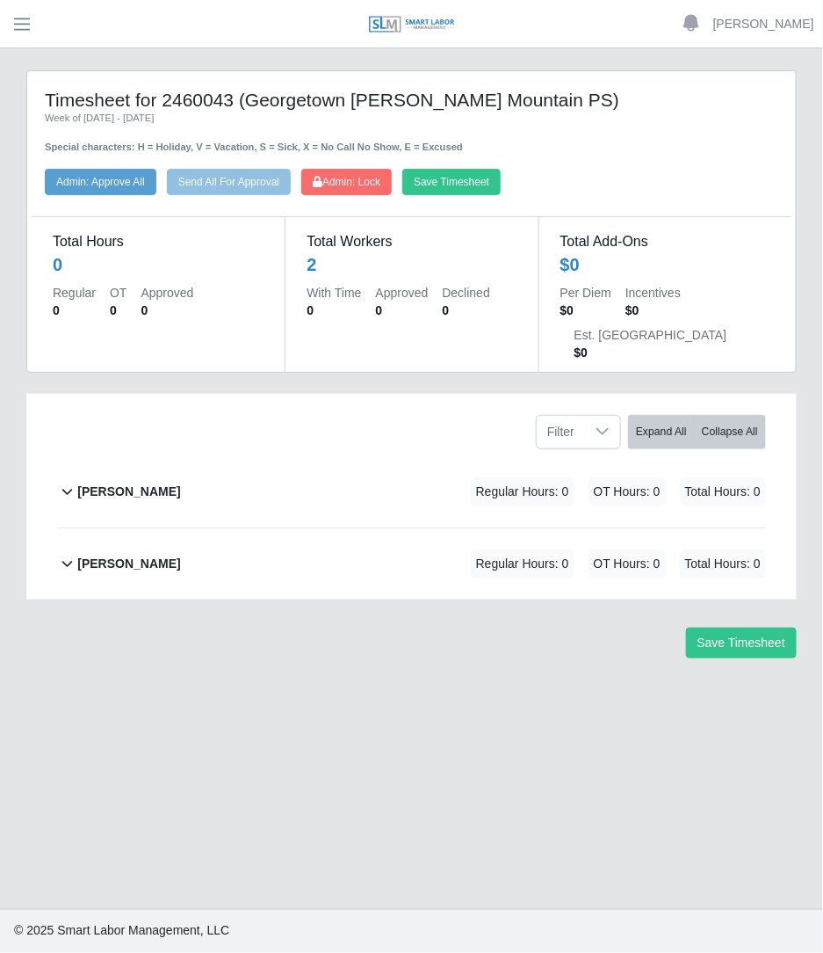
click at [394, 456] on div "[PERSON_NAME] Regular Hours: 0 OT Hours: 0 Total Hours: 0" at bounding box center [421, 491] width 689 height 71
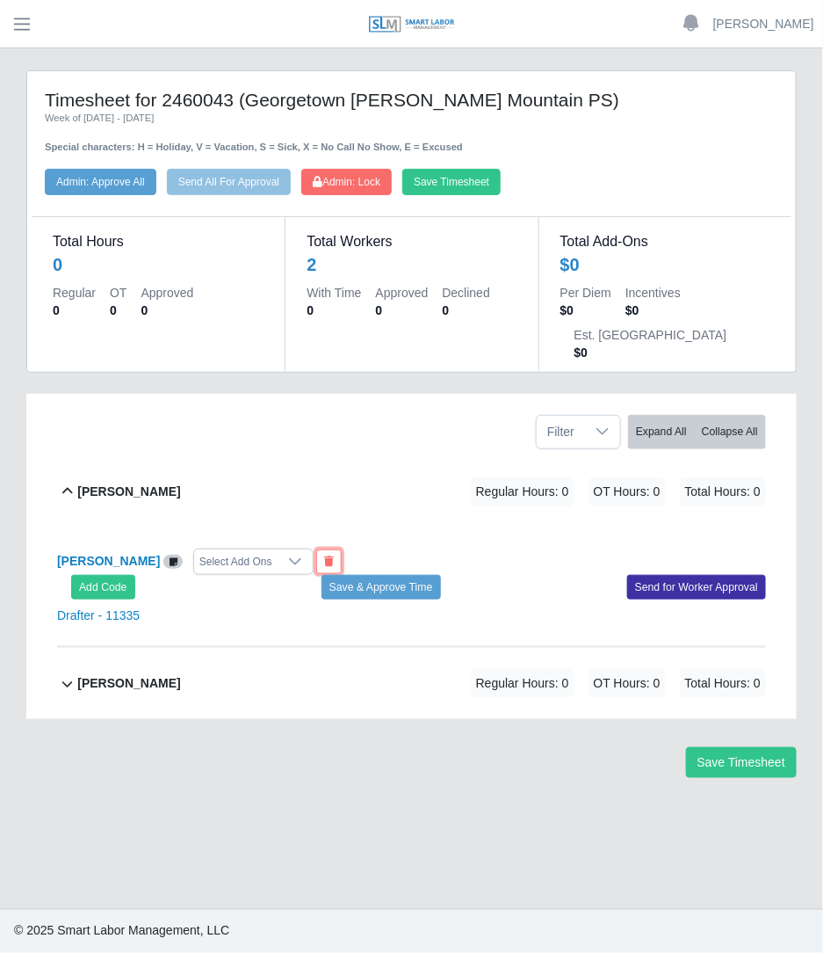
drag, startPoint x: 352, startPoint y: 512, endPoint x: 504, endPoint y: 121, distance: 419.6
click at [334, 556] on icon at bounding box center [329, 561] width 10 height 11
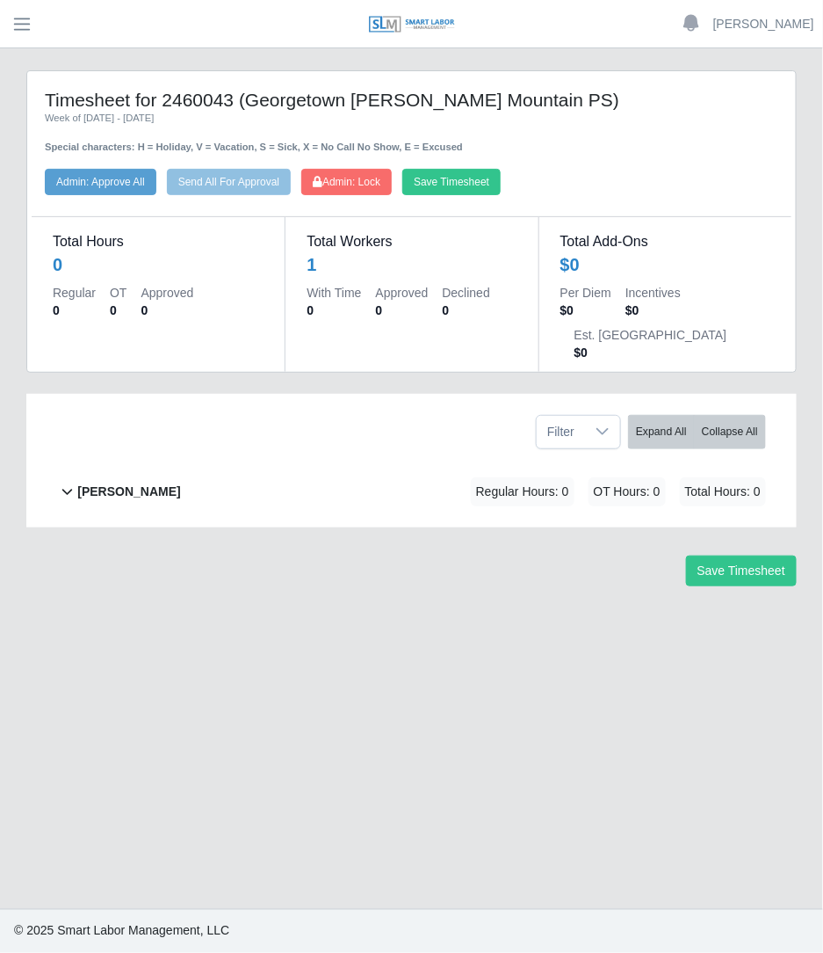
click at [299, 456] on div "[PERSON_NAME] Regular Hours: 0 OT Hours: 0 Total Hours: 0" at bounding box center [421, 491] width 689 height 71
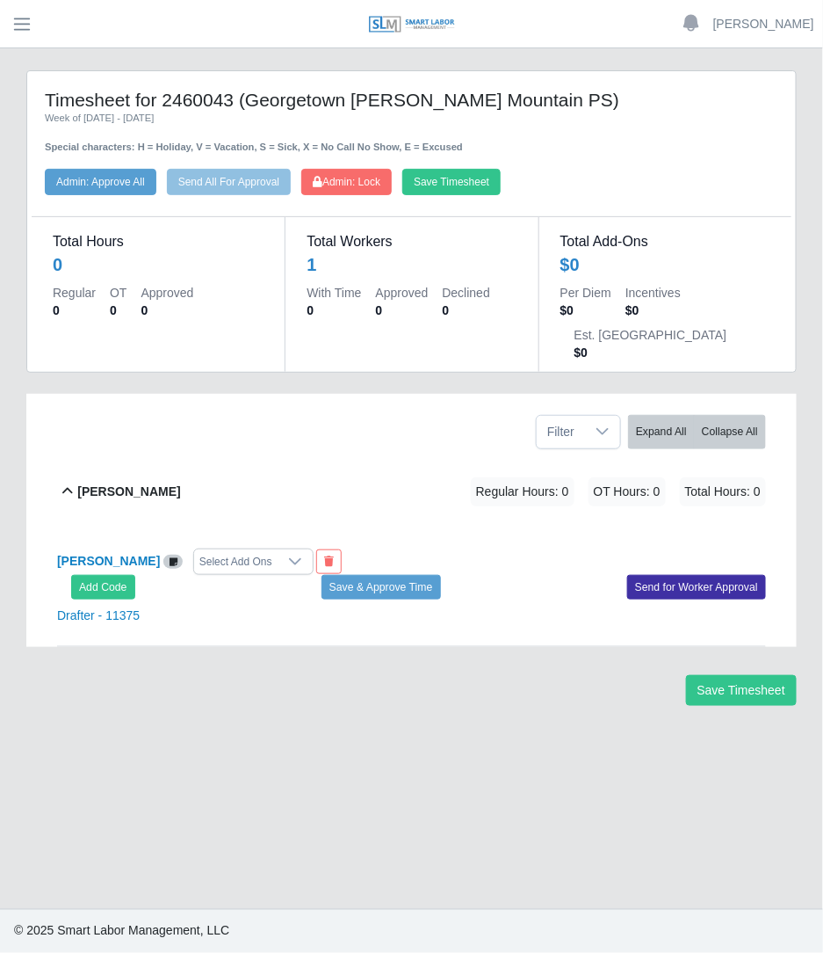
click at [136, 575] on div "Add Code Save & Approve Time Send for Worker Approval" at bounding box center [412, 587] width 736 height 25
click at [112, 575] on button "Add Code" at bounding box center [103, 587] width 64 height 25
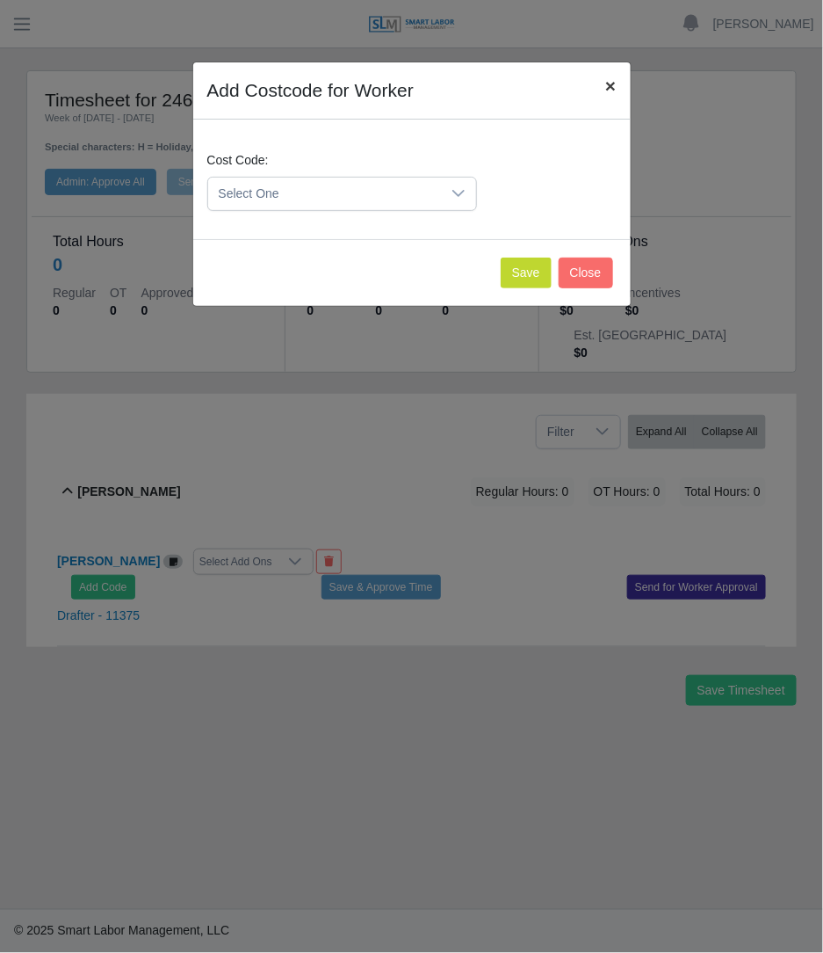
click at [605, 76] on span "×" at bounding box center [610, 86] width 11 height 20
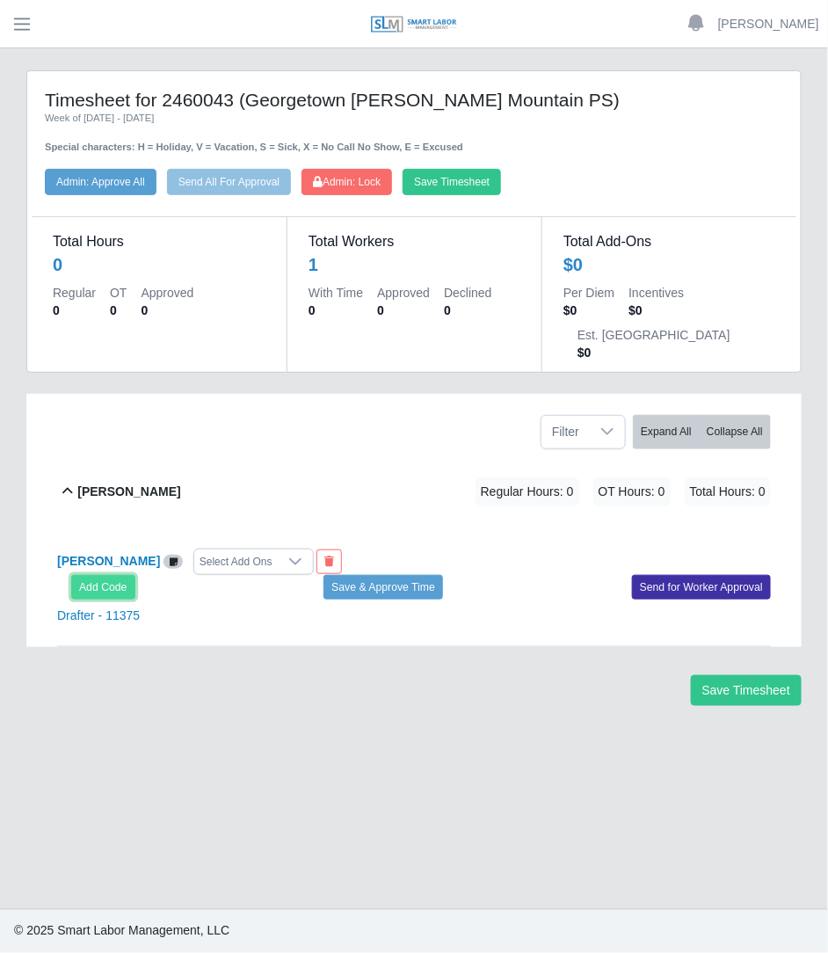
click at [125, 575] on button "Add Code" at bounding box center [103, 587] width 64 height 25
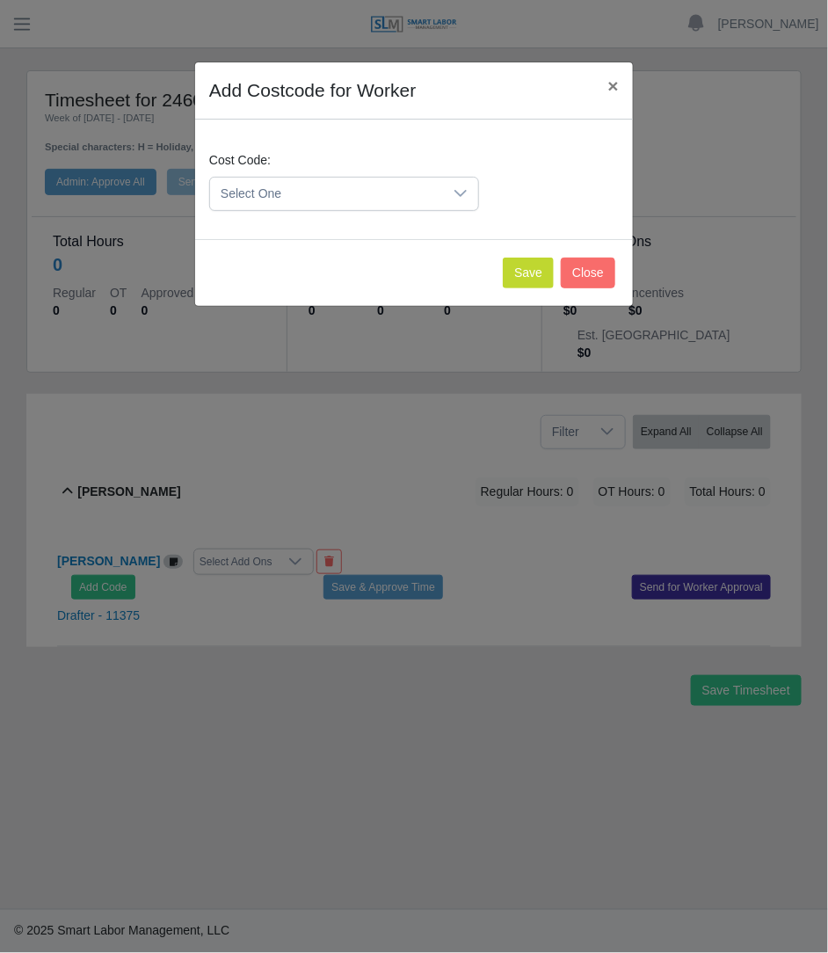
click at [369, 191] on span "Select One" at bounding box center [326, 194] width 233 height 33
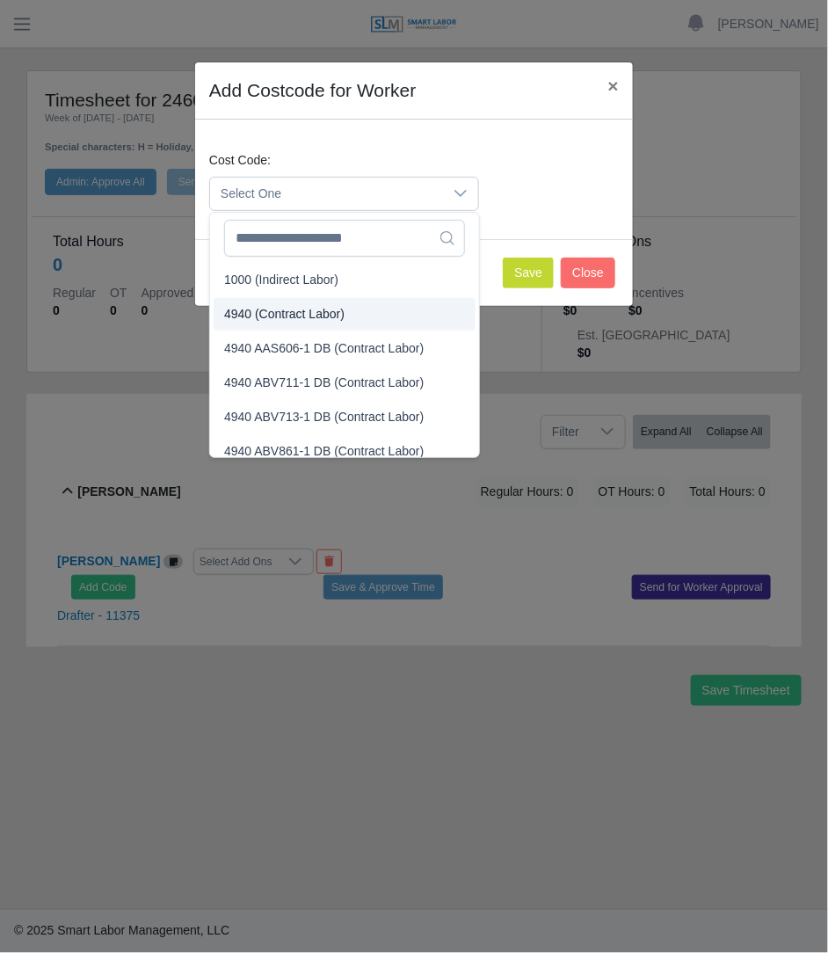
click at [301, 299] on li "4940 (Contract Labor)" at bounding box center [345, 314] width 262 height 33
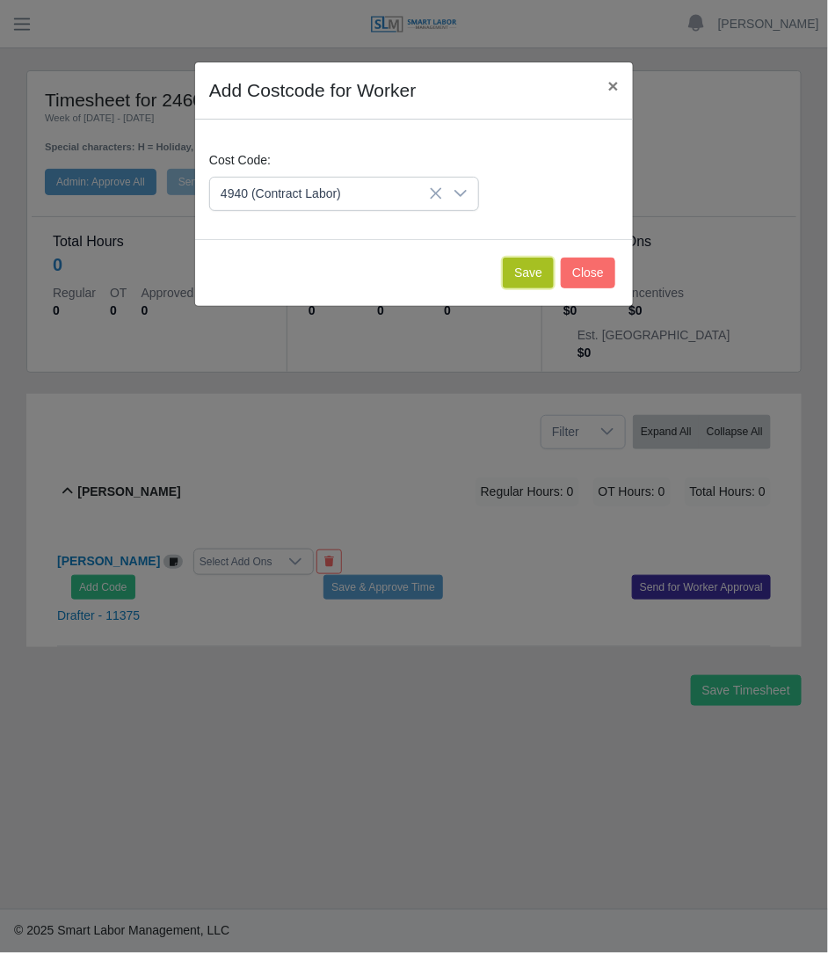
click at [535, 273] on button "Save" at bounding box center [528, 272] width 51 height 31
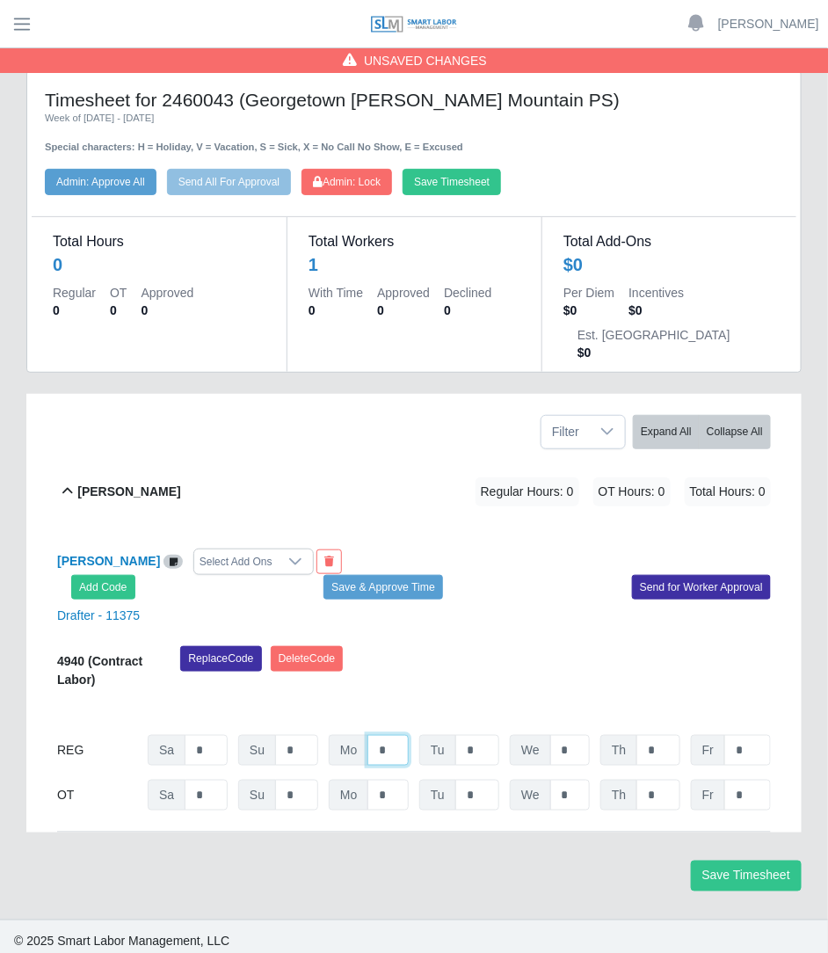
click at [395, 735] on input "*" at bounding box center [387, 750] width 41 height 31
type input "*"
click at [356, 176] on span "Admin: Lock" at bounding box center [347, 182] width 68 height 12
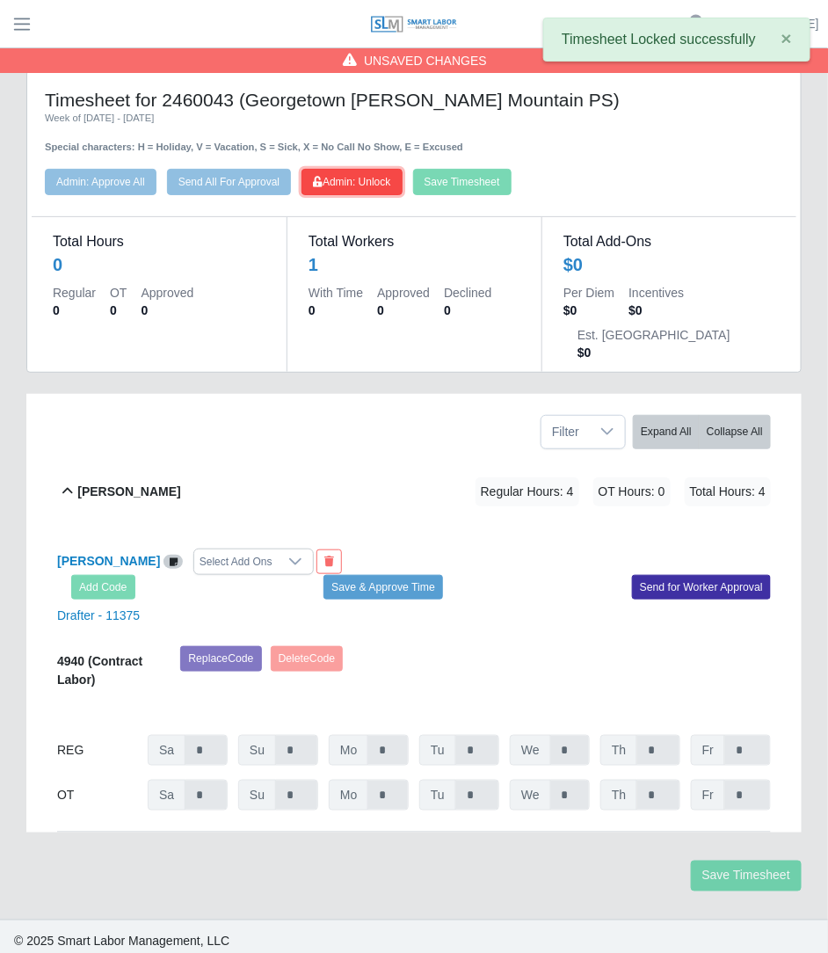
click at [344, 176] on span "Admin: Unlock" at bounding box center [351, 182] width 77 height 12
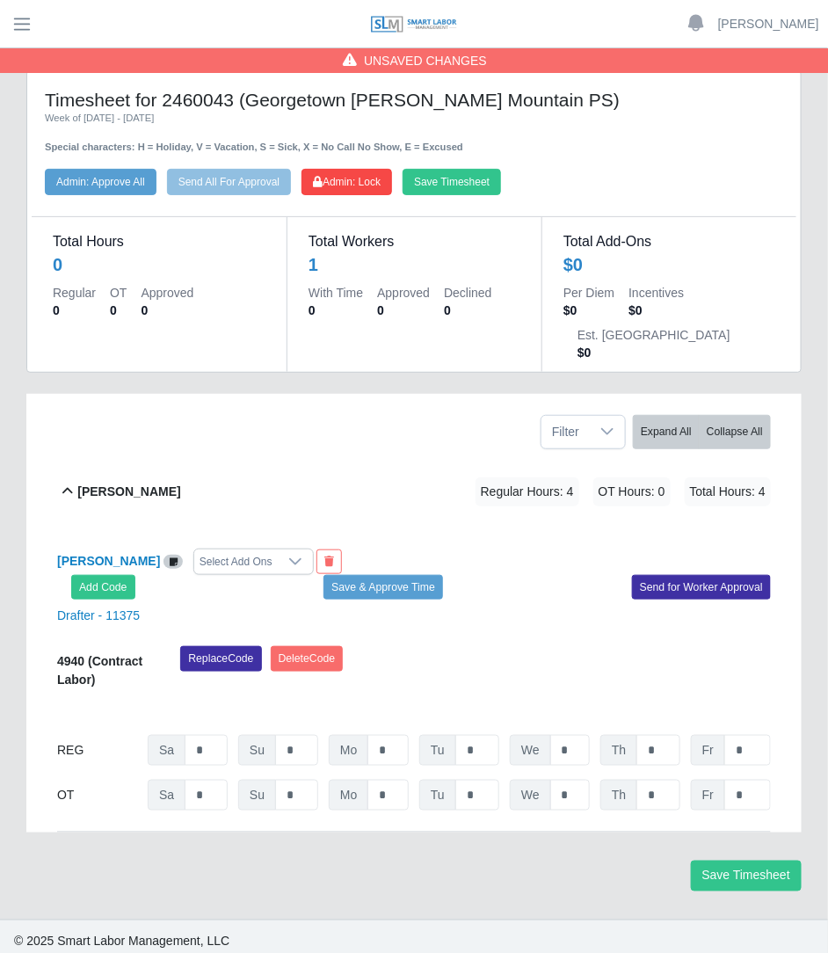
click at [456, 176] on button "Save Timesheet" at bounding box center [451, 182] width 98 height 26
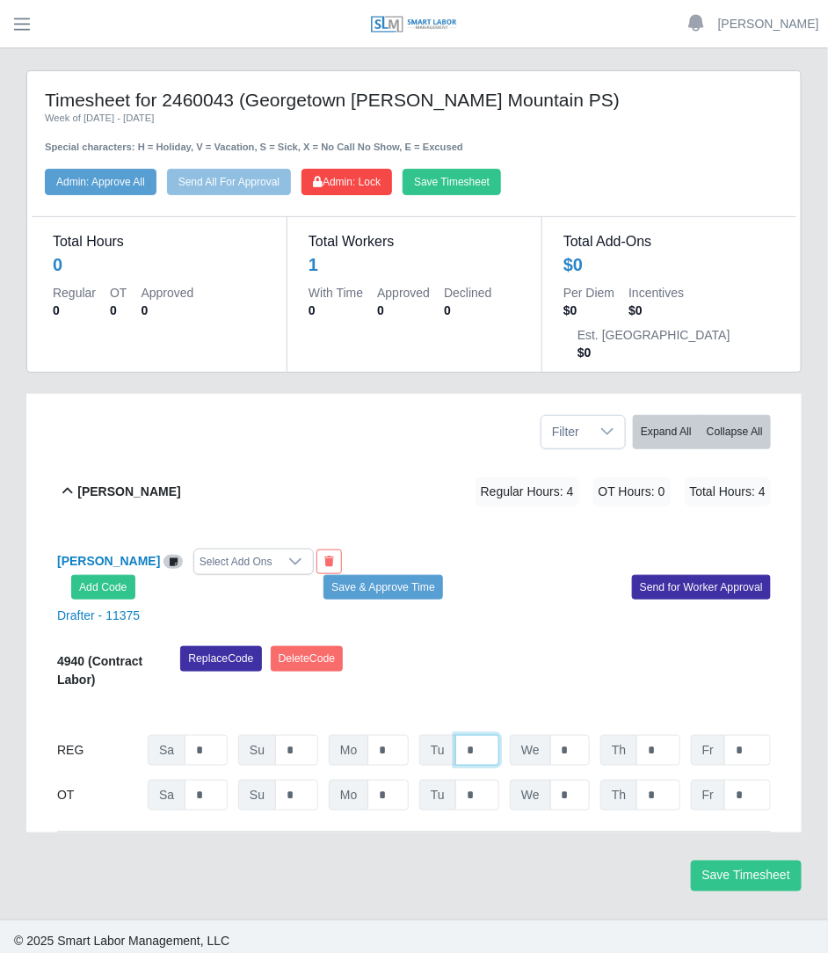
click at [488, 735] on input "*" at bounding box center [477, 750] width 44 height 31
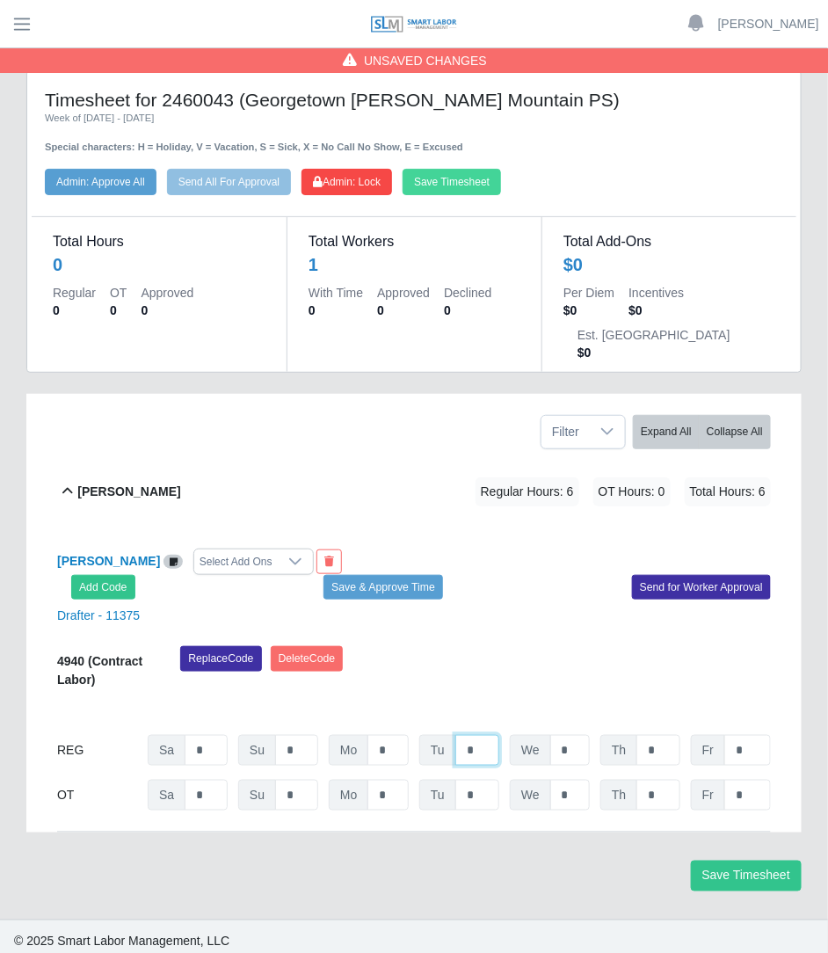
type input "*"
click at [466, 181] on button "Save Timesheet" at bounding box center [451, 182] width 98 height 26
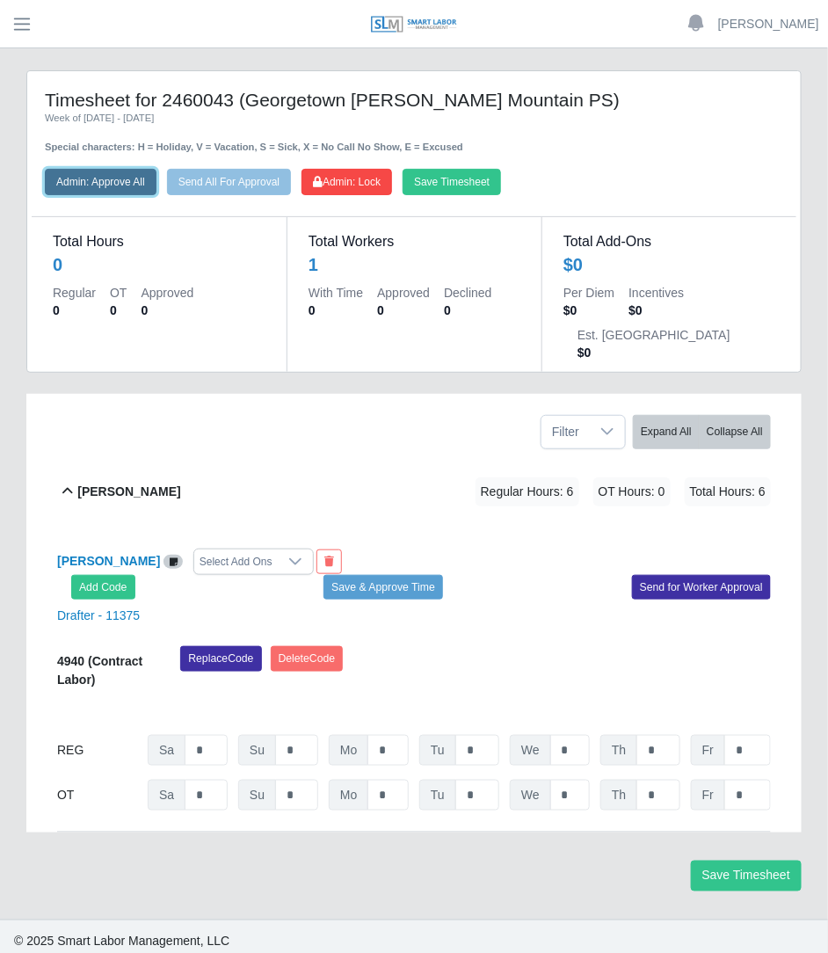
click at [134, 178] on button "Admin: Approve All" at bounding box center [101, 182] width 112 height 26
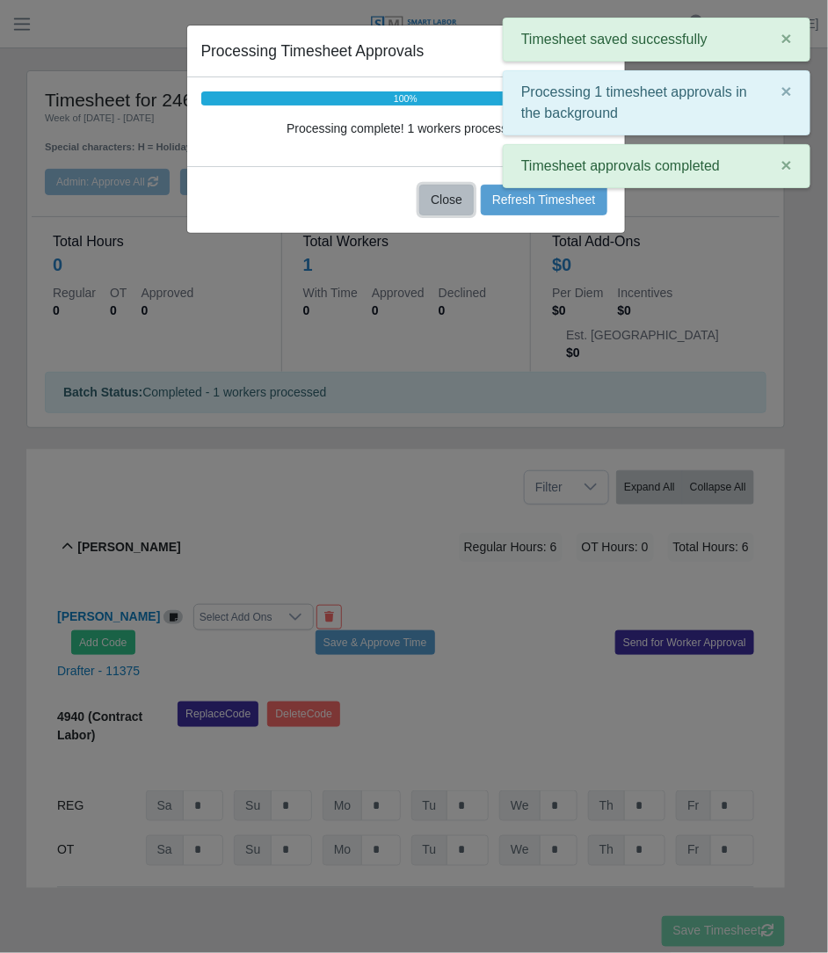
click at [452, 196] on button "Close" at bounding box center [446, 200] width 54 height 31
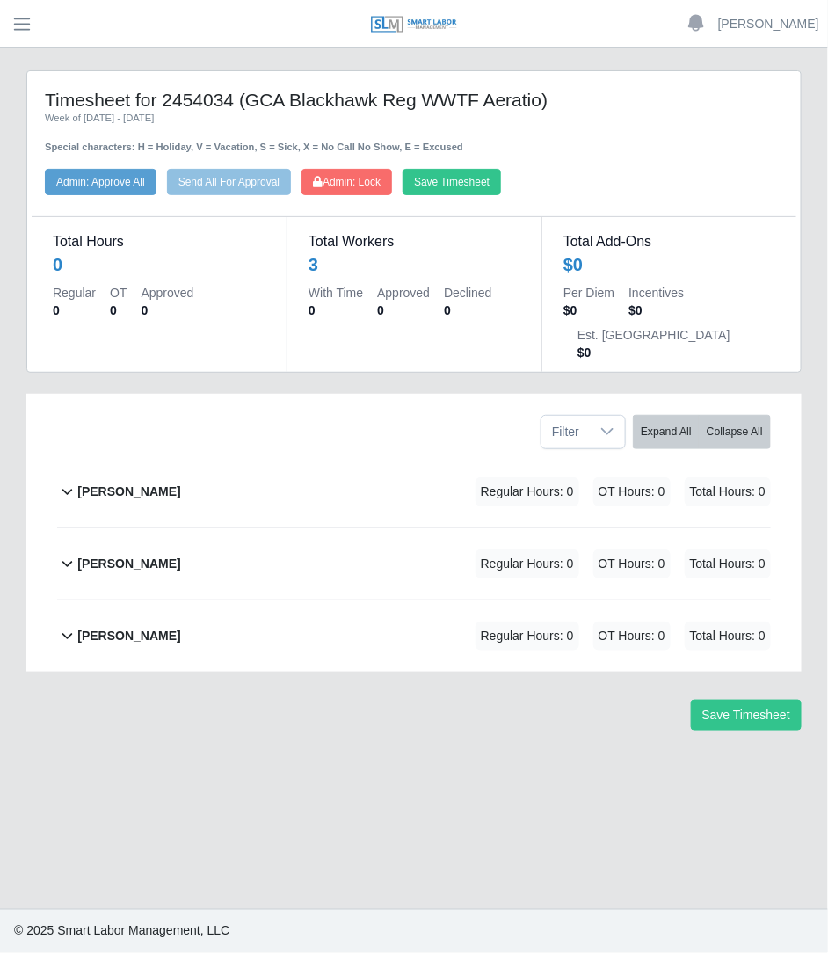
click at [302, 533] on div "[PERSON_NAME] Regular Hours: 0 OT Hours: 0 Total Hours: 0" at bounding box center [423, 563] width 693 height 71
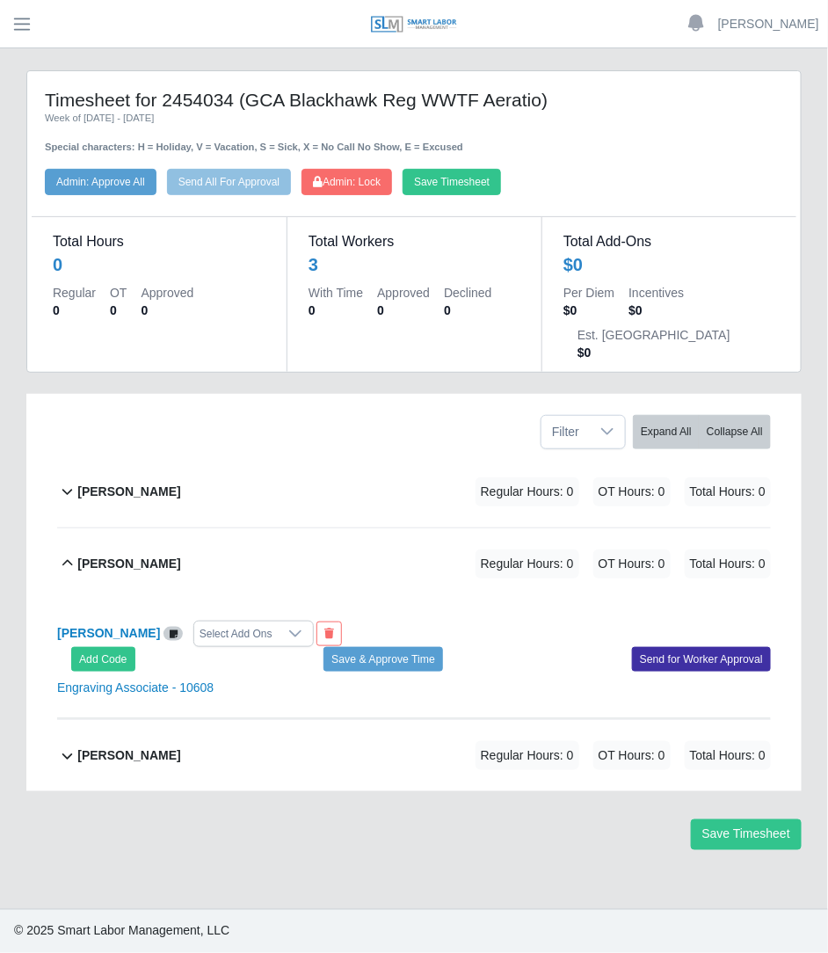
click at [301, 533] on div "[PERSON_NAME] Regular Hours: 0 OT Hours: 0 Total Hours: 0" at bounding box center [423, 563] width 693 height 71
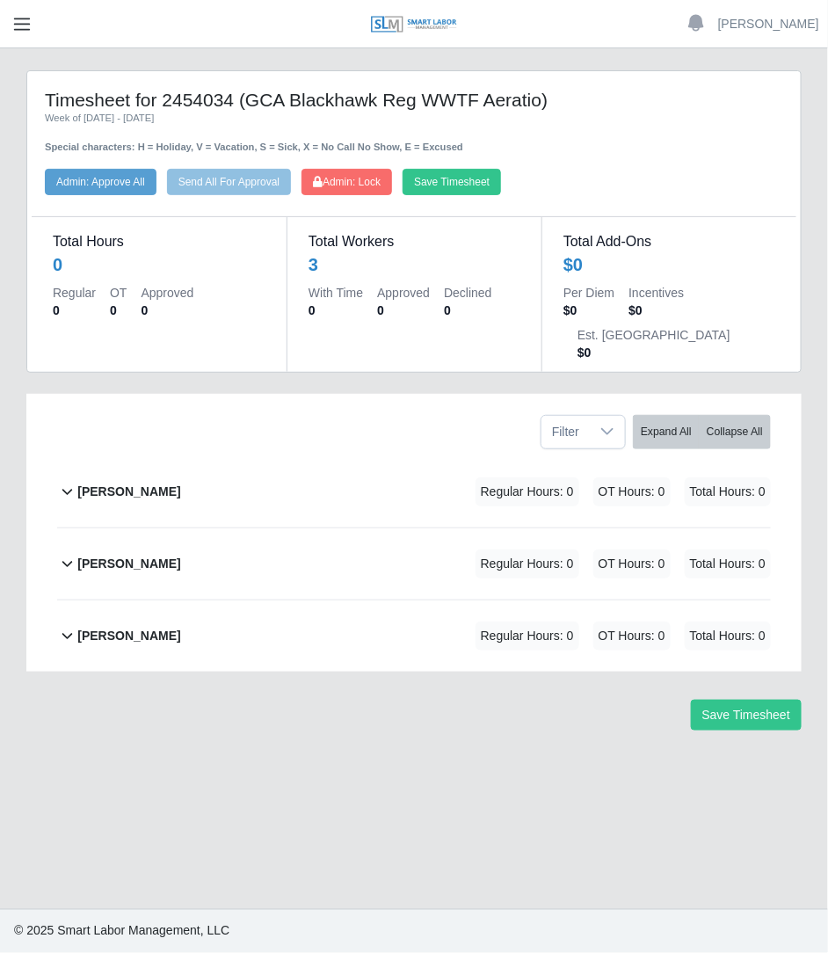
click at [16, 28] on span "button" at bounding box center [22, 24] width 23 height 20
click at [552, 528] on div "[PERSON_NAME] Regular Hours: 0 OT Hours: 0 Total Hours: 0" at bounding box center [423, 563] width 693 height 71
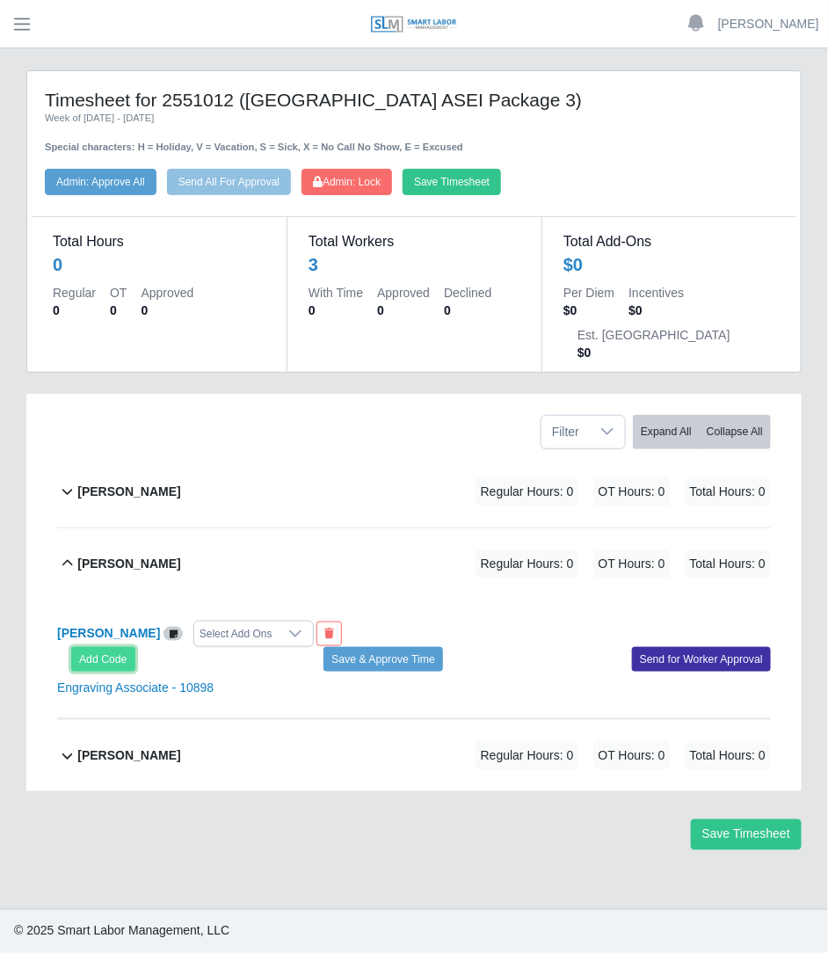
click at [123, 647] on button "Add Code" at bounding box center [103, 659] width 64 height 25
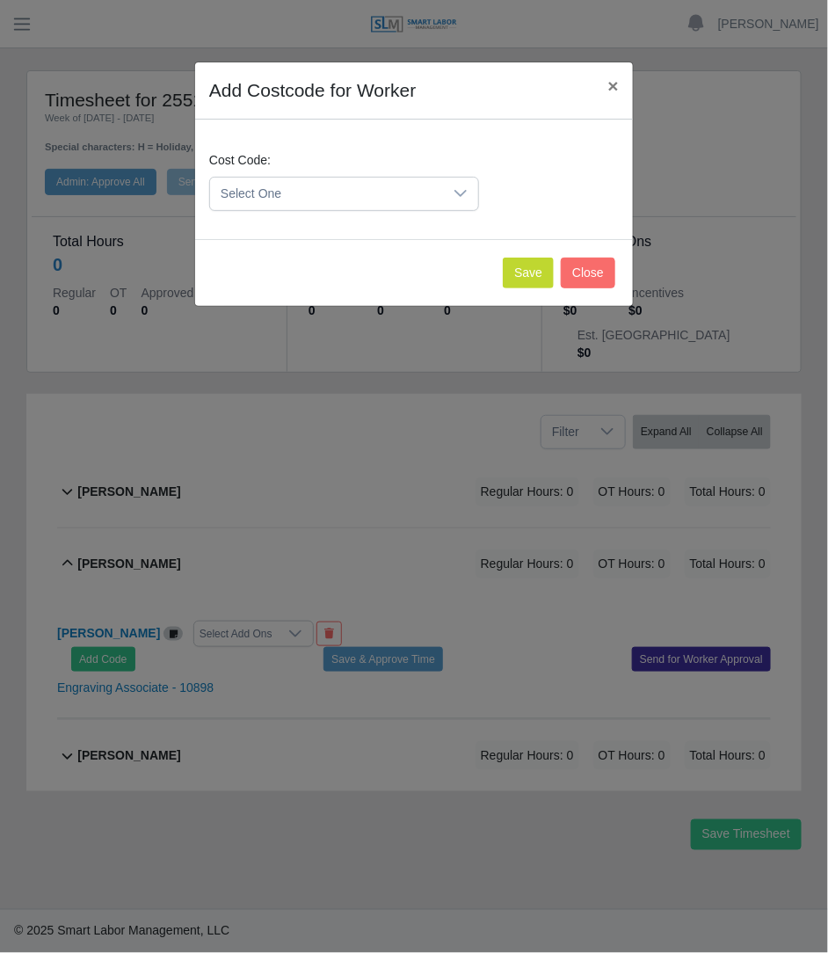
click at [413, 185] on span "Select One" at bounding box center [326, 194] width 233 height 33
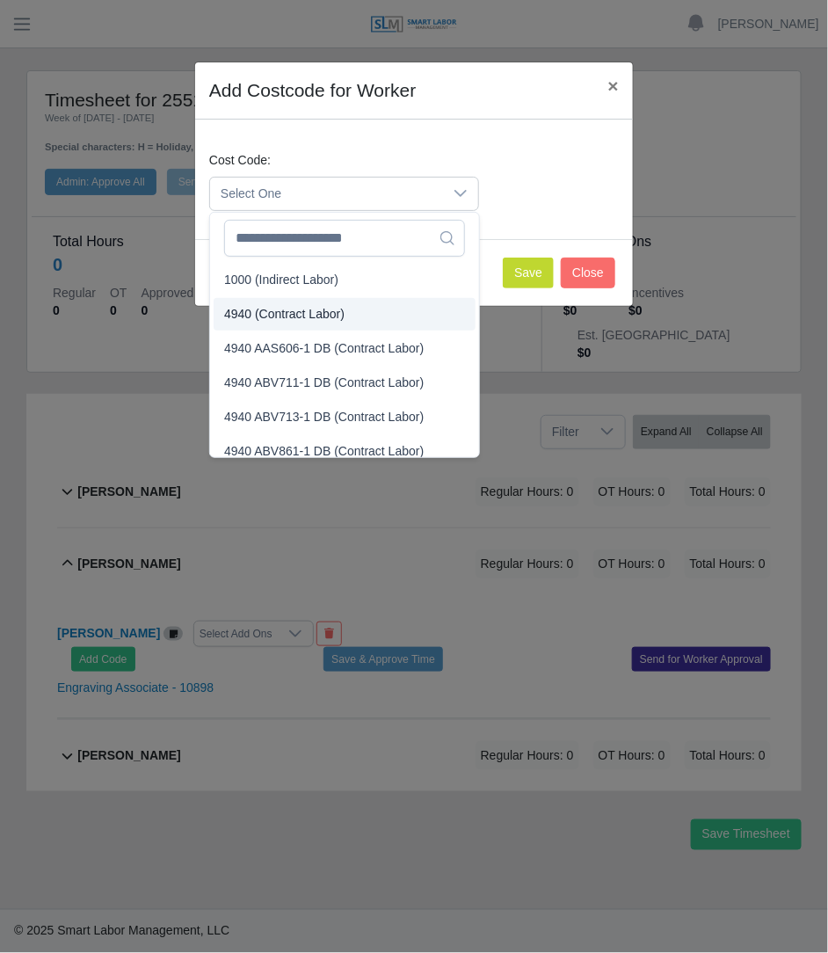
click at [314, 302] on li "4940 (Contract Labor)" at bounding box center [345, 314] width 262 height 33
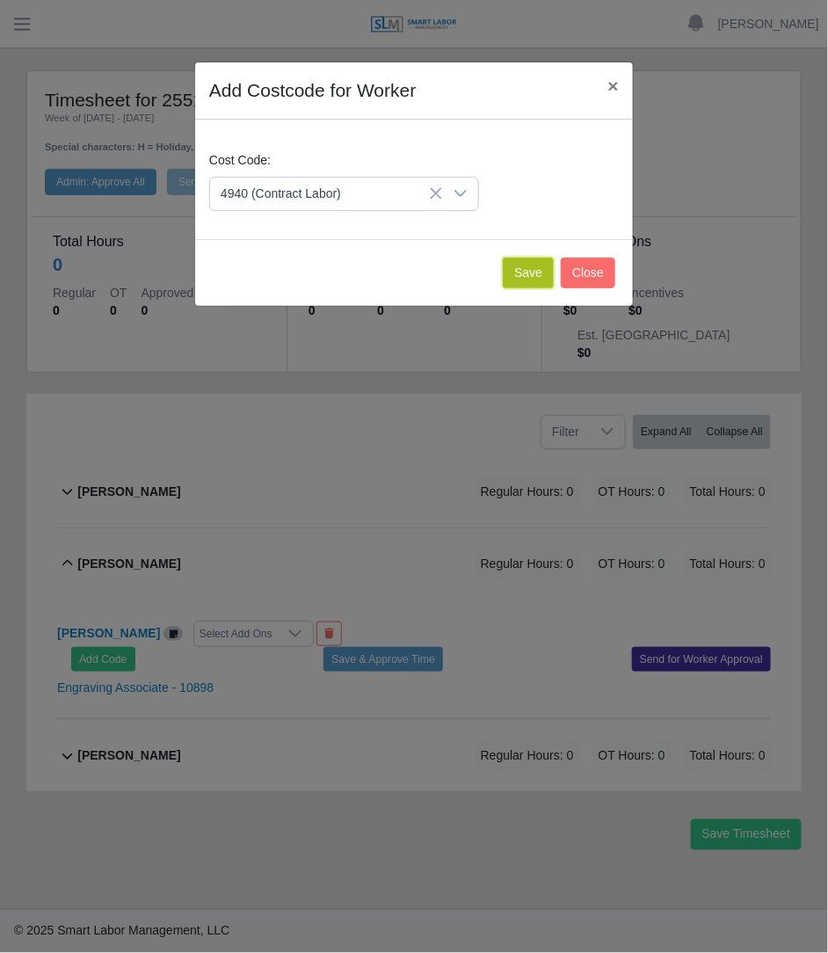
click at [516, 260] on button "Save" at bounding box center [528, 272] width 51 height 31
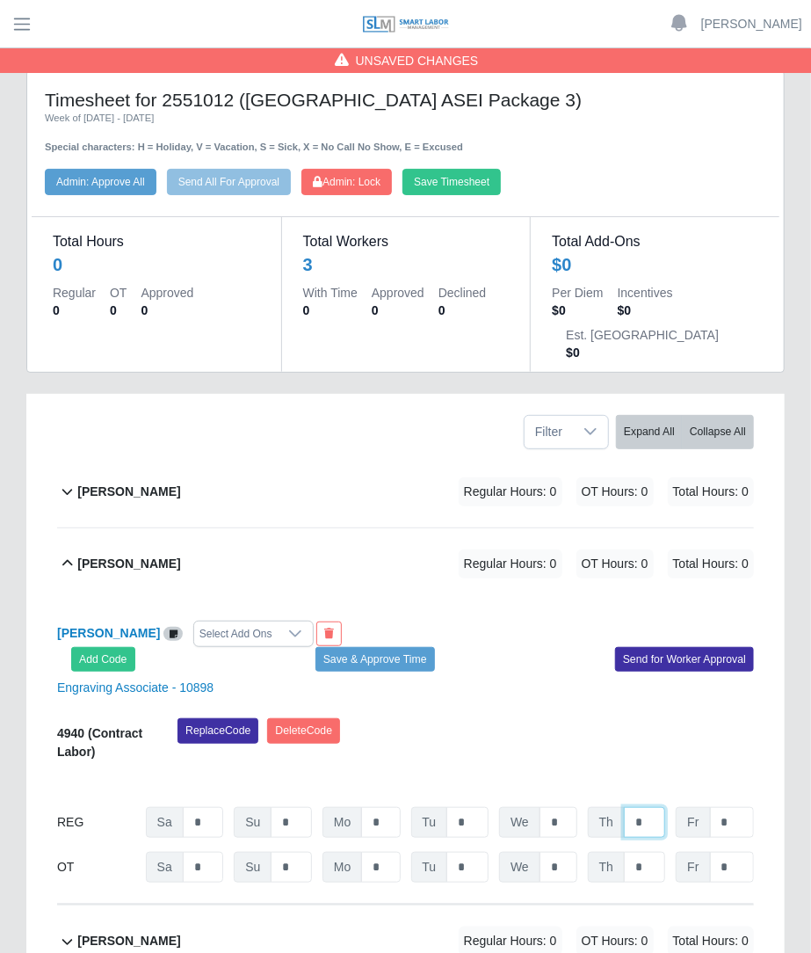
click at [653, 807] on input "*" at bounding box center [644, 822] width 41 height 31
type input "*"
click at [467, 185] on button "Save Timesheet" at bounding box center [451, 182] width 98 height 26
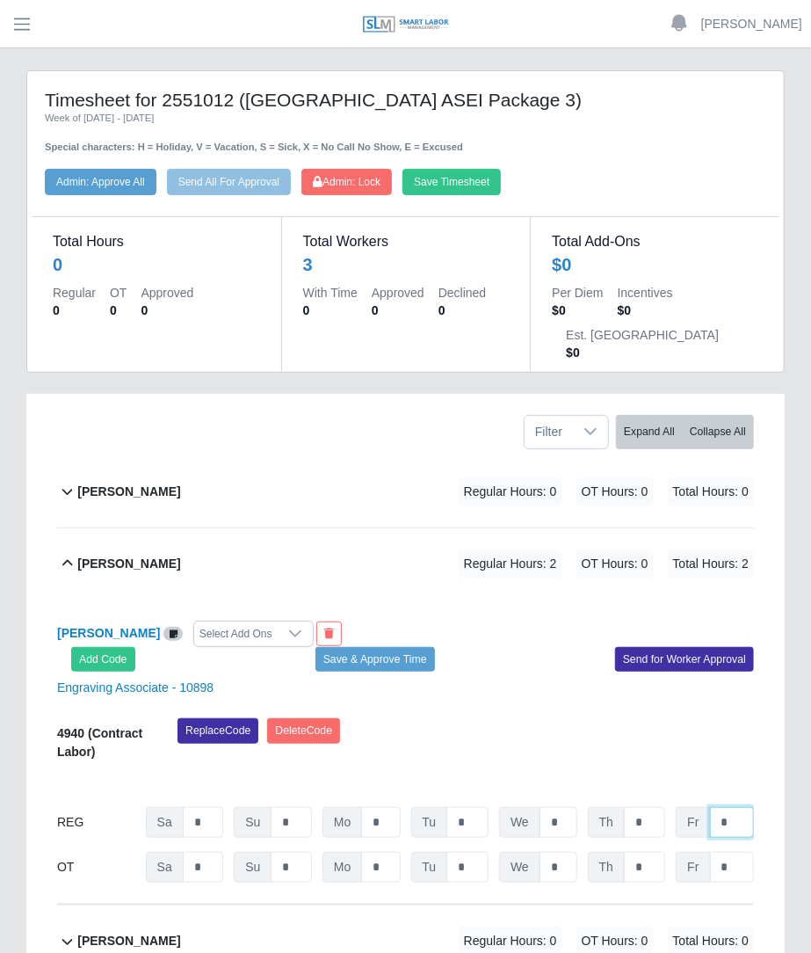
click at [751, 807] on input "*" at bounding box center [732, 822] width 44 height 31
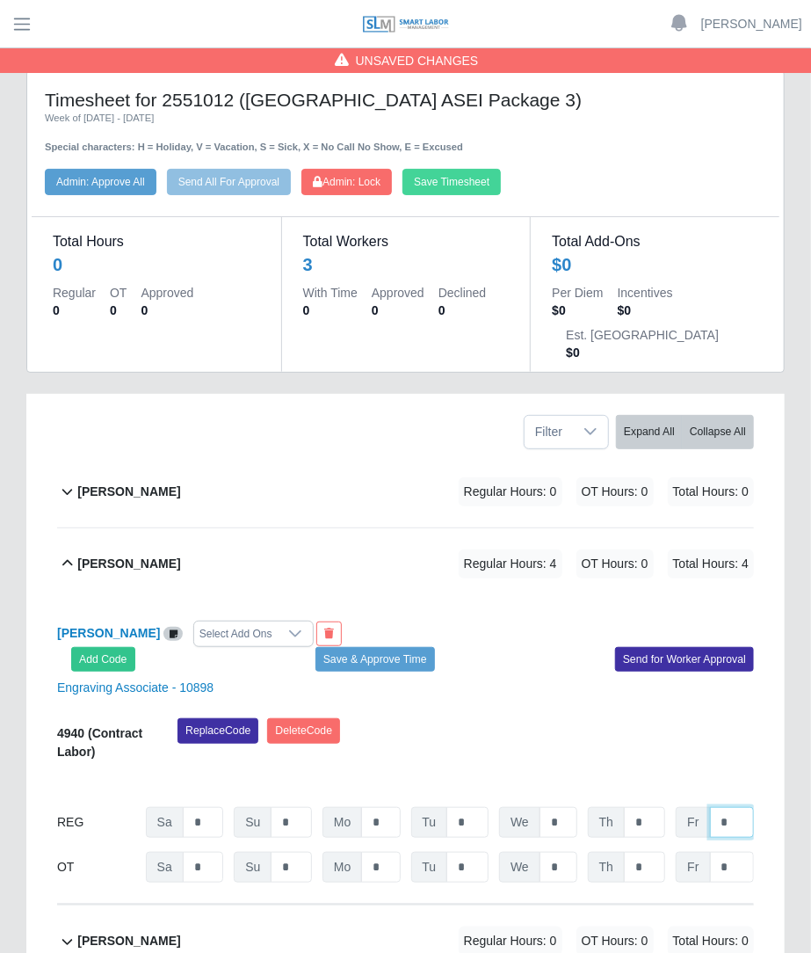
type input "*"
click at [465, 181] on button "Save Timesheet" at bounding box center [451, 182] width 98 height 26
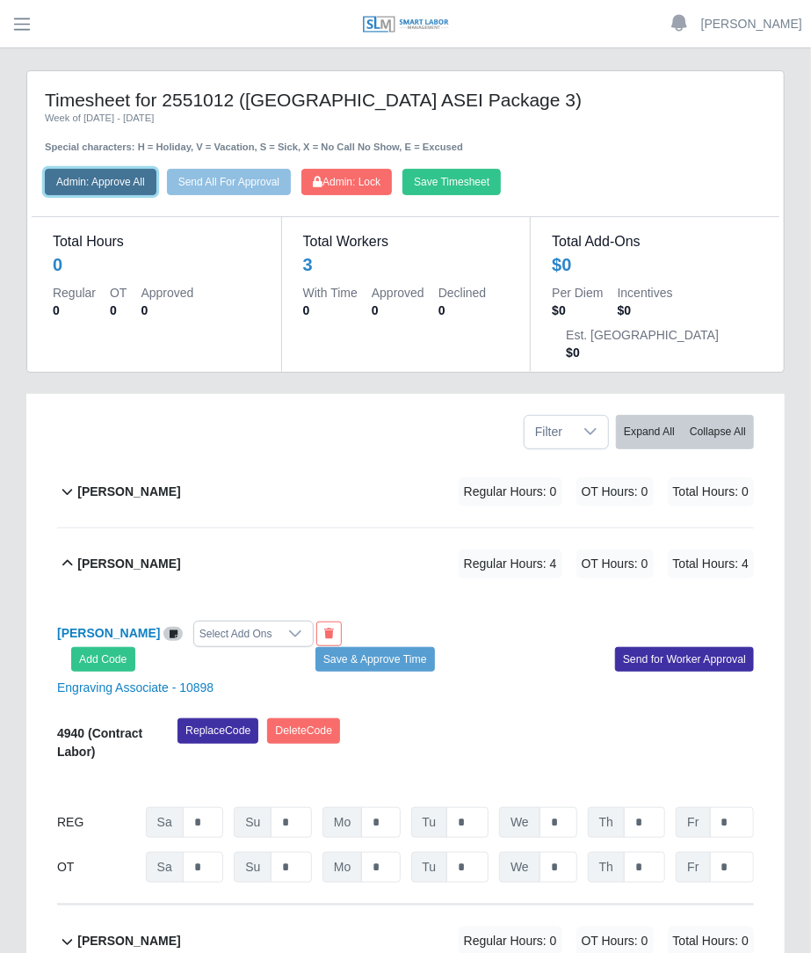
click at [112, 179] on button "Admin: Approve All" at bounding box center [101, 182] width 112 height 26
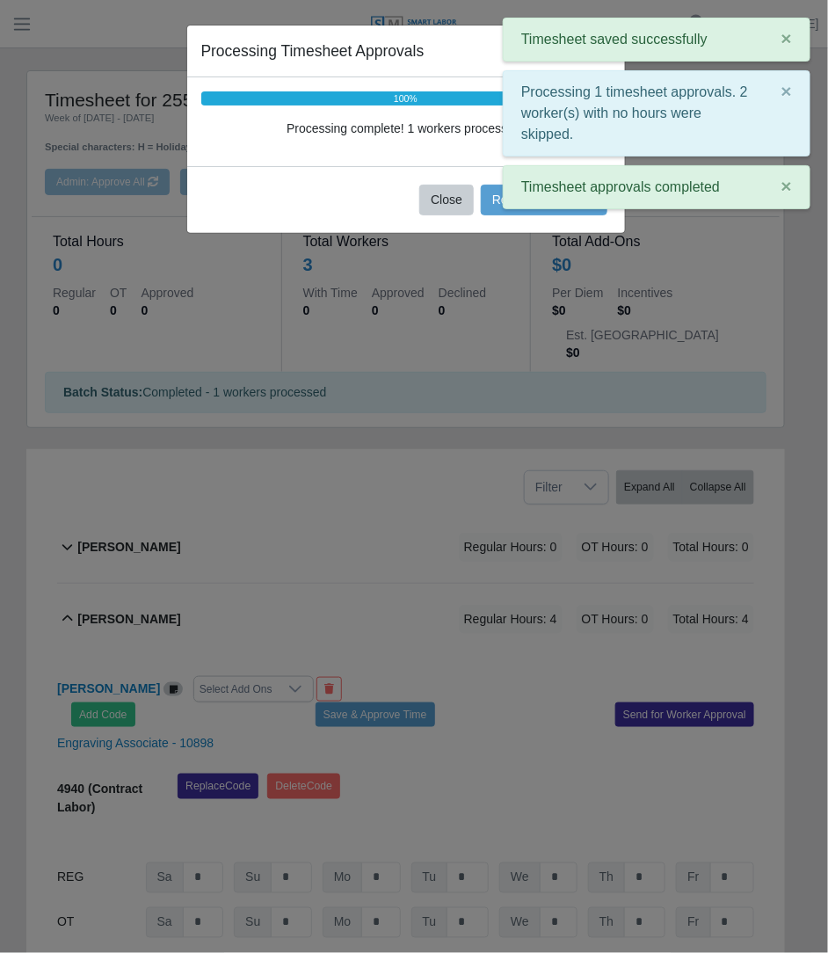
click at [512, 200] on div "Timesheet approvals completed ×" at bounding box center [657, 187] width 308 height 44
click at [498, 197] on button "Refresh Timesheet" at bounding box center [544, 200] width 127 height 31
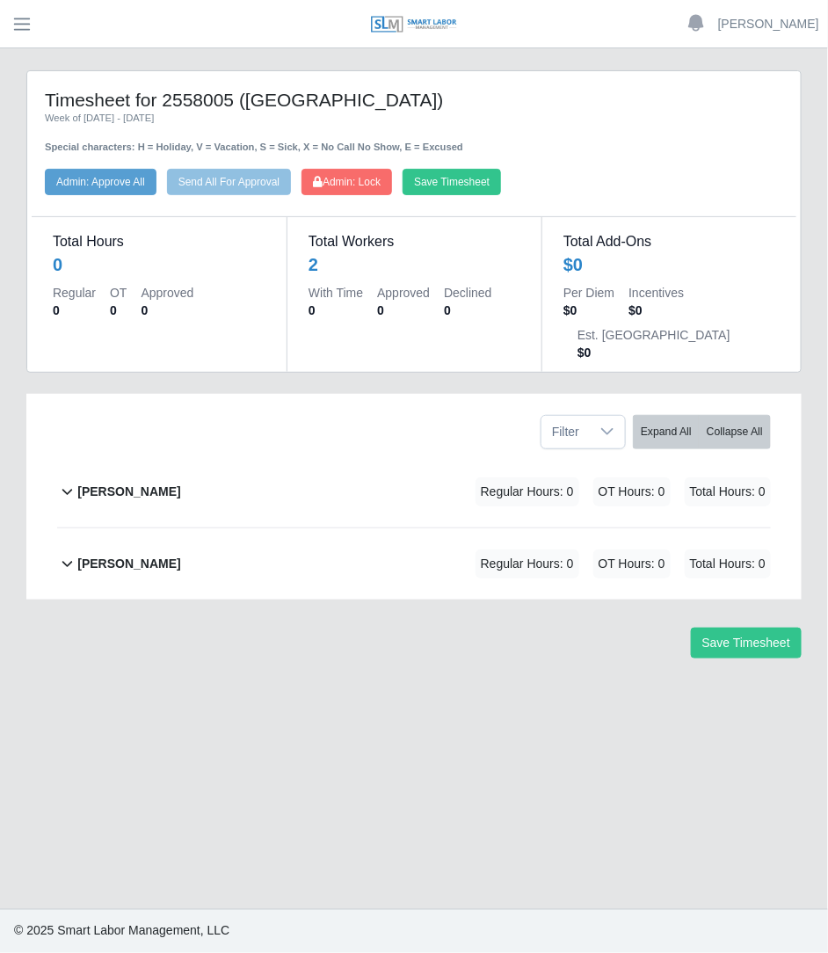
click at [350, 461] on div "Samantha Mclaughlin Regular Hours: 0 OT Hours: 0 Total Hours: 0" at bounding box center [423, 491] width 693 height 71
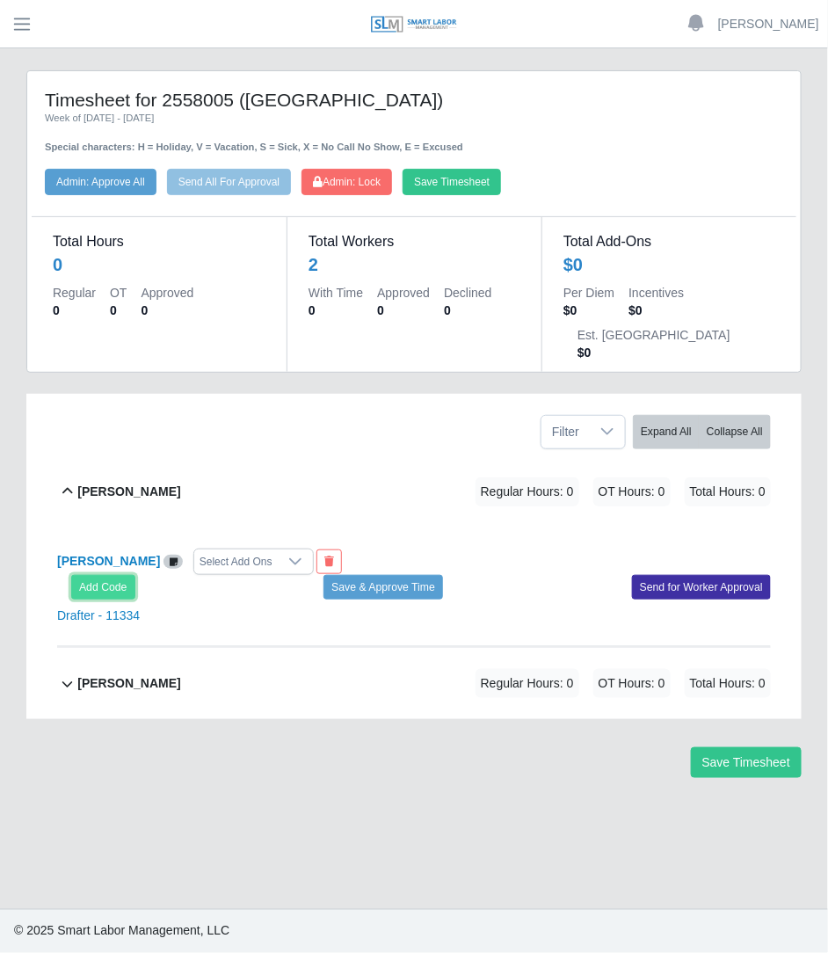
click at [117, 575] on button "Add Code" at bounding box center [103, 587] width 64 height 25
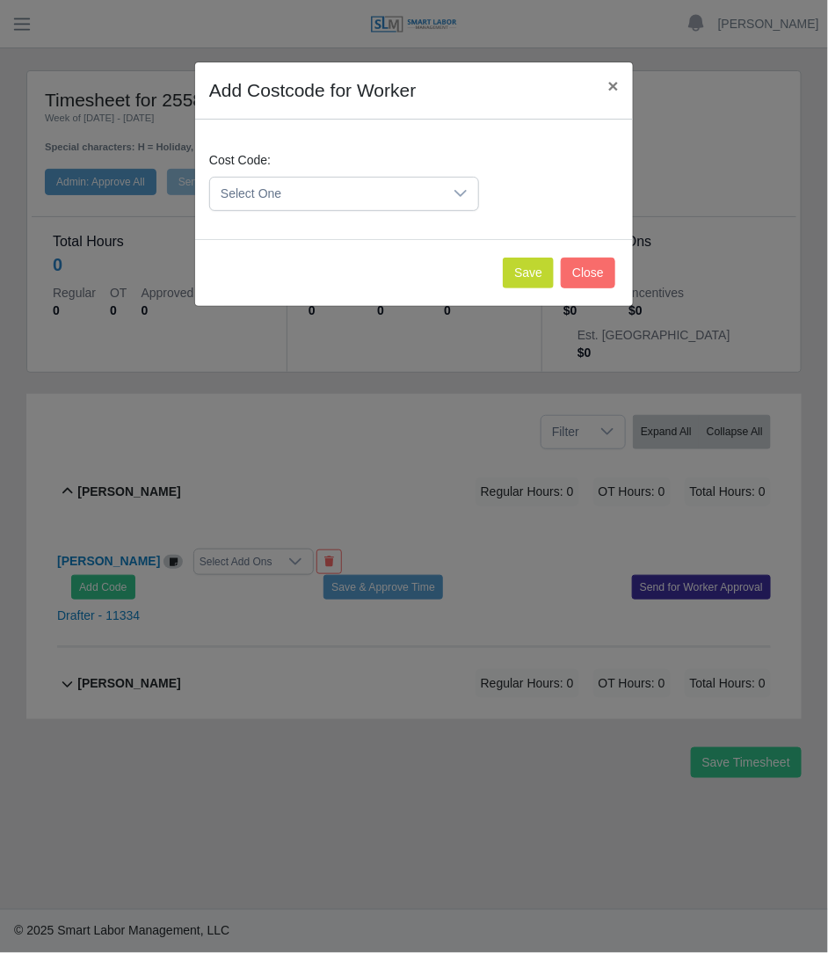
click at [321, 186] on span "Select One" at bounding box center [326, 194] width 233 height 33
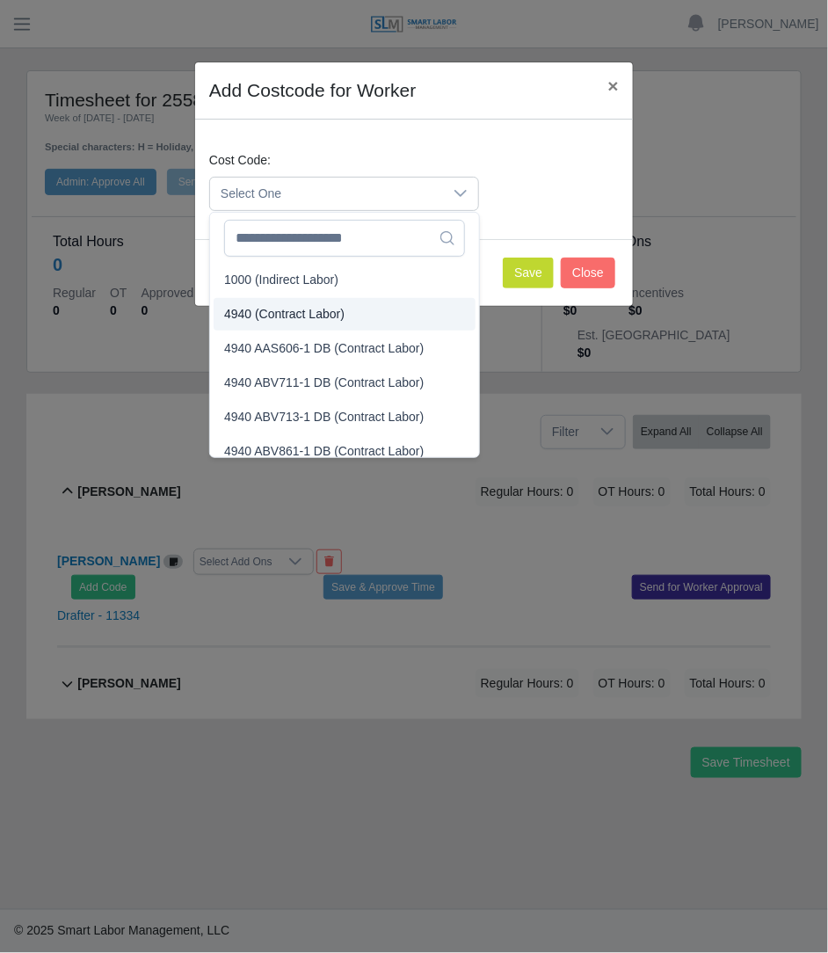
click at [317, 320] on span "4940 (Contract Labor)" at bounding box center [284, 314] width 120 height 18
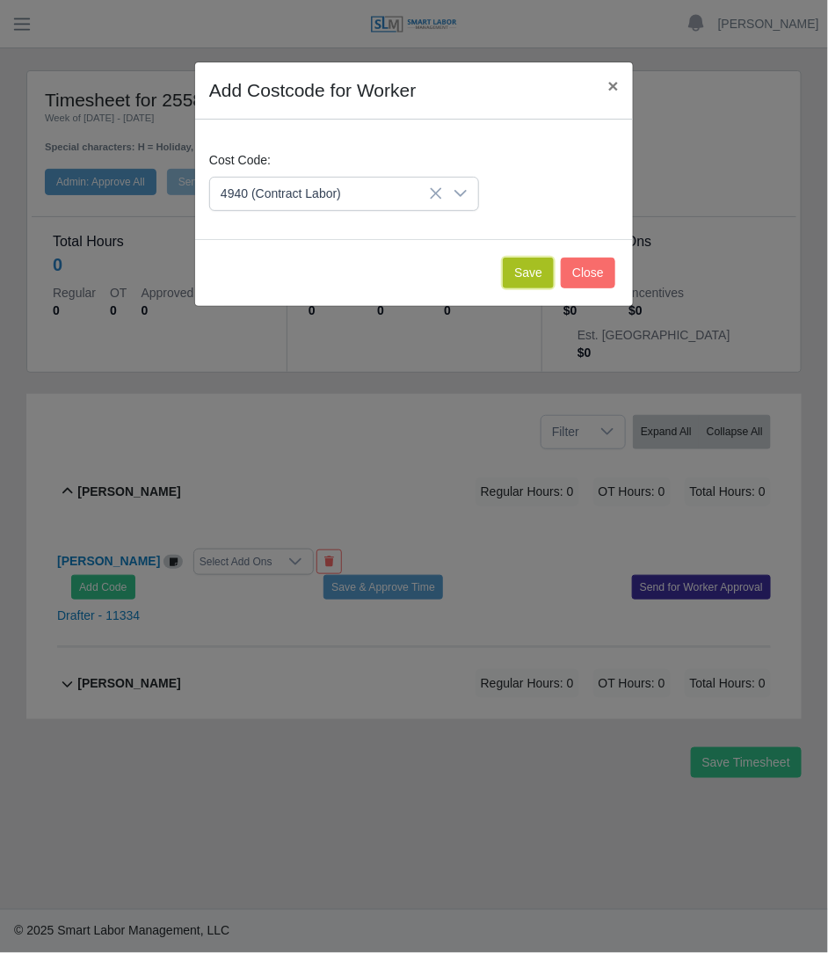
click at [526, 278] on button "Save" at bounding box center [528, 272] width 51 height 31
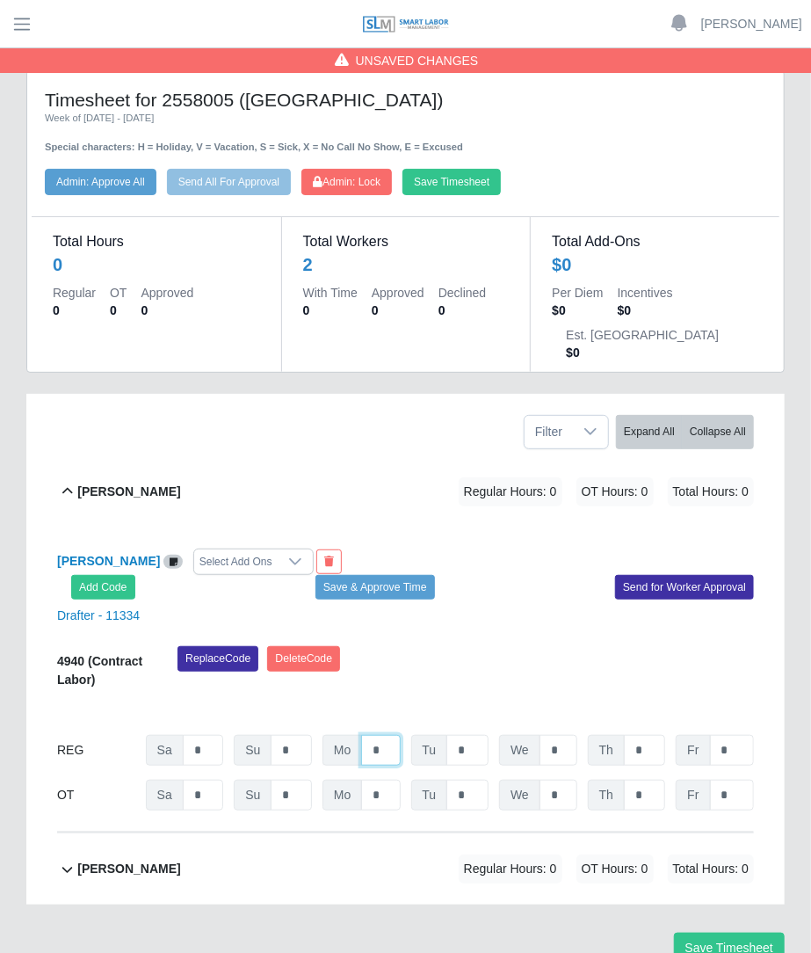
click at [382, 735] on input "*" at bounding box center [380, 750] width 39 height 31
type input "*"
click at [510, 700] on div "09/20/2025 Timers 09/21/2025 Timers 09/22/2025 Timers 09/23/2025 Timers 09/24/2…" at bounding box center [405, 710] width 697 height 21
click at [460, 182] on button "Save Timesheet" at bounding box center [451, 182] width 98 height 26
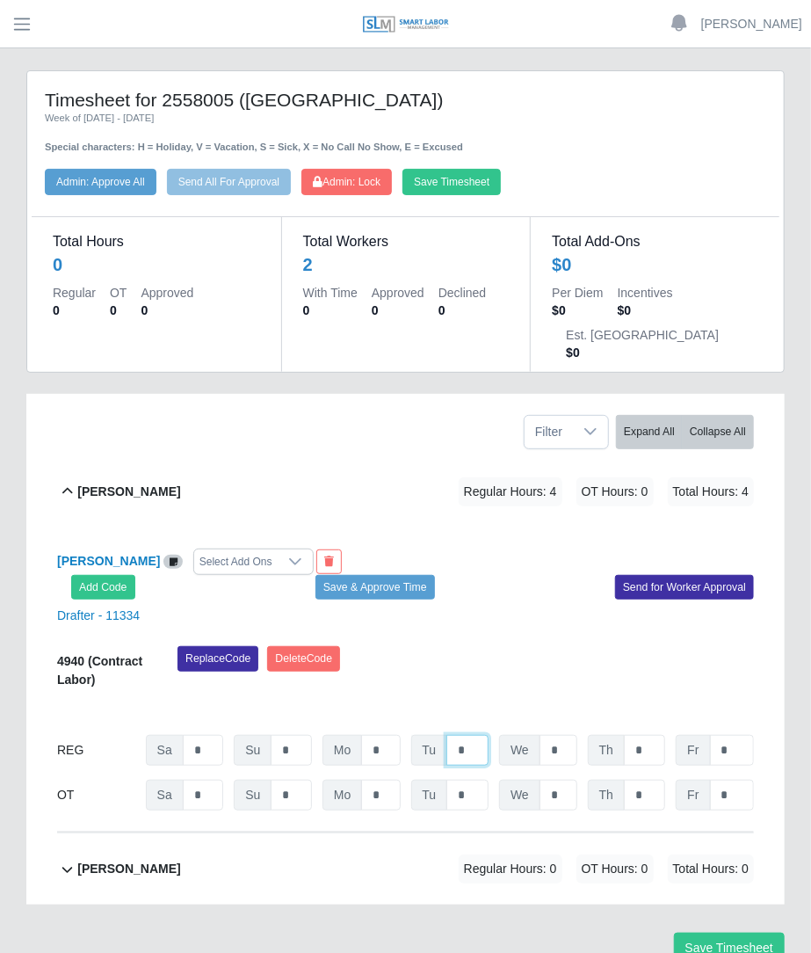
click at [472, 735] on input "*" at bounding box center [467, 750] width 42 height 31
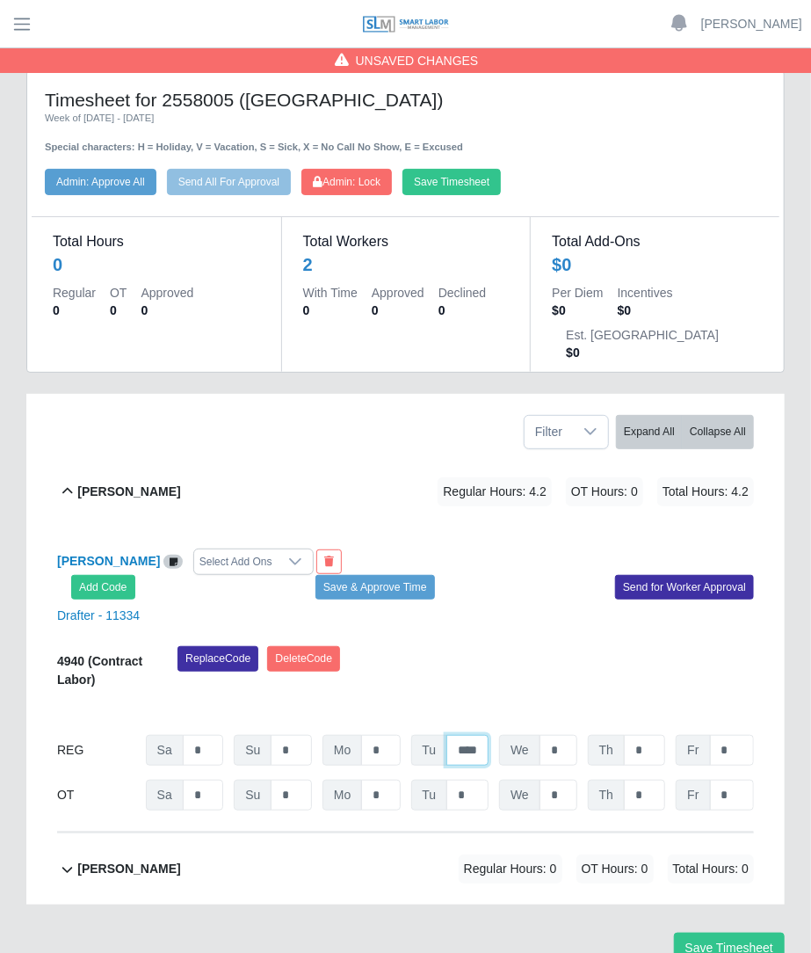
scroll to position [0, 2]
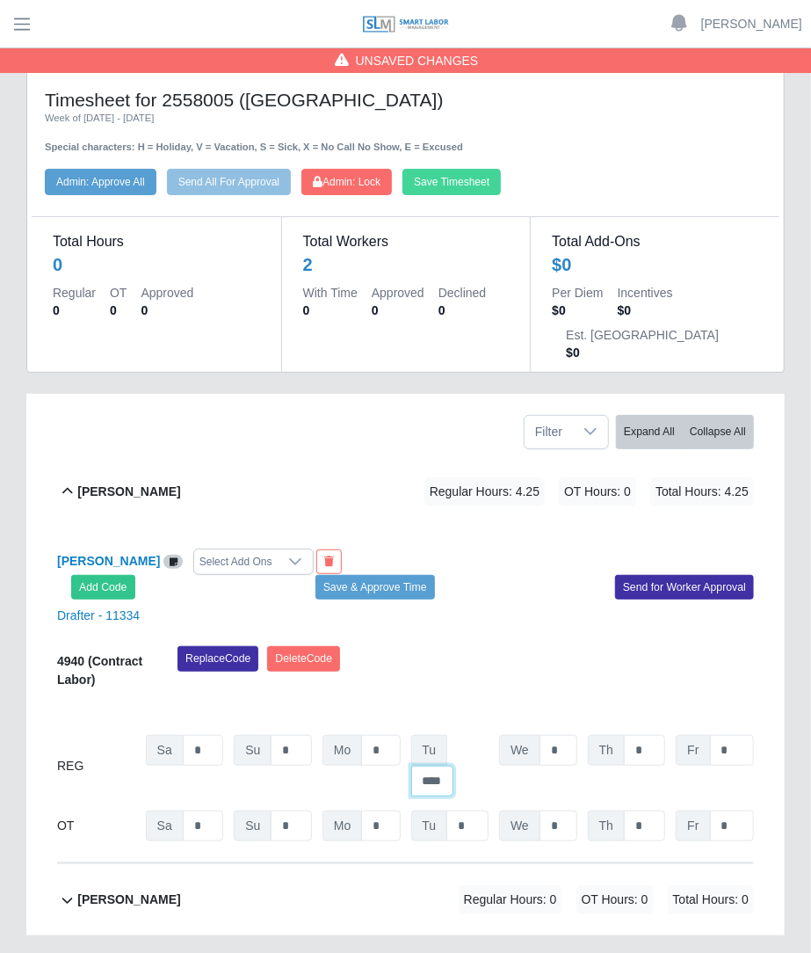
type input "****"
click at [475, 175] on button "Save Timesheet" at bounding box center [451, 182] width 98 height 26
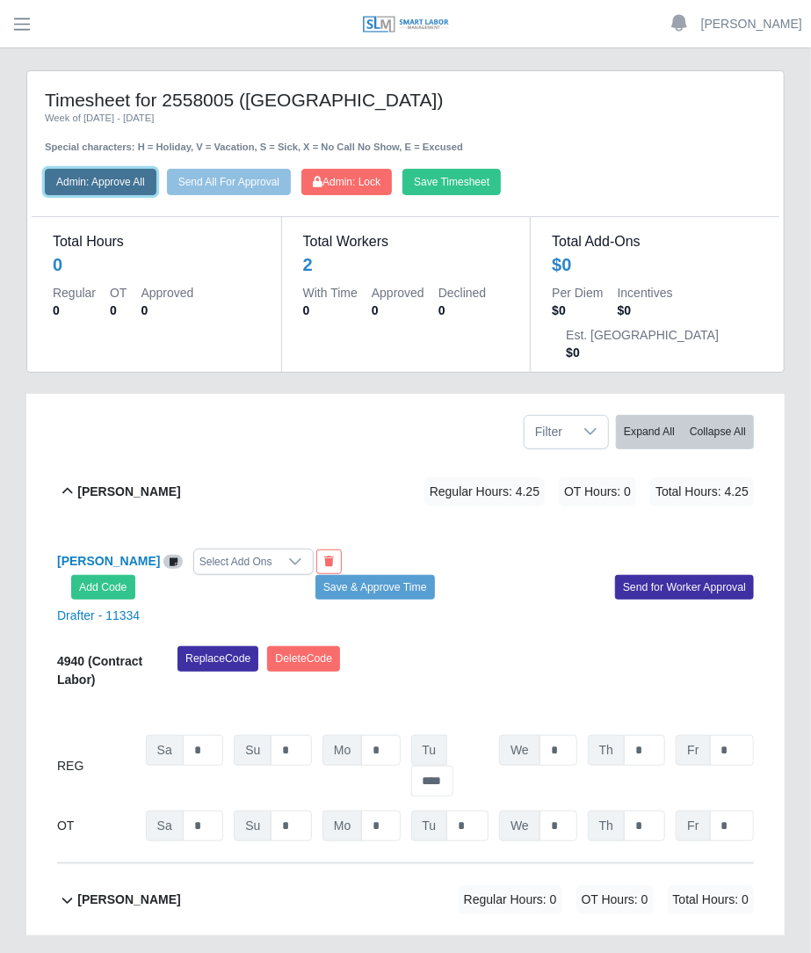
click at [110, 187] on button "Admin: Approve All" at bounding box center [101, 182] width 112 height 26
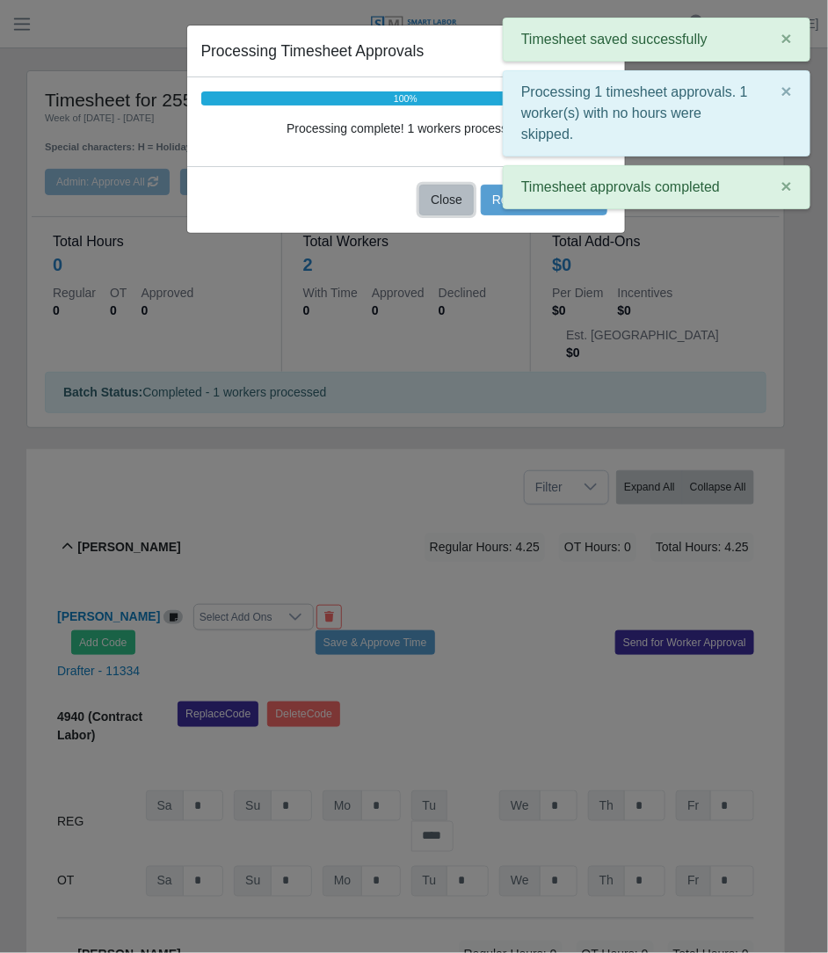
click at [452, 195] on button "Close" at bounding box center [446, 200] width 54 height 31
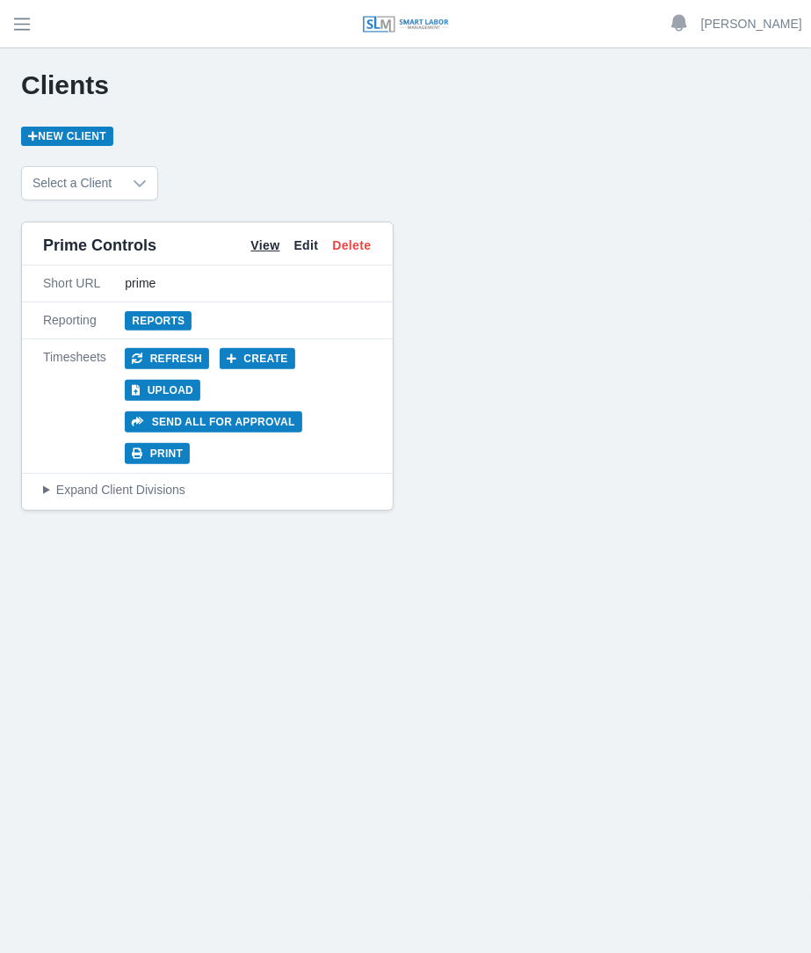
click at [255, 248] on link "View" at bounding box center [264, 245] width 29 height 18
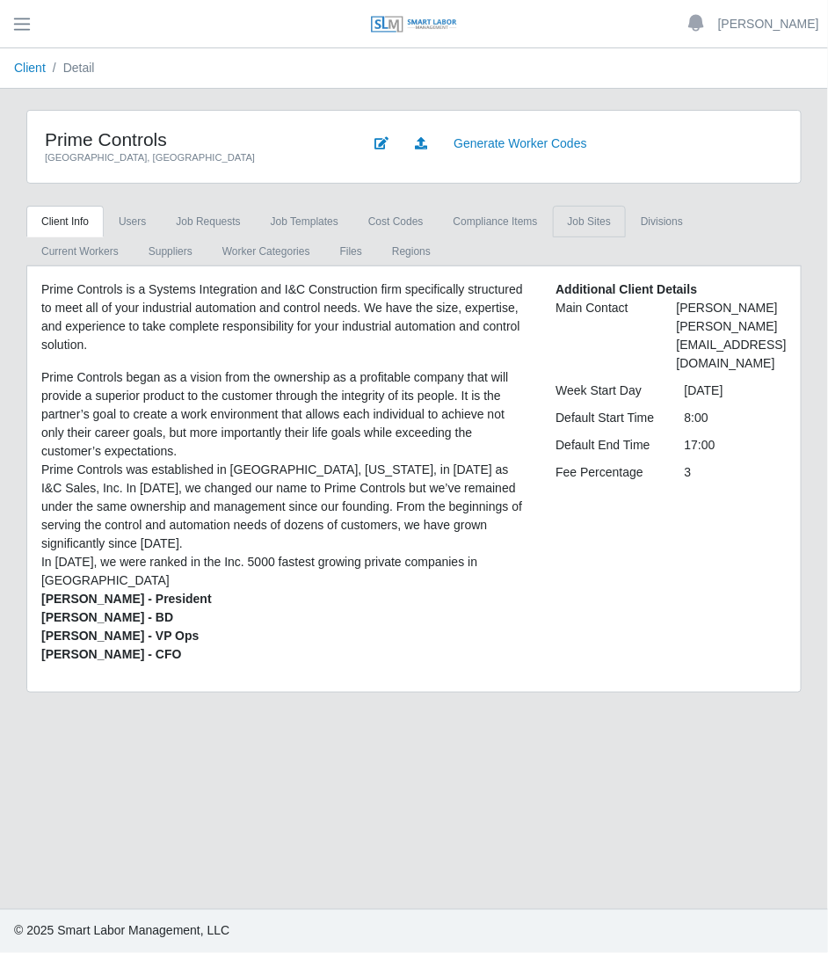
click at [558, 219] on link "job sites" at bounding box center [589, 222] width 73 height 32
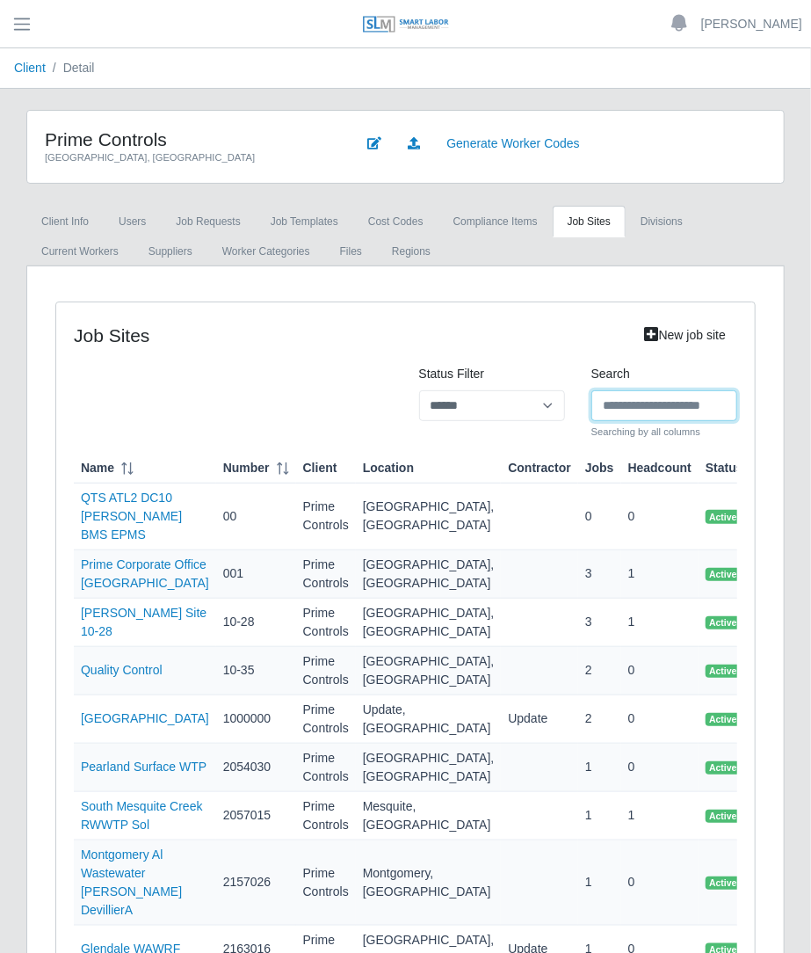
click at [617, 395] on input "Search" at bounding box center [664, 405] width 146 height 31
type input "*******"
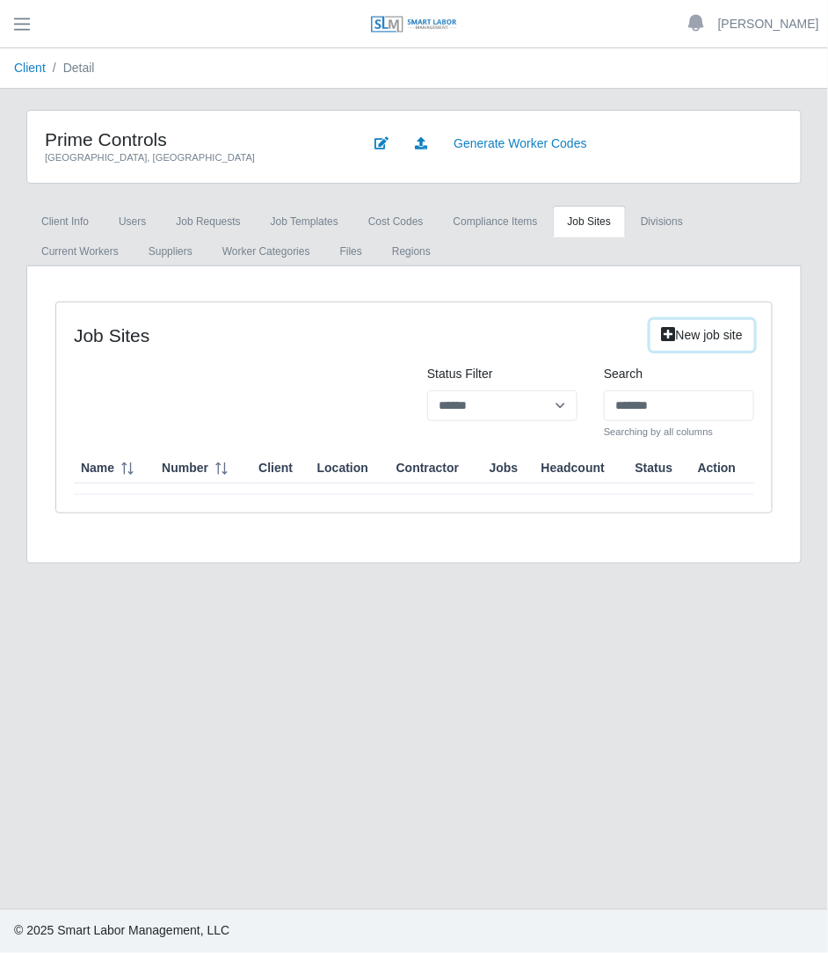
click at [703, 332] on link "New job site" at bounding box center [702, 335] width 104 height 31
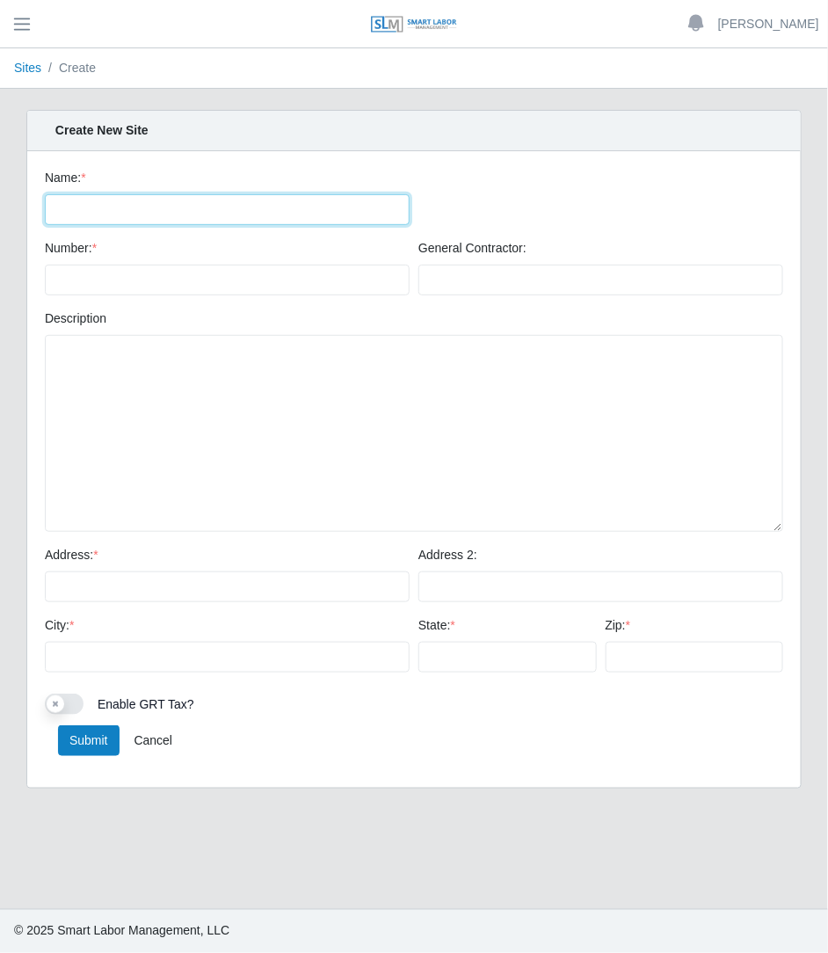
click at [290, 195] on input "Name: *" at bounding box center [227, 209] width 365 height 31
type input "**********"
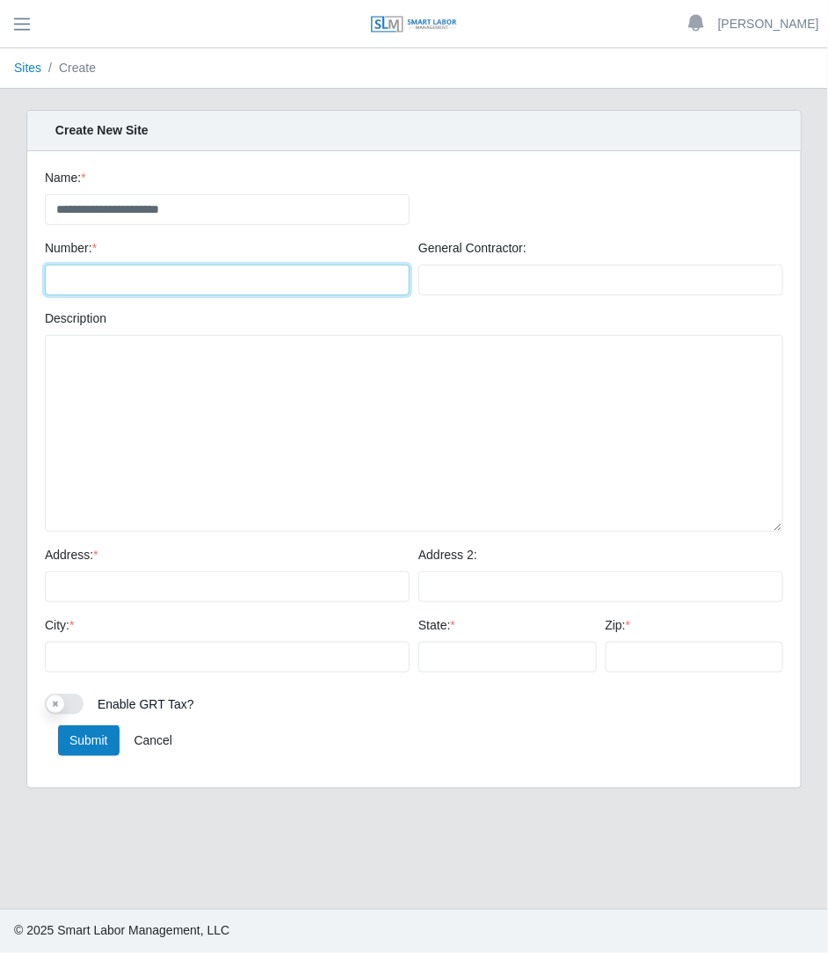
click at [250, 277] on input "Number: *" at bounding box center [227, 280] width 365 height 31
type input "*******"
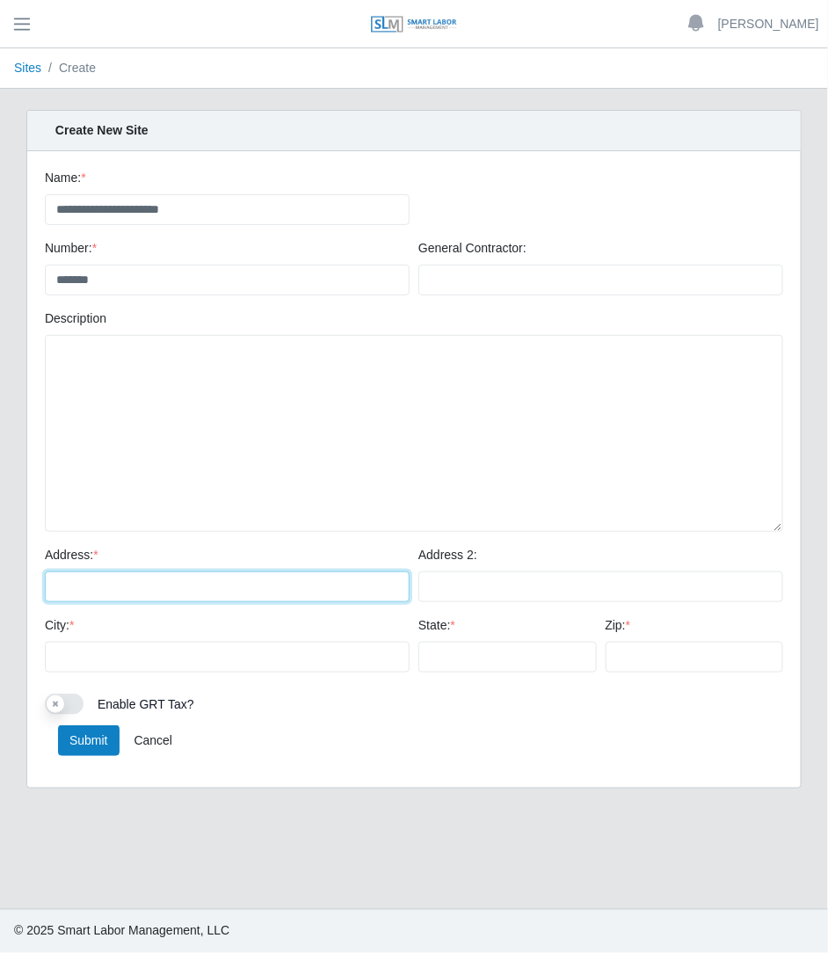
click at [191, 587] on input "Address: *" at bounding box center [227, 586] width 365 height 31
type input "******"
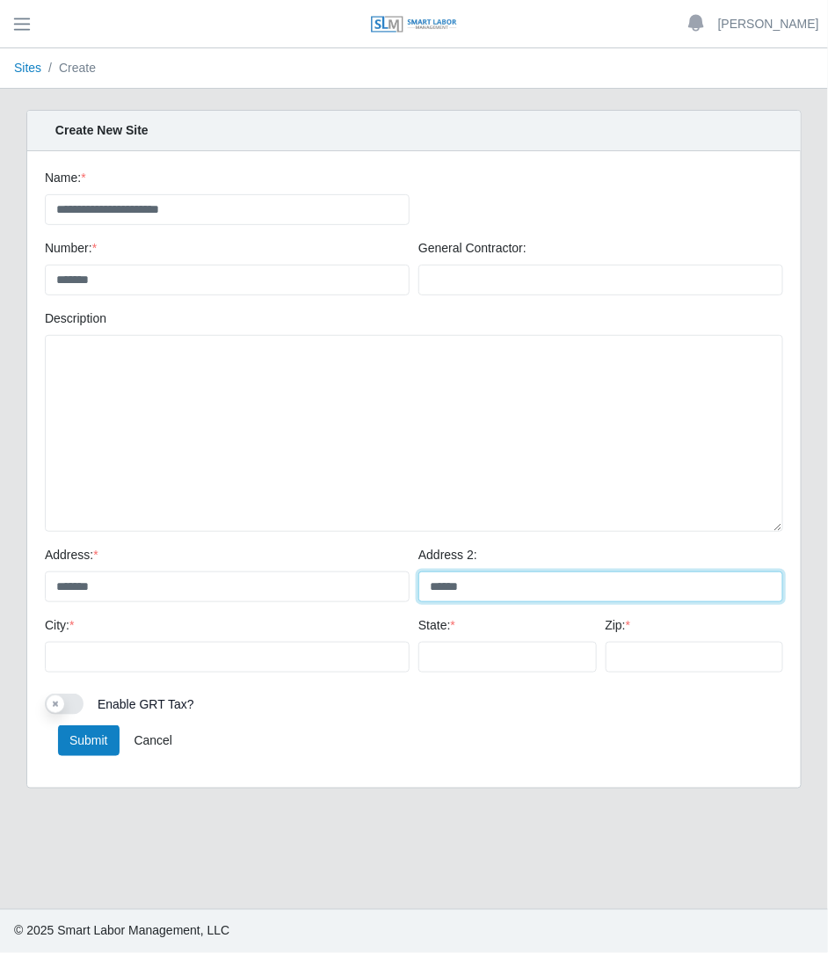
type input "******"
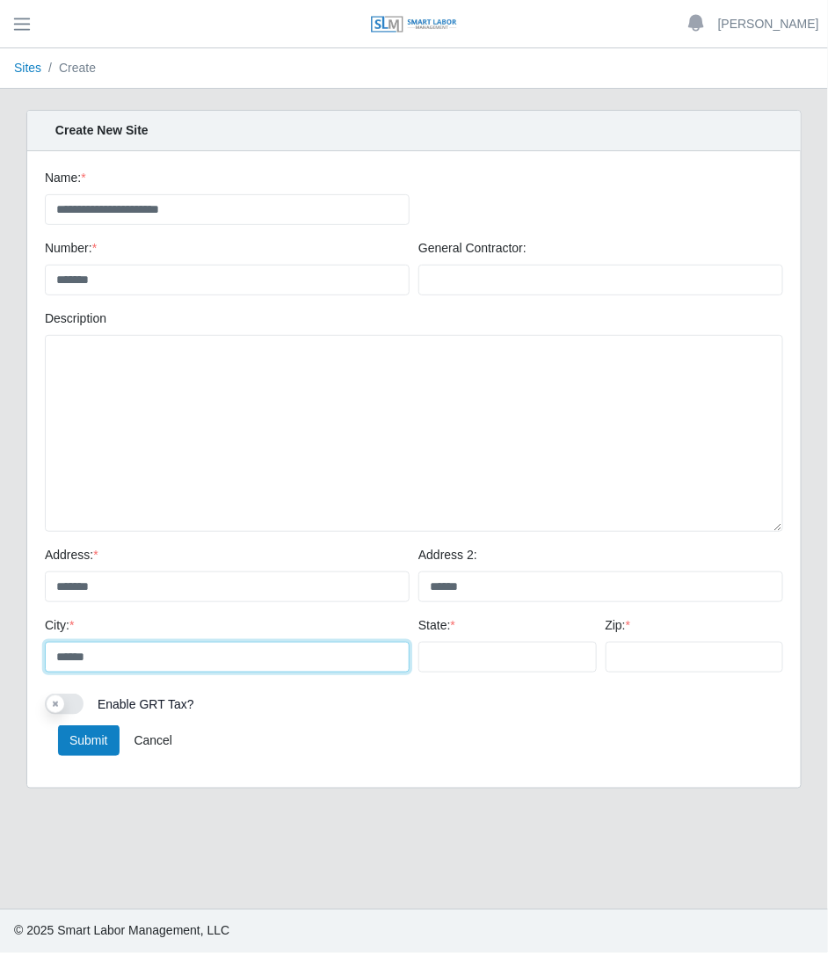
type input "******"
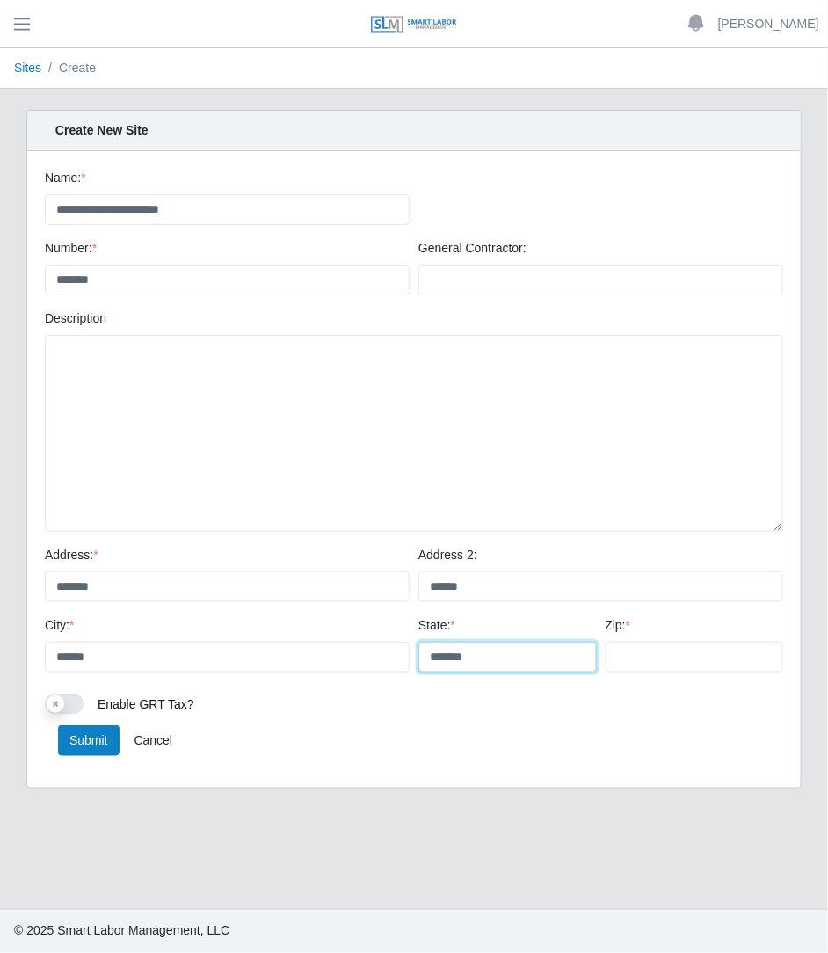
type input "*******"
type input "******"
click at [83, 736] on button "Submit" at bounding box center [89, 740] width 62 height 31
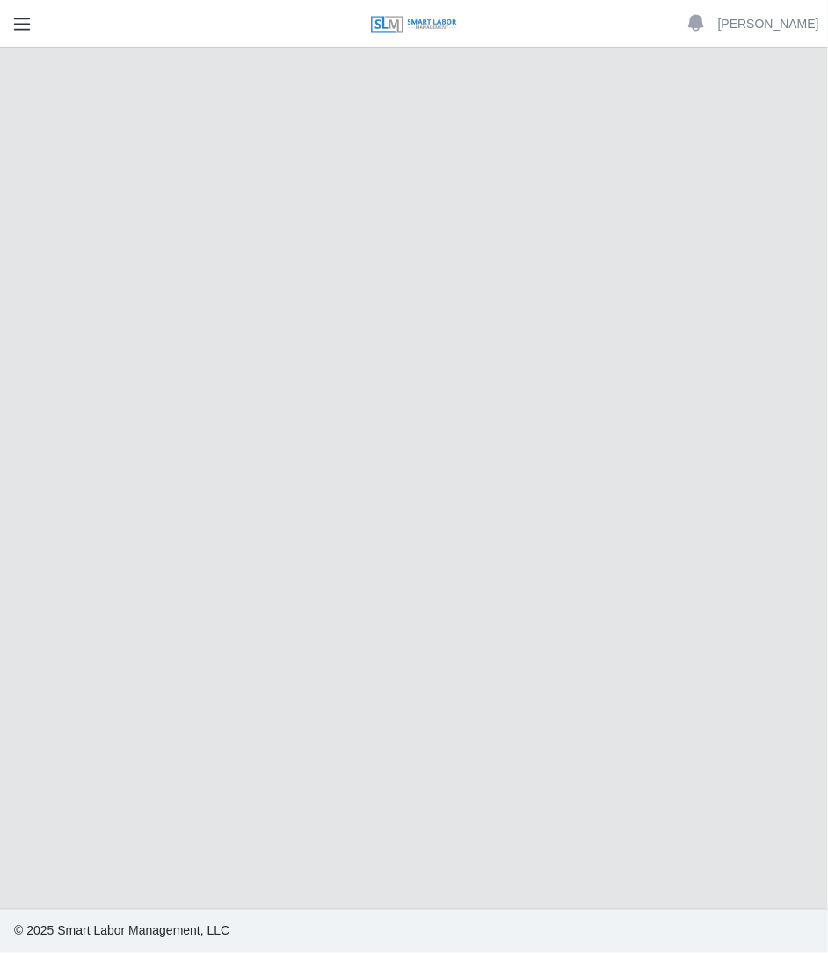
click at [18, 23] on span "button" at bounding box center [22, 24] width 23 height 20
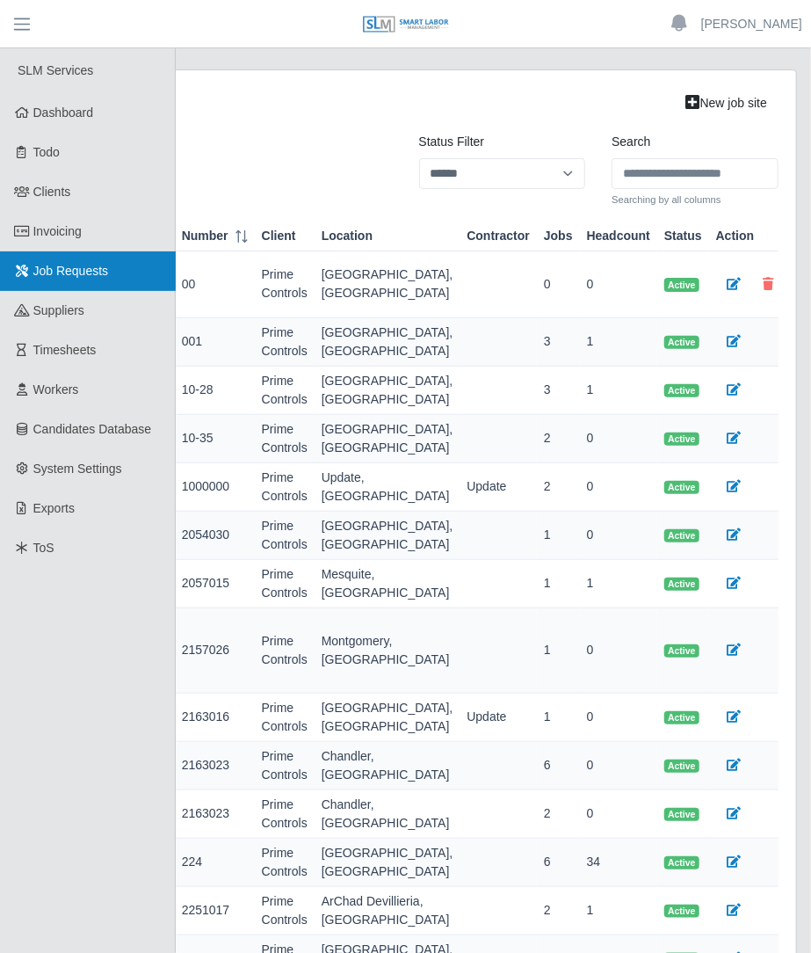
click at [75, 279] on link "Job Requests" at bounding box center [88, 271] width 176 height 40
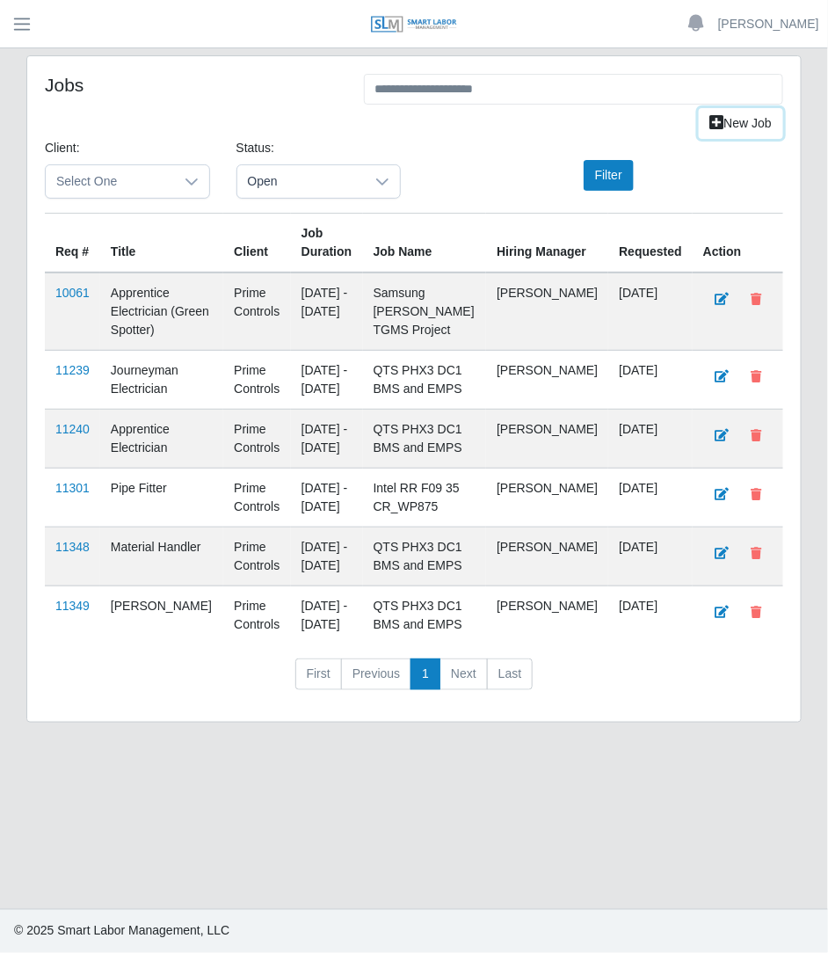
click at [729, 128] on link "New Job" at bounding box center [741, 123] width 84 height 31
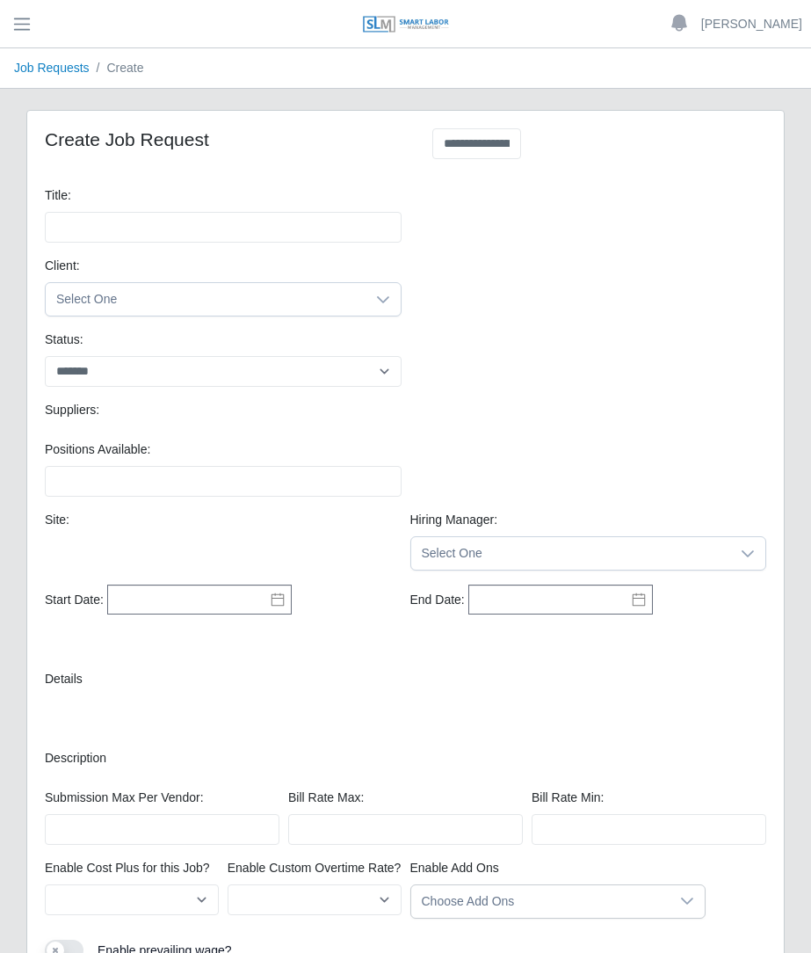
select select
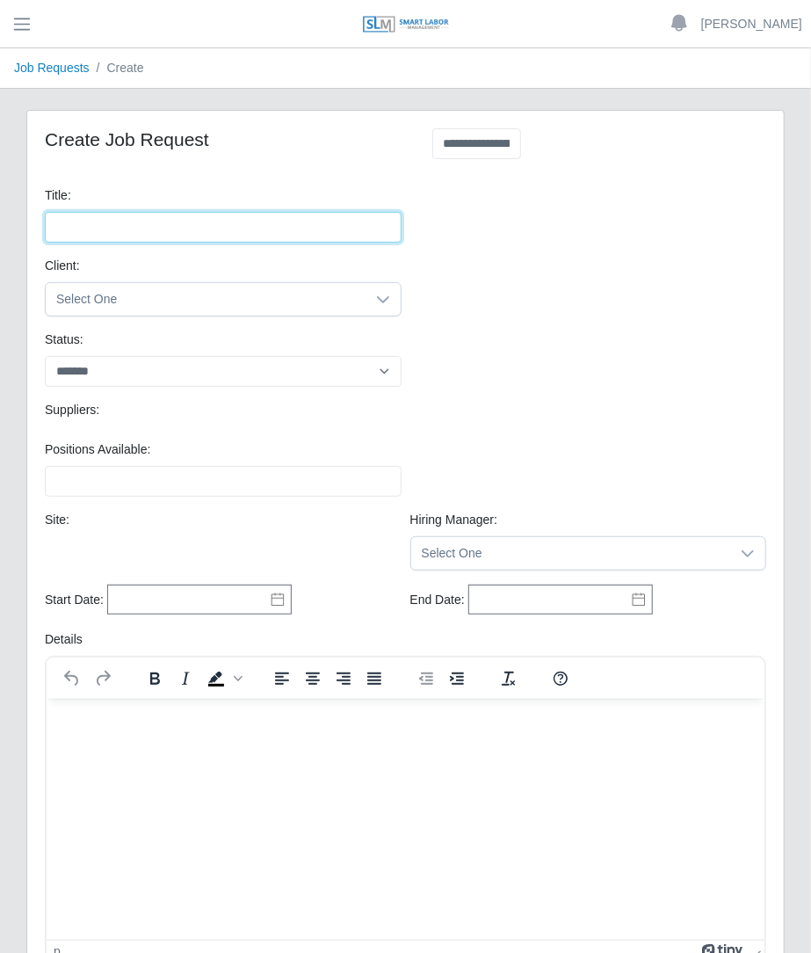
click at [331, 231] on input "Title:" at bounding box center [223, 227] width 357 height 31
type input "*"
type input "*******"
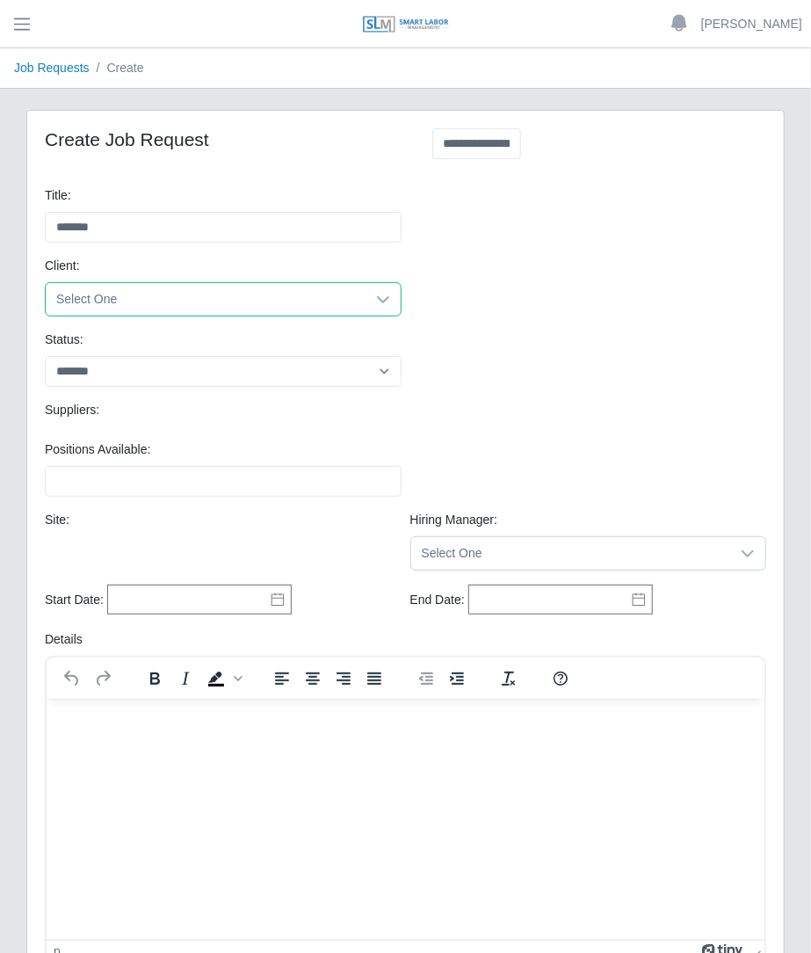
click at [335, 308] on span "Select One" at bounding box center [206, 299] width 320 height 33
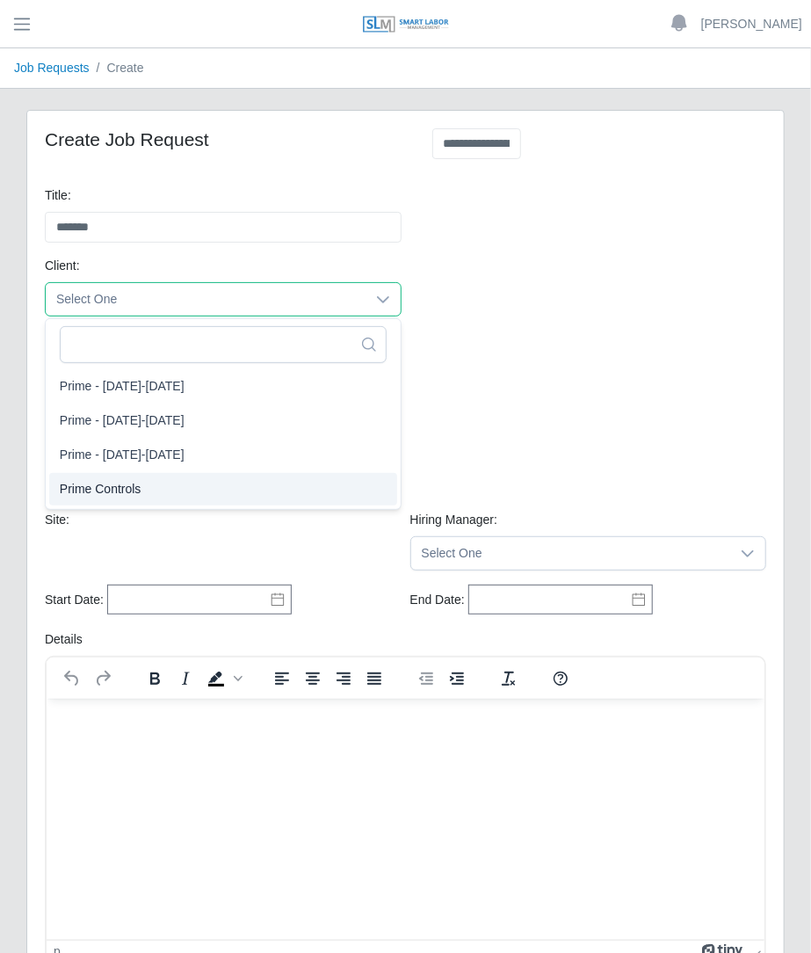
click at [114, 482] on span "Prime Controls" at bounding box center [101, 489] width 82 height 18
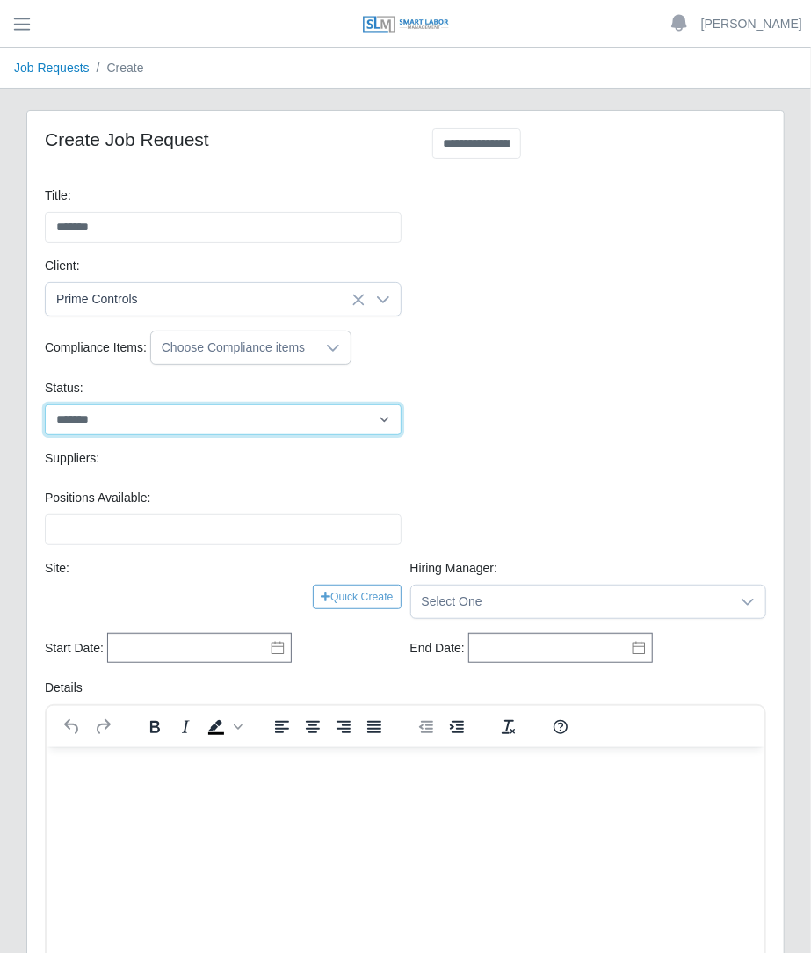
click at [112, 422] on select "******* ****" at bounding box center [223, 419] width 357 height 31
select select "****"
click at [45, 404] on select "******* ****" at bounding box center [223, 419] width 357 height 31
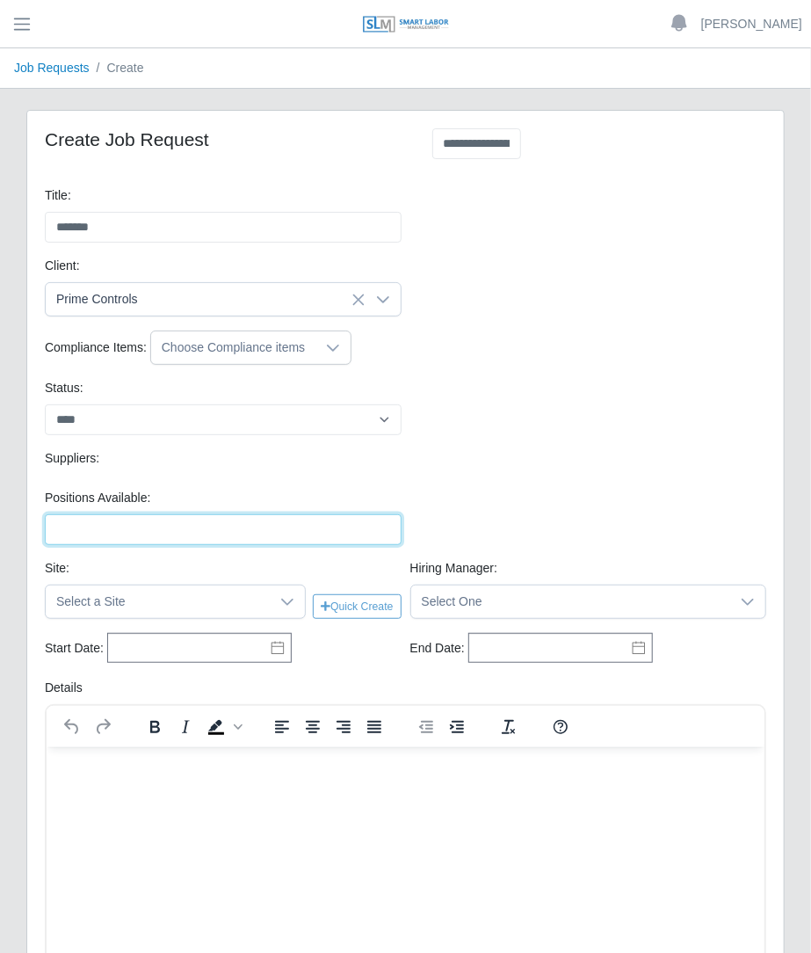
click at [88, 521] on input "Positions Available:" at bounding box center [223, 529] width 357 height 31
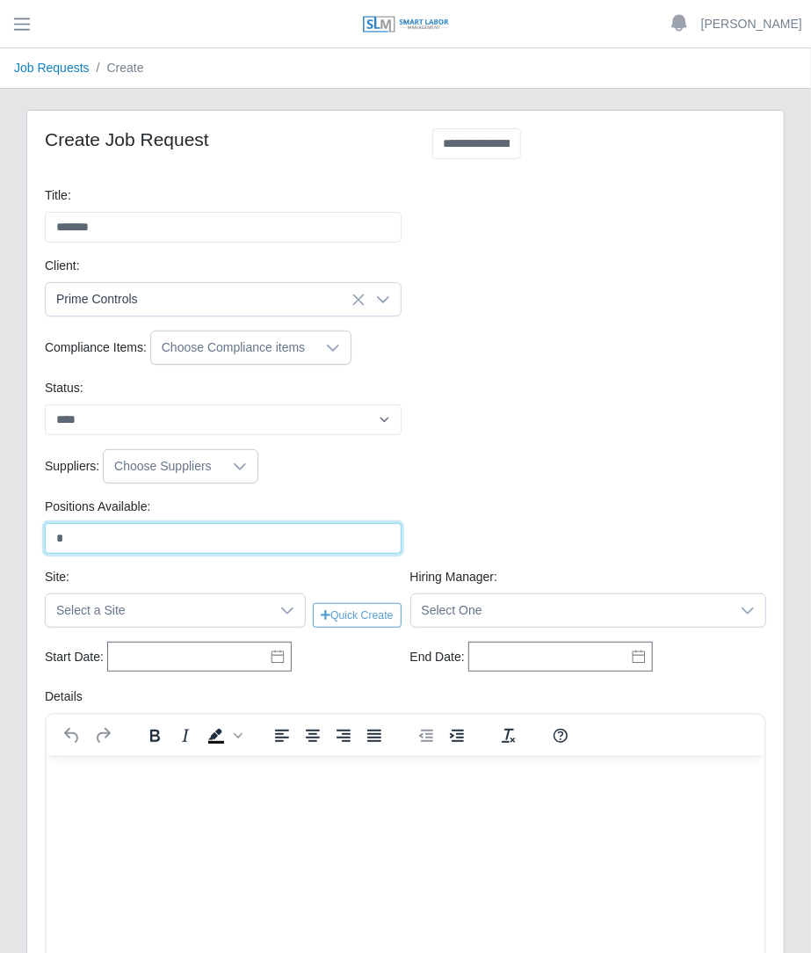
type input "*"
click at [330, 491] on div "Suppliers: Choose Suppliers" at bounding box center [405, 473] width 730 height 48
click at [146, 619] on span "Select a Site" at bounding box center [158, 610] width 224 height 33
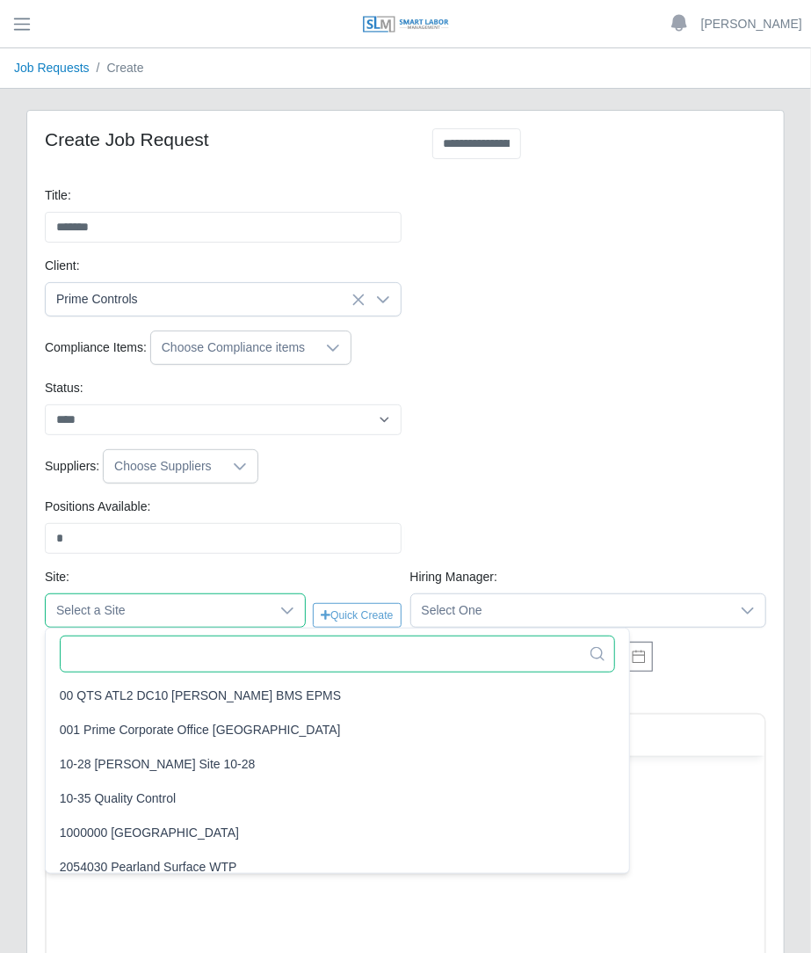
click at [135, 642] on input "text" at bounding box center [338, 653] width 556 height 37
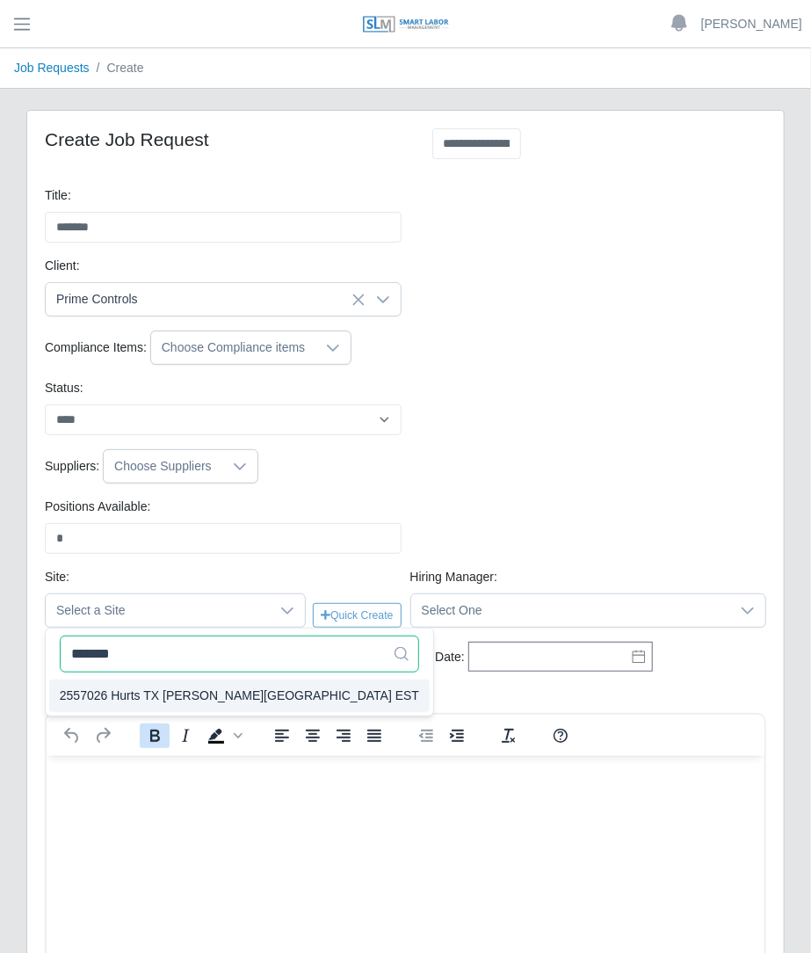
click at [162, 730] on icon "Bold" at bounding box center [154, 735] width 21 height 21
type input "*******"
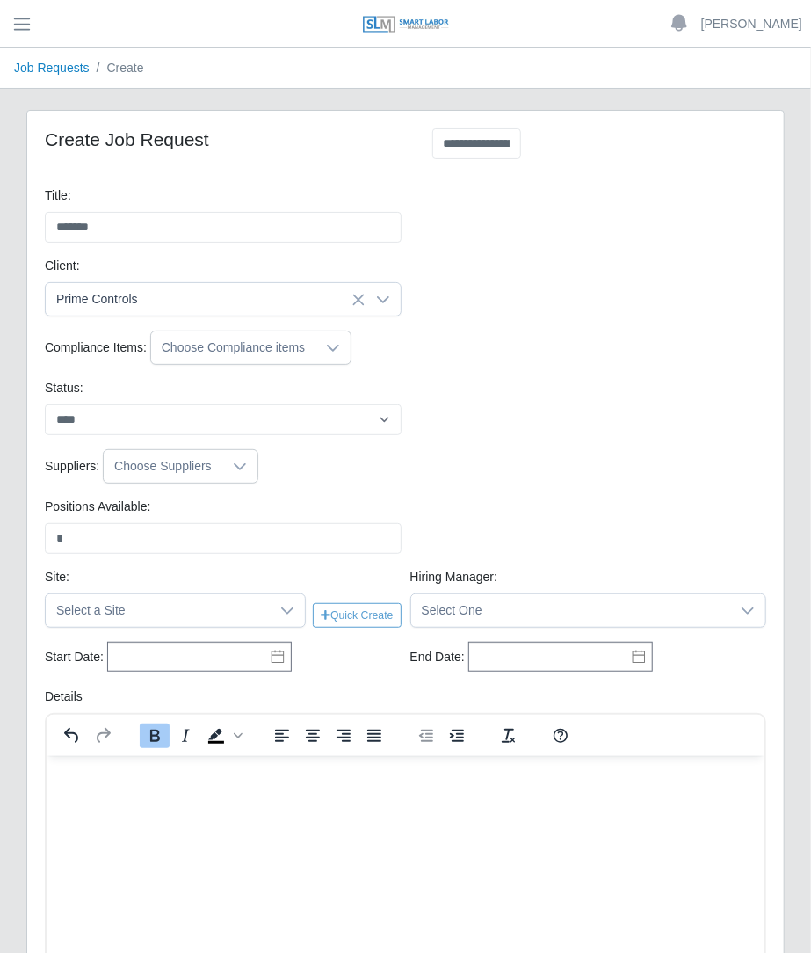
click at [189, 630] on div "Site: Select a Site Quick Create Hiring Manager: Select One" at bounding box center [405, 605] width 730 height 74
click at [198, 610] on span "Select a Site" at bounding box center [158, 610] width 224 height 33
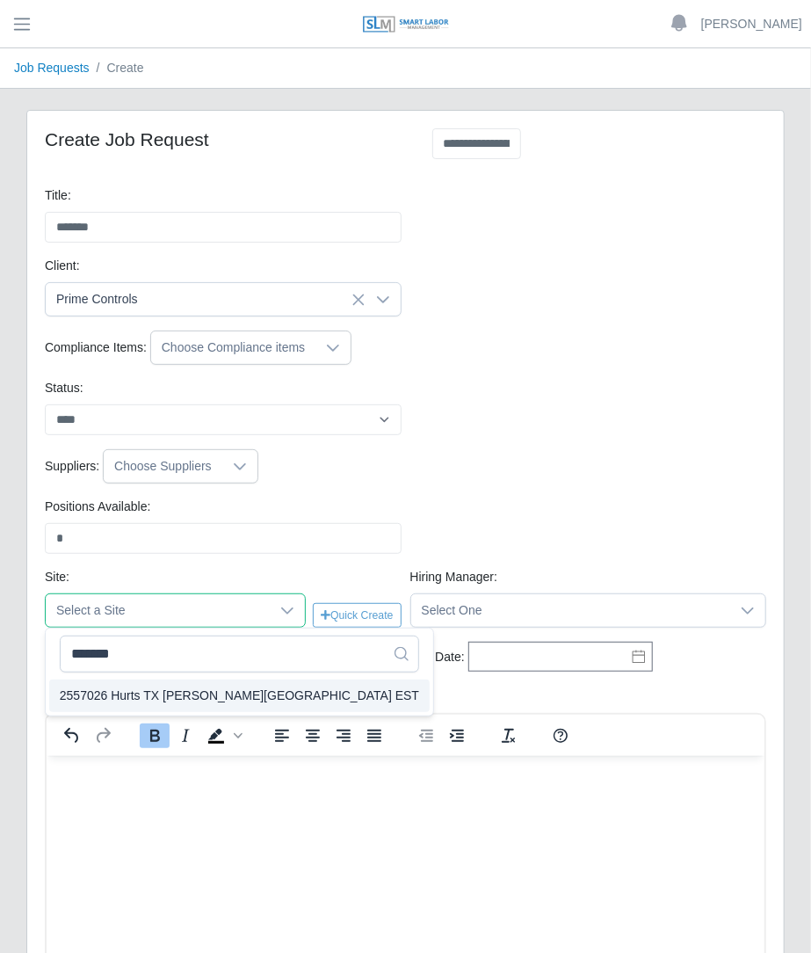
click at [163, 708] on li "2557026 Hurts TX [PERSON_NAME][GEOGRAPHIC_DATA] EST" at bounding box center [239, 695] width 381 height 33
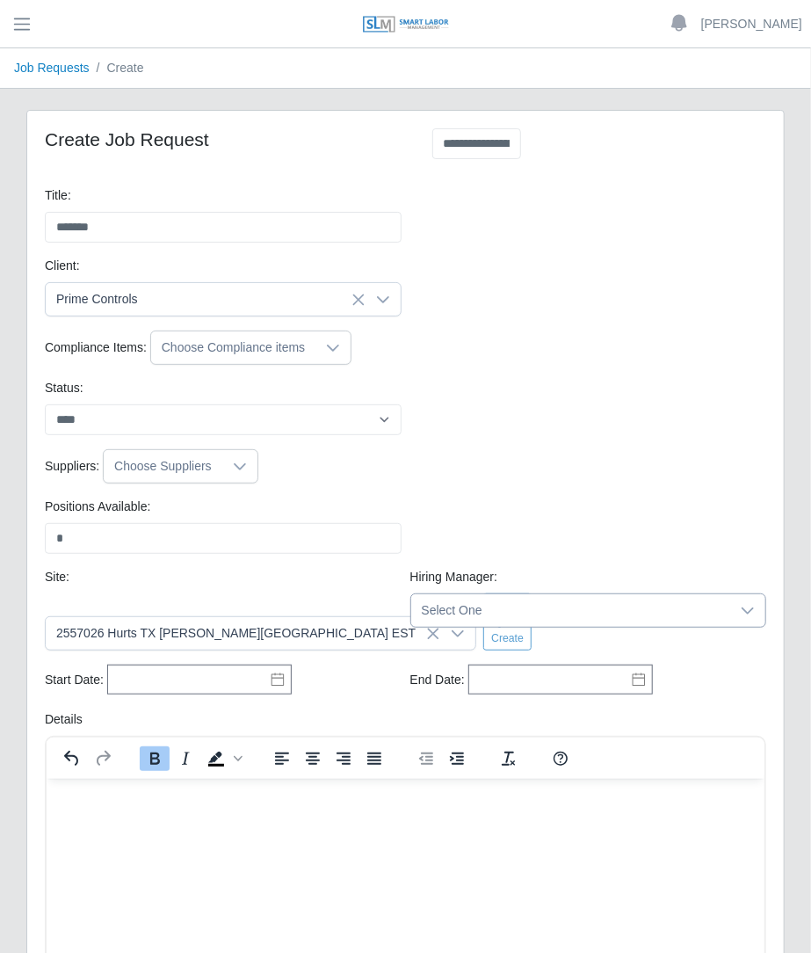
click at [466, 611] on span "Select One" at bounding box center [571, 610] width 320 height 33
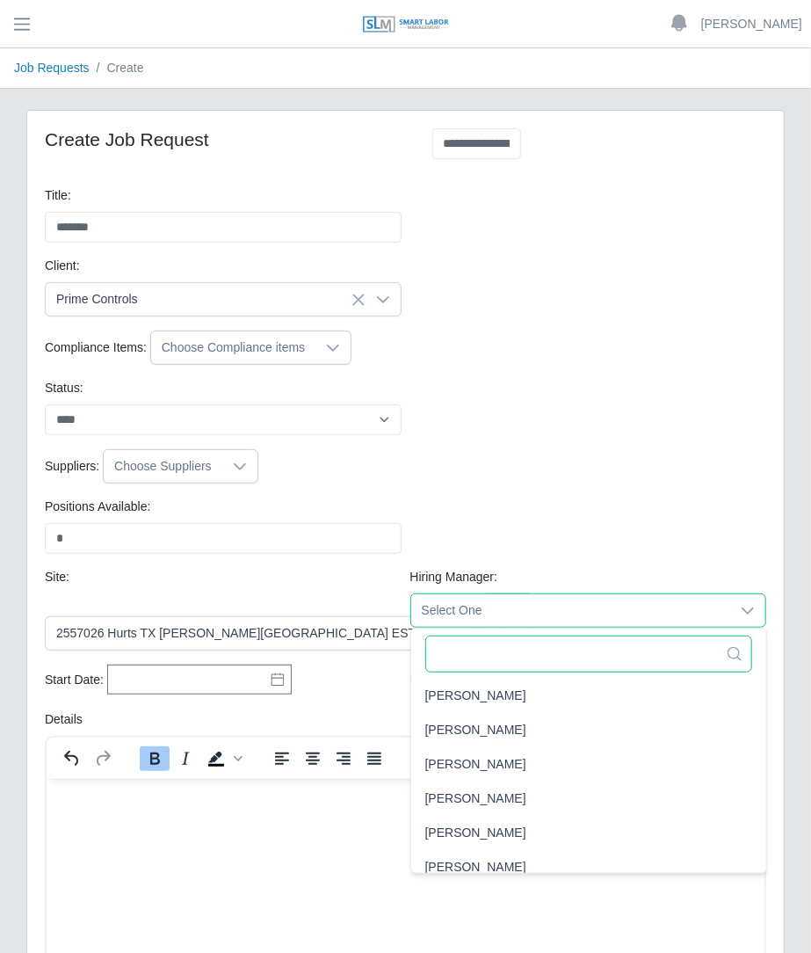
click at [478, 669] on input "text" at bounding box center [588, 653] width 327 height 37
type input "*"
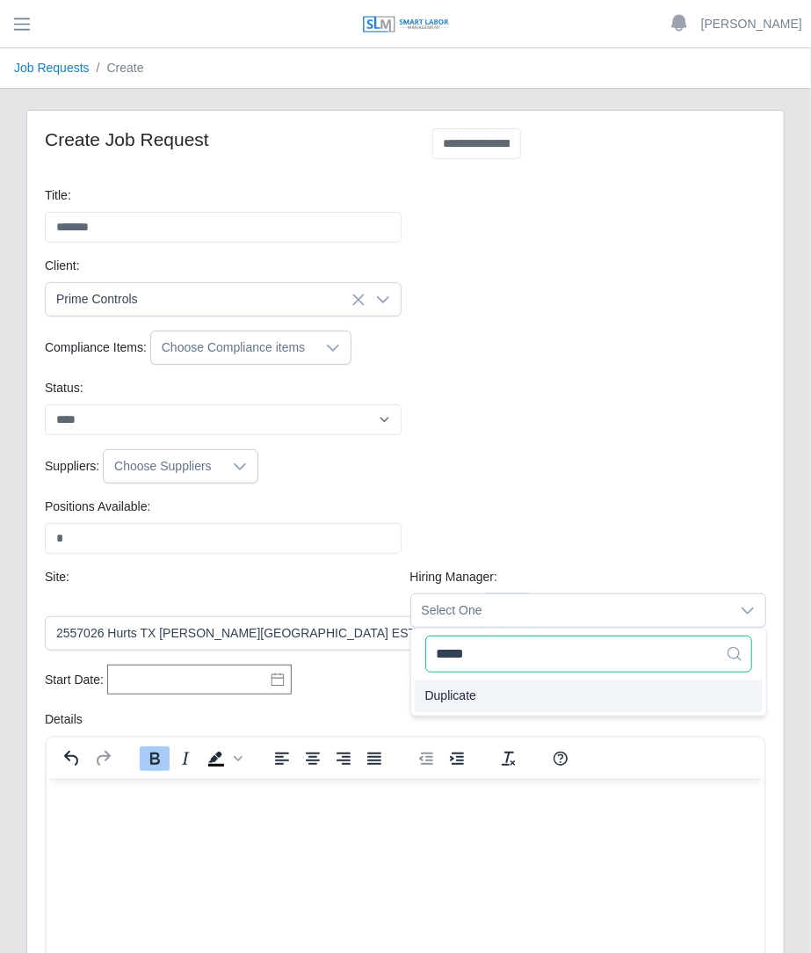
type input "*****"
click at [470, 693] on span "Duplicate" at bounding box center [450, 695] width 51 height 18
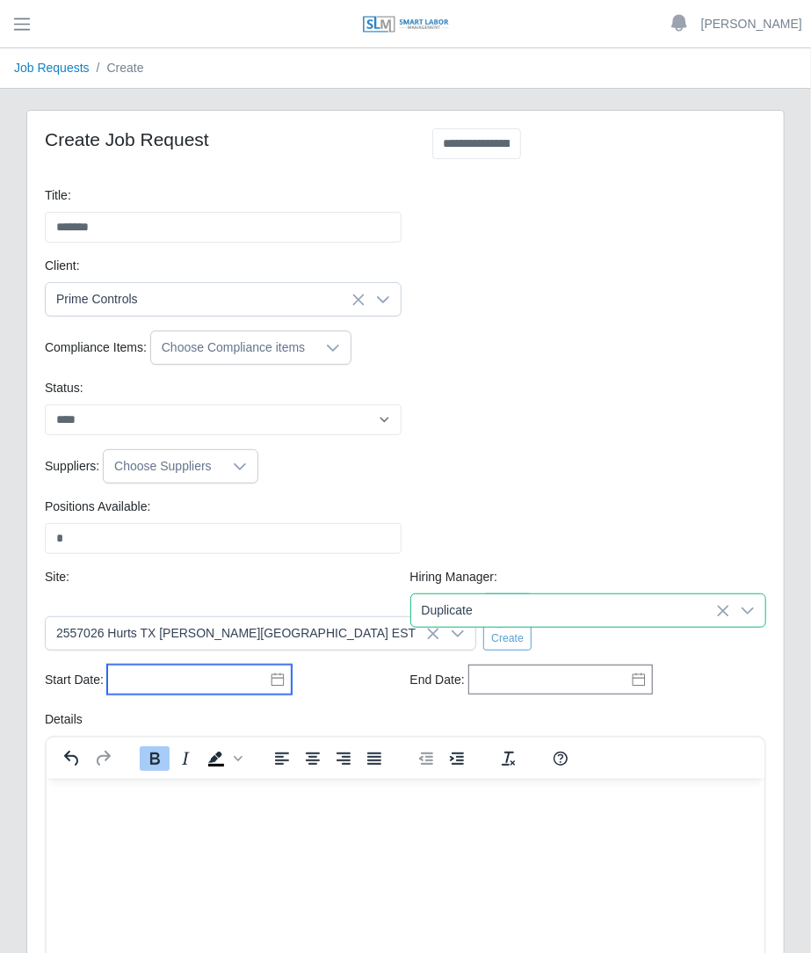
click at [214, 664] on input "text" at bounding box center [199, 679] width 185 height 30
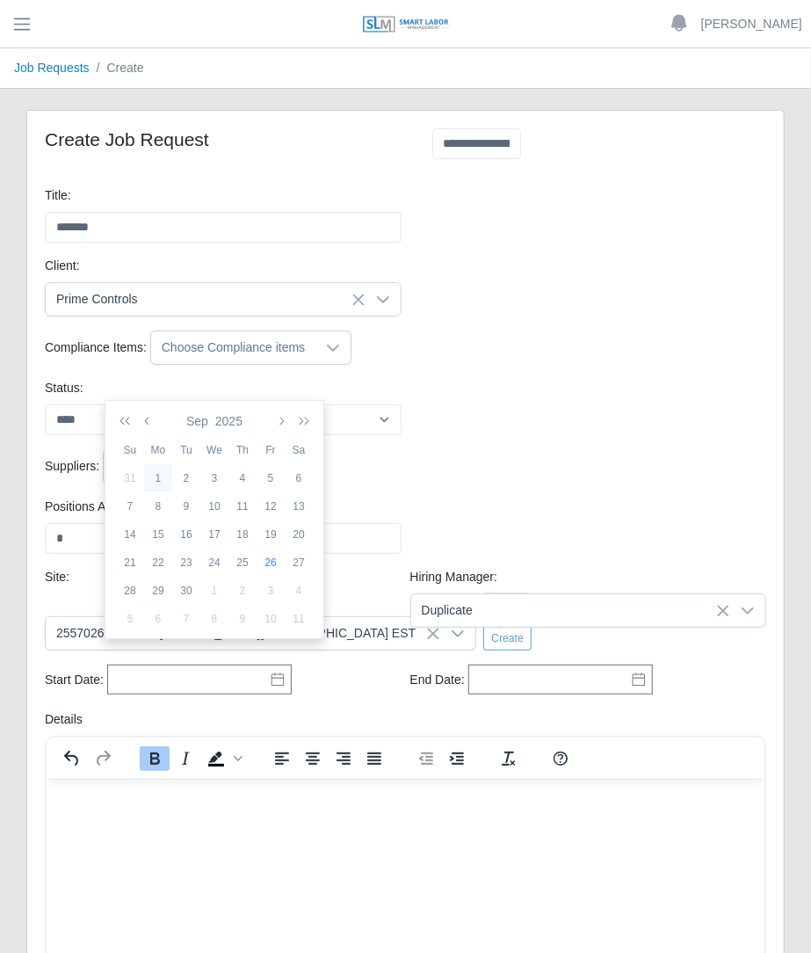
click at [170, 481] on div "1" at bounding box center [158, 478] width 28 height 16
type input "**********"
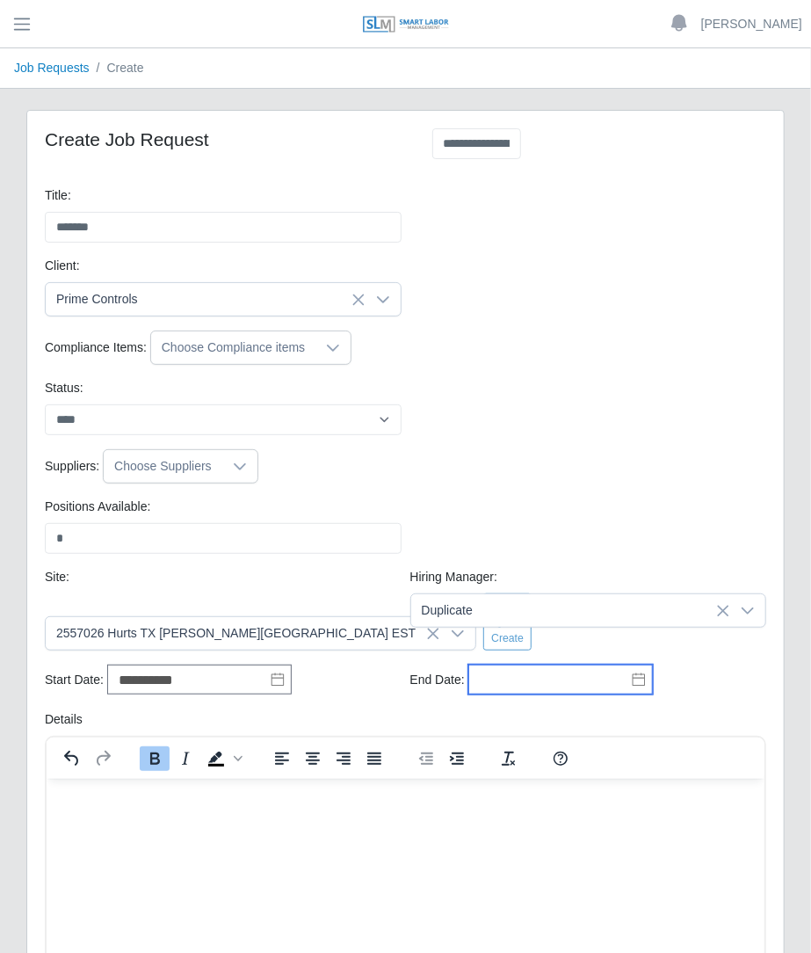
click at [608, 667] on input "text" at bounding box center [560, 679] width 185 height 30
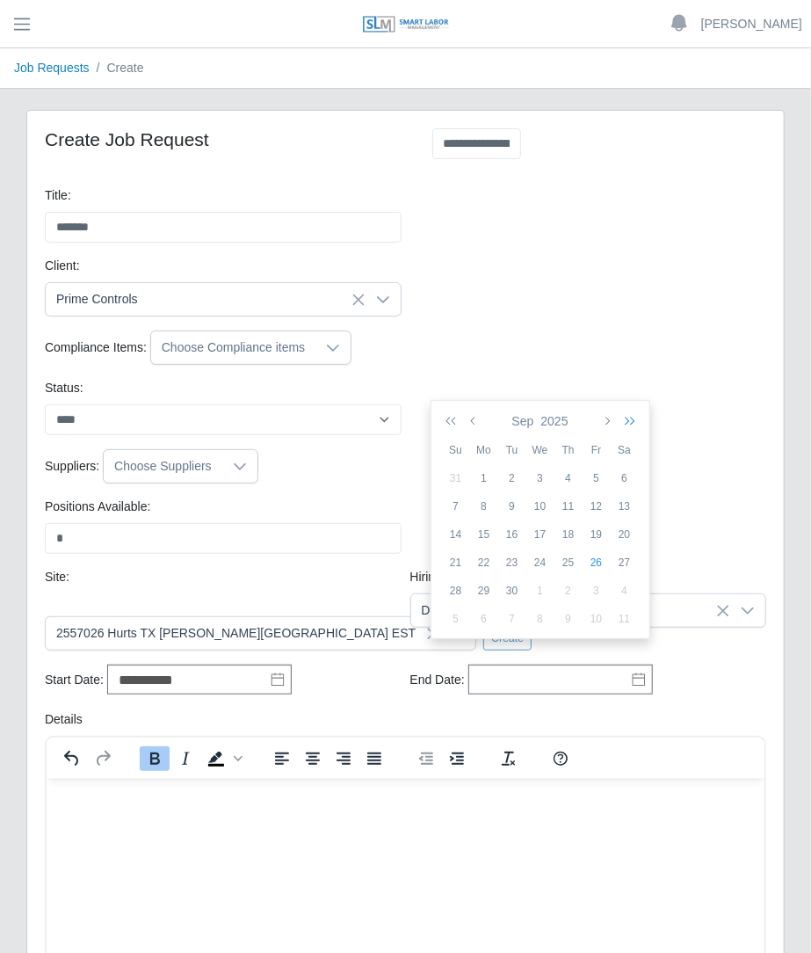
click at [618, 414] on icon "button" at bounding box center [627, 421] width 18 height 14
click at [523, 483] on div "1" at bounding box center [512, 478] width 28 height 16
type input "**********"
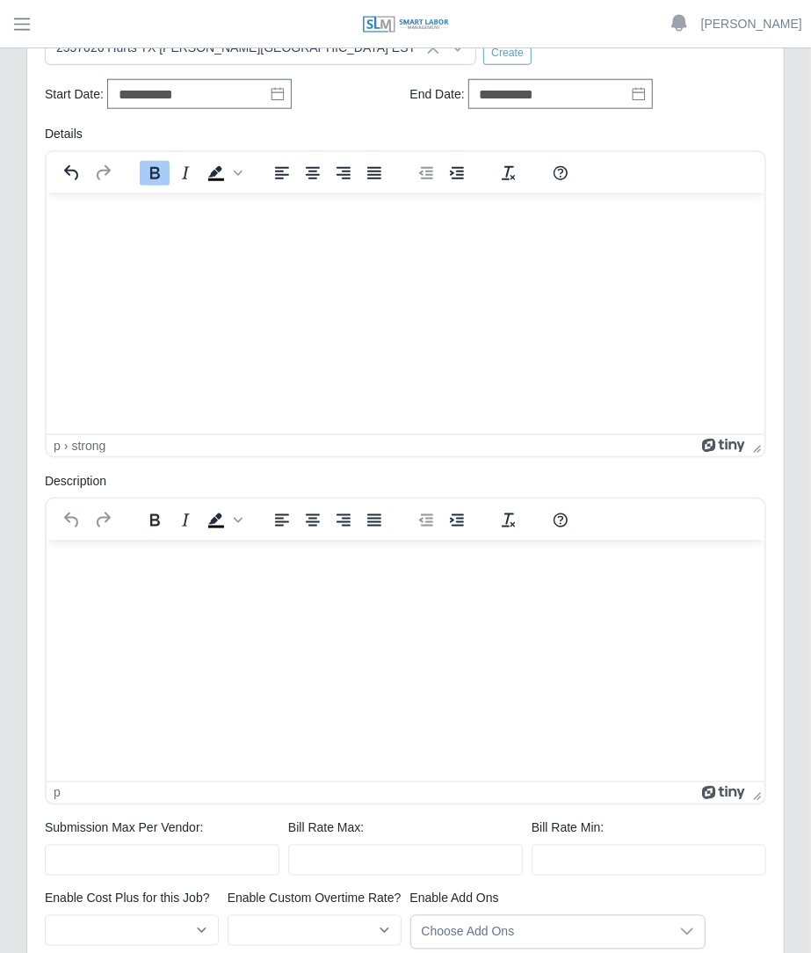
scroll to position [720, 0]
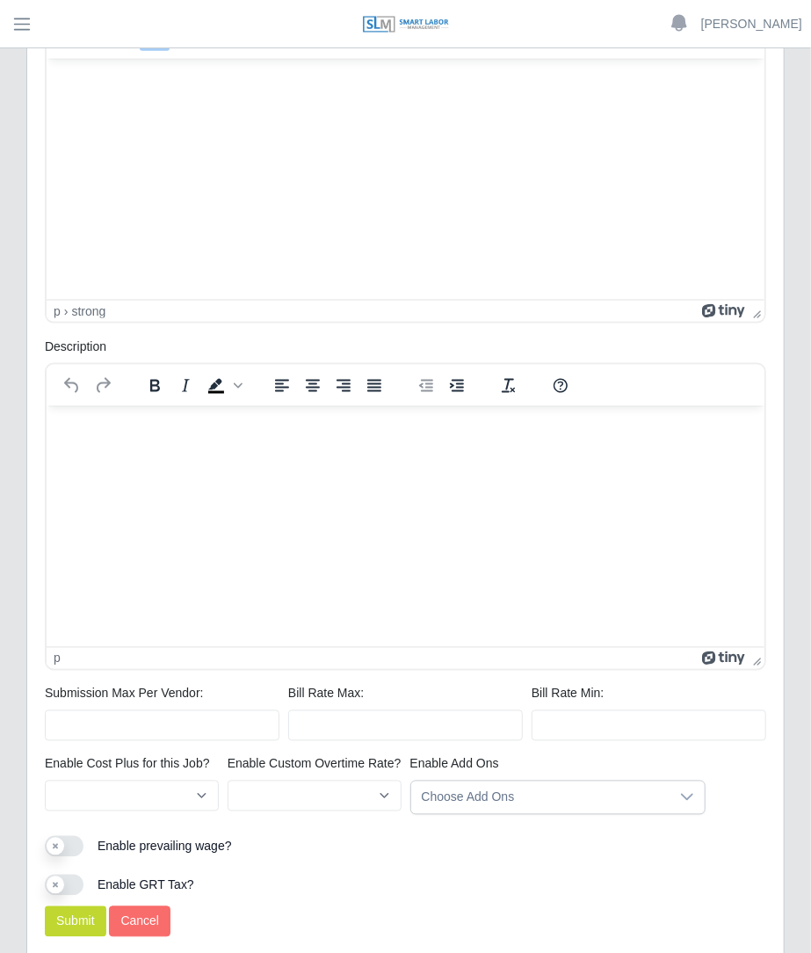
click at [388, 105] on html "﻿" at bounding box center [405, 81] width 718 height 47
click at [391, 31] on img at bounding box center [406, 24] width 88 height 19
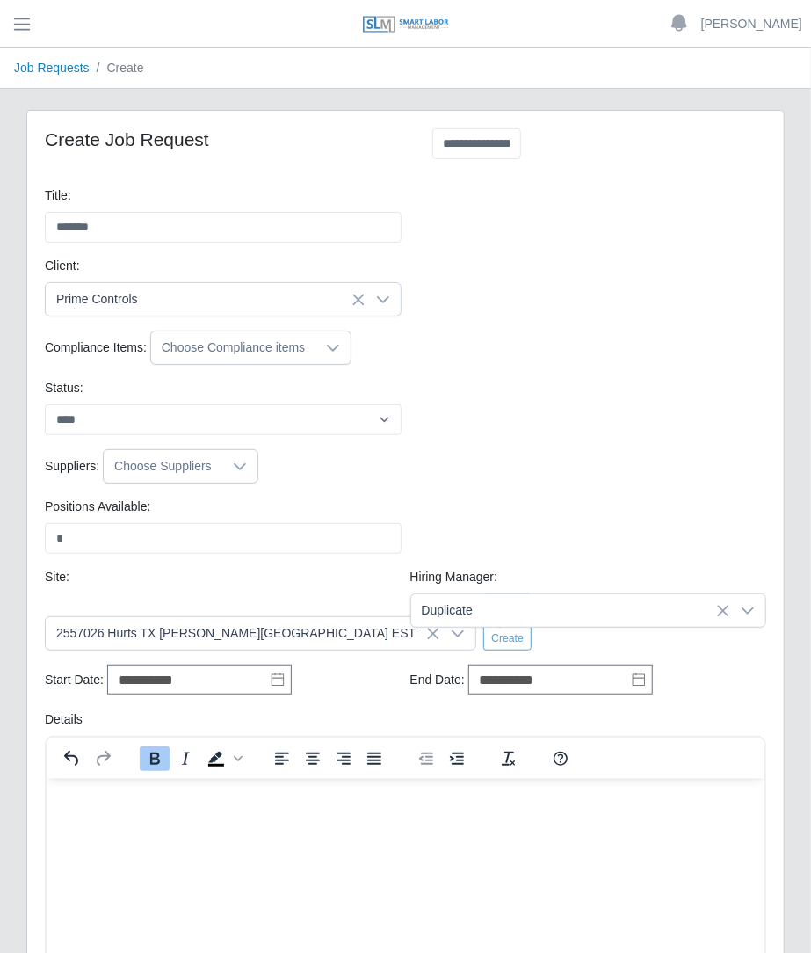
click at [178, 823] on html "﻿" at bounding box center [405, 801] width 718 height 47
click at [156, 748] on icon "Bold" at bounding box center [154, 758] width 21 height 21
click at [162, 741] on div "To open the popup, press Shift+Enter" at bounding box center [192, 758] width 127 height 34
click at [155, 752] on icon "Bold" at bounding box center [155, 758] width 10 height 12
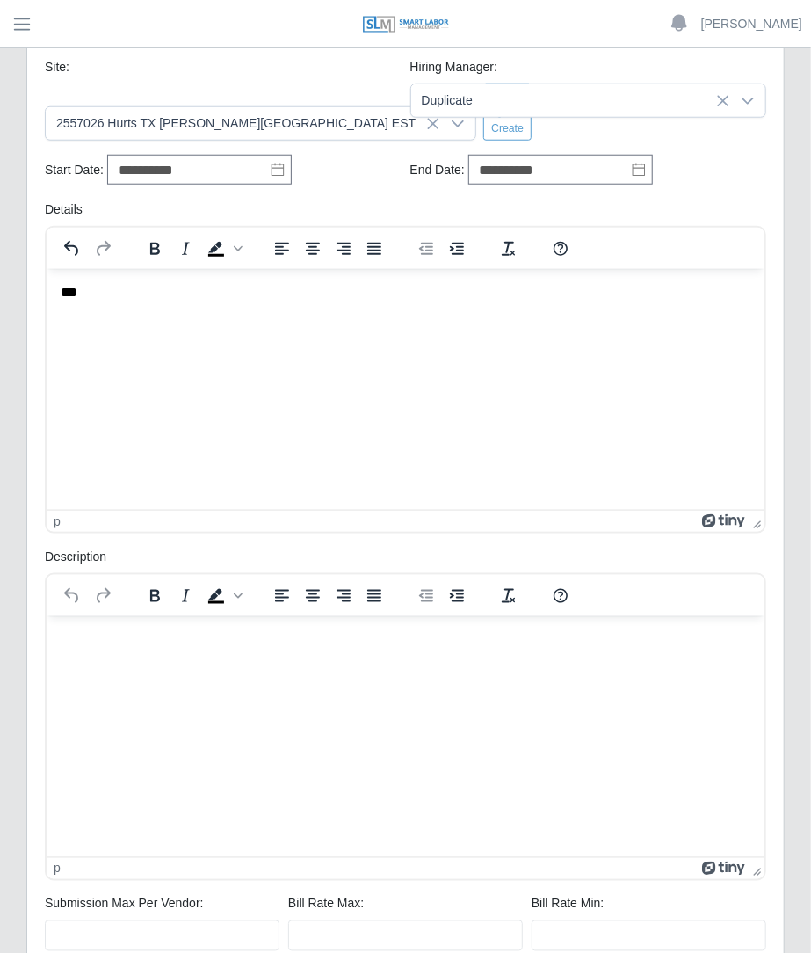
drag, startPoint x: 817, startPoint y: 478, endPoint x: 694, endPoint y: 156, distance: 345.2
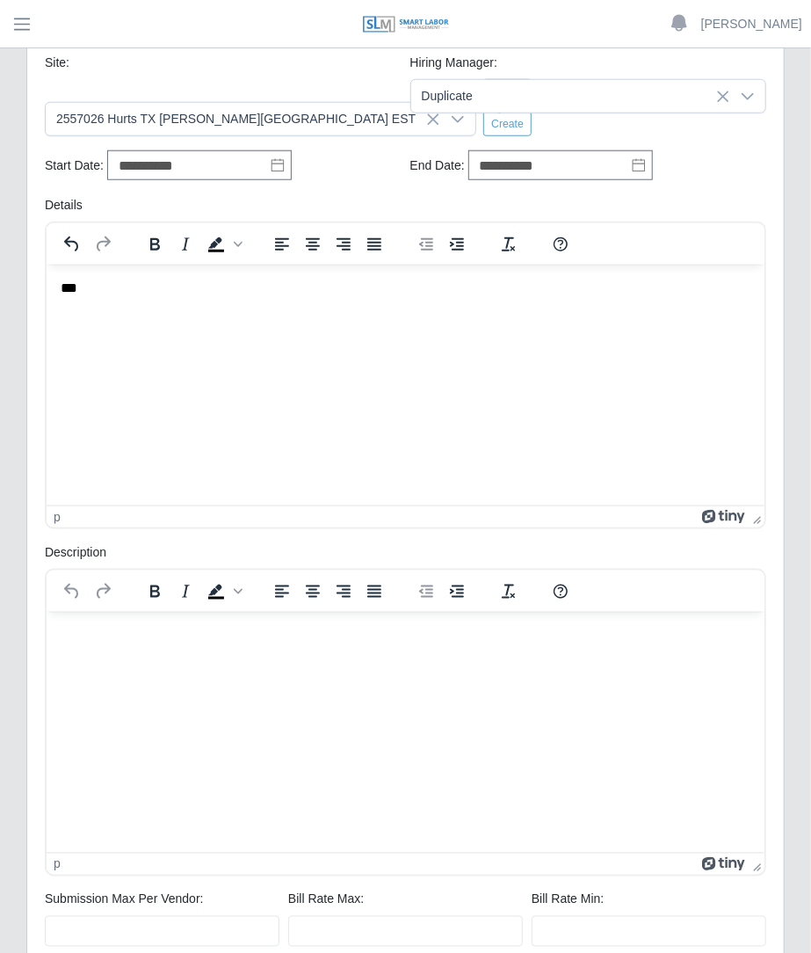
click at [498, 658] on html at bounding box center [405, 634] width 718 height 47
click at [233, 916] on input "Submission Max Per Vendor:" at bounding box center [162, 931] width 235 height 31
type input "*"
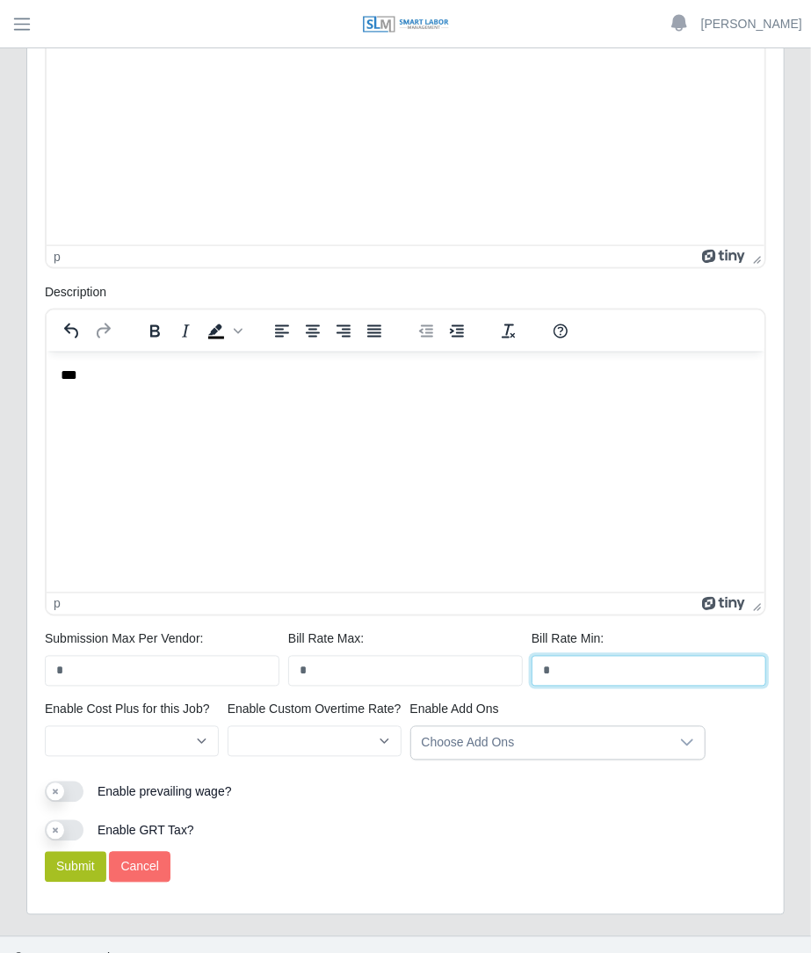
type input "*"
click at [81, 852] on button "Submit" at bounding box center [76, 867] width 62 height 31
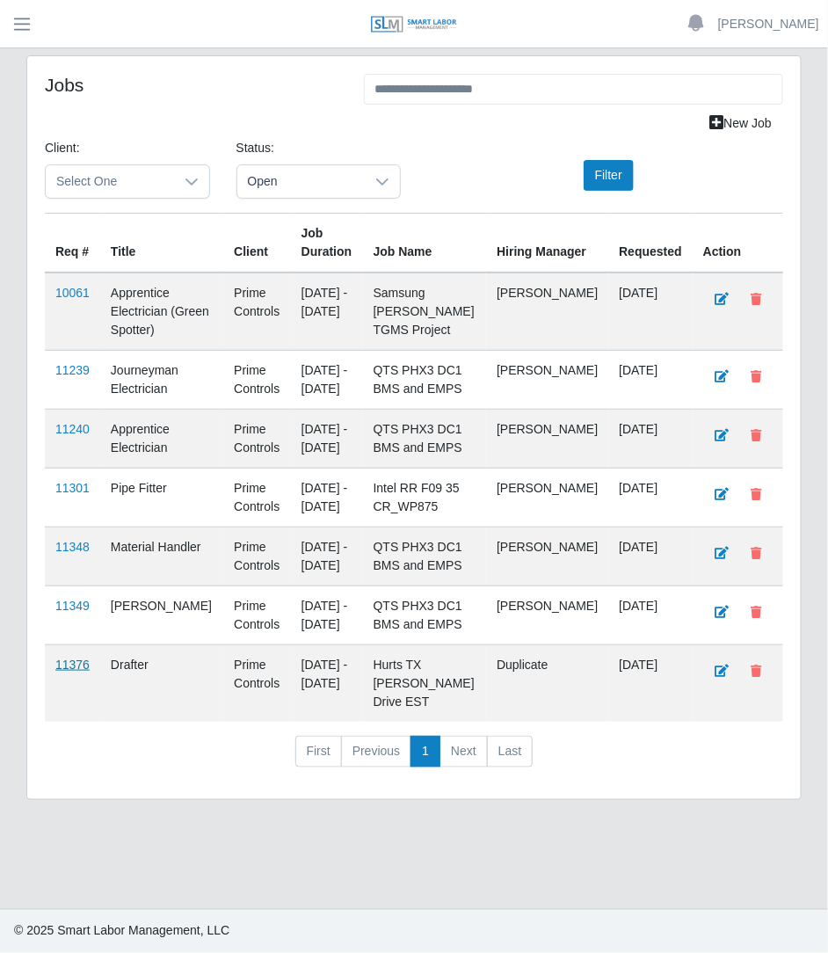
click at [70, 657] on link "11376" at bounding box center [72, 664] width 34 height 14
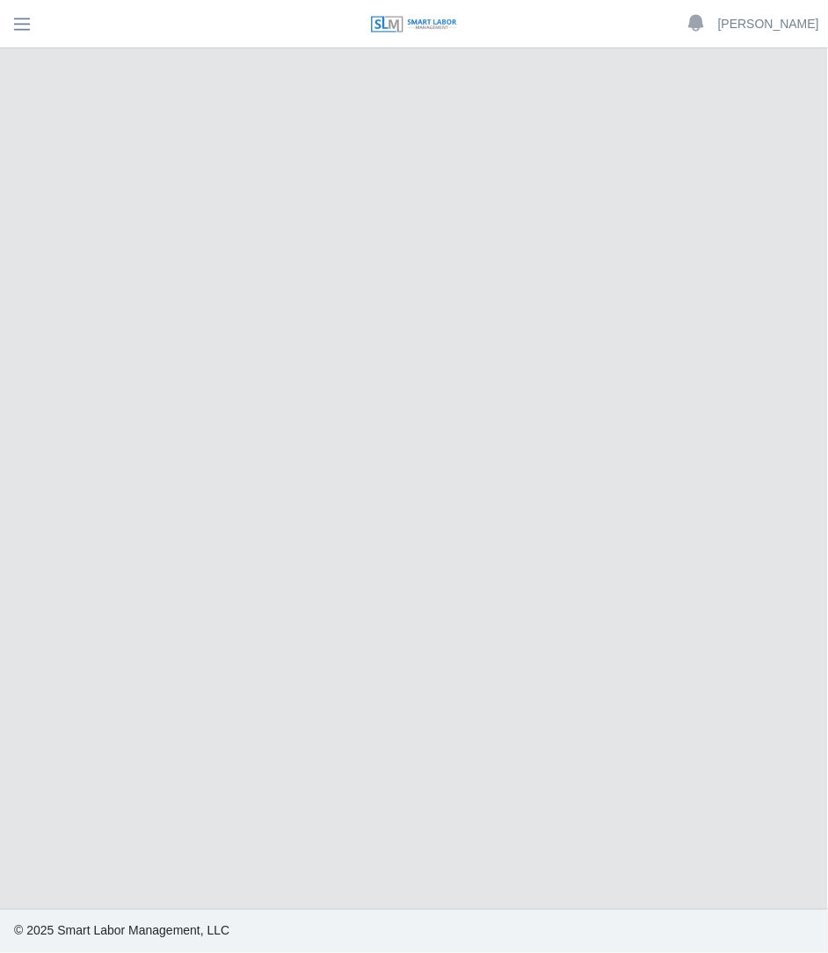
select select "****"
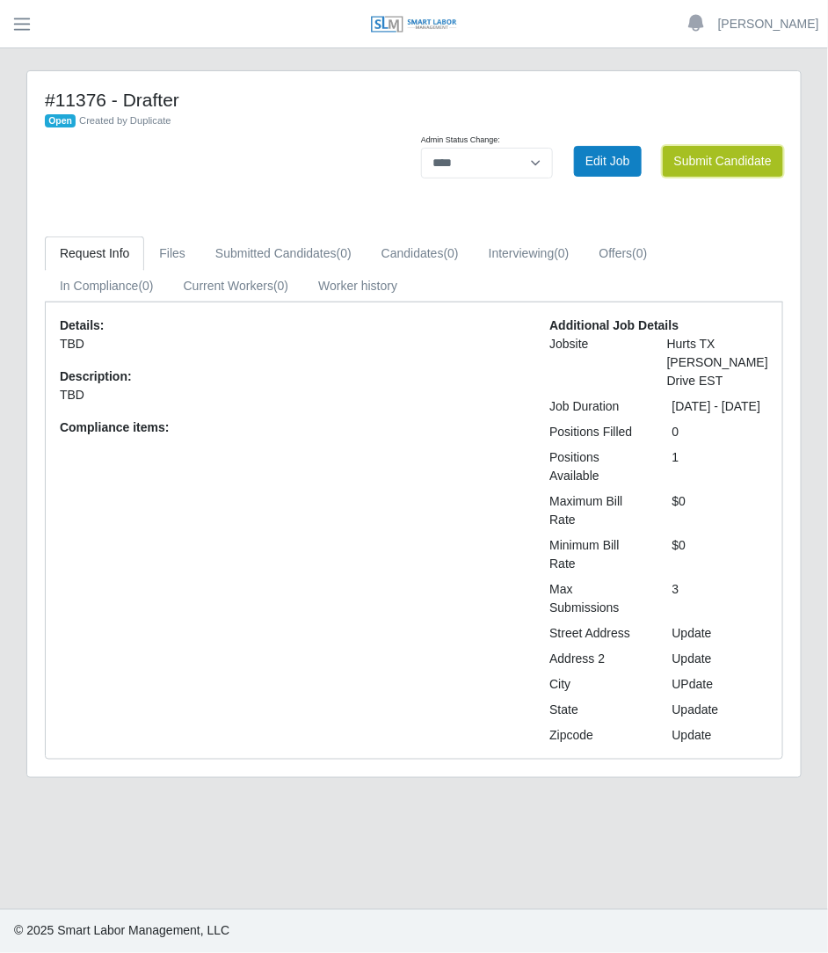
click at [735, 154] on button "Submit Candidate" at bounding box center [723, 161] width 120 height 31
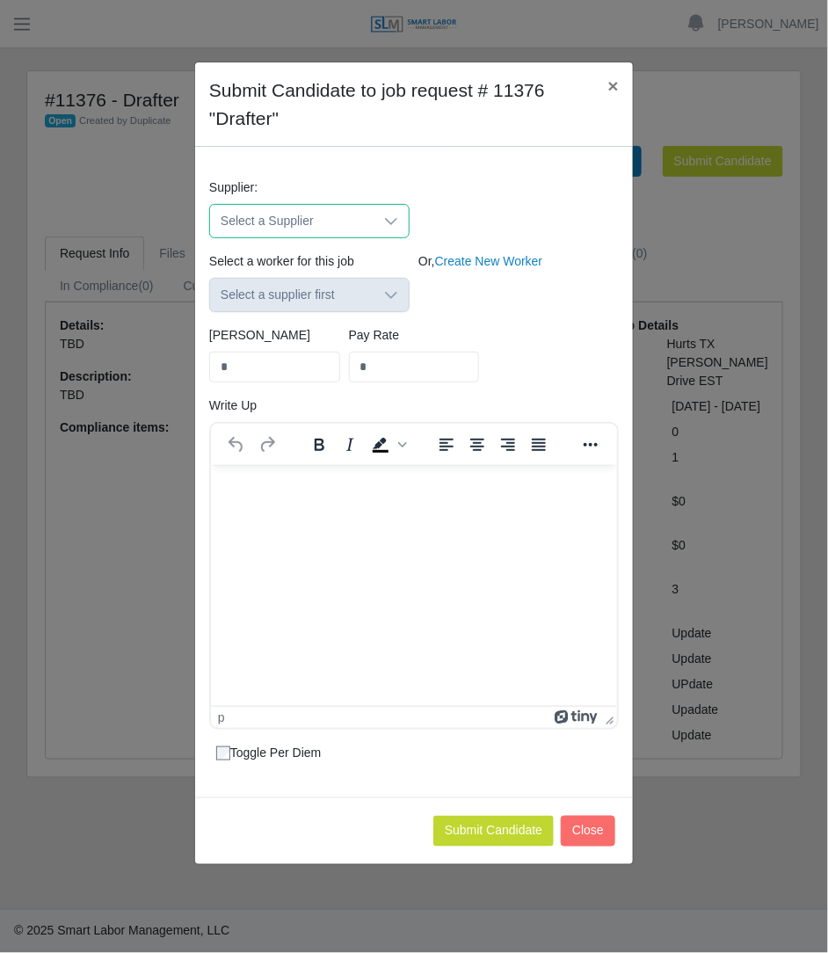
click at [366, 223] on span "Select a Supplier" at bounding box center [291, 221] width 163 height 33
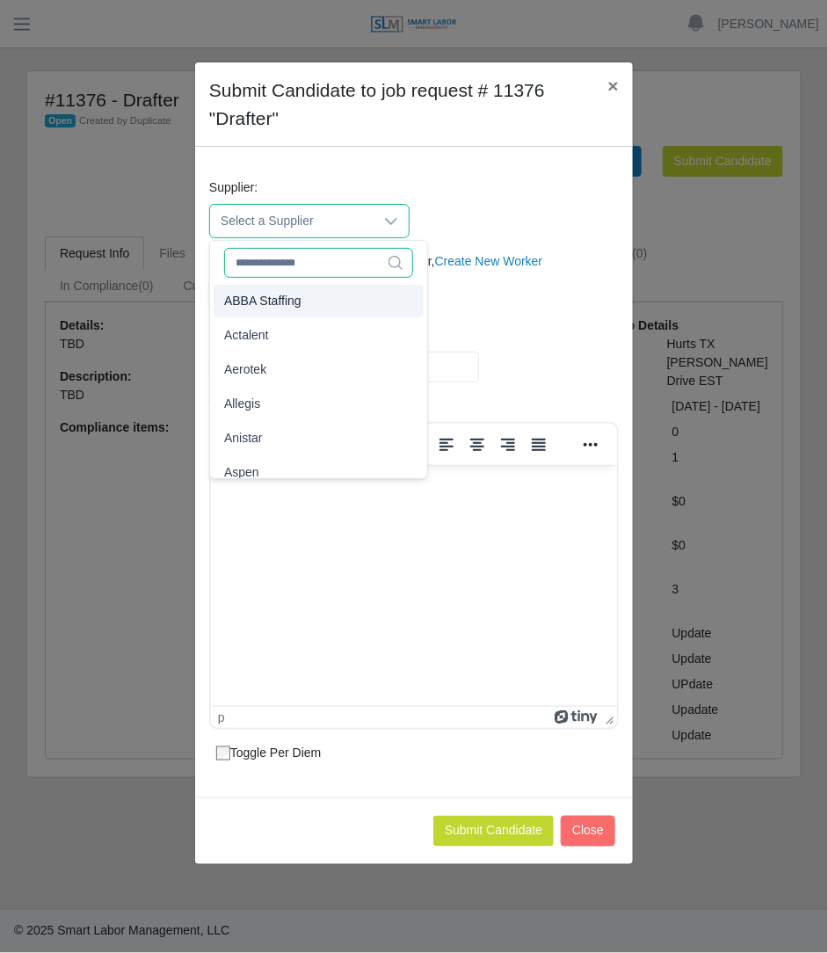
click at [307, 265] on input "text" at bounding box center [318, 263] width 189 height 30
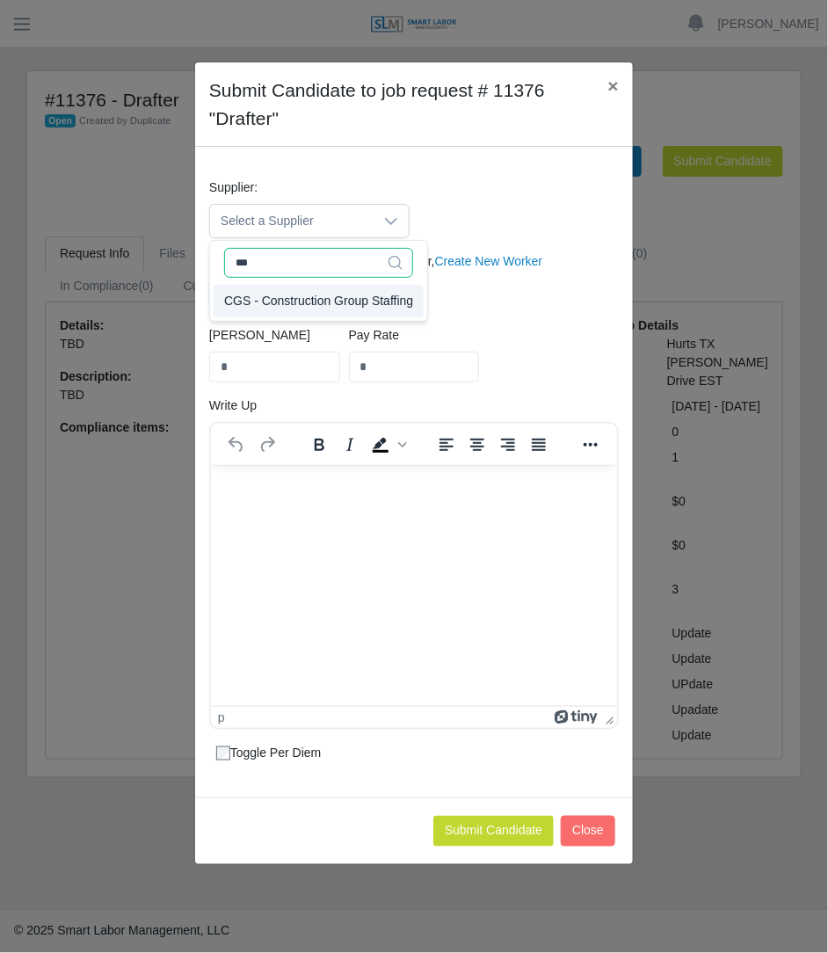
type input "***"
click at [291, 309] on li "CGS - Construction Group Staffing" at bounding box center [319, 301] width 210 height 33
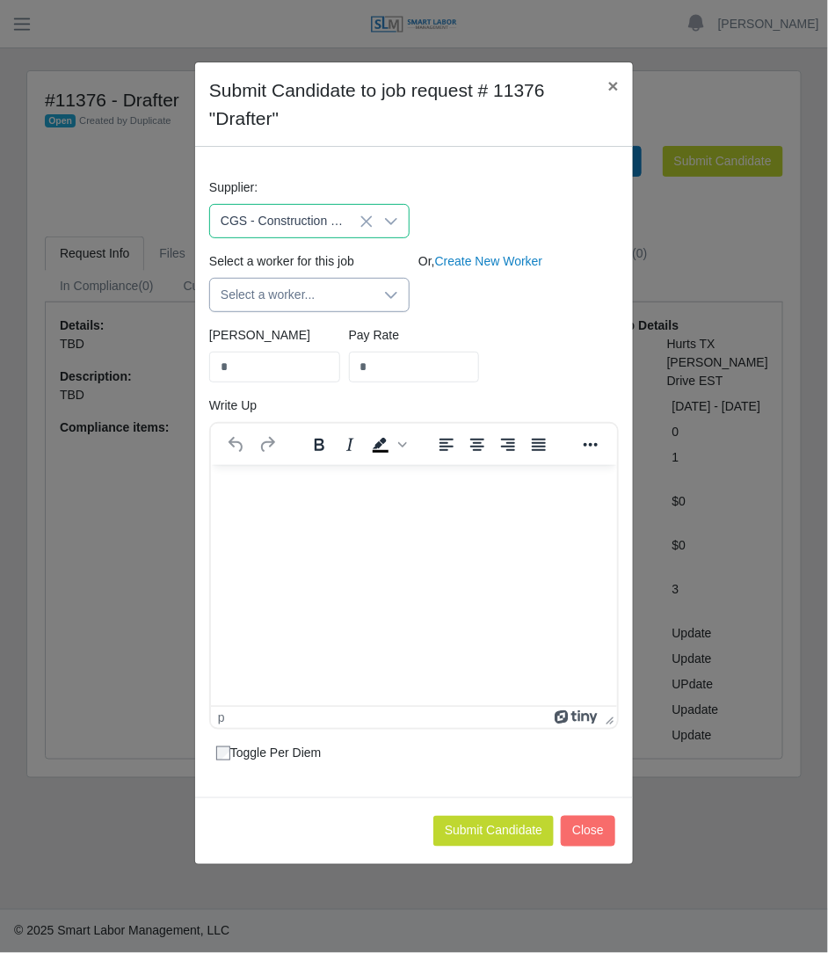
click at [286, 296] on span "Select a worker..." at bounding box center [291, 295] width 163 height 33
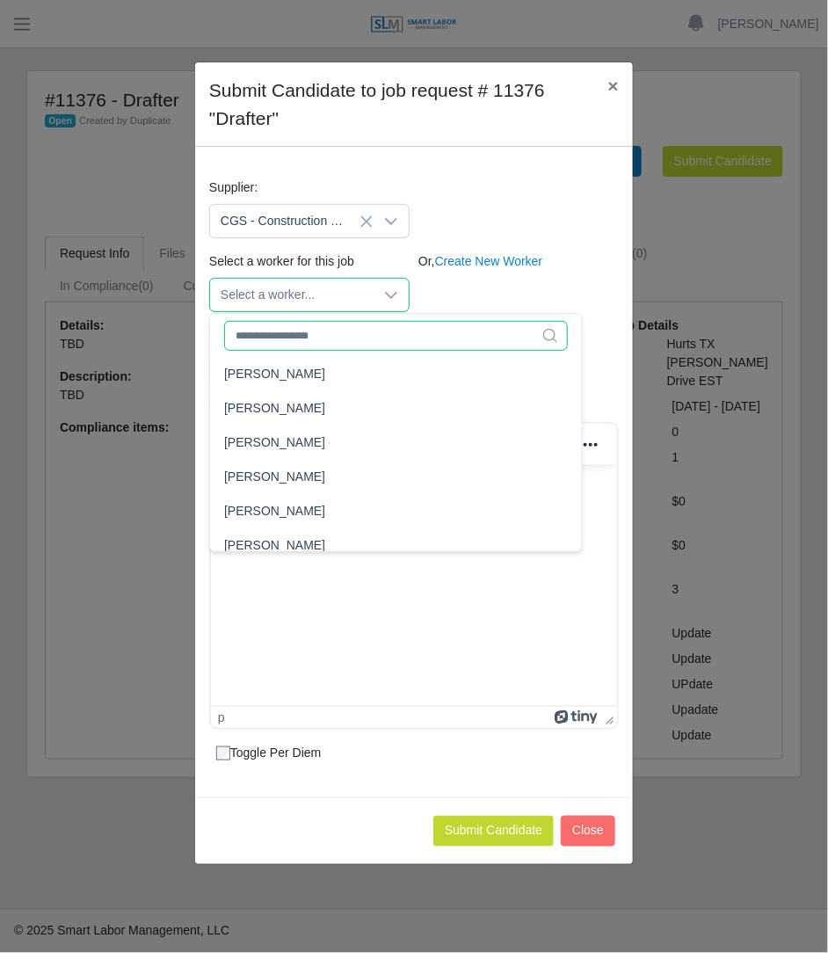
click at [325, 328] on input "text" at bounding box center [396, 336] width 344 height 30
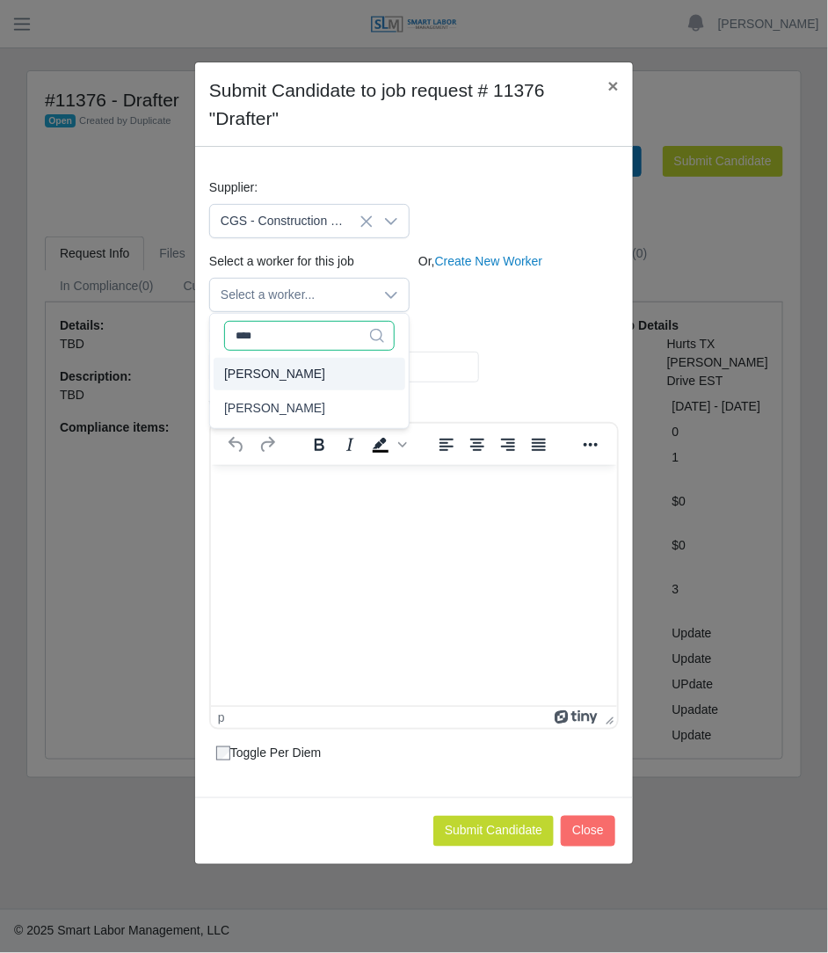
type input "****"
type input "**"
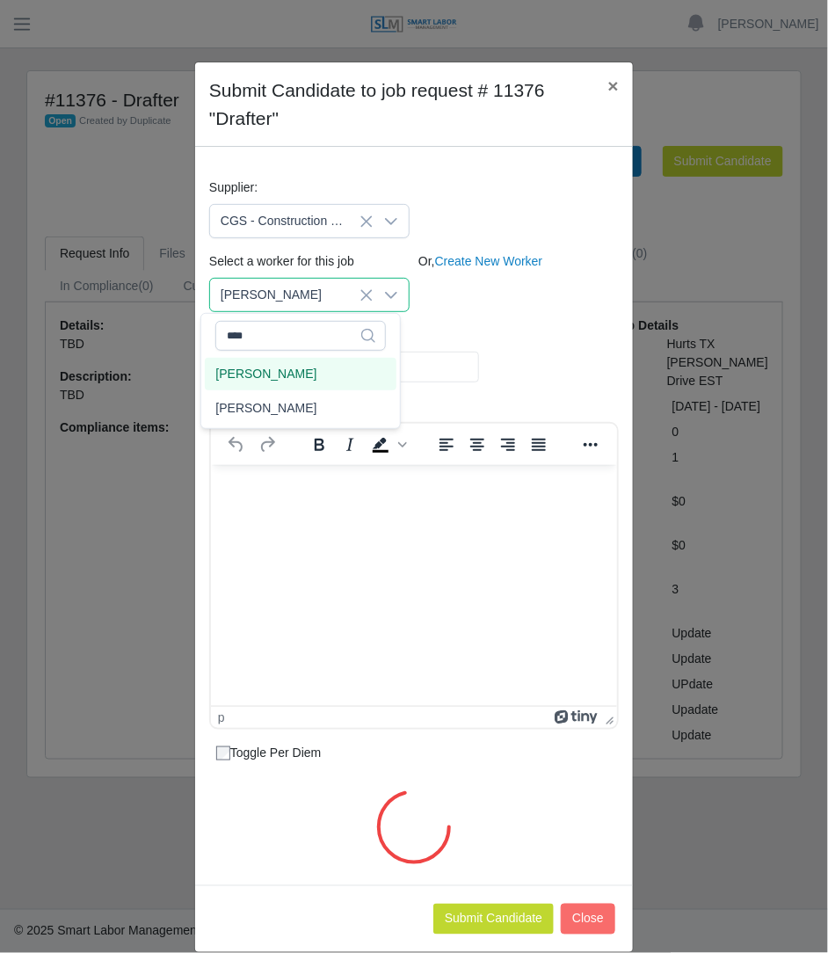
click at [290, 373] on span "[PERSON_NAME]" at bounding box center [265, 374] width 101 height 18
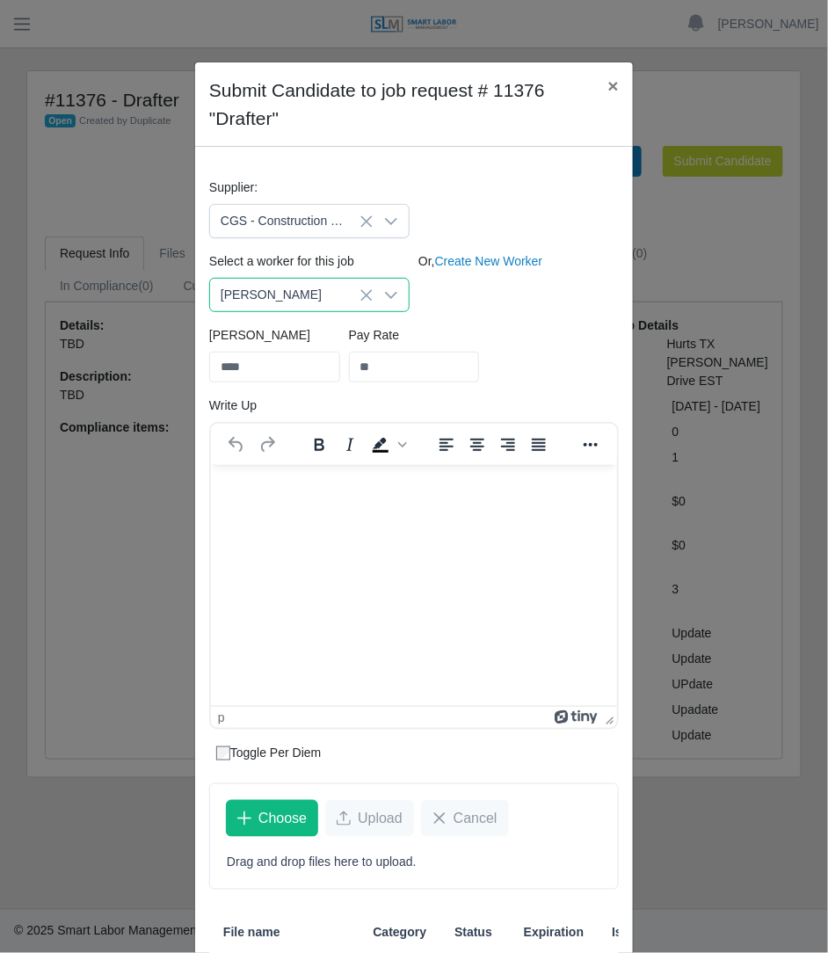
scroll to position [188, 0]
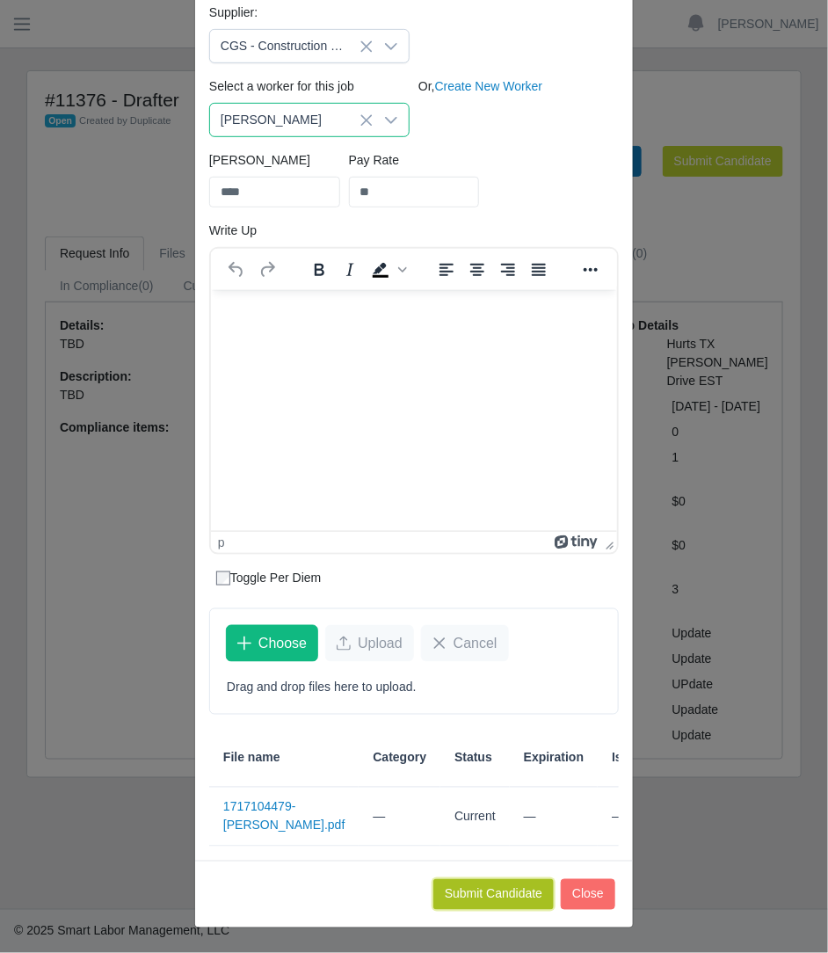
click at [465, 897] on button "Submit Candidate" at bounding box center [493, 894] width 120 height 31
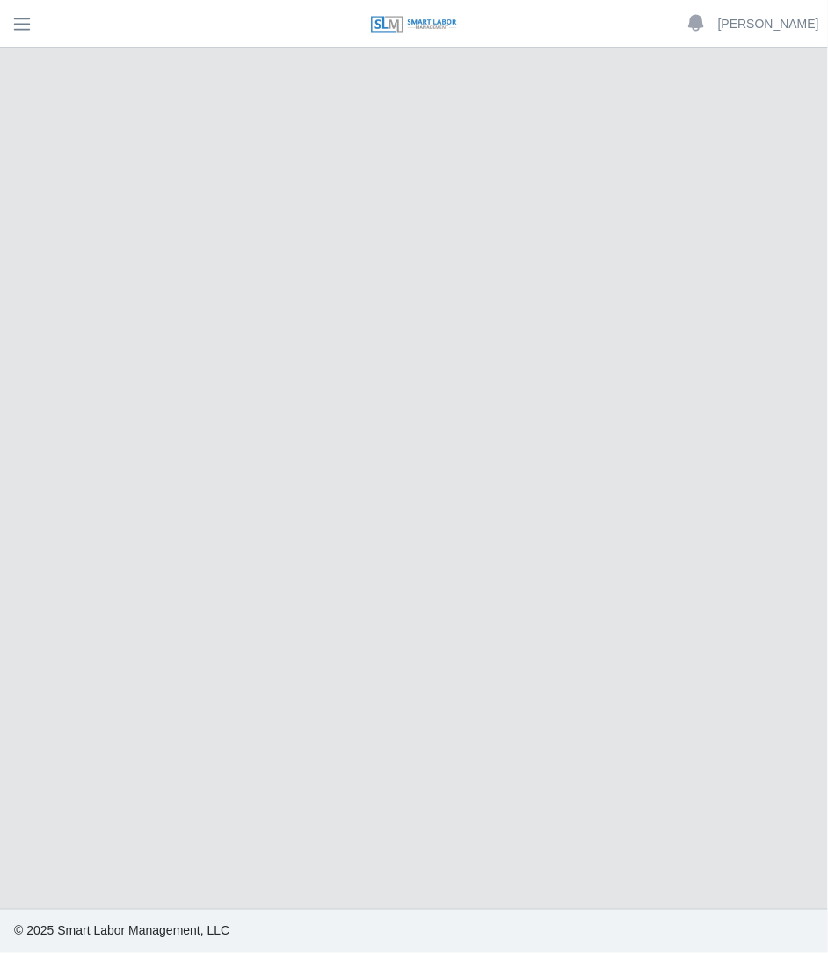
select select "****"
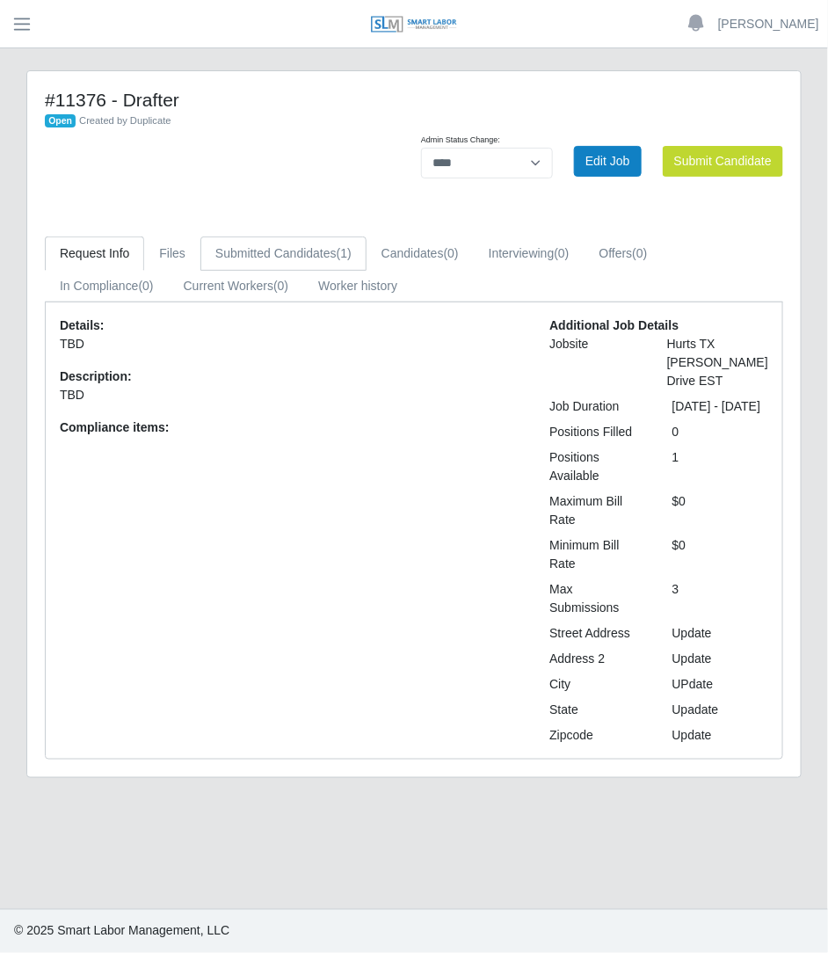
click at [251, 257] on link "Submitted Candidates (1)" at bounding box center [283, 253] width 166 height 34
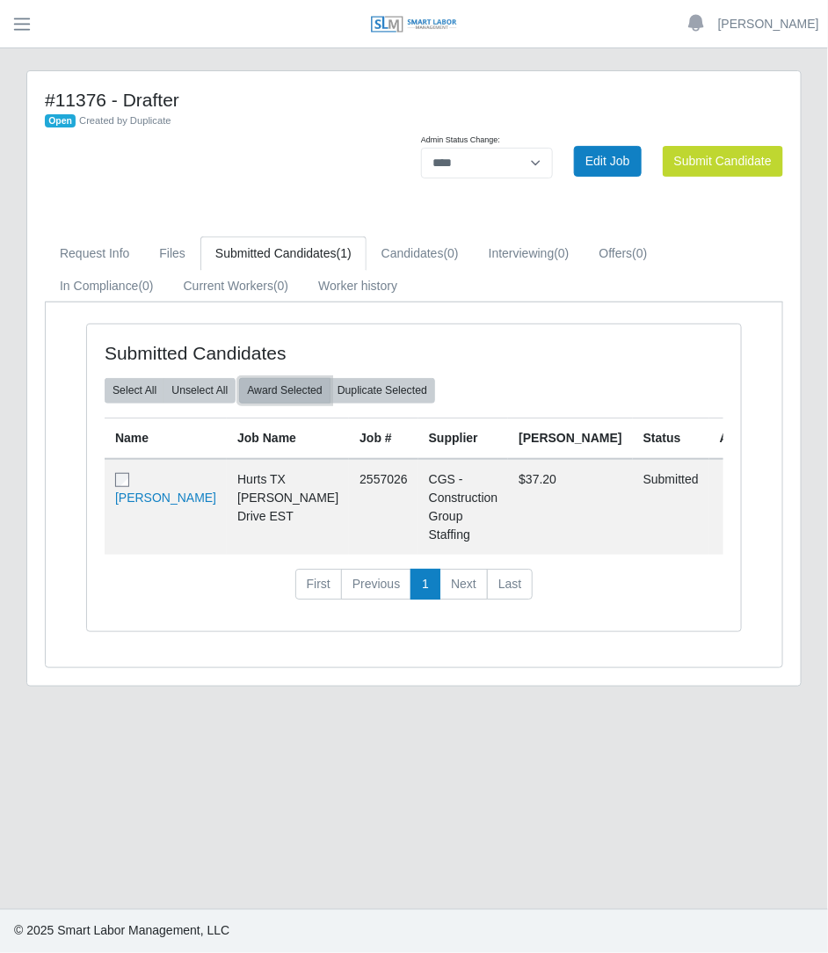
click at [285, 388] on button "Award Selected" at bounding box center [284, 390] width 91 height 25
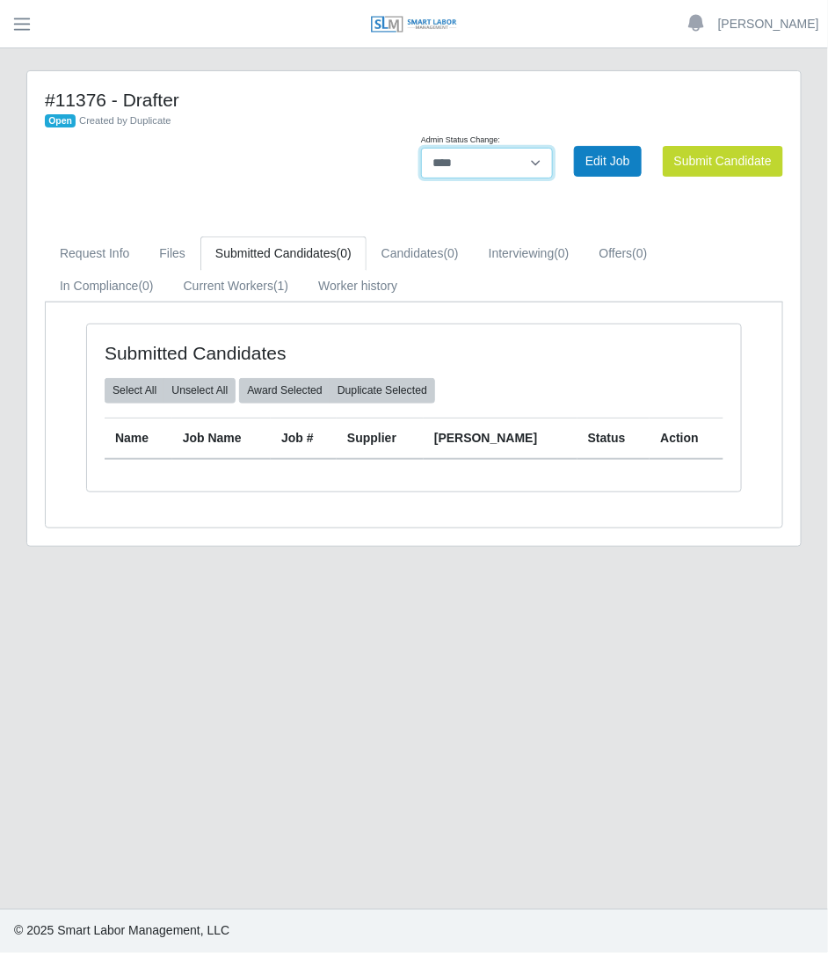
click at [488, 173] on select "**********" at bounding box center [487, 163] width 132 height 31
select select "******"
click at [553, 148] on select "**********" at bounding box center [487, 163] width 132 height 31
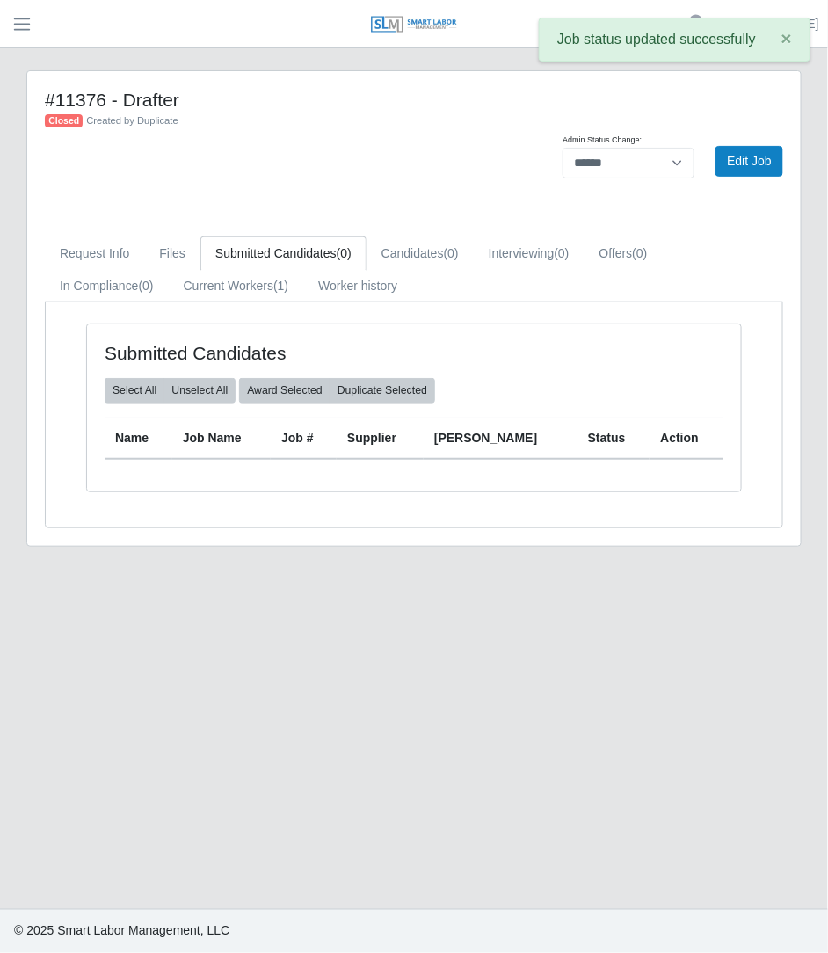
click at [25, 46] on header "Betzaida Palacio Account Settings Logout" at bounding box center [414, 24] width 828 height 48
click at [27, 36] on button "button" at bounding box center [22, 24] width 44 height 29
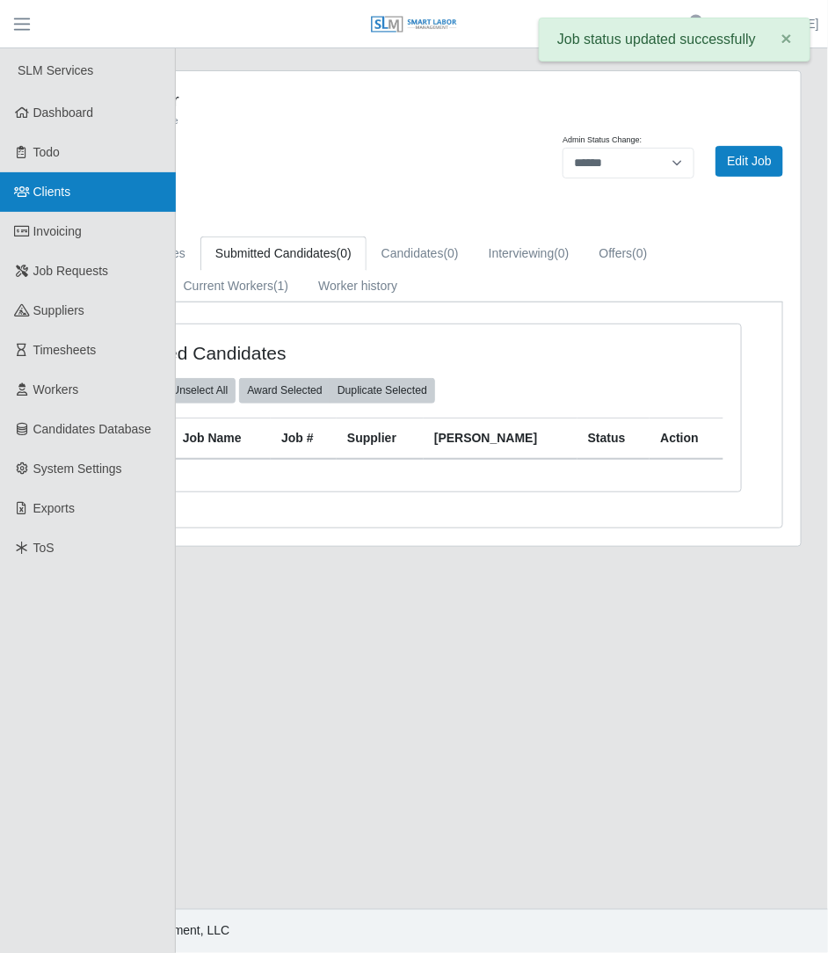
click at [46, 198] on span "Clients" at bounding box center [52, 192] width 38 height 14
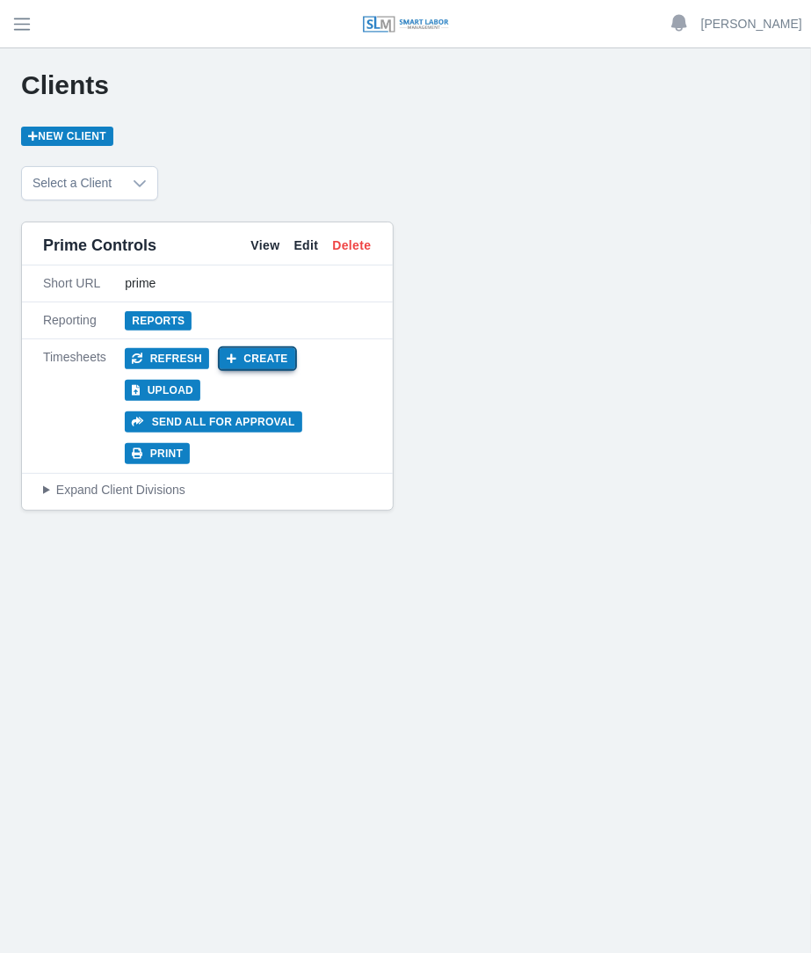
click at [249, 356] on button "Create" at bounding box center [258, 358] width 76 height 21
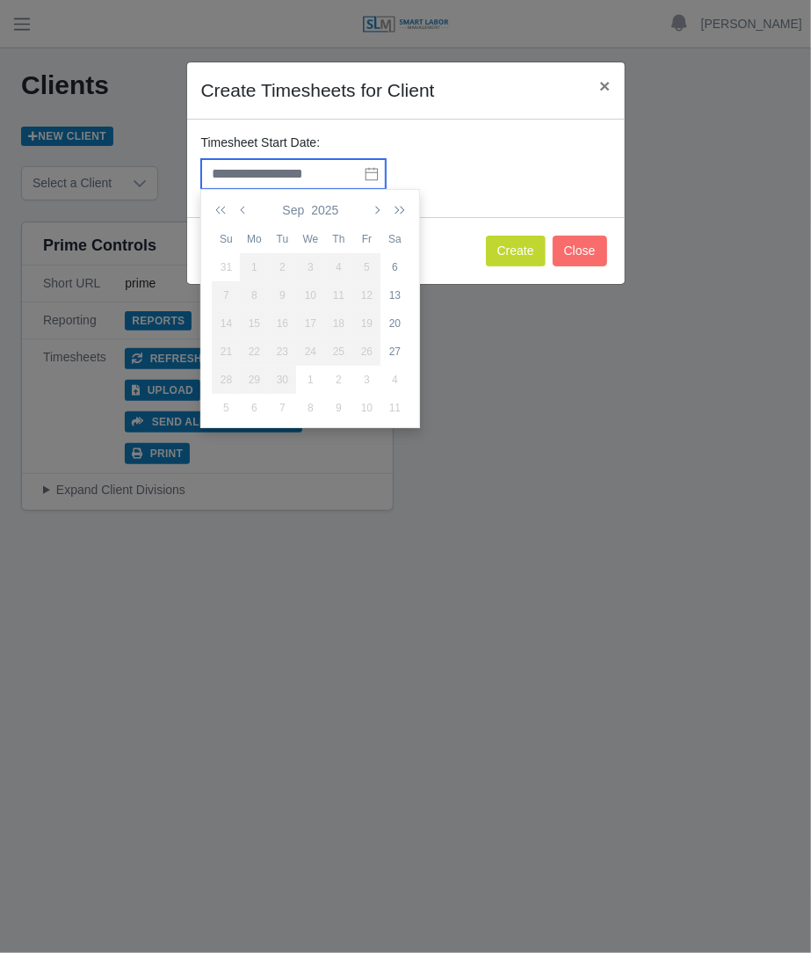
click at [319, 182] on input "text" at bounding box center [293, 174] width 185 height 30
click at [395, 327] on div "20" at bounding box center [395, 323] width 28 height 16
type input "**********"
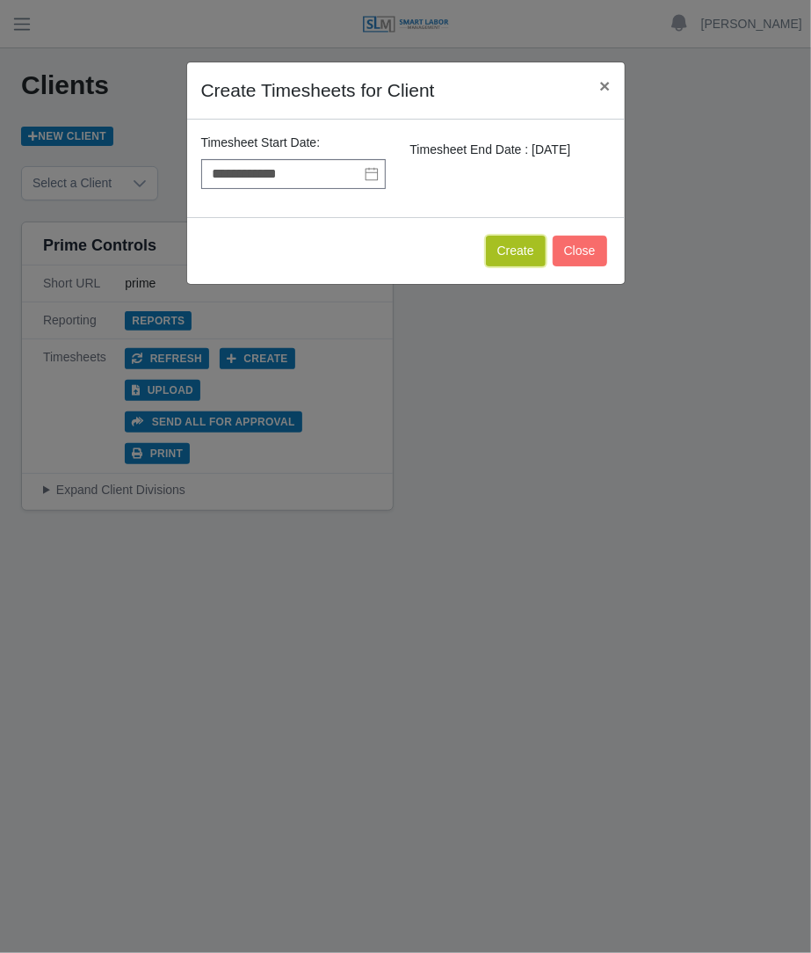
click at [509, 254] on button "Create" at bounding box center [516, 251] width 60 height 31
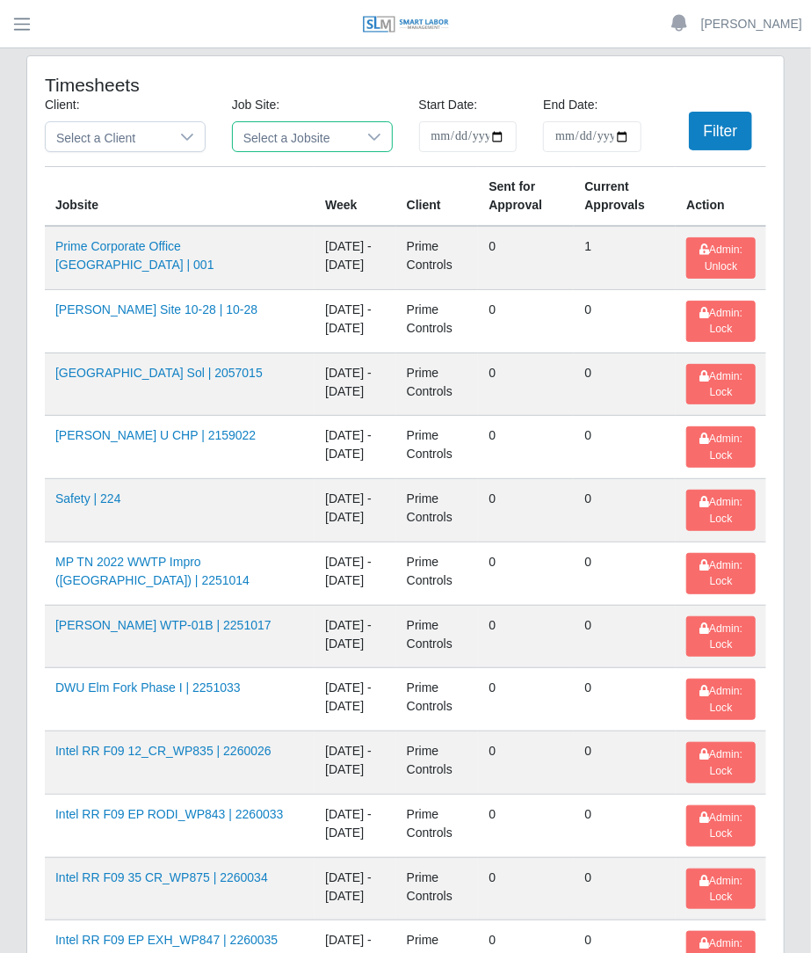
click at [333, 147] on span "Select a Jobsite" at bounding box center [295, 136] width 124 height 29
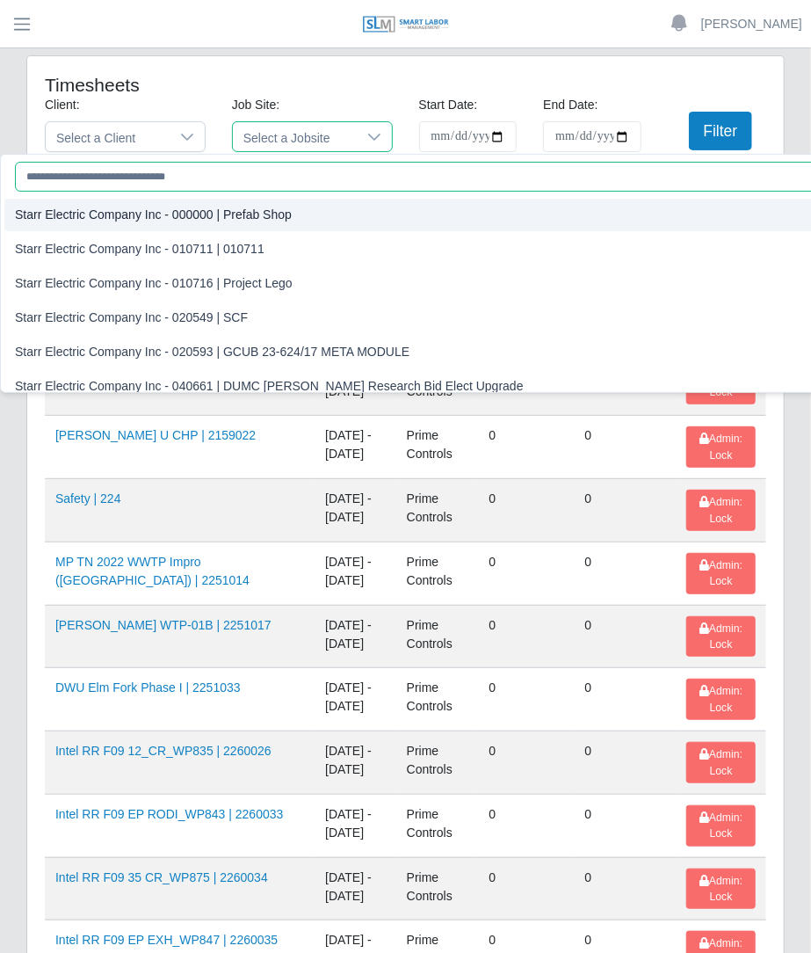
click at [308, 170] on input "text" at bounding box center [518, 177] width 1006 height 30
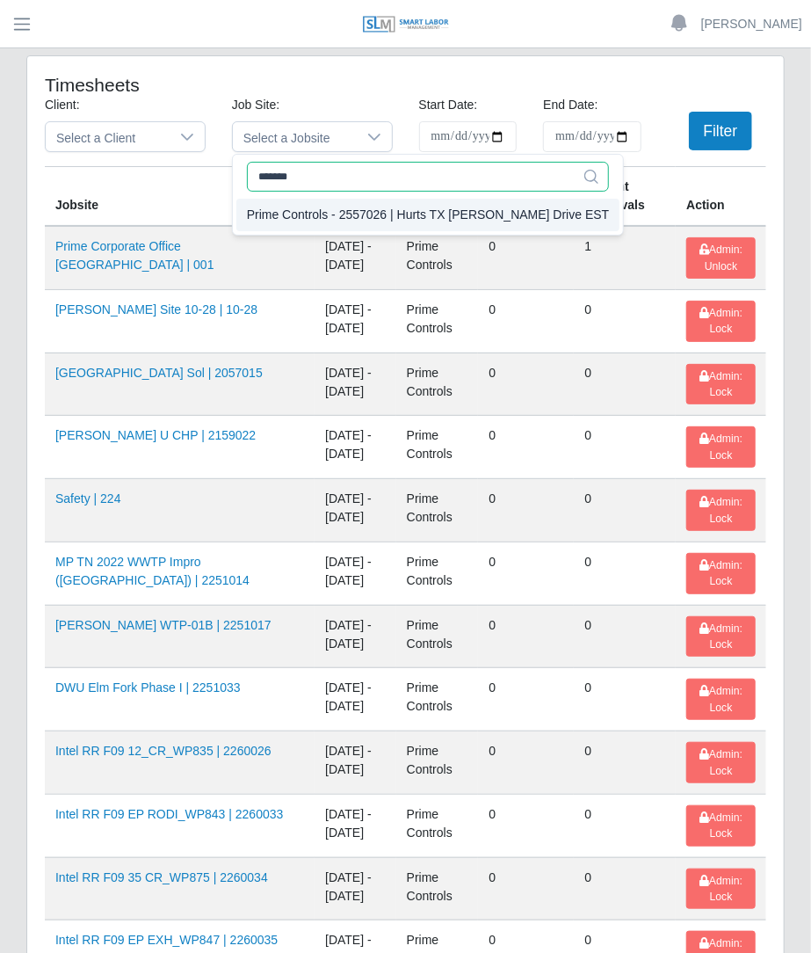
type input "*******"
click at [338, 216] on div "Prime Controls - 2557026 | Hurts TX Mary Drive EST" at bounding box center [428, 215] width 363 height 18
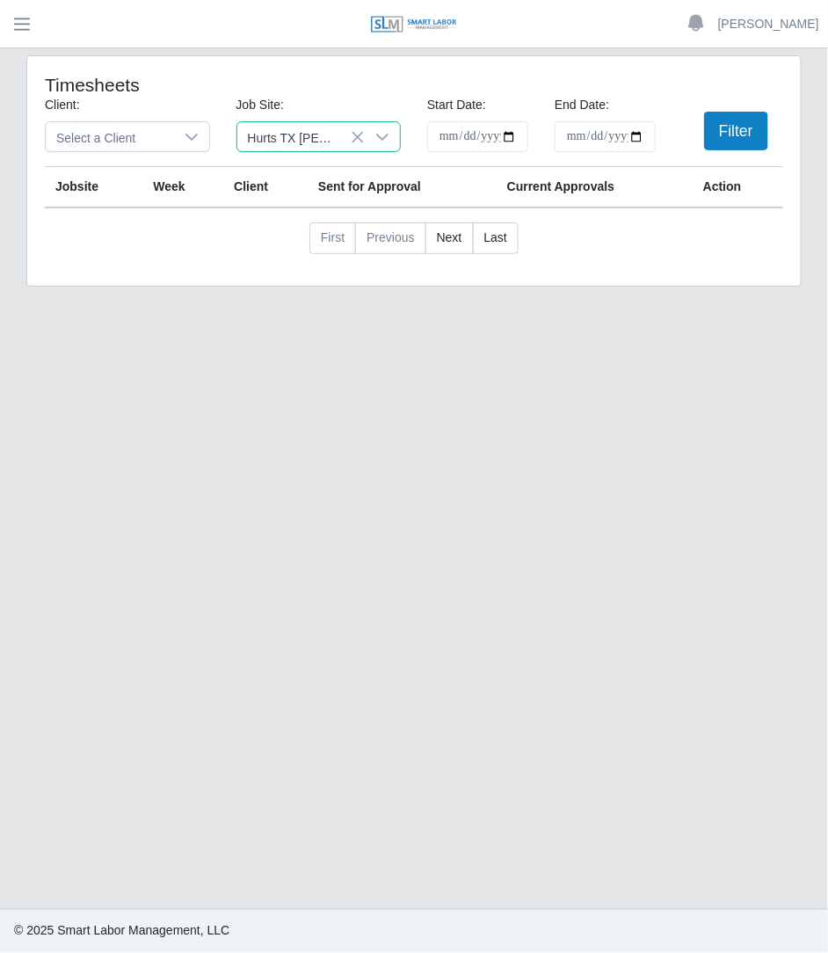
click at [200, 236] on nav "First Previous Next Last" at bounding box center [414, 245] width 738 height 46
click at [382, 141] on icon at bounding box center [382, 137] width 14 height 14
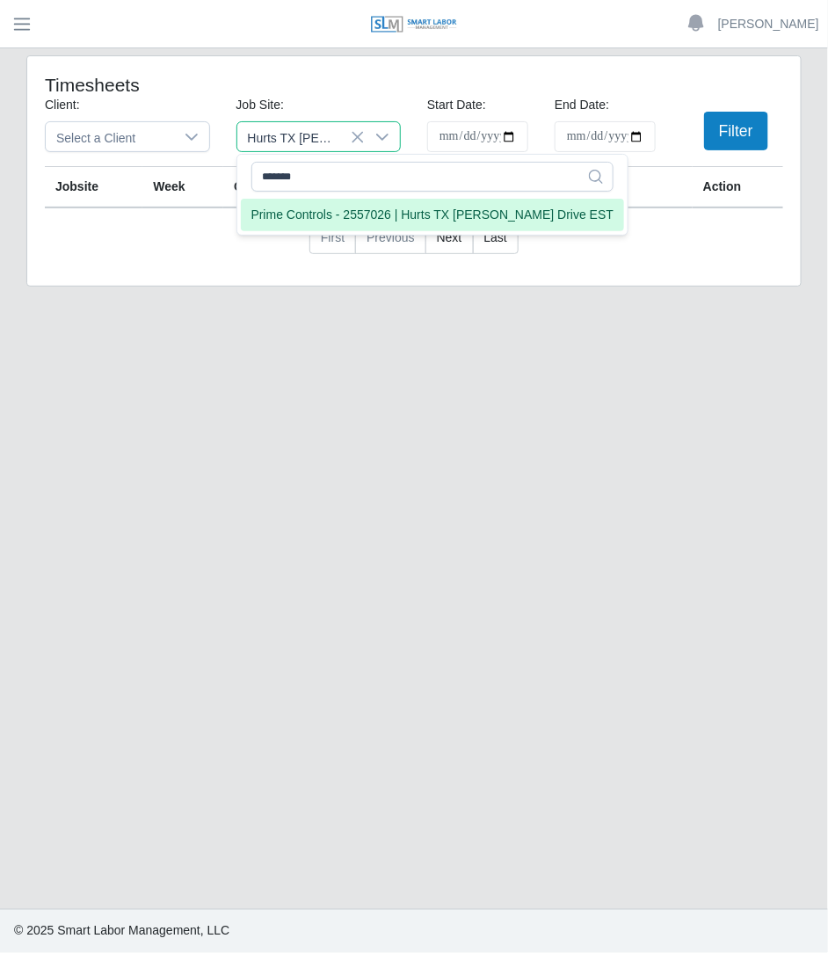
click at [338, 216] on div "Prime Controls - 2557026 | Hurts TX Mary Drive EST" at bounding box center [432, 215] width 363 height 18
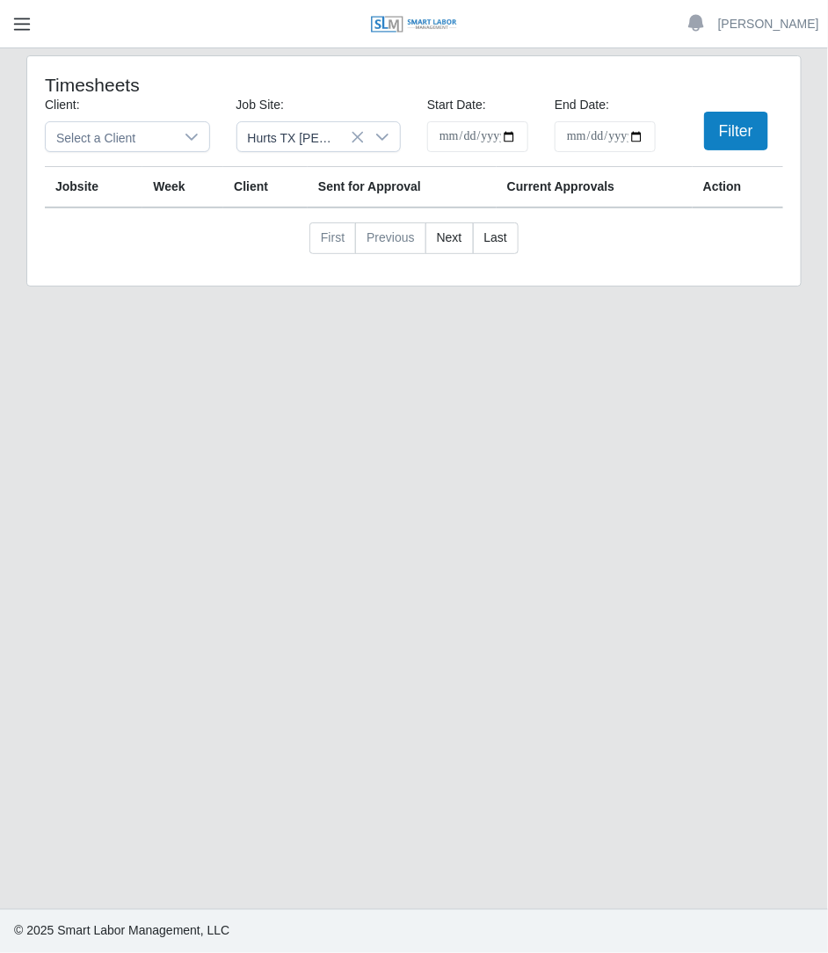
click at [24, 32] on span "button" at bounding box center [22, 24] width 23 height 20
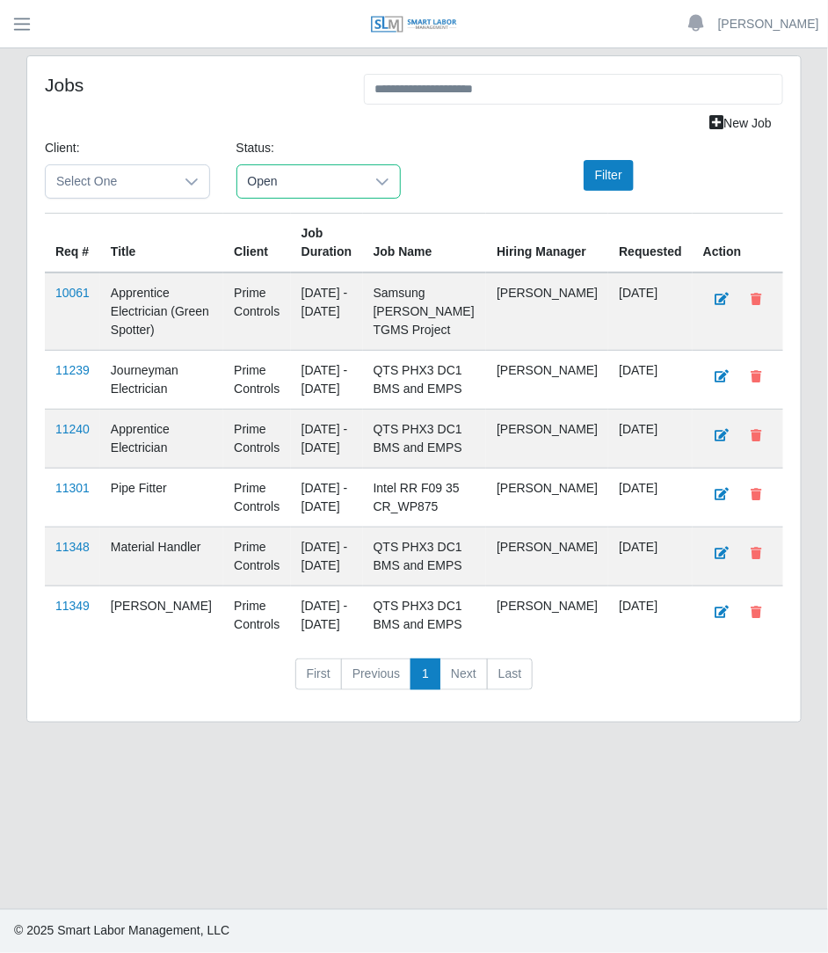
click at [340, 191] on span "Open" at bounding box center [301, 181] width 128 height 33
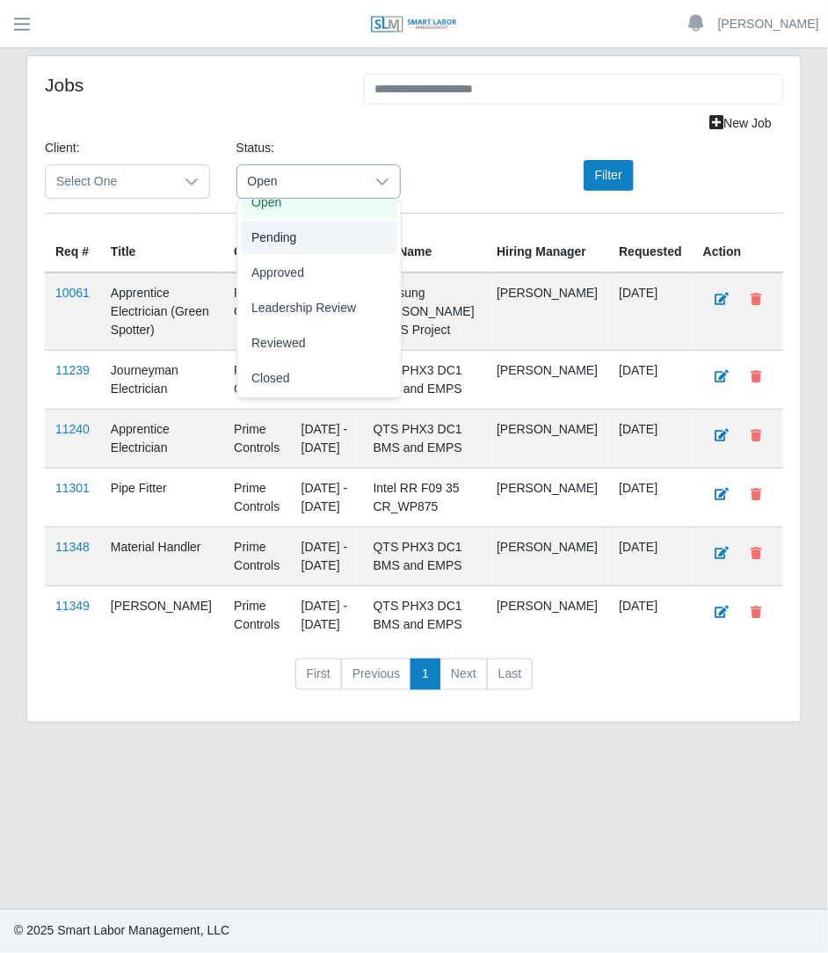
scroll to position [39, 0]
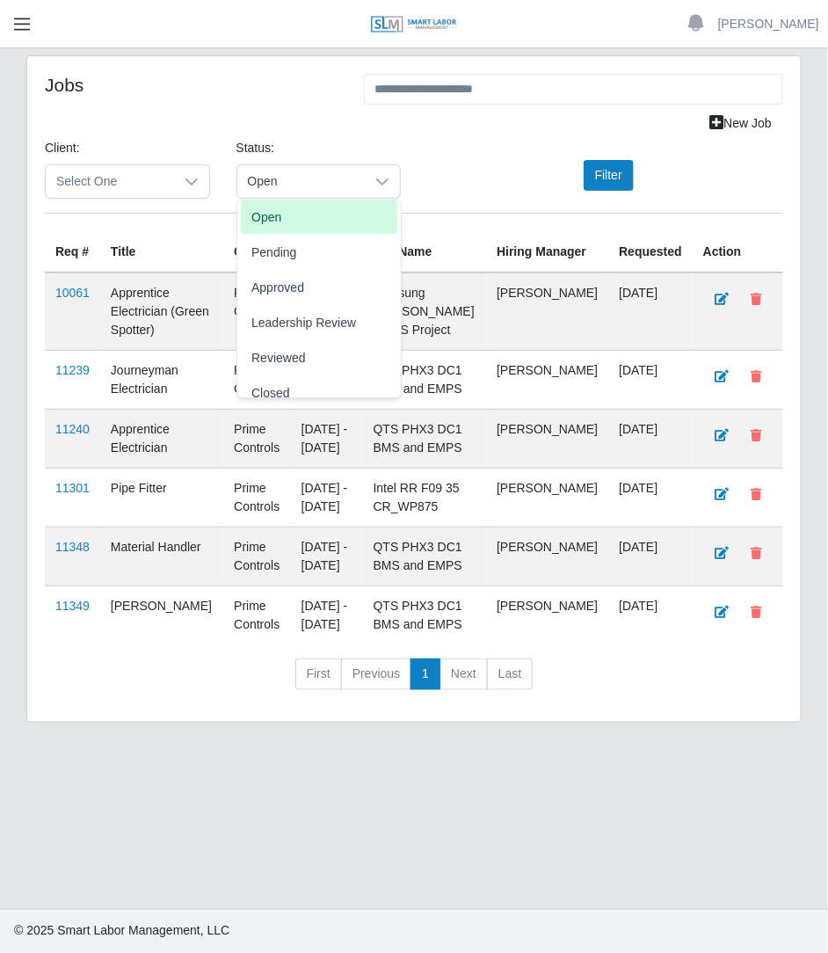
click at [9, 23] on button "button" at bounding box center [22, 24] width 44 height 29
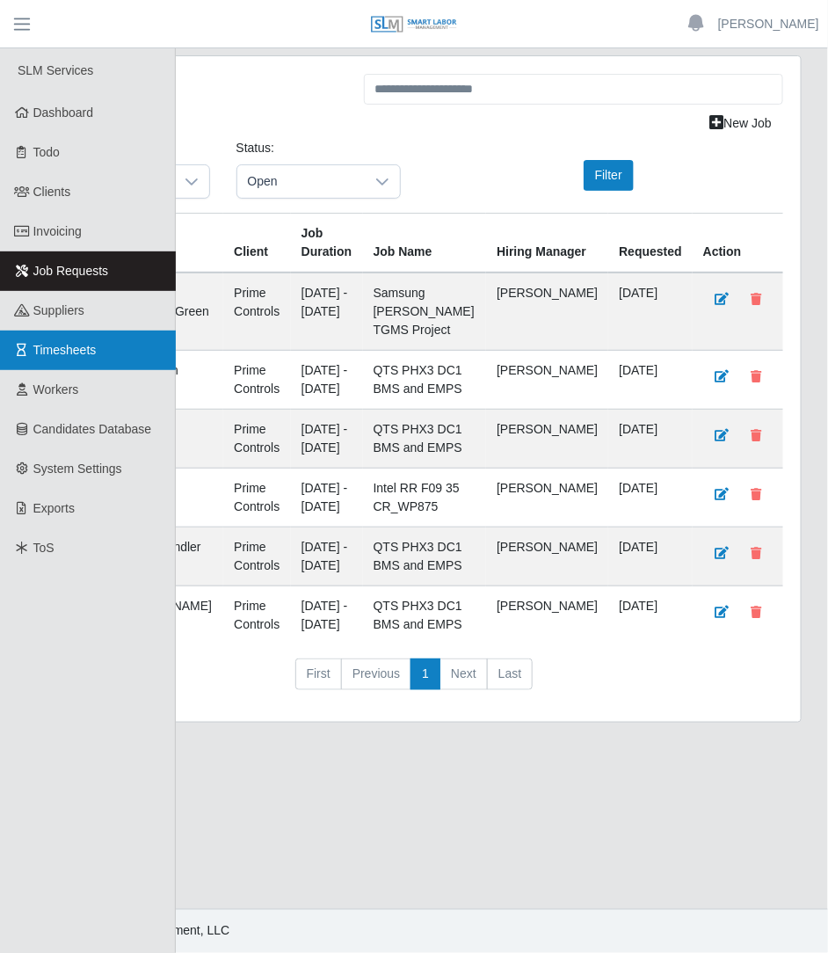
click at [59, 368] on link "Timesheets" at bounding box center [88, 350] width 176 height 40
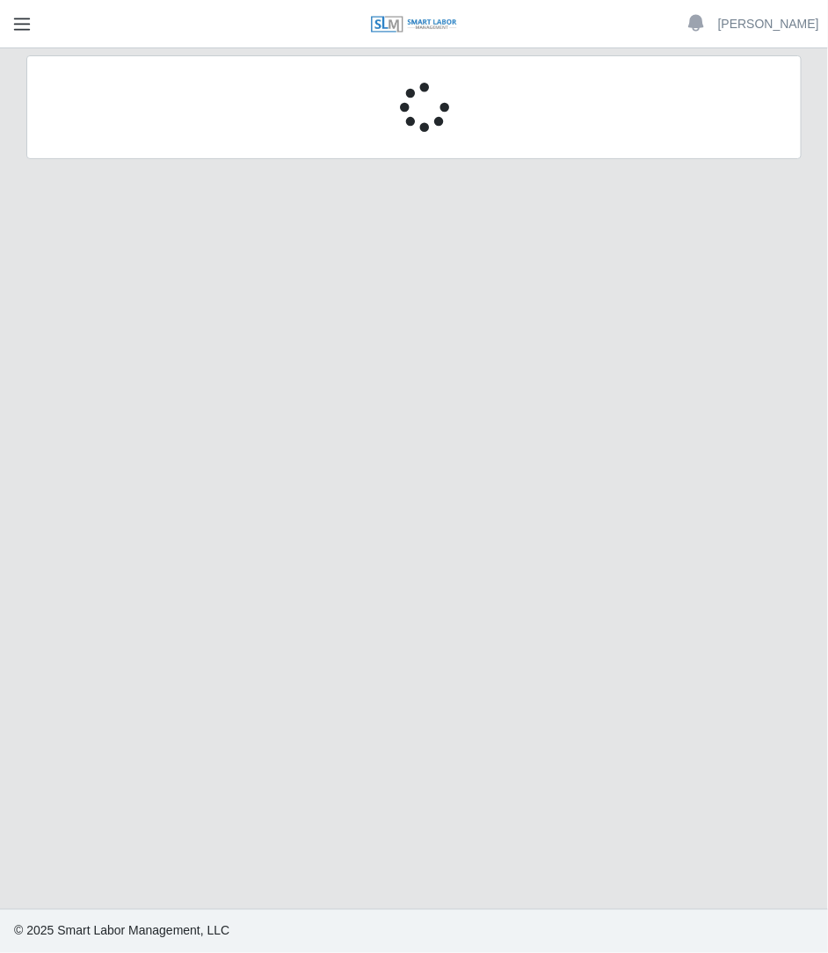
click at [27, 21] on span "button" at bounding box center [22, 24] width 23 height 20
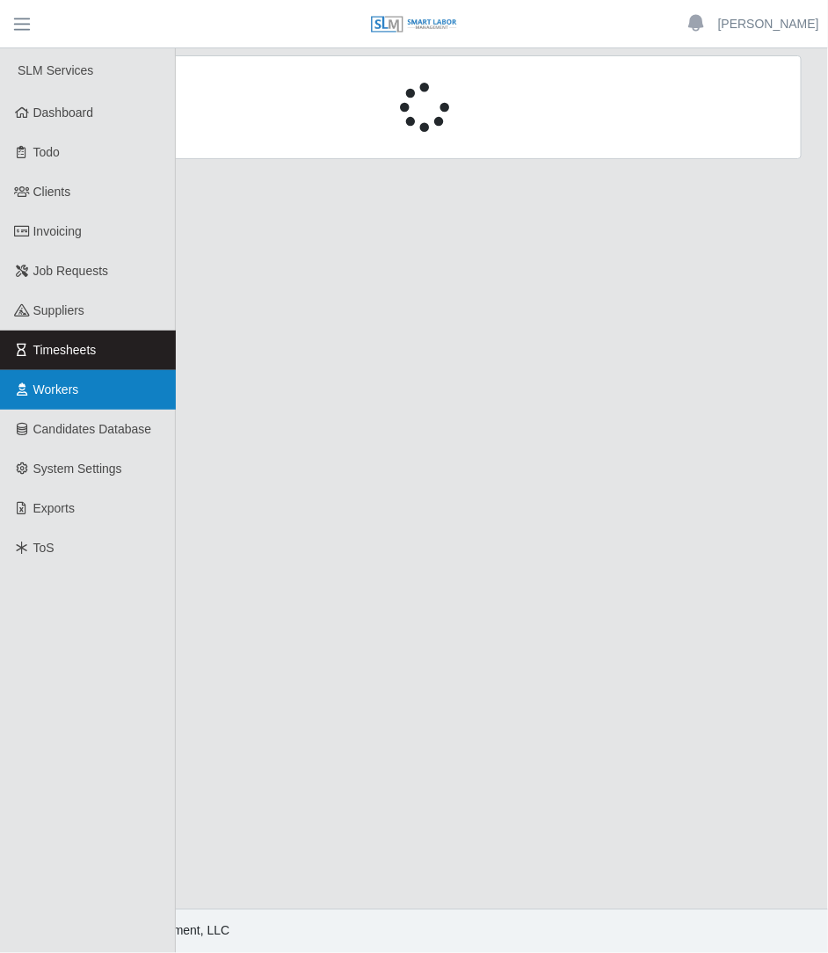
click at [65, 370] on link "Workers" at bounding box center [88, 390] width 176 height 40
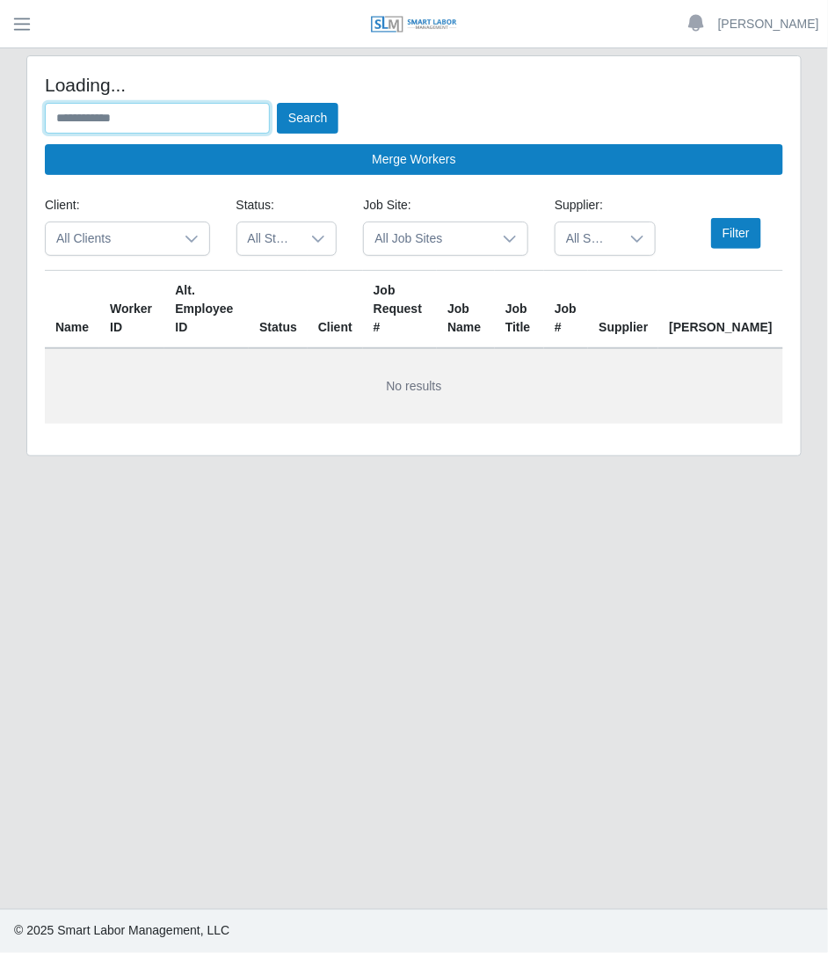
click at [222, 129] on input "text" at bounding box center [157, 118] width 225 height 31
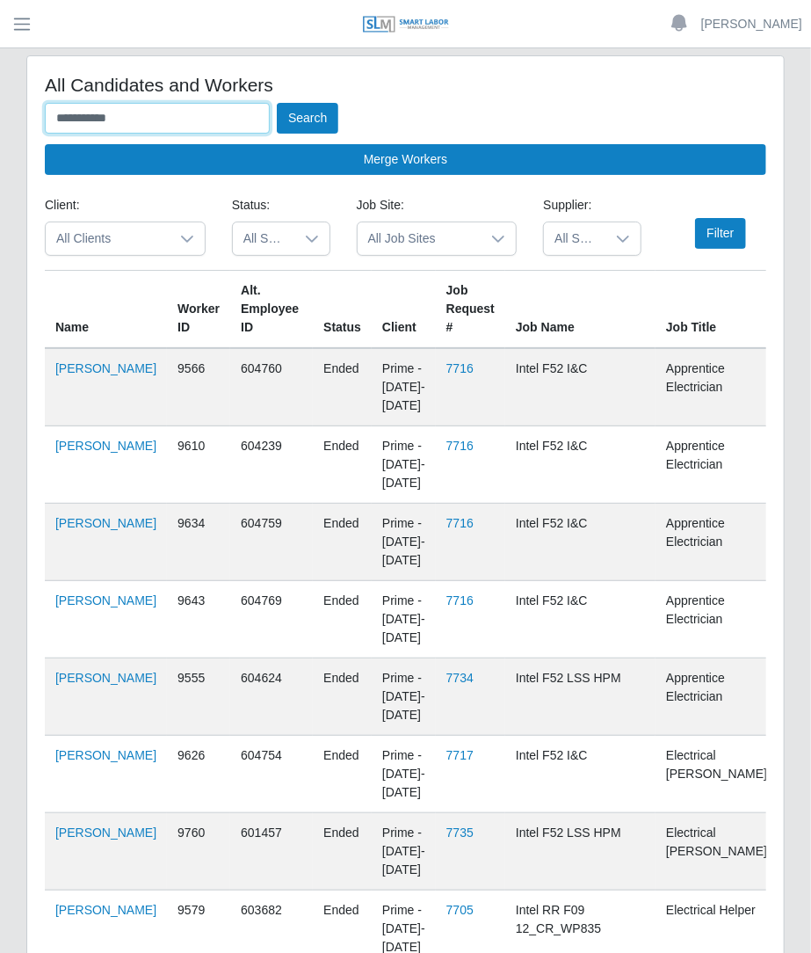
type input "**********"
click at [277, 103] on button "Search" at bounding box center [308, 118] width 62 height 31
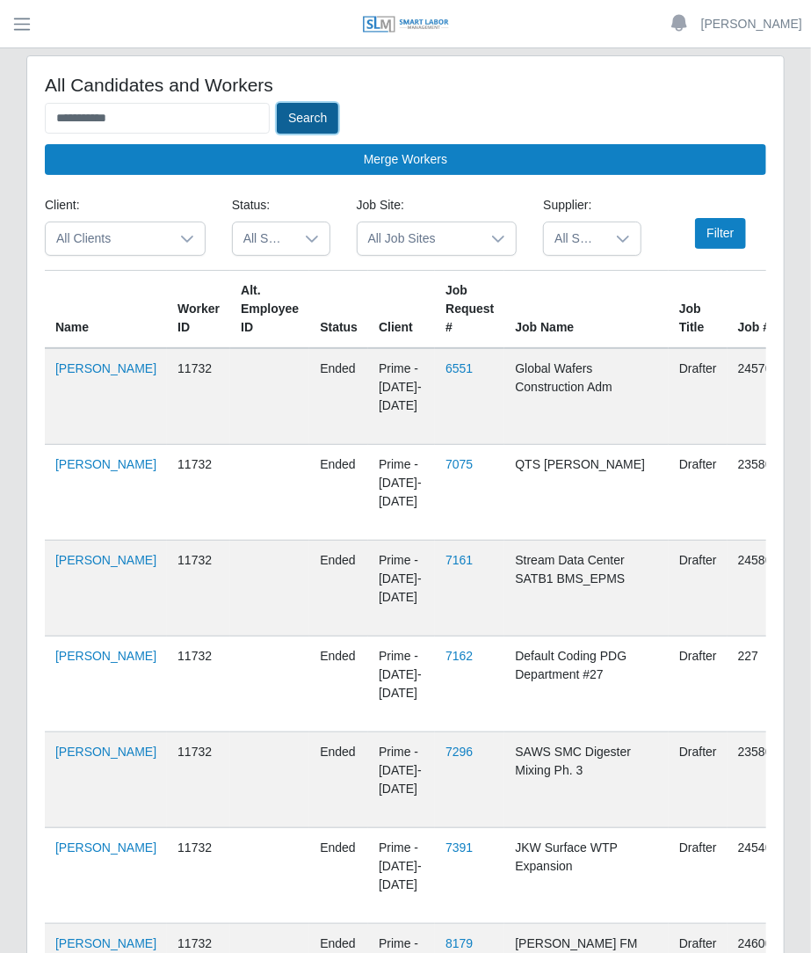
click at [321, 107] on button "Search" at bounding box center [308, 118] width 62 height 31
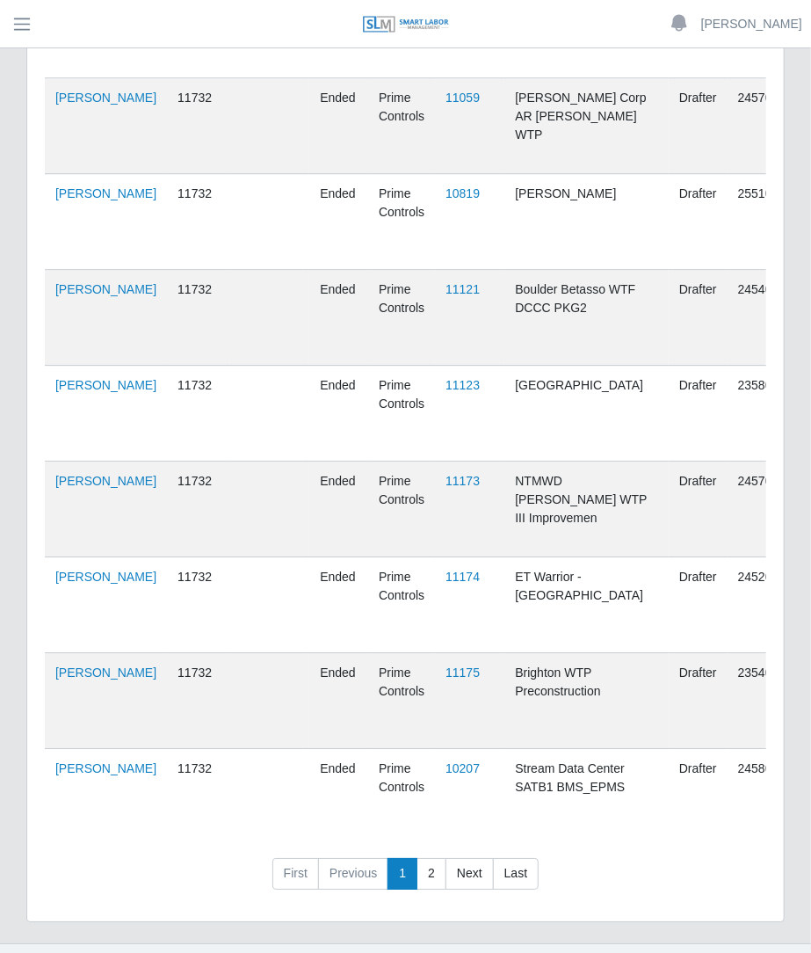
scroll to position [9112, 0]
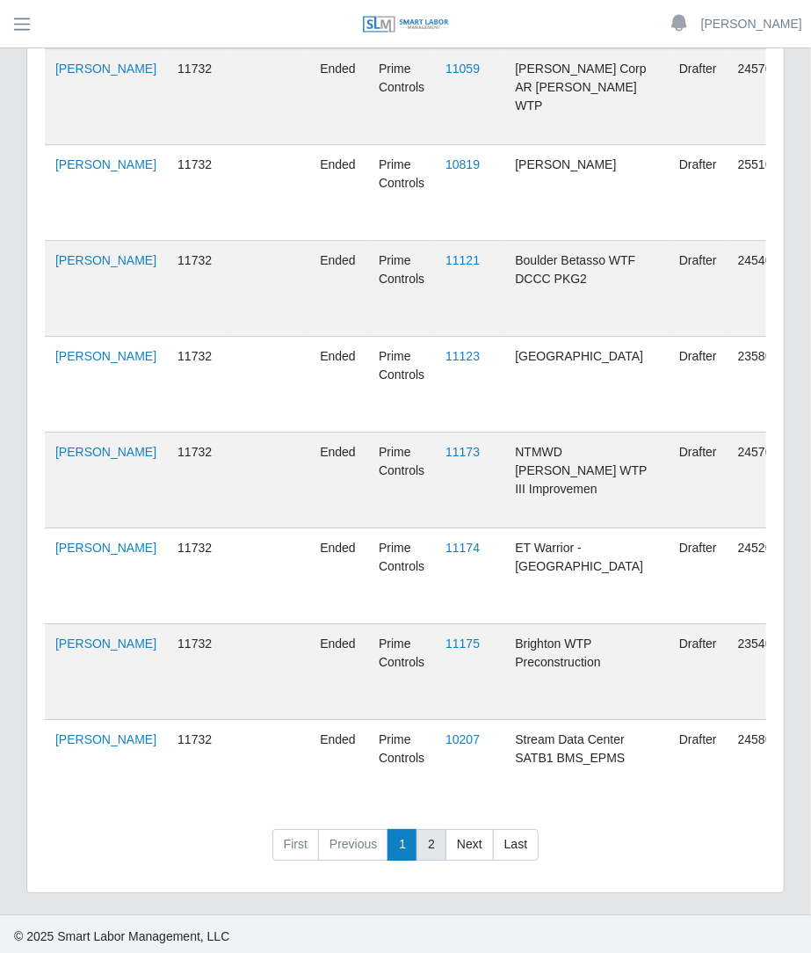
click at [442, 829] on link "2" at bounding box center [432, 845] width 30 height 32
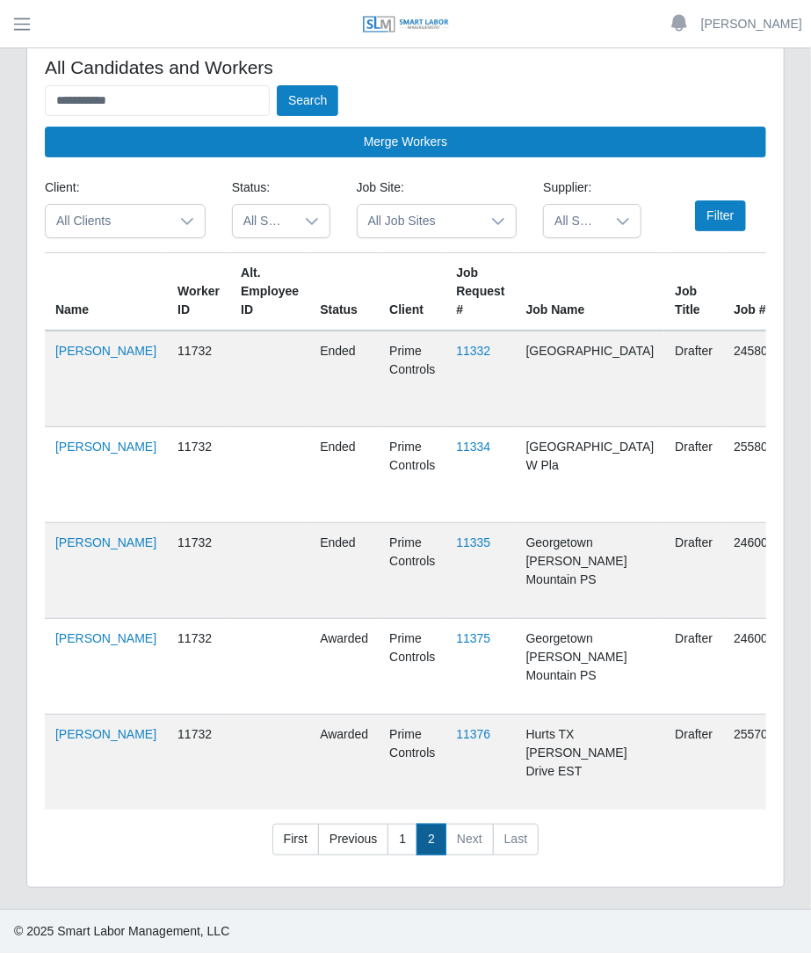
scroll to position [31, 0]
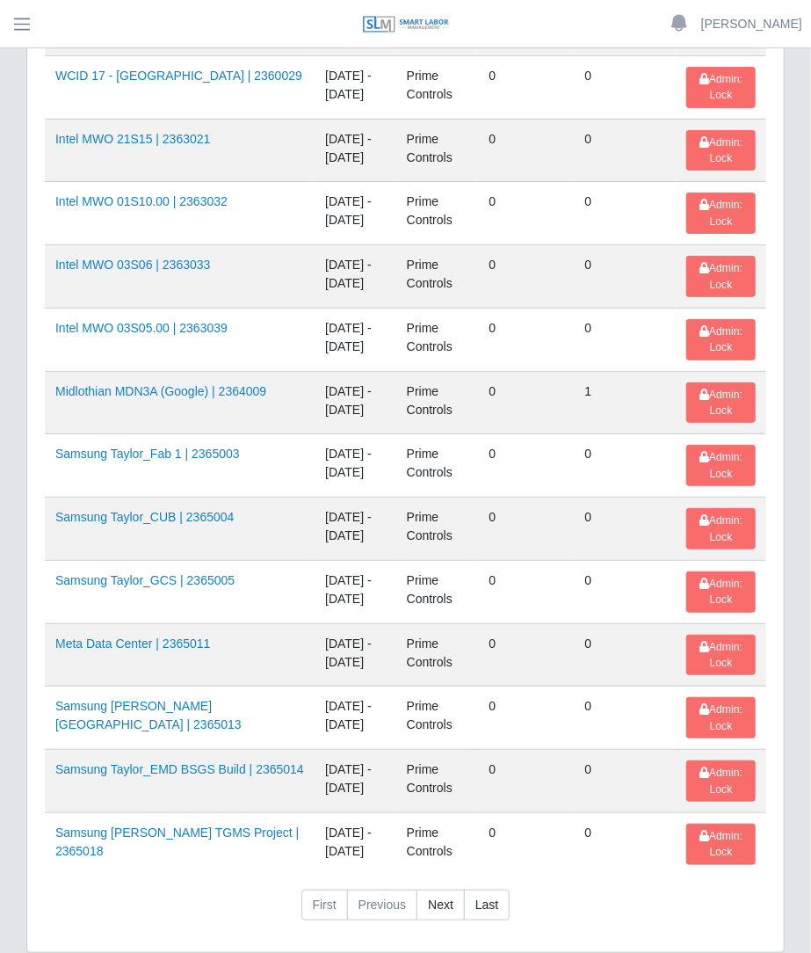
scroll to position [2544, 0]
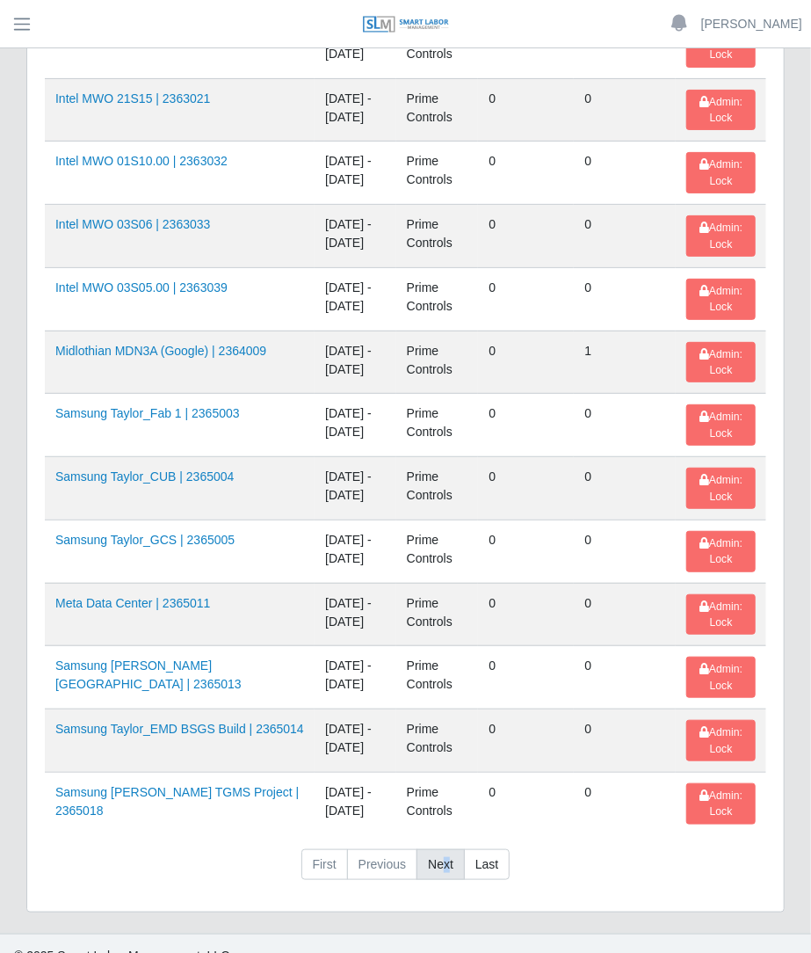
click at [445, 854] on link "Next" at bounding box center [441, 865] width 48 height 32
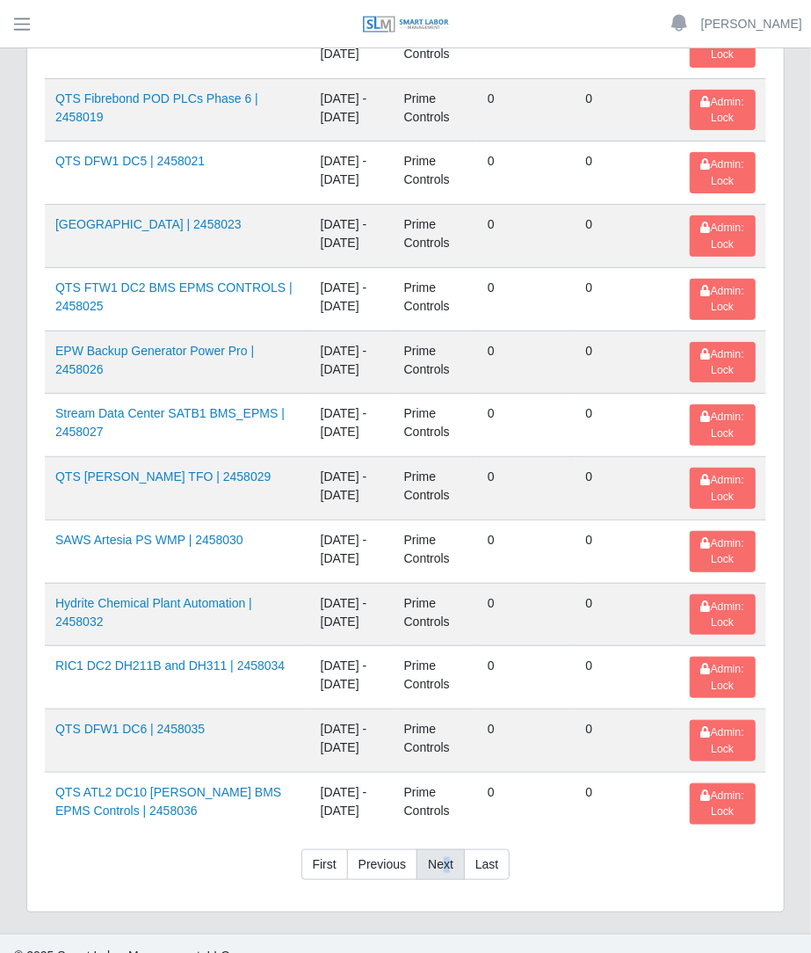
click at [446, 854] on link "Next" at bounding box center [441, 865] width 48 height 32
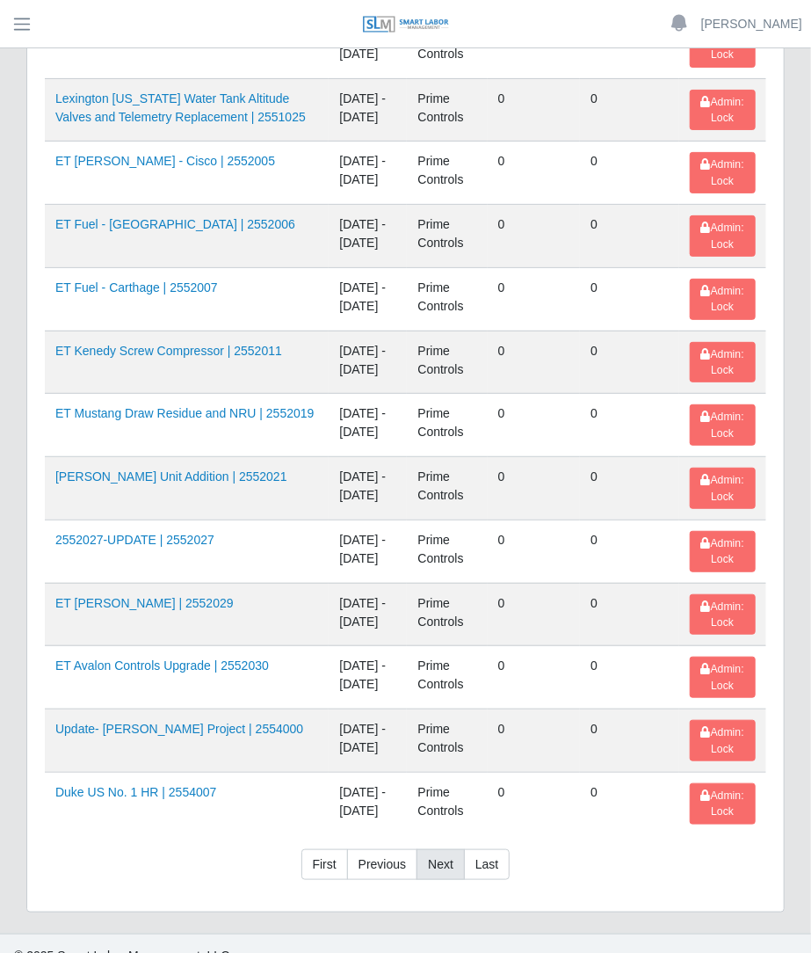
click at [445, 854] on link "Next" at bounding box center [441, 865] width 48 height 32
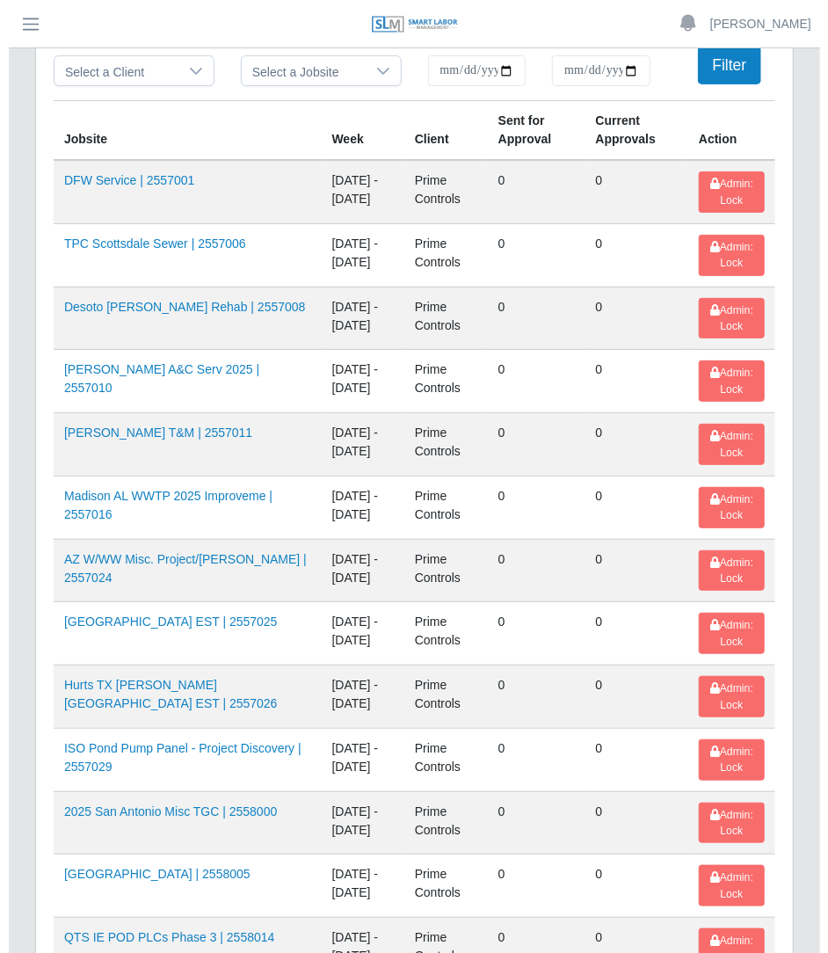
scroll to position [0, 0]
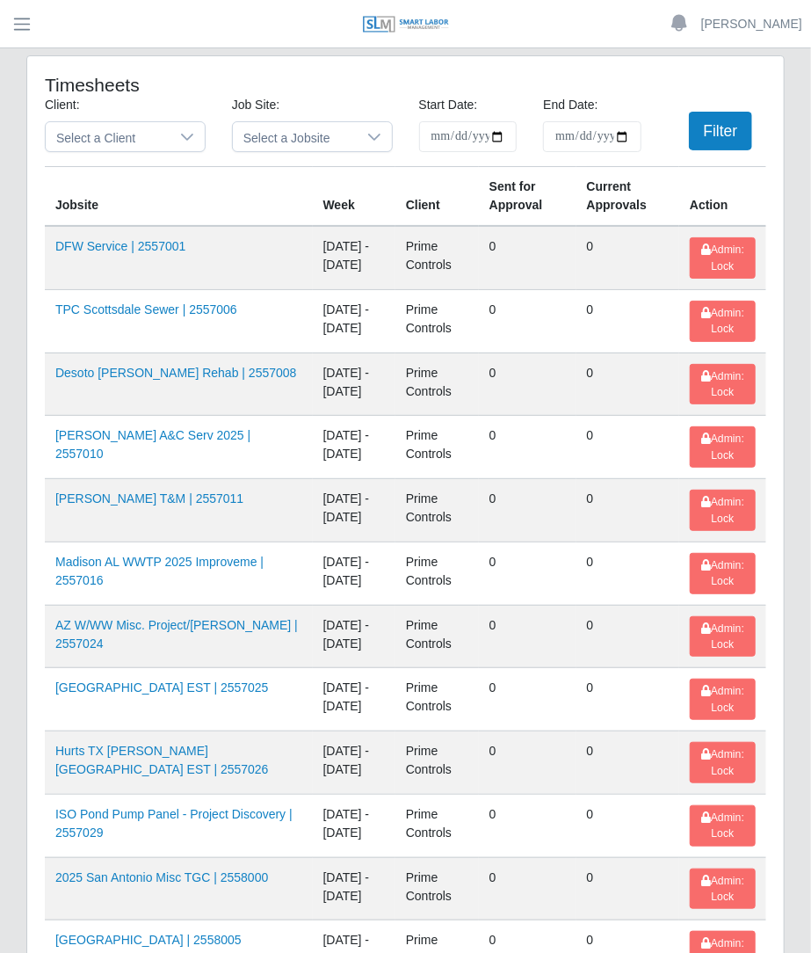
click at [330, 156] on div "Job Site: Select a Jobsite" at bounding box center [312, 131] width 187 height 70
click at [333, 147] on span "Select a Jobsite" at bounding box center [295, 136] width 124 height 29
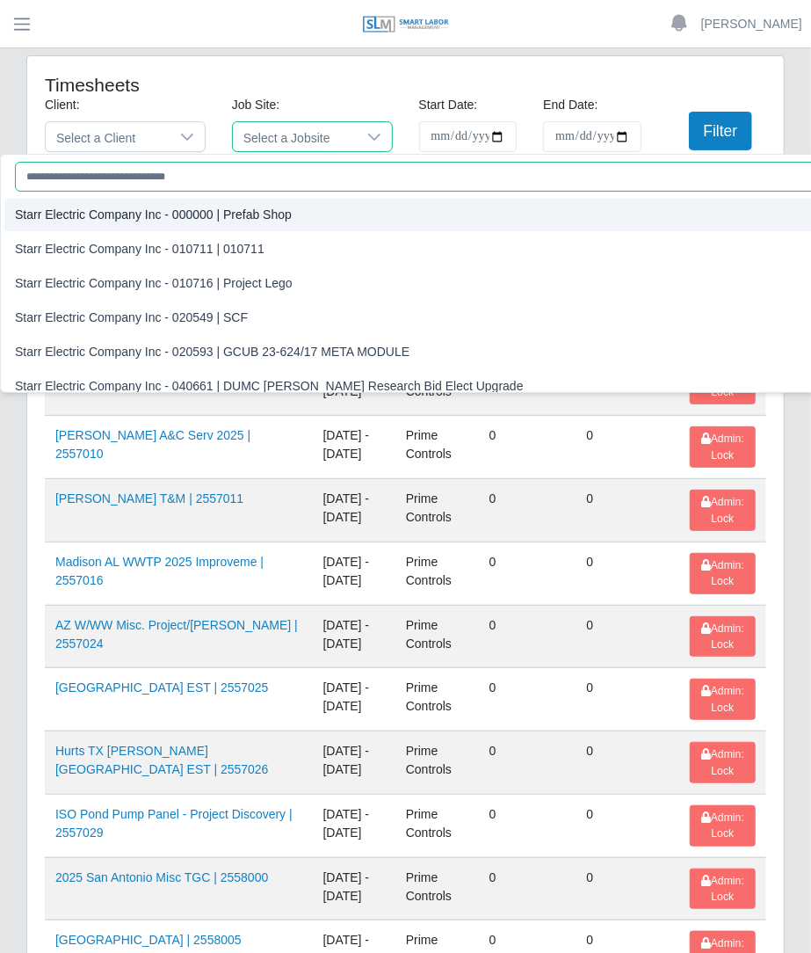
click at [318, 170] on input "text" at bounding box center [518, 177] width 1006 height 30
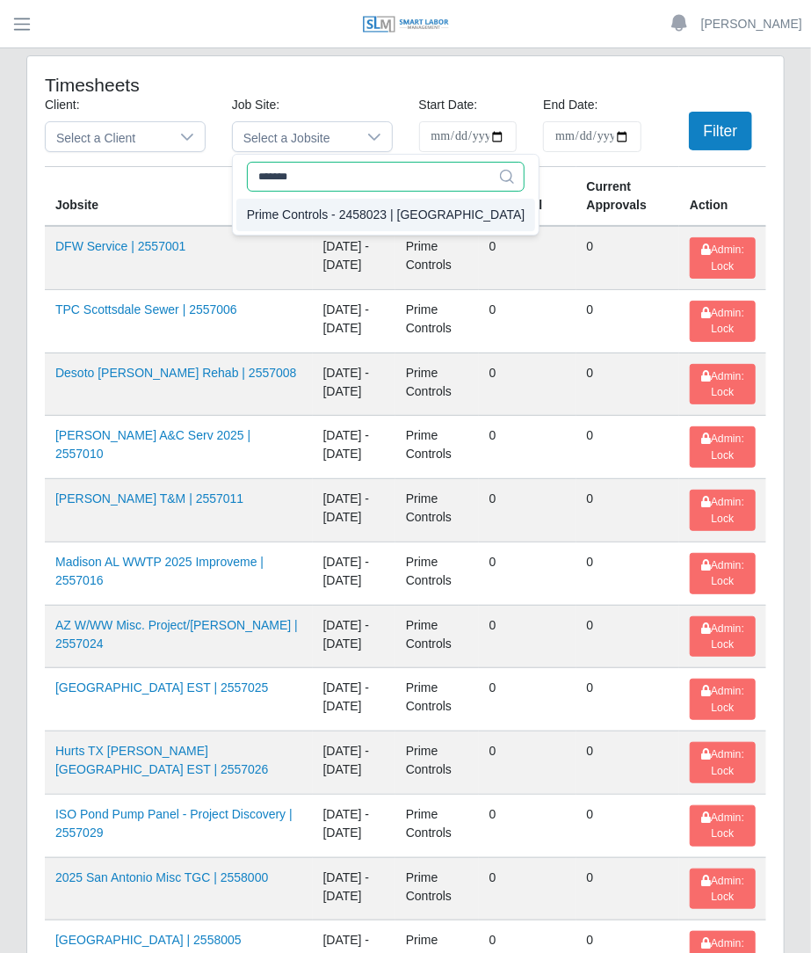
type input "*******"
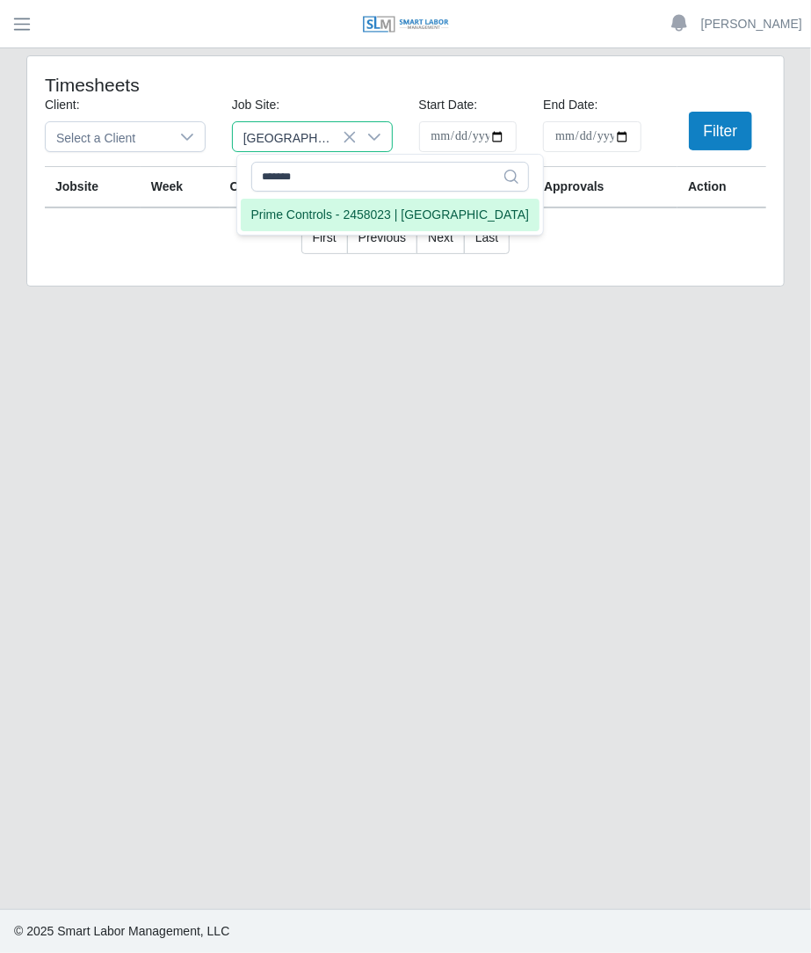
click at [334, 216] on div "Prime Controls - 2458023 | [GEOGRAPHIC_DATA]" at bounding box center [390, 215] width 279 height 18
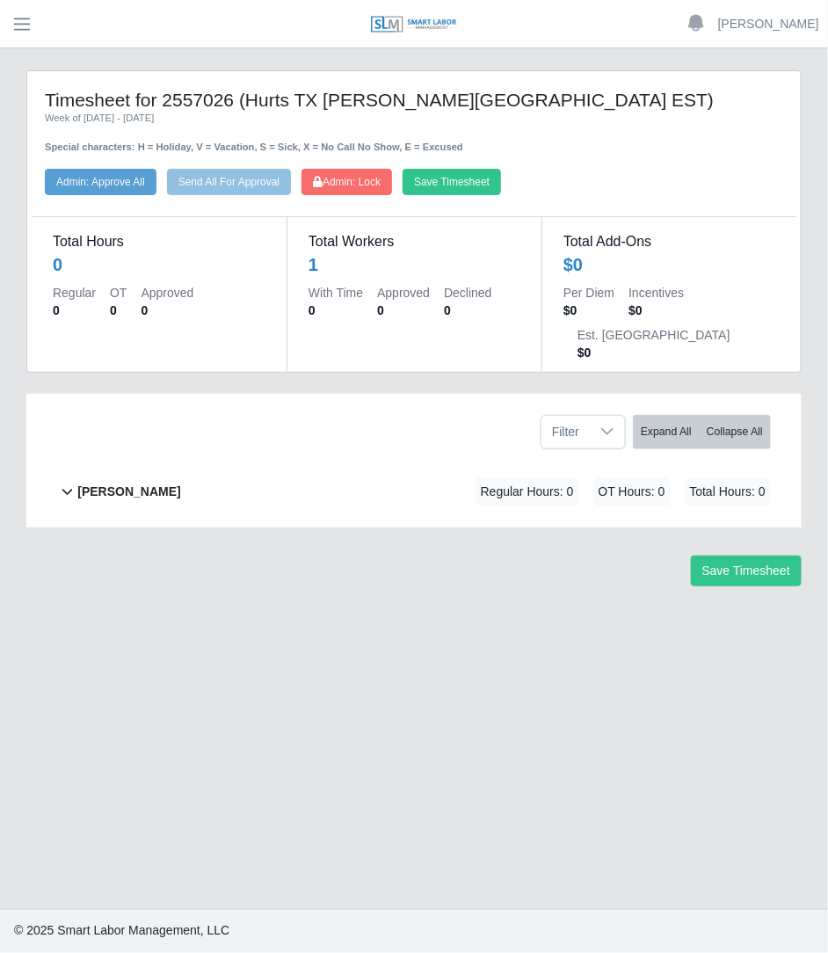
click at [382, 456] on div "[PERSON_NAME] Regular Hours: 0 OT Hours: 0 Total Hours: 0" at bounding box center [423, 491] width 693 height 71
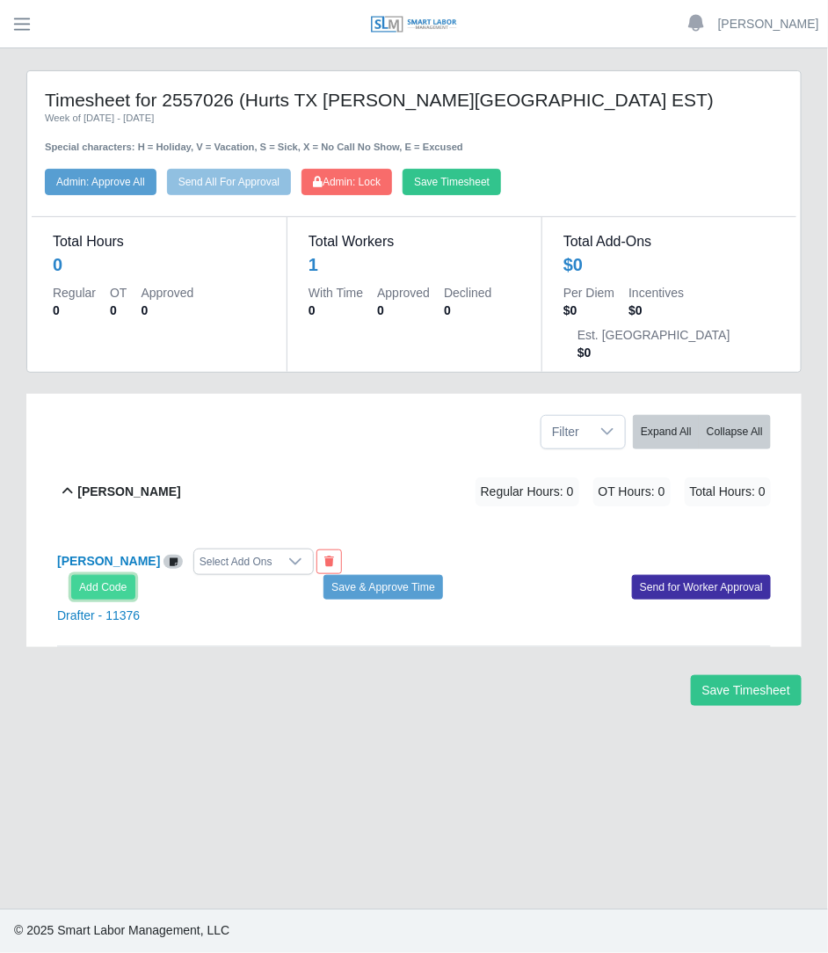
click at [116, 575] on button "Add Code" at bounding box center [103, 587] width 64 height 25
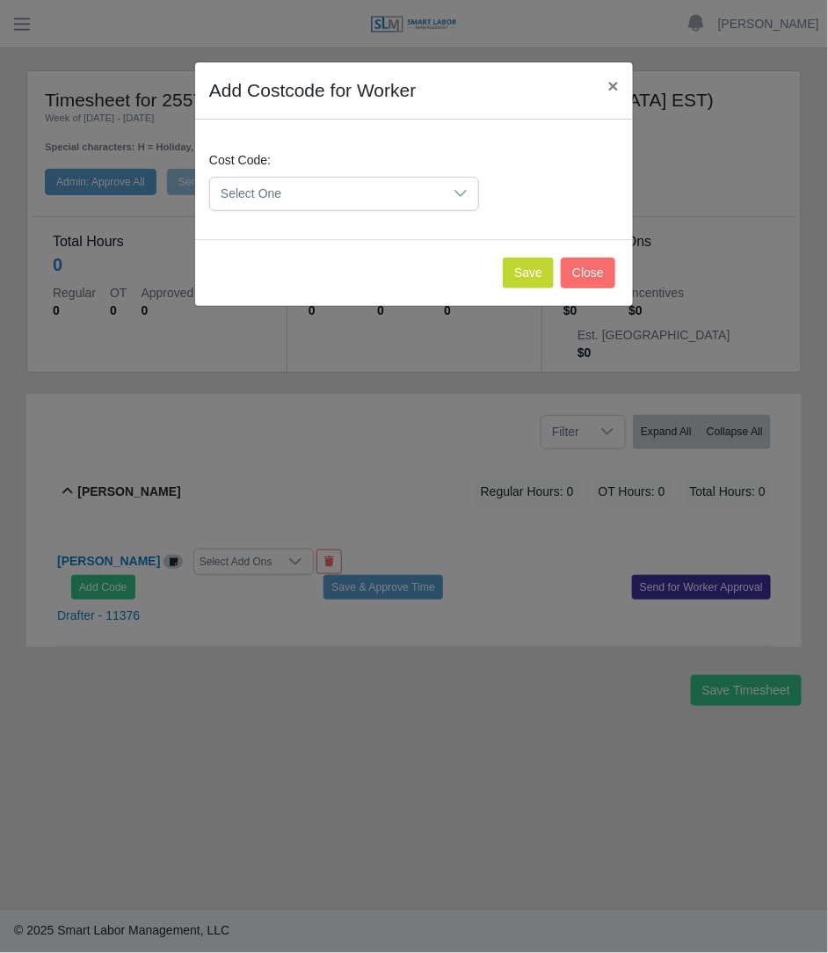
click at [382, 177] on div "Select One" at bounding box center [344, 194] width 270 height 34
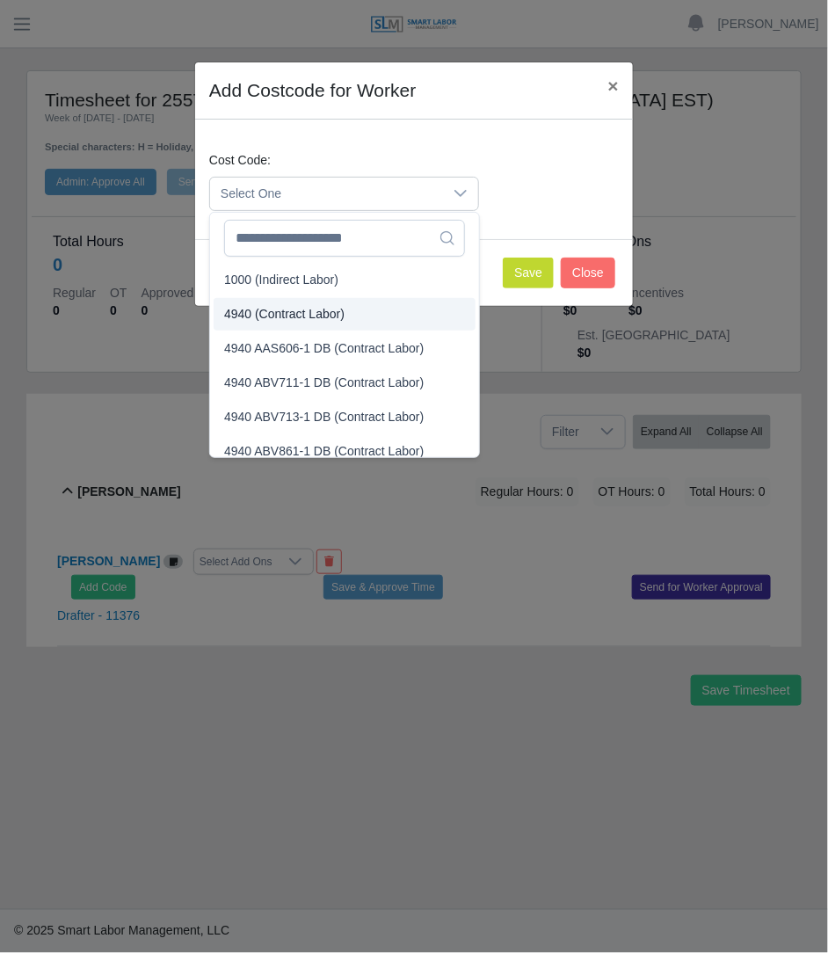
click at [317, 318] on span "4940 (Contract Labor)" at bounding box center [284, 314] width 120 height 18
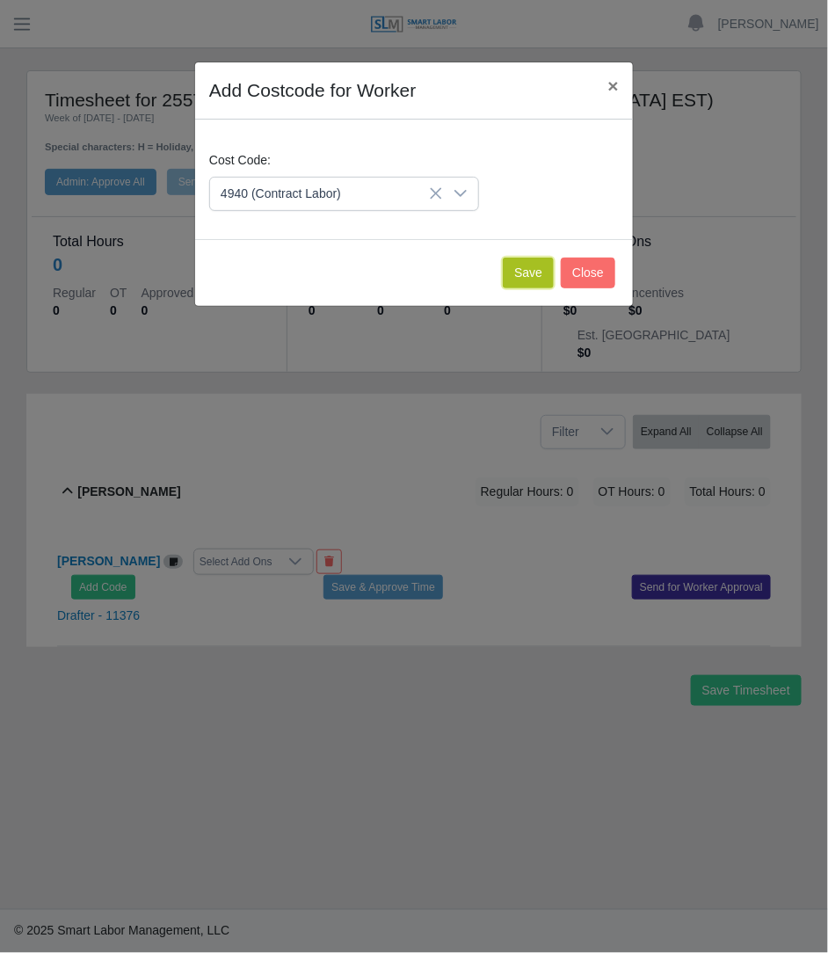
click at [545, 273] on button "Save" at bounding box center [528, 272] width 51 height 31
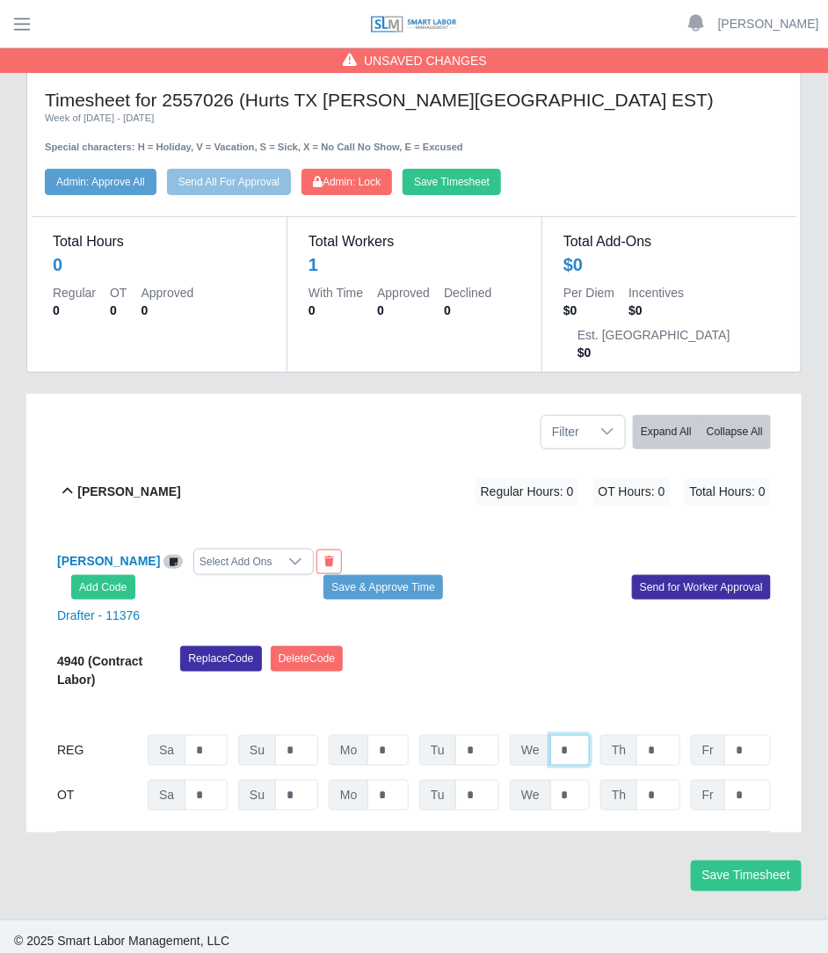
click at [559, 735] on input "*" at bounding box center [570, 750] width 40 height 31
type input "*"
click at [431, 183] on button "Save Timesheet" at bounding box center [451, 182] width 98 height 26
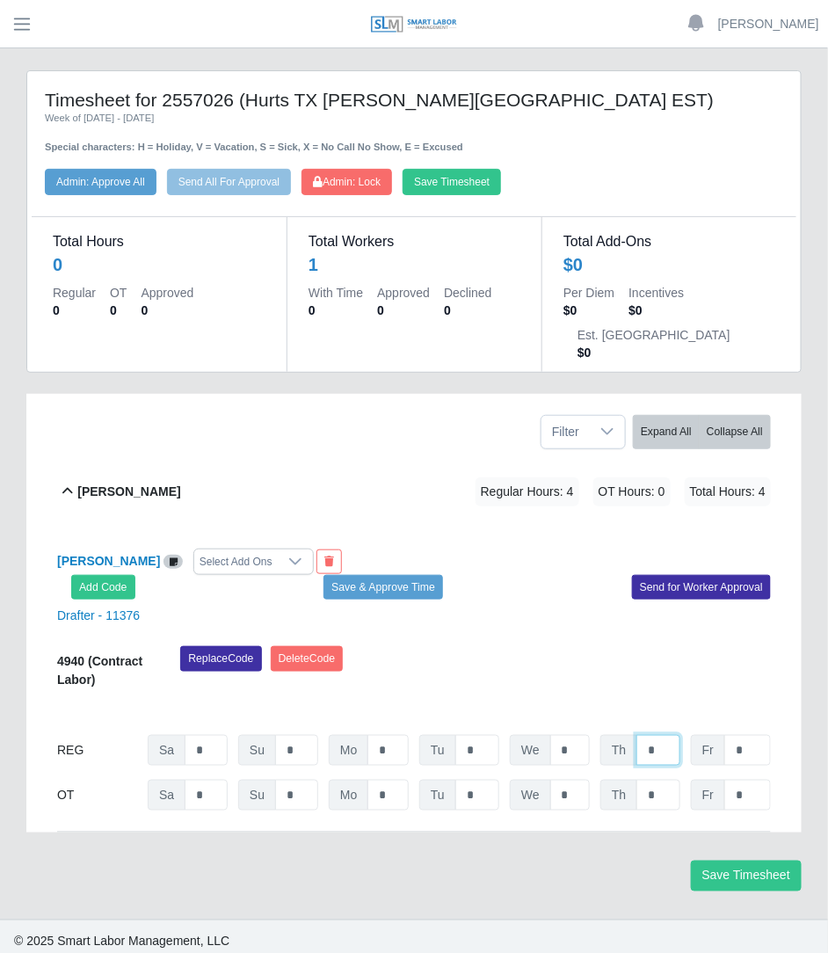
click at [669, 735] on input "*" at bounding box center [658, 750] width 44 height 31
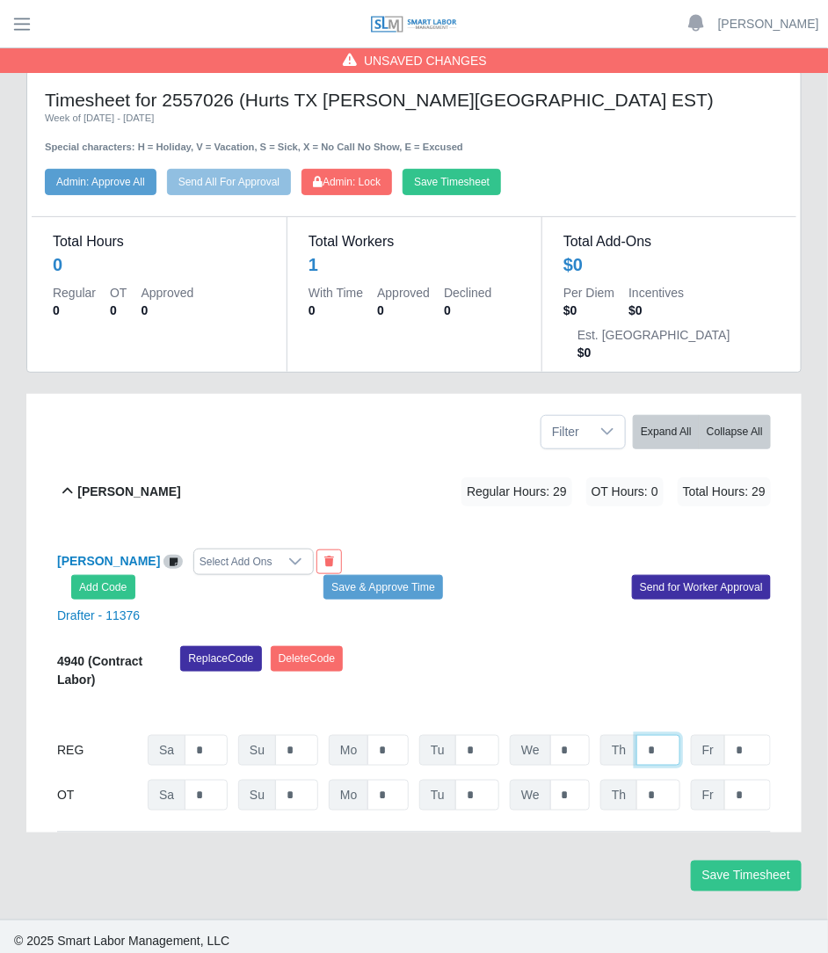
type input "*"
type input "****"
click at [485, 169] on button "Save Timesheet" at bounding box center [451, 182] width 98 height 26
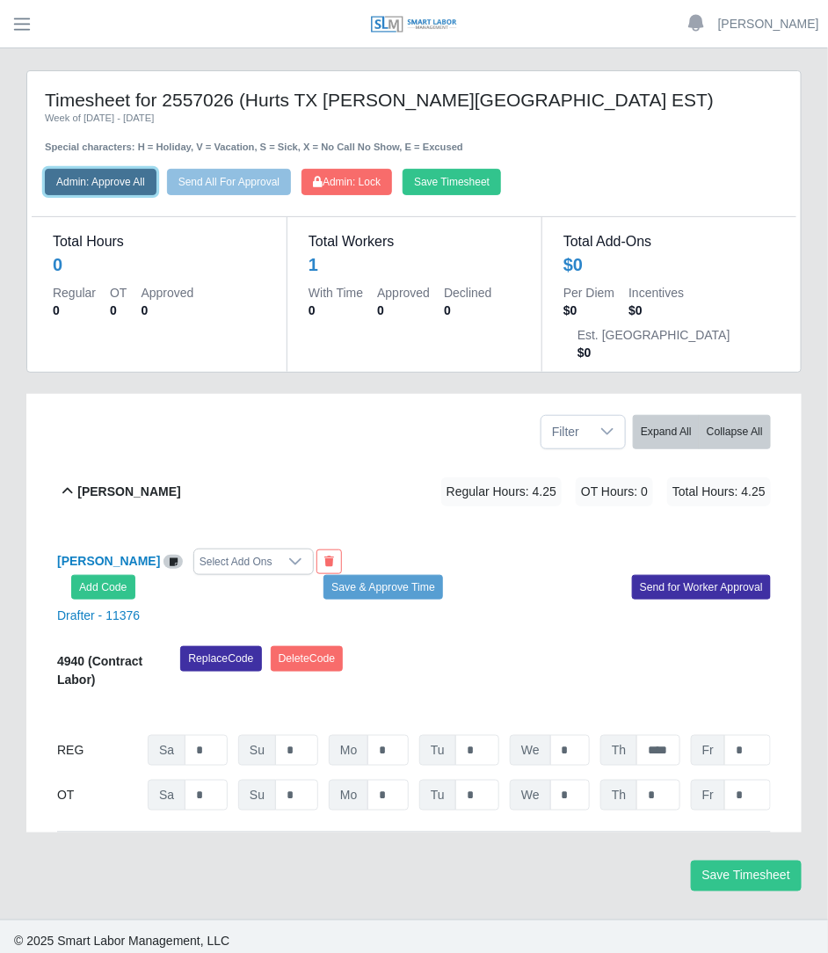
click at [145, 187] on button "Admin: Approve All" at bounding box center [101, 182] width 112 height 26
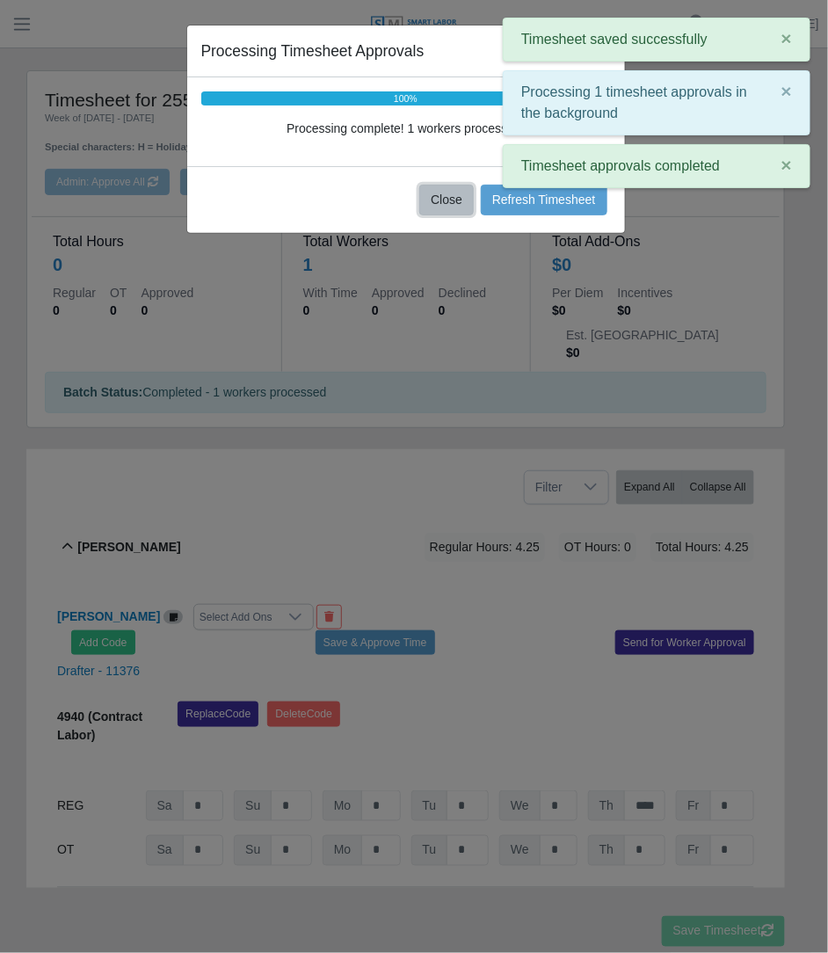
click at [466, 200] on button "Close" at bounding box center [446, 200] width 54 height 31
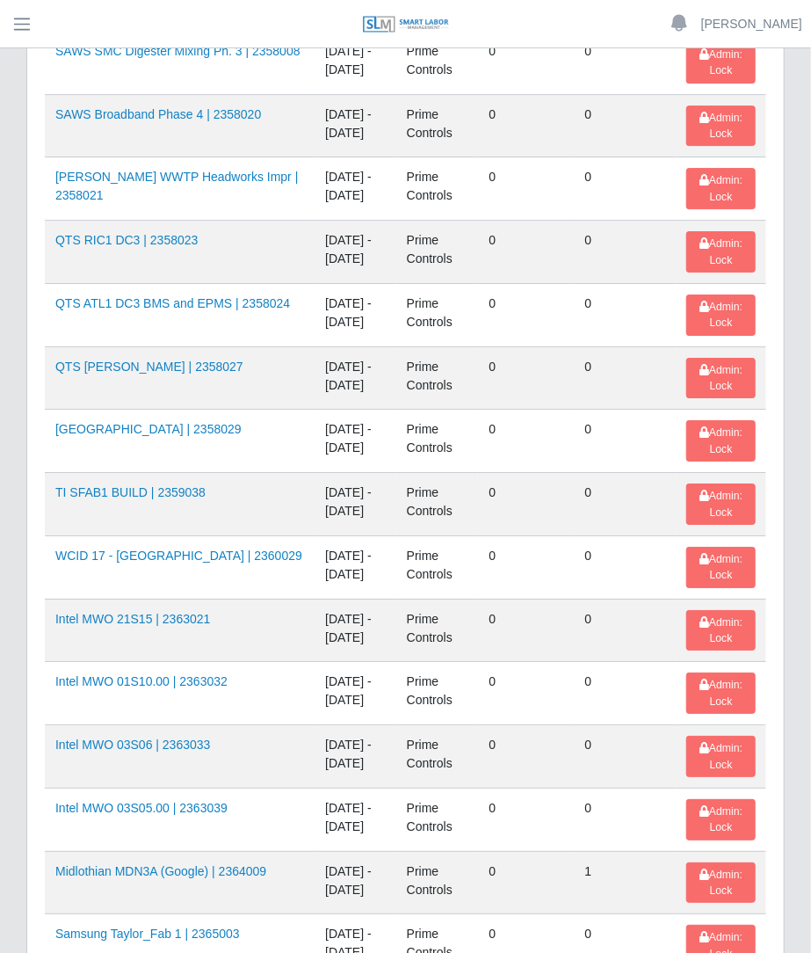
scroll to position [2544, 0]
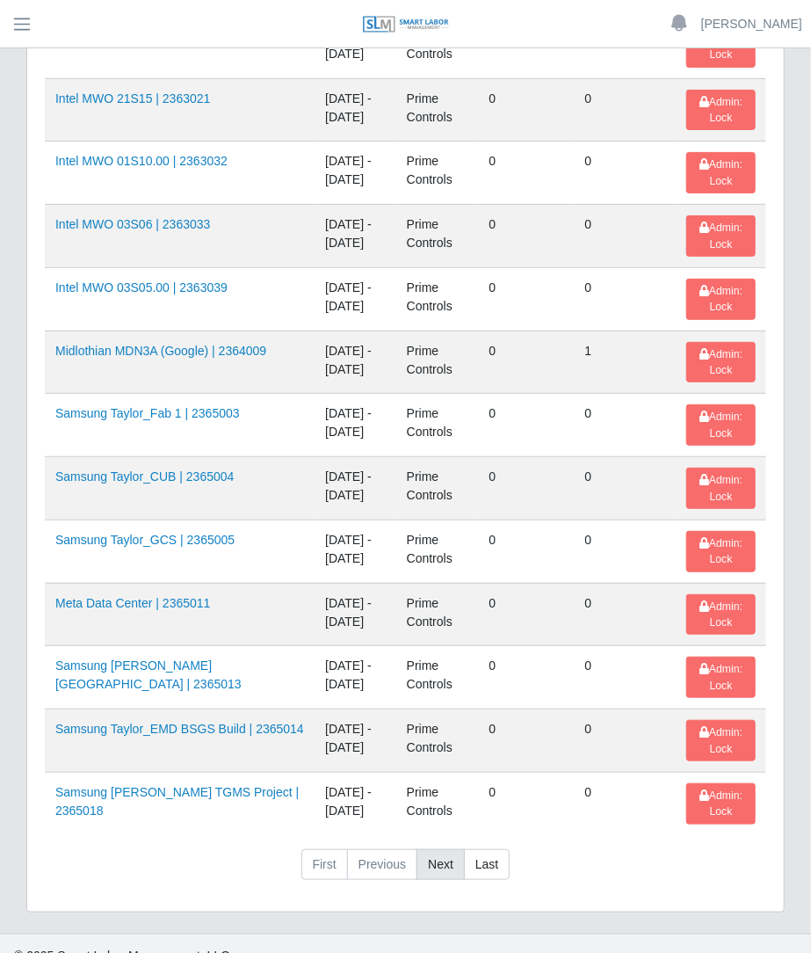
click at [433, 849] on link "Next" at bounding box center [441, 865] width 48 height 32
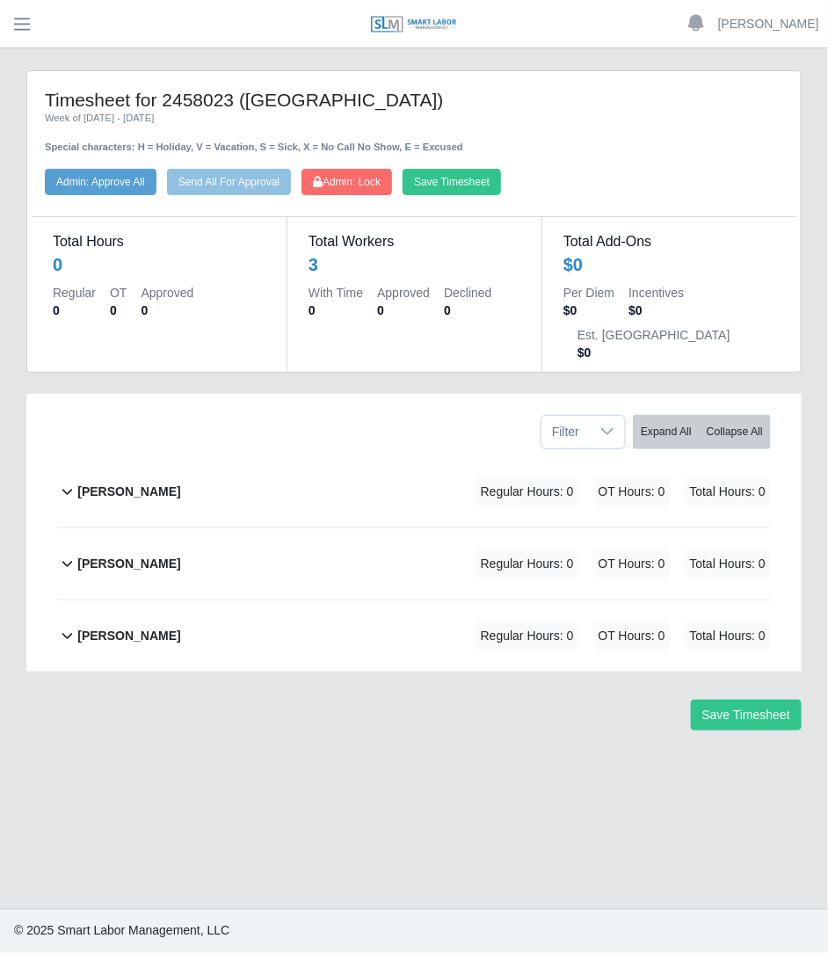
click at [375, 456] on div "[PERSON_NAME] Regular Hours: 0 OT Hours: 0 Total Hours: 0" at bounding box center [423, 491] width 693 height 71
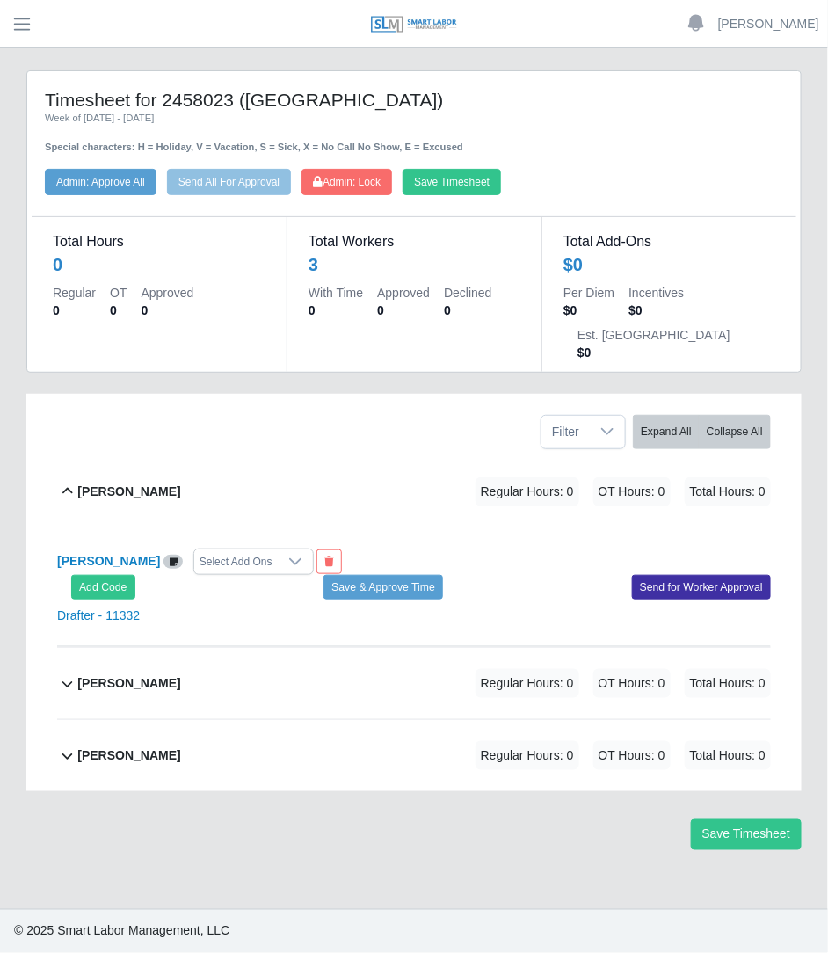
click at [127, 548] on div "[PERSON_NAME] Select Add Ons" at bounding box center [229, 561] width 370 height 26
click at [113, 575] on button "Add Code" at bounding box center [103, 587] width 64 height 25
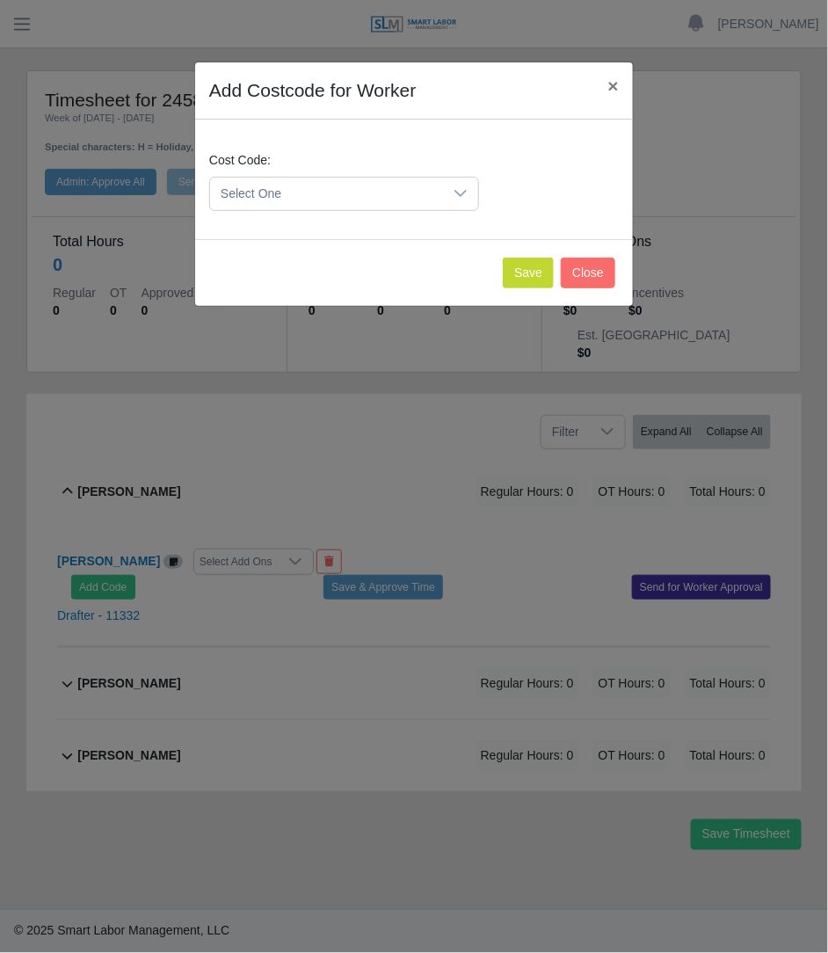
click at [391, 193] on span "Select One" at bounding box center [326, 194] width 233 height 33
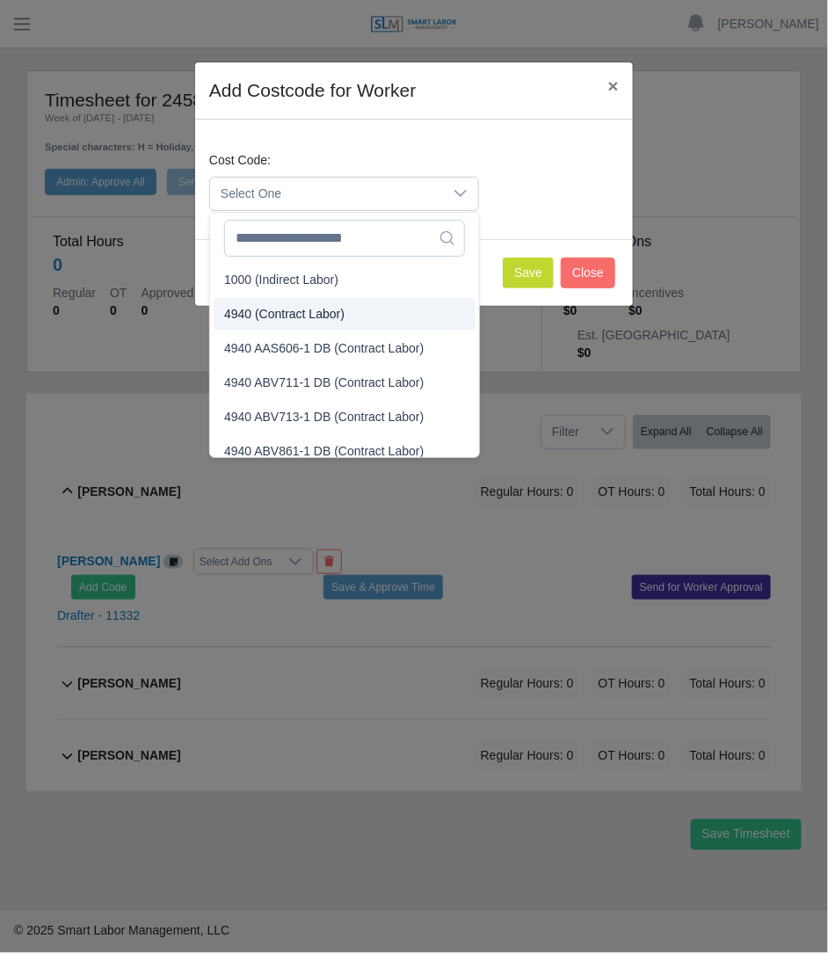
click at [330, 303] on li "4940 (Contract Labor)" at bounding box center [345, 314] width 262 height 33
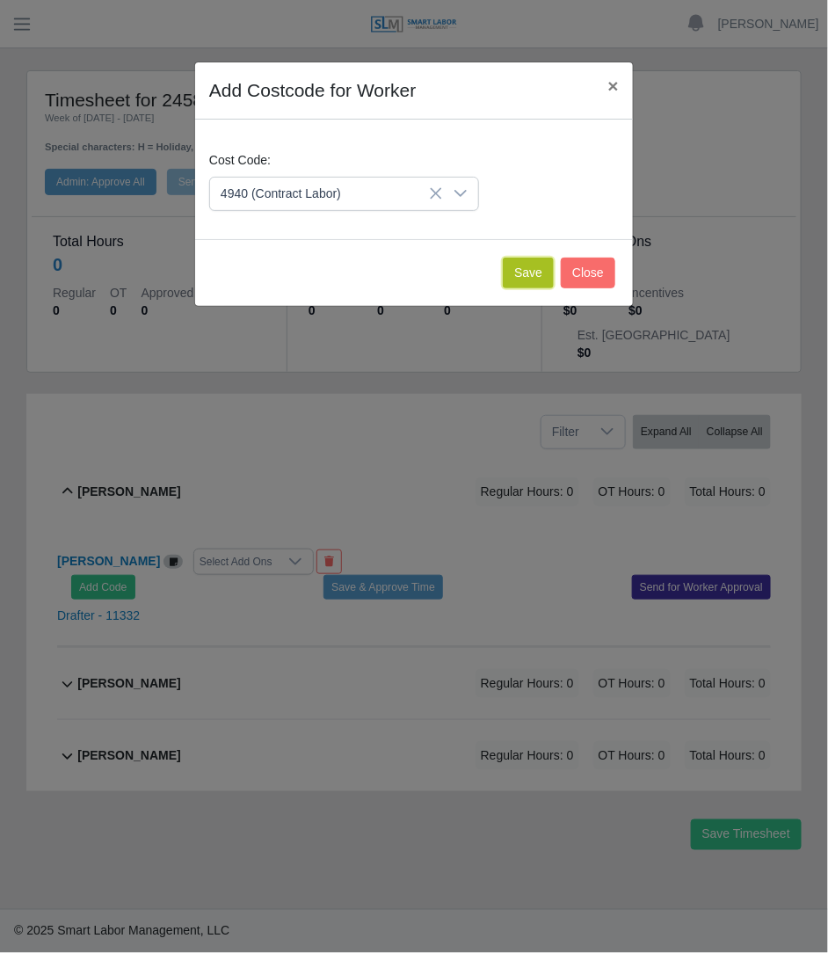
click at [535, 272] on button "Save" at bounding box center [528, 272] width 51 height 31
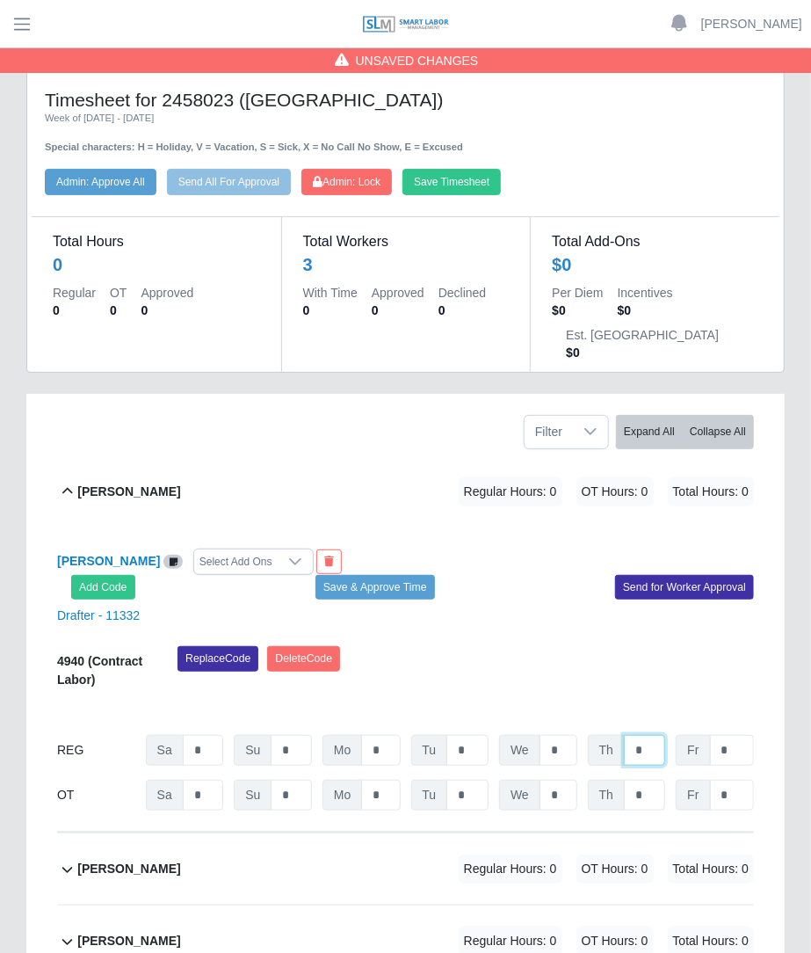
click at [657, 735] on input "*" at bounding box center [644, 750] width 41 height 31
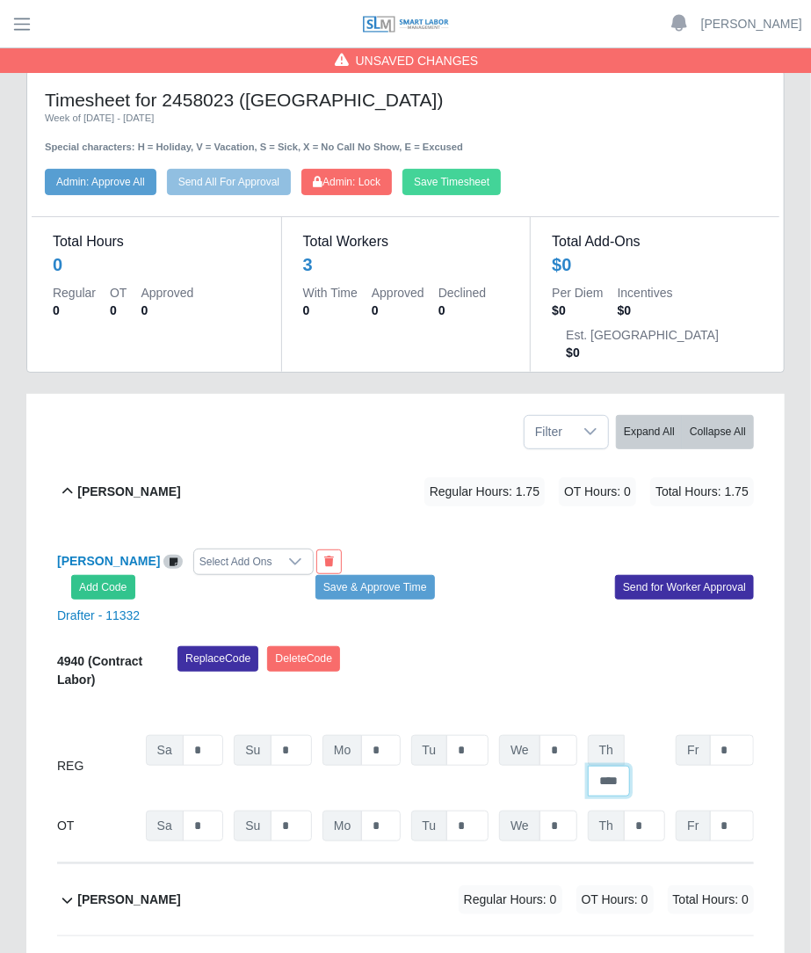
type input "****"
click at [449, 187] on button "Save Timesheet" at bounding box center [451, 182] width 98 height 26
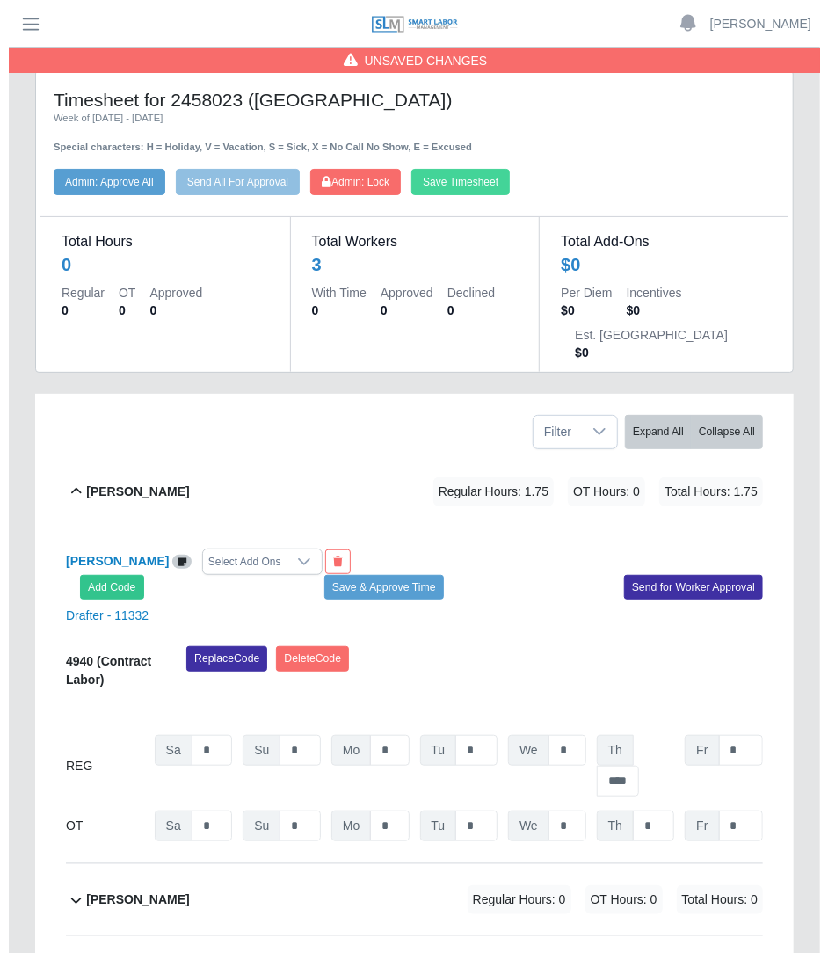
scroll to position [0, 0]
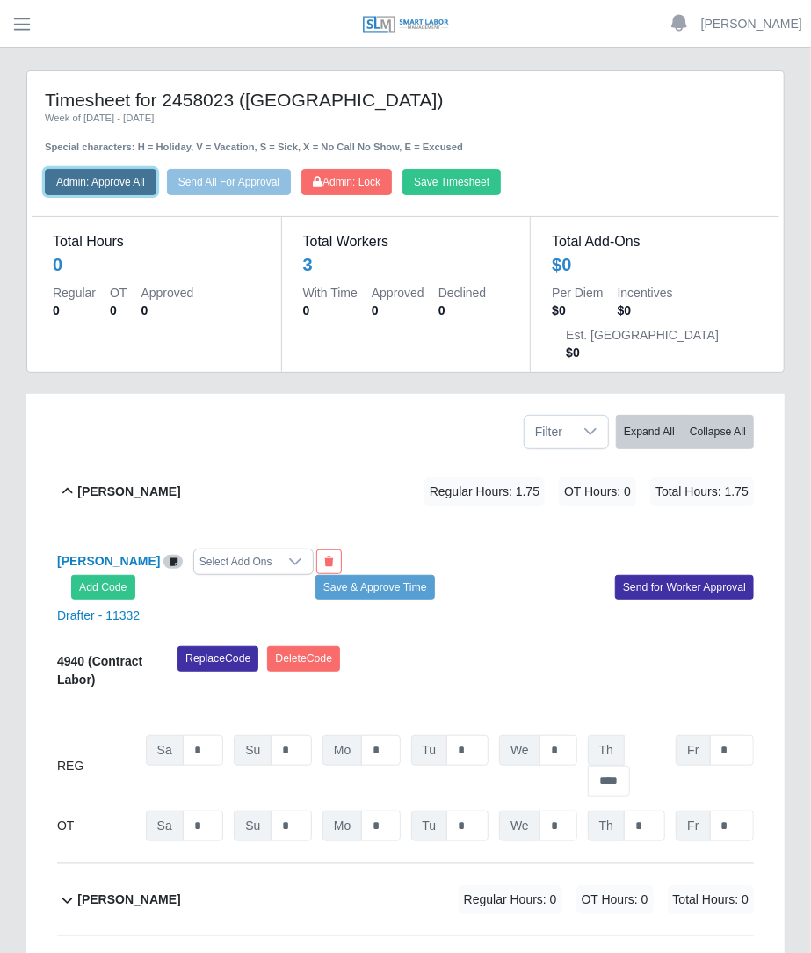
click at [93, 178] on button "Admin: Approve All" at bounding box center [101, 182] width 112 height 26
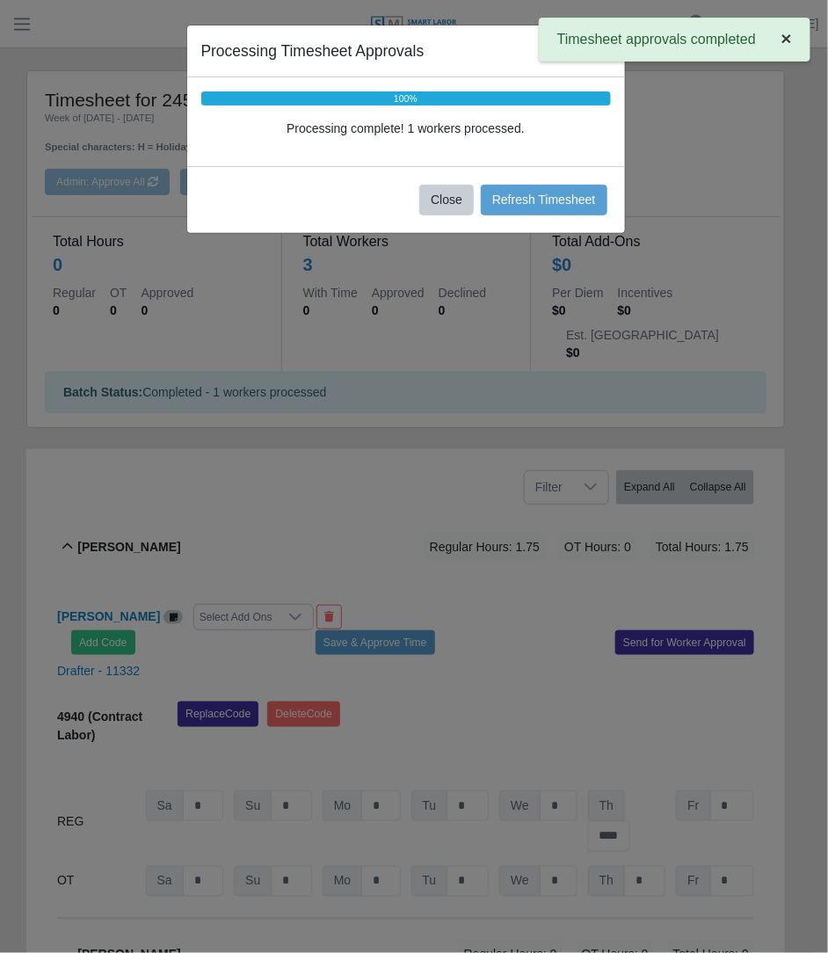
click at [789, 42] on span "×" at bounding box center [786, 38] width 11 height 20
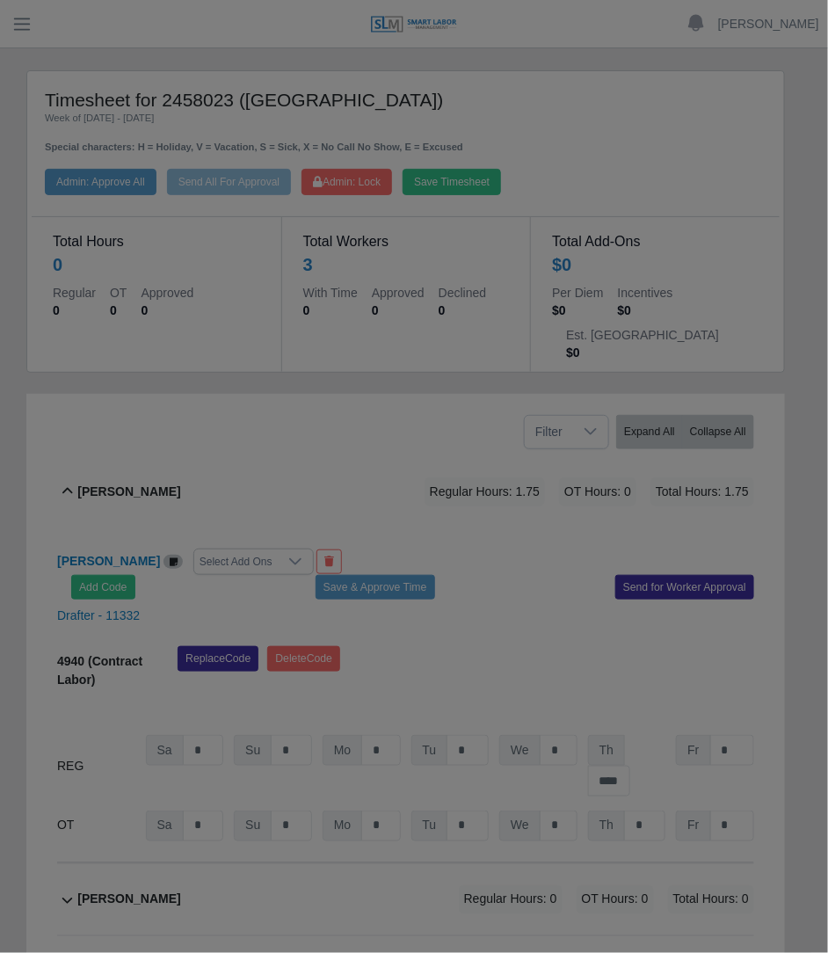
click at [440, 208] on div at bounding box center [414, 476] width 828 height 953
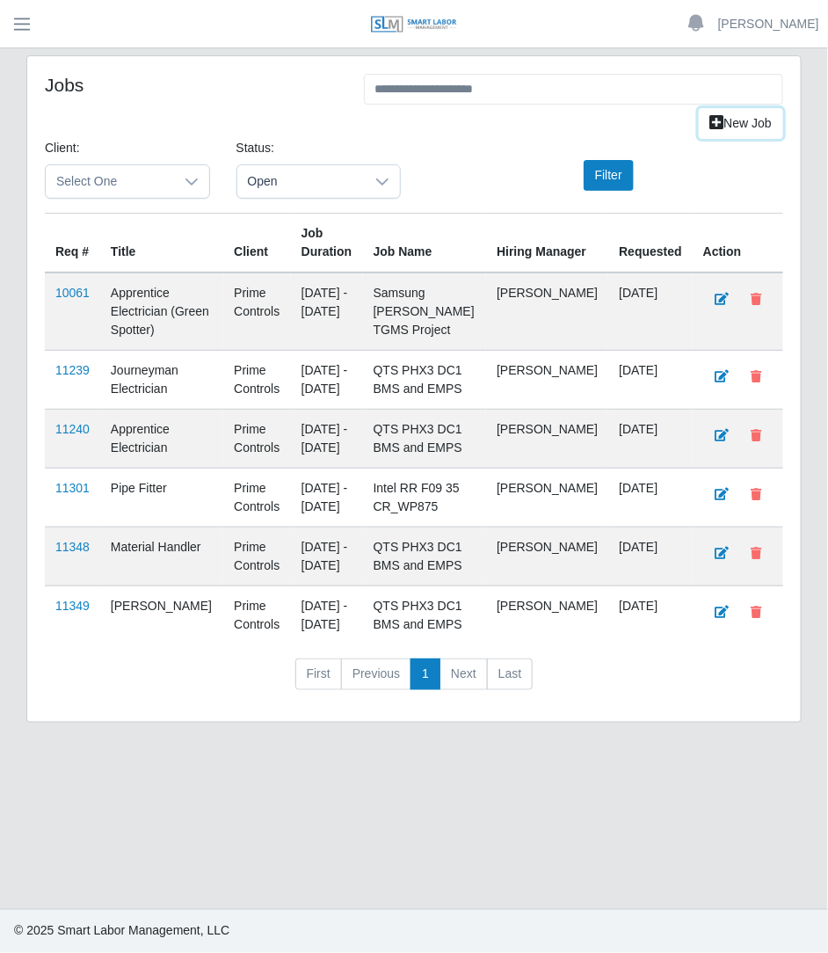
click at [734, 123] on link "New Job" at bounding box center [741, 123] width 84 height 31
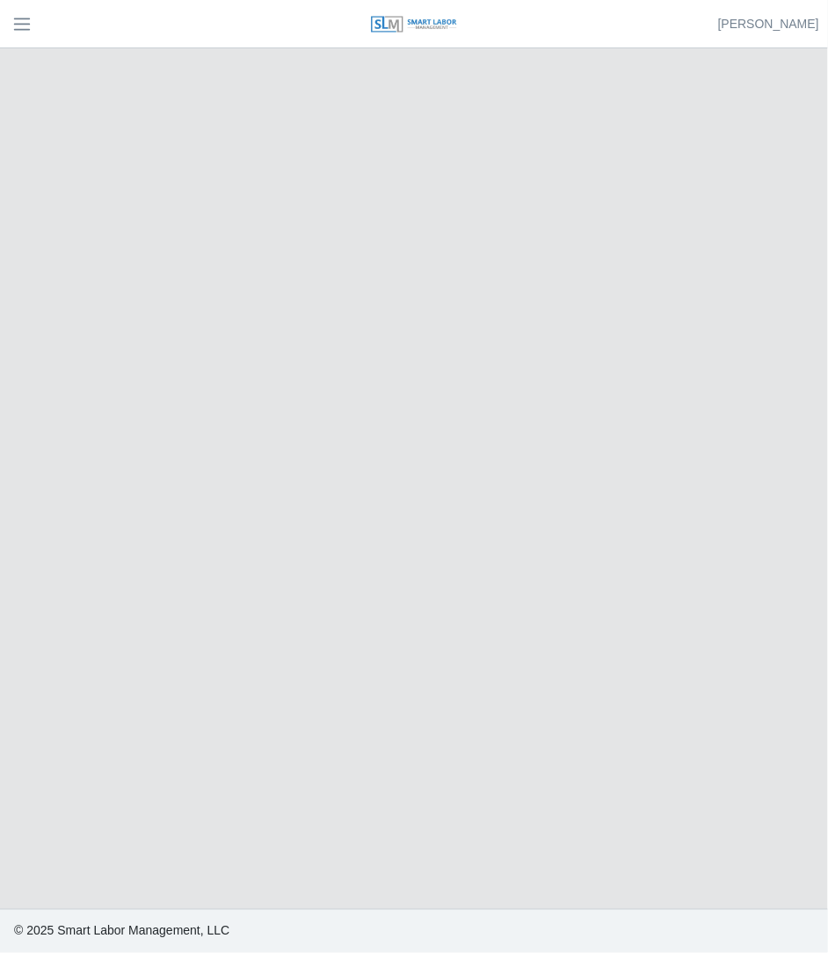
select select
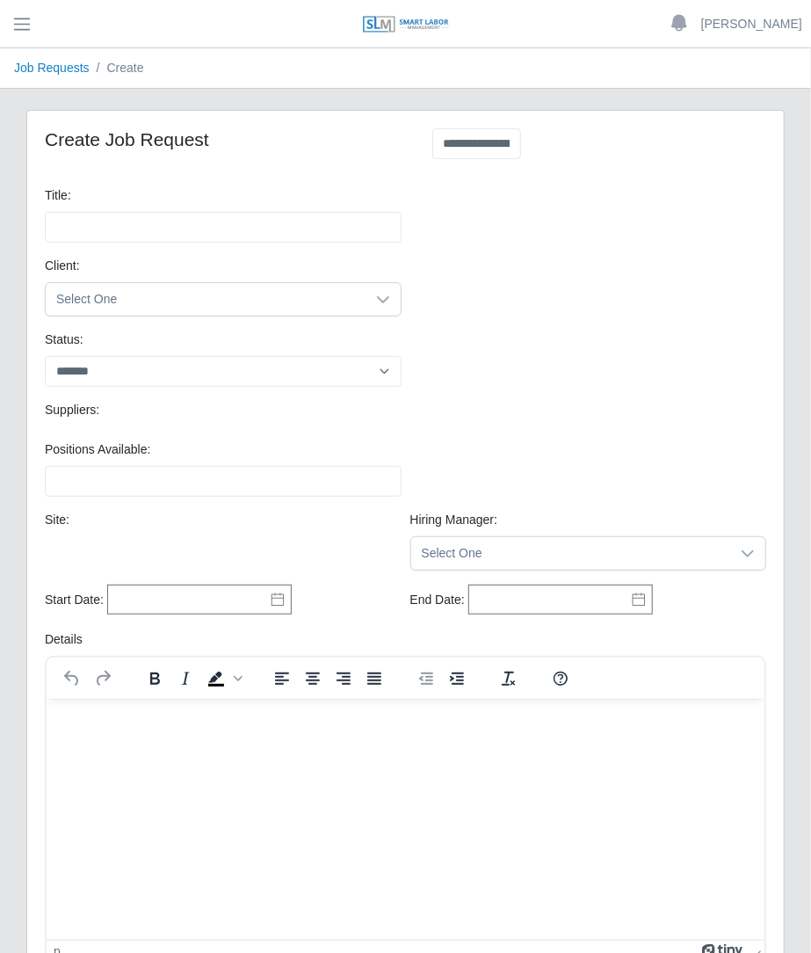
click at [400, 226] on div "Title: Please provide a valid title." at bounding box center [405, 221] width 730 height 70
click at [271, 221] on input "Title:" at bounding box center [223, 227] width 357 height 31
type input "*******"
click at [230, 311] on span "Select One" at bounding box center [206, 299] width 320 height 33
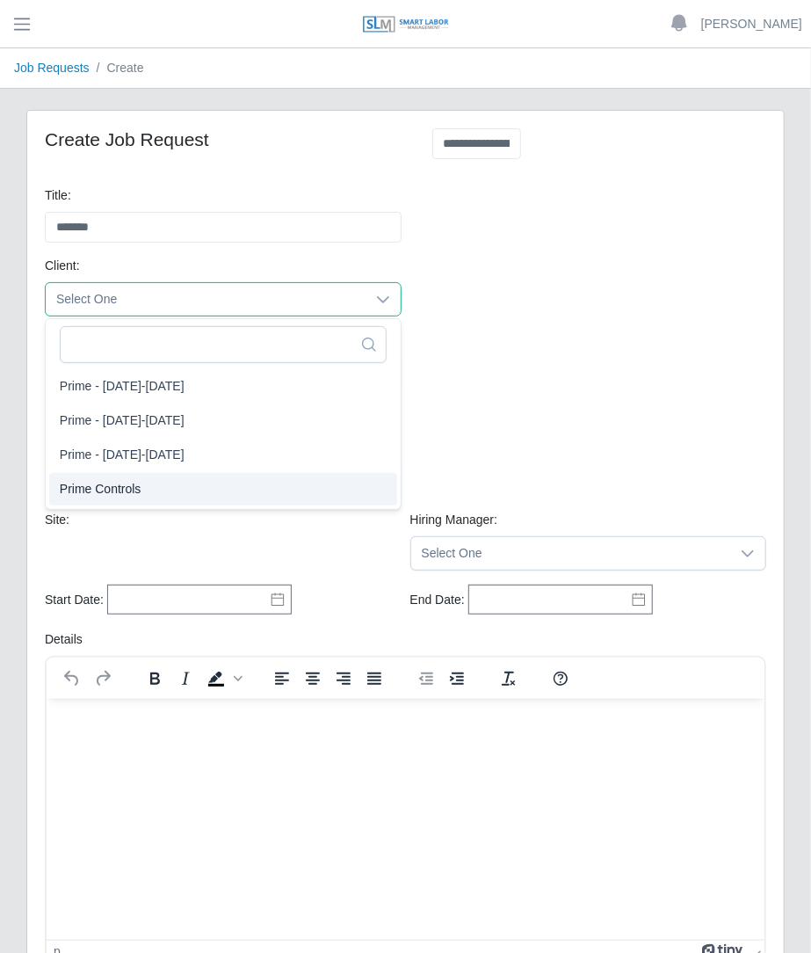
click at [102, 480] on span "Prime Controls" at bounding box center [101, 489] width 82 height 18
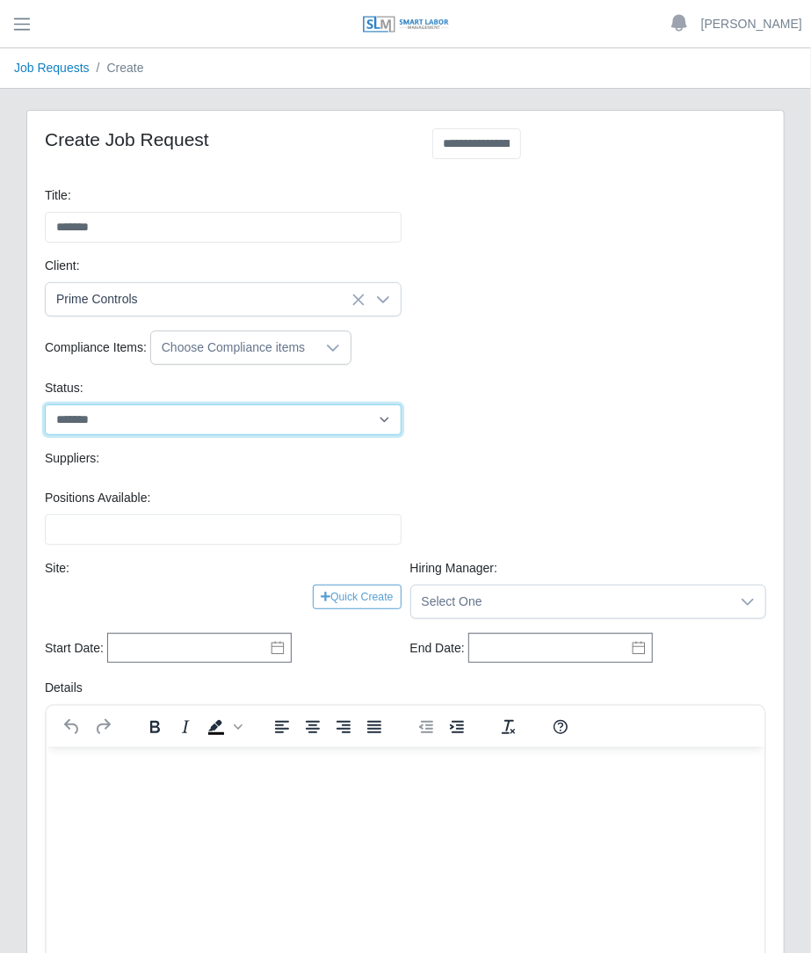
click at [131, 418] on select "******* ****" at bounding box center [223, 419] width 357 height 31
select select "****"
click at [45, 404] on select "******* ****" at bounding box center [223, 419] width 357 height 31
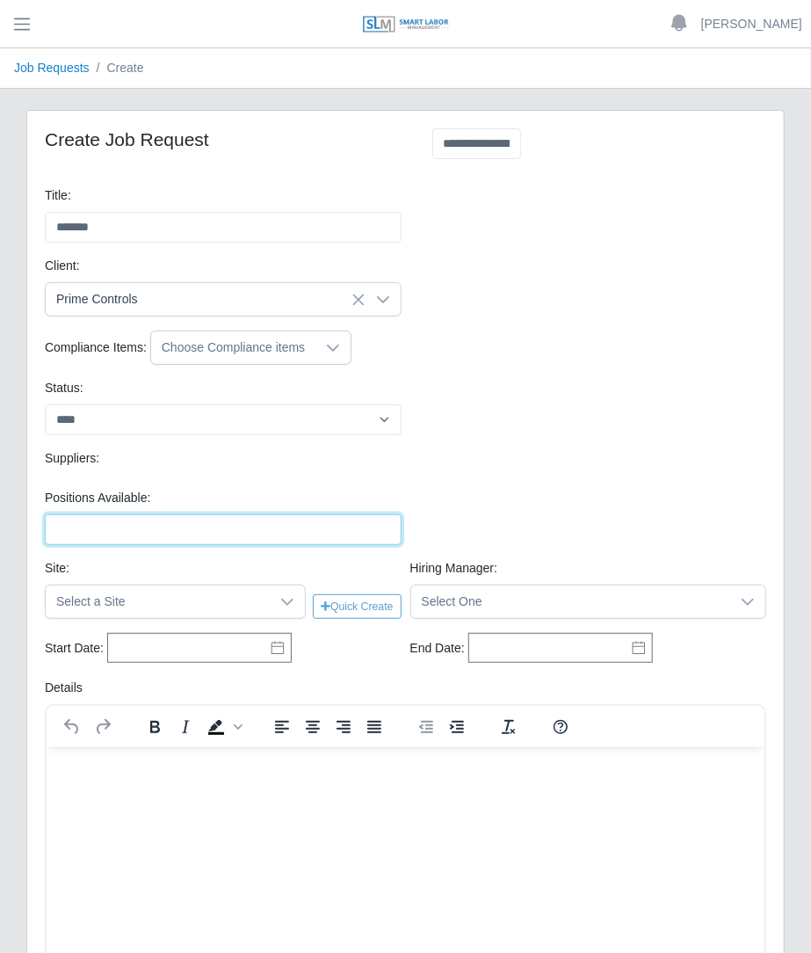
click at [95, 529] on input "Positions Available:" at bounding box center [223, 529] width 357 height 31
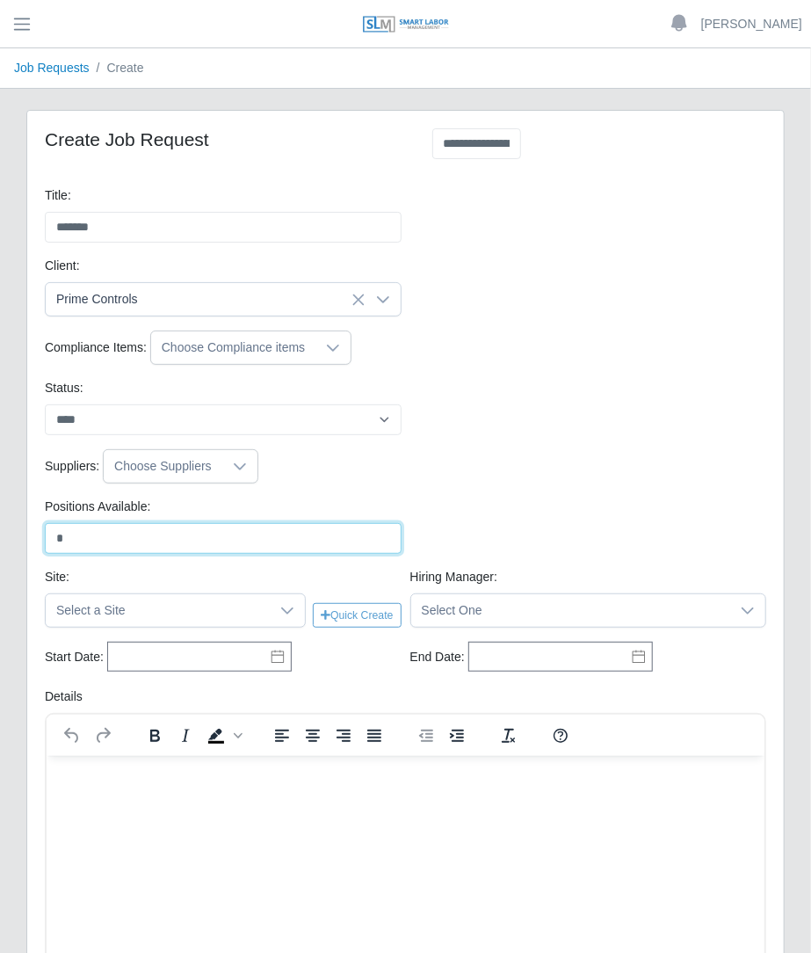
type input "*"
click at [260, 512] on div "Positions Available: * Please provide a valid position available number." at bounding box center [223, 525] width 366 height 56
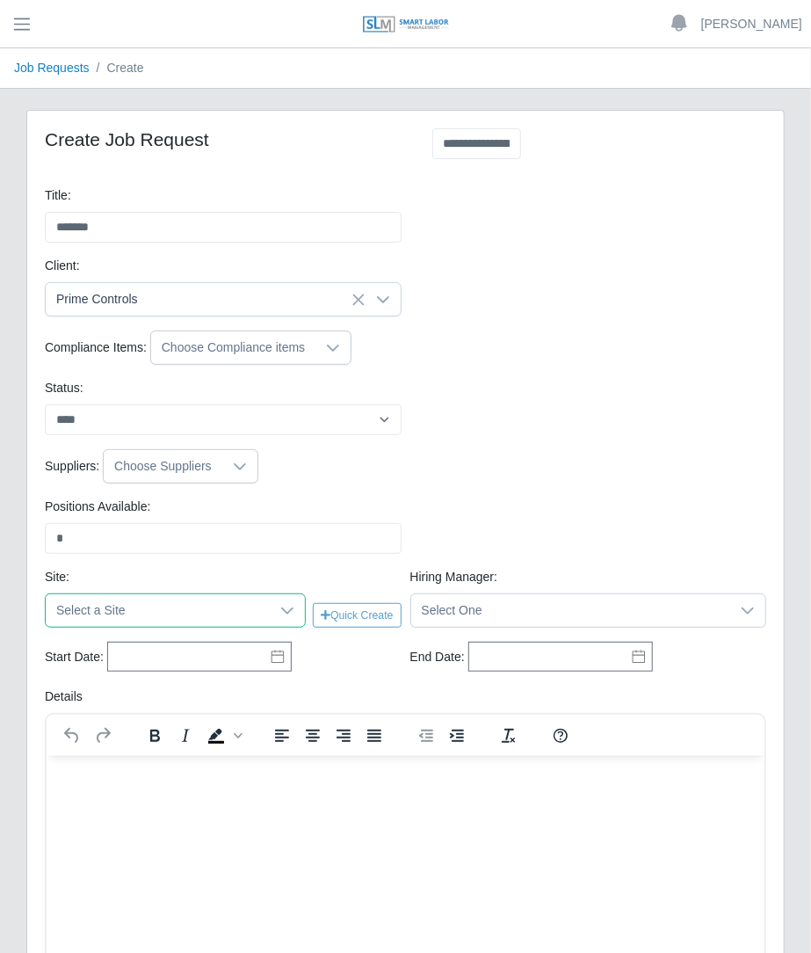
click at [130, 599] on span "Select a Site" at bounding box center [158, 610] width 224 height 33
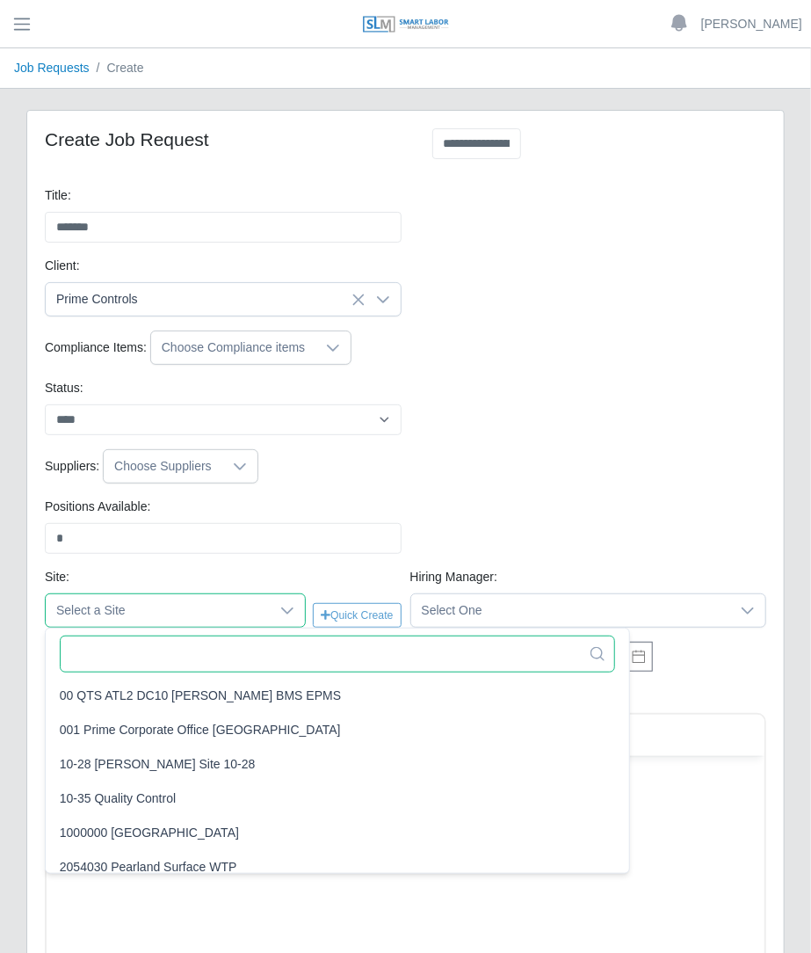
drag, startPoint x: 116, startPoint y: 656, endPoint x: 107, endPoint y: 527, distance: 128.6
click at [117, 656] on input "text" at bounding box center [338, 653] width 556 height 37
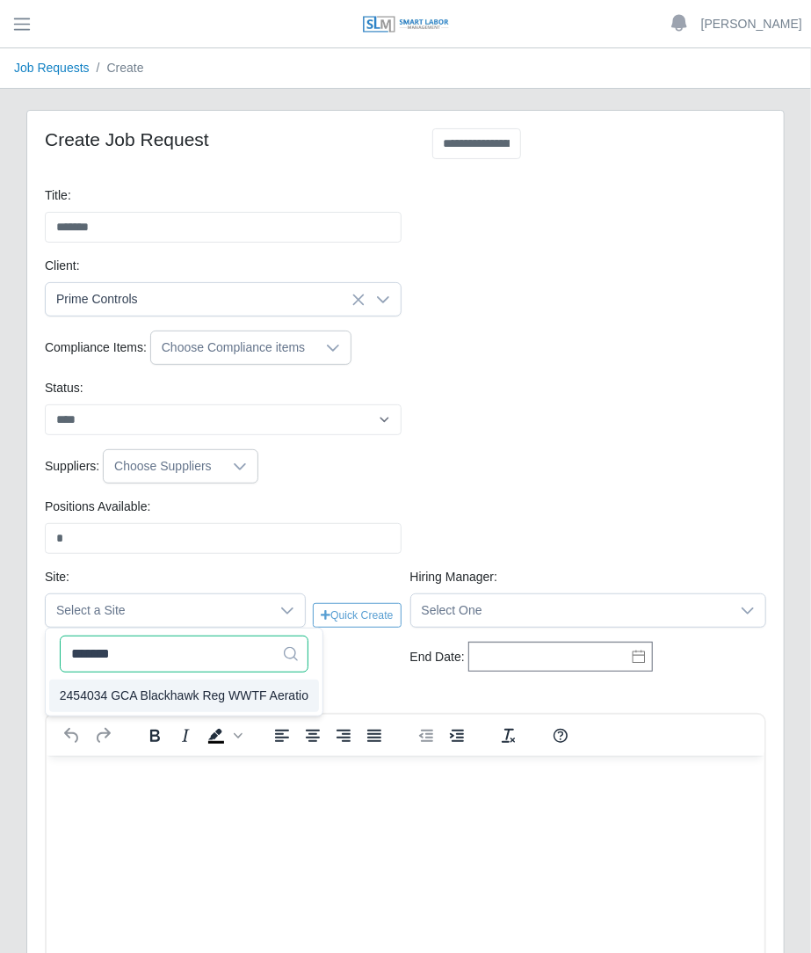
type input "*******"
click at [174, 696] on div "******* 1 results are available 2454034 GCA Blackhawk Reg WWTF Aeratio No selec…" at bounding box center [184, 671] width 279 height 89
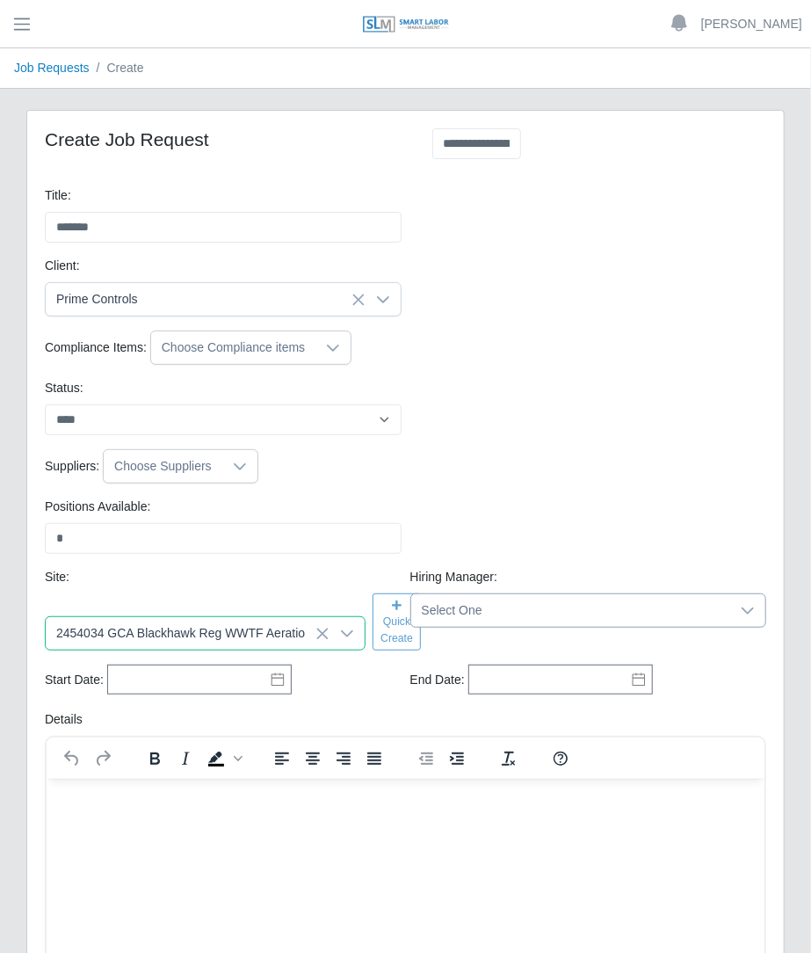
click at [464, 599] on span "Select One" at bounding box center [571, 610] width 320 height 33
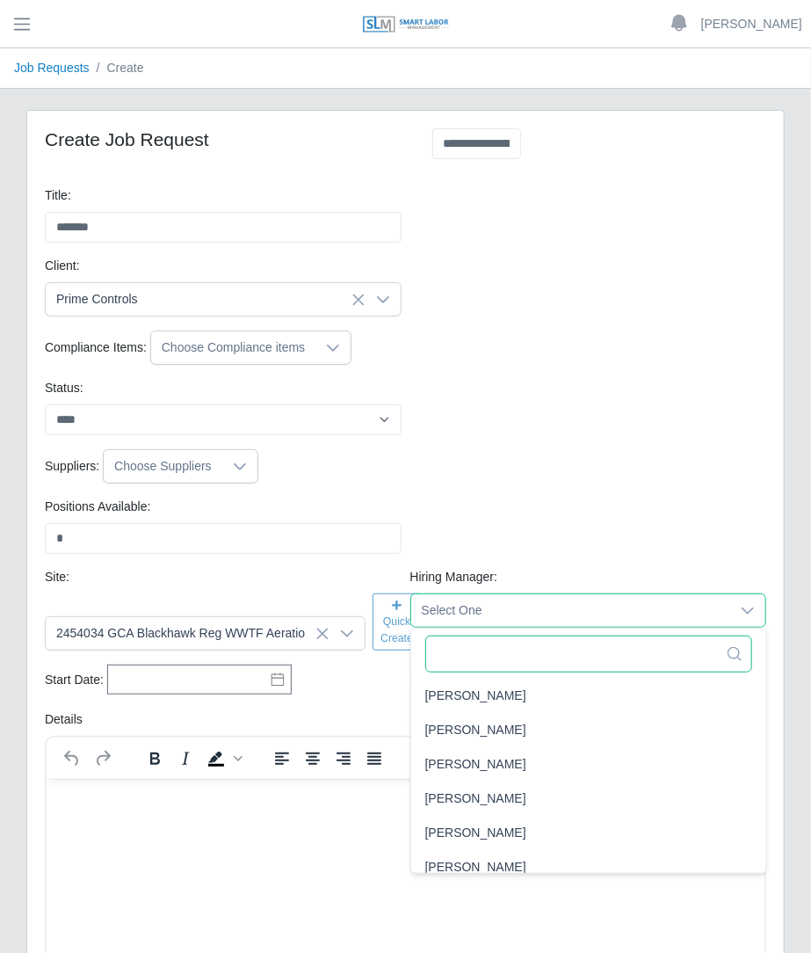
click at [461, 652] on input "text" at bounding box center [588, 653] width 327 height 37
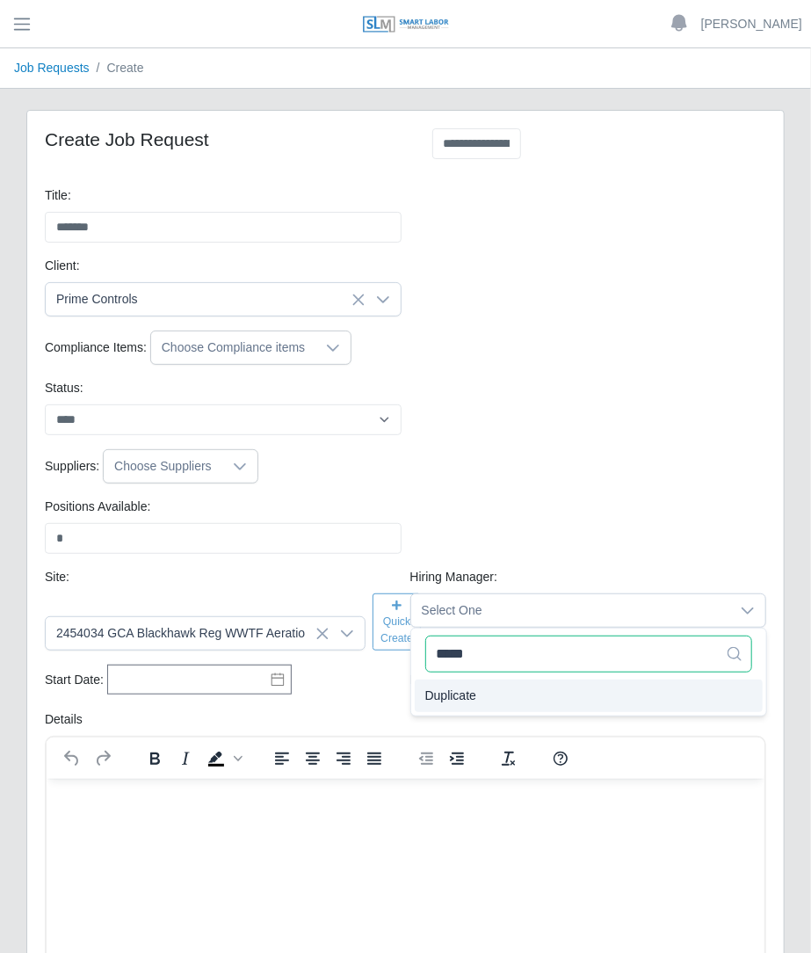
type input "*****"
click at [461, 702] on span "Duplicate" at bounding box center [450, 695] width 51 height 18
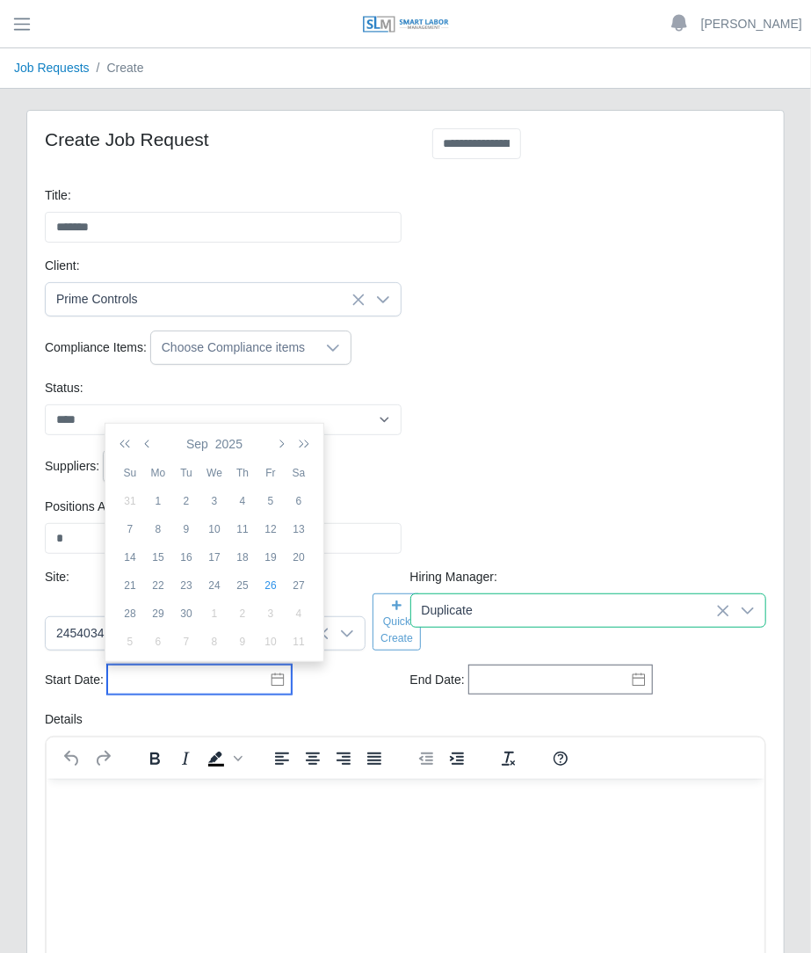
click at [225, 683] on input "text" at bounding box center [199, 679] width 185 height 30
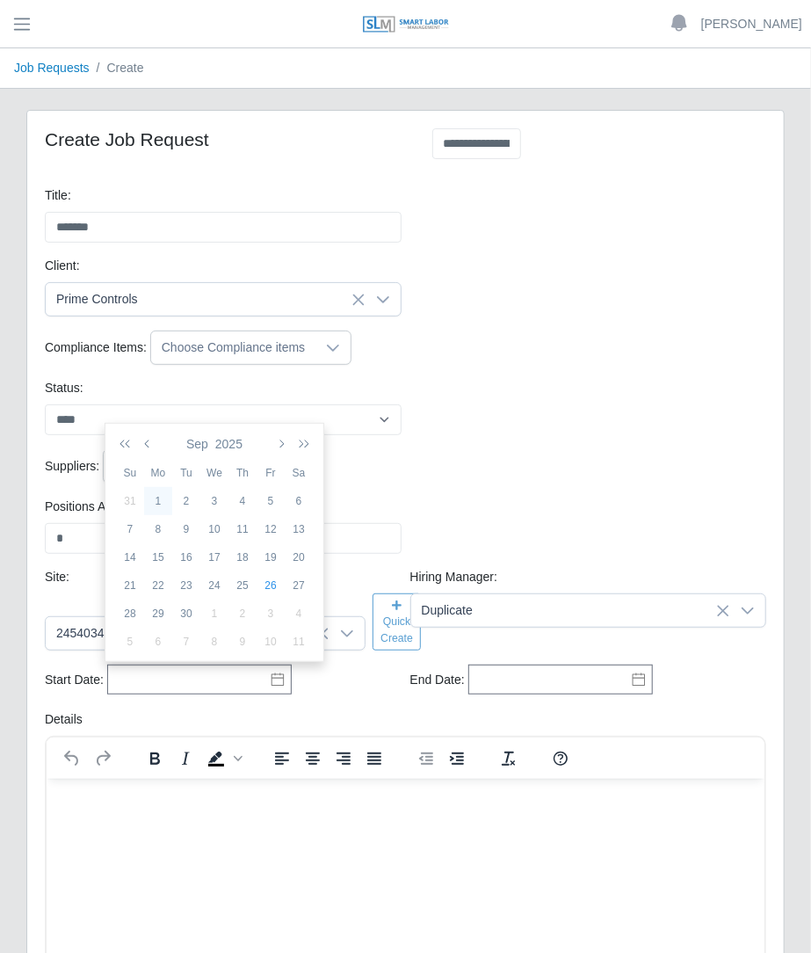
click at [160, 506] on div "1" at bounding box center [158, 501] width 28 height 16
type input "**********"
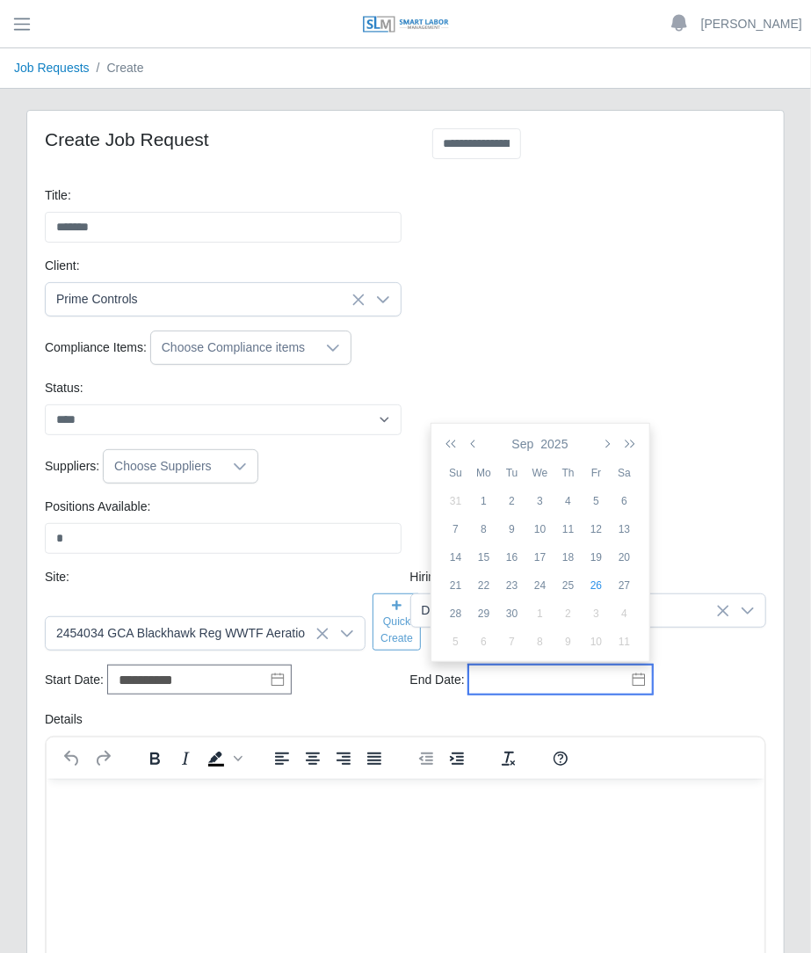
click at [598, 680] on input "text" at bounding box center [560, 679] width 185 height 30
click at [622, 444] on icon "button" at bounding box center [627, 444] width 18 height 14
click at [514, 504] on div "1" at bounding box center [512, 501] width 28 height 16
type input "**********"
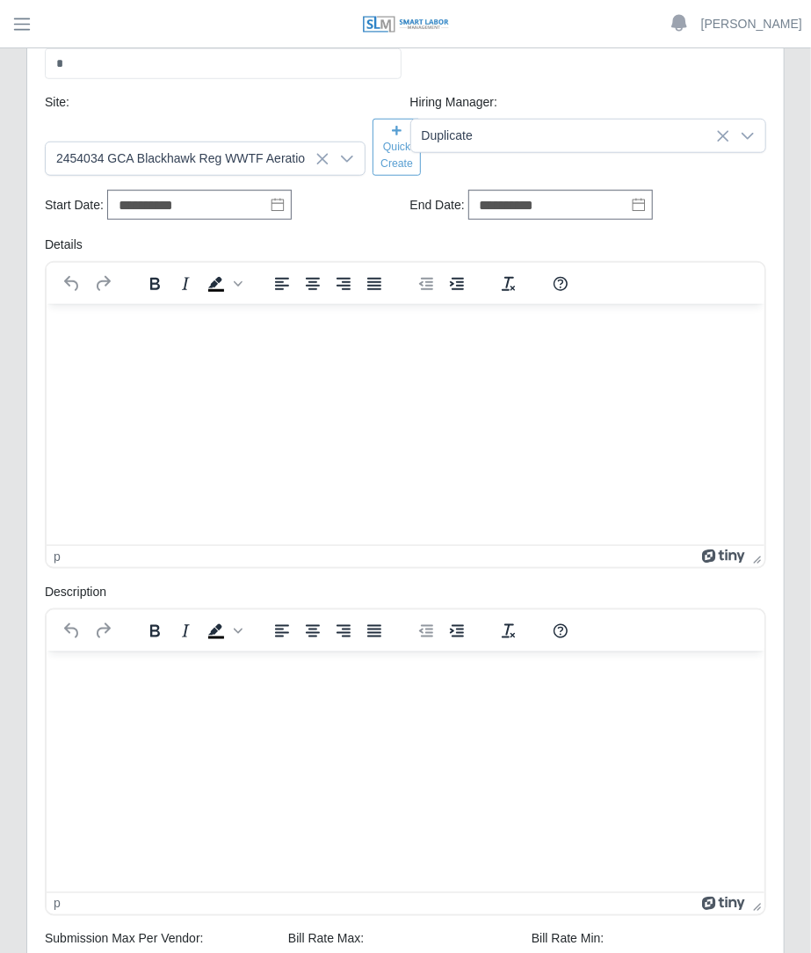
scroll to position [510, 0]
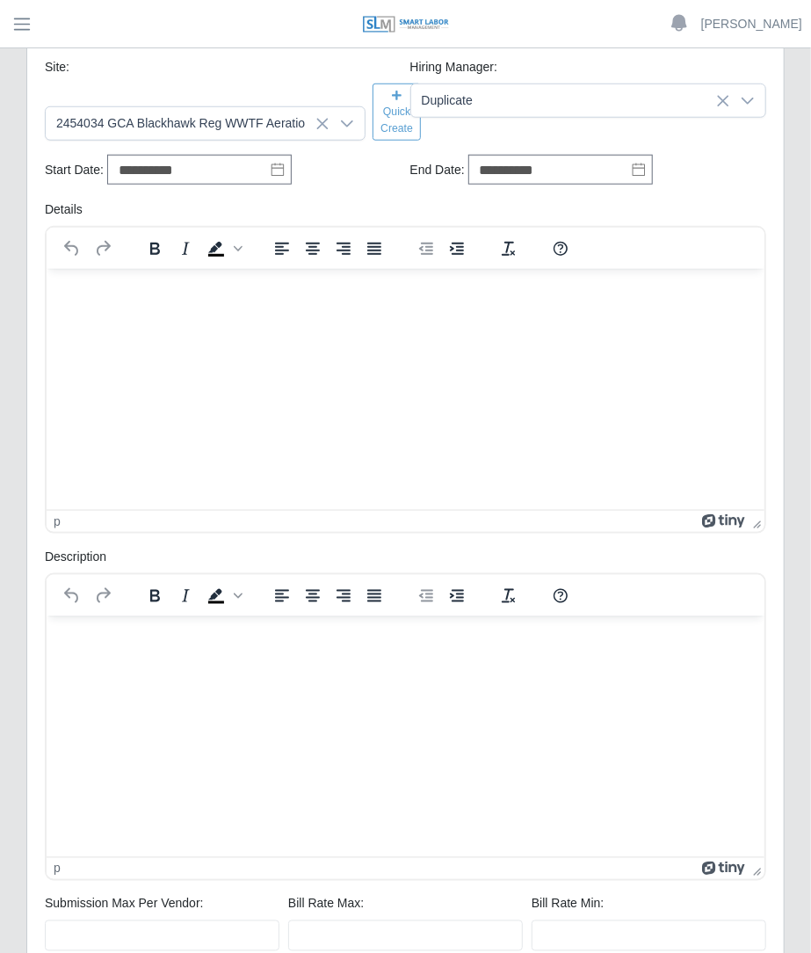
click at [604, 315] on html at bounding box center [405, 291] width 718 height 47
click at [452, 663] on html at bounding box center [405, 638] width 718 height 47
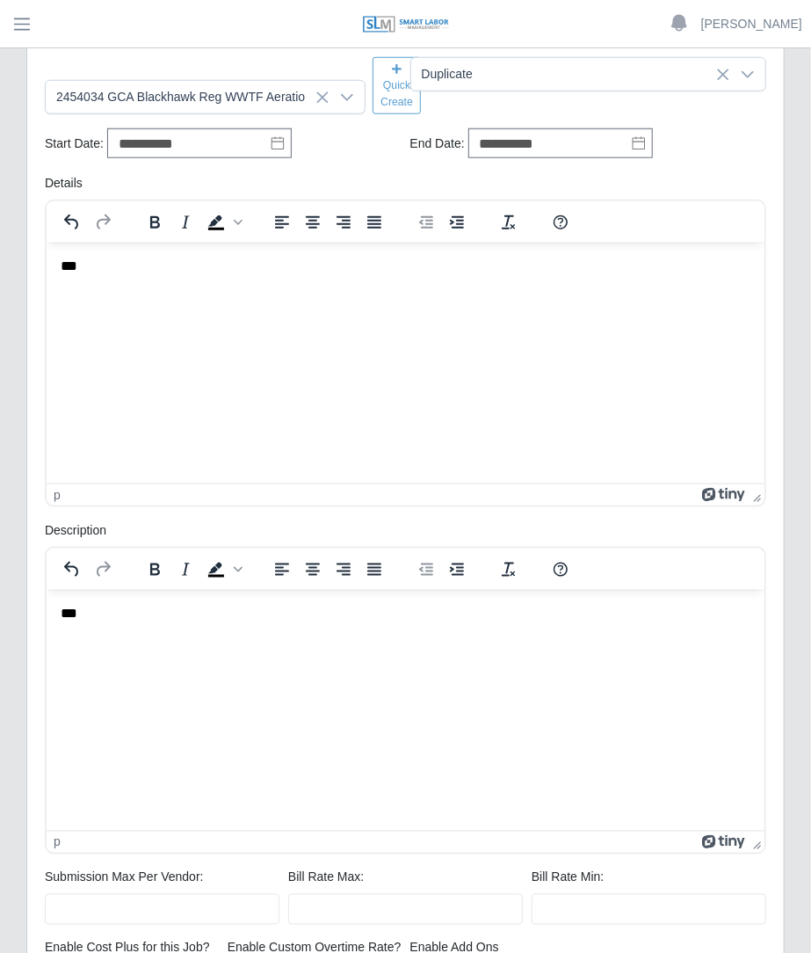
scroll to position [797, 0]
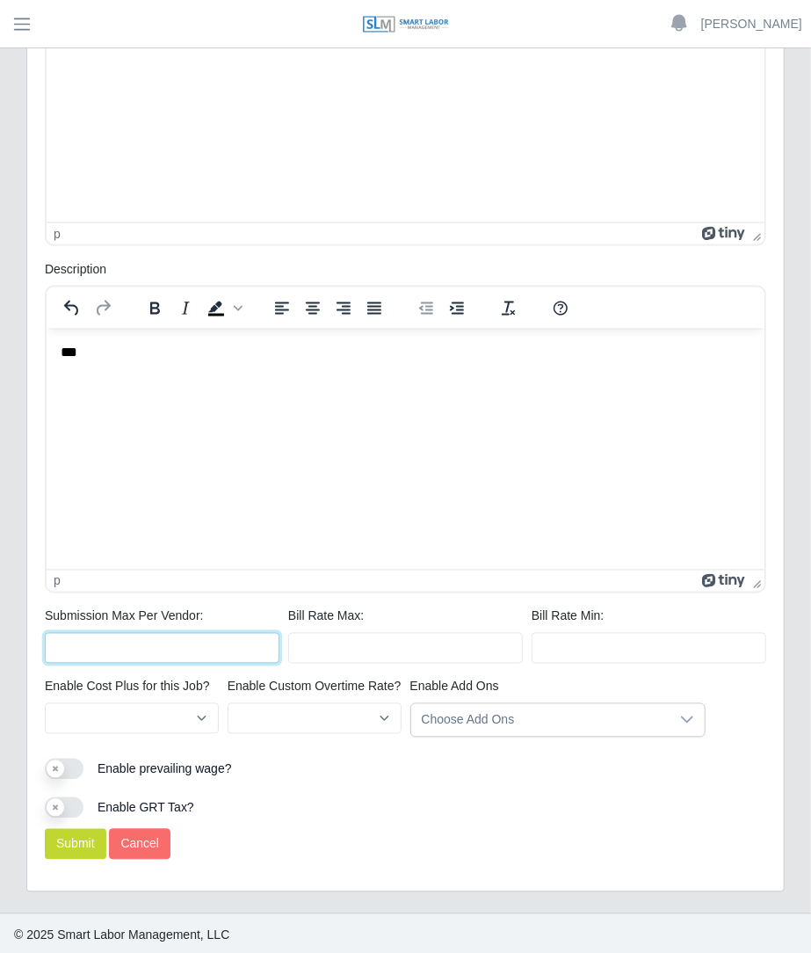
click at [202, 636] on input "Submission Max Per Vendor:" at bounding box center [162, 648] width 235 height 31
type input "*"
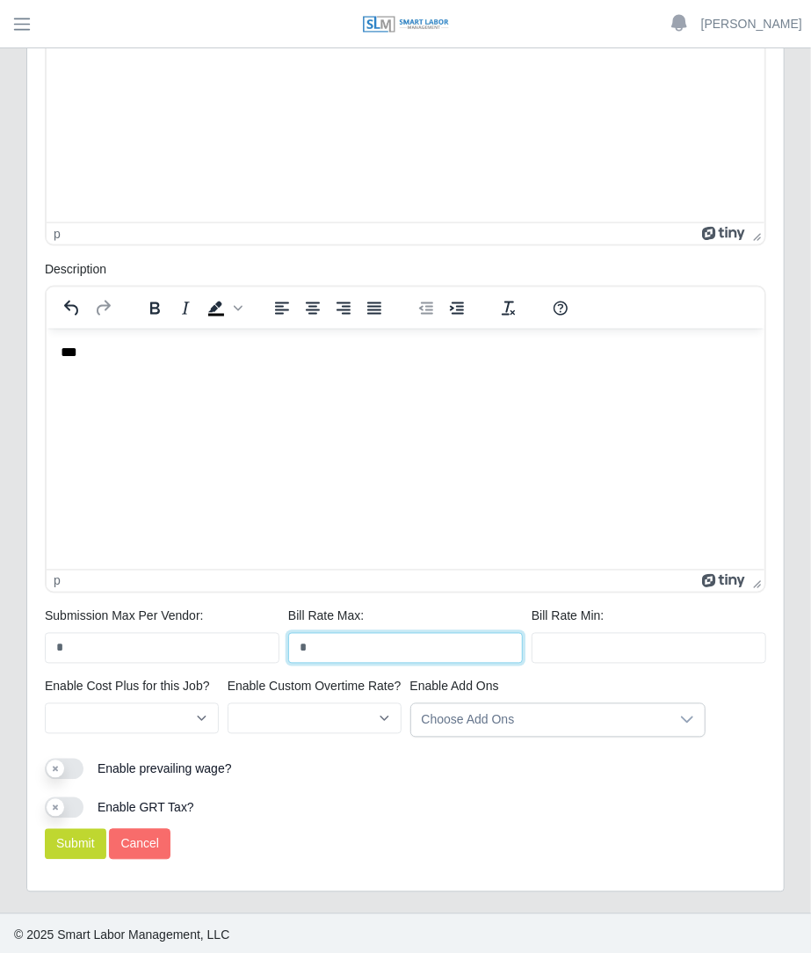
type input "*"
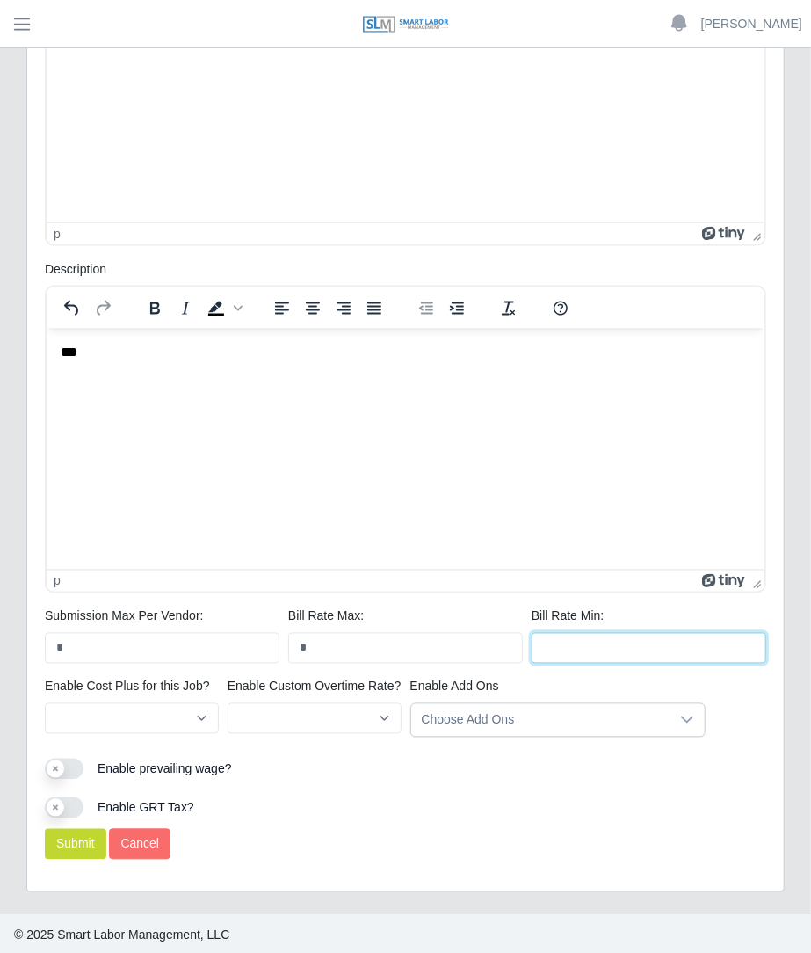
type input "*"
click at [78, 845] on button "Submit" at bounding box center [76, 844] width 62 height 31
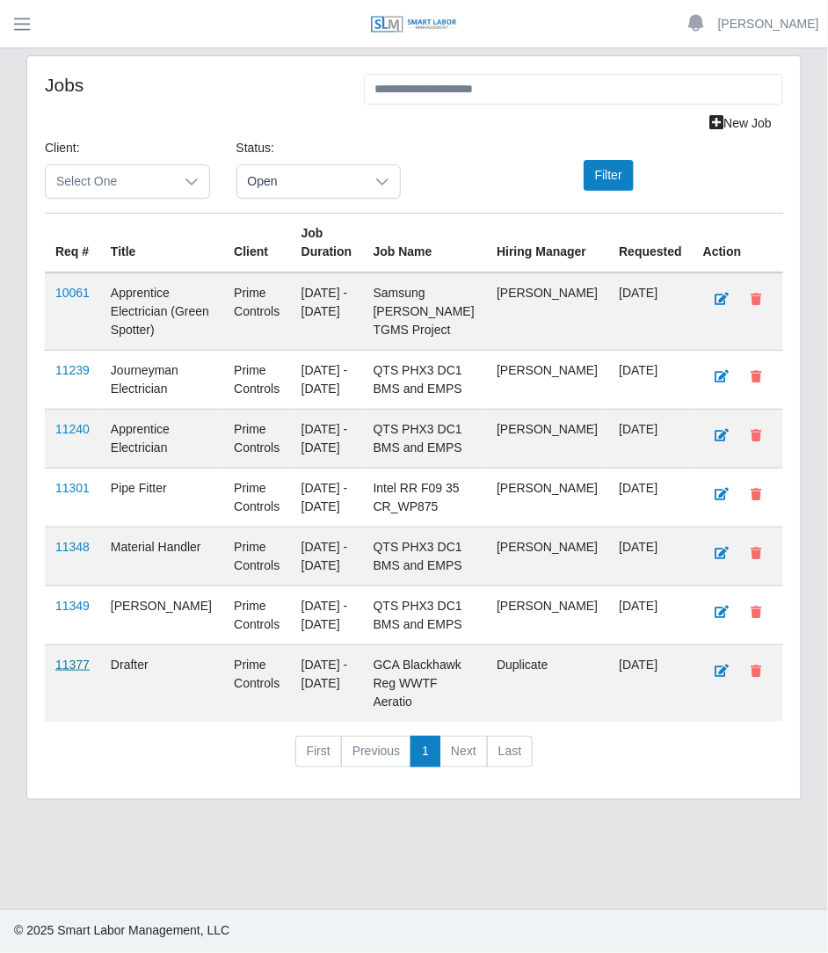
click at [64, 663] on link "11377" at bounding box center [72, 664] width 34 height 14
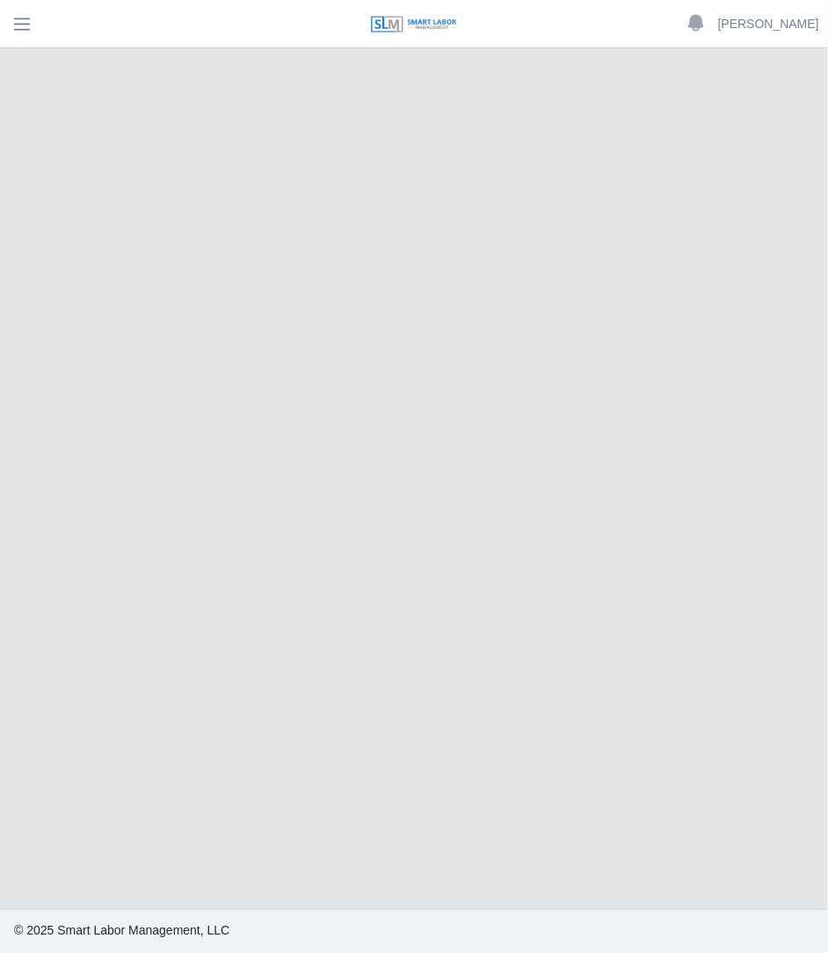
select select "****"
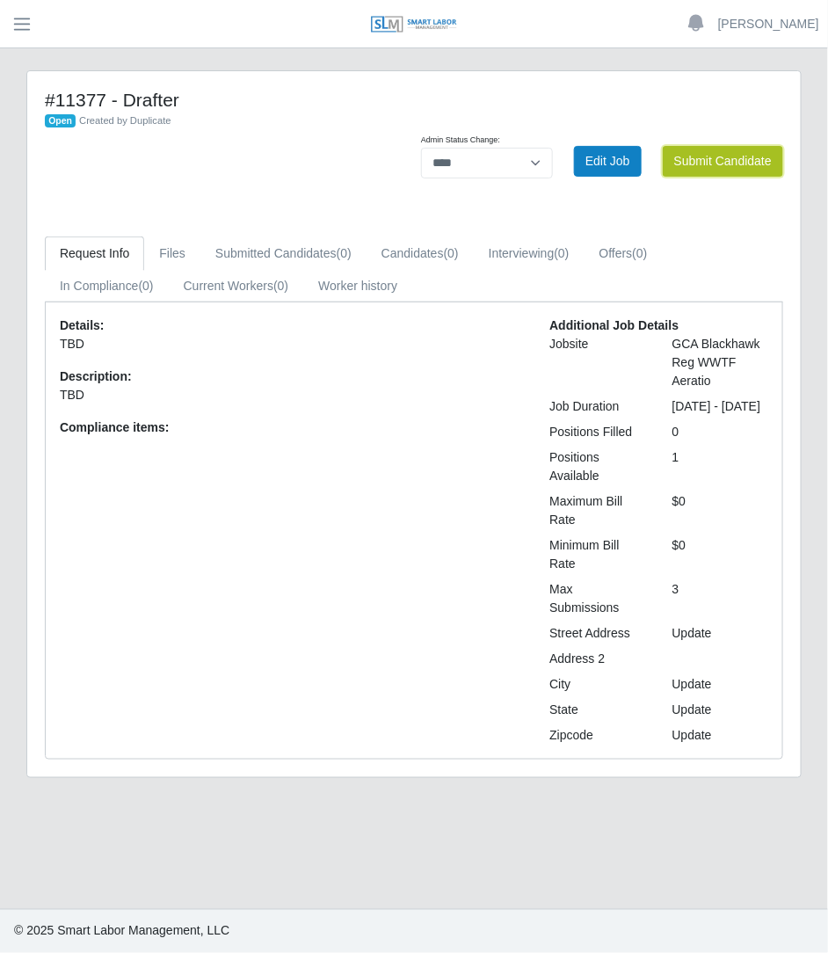
click at [745, 170] on button "Submit Candidate" at bounding box center [723, 161] width 120 height 31
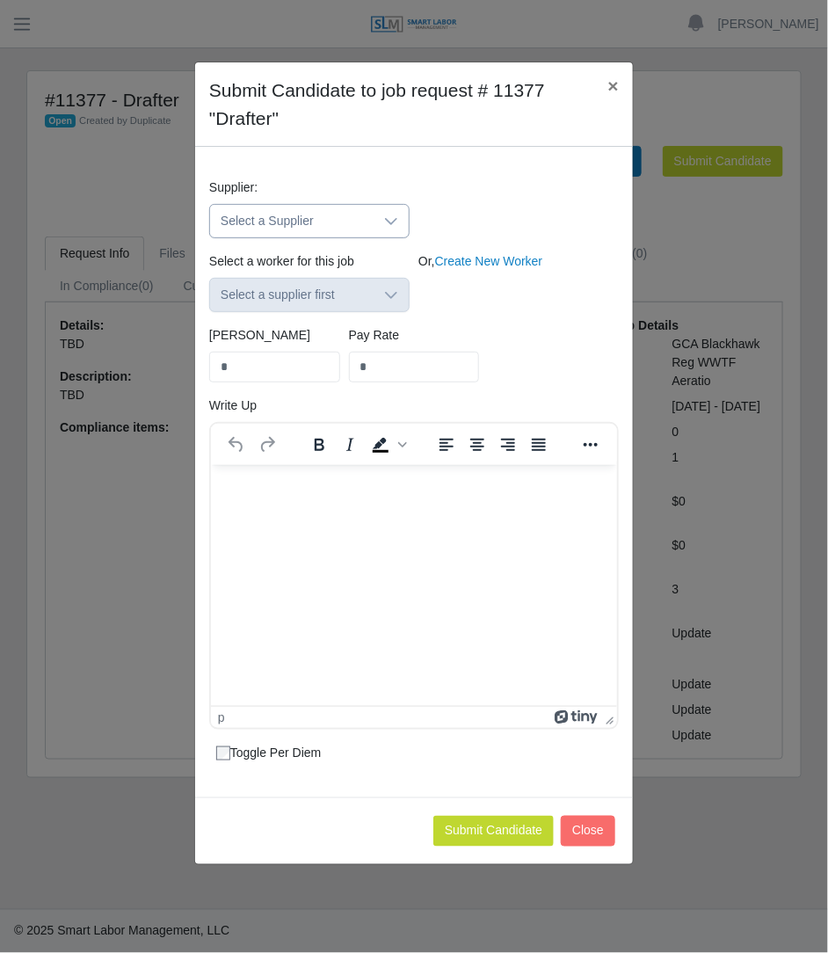
click at [359, 228] on span "Select a Supplier" at bounding box center [291, 221] width 163 height 33
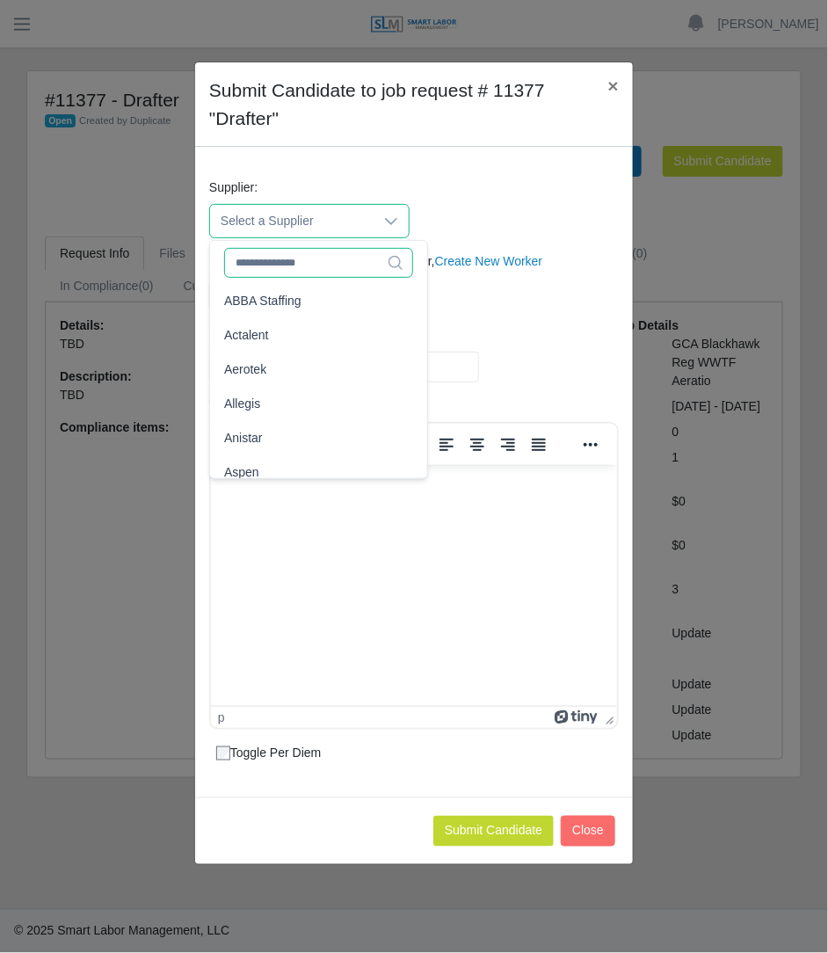
click at [312, 274] on input "text" at bounding box center [318, 263] width 189 height 30
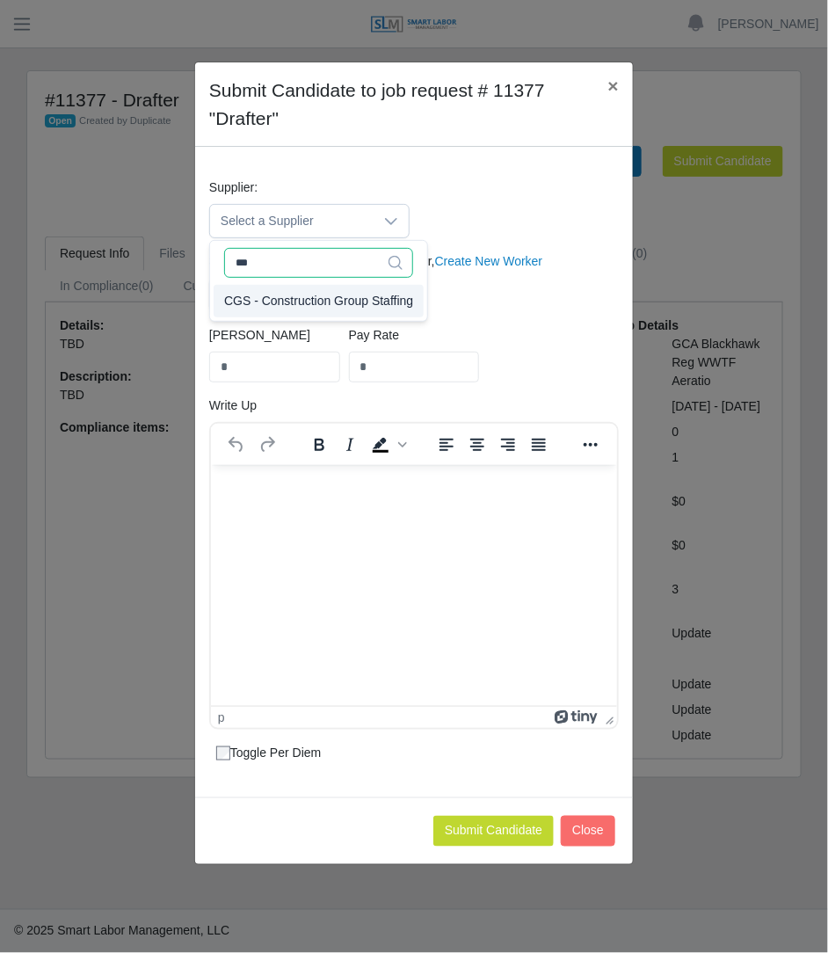
type input "***"
click at [316, 308] on span "CGS - Construction Group Staffing" at bounding box center [318, 301] width 189 height 18
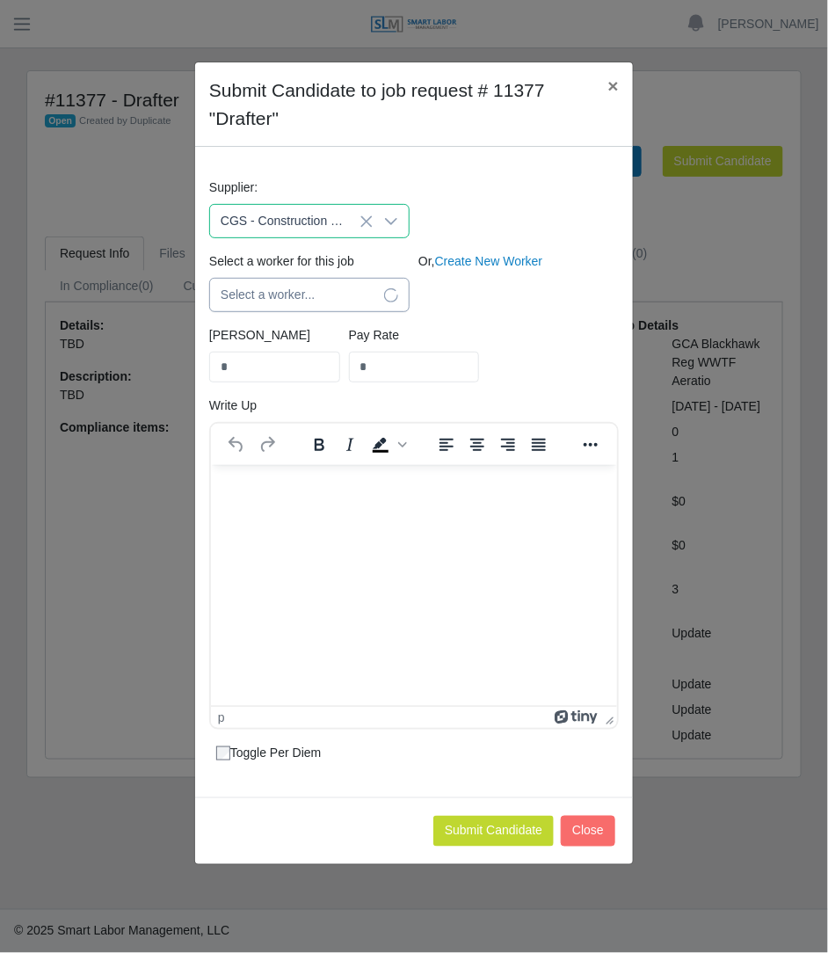
click at [313, 294] on span "Select a worker..." at bounding box center [291, 295] width 163 height 33
click at [315, 294] on span "Select a worker..." at bounding box center [291, 295] width 163 height 33
click at [306, 302] on span "Select a worker..." at bounding box center [291, 295] width 163 height 33
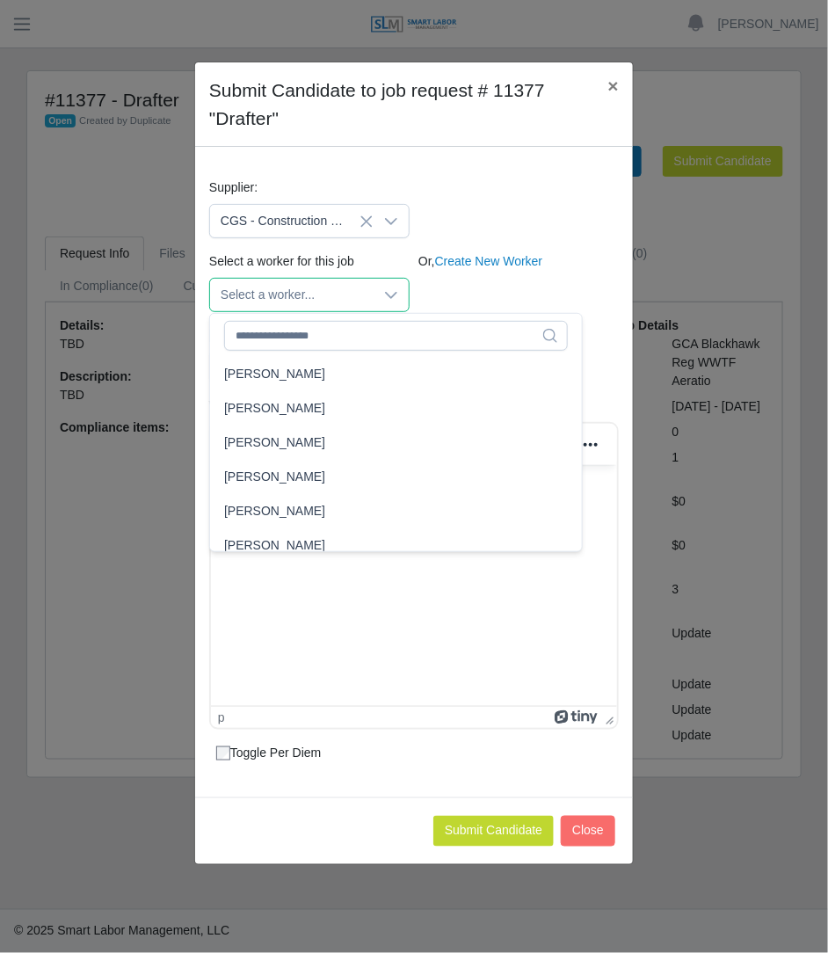
click at [301, 303] on span "Select a worker..." at bounding box center [291, 295] width 163 height 33
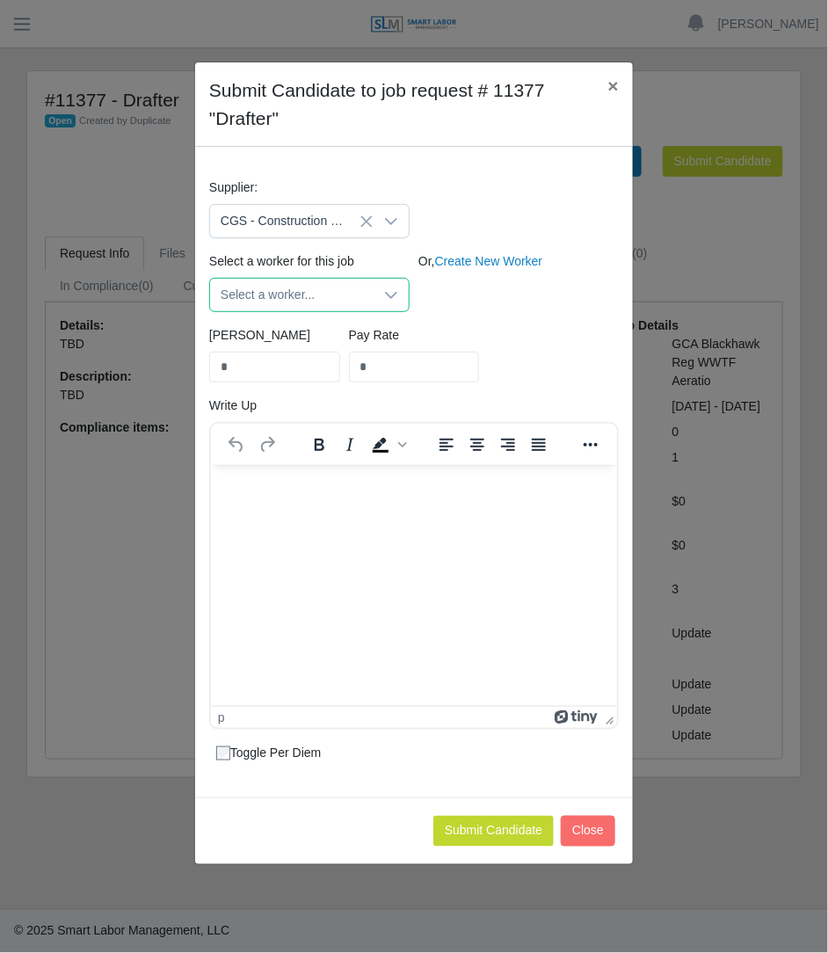
click at [315, 295] on span "Select a worker..." at bounding box center [291, 295] width 163 height 33
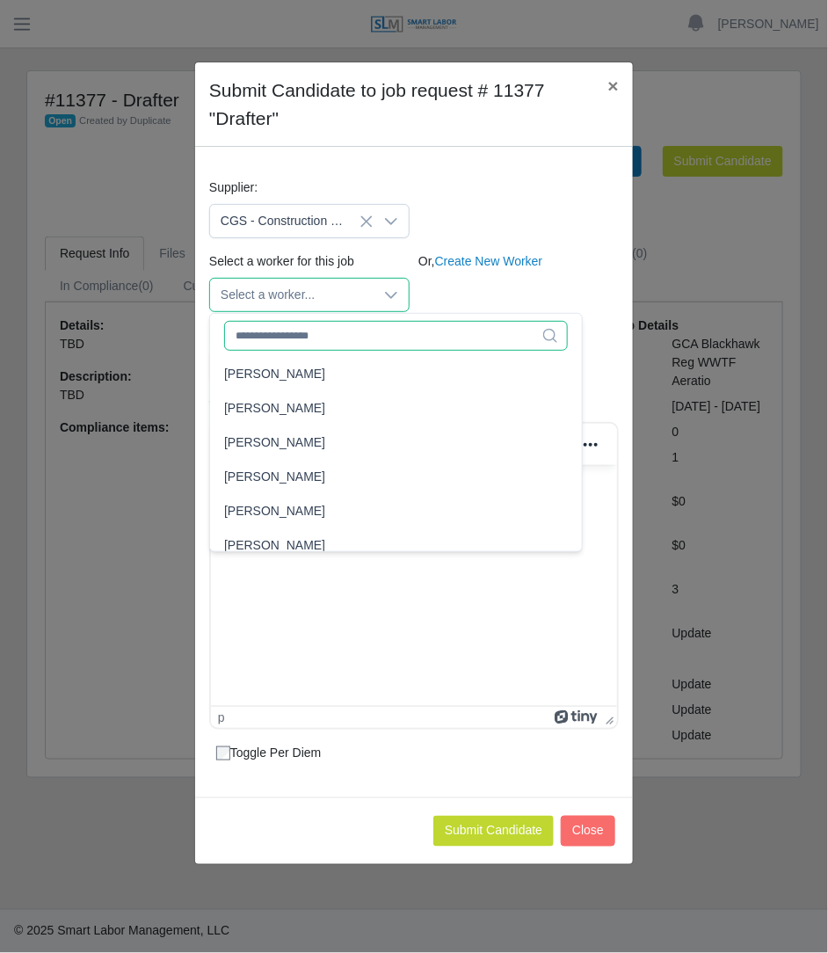
click at [299, 325] on input "text" at bounding box center [396, 336] width 344 height 30
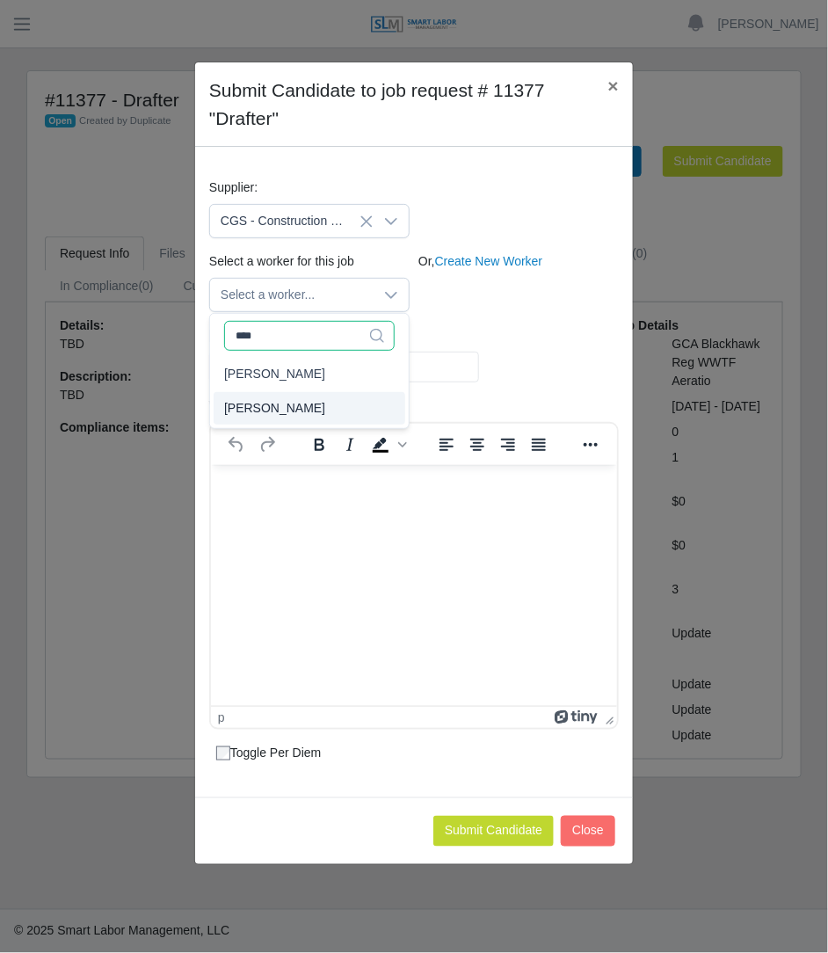
type input "****"
type input "**"
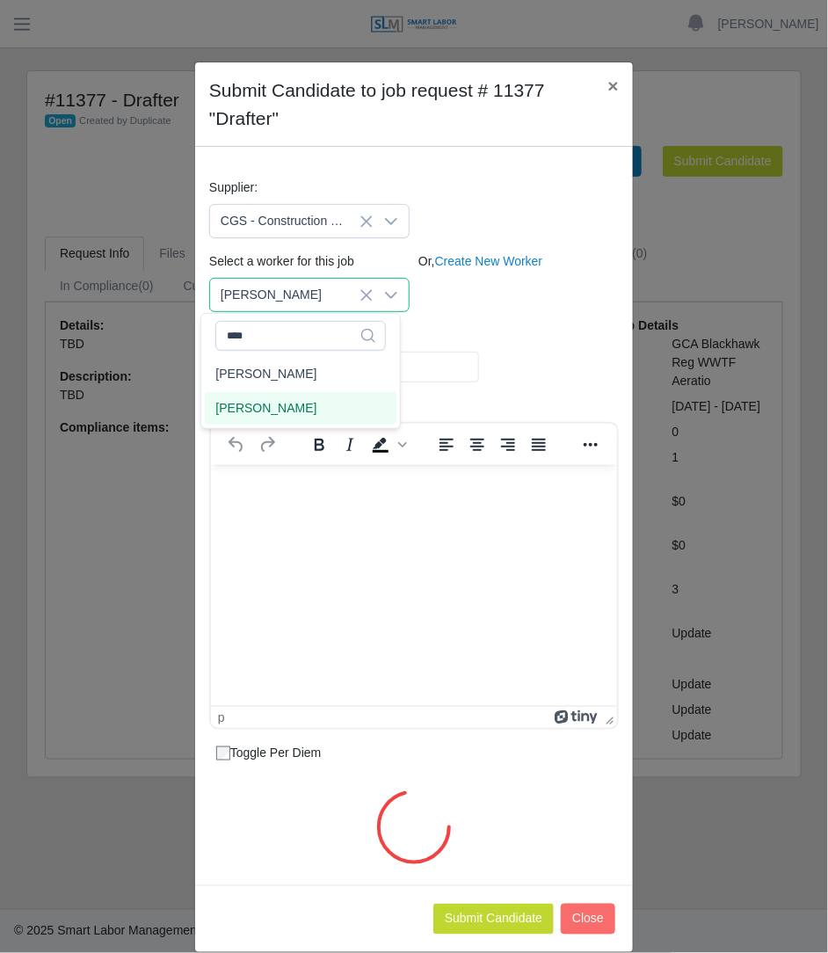
click at [280, 399] on span "[PERSON_NAME]" at bounding box center [265, 408] width 101 height 18
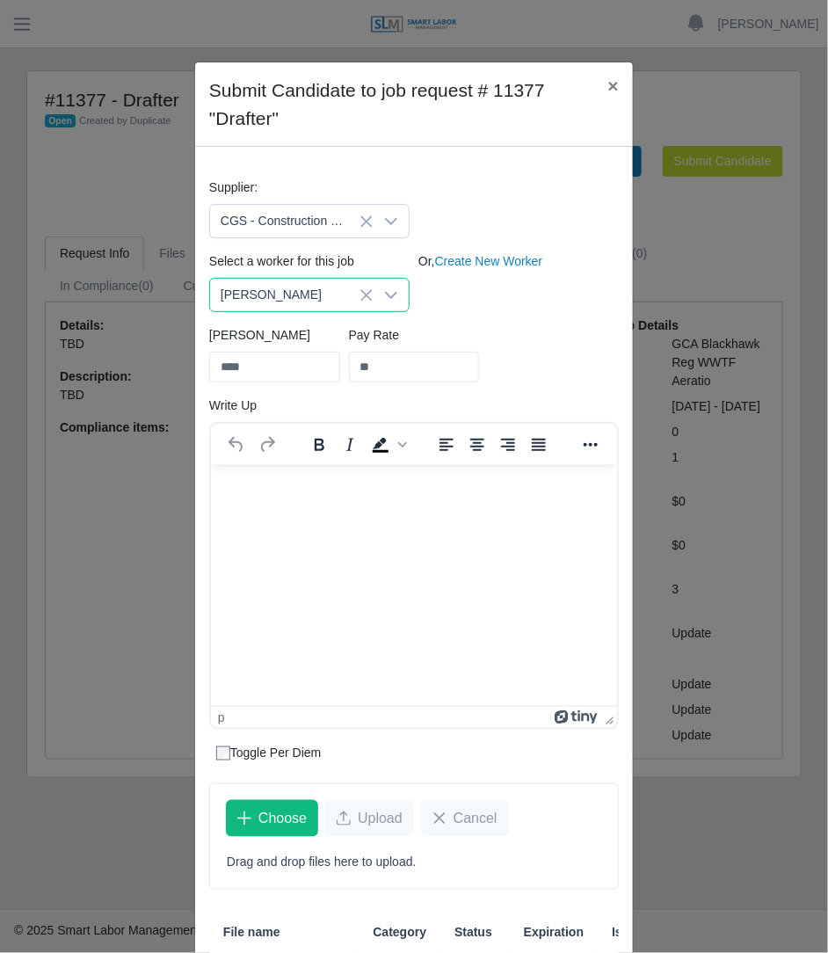
scroll to position [188, 0]
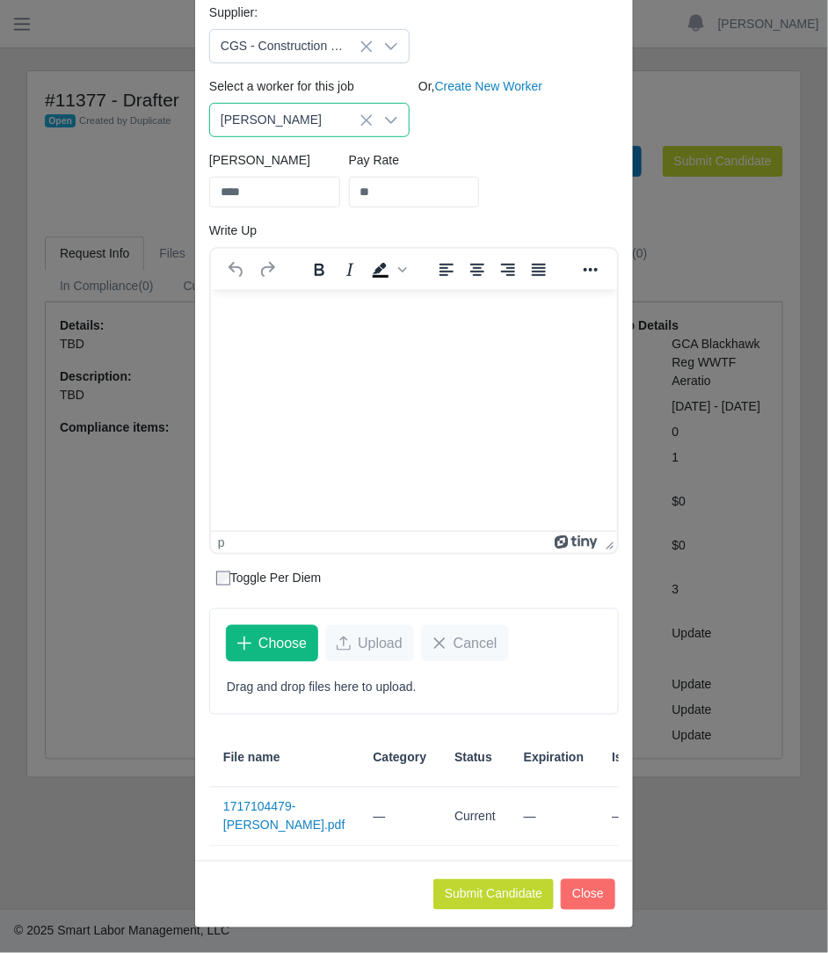
click at [484, 918] on div "Submit Candidate Close" at bounding box center [414, 893] width 438 height 67
click at [495, 896] on button "Submit Candidate" at bounding box center [493, 894] width 120 height 31
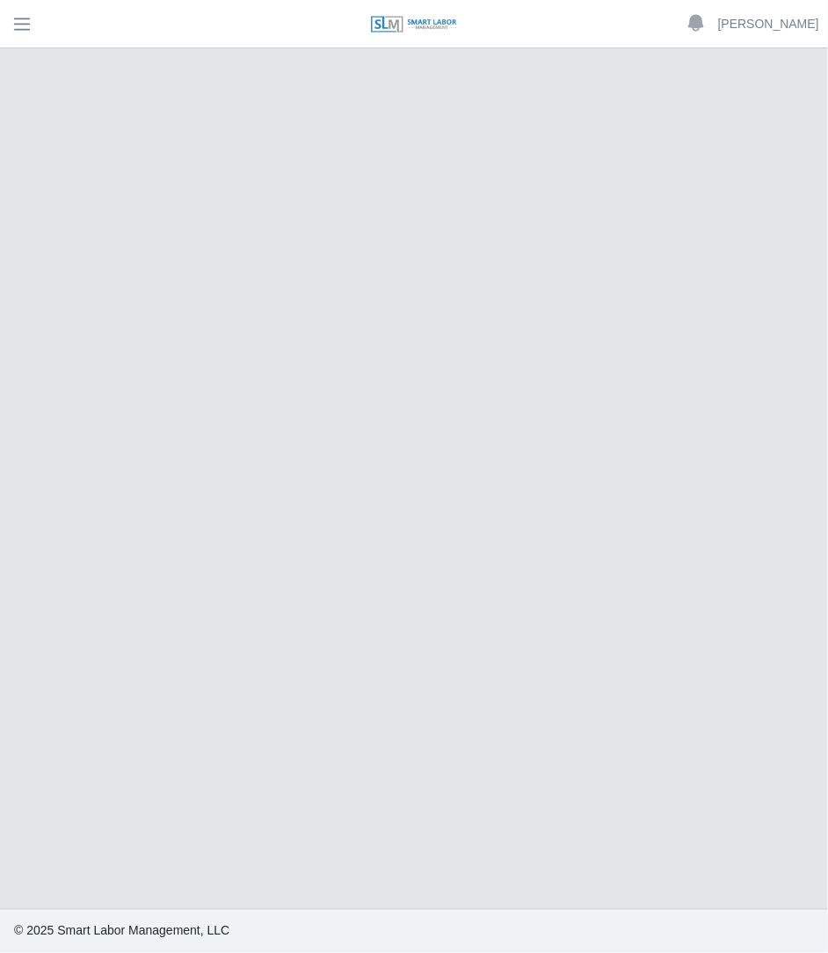
select select "****"
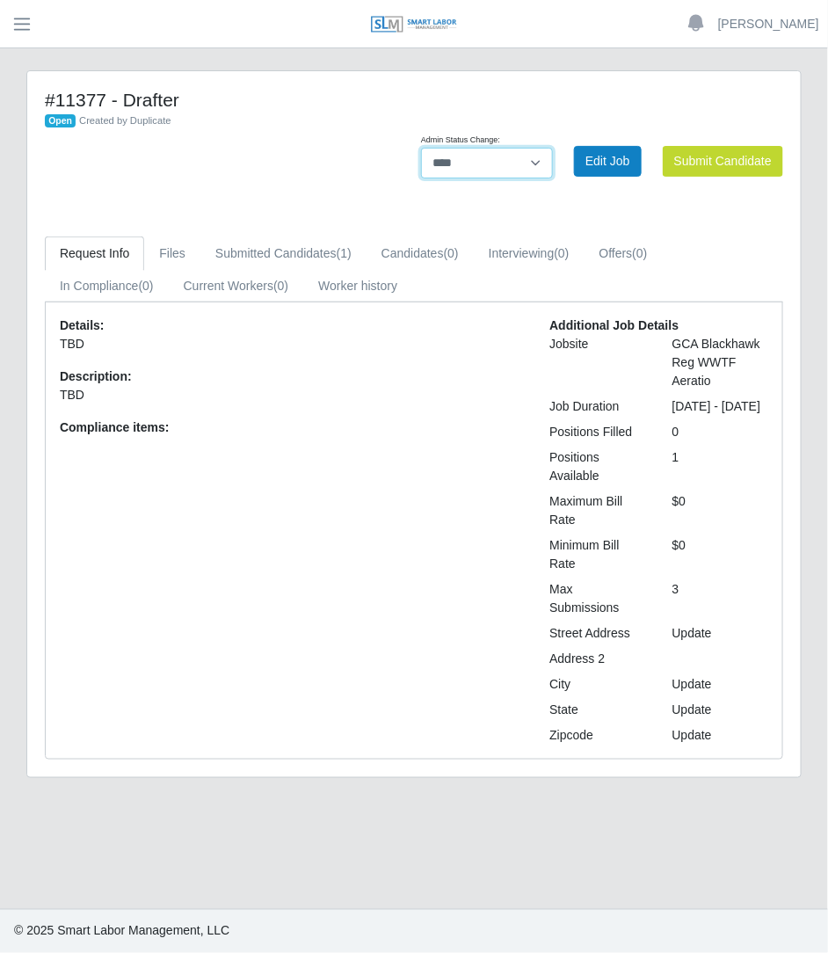
click at [503, 157] on select "**********" at bounding box center [487, 163] width 132 height 31
click at [330, 252] on link "Submitted Candidates (1)" at bounding box center [283, 253] width 166 height 34
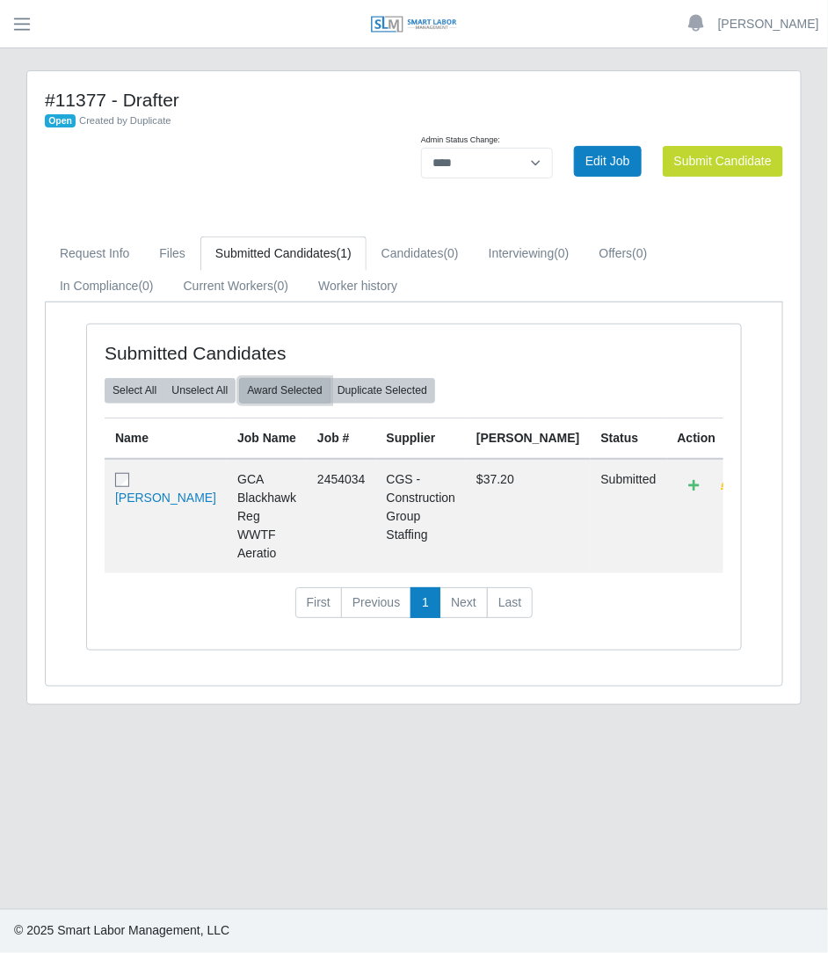
click at [275, 396] on button "Award Selected" at bounding box center [284, 390] width 91 height 25
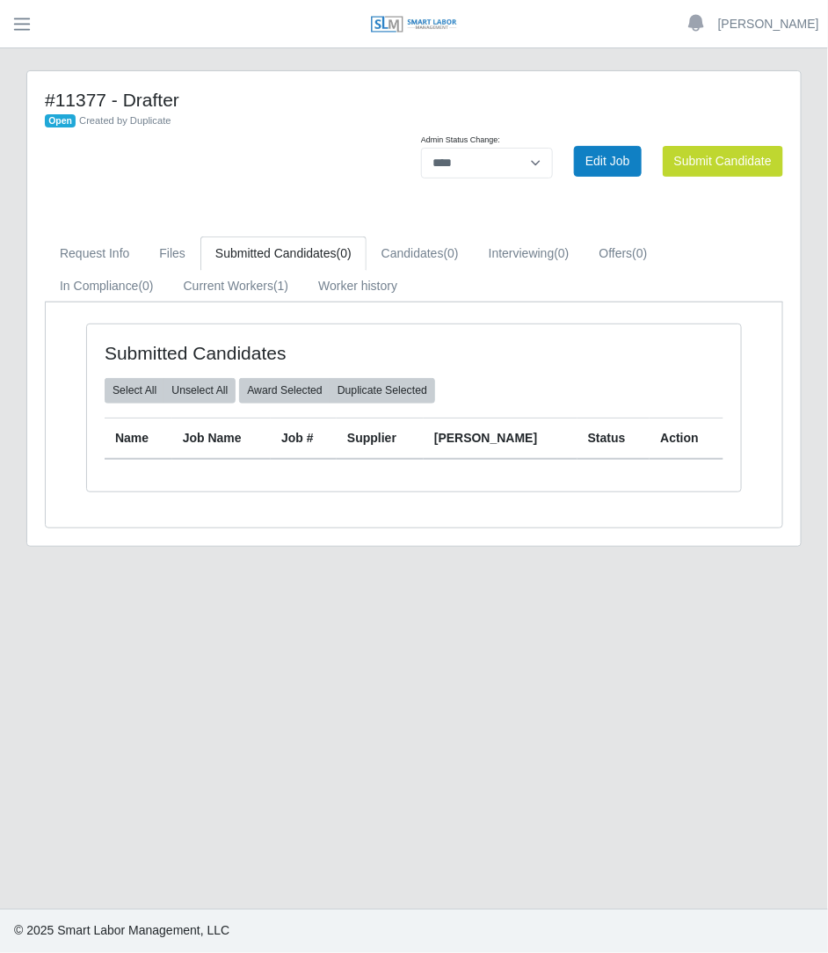
click at [512, 147] on div "**********" at bounding box center [487, 153] width 132 height 49
click at [517, 151] on select "**********" at bounding box center [487, 163] width 132 height 31
select select "******"
click at [553, 148] on select "**********" at bounding box center [487, 163] width 132 height 31
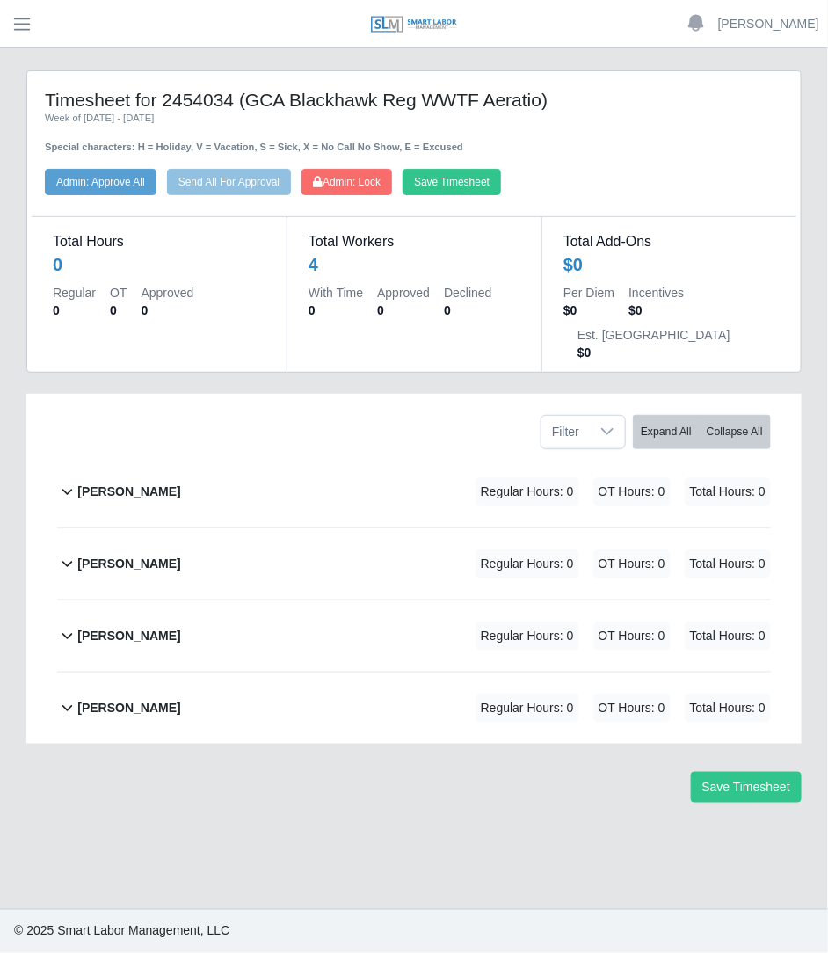
click at [352, 528] on div "[PERSON_NAME] Regular Hours: 0 OT Hours: 0 Total Hours: 0" at bounding box center [423, 563] width 693 height 71
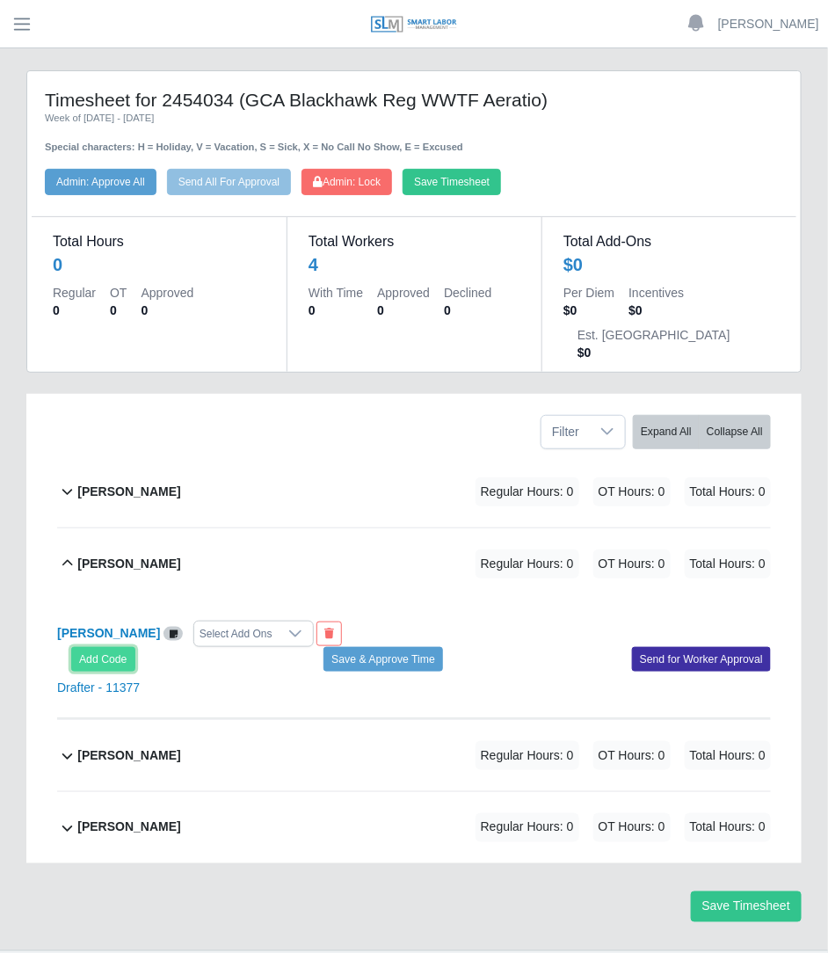
click at [119, 647] on button "Add Code" at bounding box center [103, 659] width 64 height 25
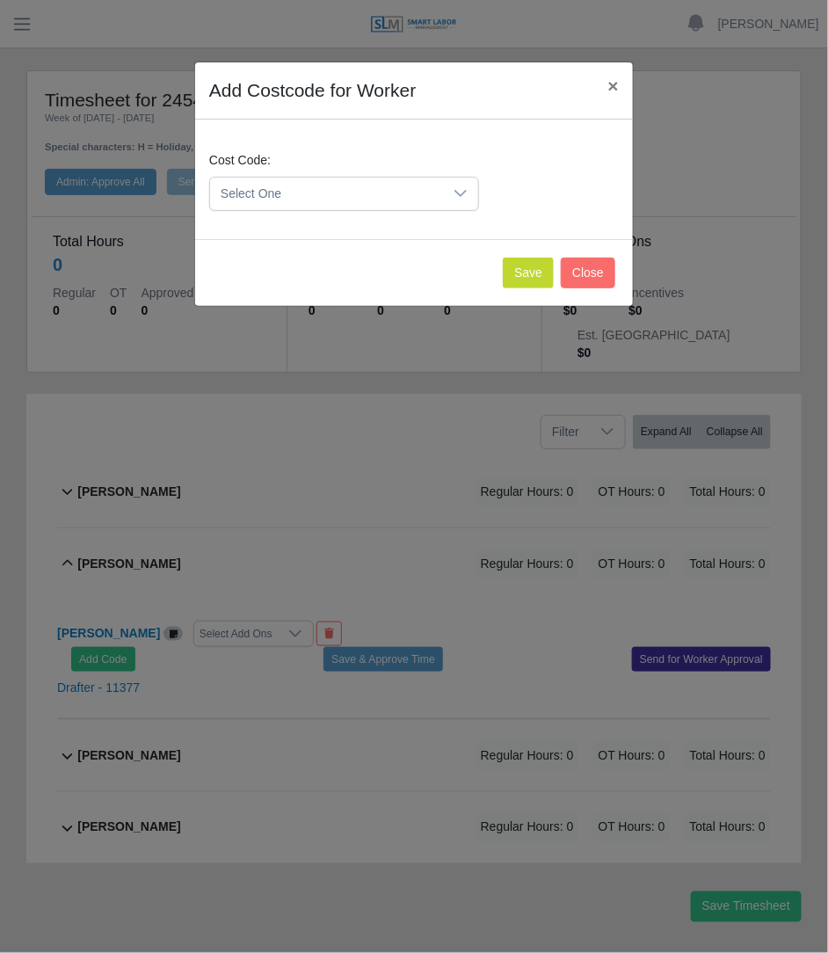
click at [401, 186] on span "Select One" at bounding box center [326, 194] width 233 height 33
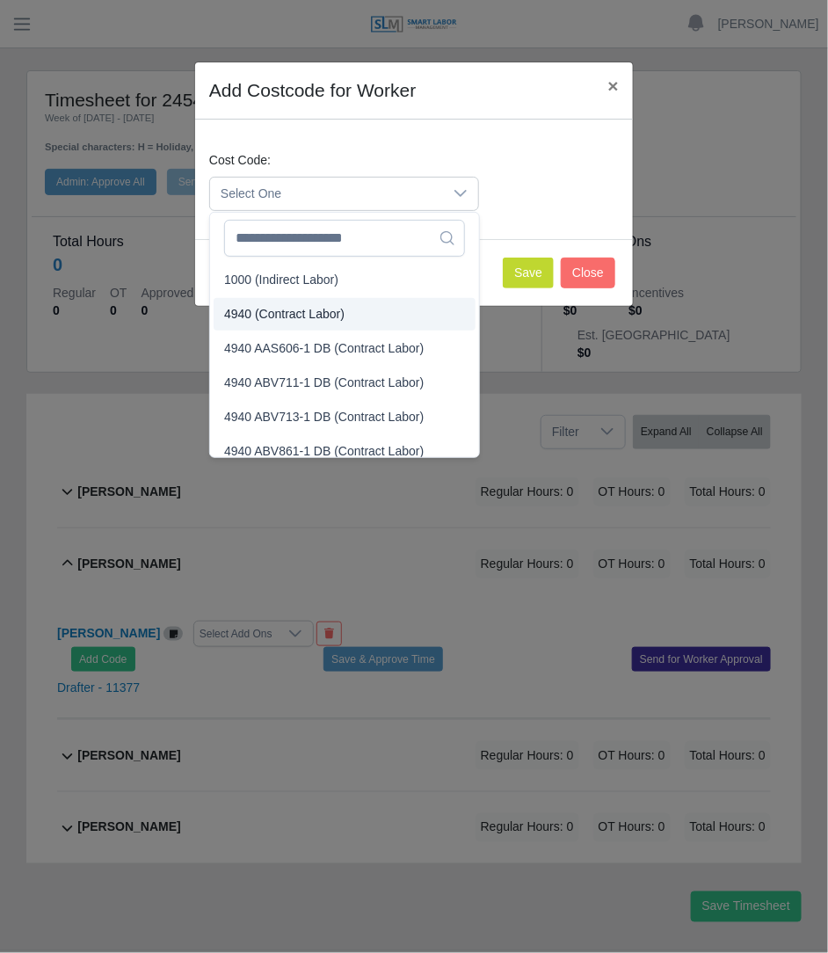
click at [321, 313] on span "4940 (Contract Labor)" at bounding box center [284, 314] width 120 height 18
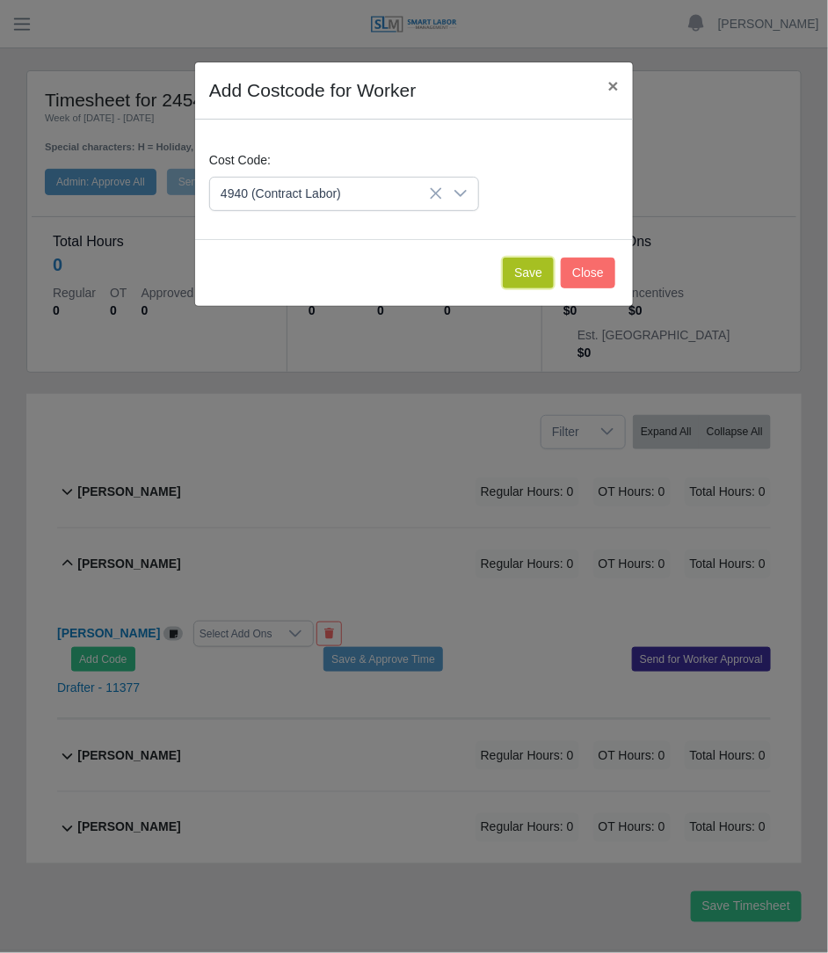
click at [516, 268] on button "Save" at bounding box center [528, 272] width 51 height 31
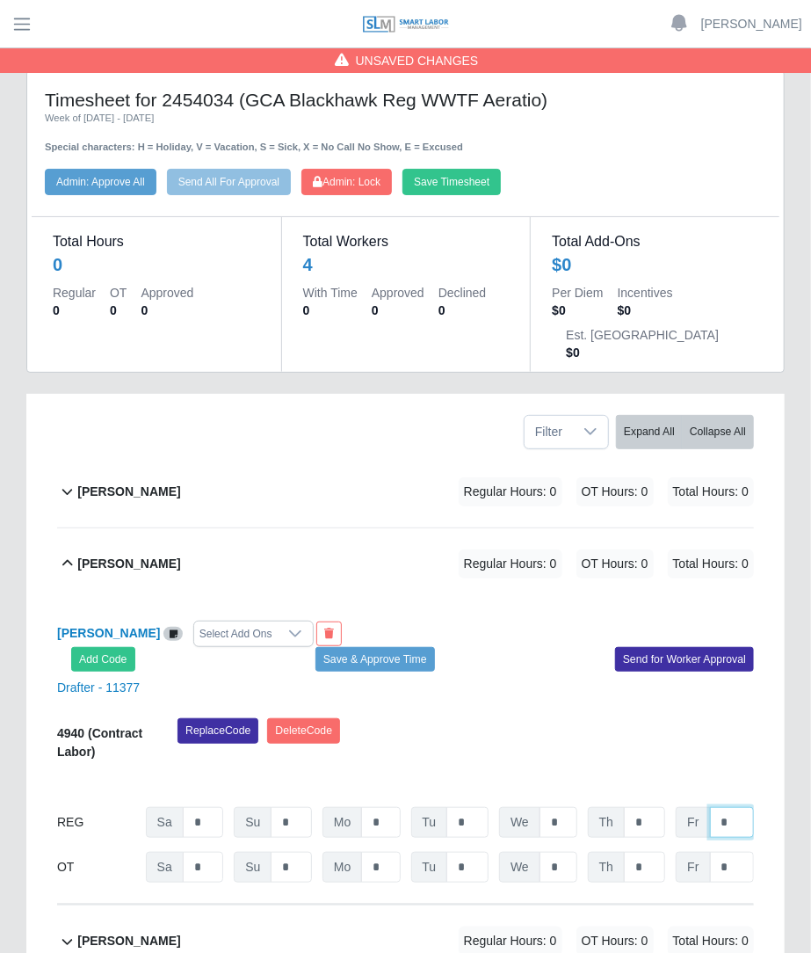
click at [743, 807] on input "*" at bounding box center [732, 822] width 44 height 31
type input "*"
click at [627, 670] on div "Samantha Mclaughlin Select Add Ons Add Code Save & Approve Time Send for Worker…" at bounding box center [405, 751] width 697 height 305
click at [478, 172] on button "Save Timesheet" at bounding box center [451, 182] width 98 height 26
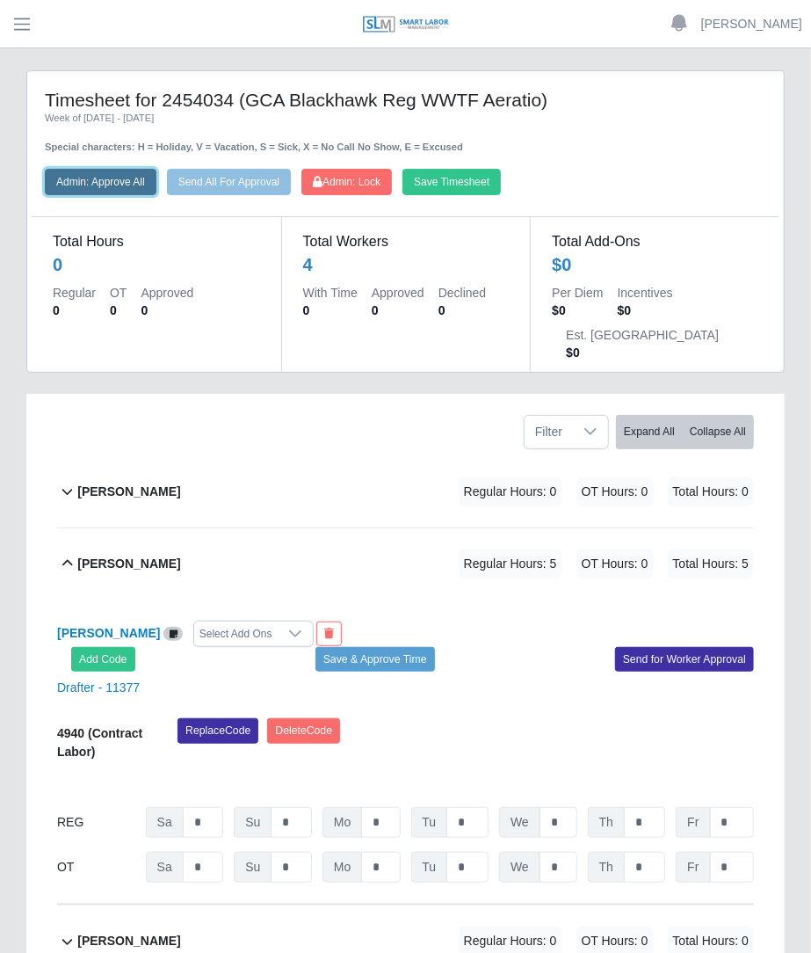
click at [148, 182] on button "Admin: Approve All" at bounding box center [101, 182] width 112 height 26
